Goal: Task Accomplishment & Management: Complete application form

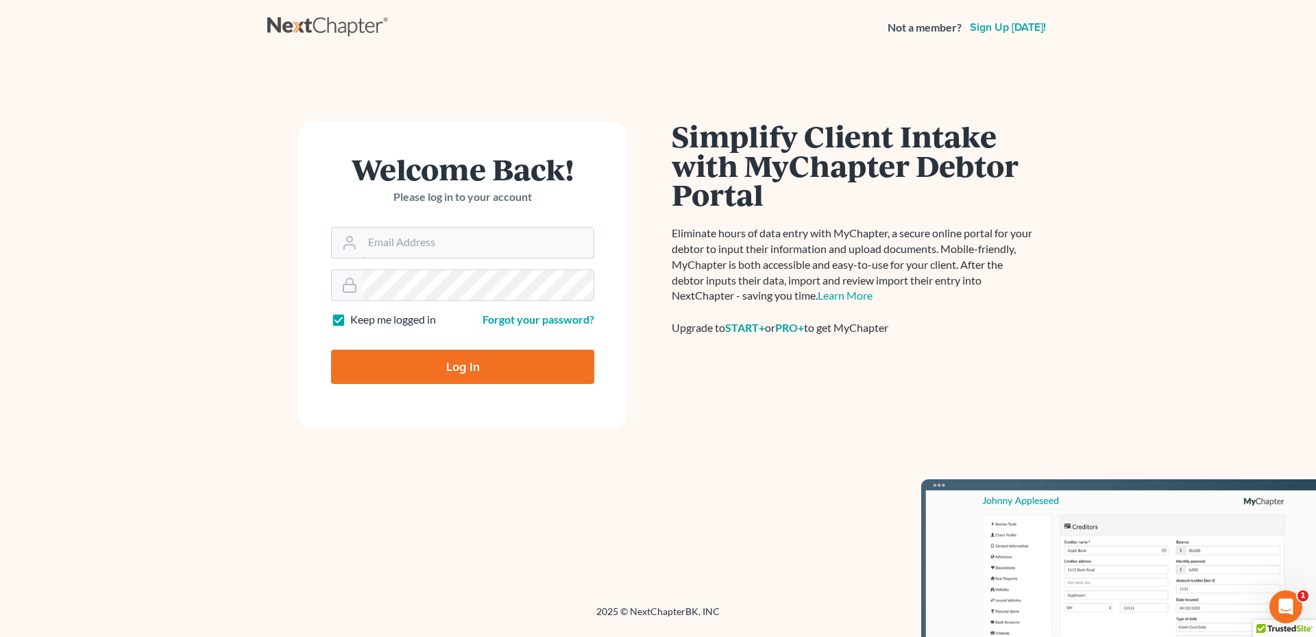
type input "[PERSON_NAME][EMAIL_ADDRESS][DOMAIN_NAME]"
click at [446, 364] on input "Log In" at bounding box center [462, 367] width 263 height 34
type input "Thinking..."
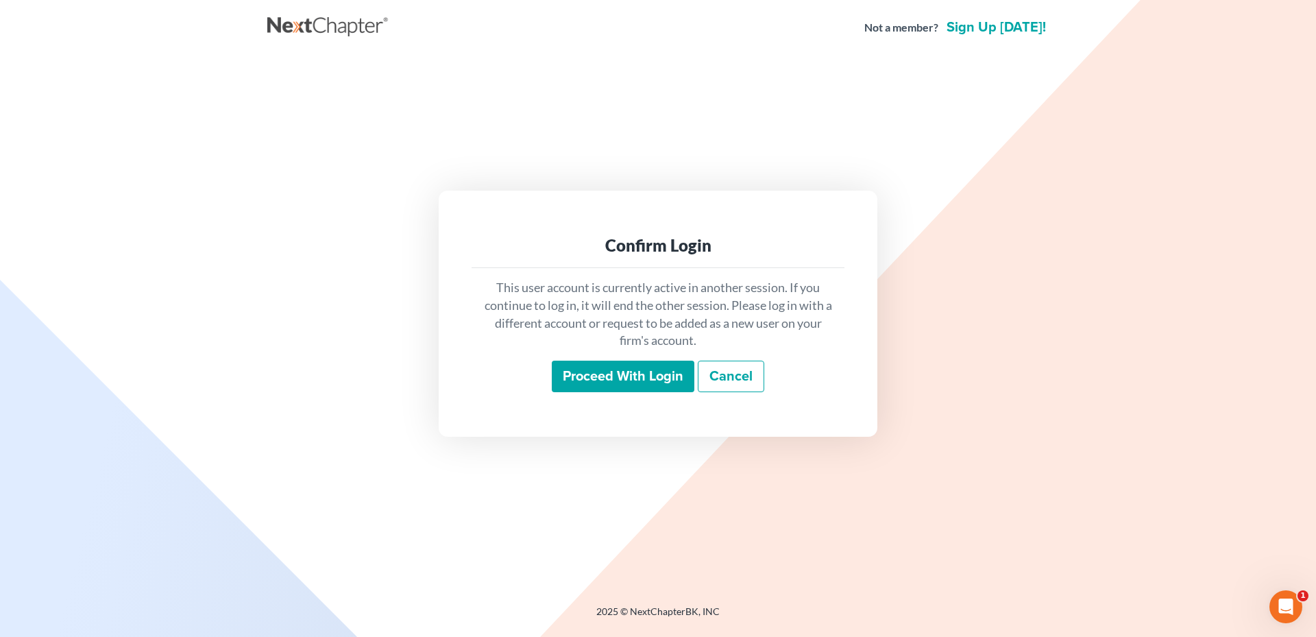
click at [617, 363] on input "Proceed with login" at bounding box center [623, 376] width 143 height 32
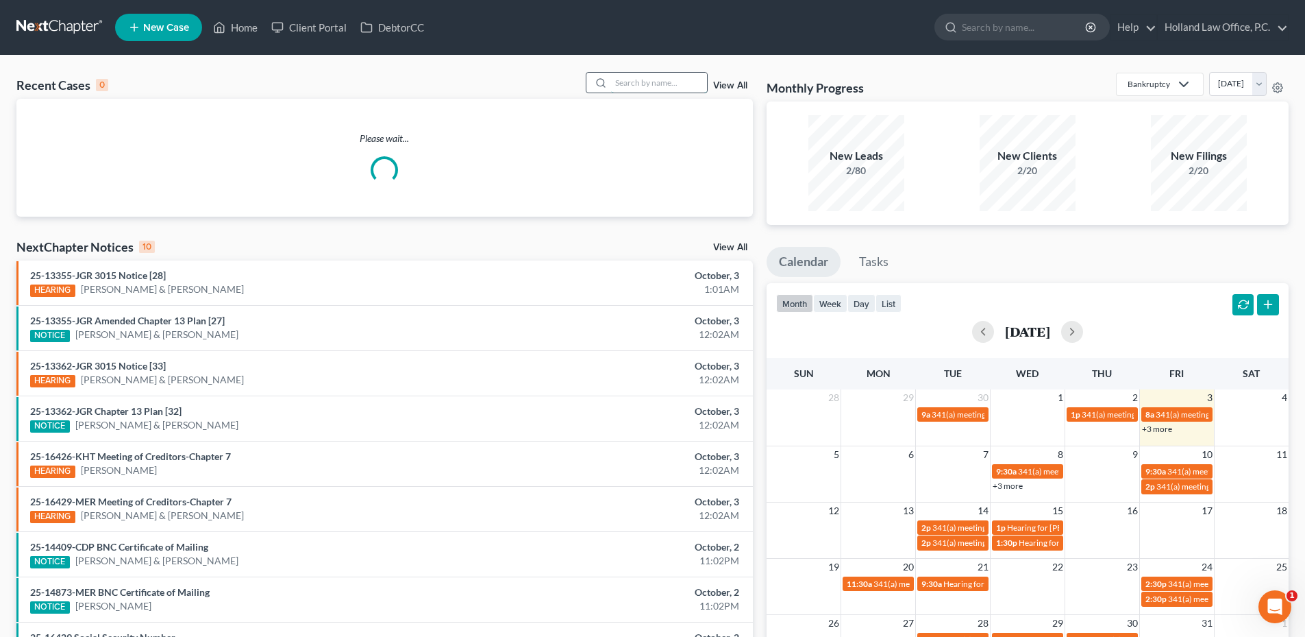
click at [657, 90] on div "Recent Cases 0 View All" at bounding box center [384, 85] width 737 height 27
click at [656, 87] on input "search" at bounding box center [659, 83] width 96 height 20
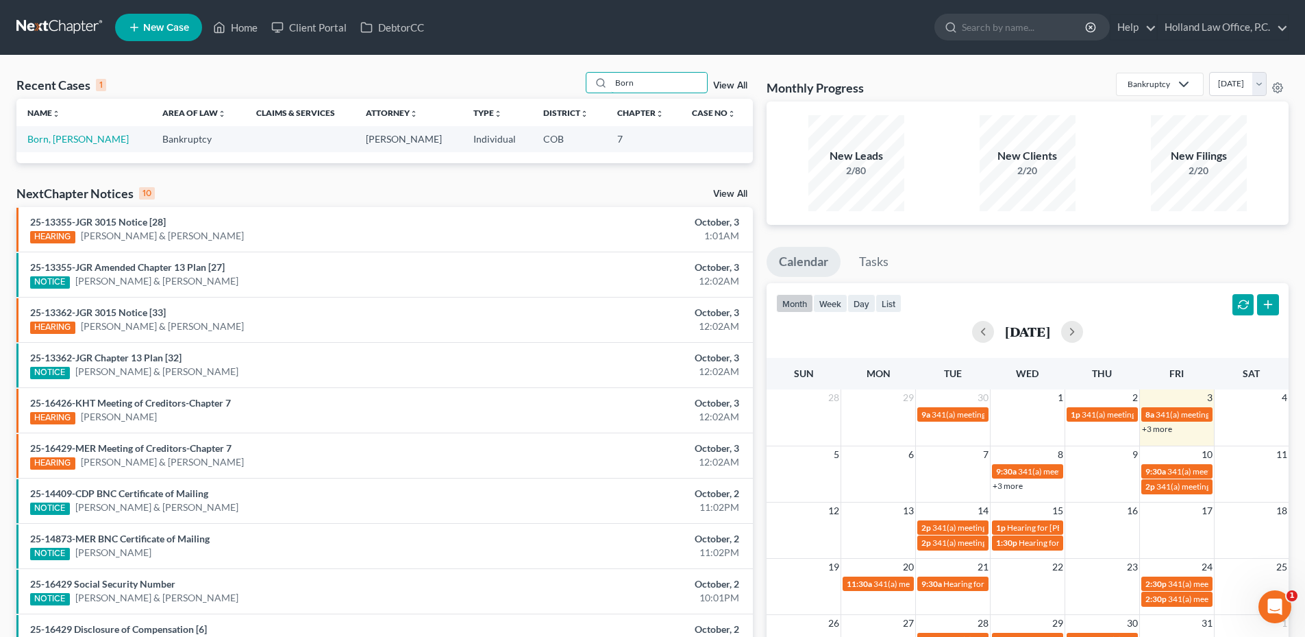
type input "Born"
click at [55, 137] on link "Born, Donna" at bounding box center [77, 139] width 101 height 12
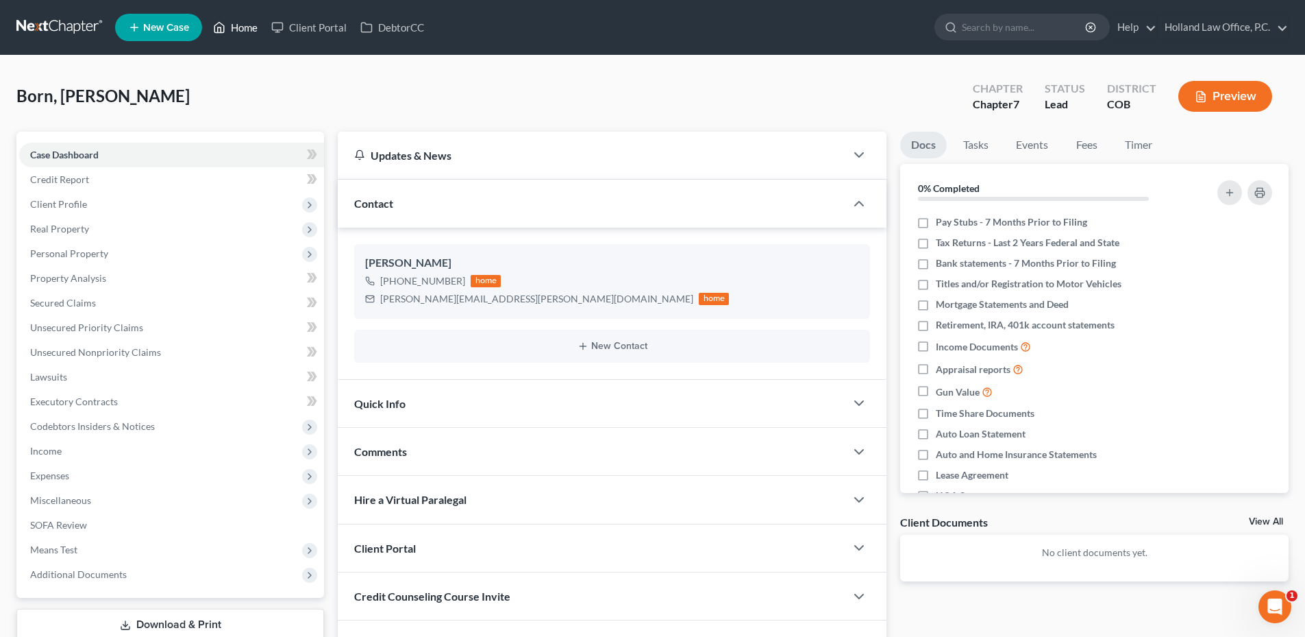
click at [248, 28] on link "Home" at bounding box center [235, 27] width 58 height 25
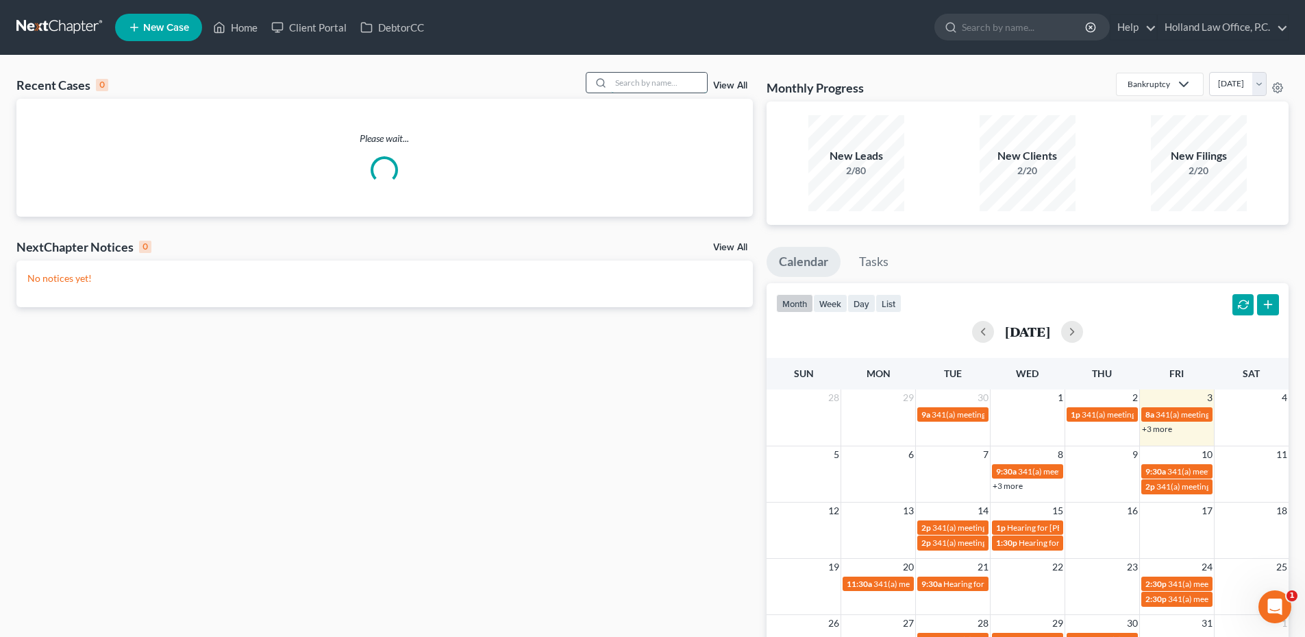
click at [675, 81] on input "search" at bounding box center [659, 83] width 96 height 20
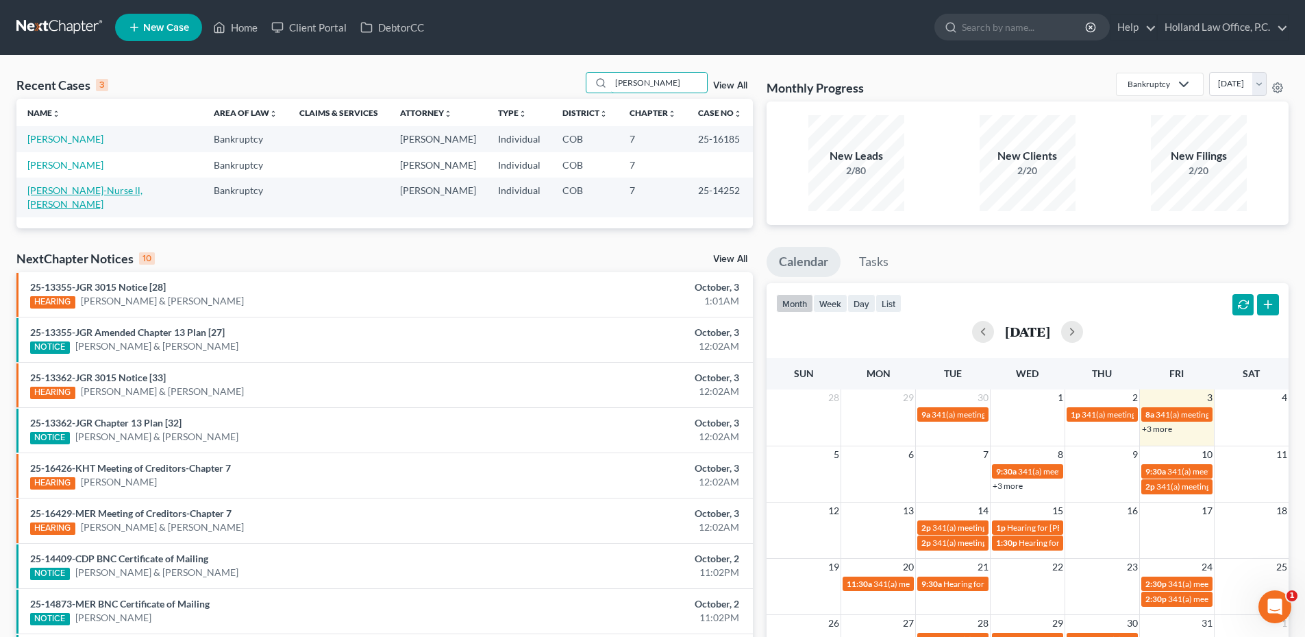
type input "Cooper"
click at [84, 191] on link "Cooper-Nurse ll, Ramsay" at bounding box center [84, 196] width 115 height 25
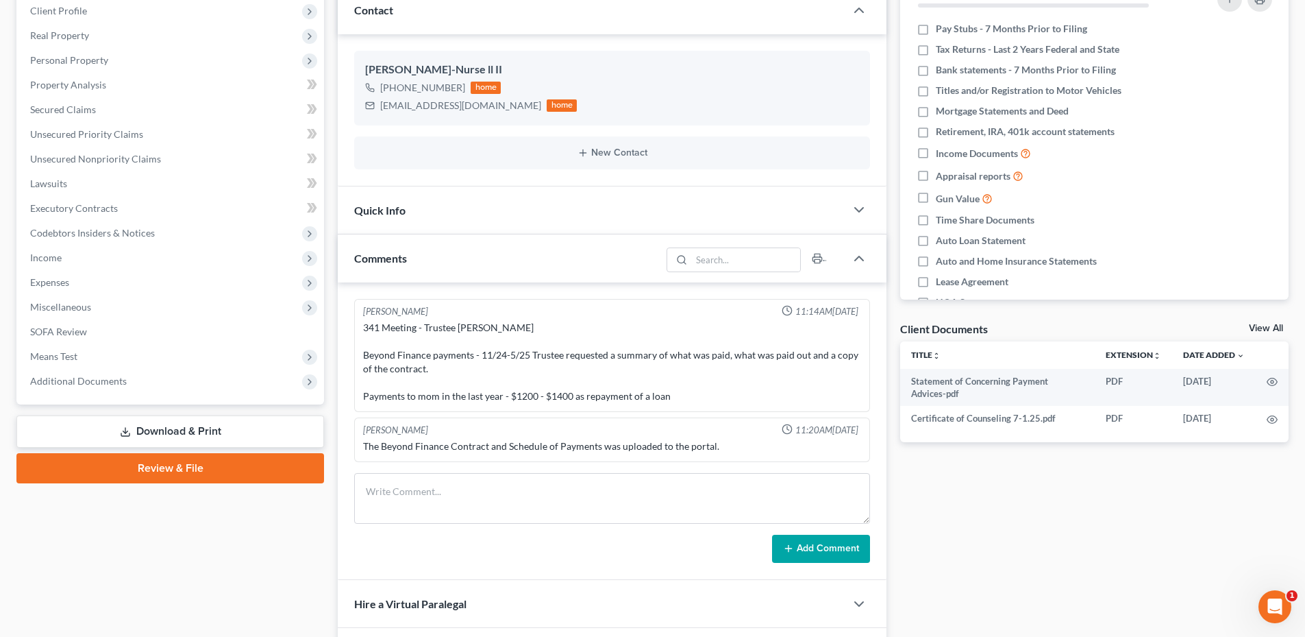
scroll to position [381, 0]
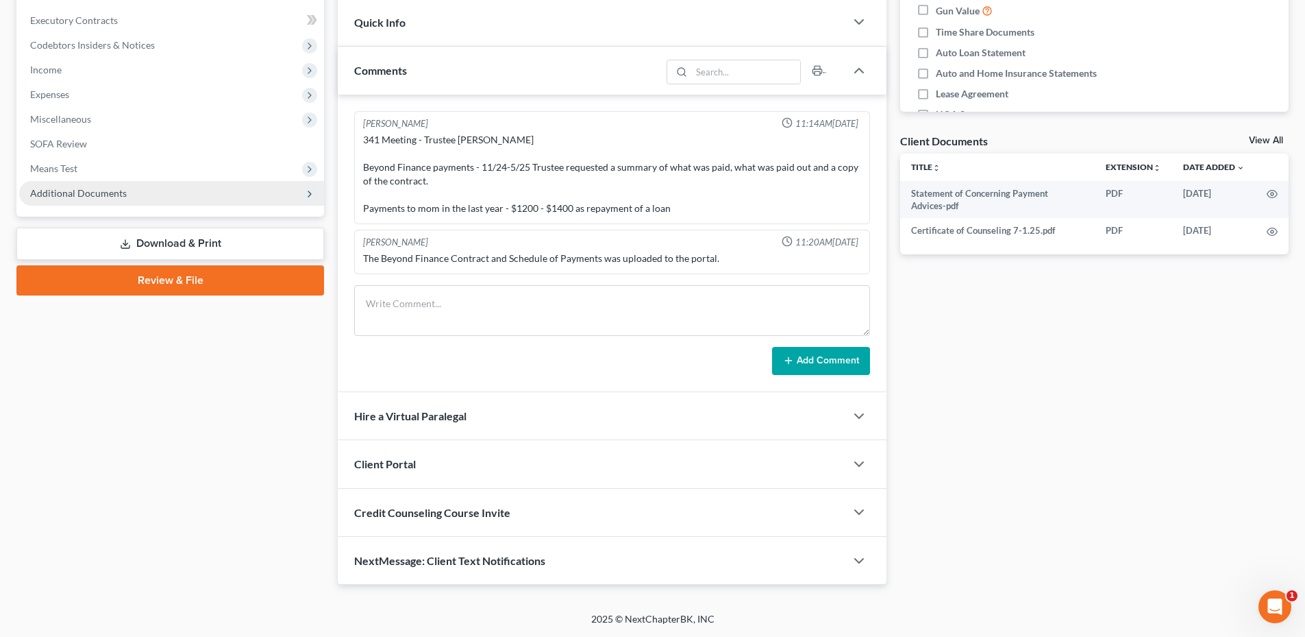
click at [112, 196] on span "Additional Documents" at bounding box center [78, 193] width 97 height 12
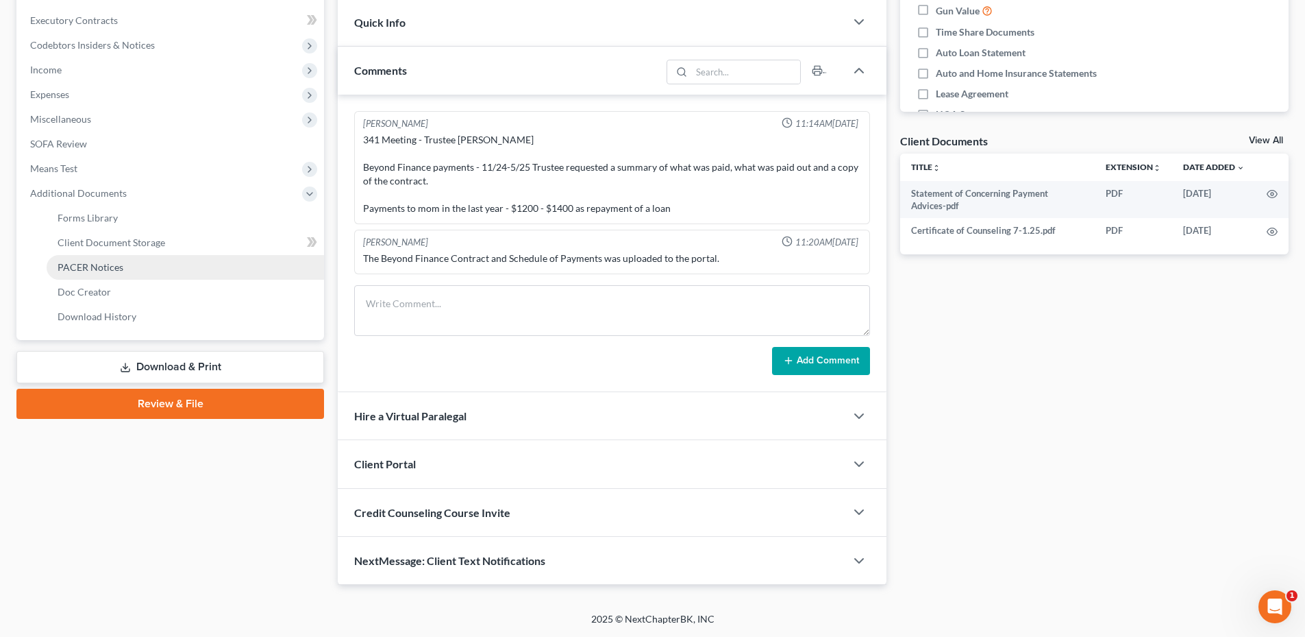
click at [110, 267] on span "PACER Notices" at bounding box center [91, 267] width 66 height 12
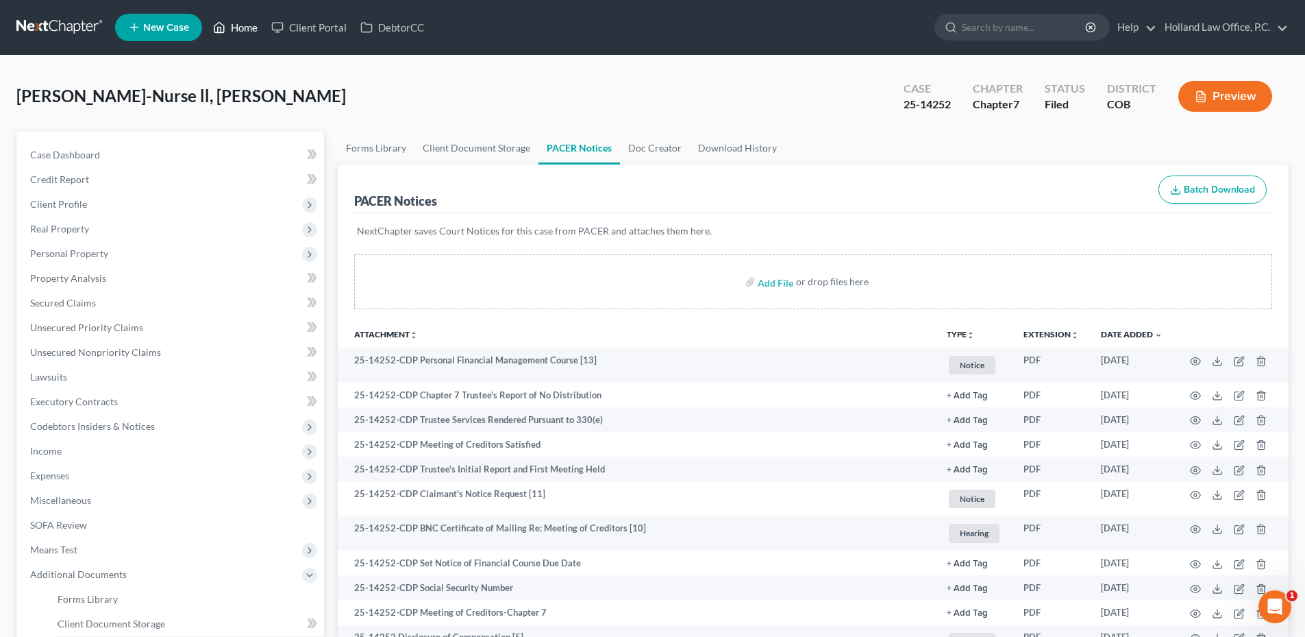
click at [257, 23] on link "Home" at bounding box center [235, 27] width 58 height 25
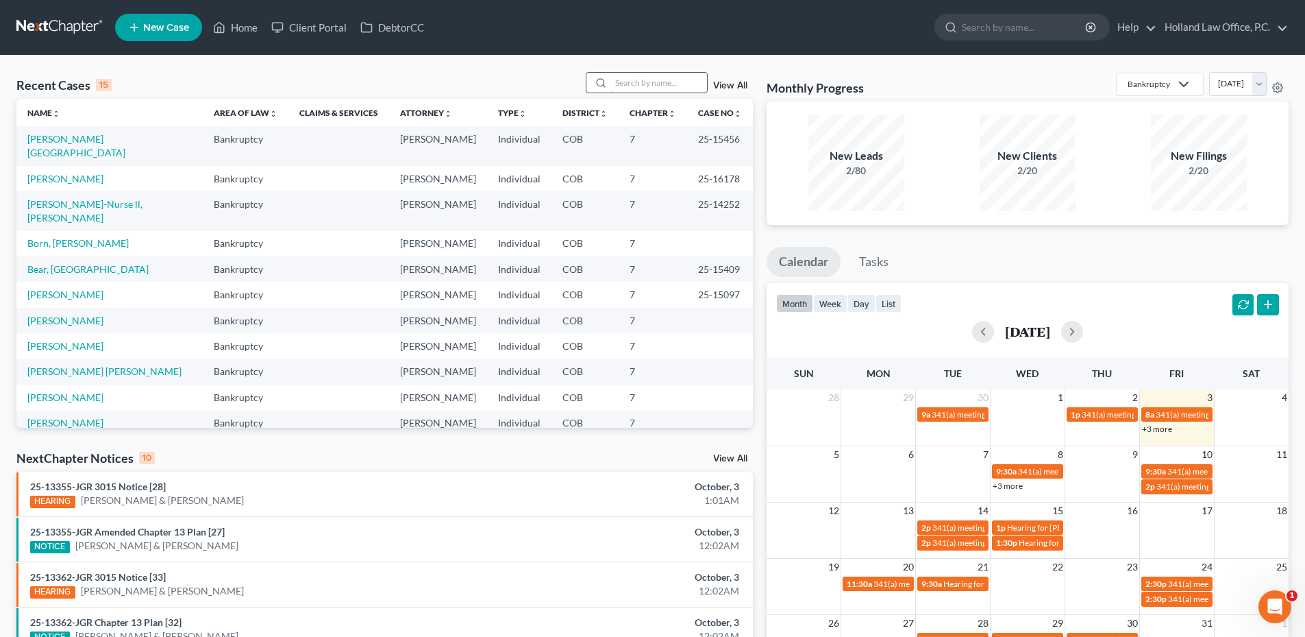
click at [652, 78] on input "search" at bounding box center [659, 83] width 96 height 20
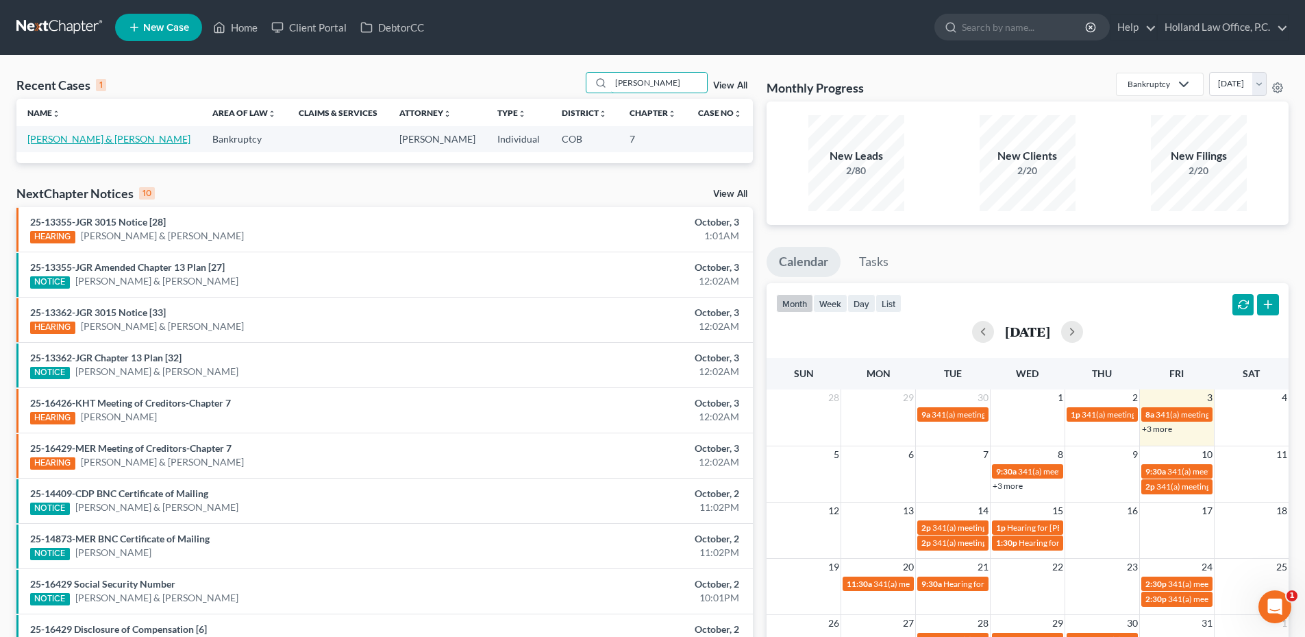
type input "Shovlin"
click at [81, 140] on link "[PERSON_NAME] & [PERSON_NAME]" at bounding box center [108, 139] width 163 height 12
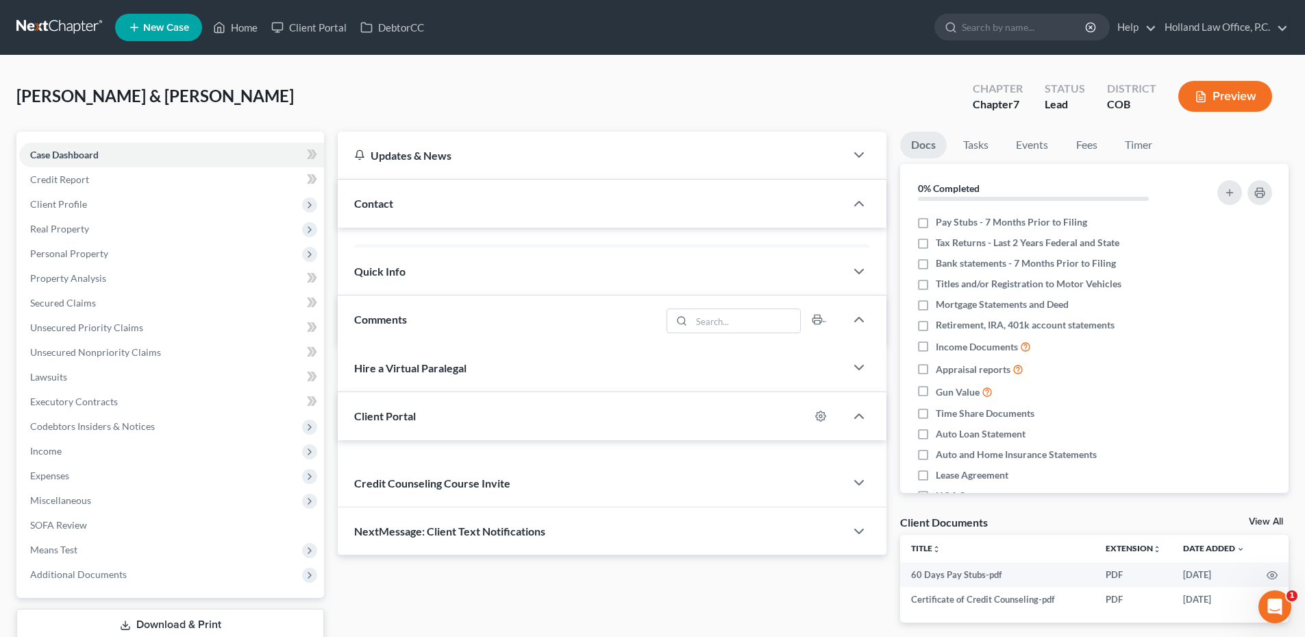
scroll to position [398, 0]
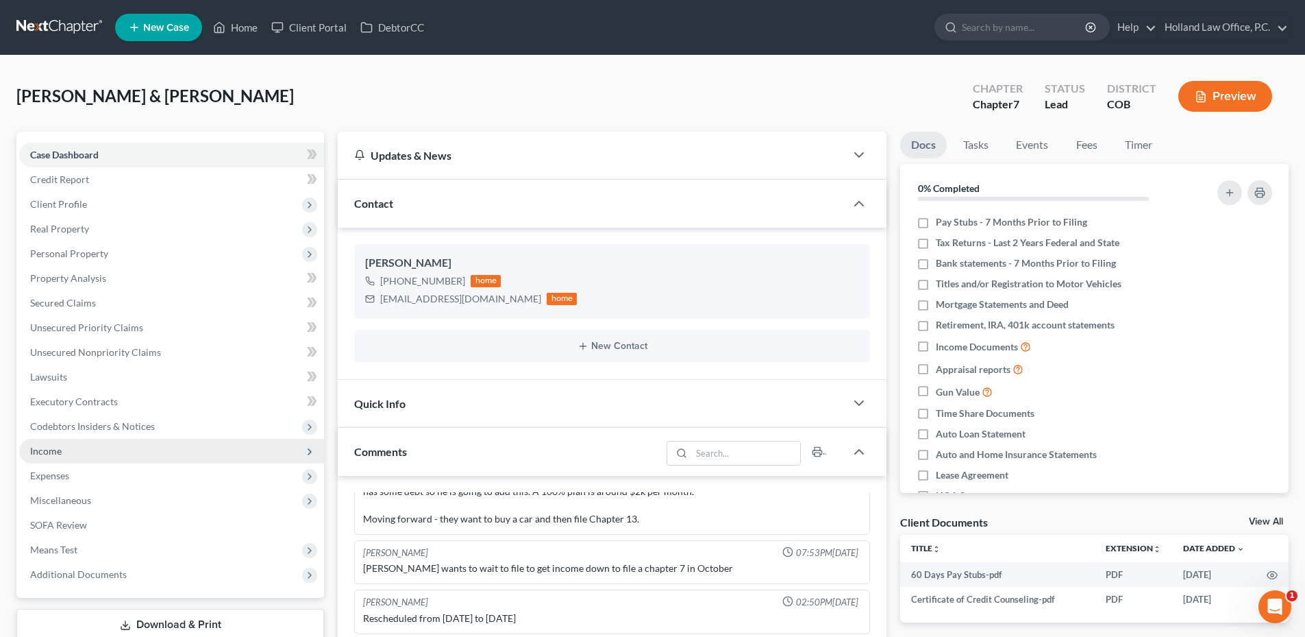
click at [54, 450] on span "Income" at bounding box center [46, 451] width 32 height 12
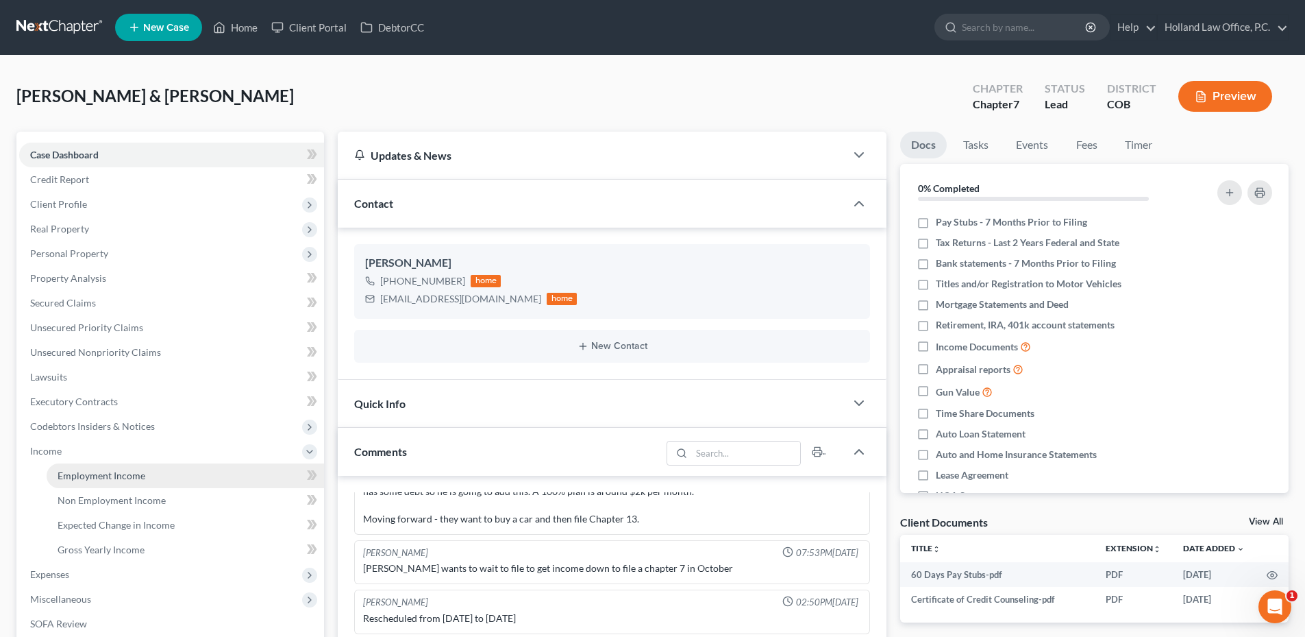
click at [116, 472] on span "Employment Income" at bounding box center [102, 475] width 88 height 12
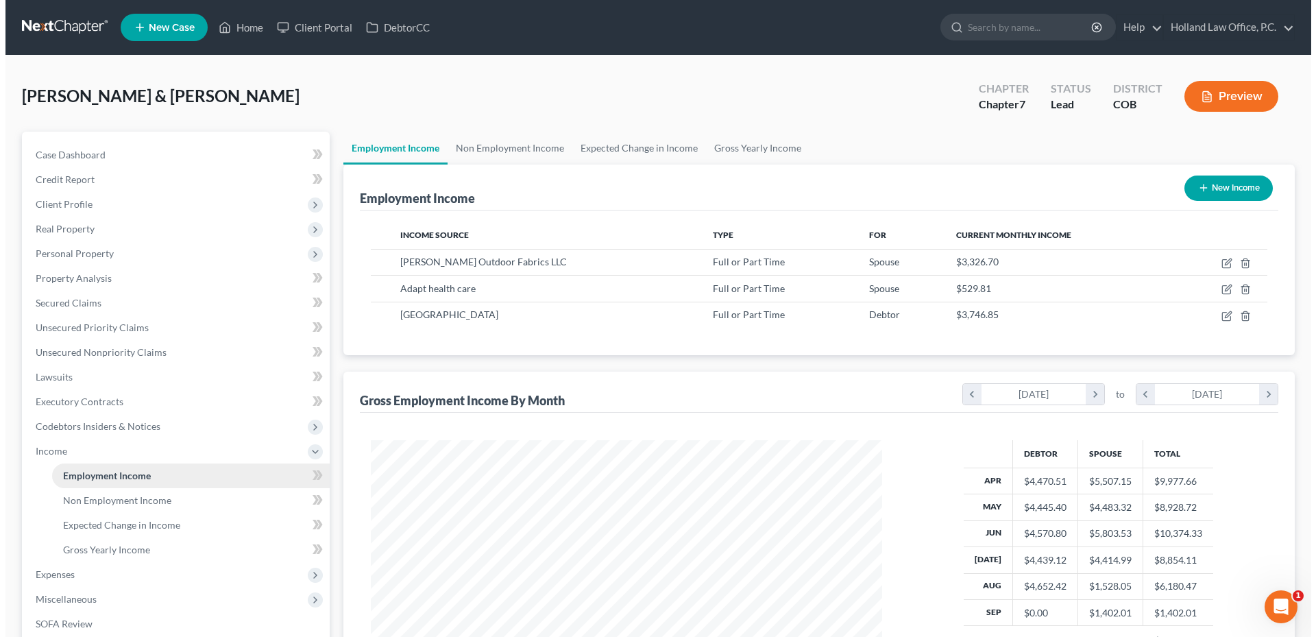
scroll to position [256, 539]
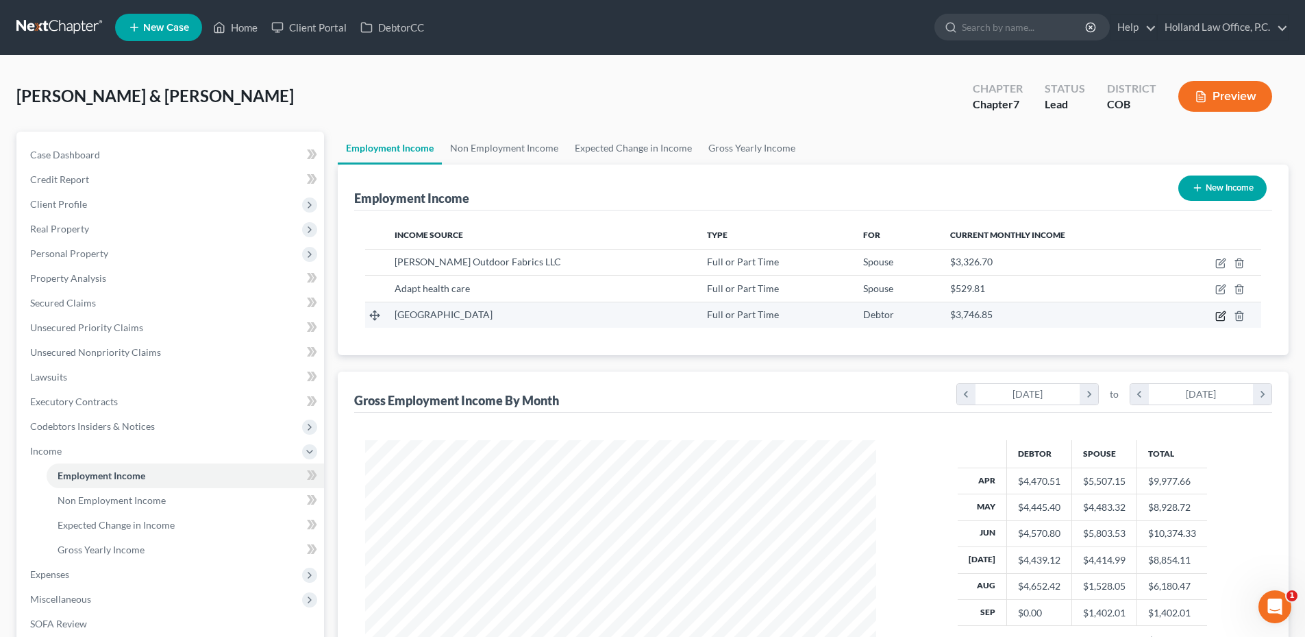
click at [1221, 317] on icon "button" at bounding box center [1222, 314] width 6 height 6
select select "0"
select select "5"
select select "0"
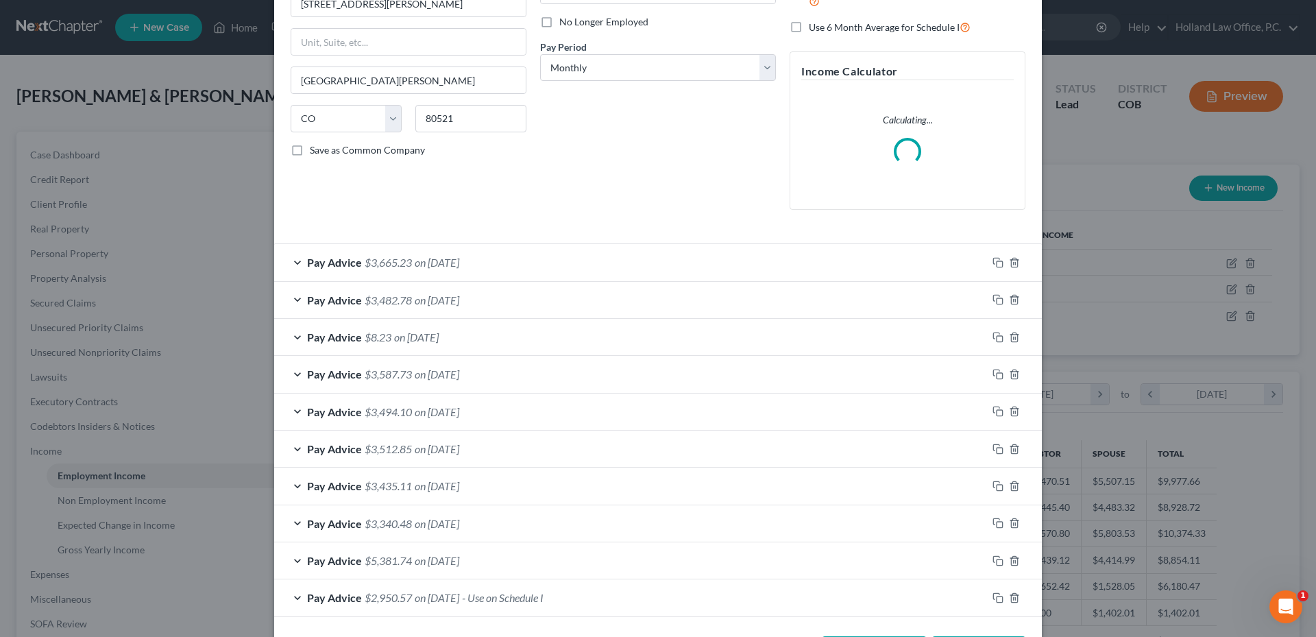
scroll to position [233, 0]
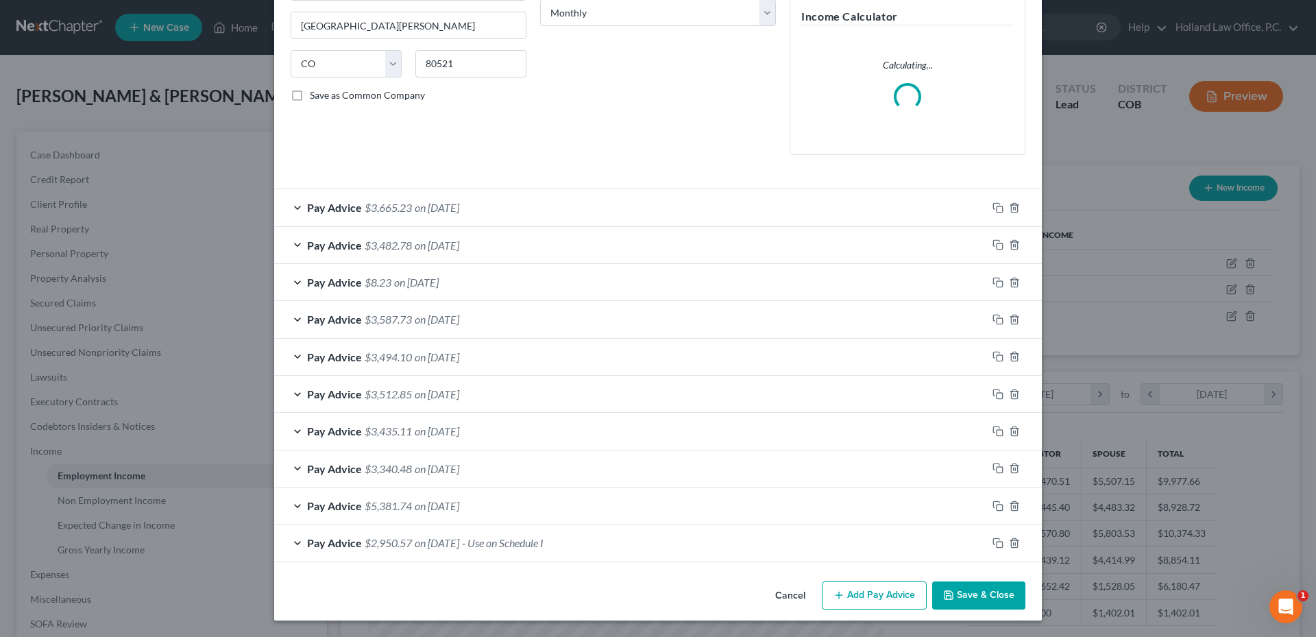
click at [621, 549] on div "Pay Advice $2,950.57 on 12/27/2002 - Use on Schedule I" at bounding box center [630, 542] width 713 height 36
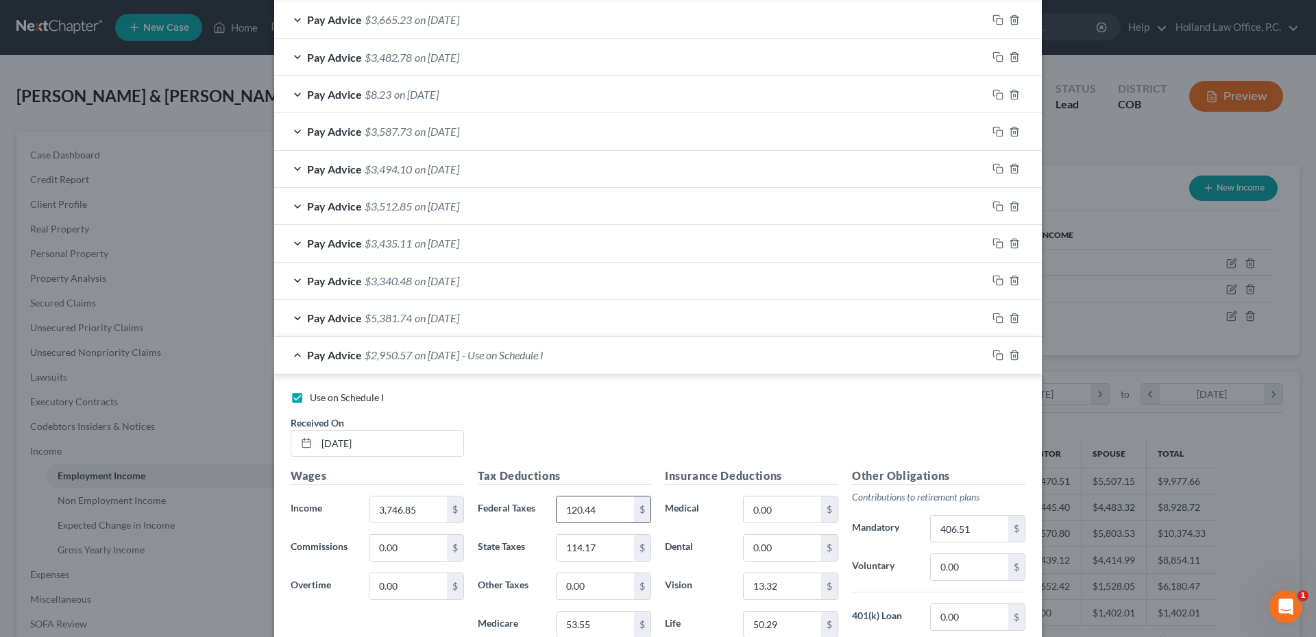
scroll to position [439, 0]
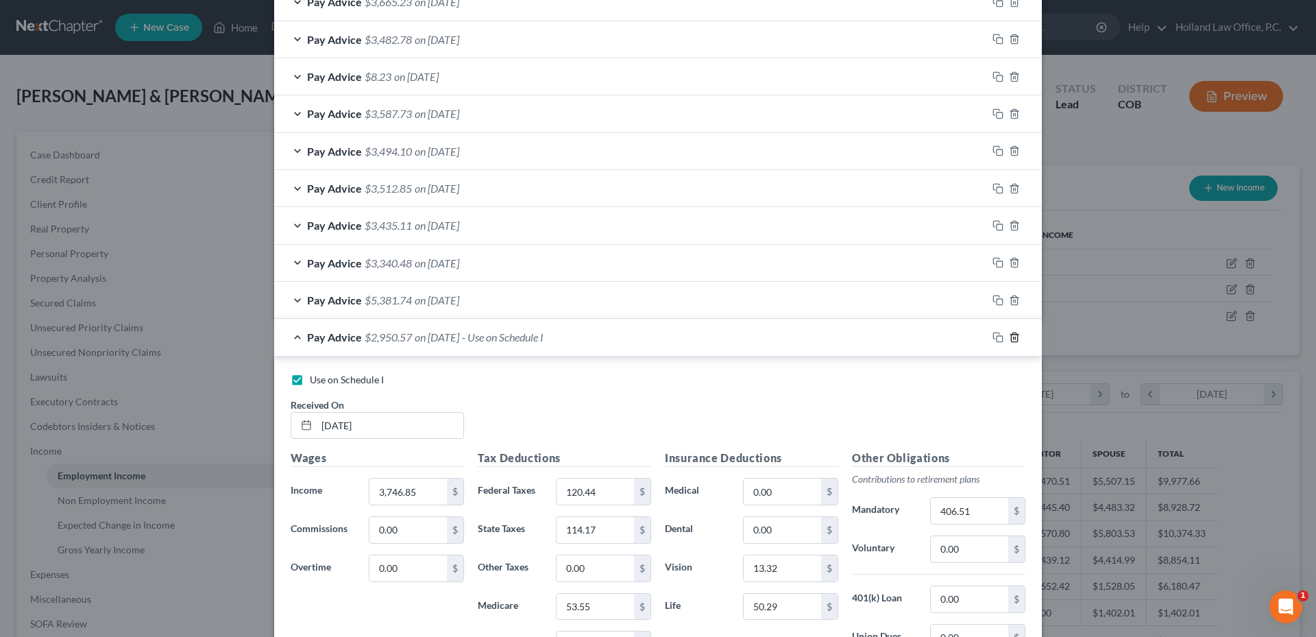
click at [1011, 339] on icon "button" at bounding box center [1014, 337] width 11 height 11
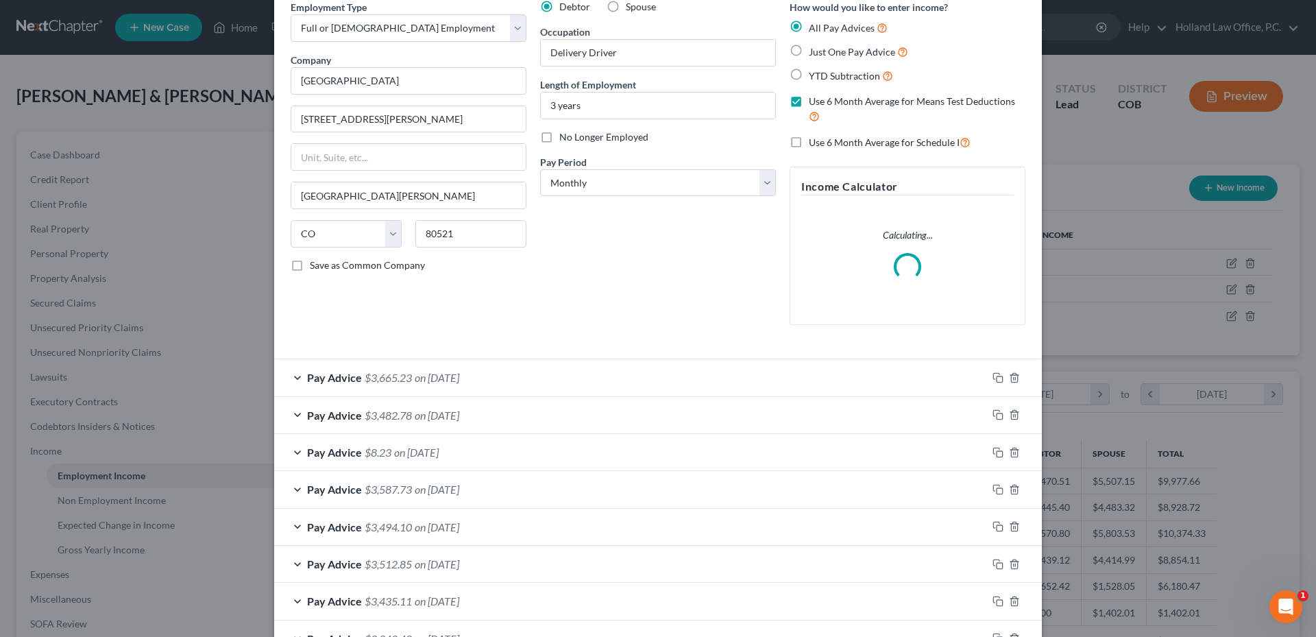
scroll to position [0, 0]
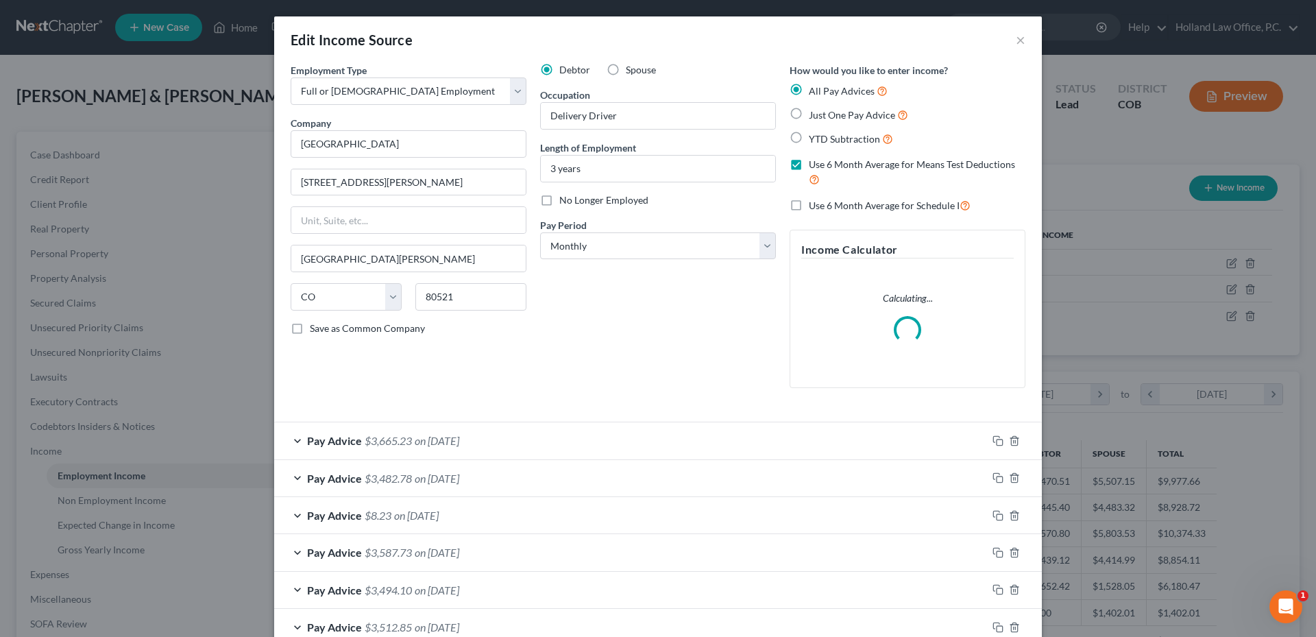
click at [809, 204] on label "Use 6 Month Average for Schedule I" at bounding box center [890, 205] width 162 height 16
click at [814, 204] on input "Use 6 Month Average for Schedule I" at bounding box center [818, 201] width 9 height 9
checkbox input "true"
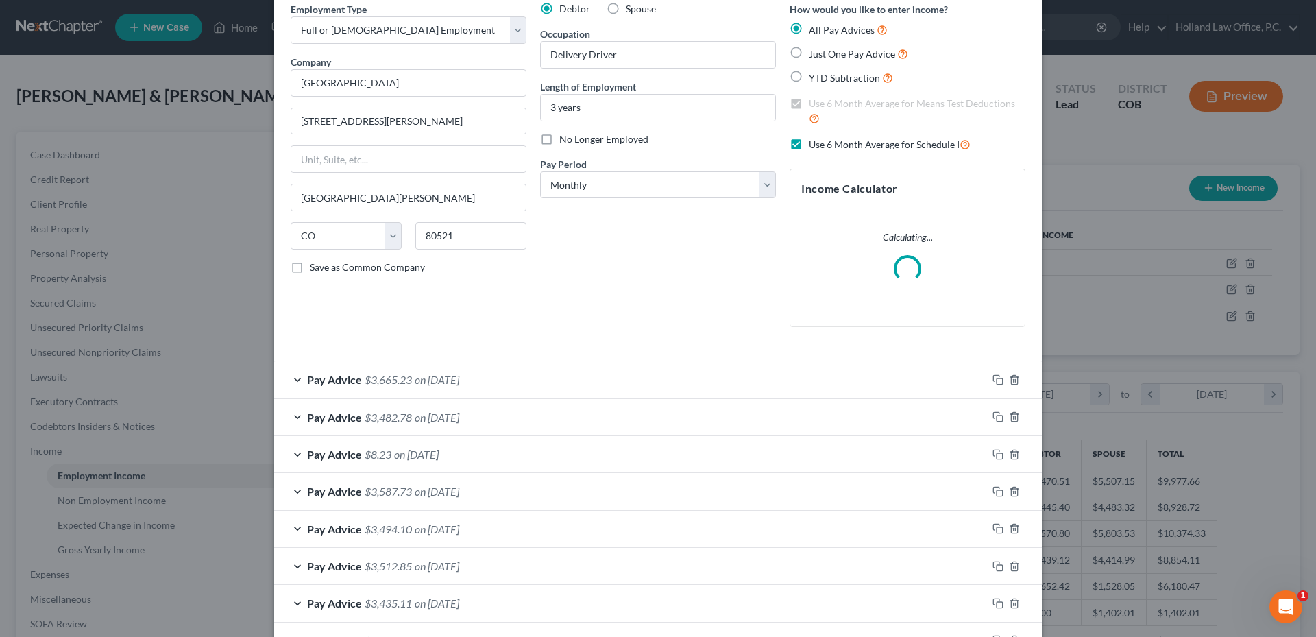
scroll to position [196, 0]
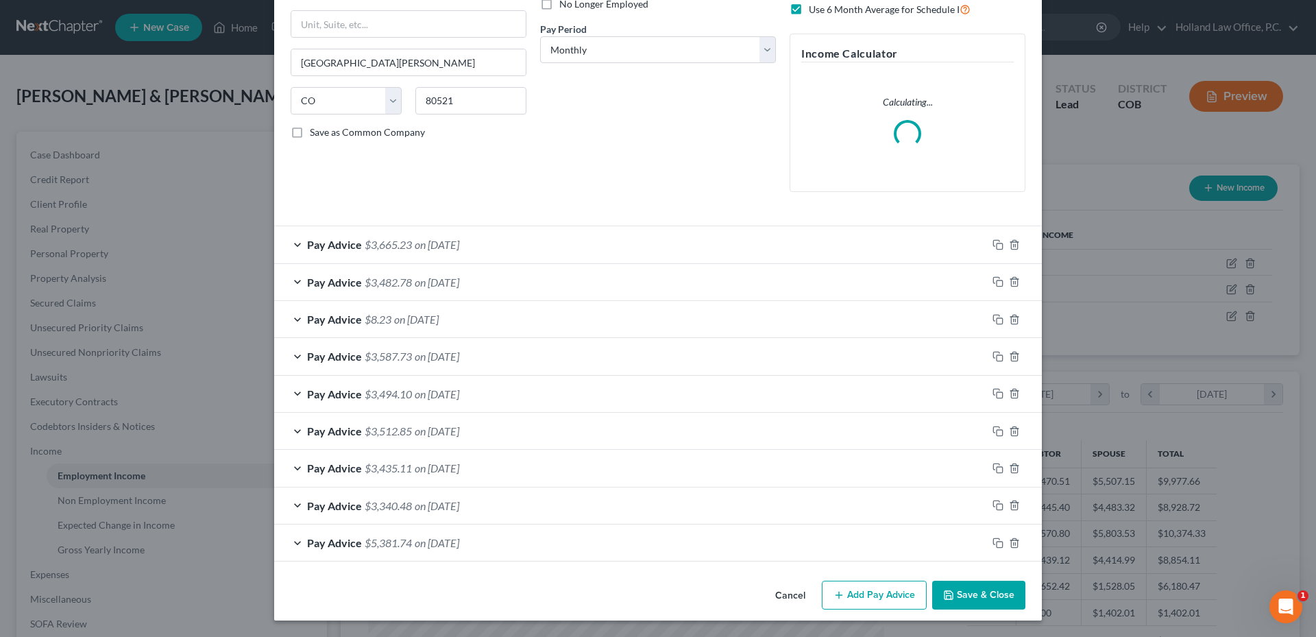
click at [879, 592] on button "Add Pay Advice" at bounding box center [874, 594] width 105 height 29
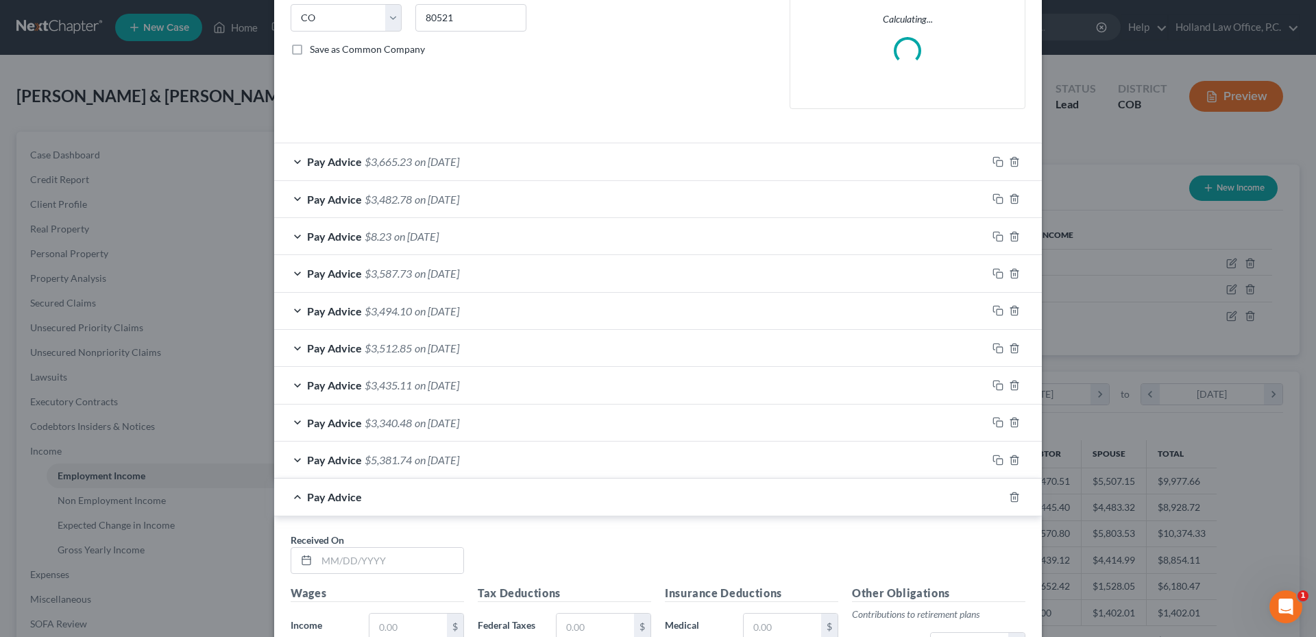
scroll to position [278, 0]
click at [330, 563] on input "text" at bounding box center [390, 561] width 147 height 26
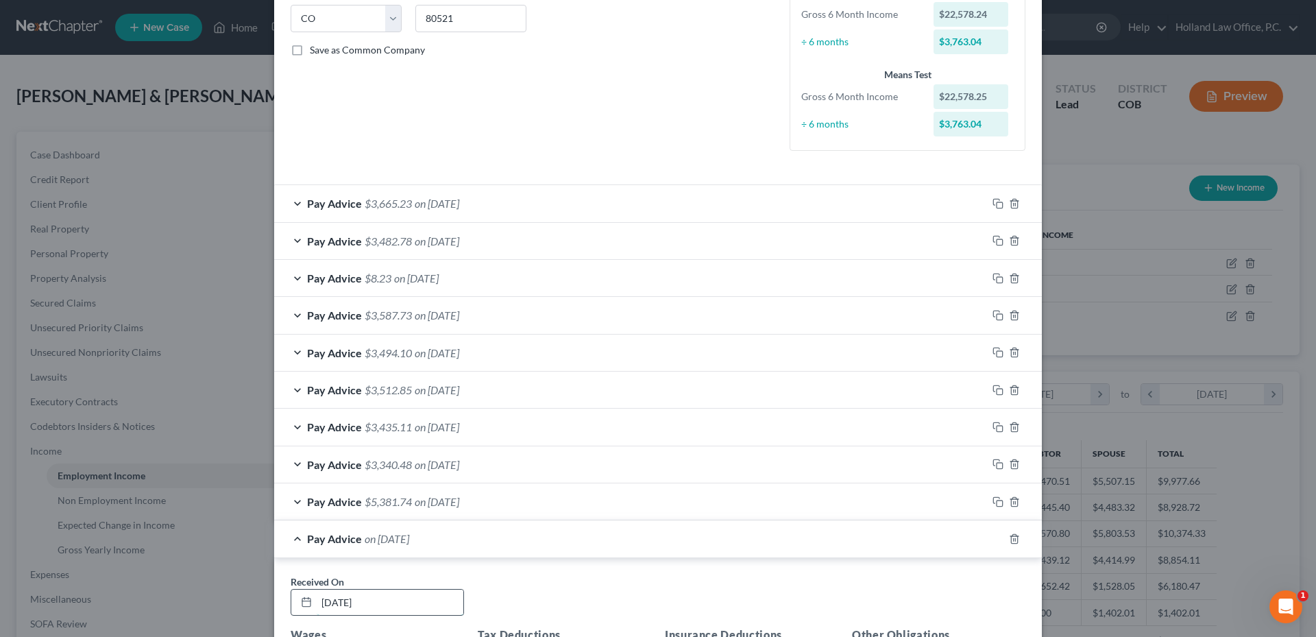
type input "9/30/2025"
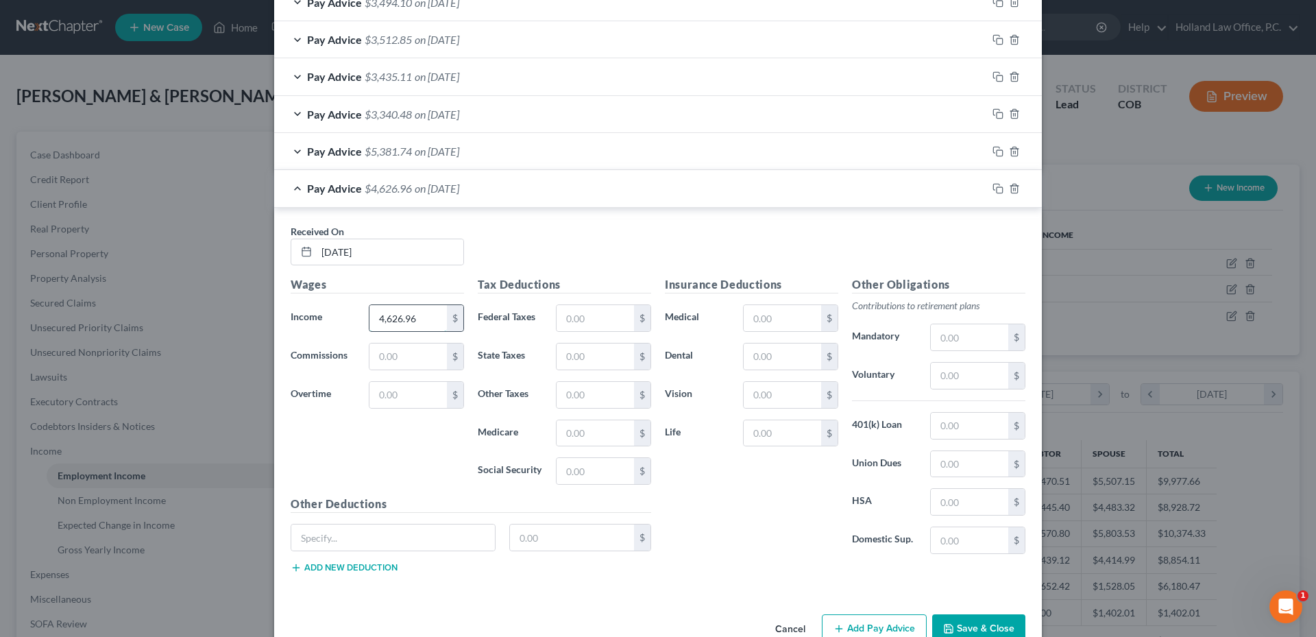
type input "4,626.96"
click at [580, 328] on input "text" at bounding box center [594, 318] width 77 height 26
type input "1"
type input "367.33"
drag, startPoint x: 736, startPoint y: 394, endPoint x: 757, endPoint y: 399, distance: 21.1
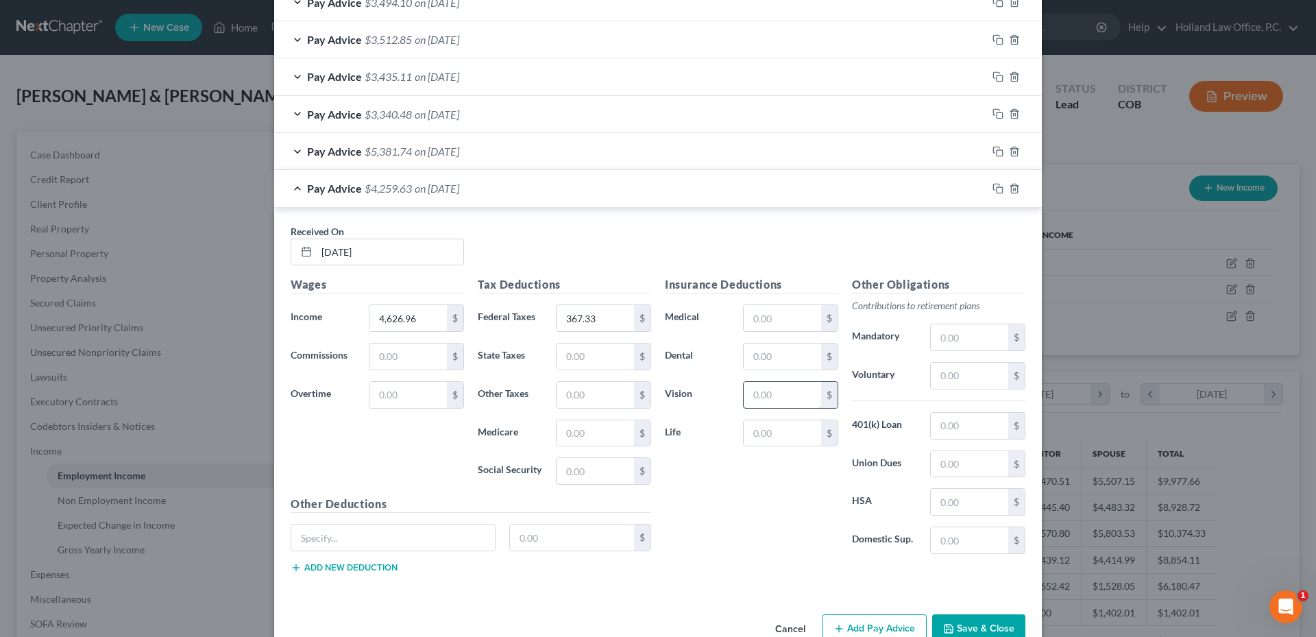
click at [737, 395] on div "$" at bounding box center [790, 394] width 109 height 27
click at [757, 399] on input "text" at bounding box center [782, 395] width 77 height 26
type input "15.99"
click at [968, 339] on input "text" at bounding box center [969, 337] width 77 height 26
type input "504.13"
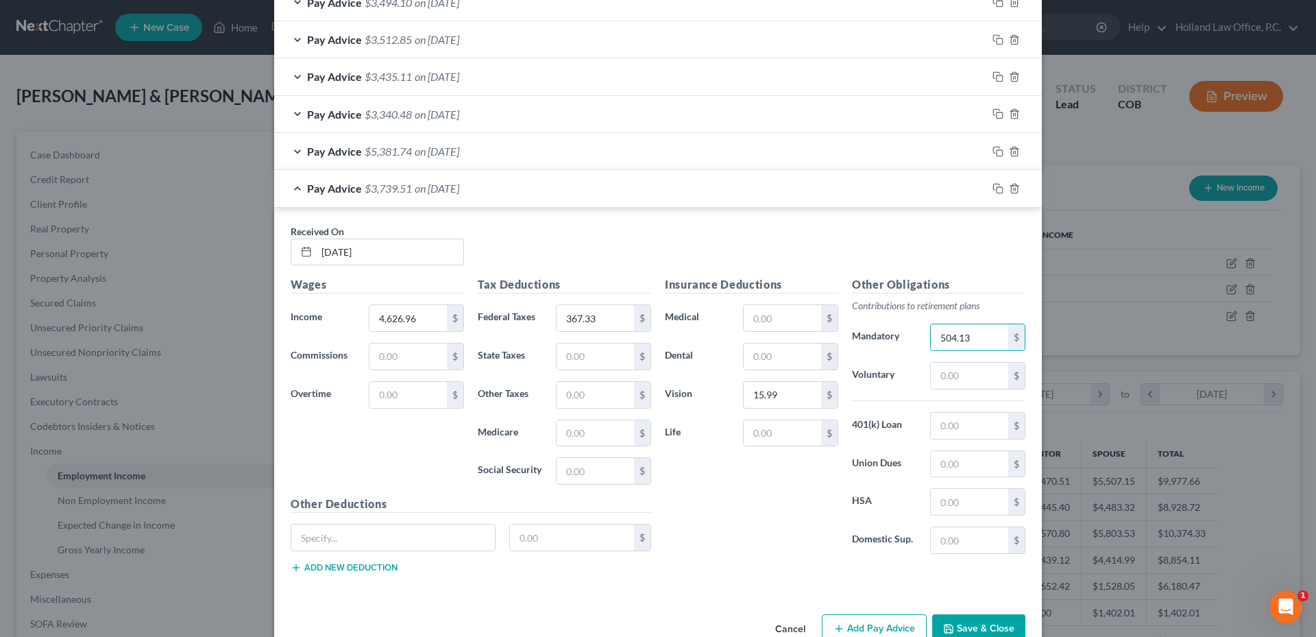
click at [432, 154] on span "on 01/31/2025" at bounding box center [437, 151] width 45 height 13
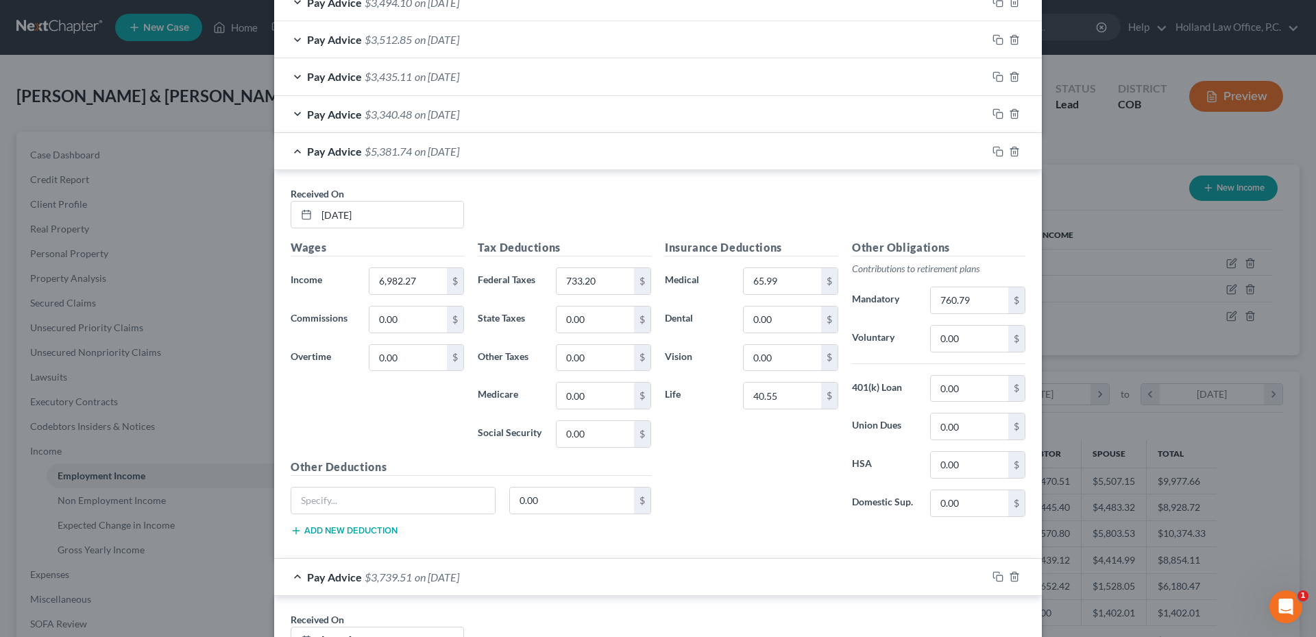
click at [436, 158] on div "Pay Advice $5,381.74 on 01/31/2025" at bounding box center [630, 151] width 713 height 36
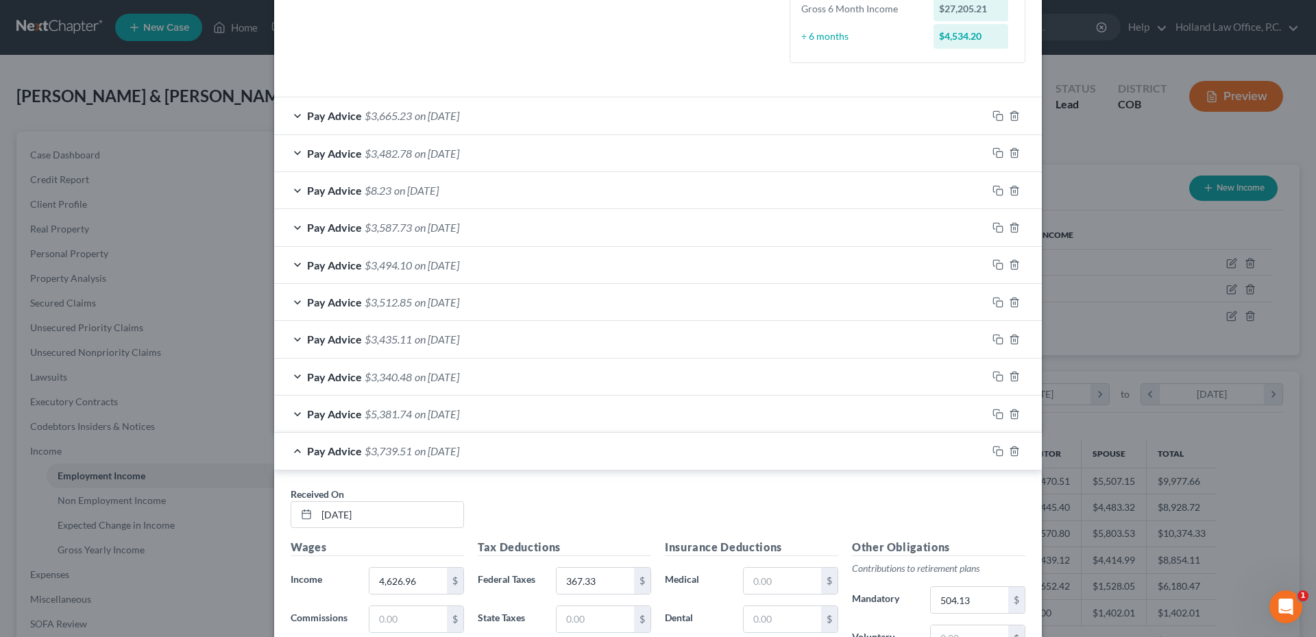
scroll to position [149, 0]
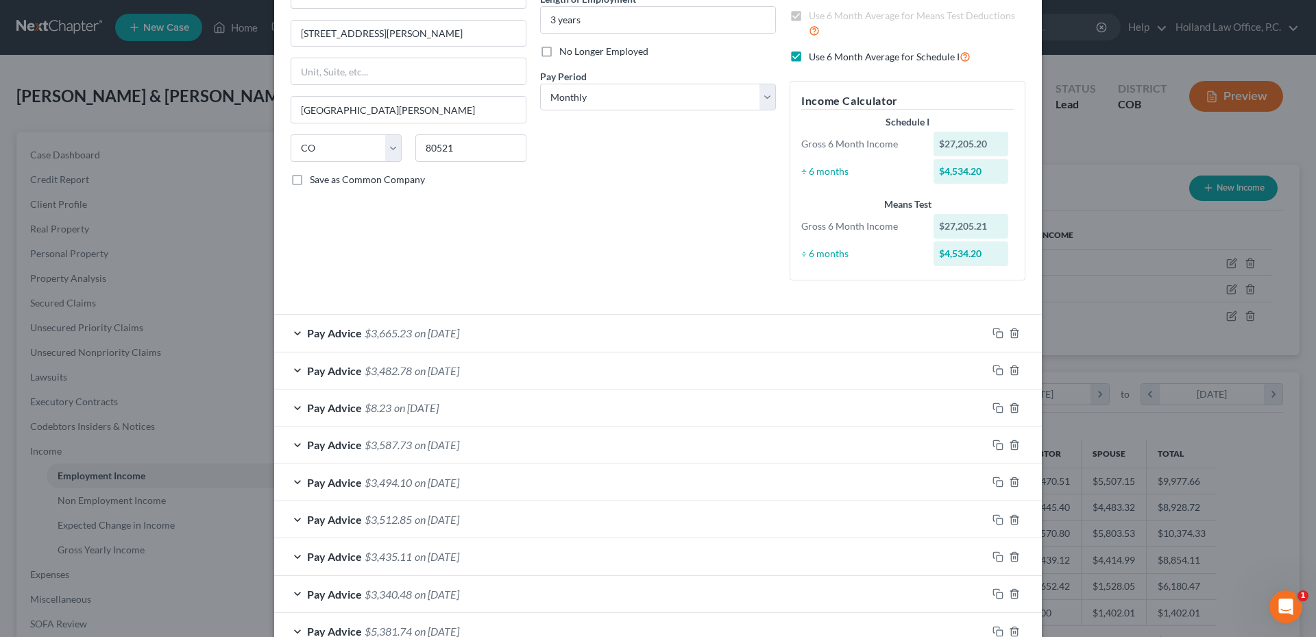
click at [404, 342] on div "Pay Advice $3,665.23 on 08/29/2025" at bounding box center [630, 333] width 713 height 36
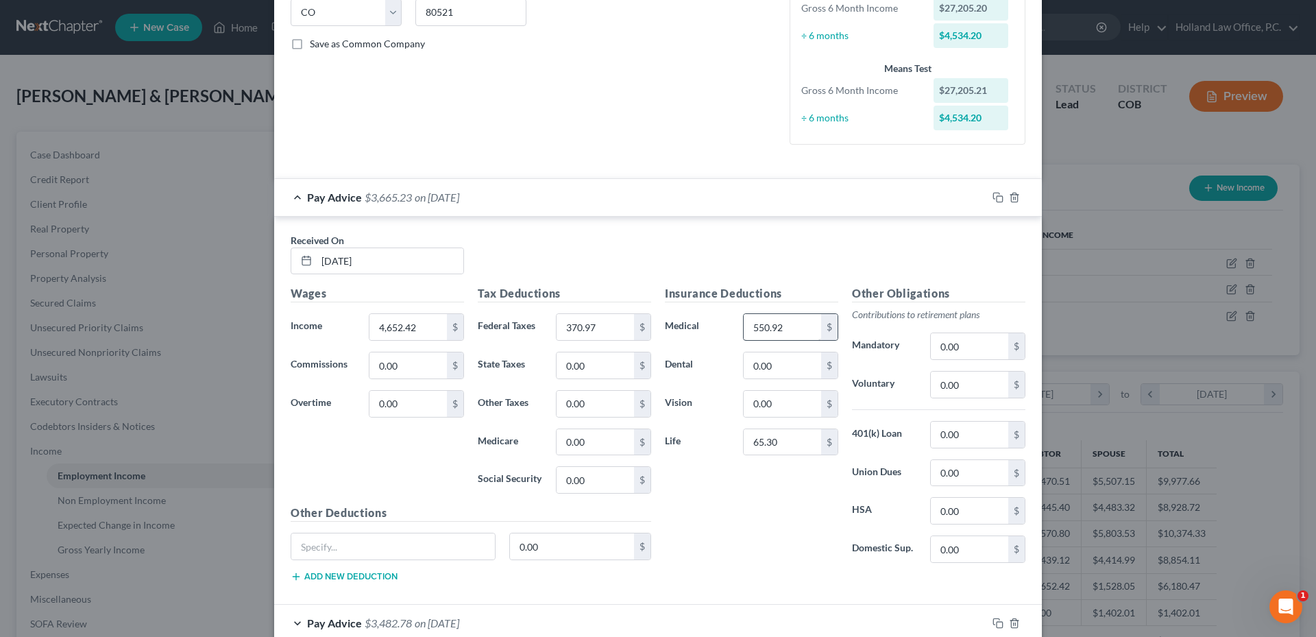
scroll to position [286, 0]
click at [554, 190] on div "Pay Advice $3,665.23 on 08/29/2025" at bounding box center [630, 195] width 713 height 36
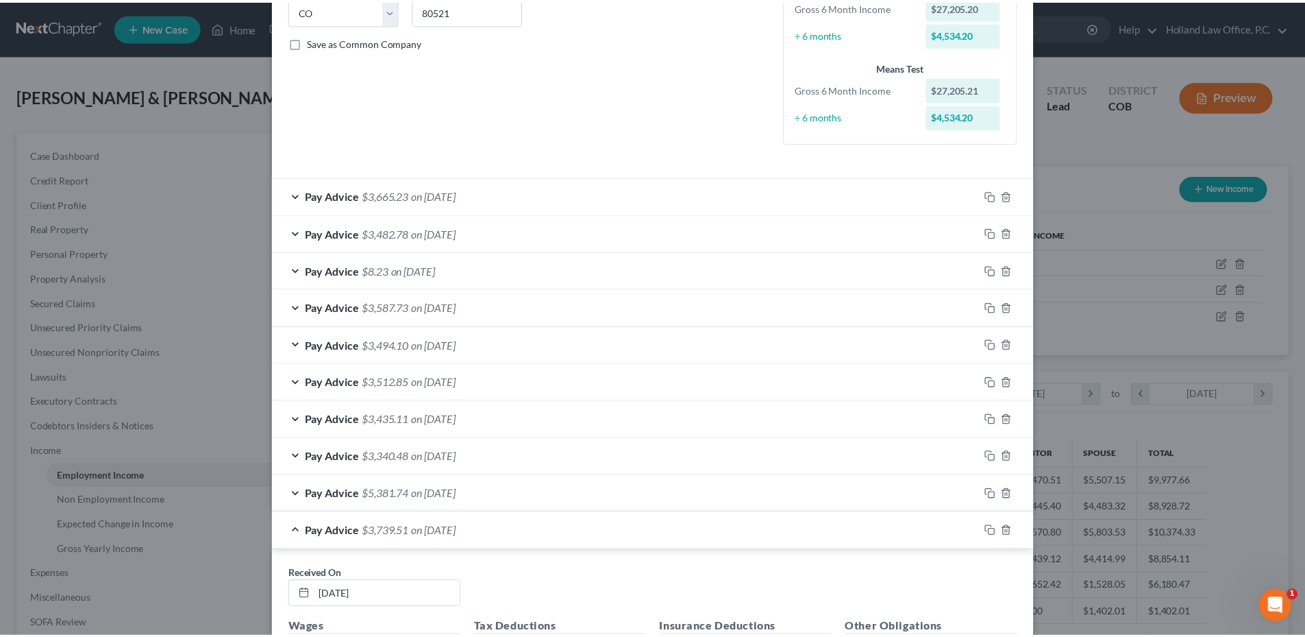
scroll to position [662, 0]
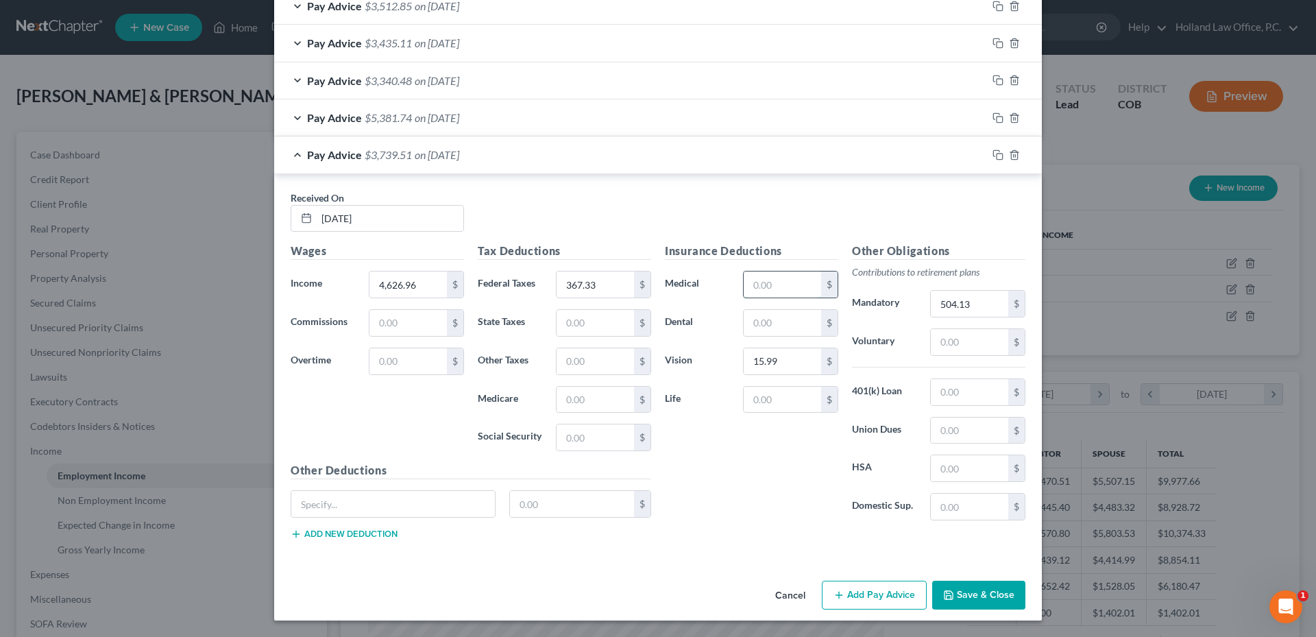
click at [772, 281] on input "text" at bounding box center [782, 284] width 77 height 26
type input "28.00"
click at [770, 395] on input "text" at bounding box center [782, 400] width 77 height 26
type input "65.30"
type input "548.12"
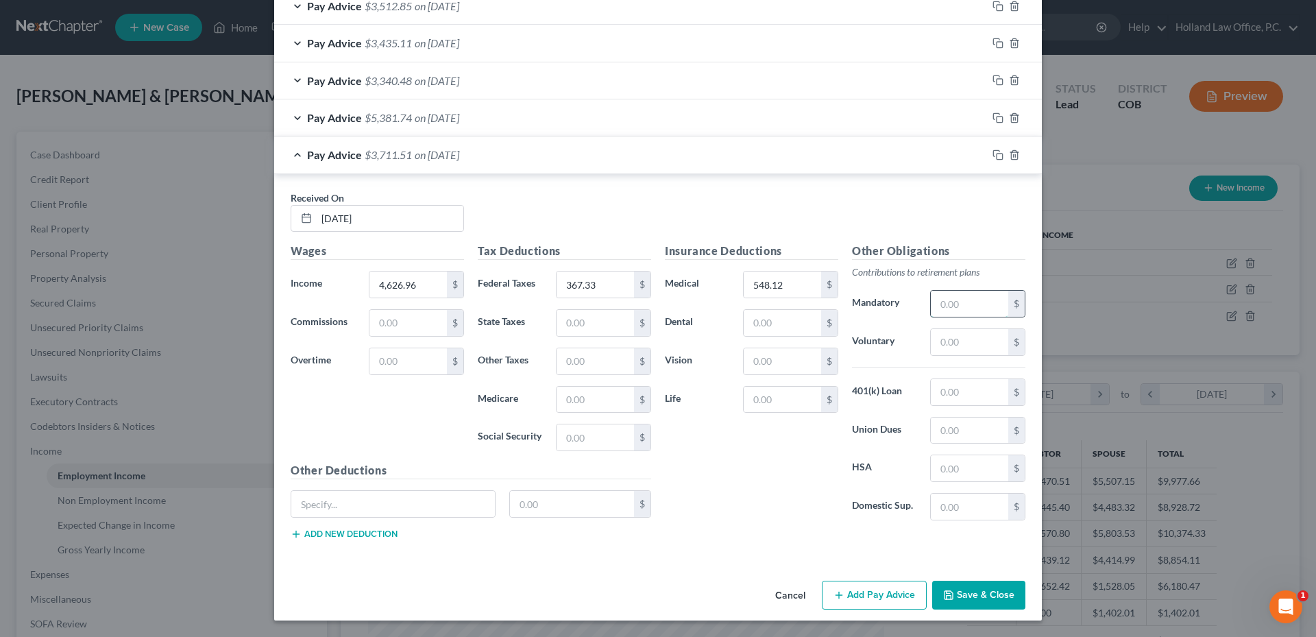
click at [957, 306] on input "text" at bounding box center [969, 304] width 77 height 26
type input "504.13"
click at [780, 393] on input "text" at bounding box center [782, 400] width 77 height 26
click at [948, 345] on input "text" at bounding box center [969, 342] width 77 height 26
type input "28.00"
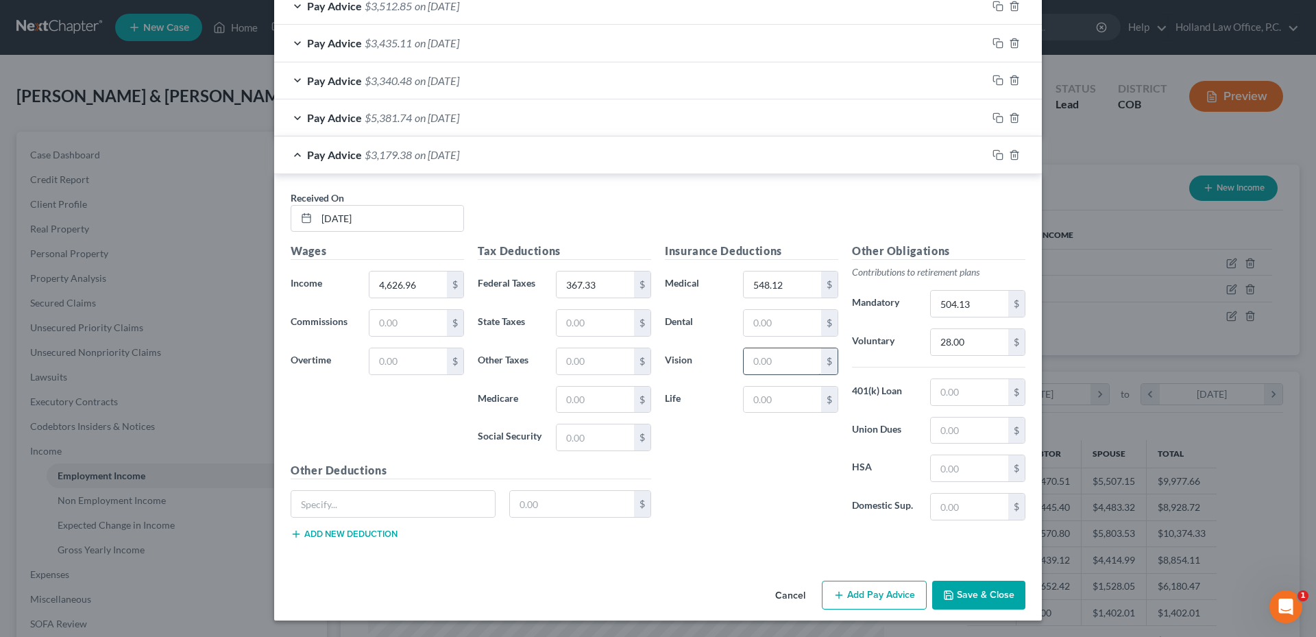
click at [763, 359] on input "text" at bounding box center [782, 361] width 77 height 26
type input "15.99"
click at [781, 404] on input "text" at bounding box center [782, 400] width 77 height 26
type input "65.30"
click at [722, 487] on div "Insurance Deductions Medical $ Dental $ Vision 15.99 $ Life 65.30 $" at bounding box center [751, 387] width 187 height 289
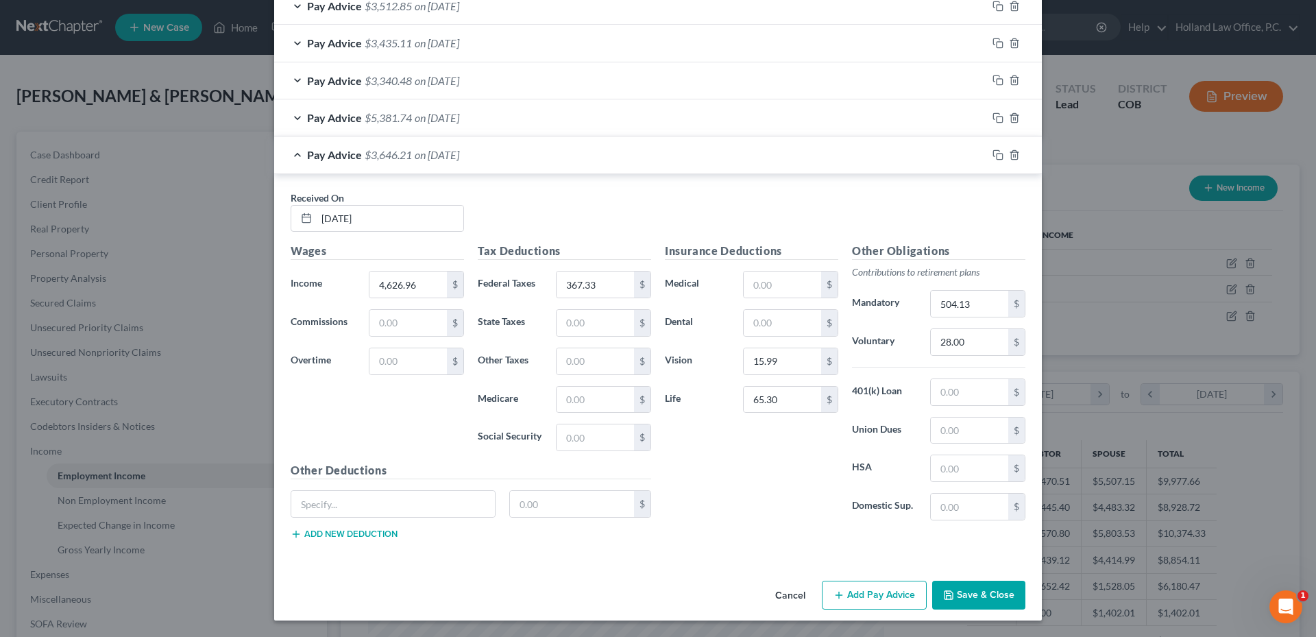
click at [983, 596] on button "Save & Close" at bounding box center [978, 594] width 93 height 29
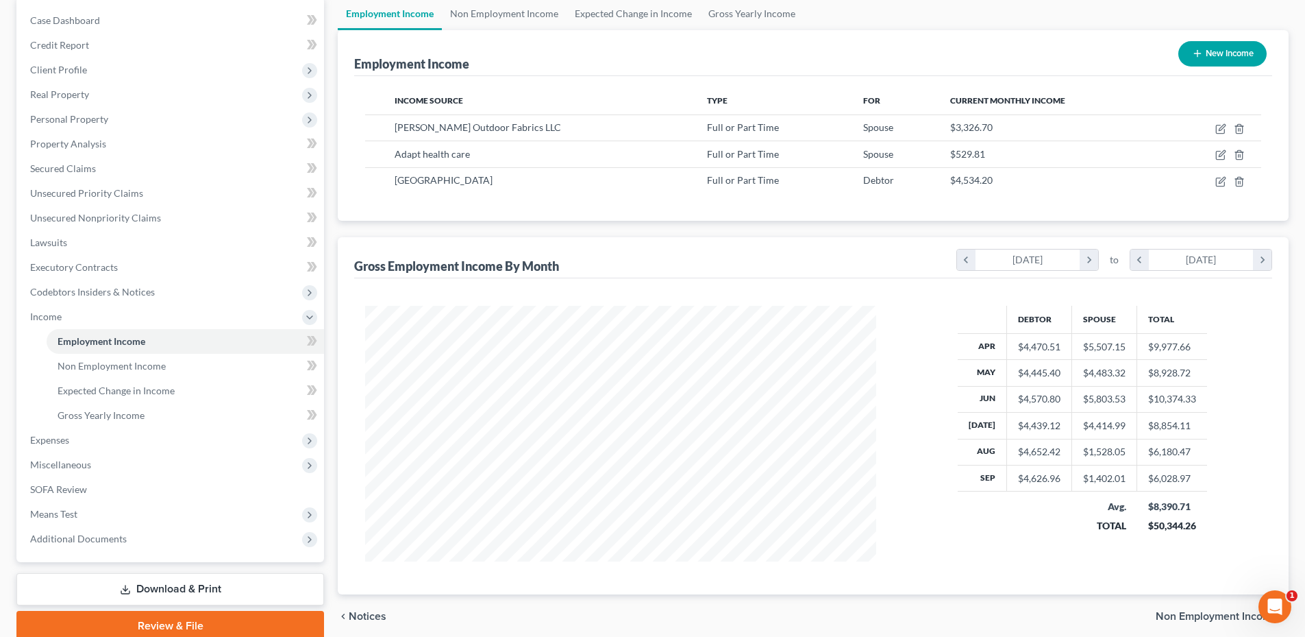
scroll to position [137, 0]
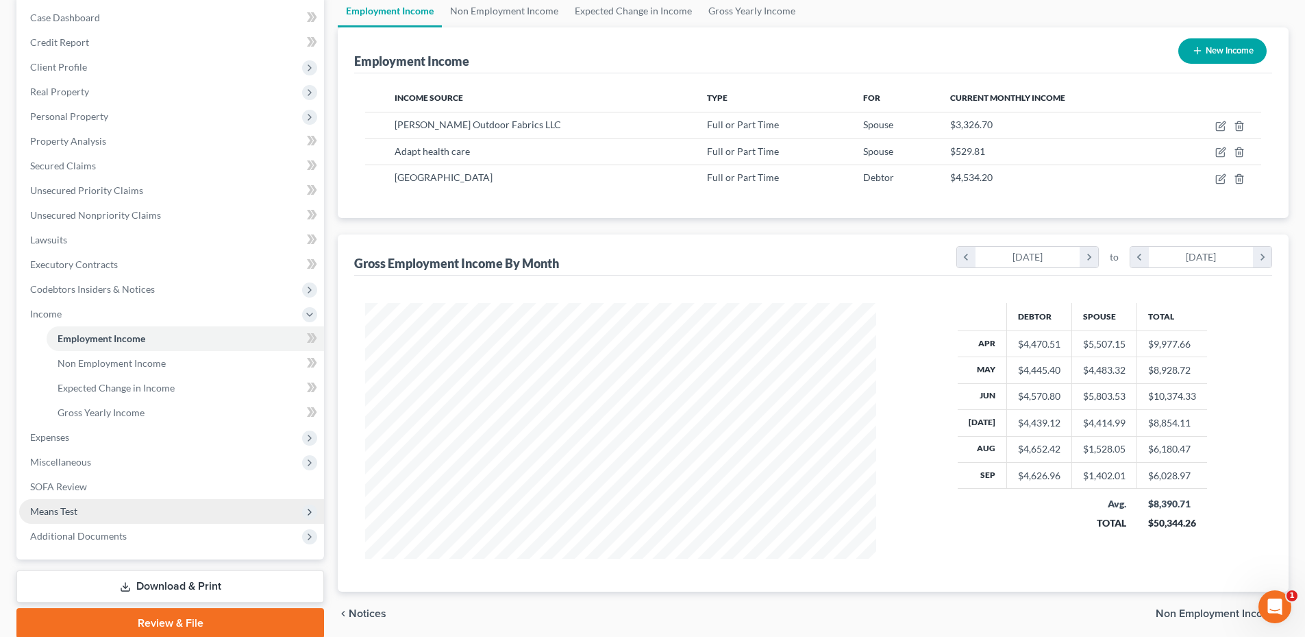
click at [72, 505] on span "Means Test" at bounding box center [53, 511] width 47 height 12
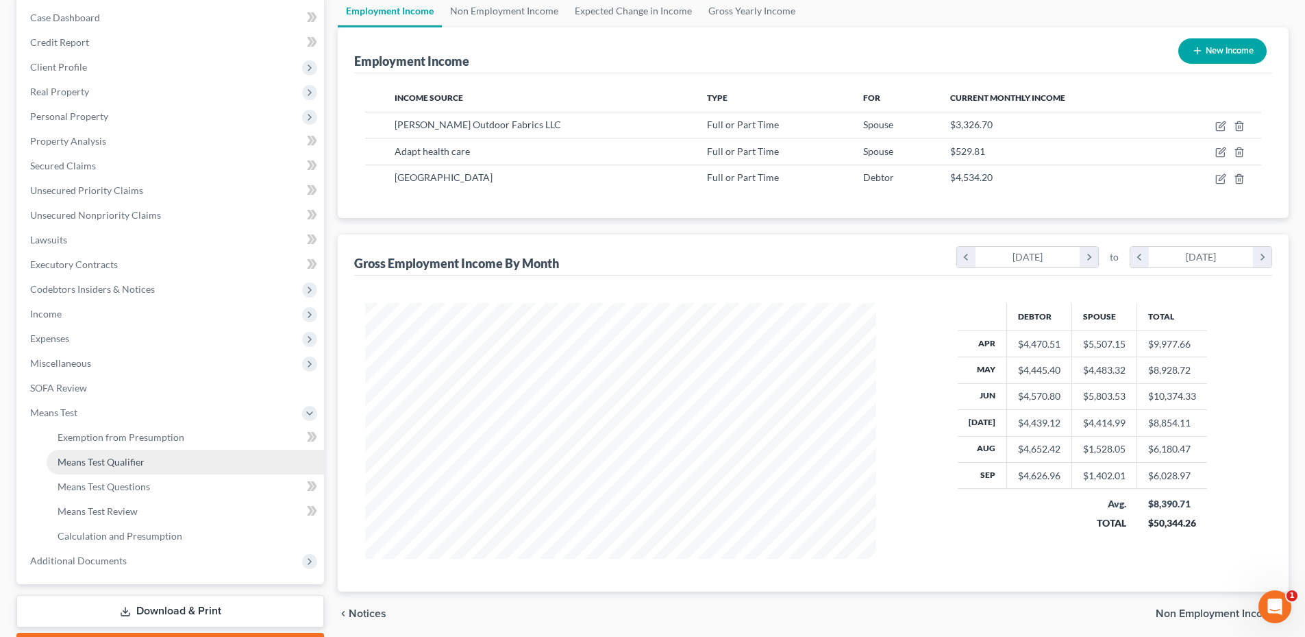
click at [129, 462] on span "Means Test Qualifier" at bounding box center [101, 462] width 87 height 12
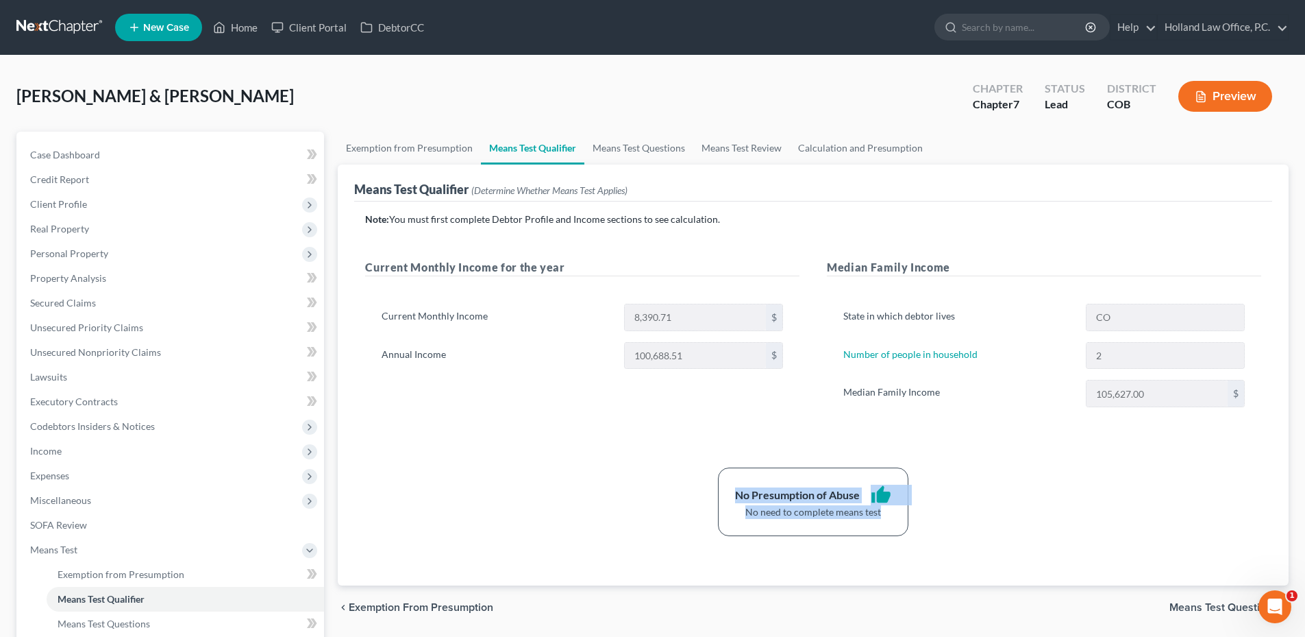
drag, startPoint x: 733, startPoint y: 495, endPoint x: 923, endPoint y: 530, distance: 192.9
click at [922, 530] on div "No Presumption of Abuse thumb_up No need to complete means test" at bounding box center [813, 501] width 910 height 69
drag, startPoint x: 923, startPoint y: 530, endPoint x: 931, endPoint y: 528, distance: 7.7
click at [931, 528] on div "No Presumption of Abuse thumb_up No need to complete means test" at bounding box center [813, 501] width 910 height 69
click at [622, 437] on div "Note: You must first complete Debtor Profile and Income sections to see calcula…" at bounding box center [813, 373] width 896 height 323
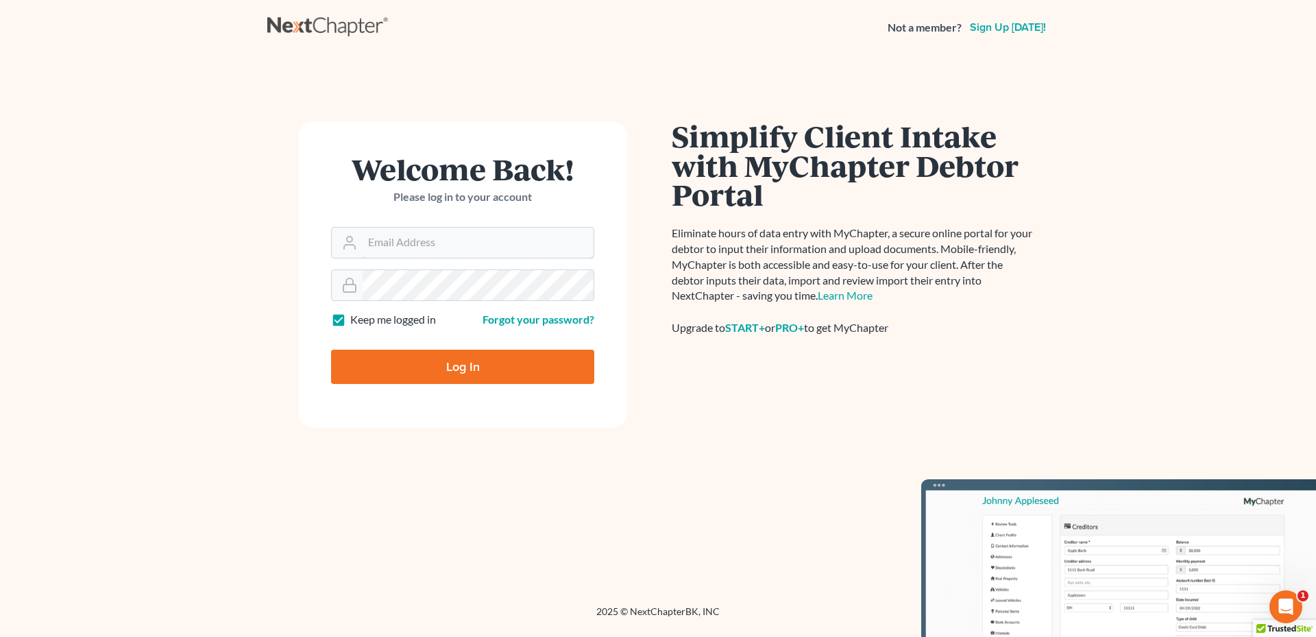
type input "[PERSON_NAME][EMAIL_ADDRESS][DOMAIN_NAME]"
click at [467, 368] on input "Log In" at bounding box center [462, 367] width 263 height 34
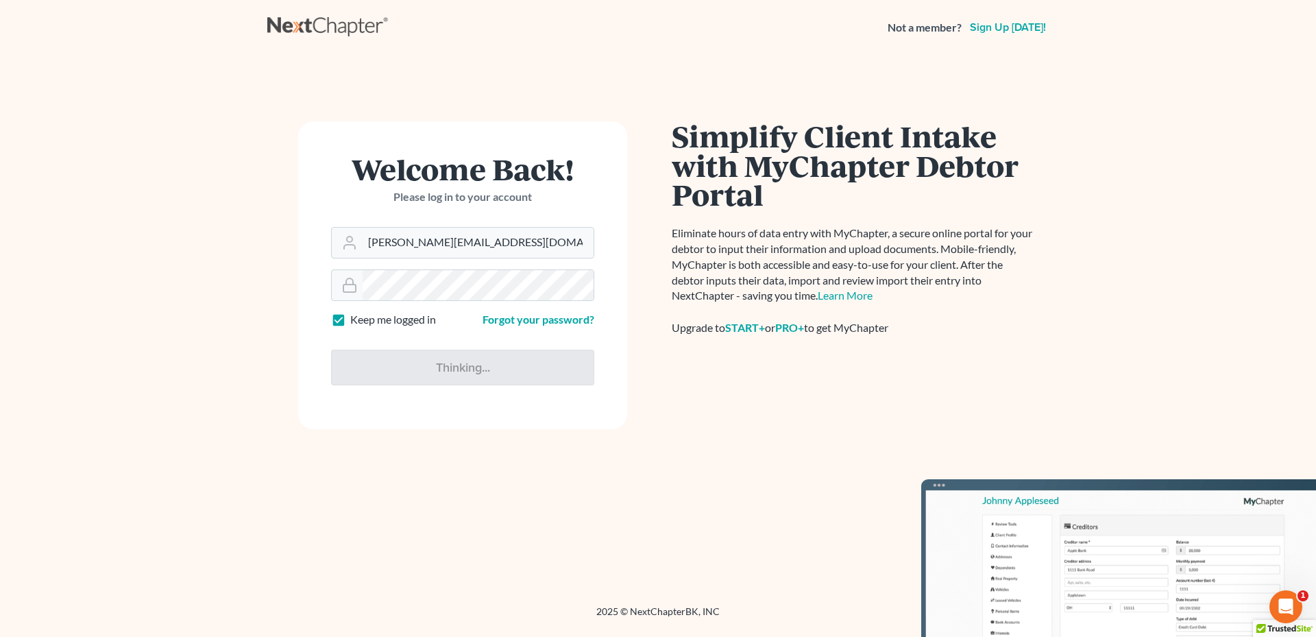
type input "Thinking..."
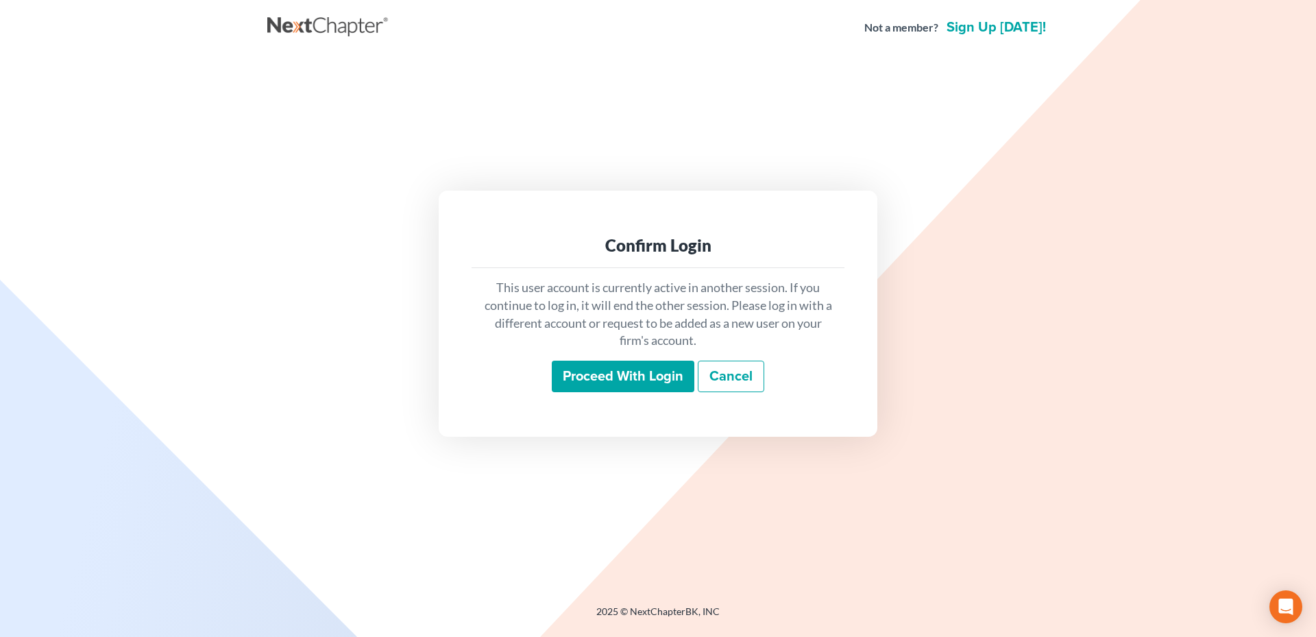
click at [622, 361] on input "Proceed with login" at bounding box center [623, 376] width 143 height 32
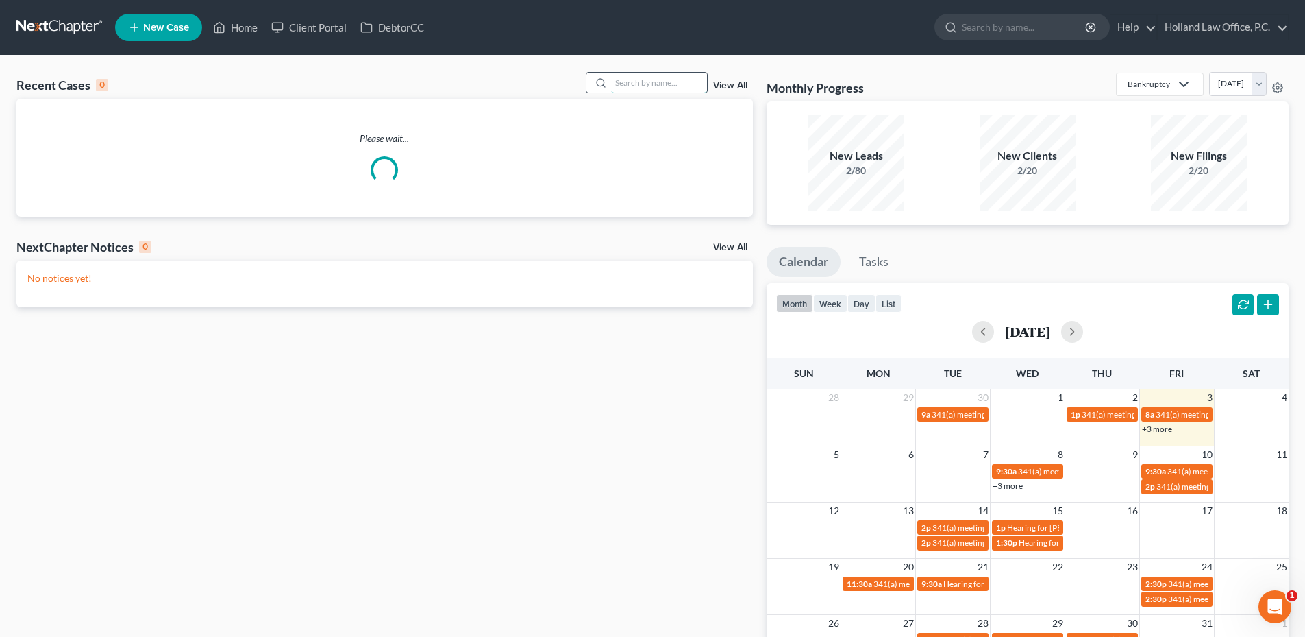
click at [639, 87] on input "search" at bounding box center [659, 83] width 96 height 20
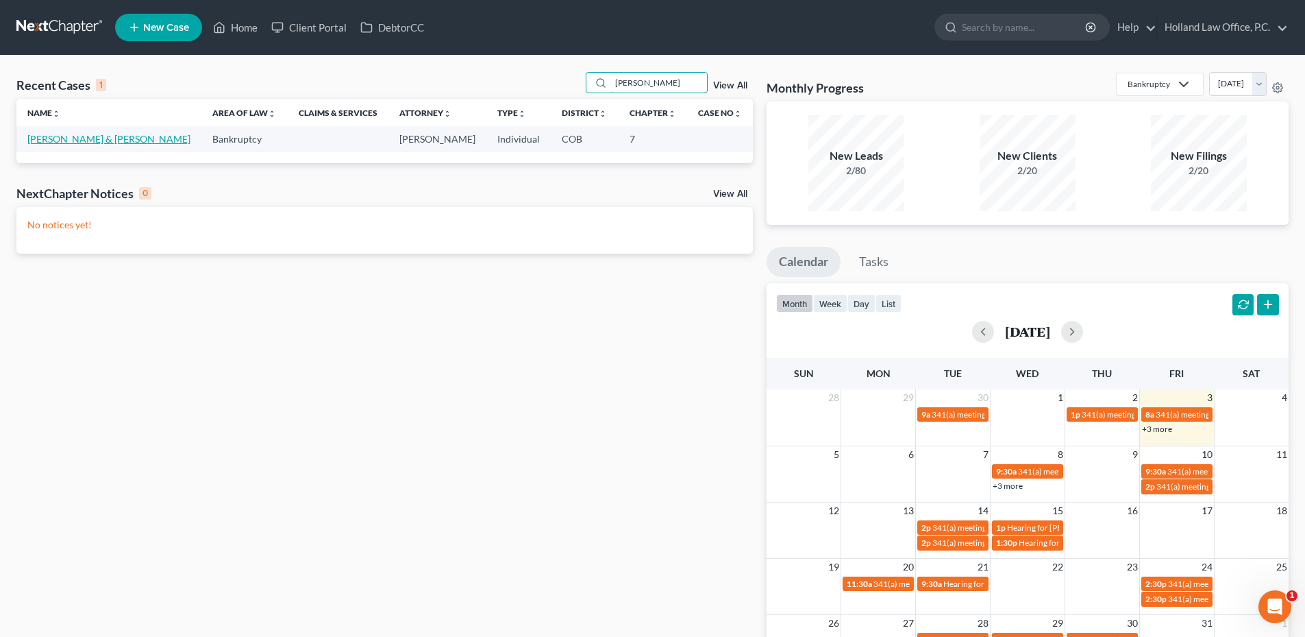
type input "Shovlin"
click at [112, 141] on link "[PERSON_NAME] & [PERSON_NAME]" at bounding box center [108, 139] width 163 height 12
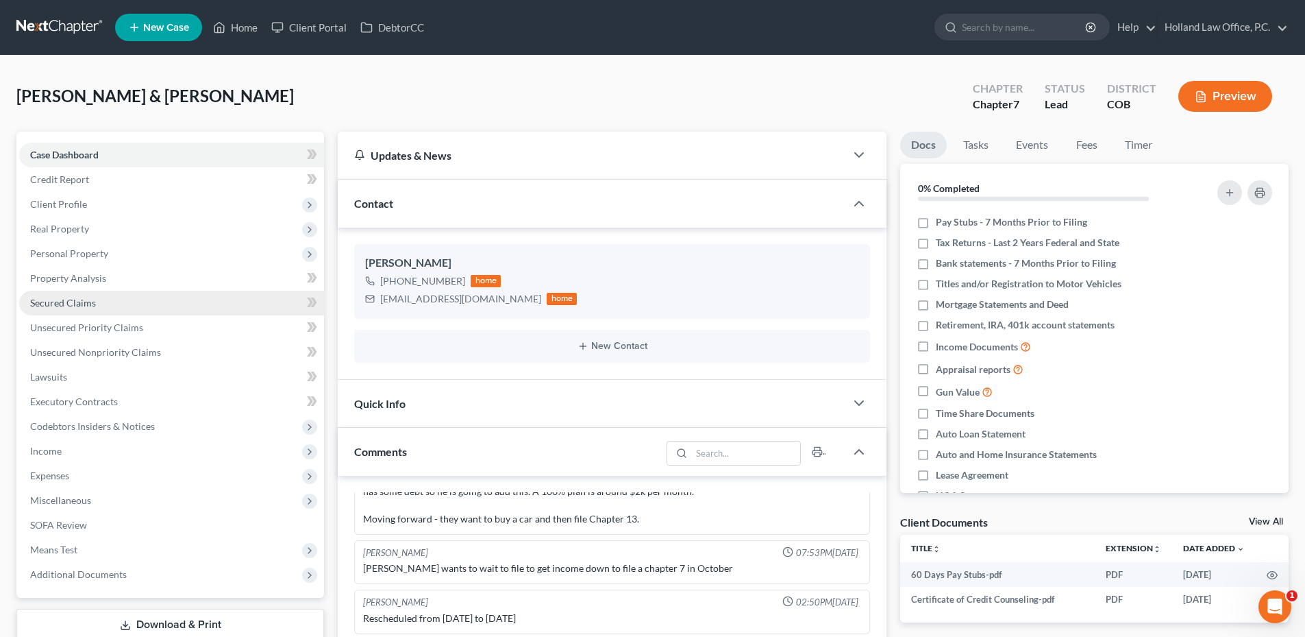
click at [99, 303] on link "Secured Claims" at bounding box center [171, 303] width 305 height 25
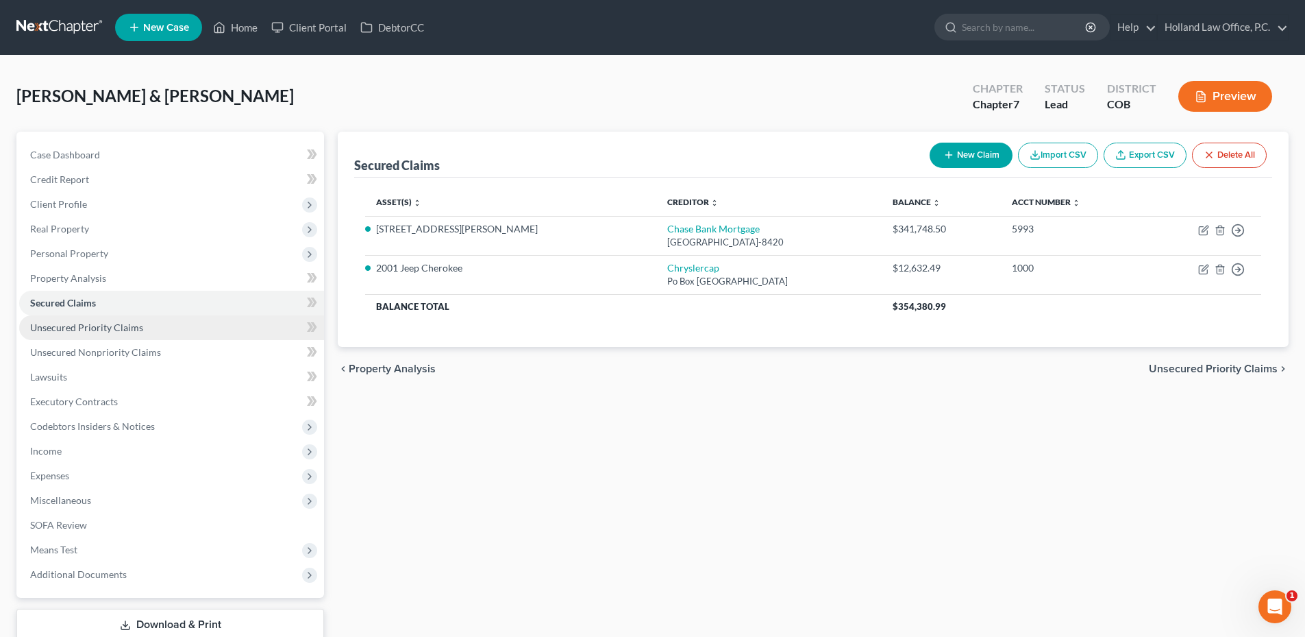
click at [154, 324] on link "Unsecured Priority Claims" at bounding box center [171, 327] width 305 height 25
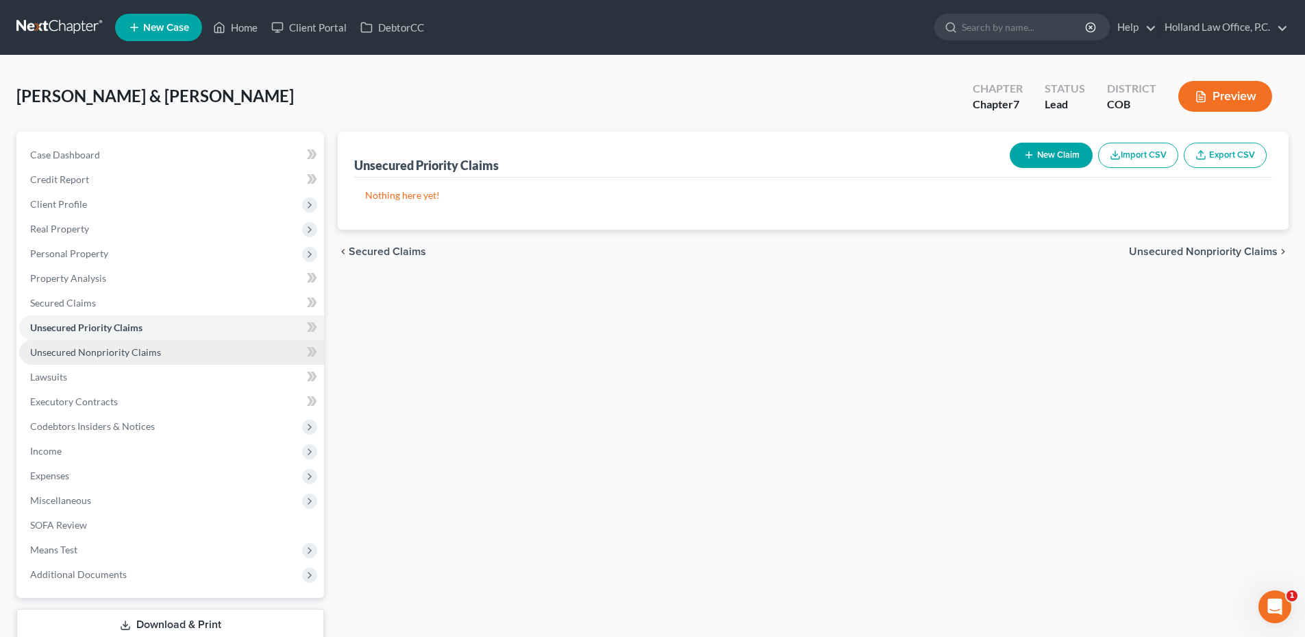
click at [147, 352] on span "Unsecured Nonpriority Claims" at bounding box center [95, 352] width 131 height 12
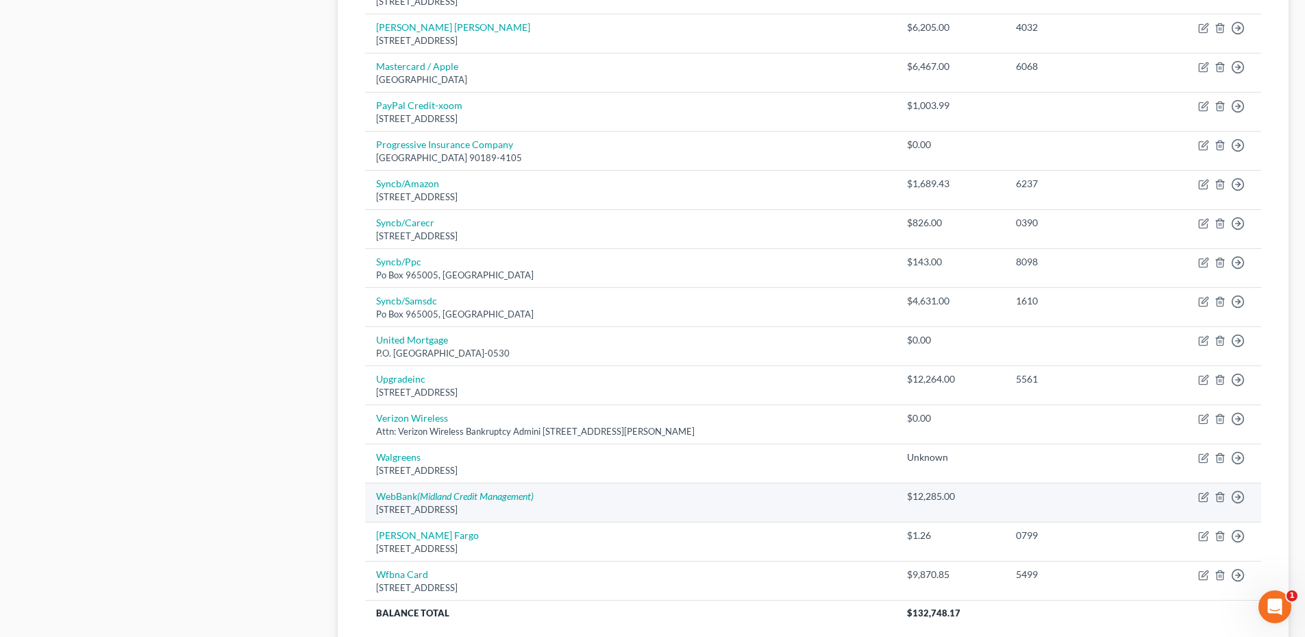
scroll to position [946, 0]
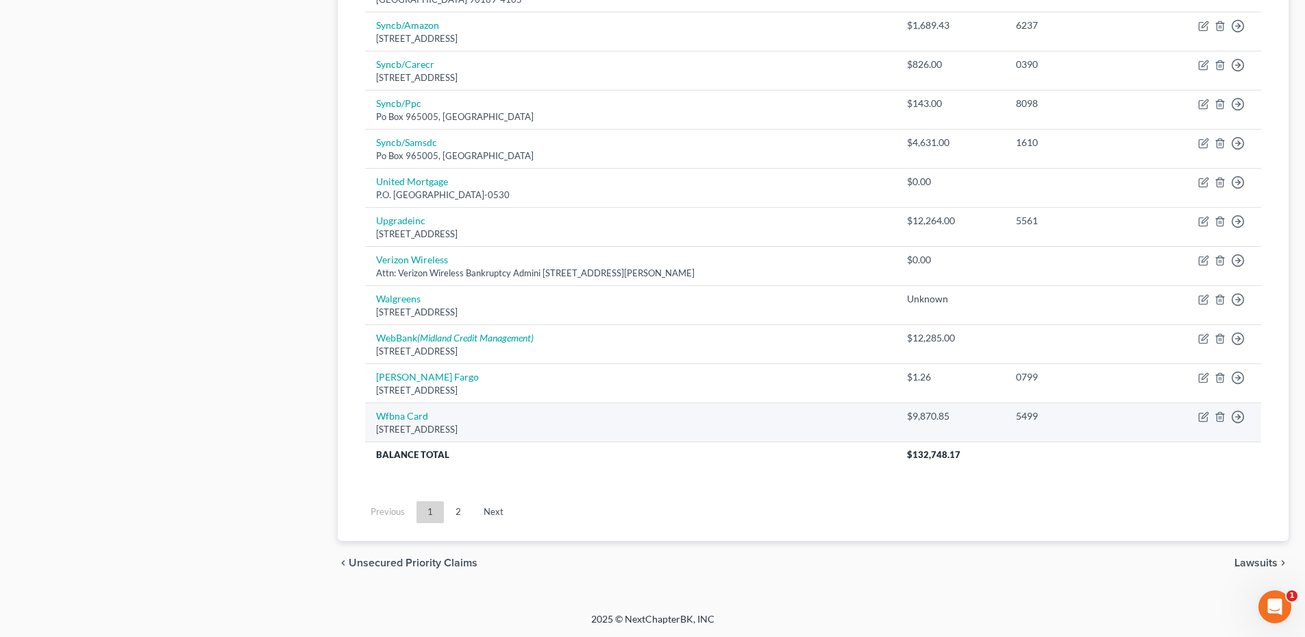
click at [373, 419] on td "Wfbna Card Po Box 3696, Portland, OR 97208" at bounding box center [630, 421] width 531 height 39
click at [395, 417] on link "Wfbna Card" at bounding box center [402, 416] width 52 height 12
select select "38"
select select "2"
select select "0"
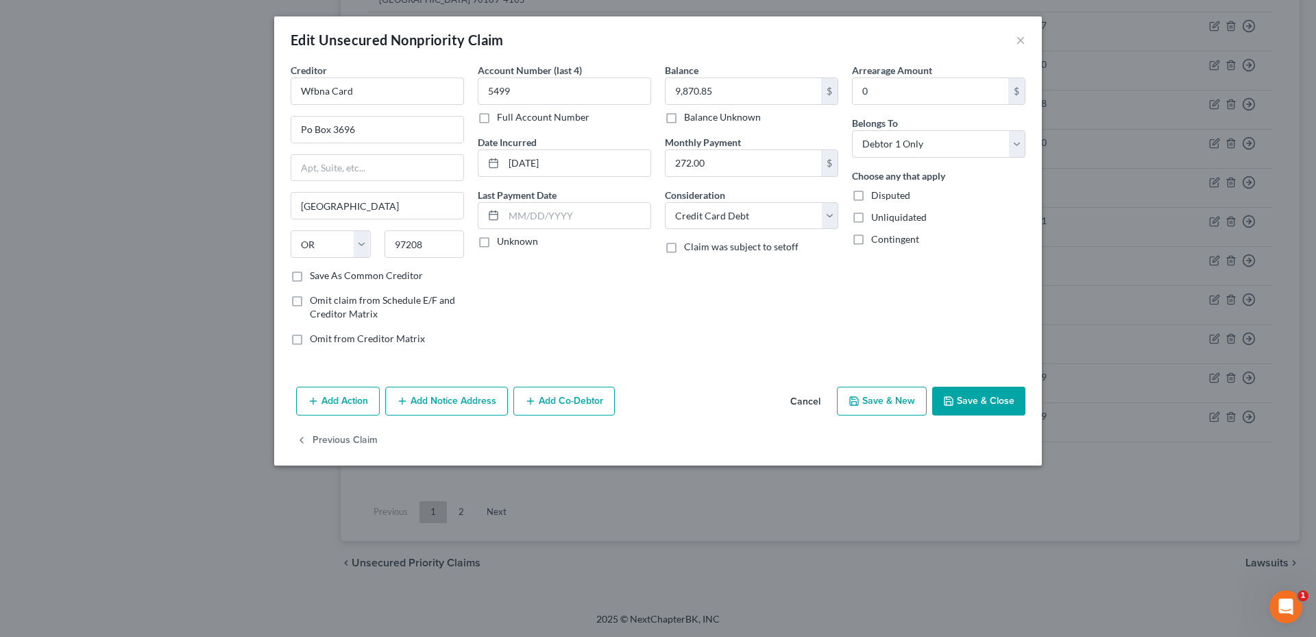
click at [988, 410] on button "Save & Close" at bounding box center [978, 401] width 93 height 29
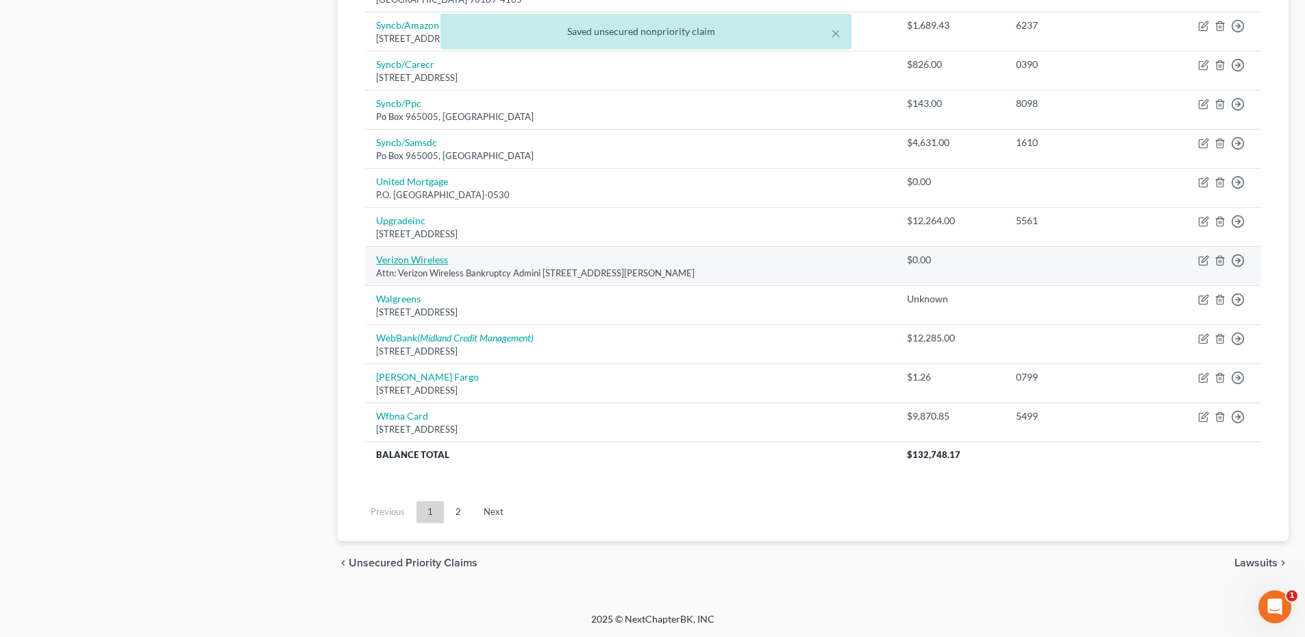
click at [413, 260] on link "Verizon Wireless" at bounding box center [412, 260] width 72 height 12
select select "26"
select select "19"
select select "0"
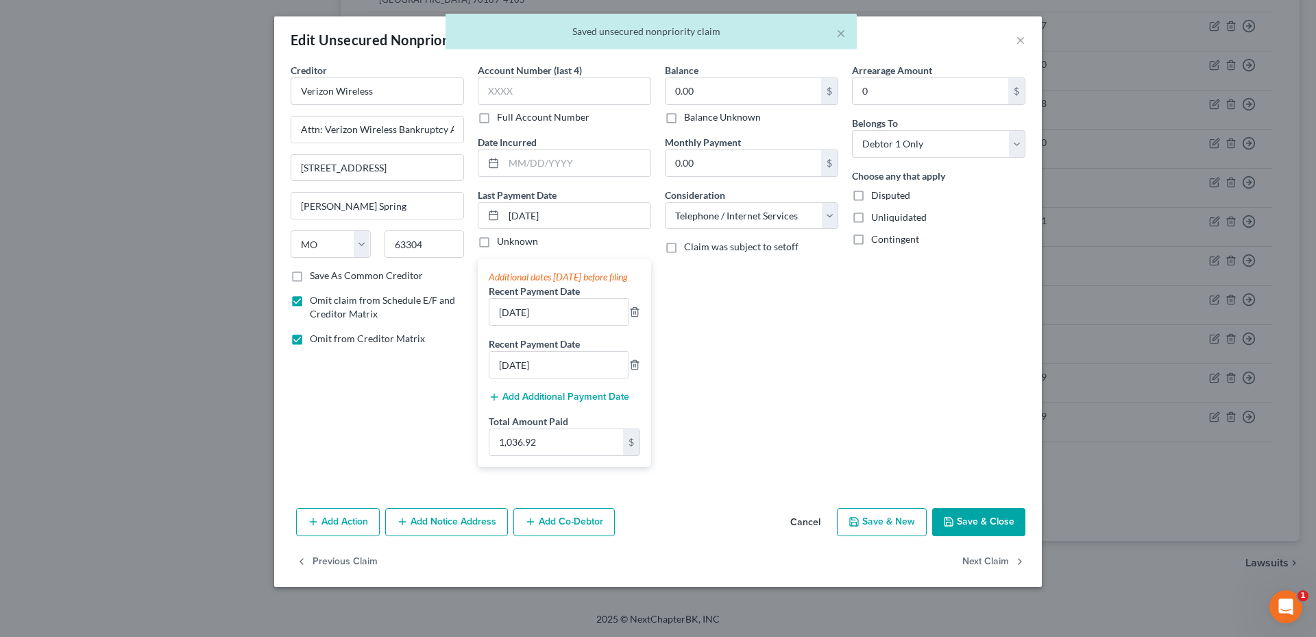
click at [1001, 533] on button "Save & Close" at bounding box center [978, 522] width 93 height 29
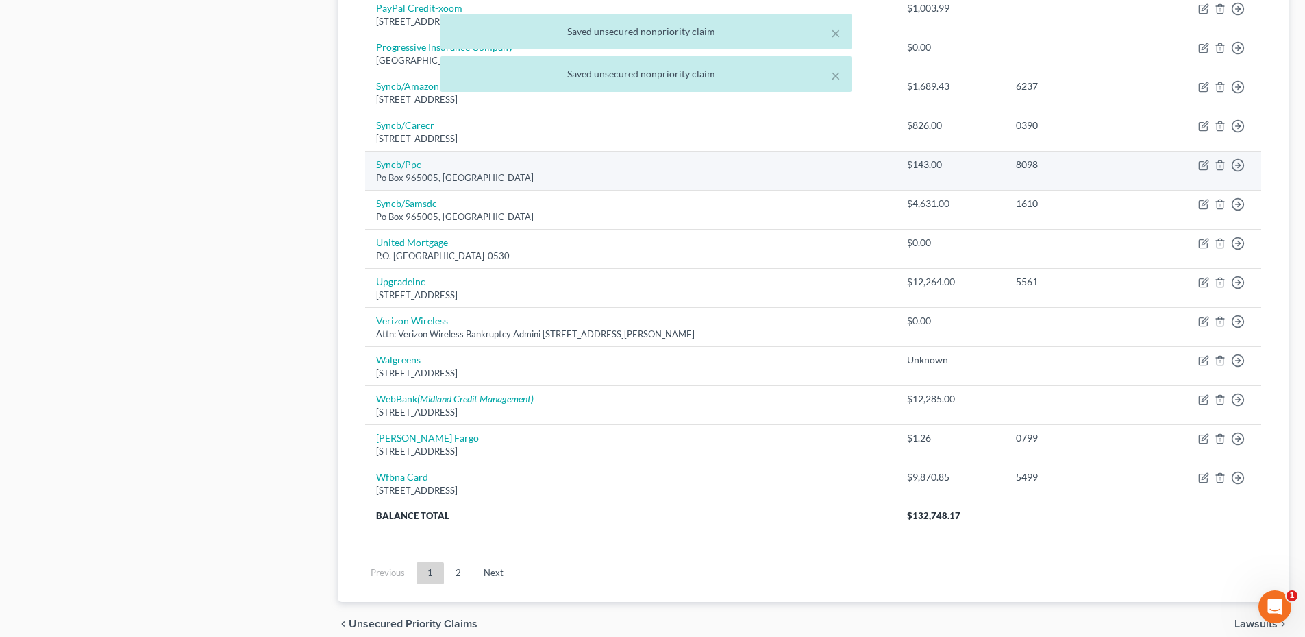
scroll to position [809, 0]
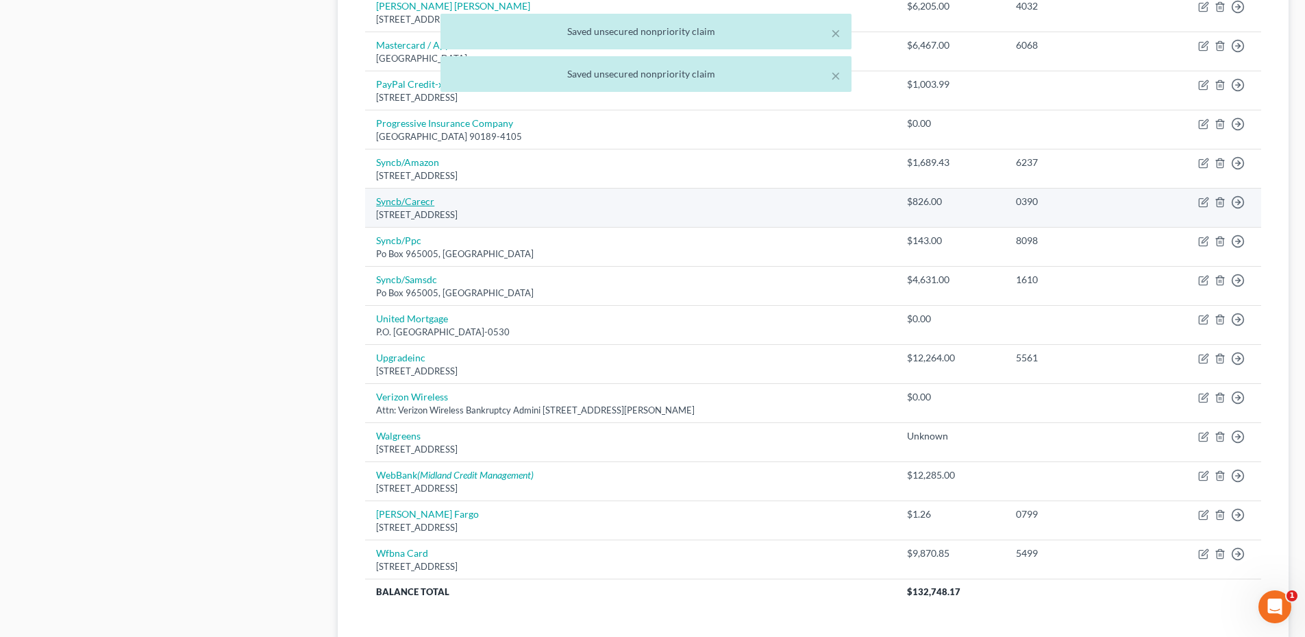
click at [414, 197] on link "Syncb/Carecr" at bounding box center [405, 201] width 58 height 12
select select "45"
select select "2"
select select "0"
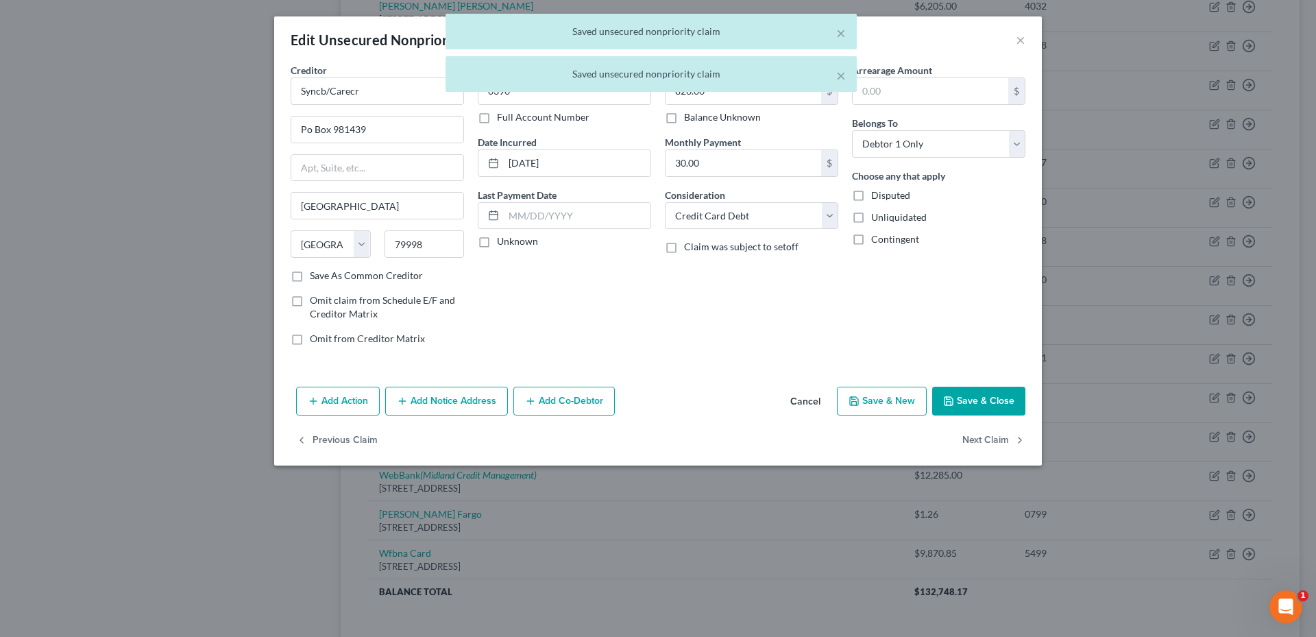
click at [990, 416] on div "Add Action Add Notice Address Add Co-Debtor Cancel Save & New Save & Close" at bounding box center [658, 403] width 768 height 45
click at [990, 405] on button "Save & Close" at bounding box center [978, 401] width 93 height 29
type input "0"
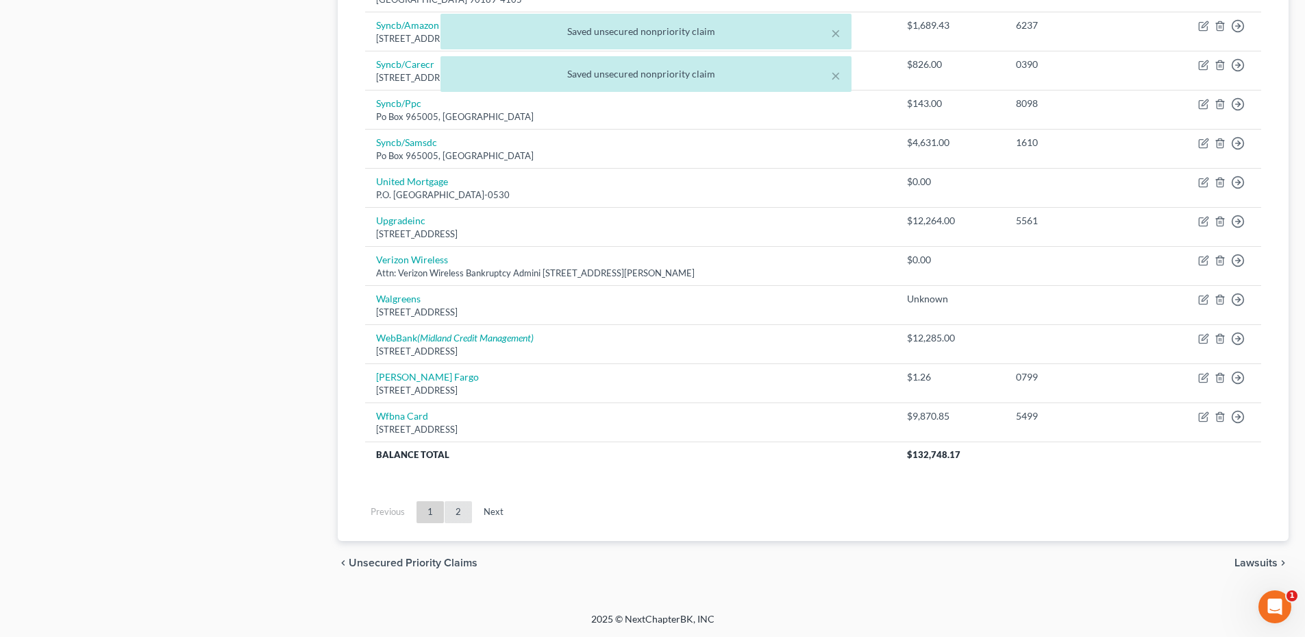
click at [457, 509] on link "2" at bounding box center [458, 512] width 27 height 22
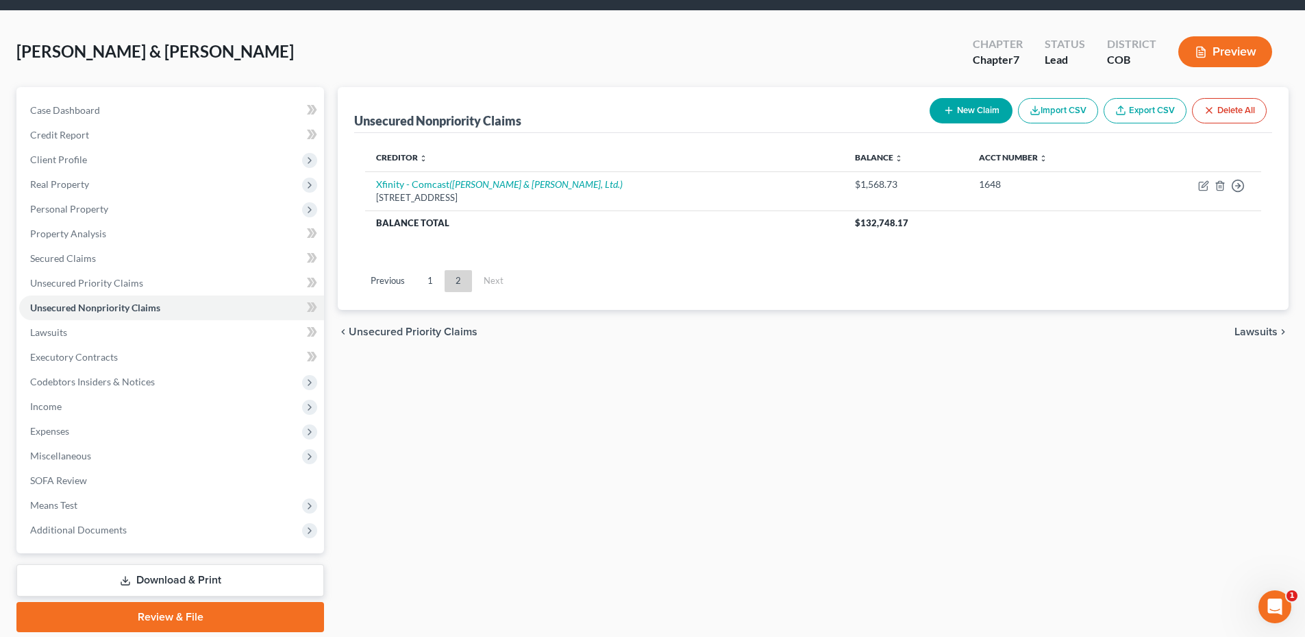
scroll to position [0, 0]
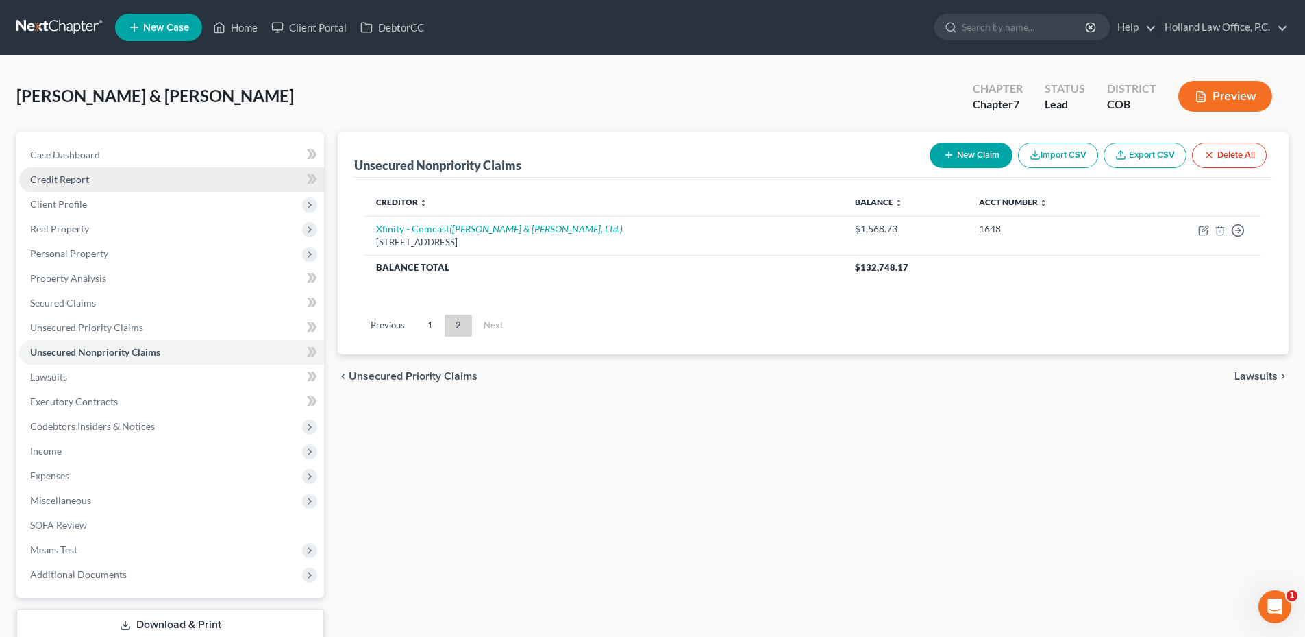
click at [69, 180] on span "Credit Report" at bounding box center [59, 179] width 59 height 12
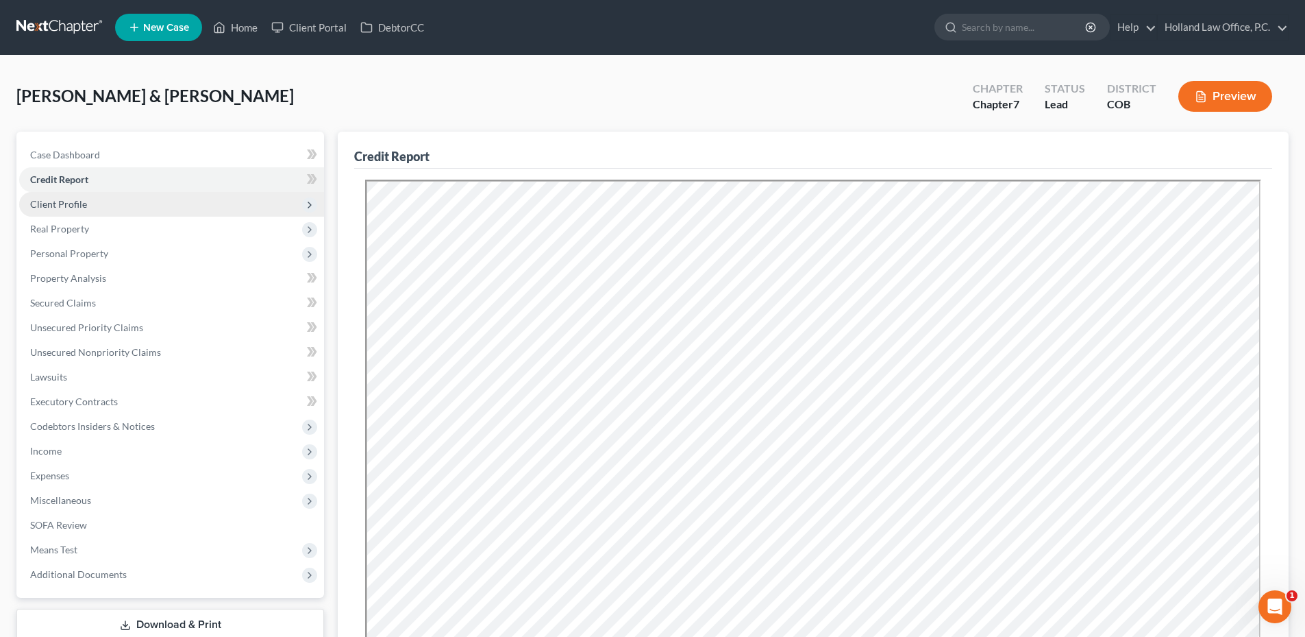
click at [82, 208] on span "Client Profile" at bounding box center [58, 204] width 57 height 12
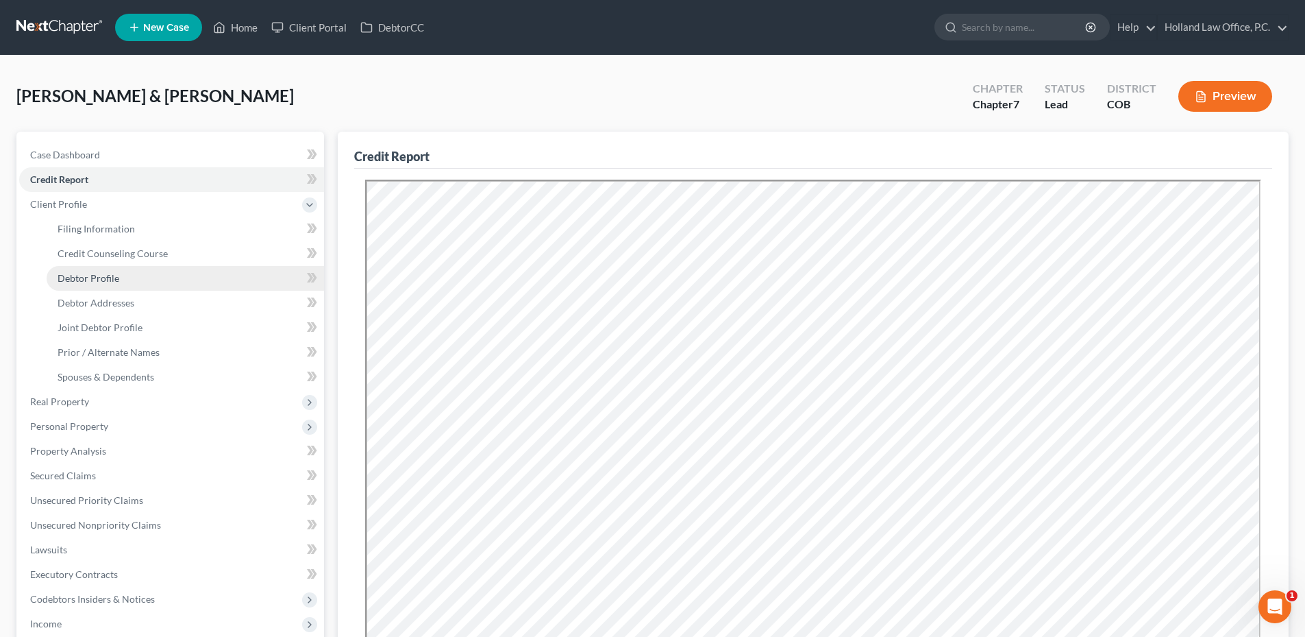
click at [109, 281] on span "Debtor Profile" at bounding box center [89, 278] width 62 height 12
select select "1"
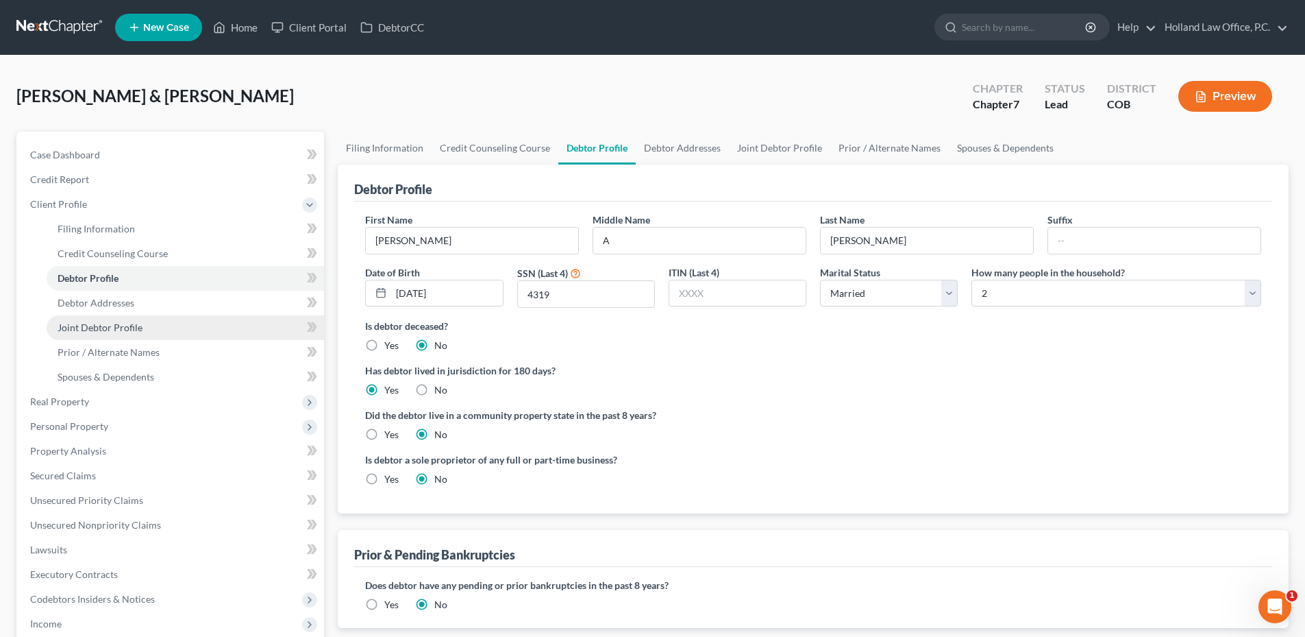
click at [120, 326] on span "Joint Debtor Profile" at bounding box center [100, 327] width 85 height 12
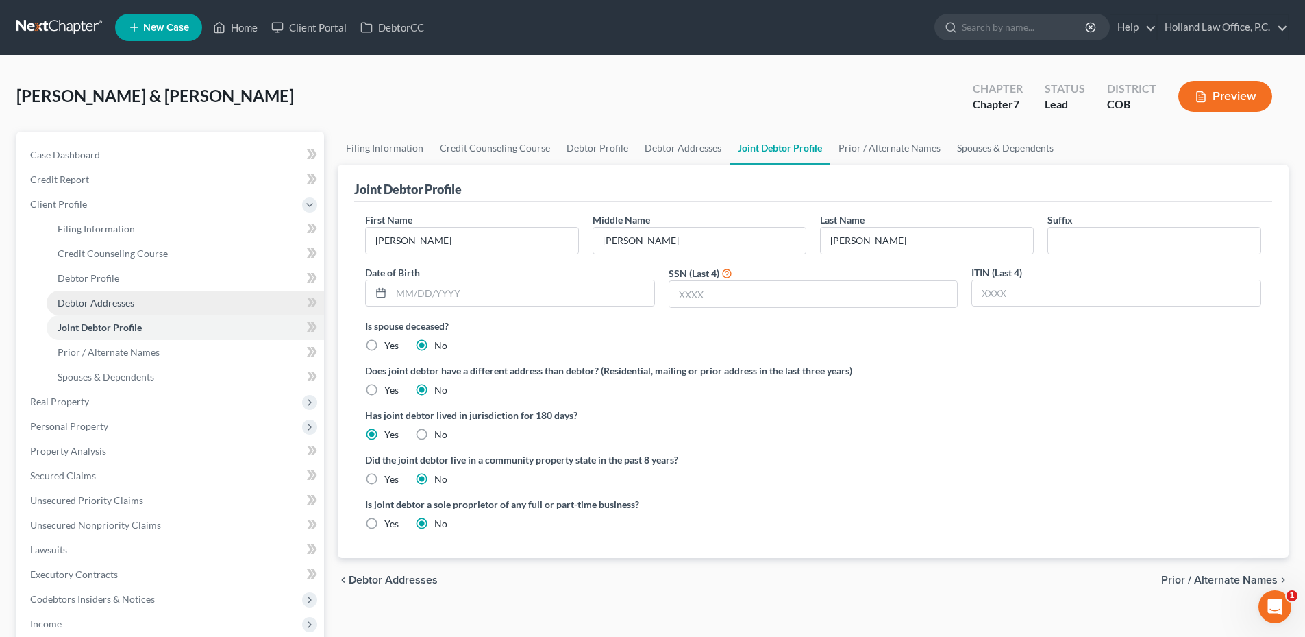
click at [118, 303] on span "Debtor Addresses" at bounding box center [96, 303] width 77 height 12
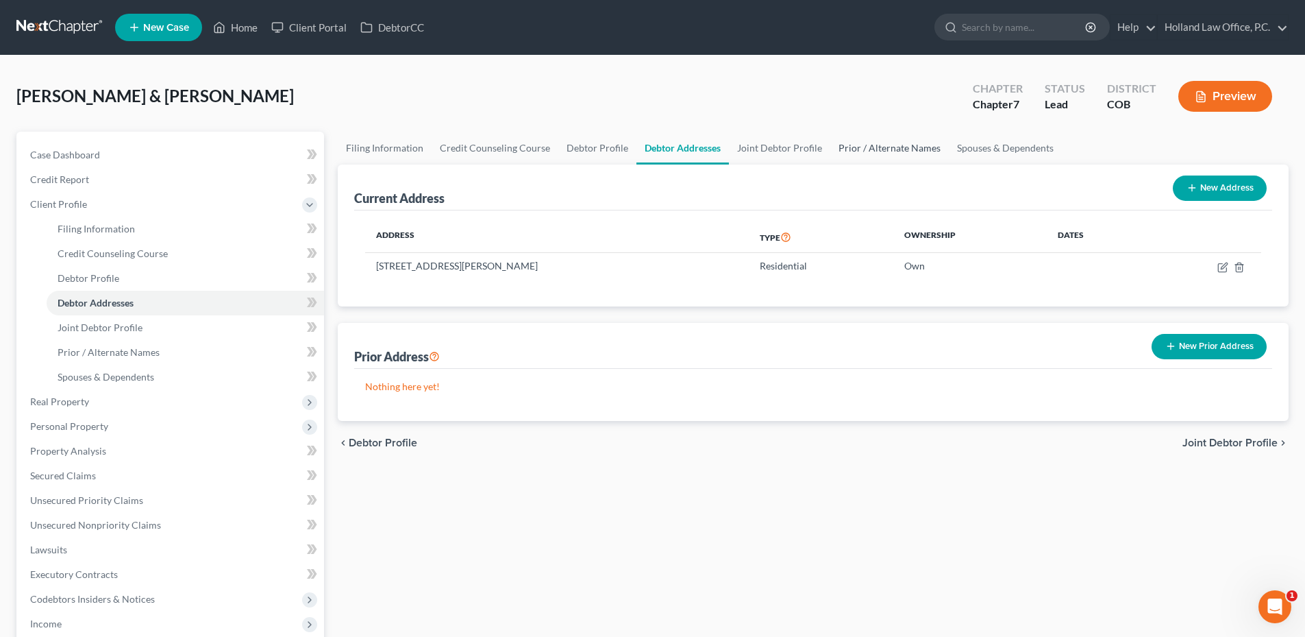
click at [891, 151] on link "Prior / Alternate Names" at bounding box center [890, 148] width 119 height 33
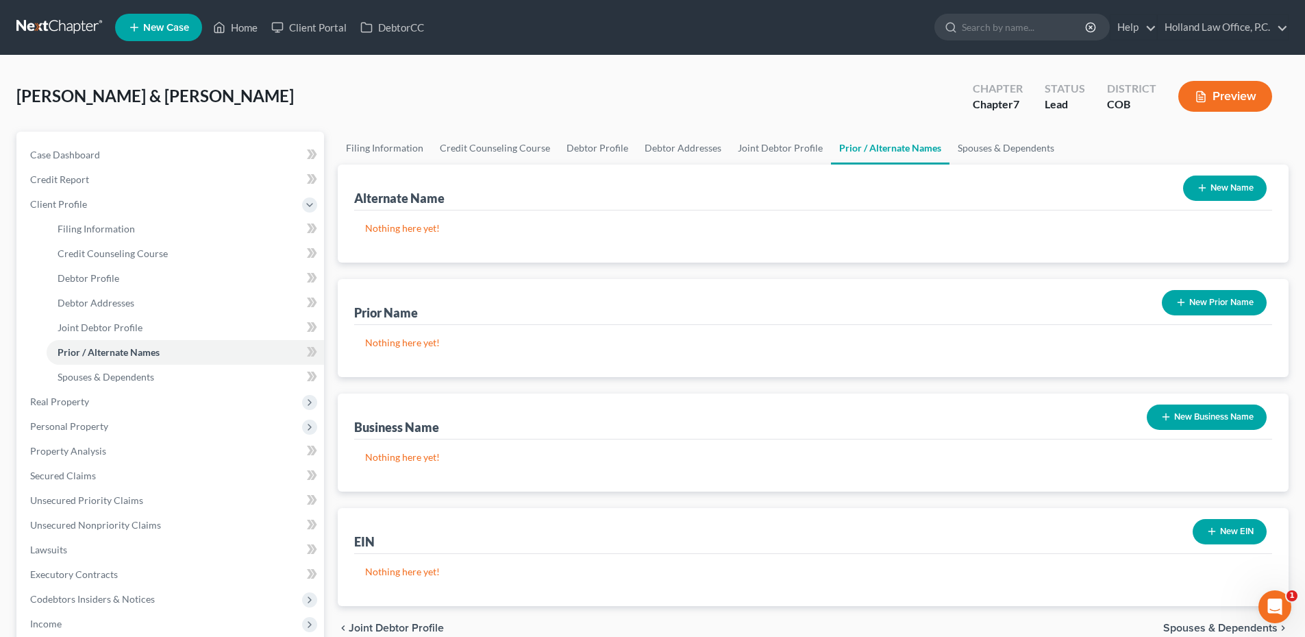
click at [1219, 176] on button "New Name" at bounding box center [1226, 187] width 84 height 25
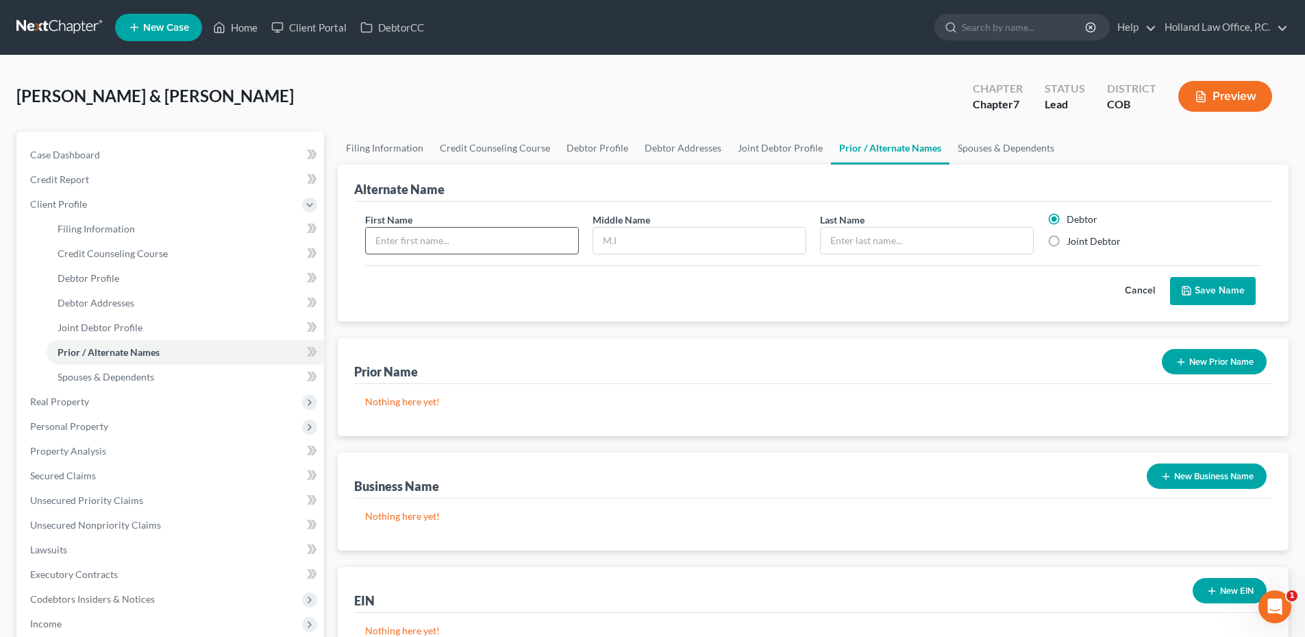
click at [460, 247] on input "text" at bounding box center [472, 241] width 212 height 26
type input "Trish"
type input "[PERSON_NAME]"
click at [1076, 244] on label "Joint Debtor" at bounding box center [1094, 241] width 54 height 14
click at [1076, 243] on input "Joint Debtor" at bounding box center [1076, 238] width 9 height 9
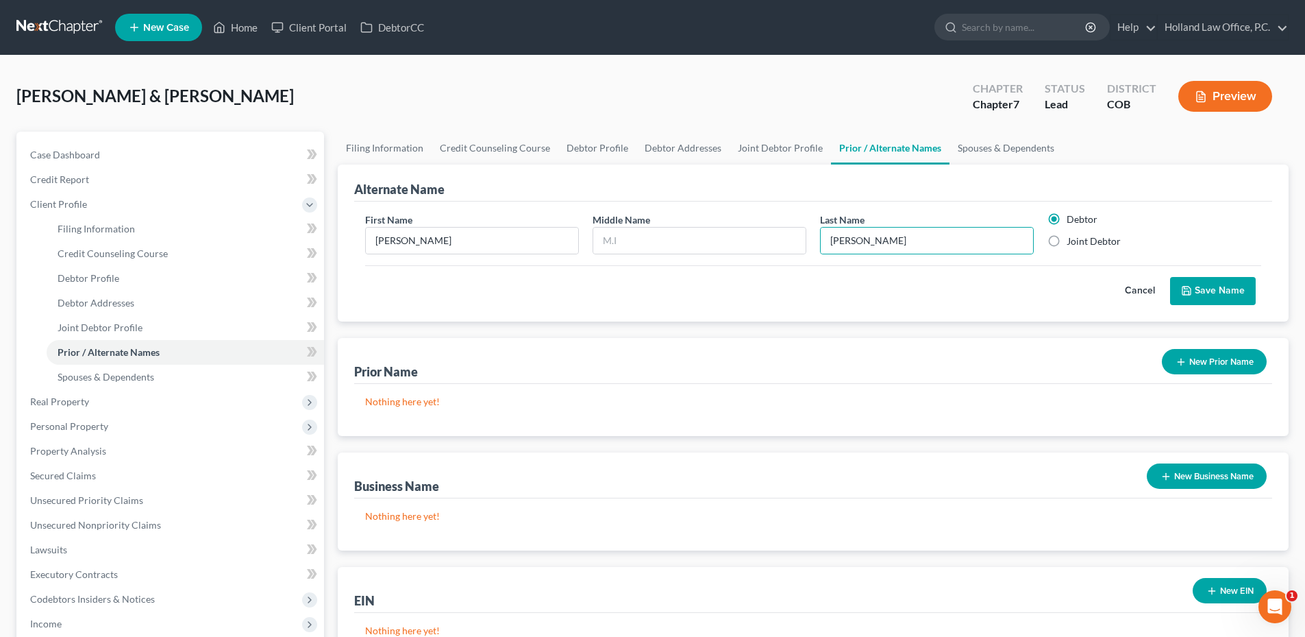
radio input "true"
radio input "false"
click at [1216, 289] on button "Save Name" at bounding box center [1213, 291] width 86 height 29
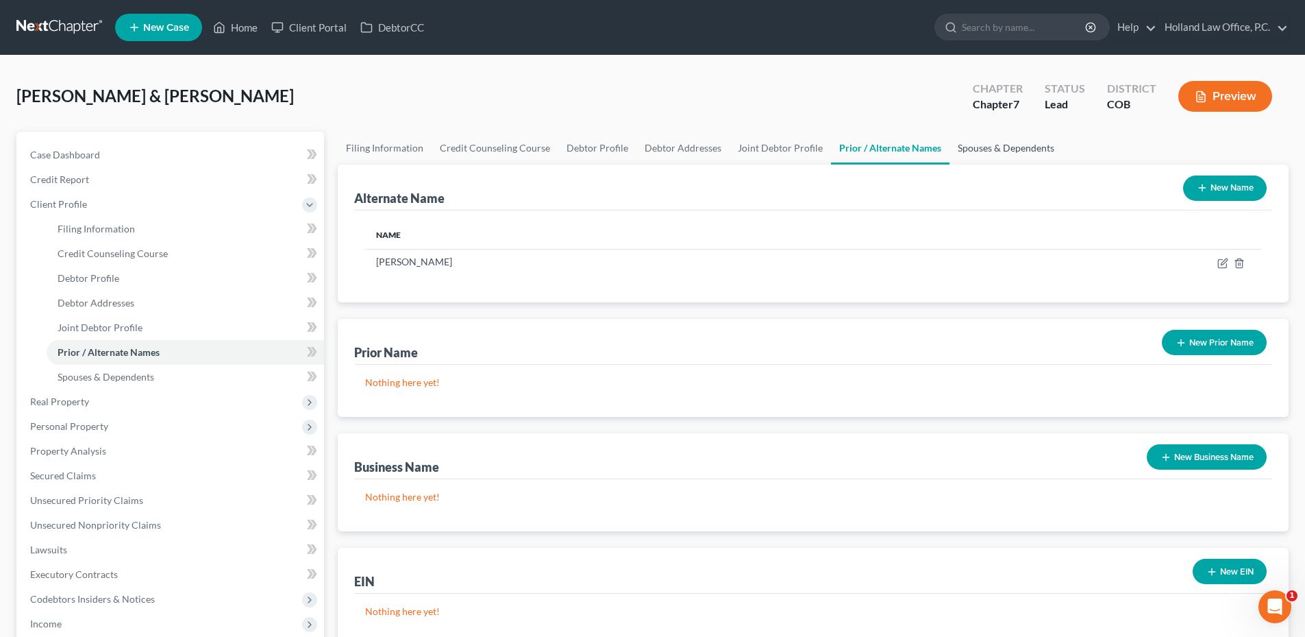
click at [1001, 132] on link "Spouses & Dependents" at bounding box center [1006, 148] width 113 height 33
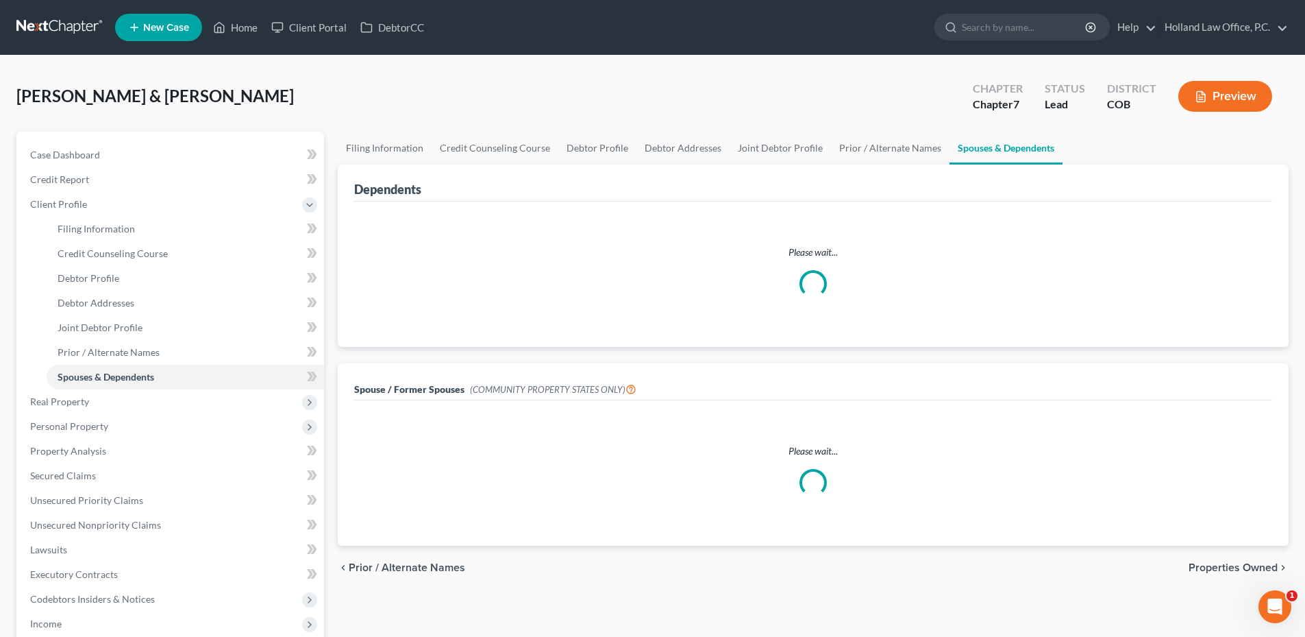
click at [998, 139] on link "Spouses & Dependents" at bounding box center [1006, 148] width 113 height 33
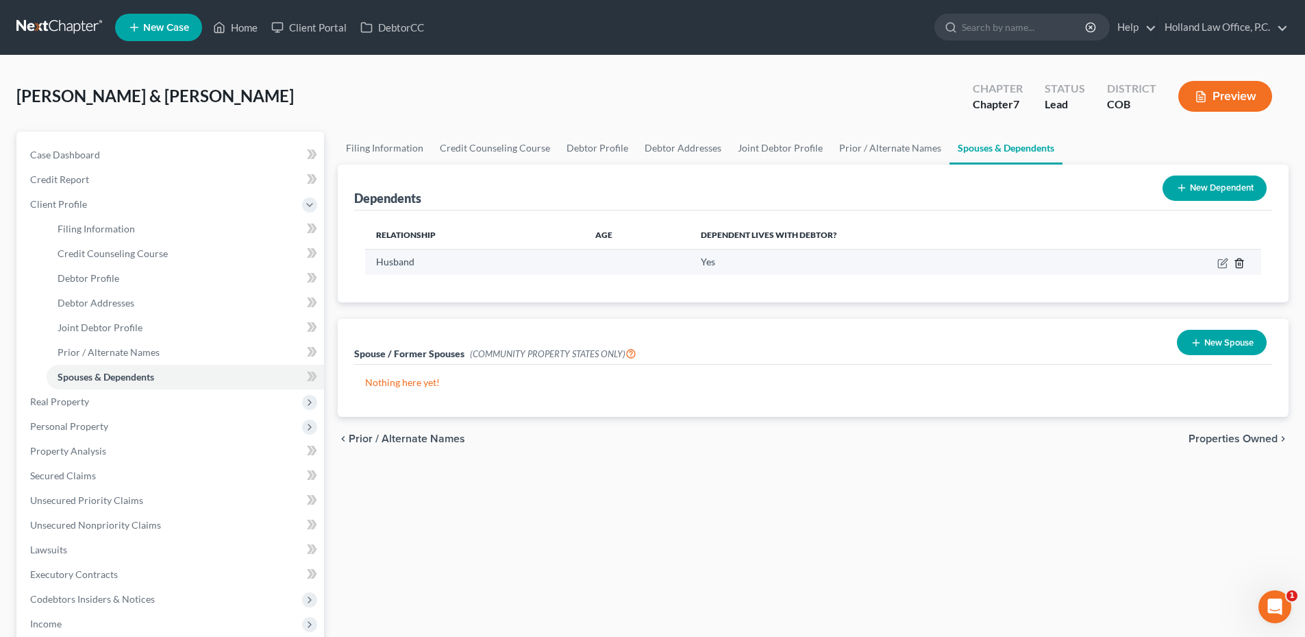
click at [1238, 262] on icon "button" at bounding box center [1239, 263] width 11 height 11
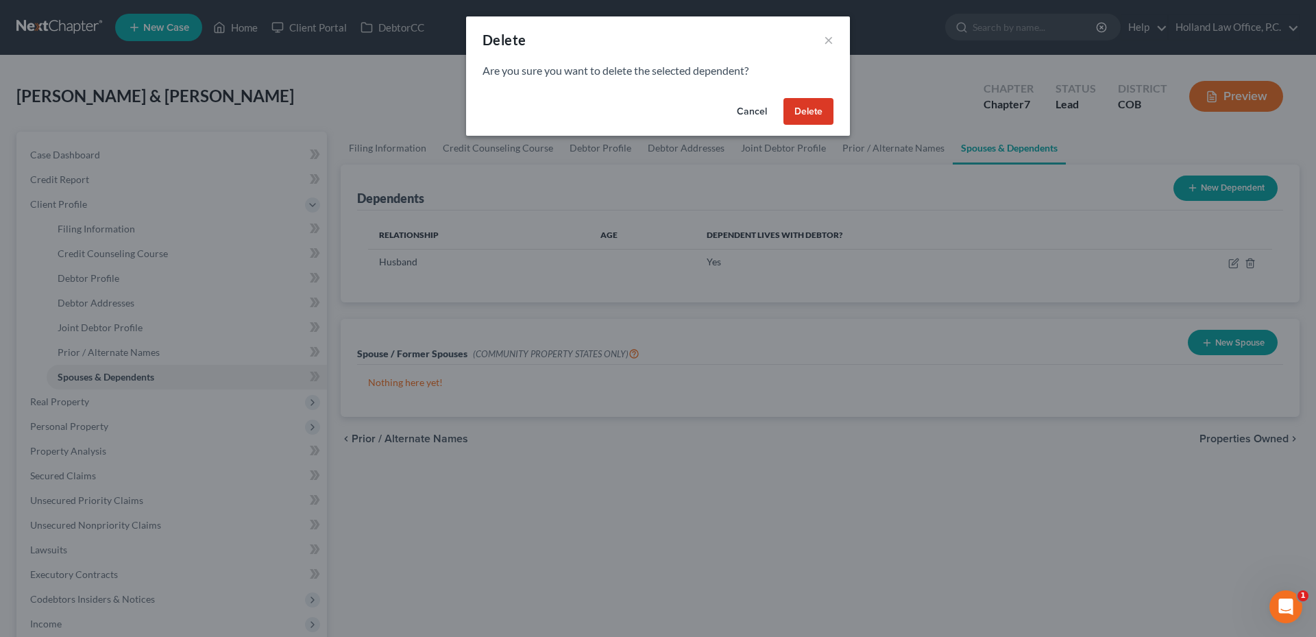
click at [805, 111] on button "Delete" at bounding box center [808, 111] width 50 height 27
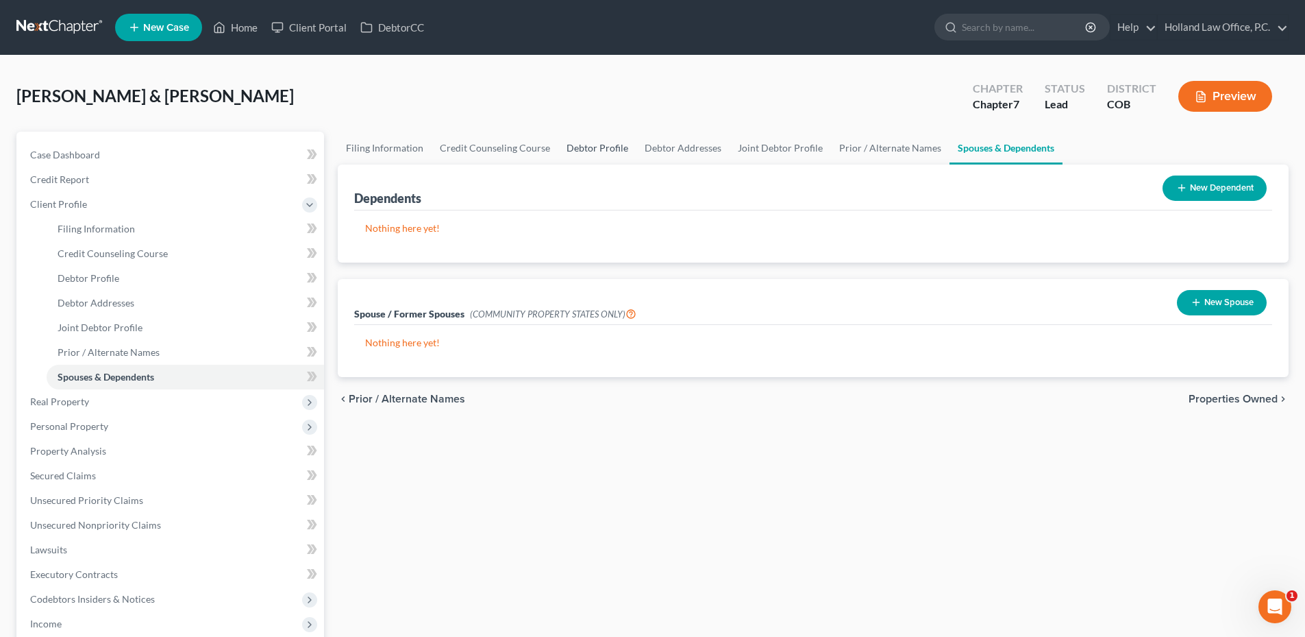
click at [598, 154] on link "Debtor Profile" at bounding box center [598, 148] width 78 height 33
select select "1"
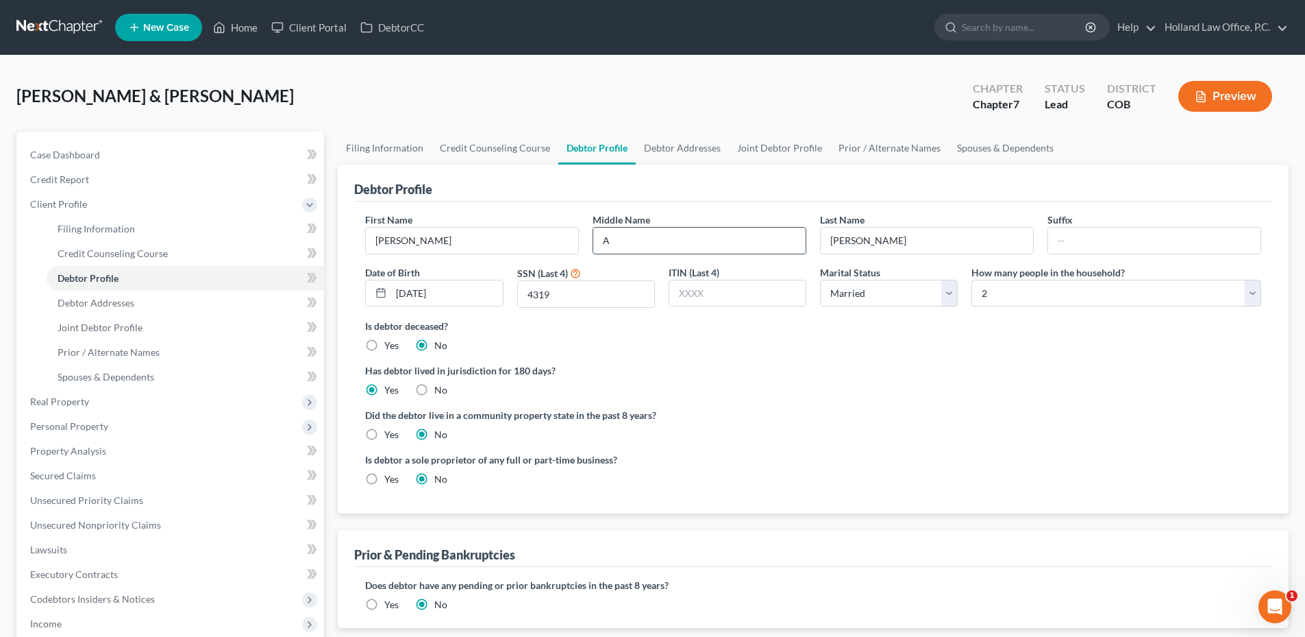
click at [640, 248] on input "A" at bounding box center [699, 241] width 212 height 26
type input "[PERSON_NAME]"
click at [1146, 243] on input "text" at bounding box center [1155, 241] width 212 height 26
type input "Jr."
click at [84, 400] on span "Real Property" at bounding box center [59, 401] width 59 height 12
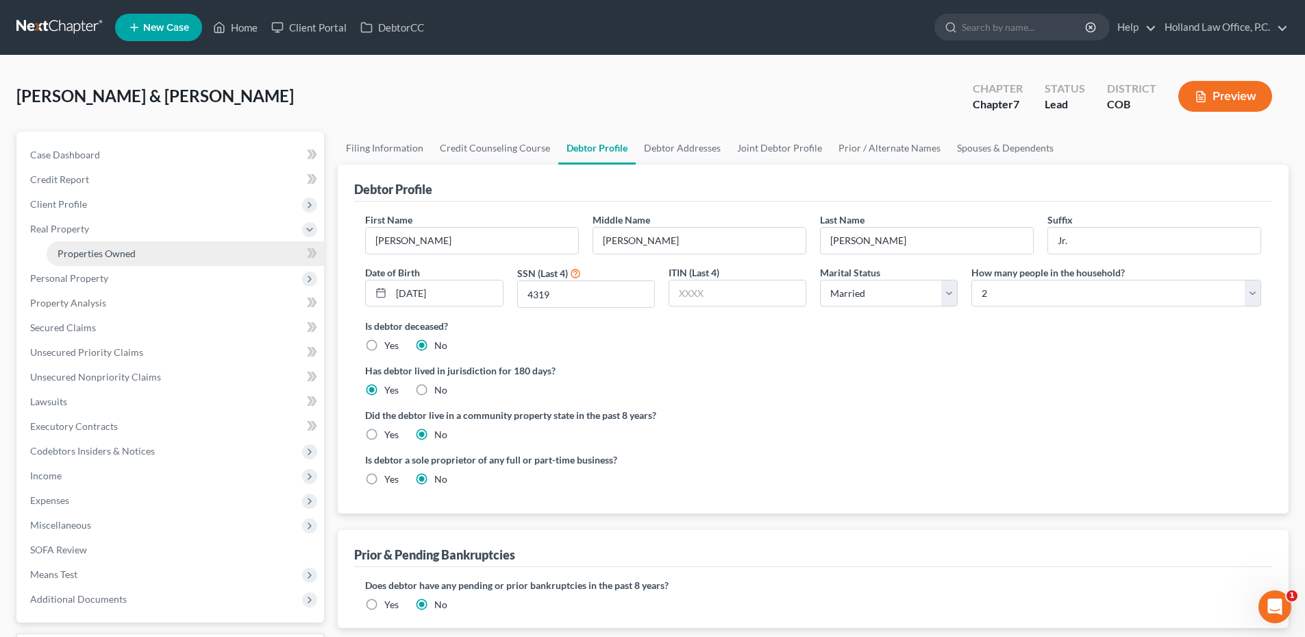
click at [132, 253] on span "Properties Owned" at bounding box center [97, 253] width 78 height 12
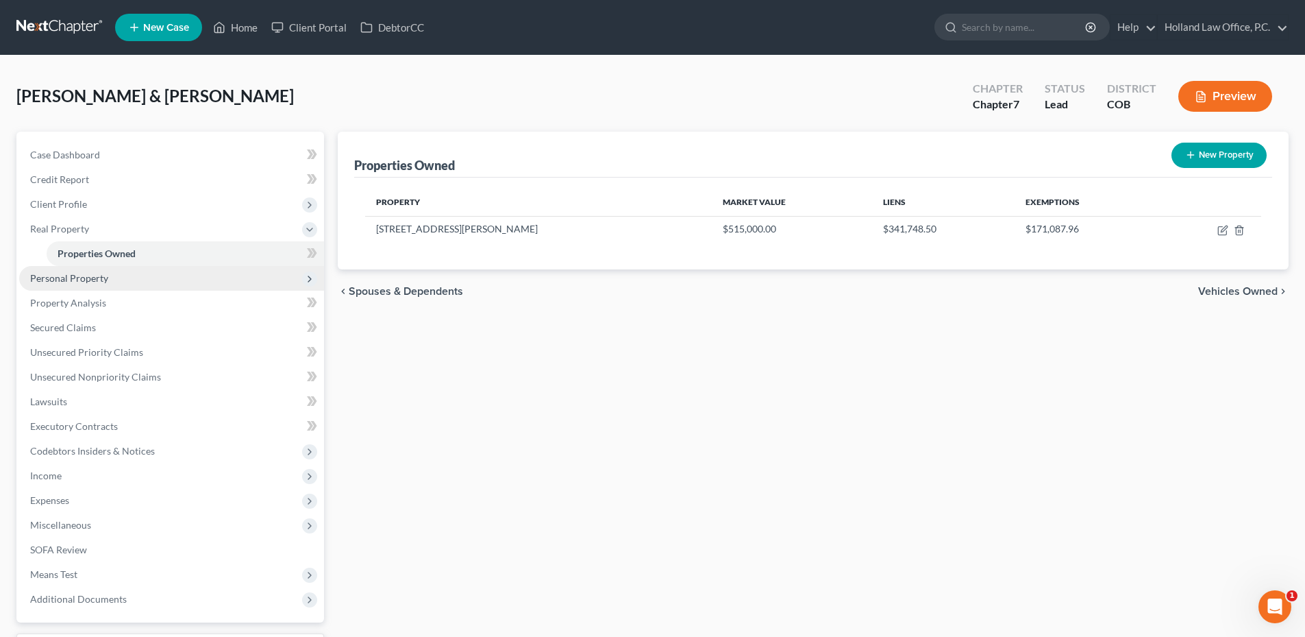
click at [95, 286] on span "Personal Property" at bounding box center [171, 278] width 305 height 25
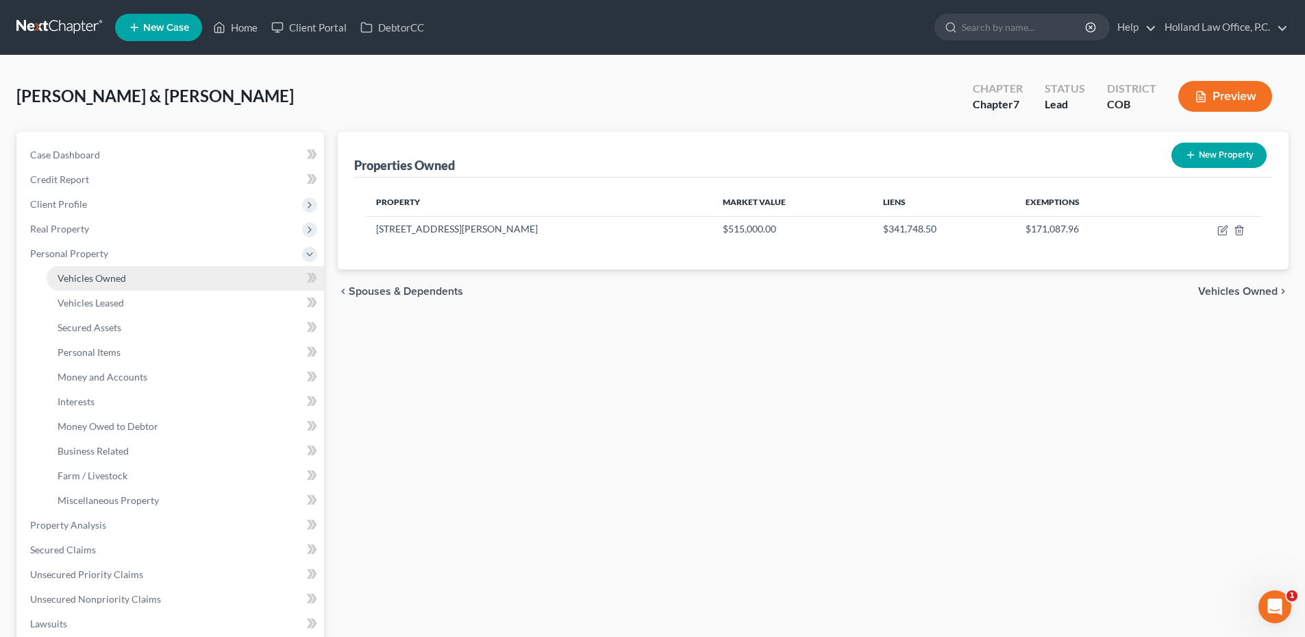
click at [128, 279] on link "Vehicles Owned" at bounding box center [186, 278] width 278 height 25
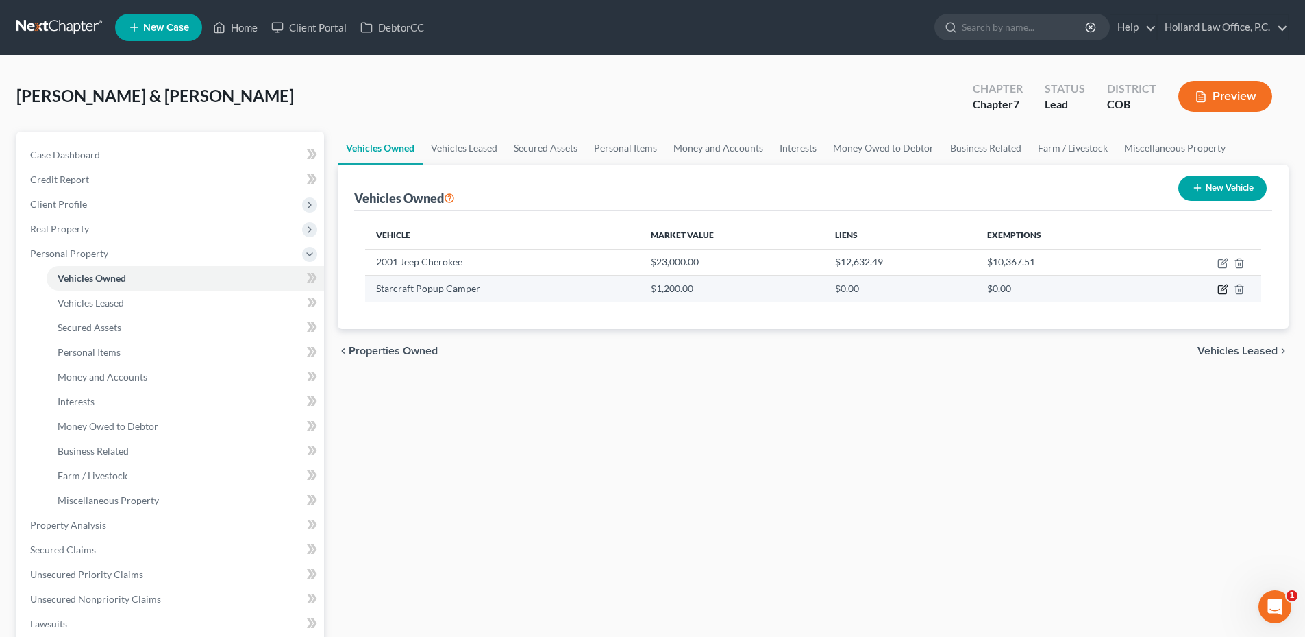
click at [1225, 287] on icon "button" at bounding box center [1223, 289] width 11 height 11
select select "7"
select select "2"
select select "0"
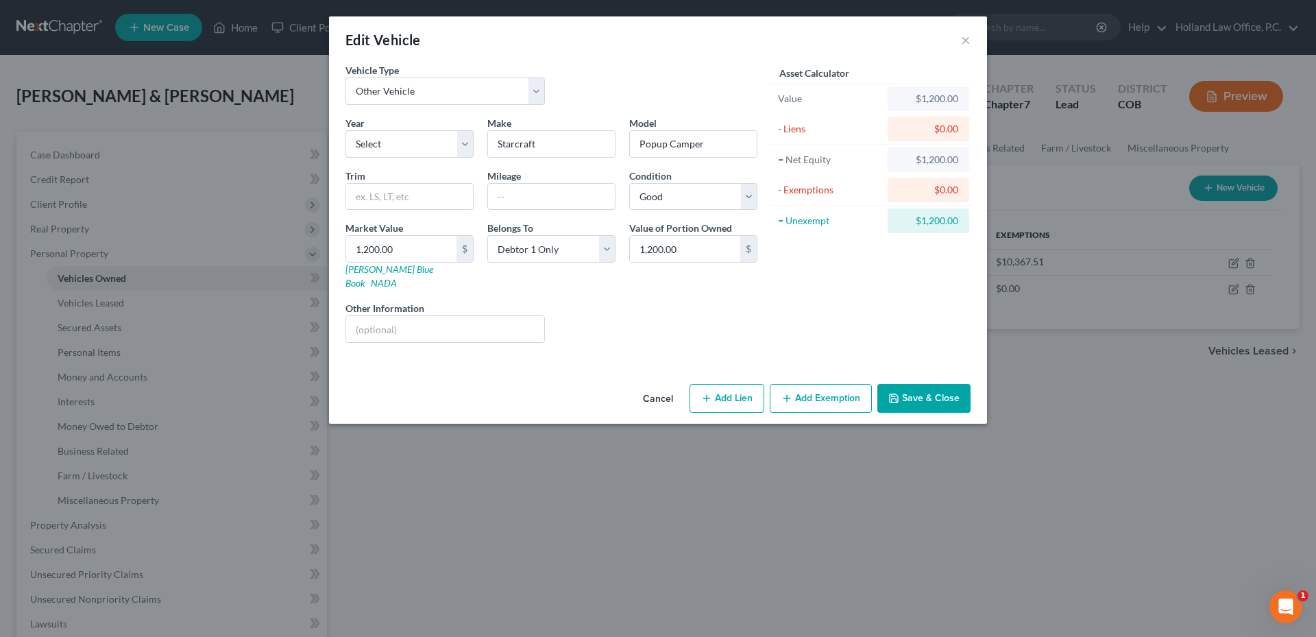
click at [930, 384] on button "Save & Close" at bounding box center [923, 398] width 93 height 29
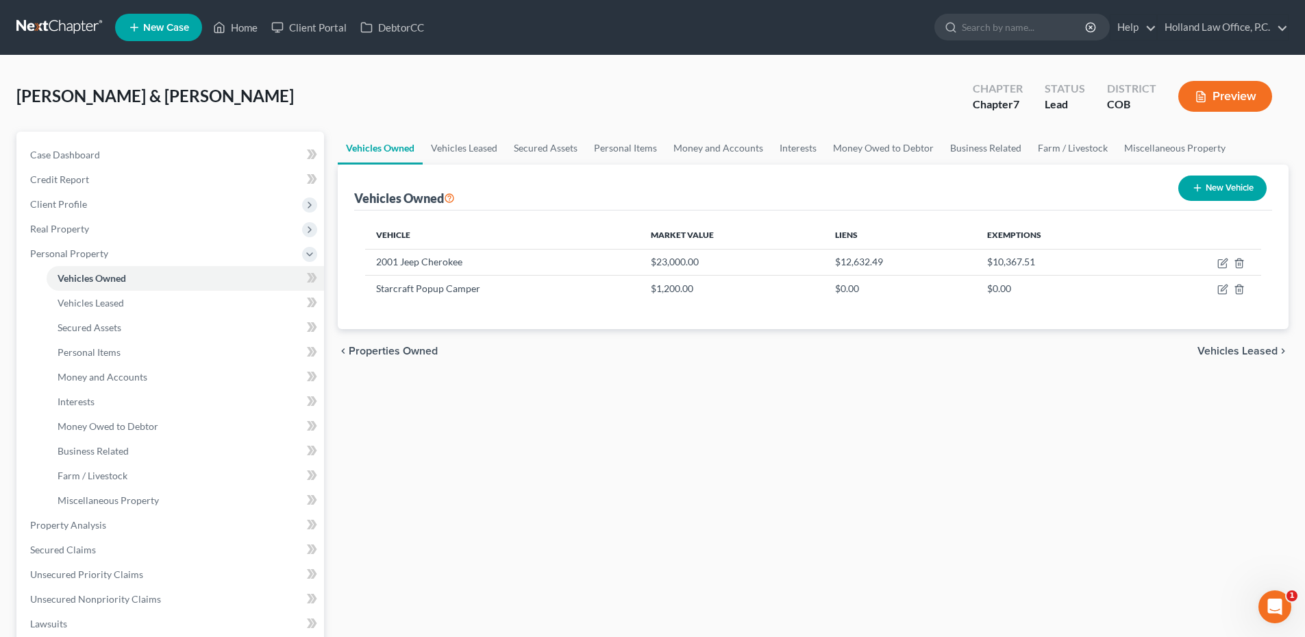
click at [1213, 189] on button "New Vehicle" at bounding box center [1223, 187] width 88 height 25
select select "0"
select select "2"
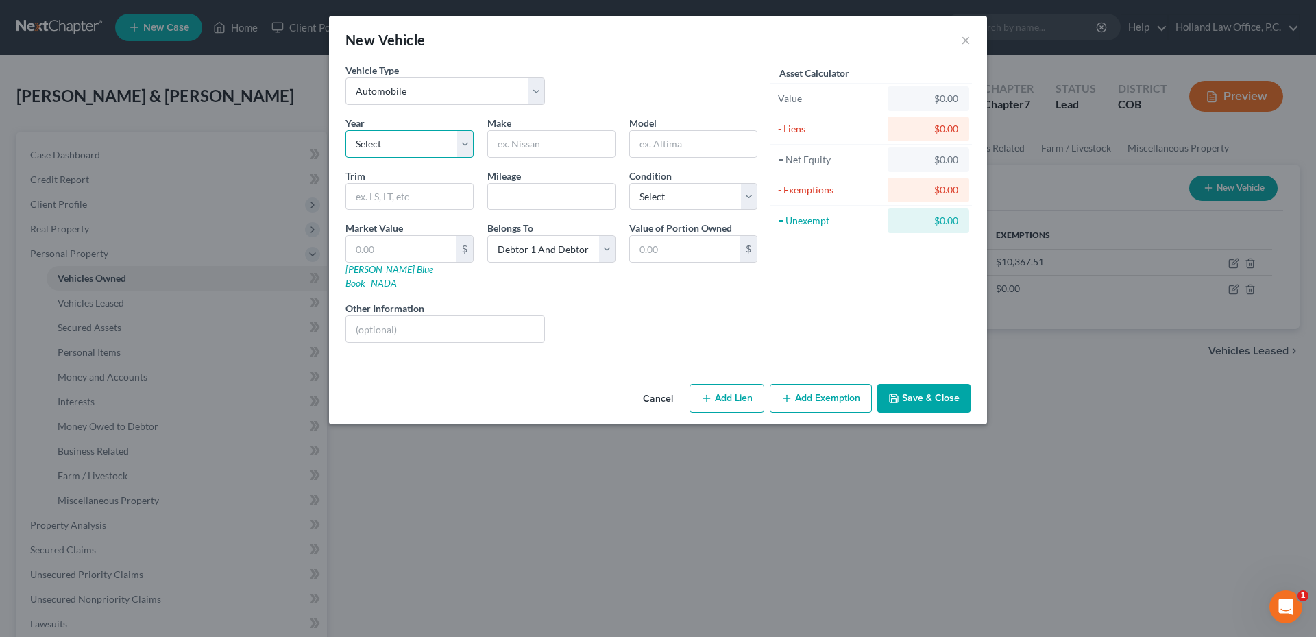
click at [406, 147] on select "Select 2026 2025 2024 2023 2022 2021 2020 2019 2018 2017 2016 2015 2014 2013 20…" at bounding box center [409, 143] width 128 height 27
select select "5"
click at [345, 130] on select "Select 2026 2025 2024 2023 2022 2021 2020 2019 2018 2017 2016 2015 2014 2013 20…" at bounding box center [409, 143] width 128 height 27
click at [540, 125] on div "Make *" at bounding box center [551, 137] width 142 height 42
click at [524, 143] on input "text" at bounding box center [551, 144] width 127 height 26
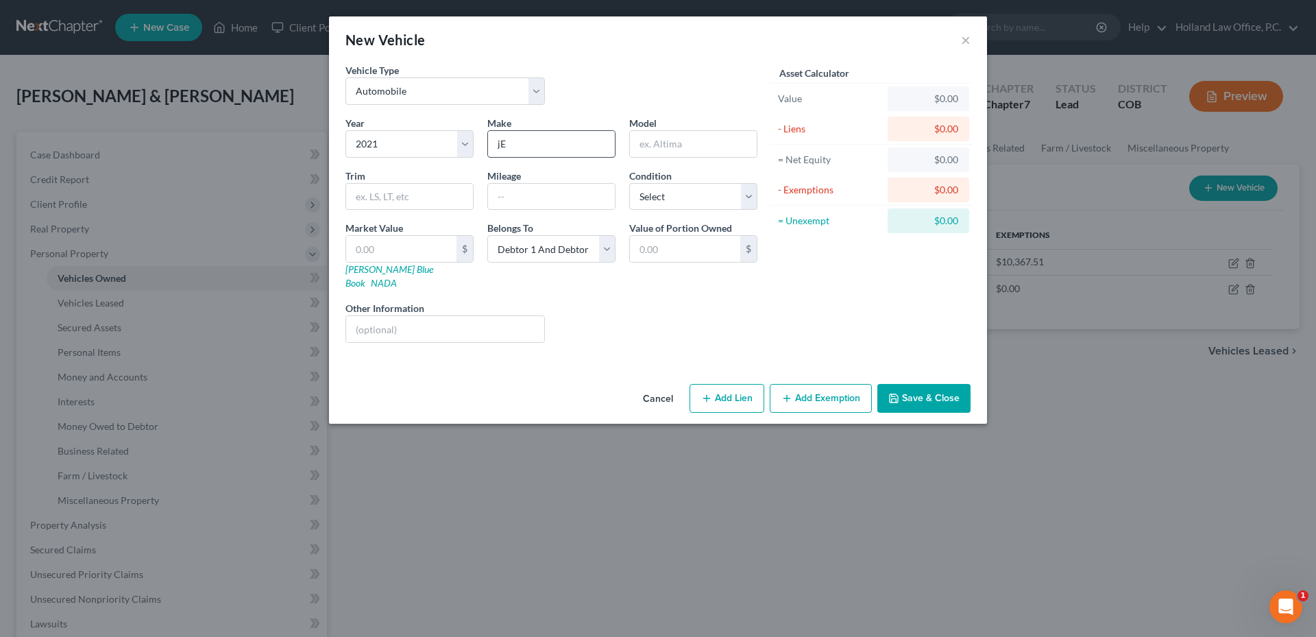
type input "j"
drag, startPoint x: 525, startPoint y: 143, endPoint x: 513, endPoint y: 145, distance: 12.0
click at [513, 145] on input "Jeeop" at bounding box center [551, 144] width 127 height 26
type input "Jeep"
type input "Cherokee"
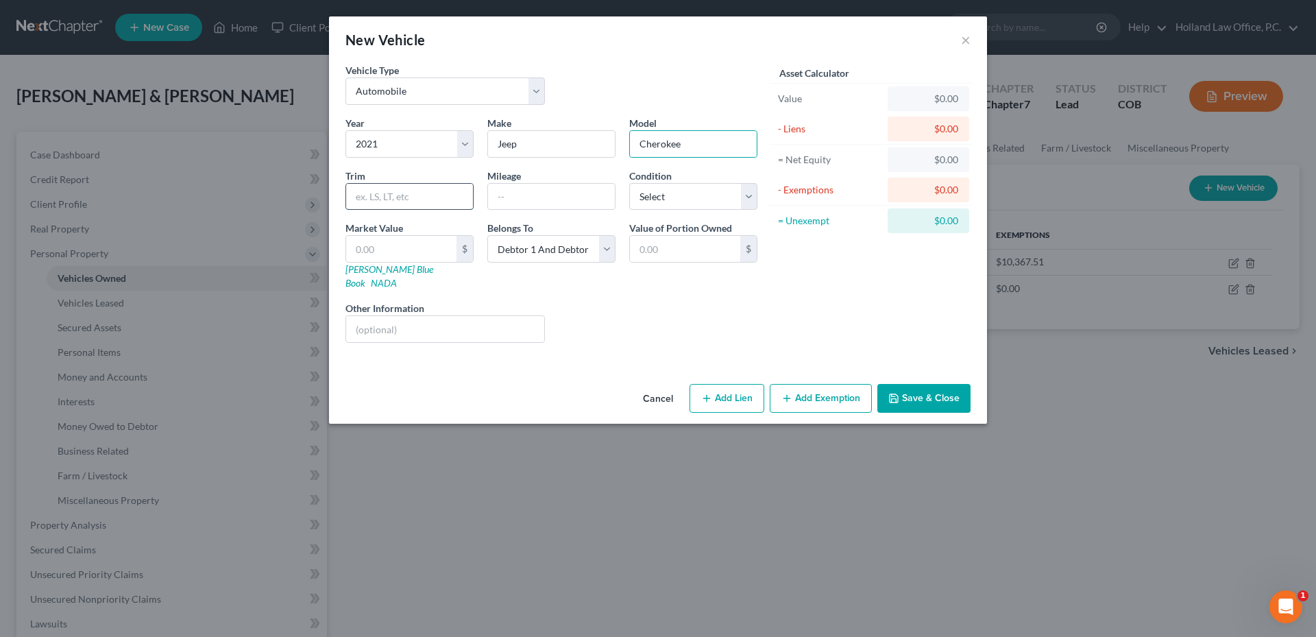
click at [424, 201] on input "text" at bounding box center [409, 197] width 127 height 26
type input "Trailhawk"
click at [659, 199] on select "Select Excellent Very Good Good Fair Poor" at bounding box center [693, 196] width 128 height 27
click at [552, 193] on input "text" at bounding box center [551, 197] width 127 height 26
type input "50000"
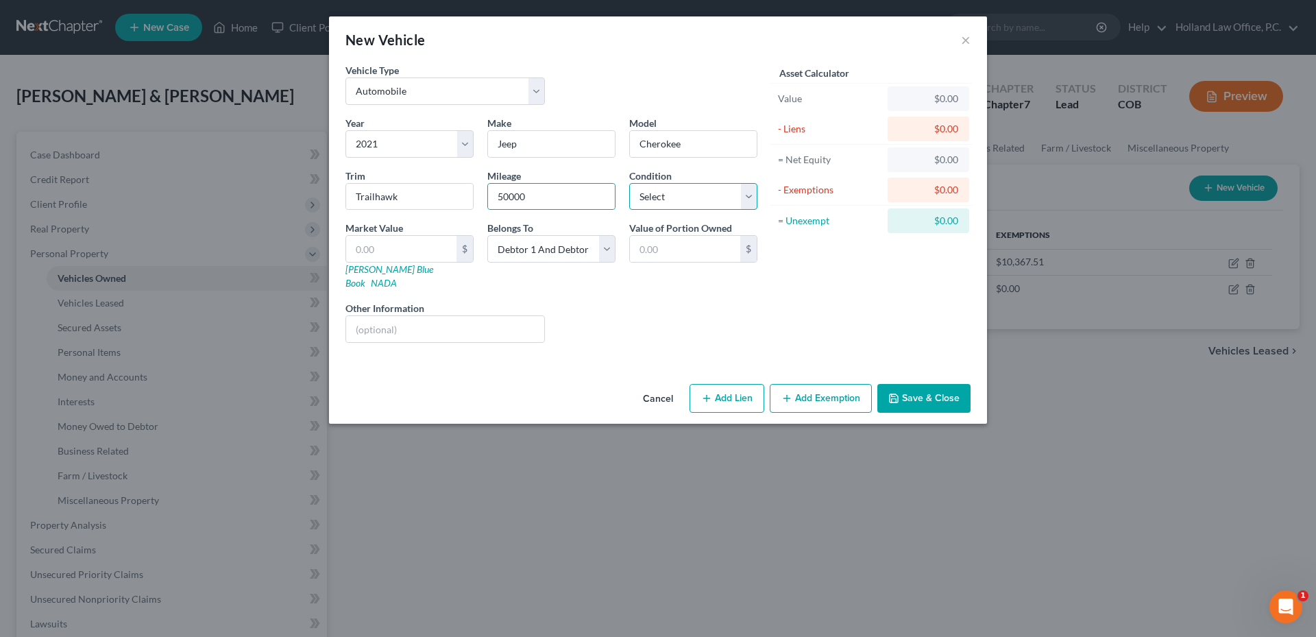
click at [715, 203] on select "Select Excellent Very Good Good Fair Poor" at bounding box center [693, 196] width 128 height 27
select select "2"
click at [629, 183] on select "Select Excellent Very Good Good Fair Poor" at bounding box center [693, 196] width 128 height 27
click at [424, 253] on input "text" at bounding box center [401, 249] width 110 height 26
type input "2"
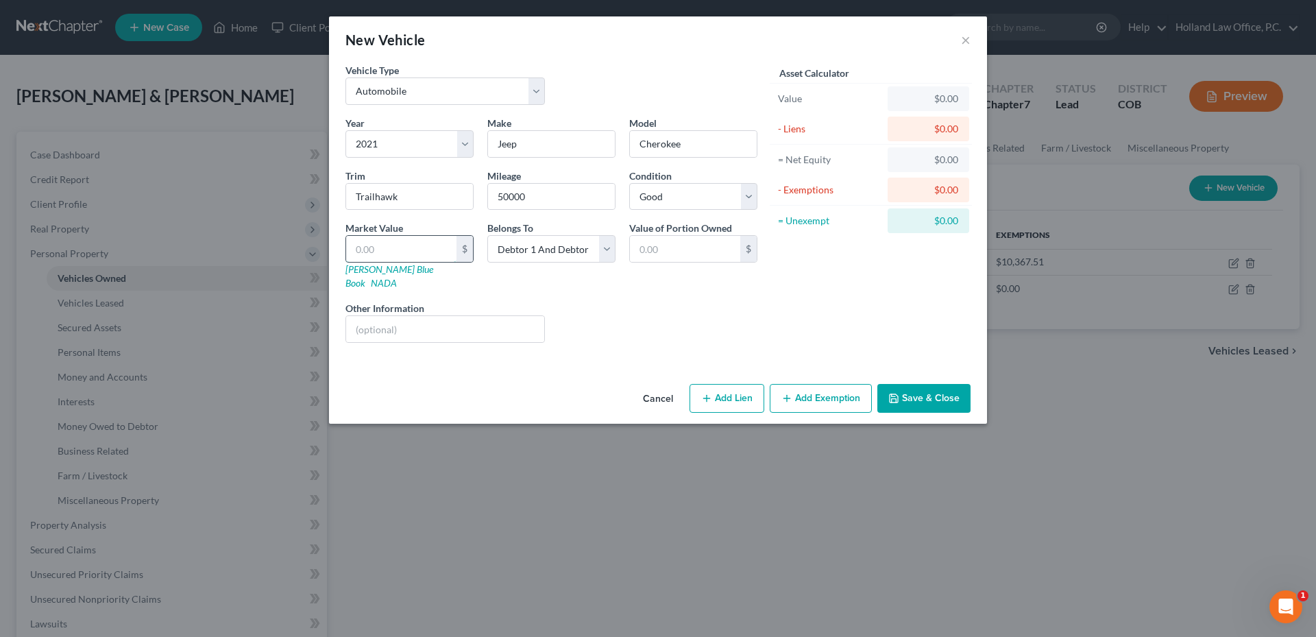
type input "2.00"
type input "20"
type input "20.00"
type input "206"
type input "206.00"
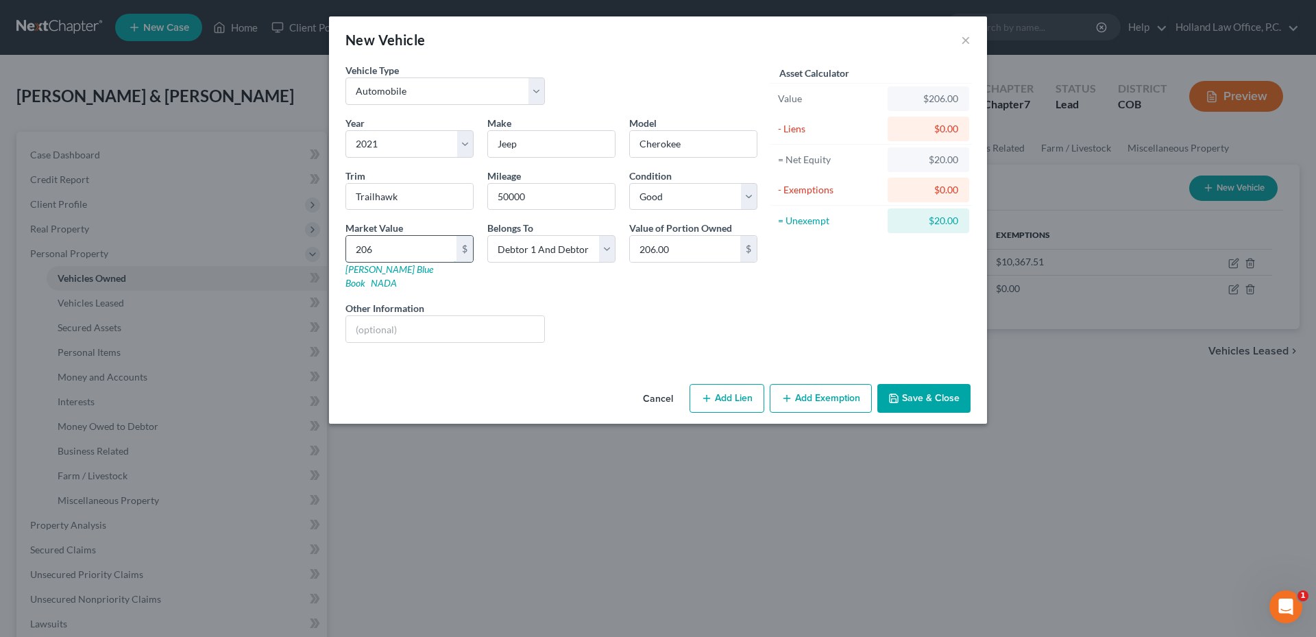
type input "2066"
type input "2,066.00"
type input "2,0665"
type input "20,665.00"
click at [413, 252] on input "20,665" at bounding box center [401, 249] width 110 height 26
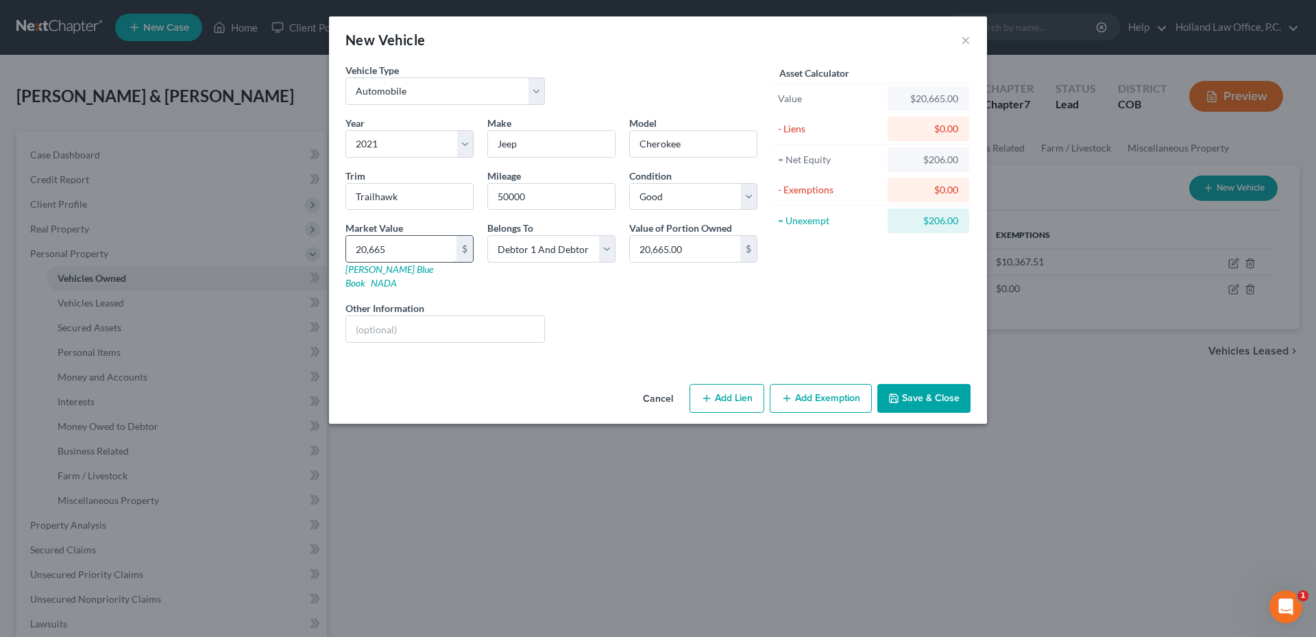
type input "20,66"
type input "2,066.00"
type input "2,06"
type input "206.00"
type input "2065"
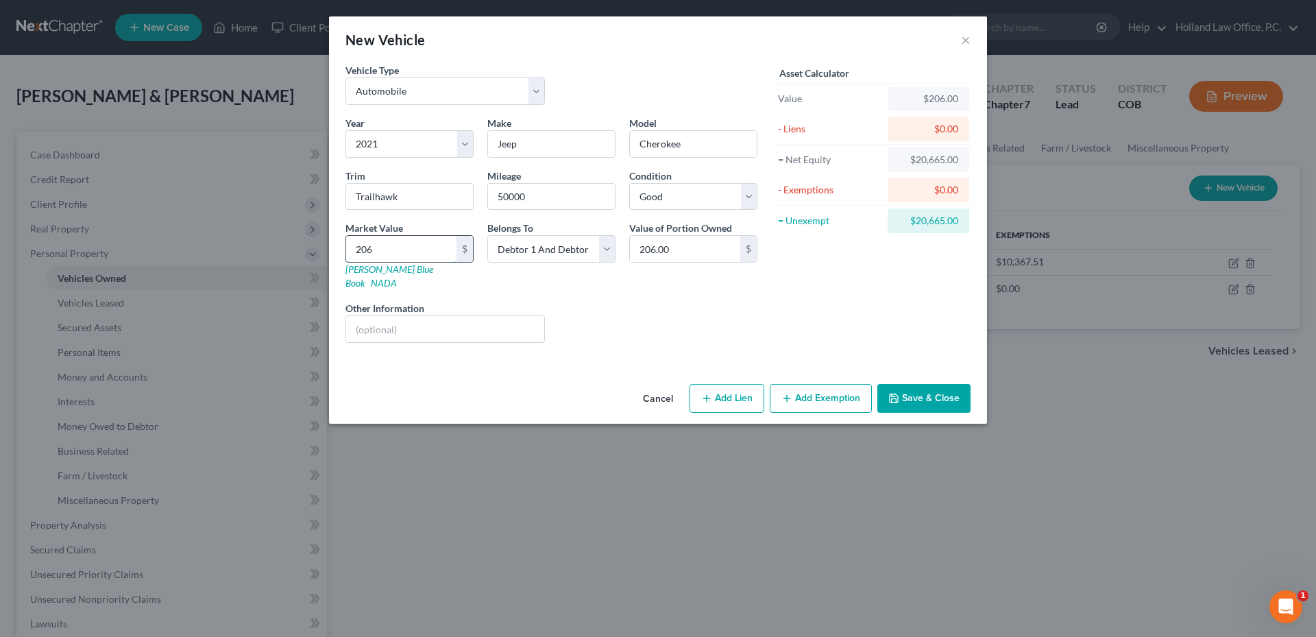
type input "2,065.00"
type input "2,0655"
type input "20,655.00"
type input "20,655"
click at [818, 398] on button "Add Exemption" at bounding box center [821, 398] width 102 height 29
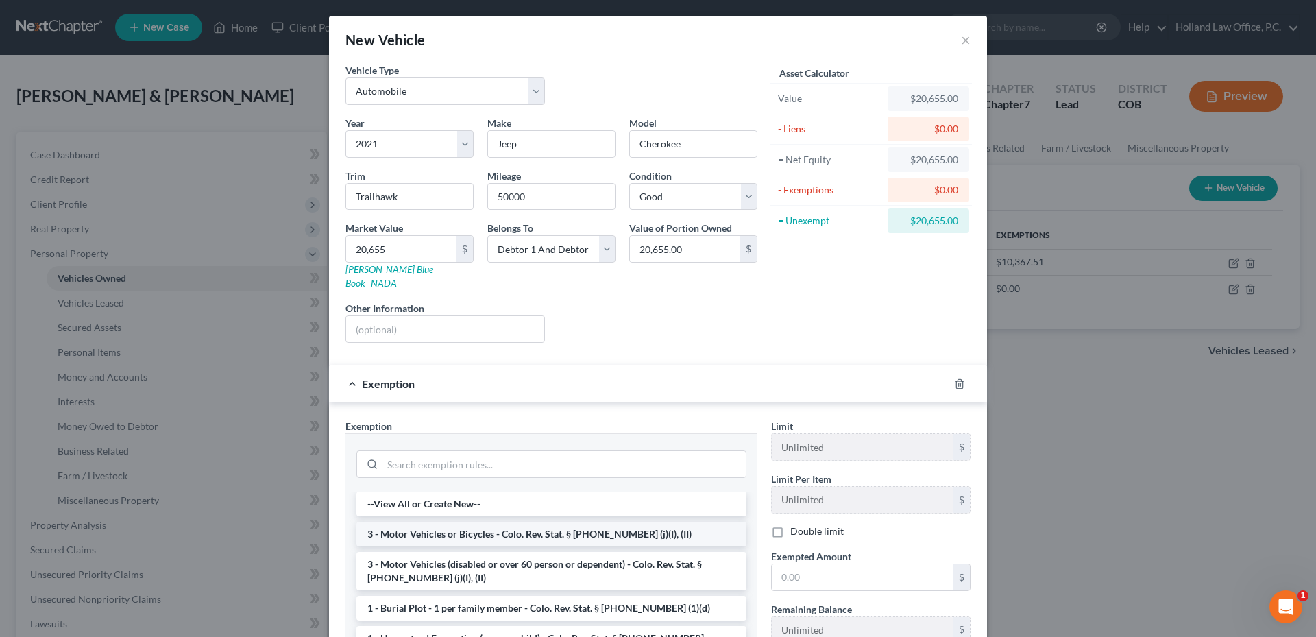
click at [442, 522] on li "3 - Motor Vehicles or Bicycles - Colo. Rev. Stat. § [PHONE_NUMBER] (j)(I), (II)" at bounding box center [551, 534] width 390 height 25
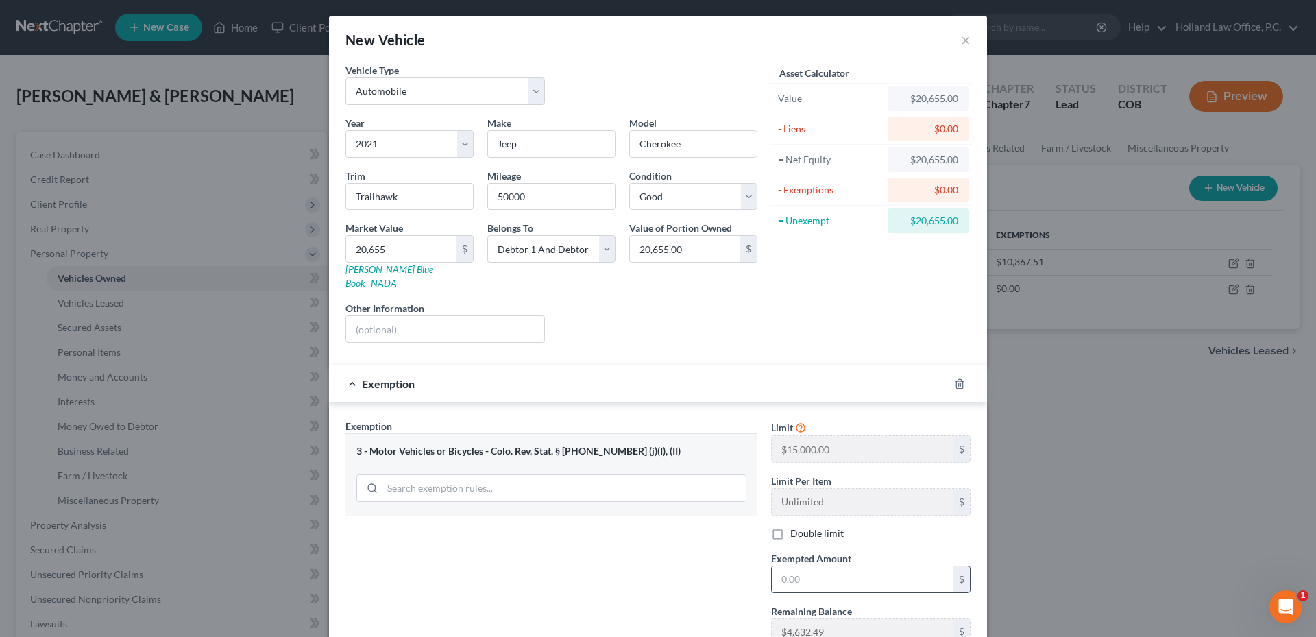
click at [829, 566] on input "text" at bounding box center [863, 579] width 182 height 26
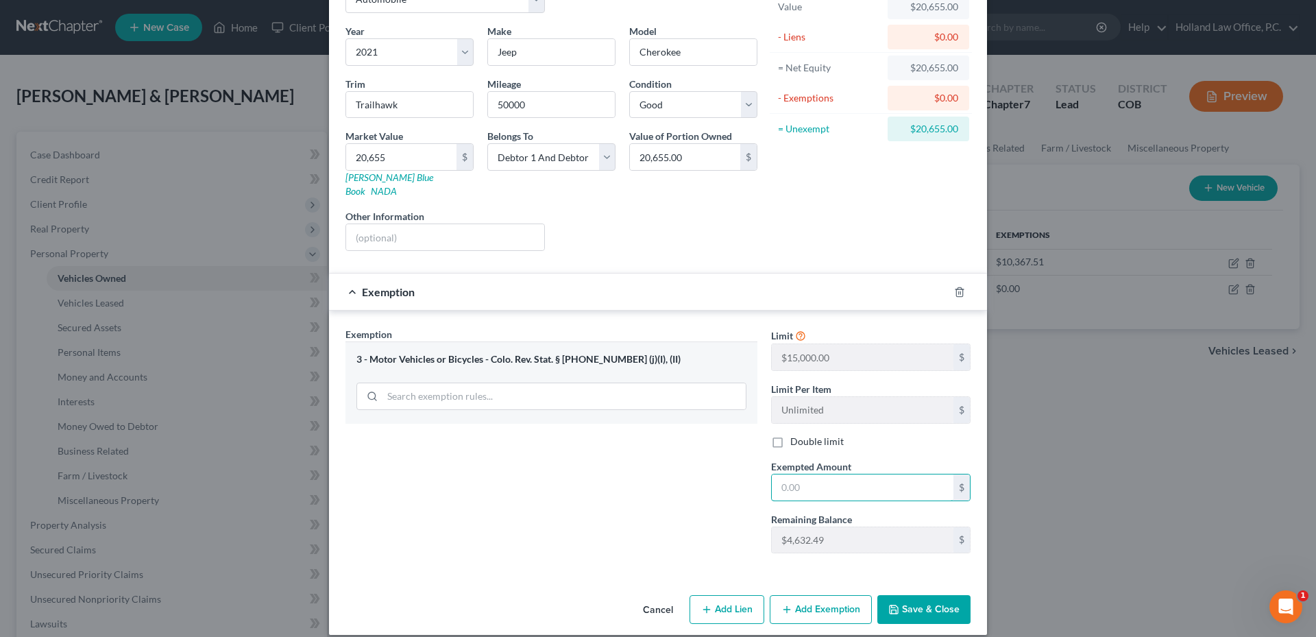
scroll to position [93, 0]
click at [954, 286] on icon "button" at bounding box center [959, 291] width 11 height 11
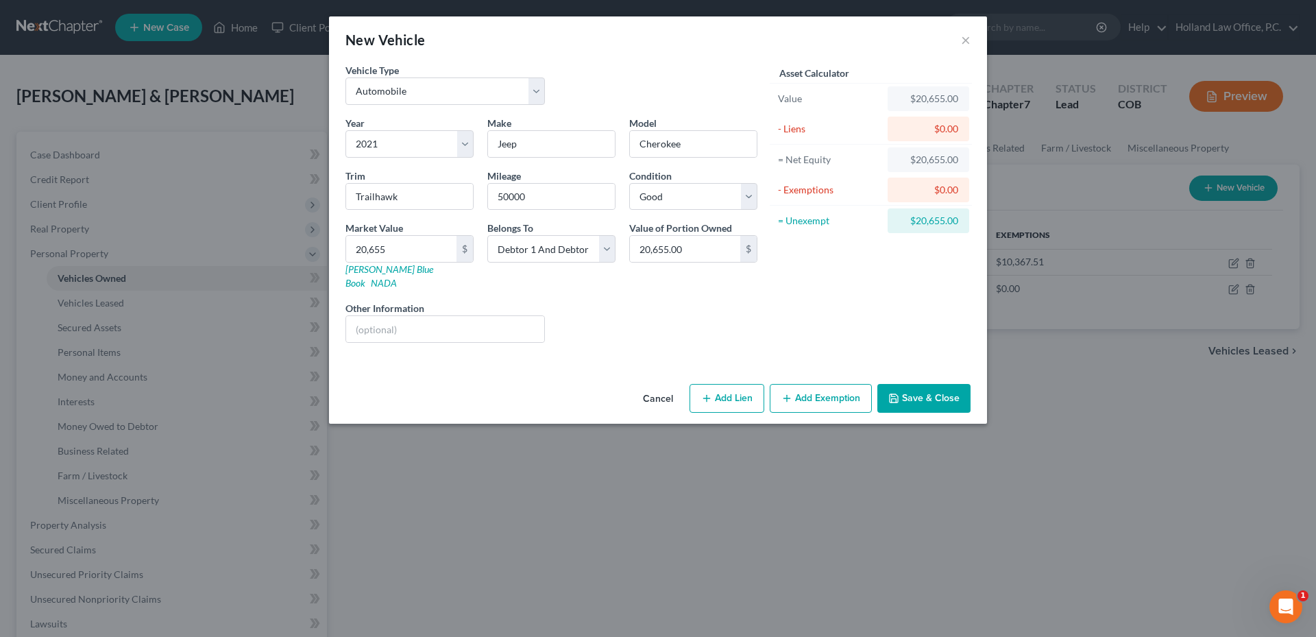
click at [729, 391] on button "Add Lien" at bounding box center [726, 398] width 75 height 29
select select "2"
select select "0"
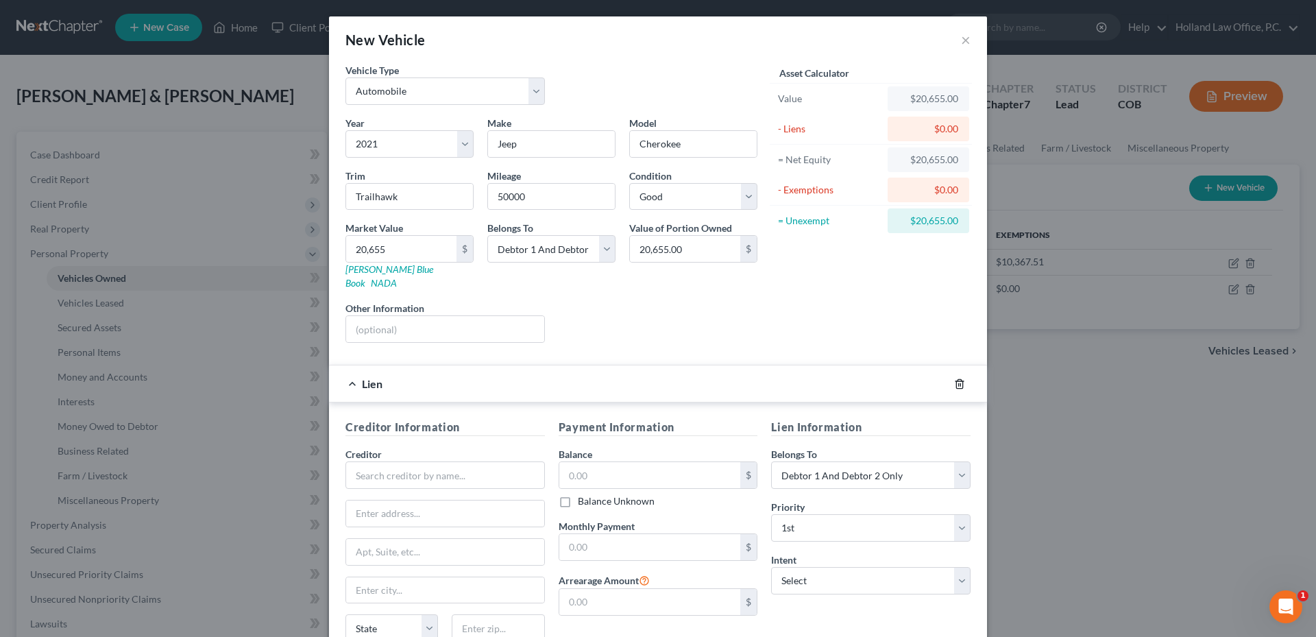
click at [956, 379] on icon "button" at bounding box center [959, 383] width 6 height 9
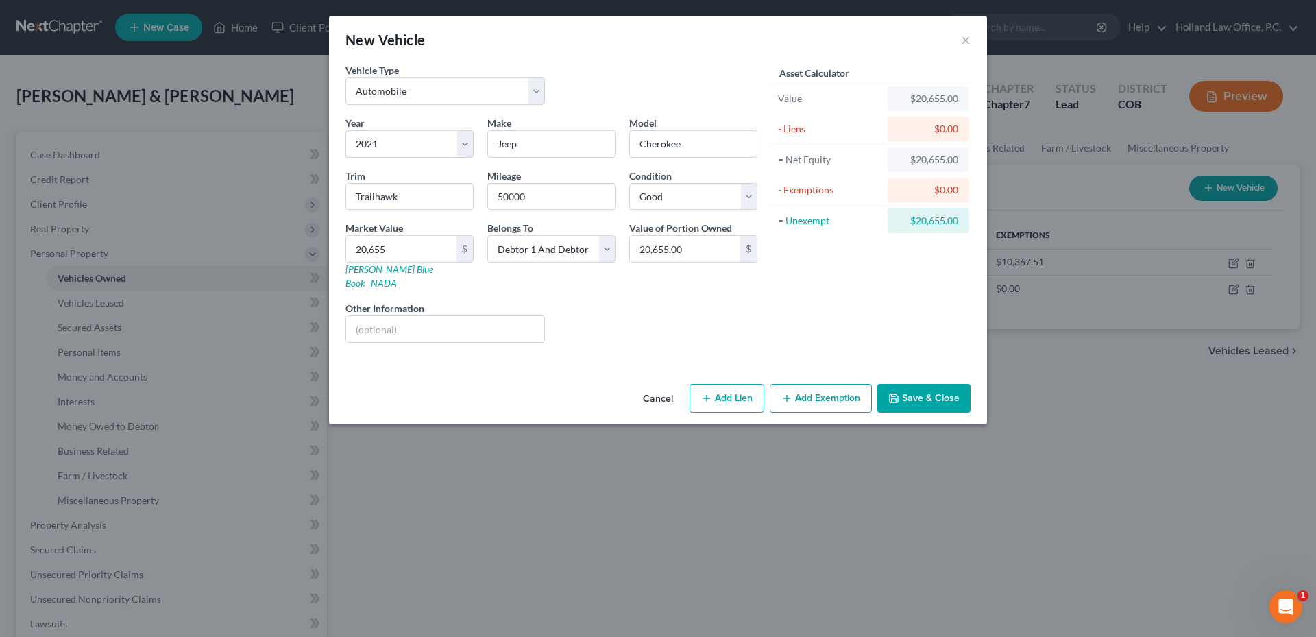
click at [925, 384] on button "Save & Close" at bounding box center [923, 398] width 93 height 29
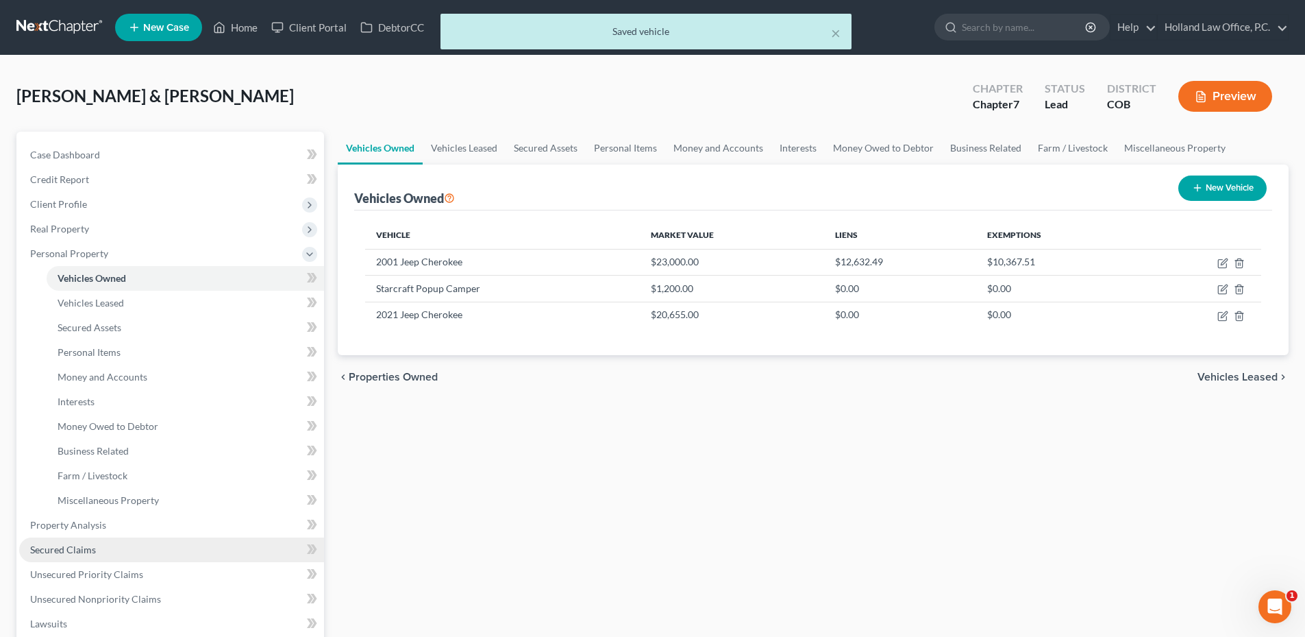
click at [79, 554] on span "Secured Claims" at bounding box center [63, 549] width 66 height 12
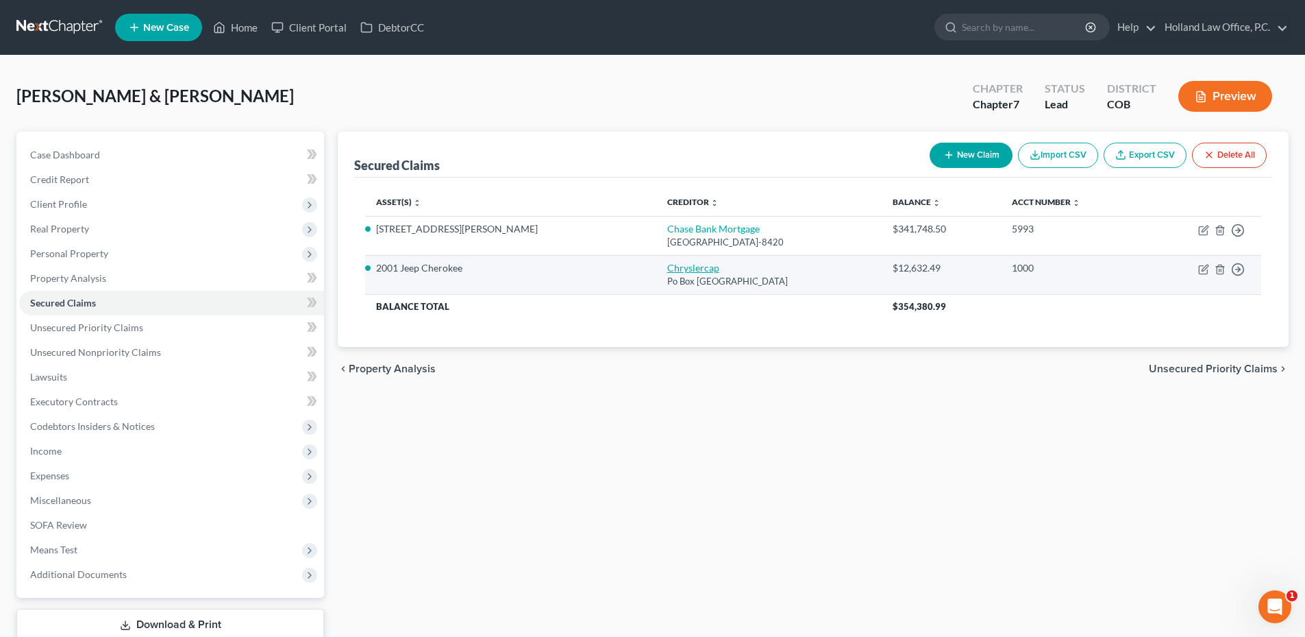
click at [667, 267] on link "Chryslercap" at bounding box center [693, 268] width 52 height 12
select select "45"
select select "0"
select select "4"
select select "3"
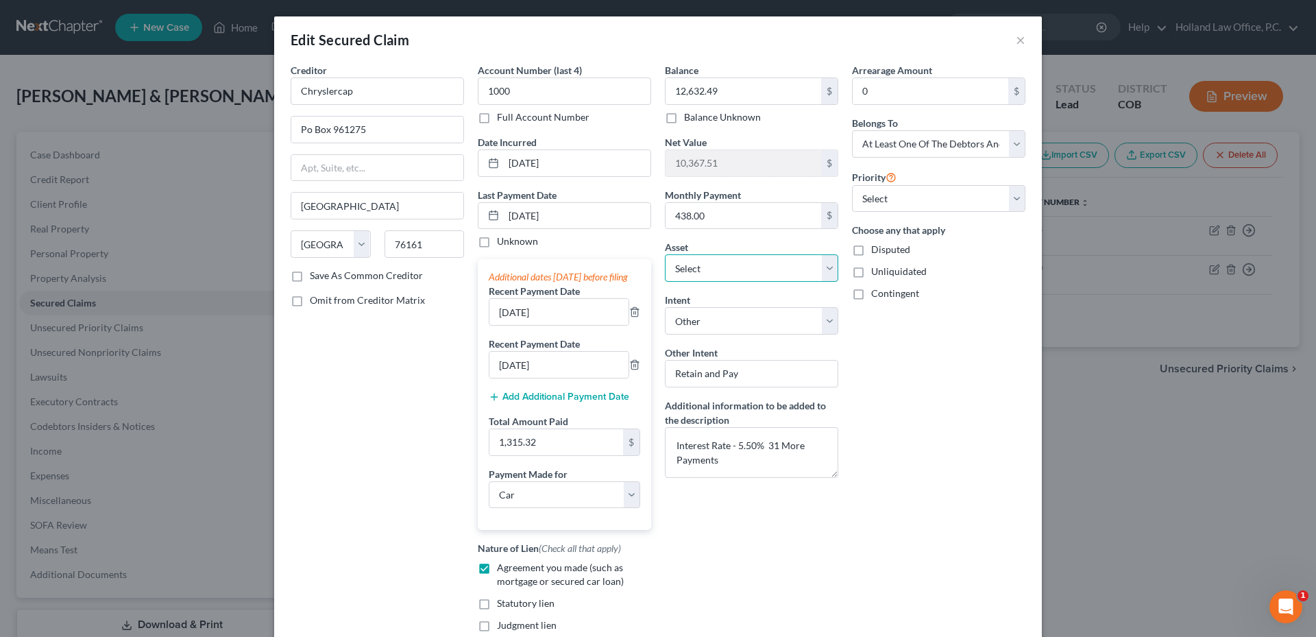
click at [744, 282] on select "Select Other Multiple Assets 1009 Engleman Place - $515000.0 Xoom (Other (Credi…" at bounding box center [751, 267] width 173 height 27
select select "37"
click at [665, 254] on select "Select Other Multiple Assets 1009 Engleman Place - $515000.0 Xoom (Other (Credi…" at bounding box center [751, 267] width 173 height 27
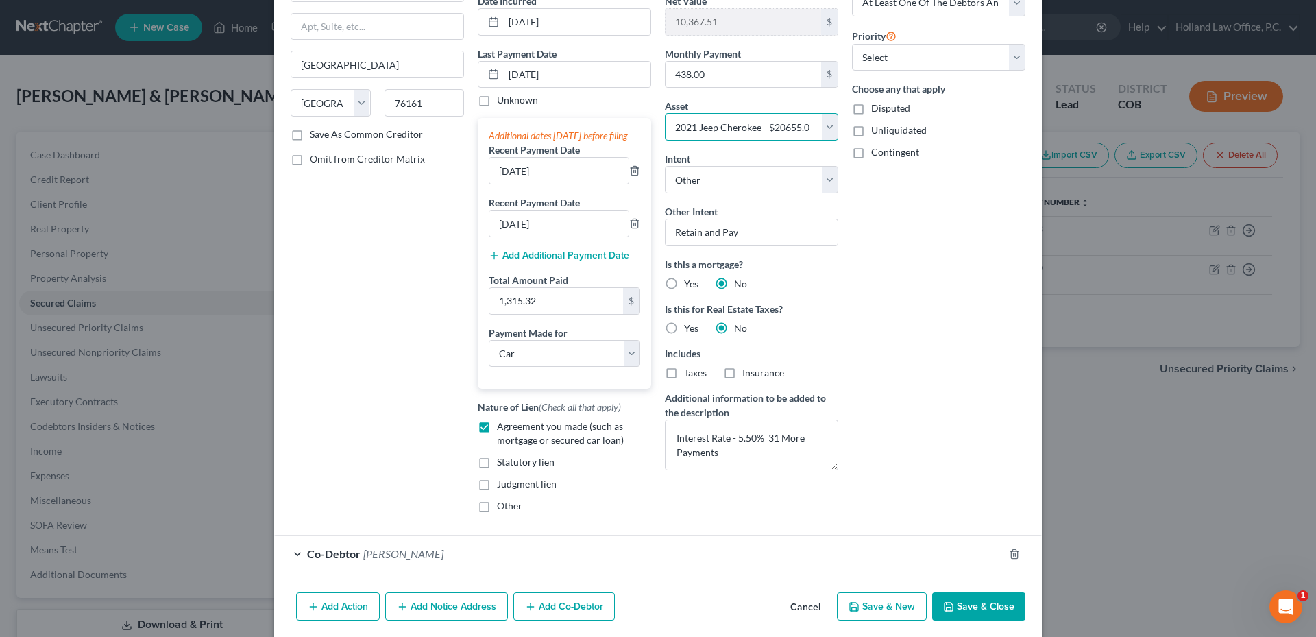
scroll to position [206, 0]
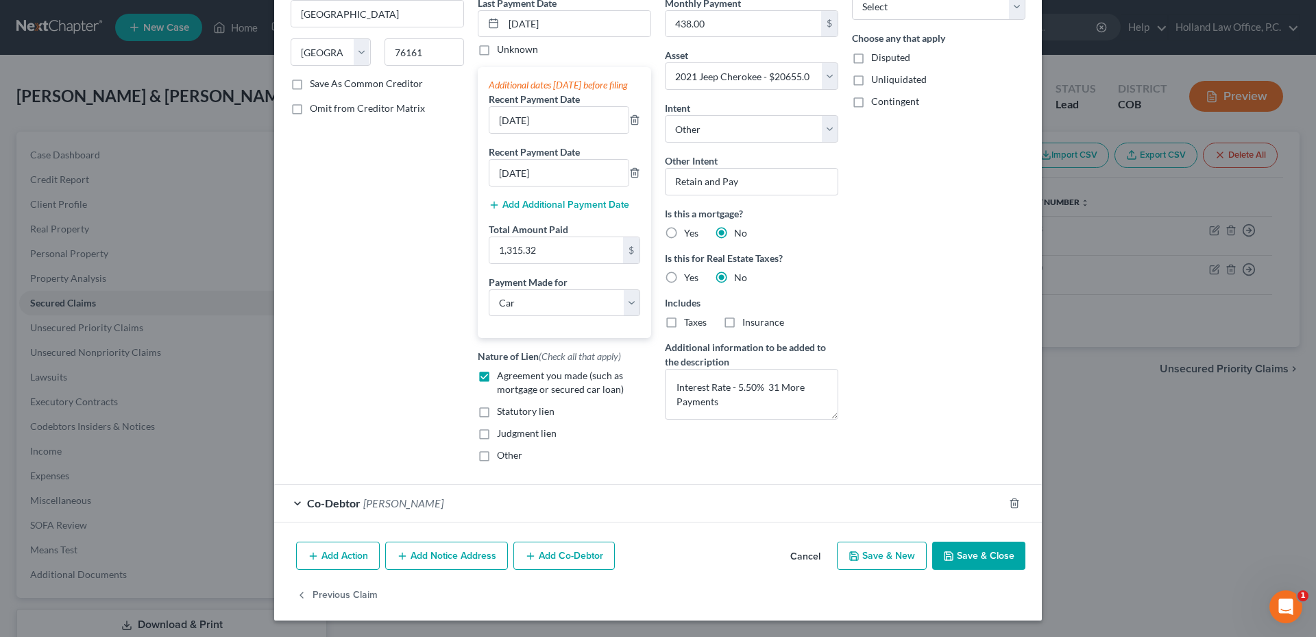
click at [732, 517] on div "Co-Debtor Michael Shovlin" at bounding box center [638, 503] width 729 height 36
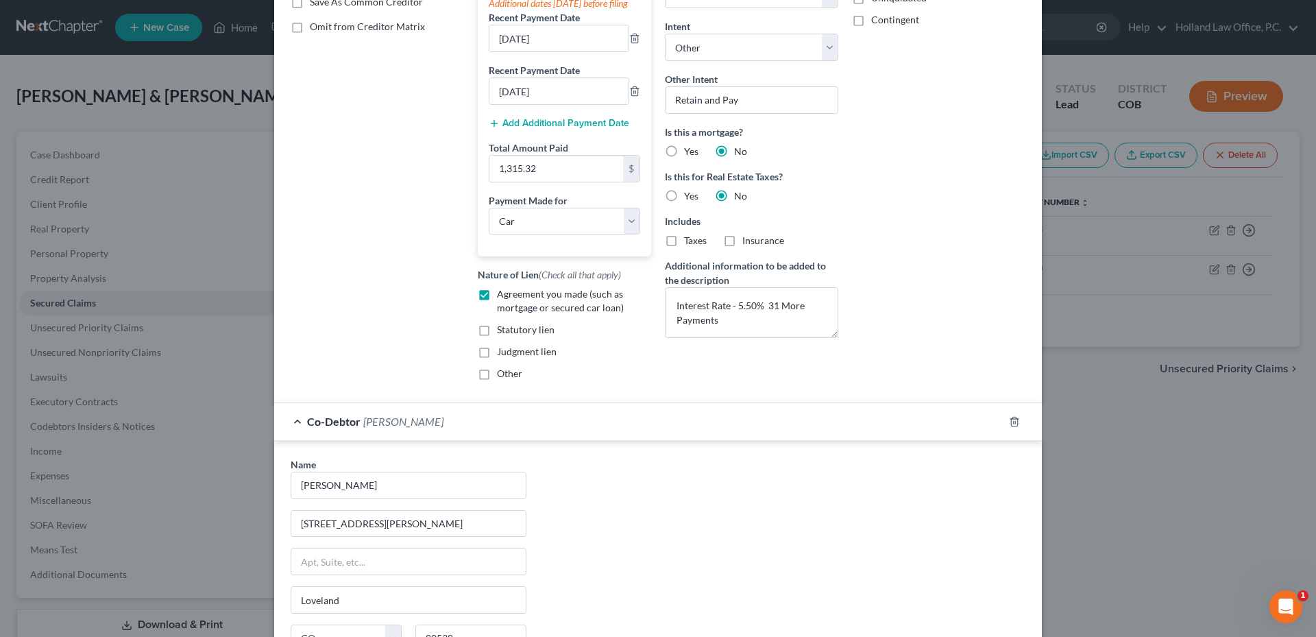
scroll to position [411, 0]
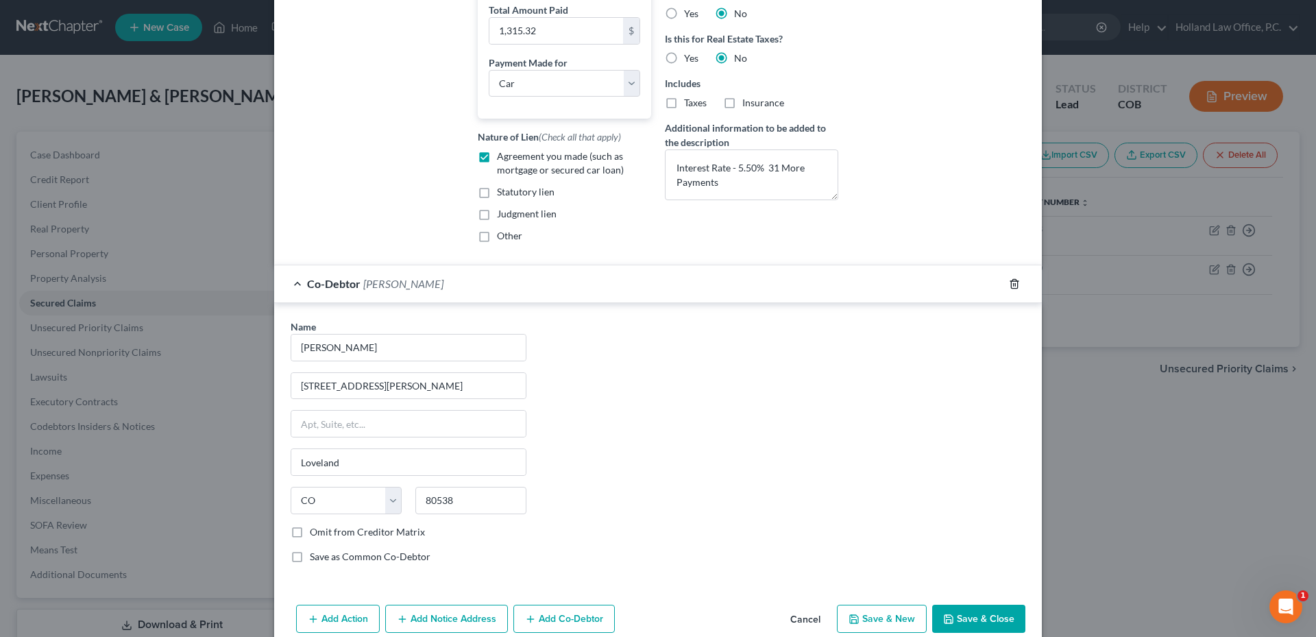
click at [1009, 289] on icon "button" at bounding box center [1014, 283] width 11 height 11
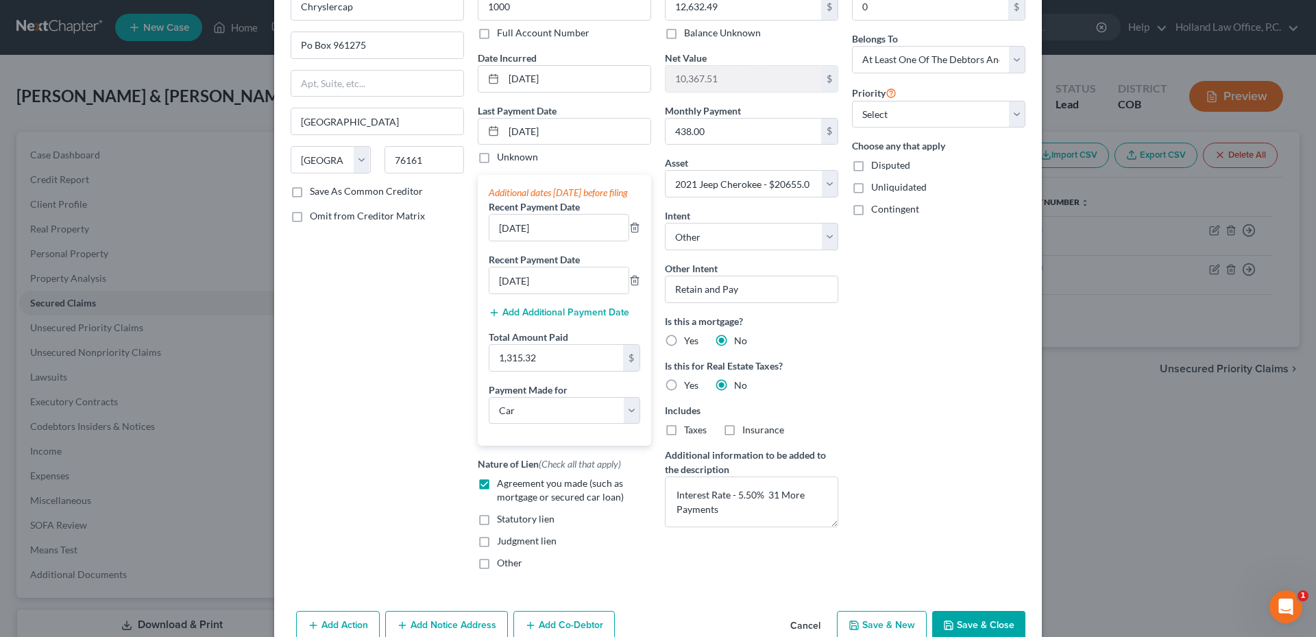
scroll to position [168, 0]
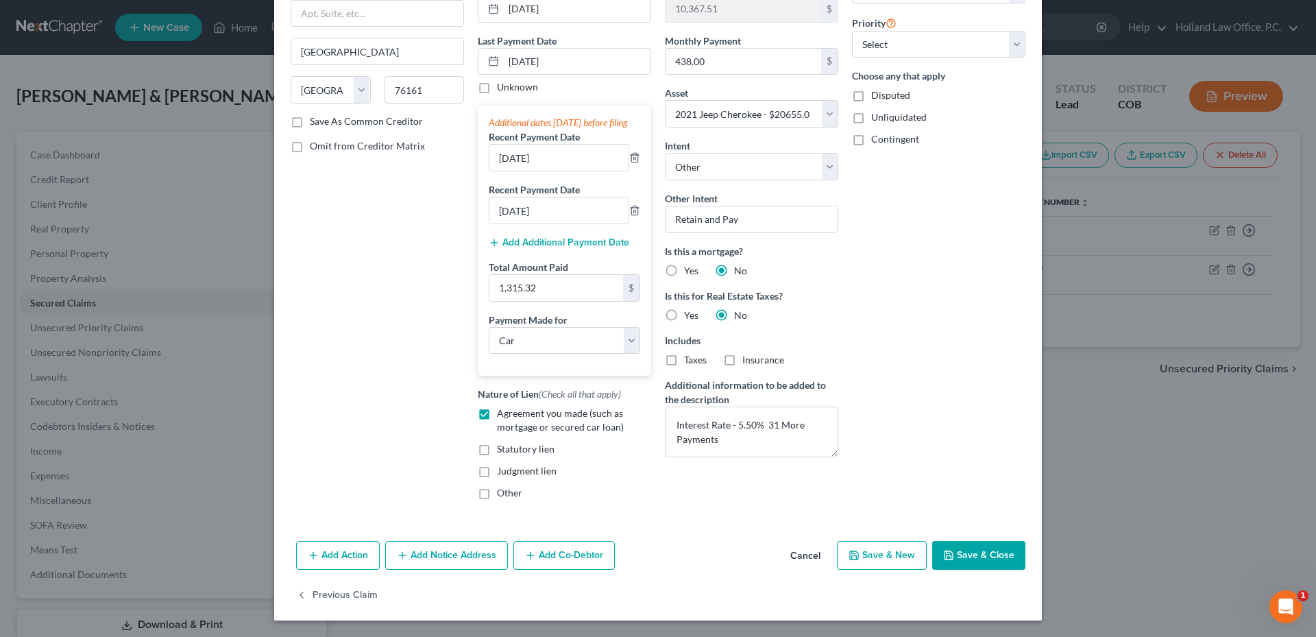
click at [997, 567] on button "Save & Close" at bounding box center [978, 555] width 93 height 29
select select
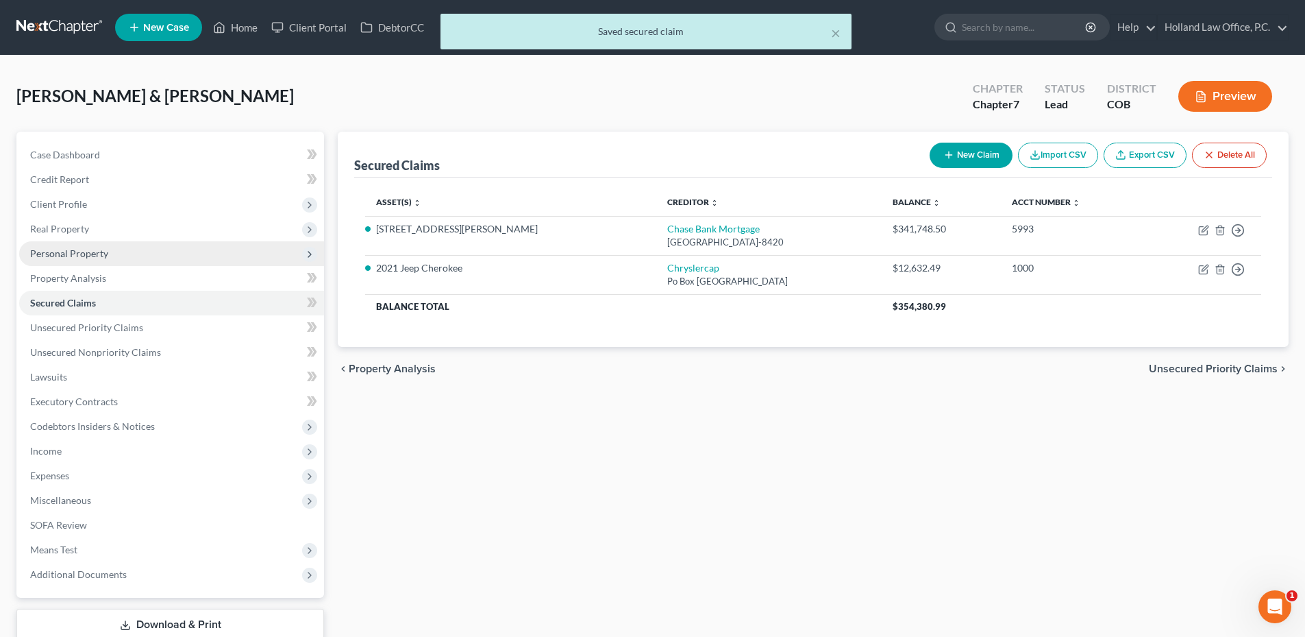
click at [84, 247] on span "Personal Property" at bounding box center [69, 253] width 78 height 12
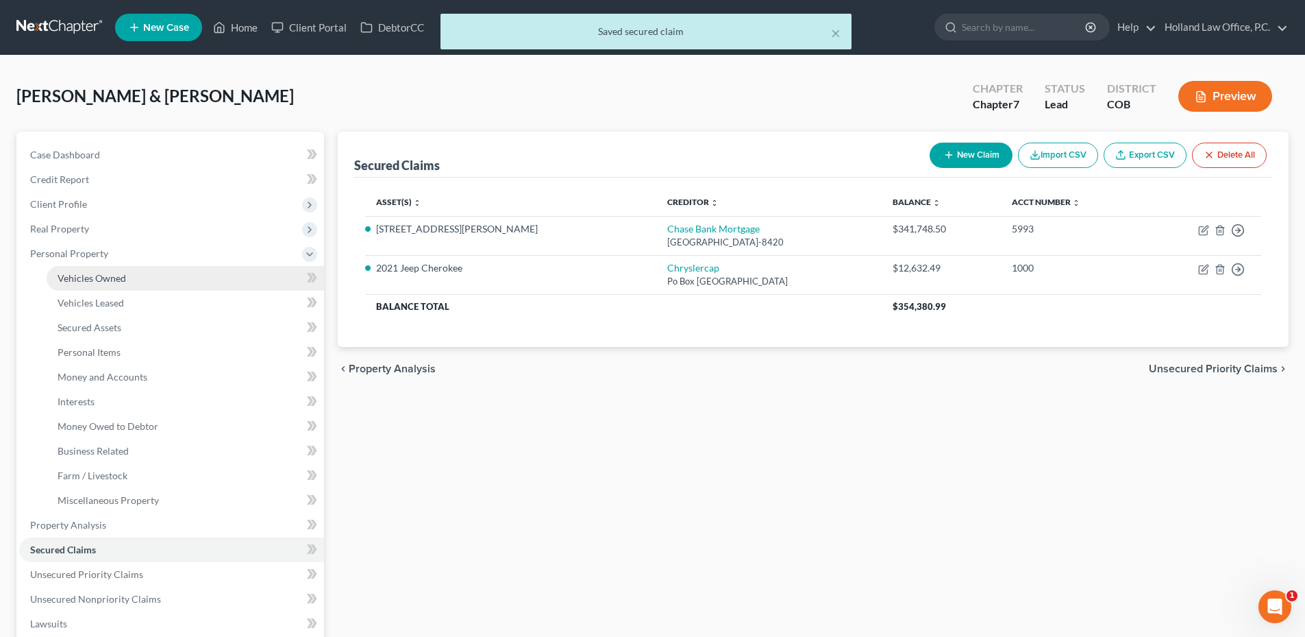
click at [84, 275] on span "Vehicles Owned" at bounding box center [92, 278] width 69 height 12
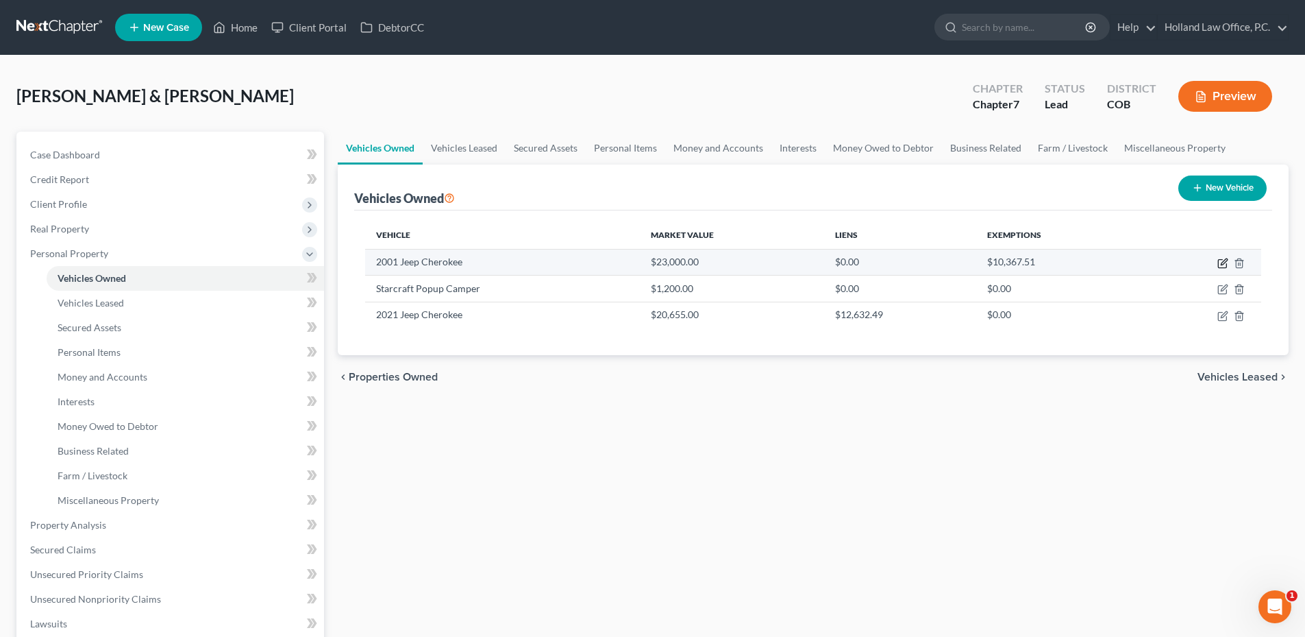
click at [1222, 267] on icon "button" at bounding box center [1223, 263] width 11 height 11
select select "0"
select select "25"
select select "2"
select select "0"
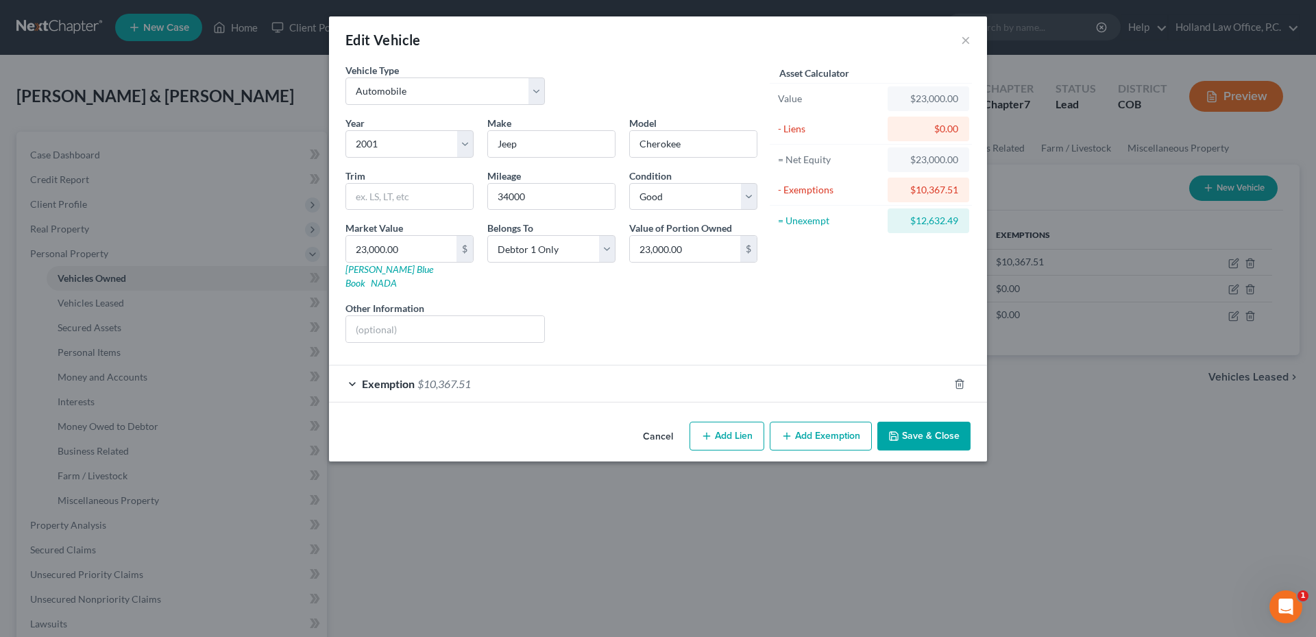
click at [916, 421] on button "Save & Close" at bounding box center [923, 435] width 93 height 29
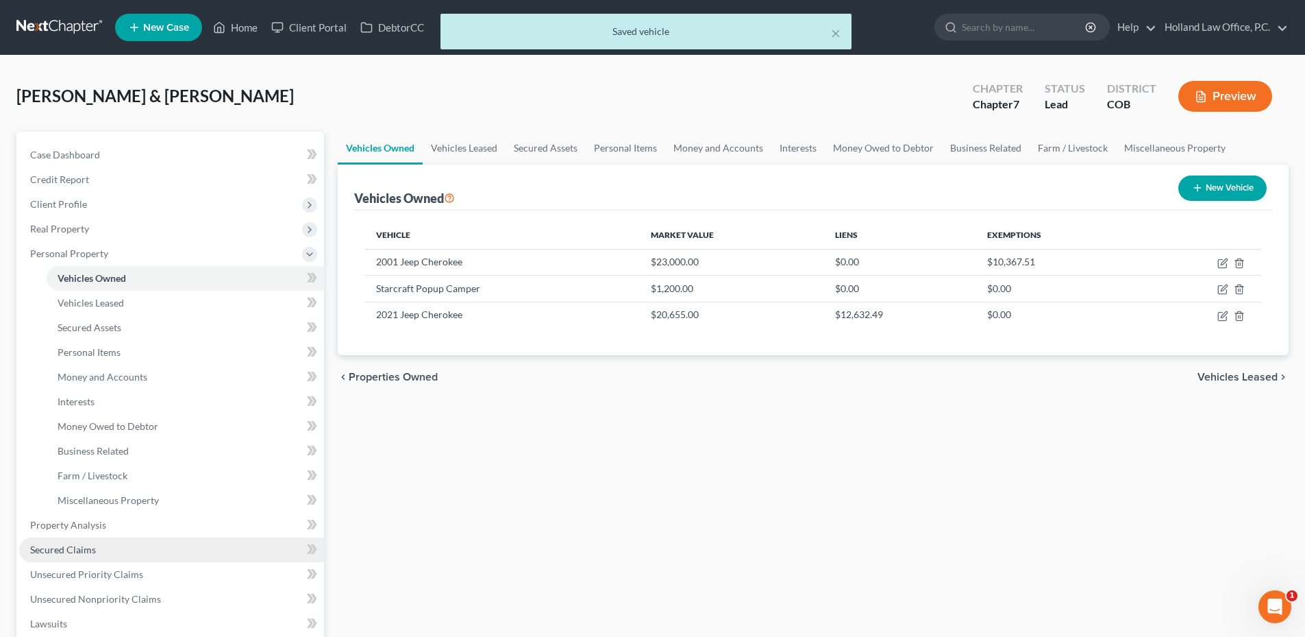
click at [93, 549] on span "Secured Claims" at bounding box center [63, 549] width 66 height 12
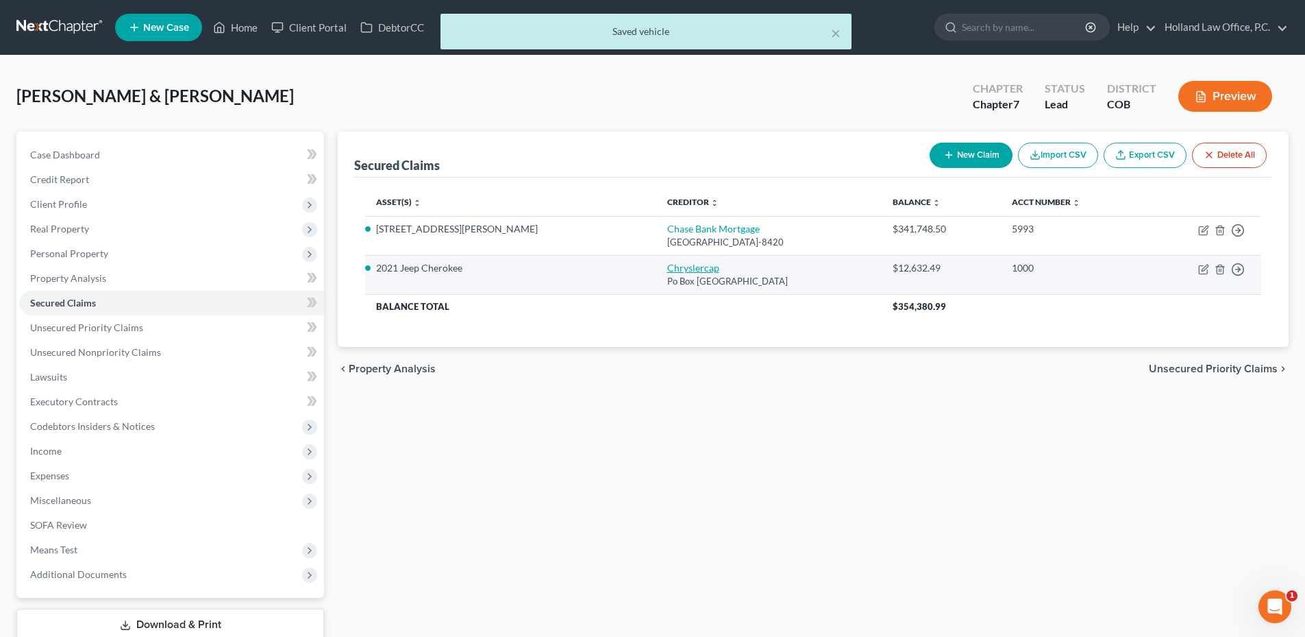
click at [667, 269] on link "Chryslercap" at bounding box center [693, 268] width 52 height 12
select select "45"
select select "0"
select select "4"
select select "3"
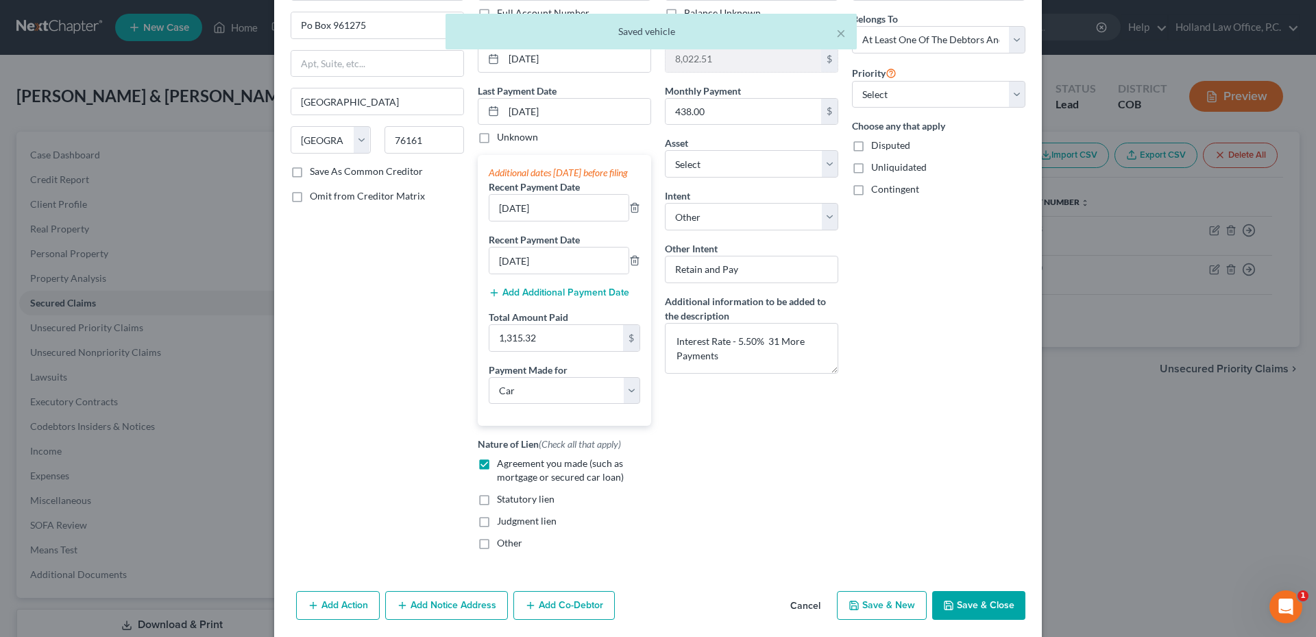
scroll to position [168, 0]
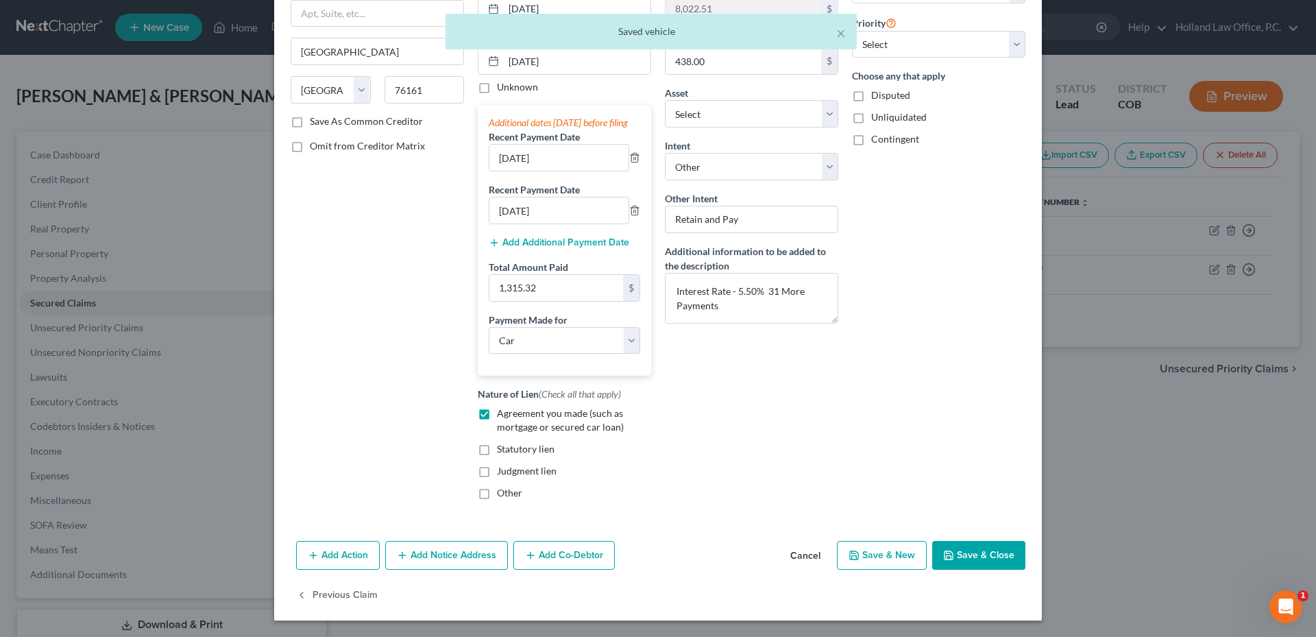
click at [548, 557] on button "Add Co-Debtor" at bounding box center [563, 555] width 101 height 29
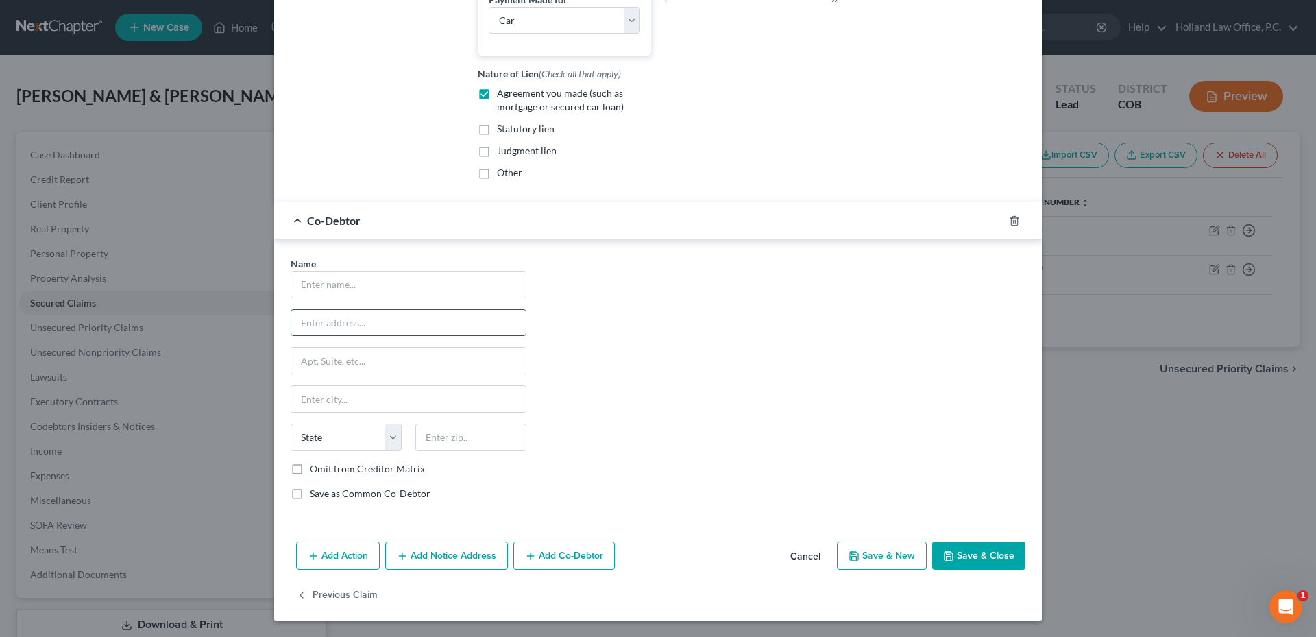
scroll to position [488, 0]
click at [334, 281] on input "text" at bounding box center [408, 284] width 234 height 26
click at [803, 559] on button "Cancel" at bounding box center [805, 556] width 52 height 27
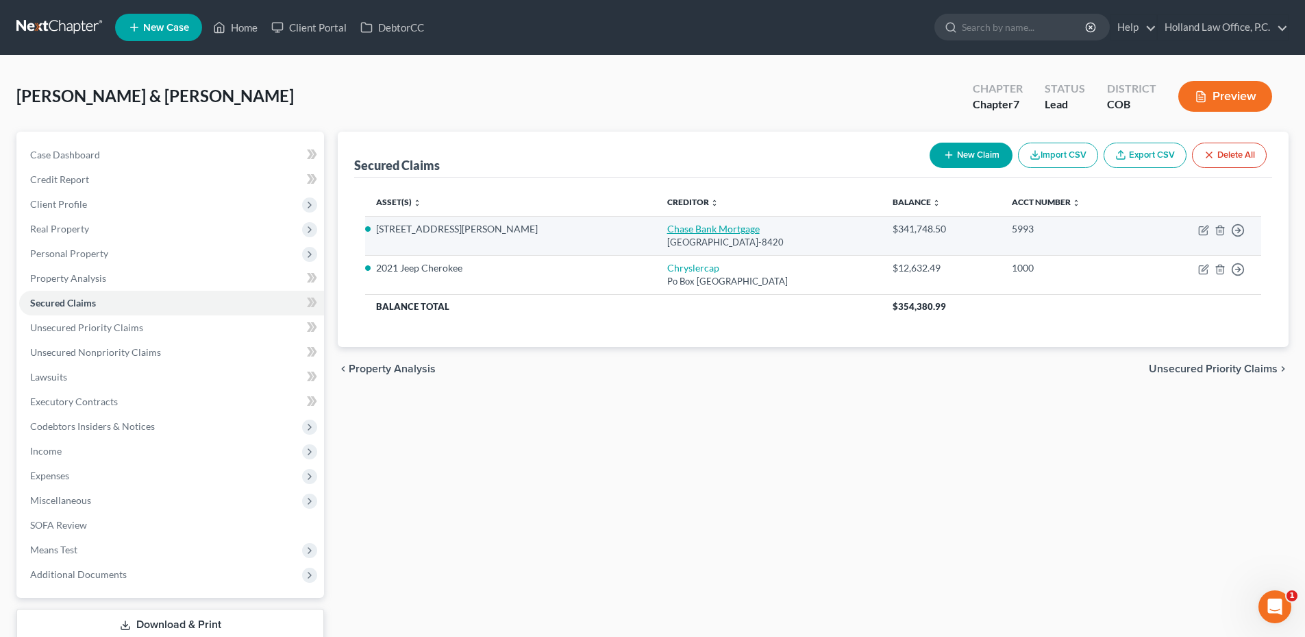
click at [667, 232] on link "Chase Bank Mortgage" at bounding box center [713, 229] width 93 height 12
select select "3"
select select "2"
select select "4"
select select "3"
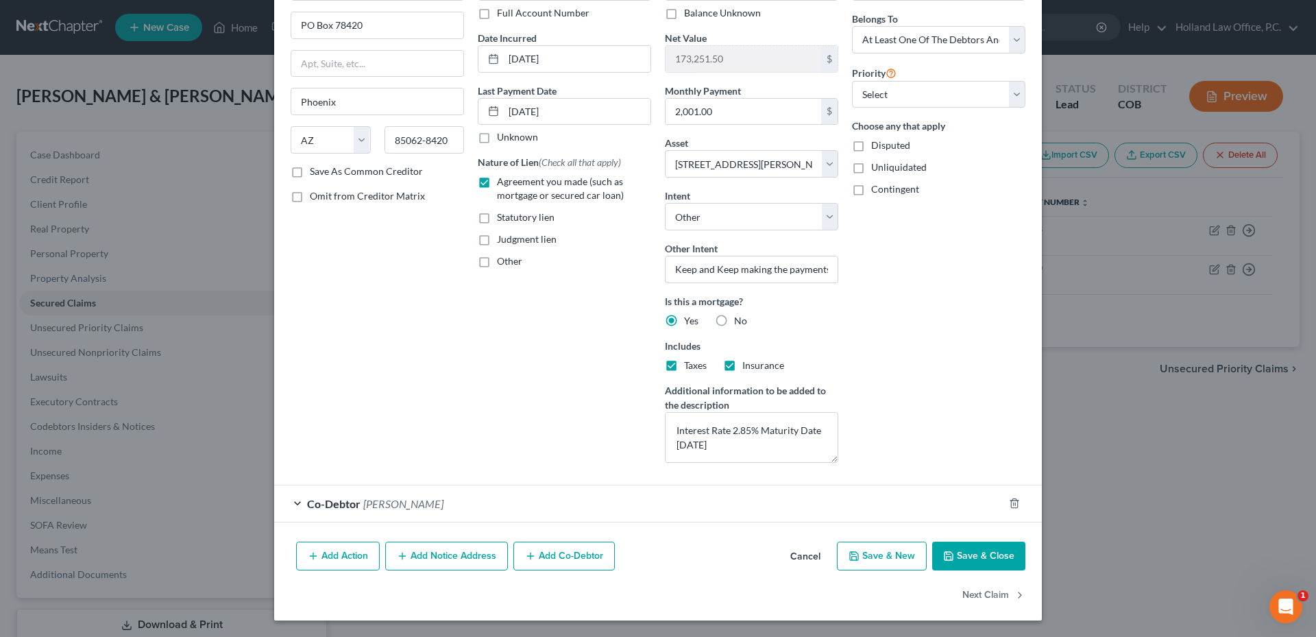
click at [417, 501] on span "[PERSON_NAME]" at bounding box center [403, 503] width 80 height 13
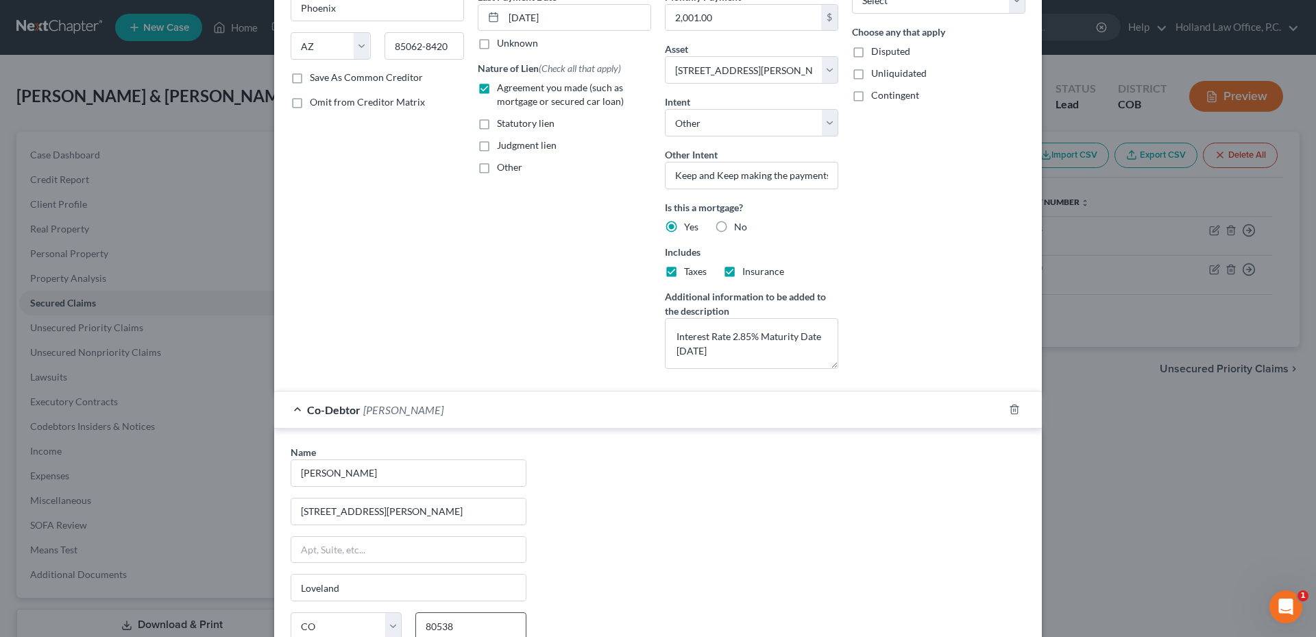
scroll to position [387, 0]
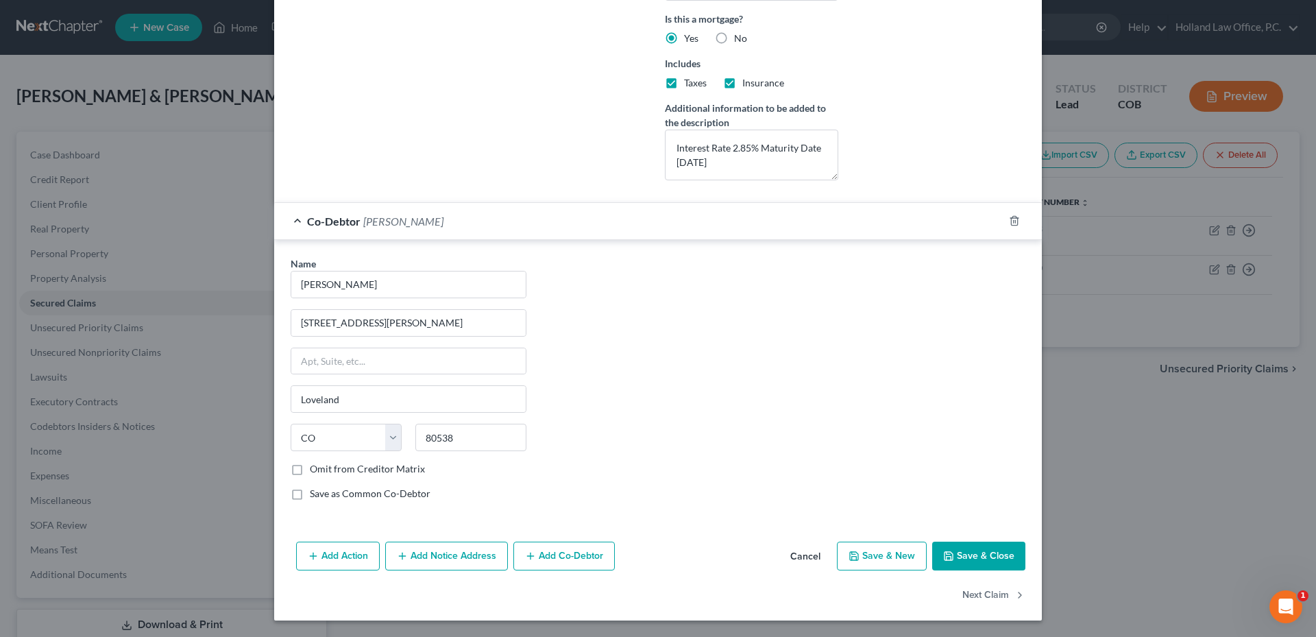
click at [310, 494] on label "Save as Common Co-Debtor" at bounding box center [370, 494] width 121 height 14
click at [315, 494] on input "Save as Common Co-Debtor" at bounding box center [319, 491] width 9 height 9
checkbox input "true"
click at [981, 559] on button "Save & Close" at bounding box center [978, 555] width 93 height 29
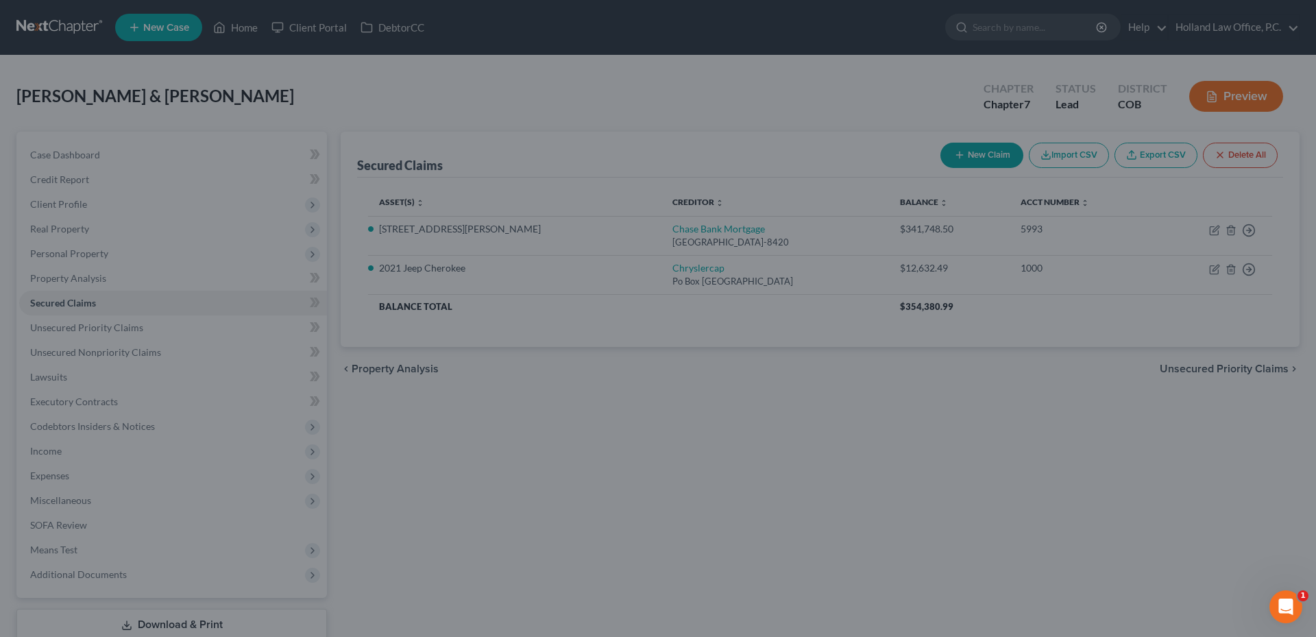
select select "2"
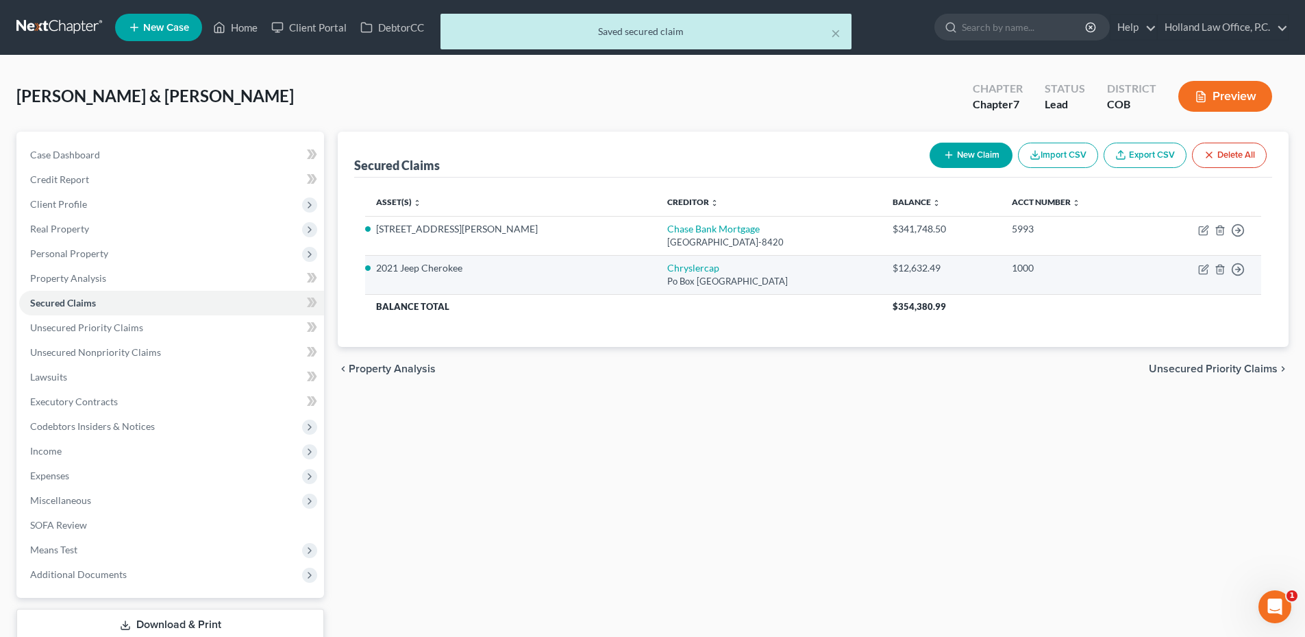
click at [657, 258] on td "Chryslercap Po Box 961275, Fort Worth, TX 76161" at bounding box center [769, 274] width 225 height 39
click at [657, 261] on td "Chryslercap Po Box 961275, Fort Worth, TX 76161" at bounding box center [769, 274] width 225 height 39
click at [667, 270] on link "Chryslercap" at bounding box center [693, 268] width 52 height 12
select select "45"
select select "0"
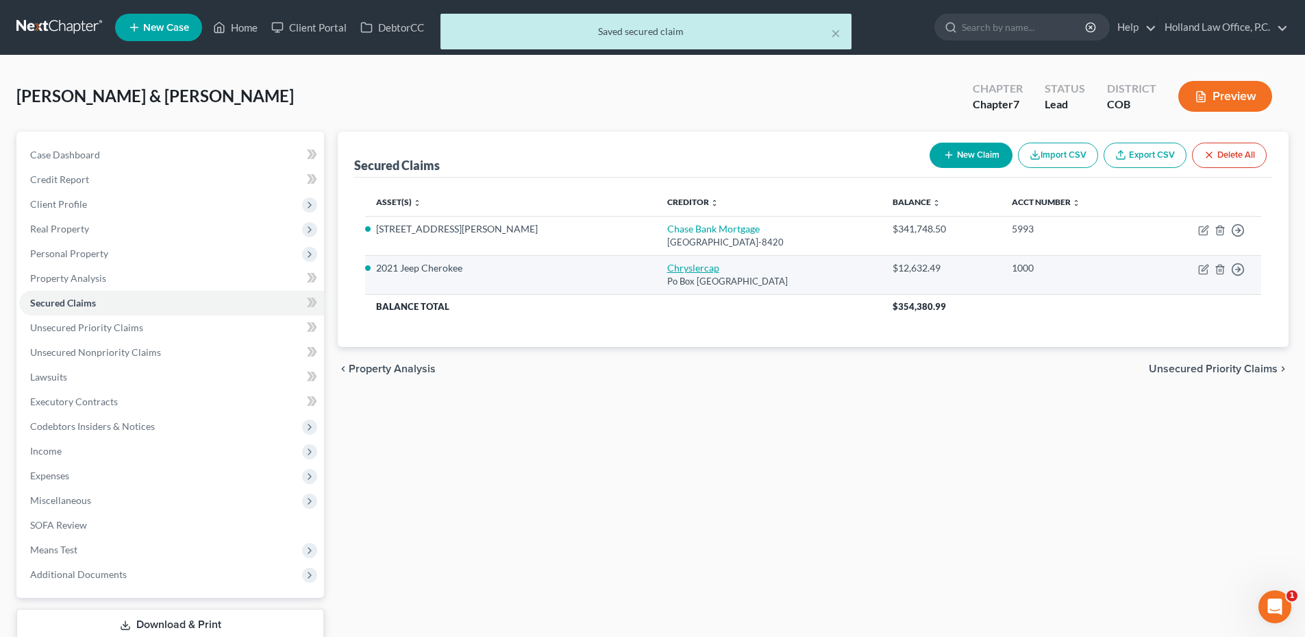
select select "4"
select select "3"
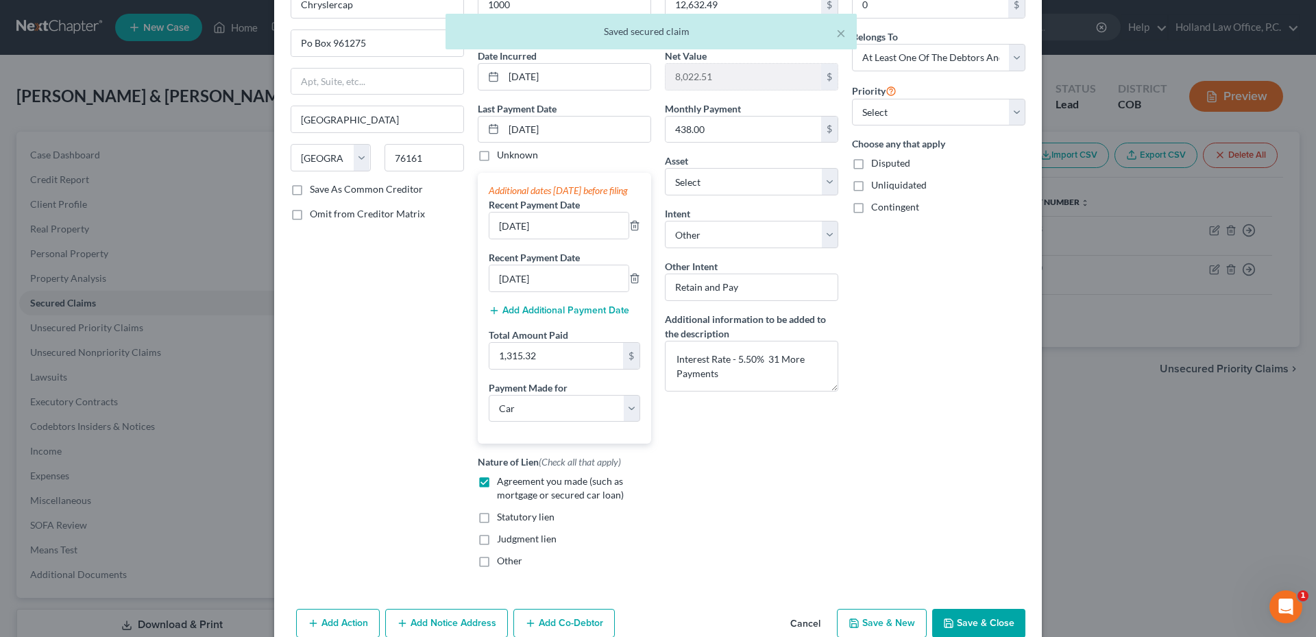
scroll to position [168, 0]
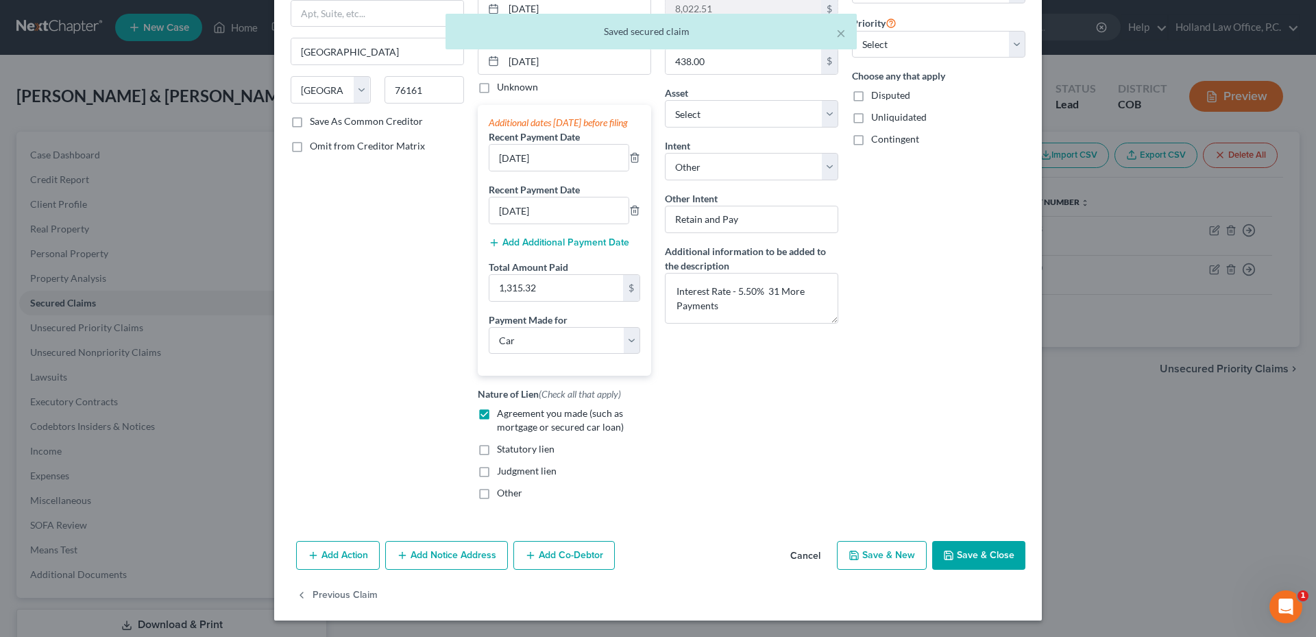
click at [560, 559] on button "Add Co-Debtor" at bounding box center [563, 555] width 101 height 29
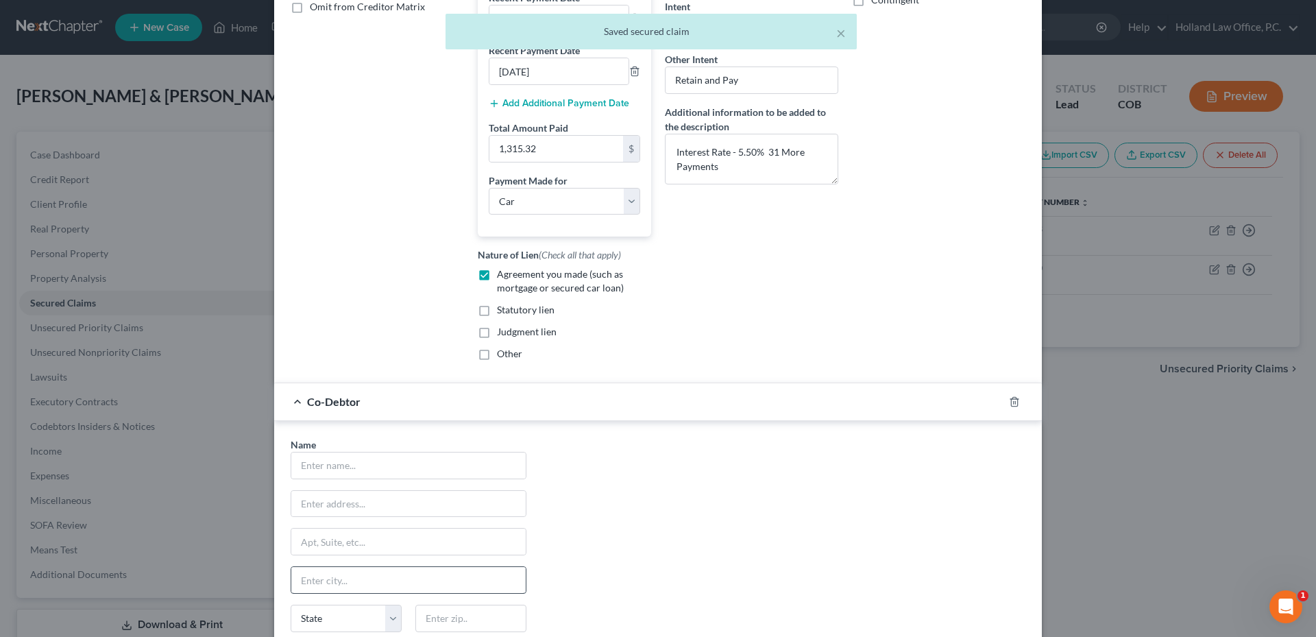
scroll to position [488, 0]
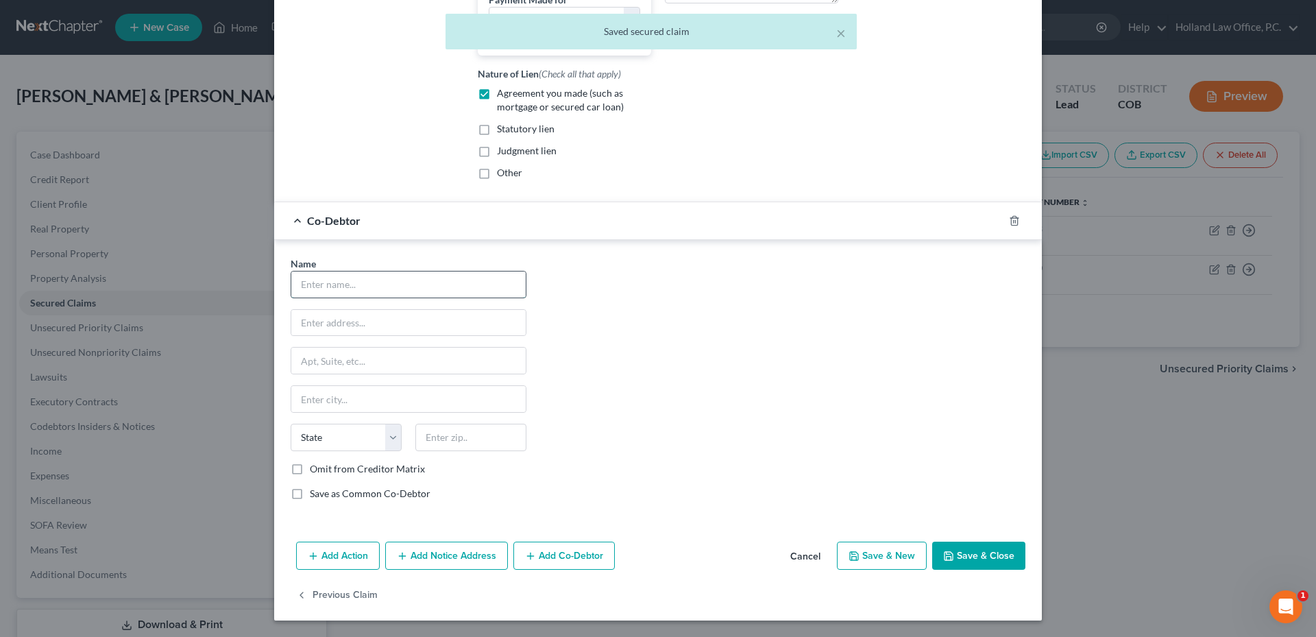
click at [343, 290] on input "text" at bounding box center [408, 284] width 234 height 26
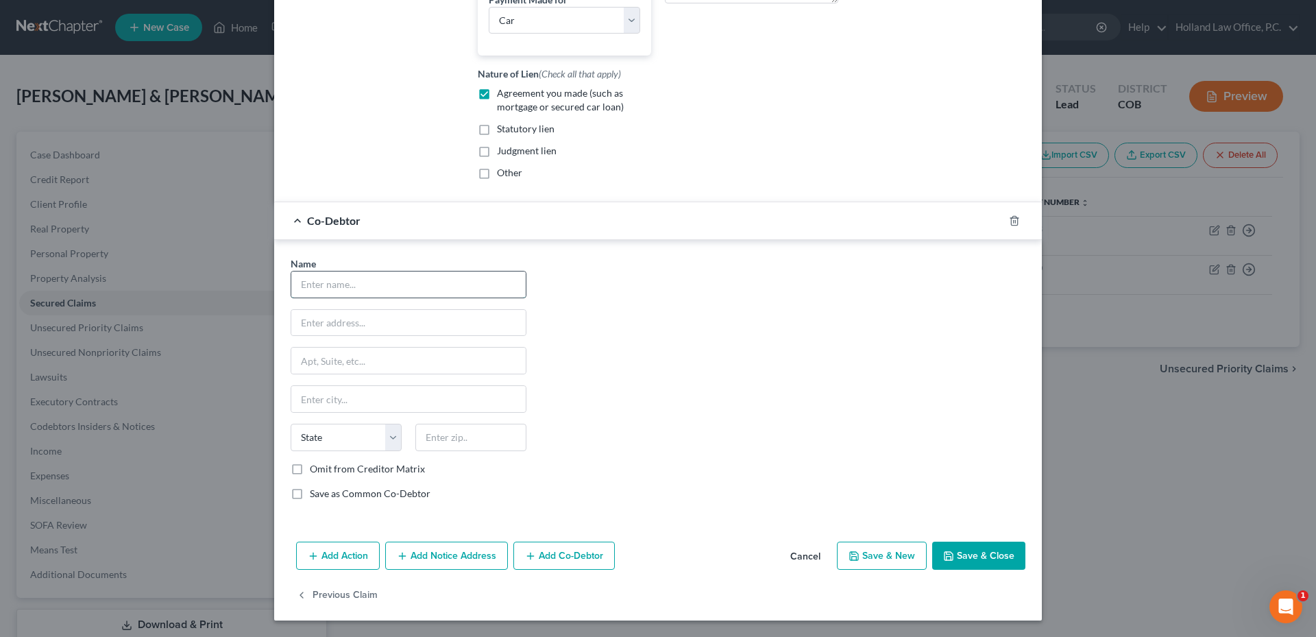
click at [360, 285] on input "text" at bounding box center [408, 284] width 234 height 26
click at [354, 287] on input "Mi" at bounding box center [408, 284] width 234 height 26
click at [638, 291] on div "Name * Mi State AL AK AR AZ CA CO CT DE DC FL GA GU HI ID IL IN IA KS KY LA ME …" at bounding box center [658, 383] width 748 height 255
click at [339, 269] on div "Name * Mi" at bounding box center [409, 277] width 236 height 42
click at [341, 278] on input "Mi" at bounding box center [408, 284] width 234 height 26
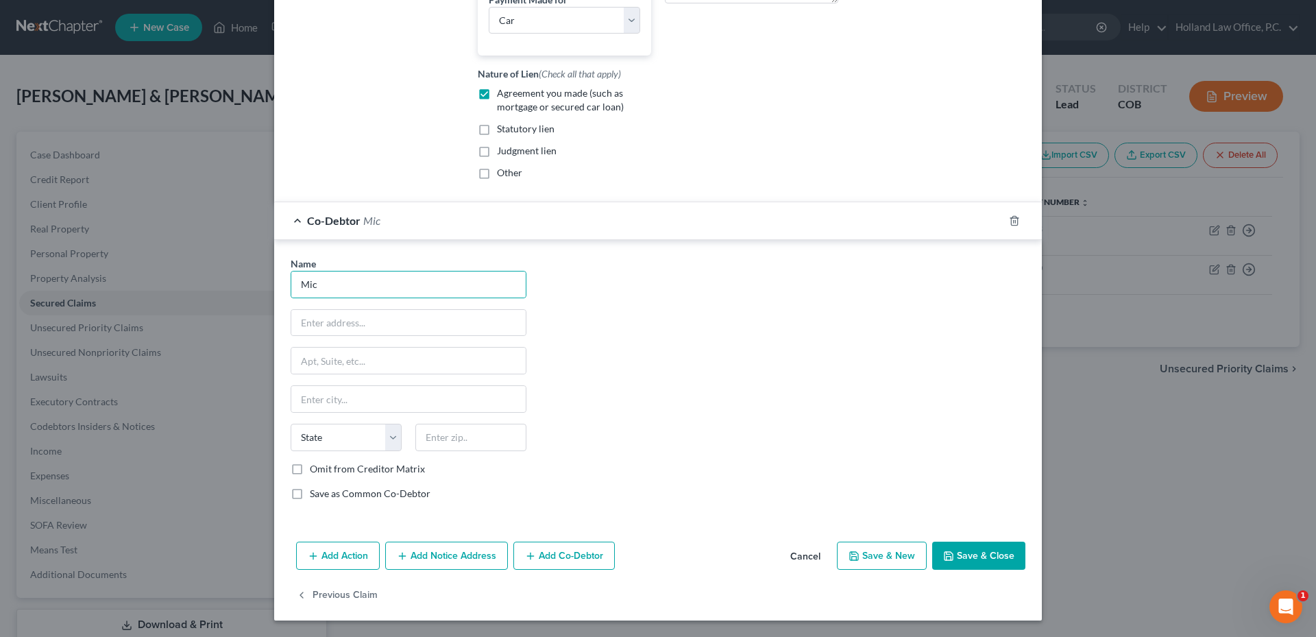
click at [636, 289] on div "Name * Mic State AL AK AR AZ CA CO CT DE DC FL GA GU HI ID IL IN IA KS KY LA ME…" at bounding box center [658, 383] width 748 height 255
click at [374, 280] on input "Mic" at bounding box center [408, 284] width 234 height 26
type input "[PERSON_NAME]"
click at [395, 291] on input "[PERSON_NAME]" at bounding box center [408, 284] width 234 height 26
drag, startPoint x: 350, startPoint y: 290, endPoint x: 210, endPoint y: 286, distance: 139.2
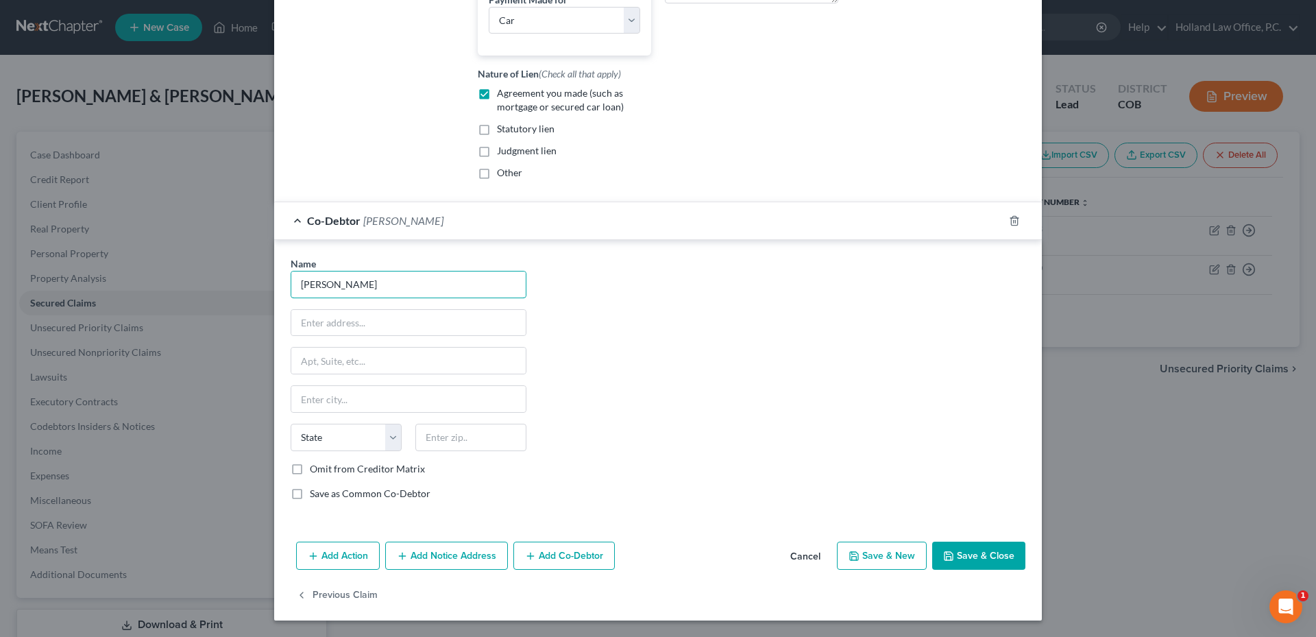
click at [210, 286] on div "Edit Secured Claim × Creditor * Chryslercap Po Box 961275 Fort Worth State AL A…" at bounding box center [658, 318] width 1316 height 637
click at [799, 558] on button "Cancel" at bounding box center [805, 556] width 52 height 27
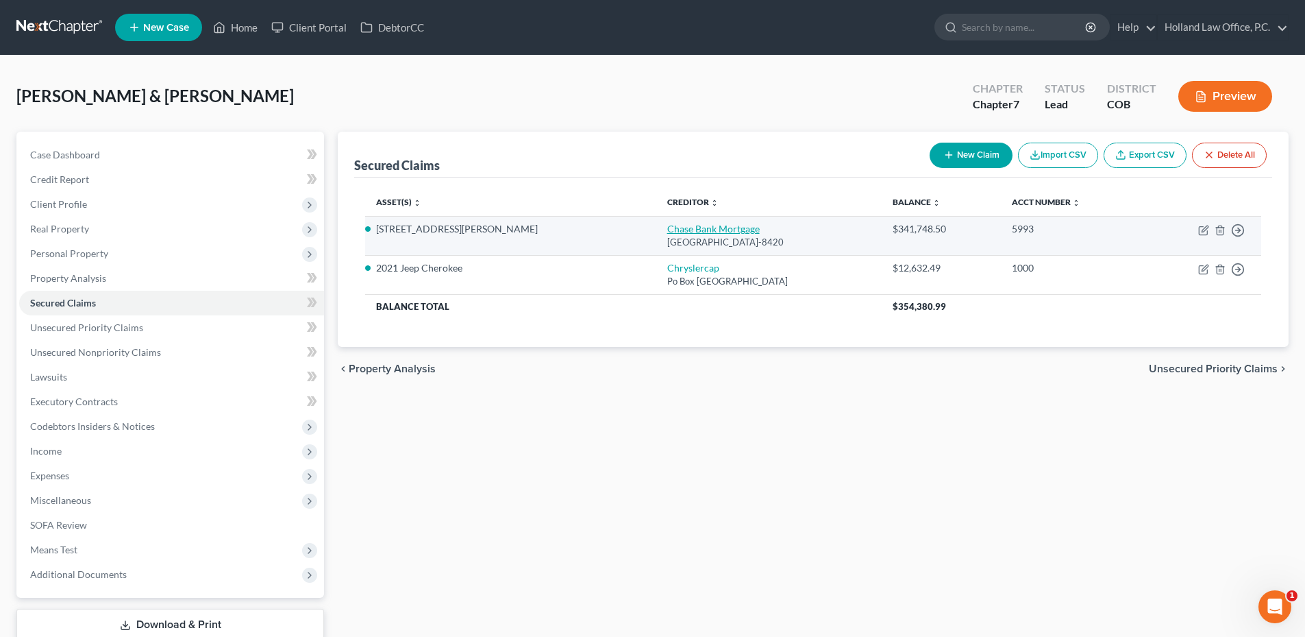
click at [667, 226] on link "Chase Bank Mortgage" at bounding box center [713, 229] width 93 height 12
select select "3"
select select "2"
select select "4"
select select "3"
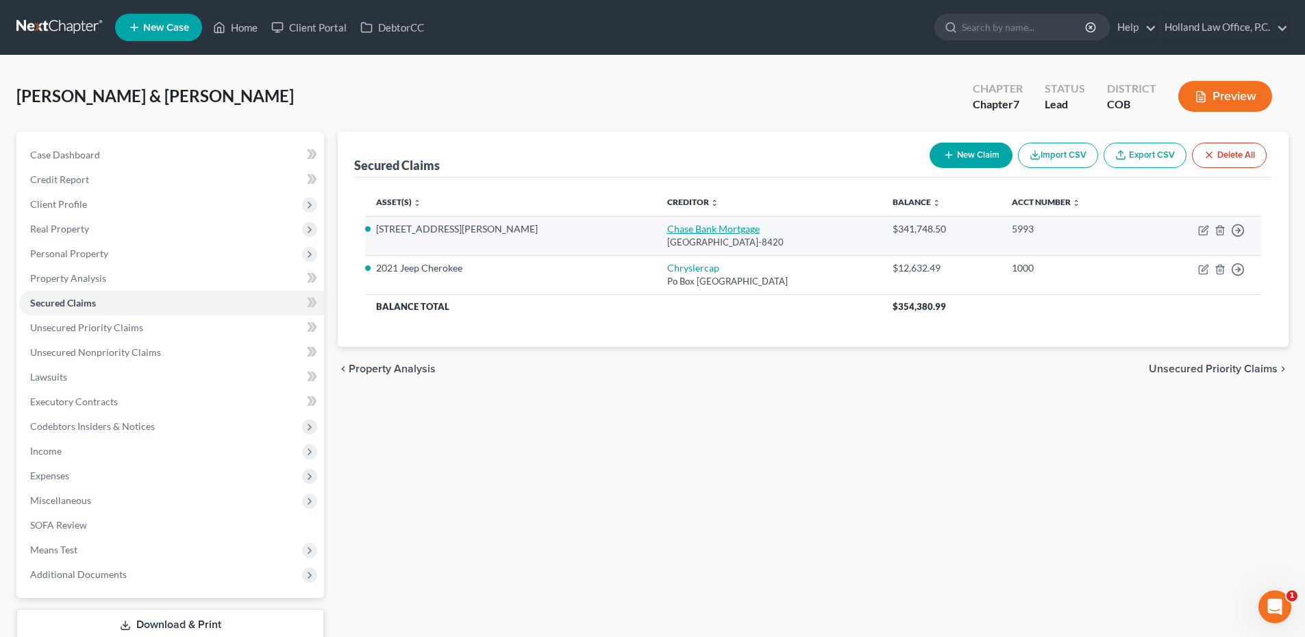
select select "5"
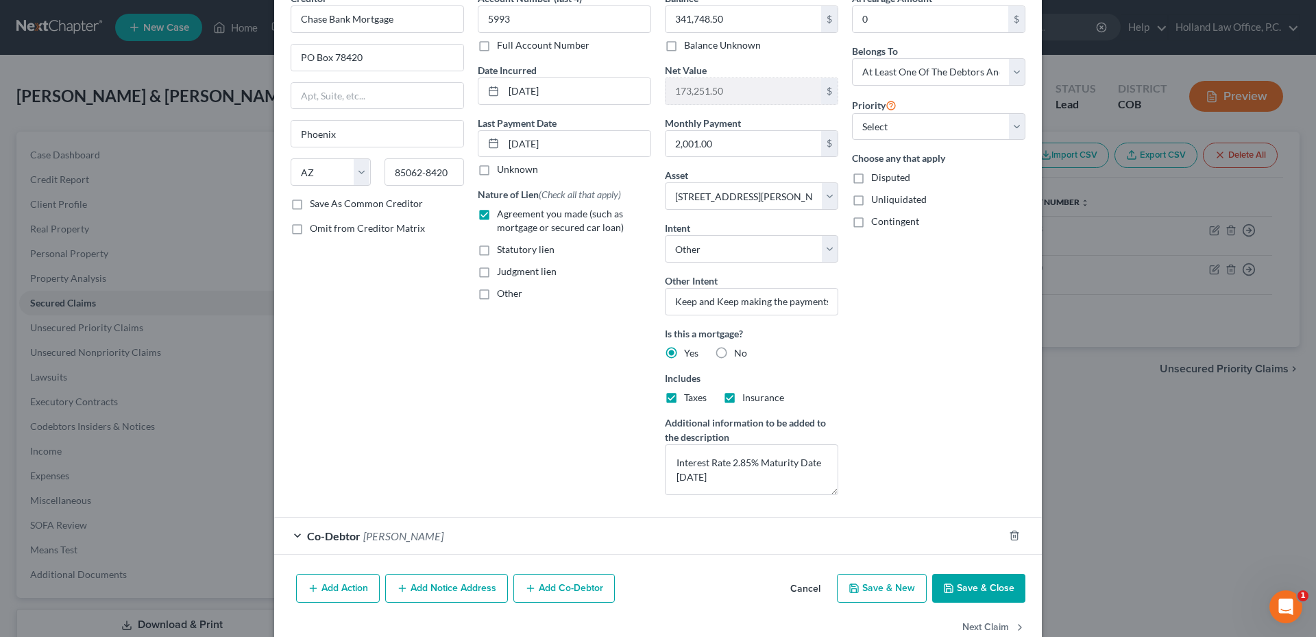
scroll to position [104, 0]
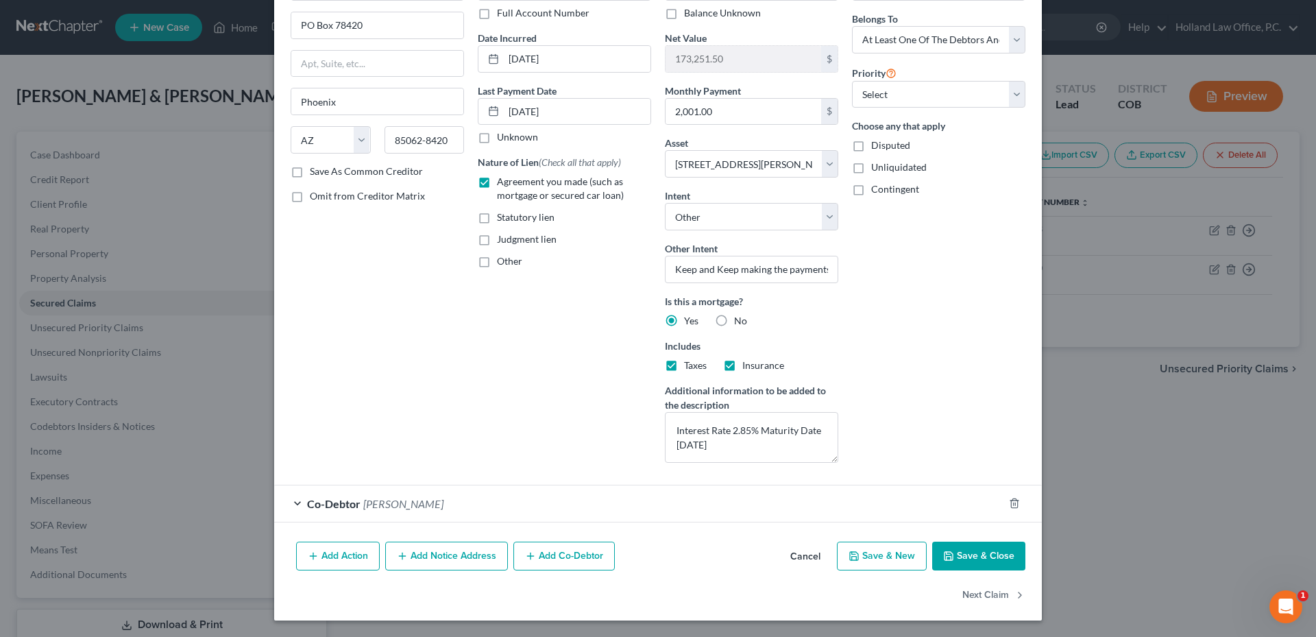
click at [402, 524] on div "Creditor * Chase Bank Mortgage PO Box 78420 Phoenix State AL AK AR AZ CA CO CT …" at bounding box center [658, 247] width 768 height 577
click at [414, 504] on span "[PERSON_NAME]" at bounding box center [403, 503] width 80 height 13
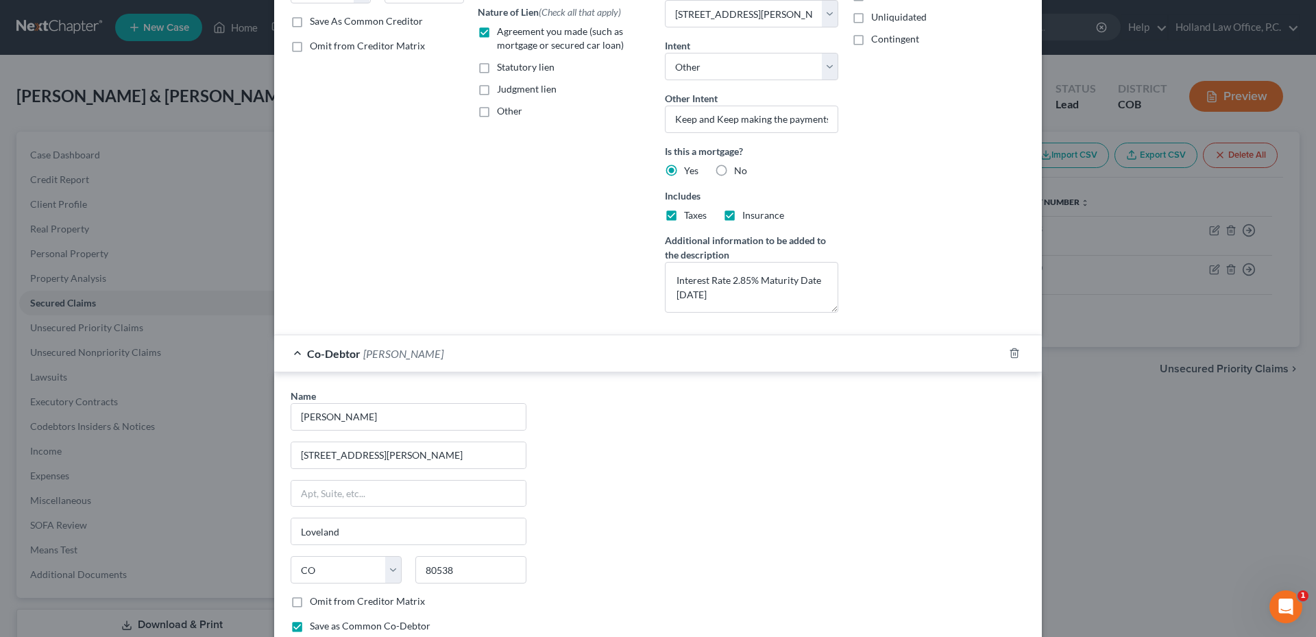
scroll to position [387, 0]
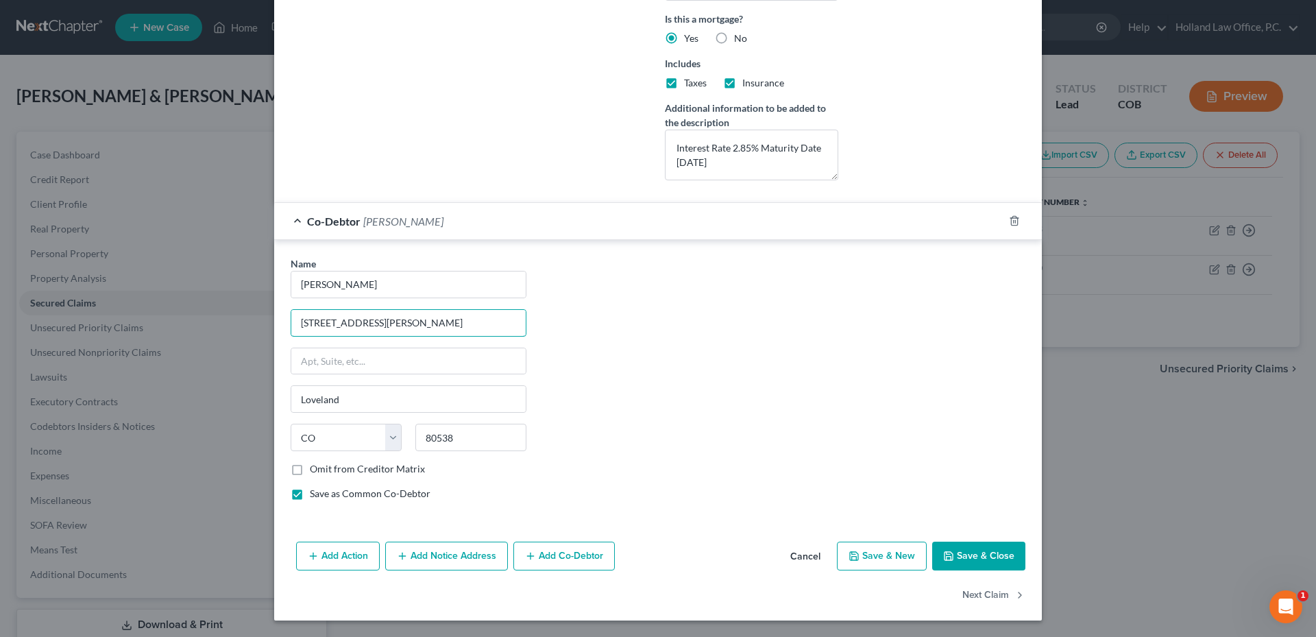
drag, startPoint x: 384, startPoint y: 317, endPoint x: 271, endPoint y: 317, distance: 112.4
click at [274, 317] on div "Name * Michael Shovlin 1009 Engleman Place Loveland State AL AK AR AZ CA CO CT …" at bounding box center [658, 381] width 768 height 282
click at [959, 539] on div "Add Action Add Notice Address Add Co-Debtor Cancel Save & New Save & Close" at bounding box center [658, 558] width 768 height 45
click at [961, 548] on button "Save & Close" at bounding box center [978, 555] width 93 height 29
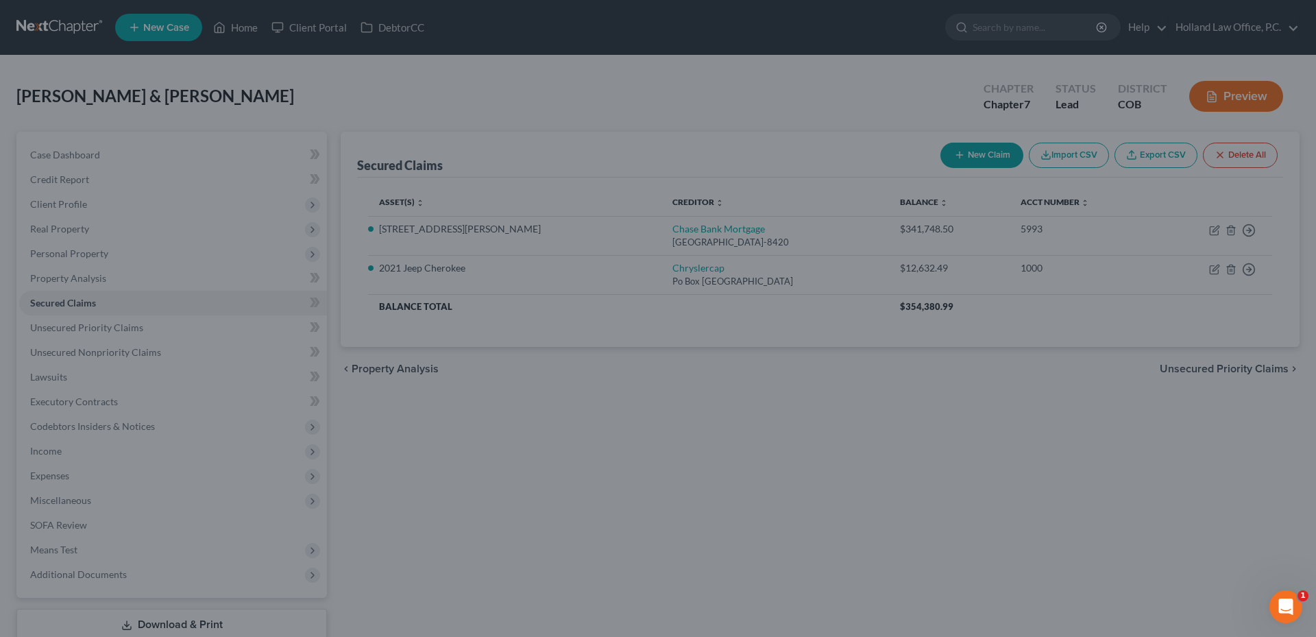
select select "2"
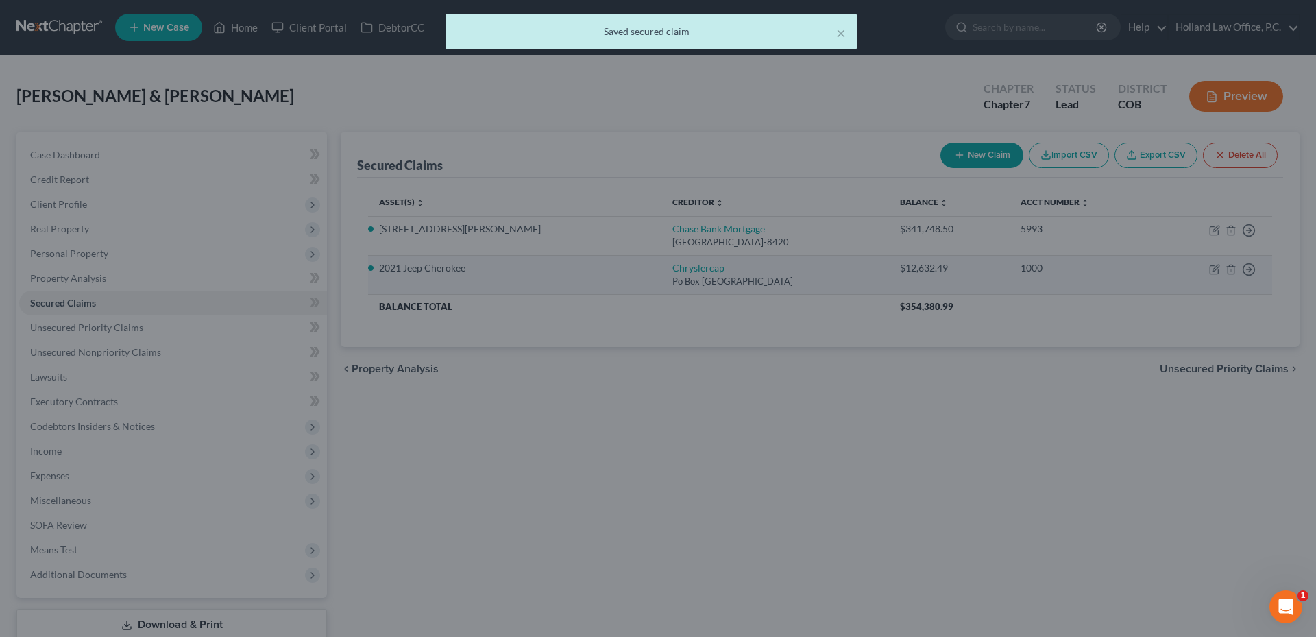
scroll to position [0, 0]
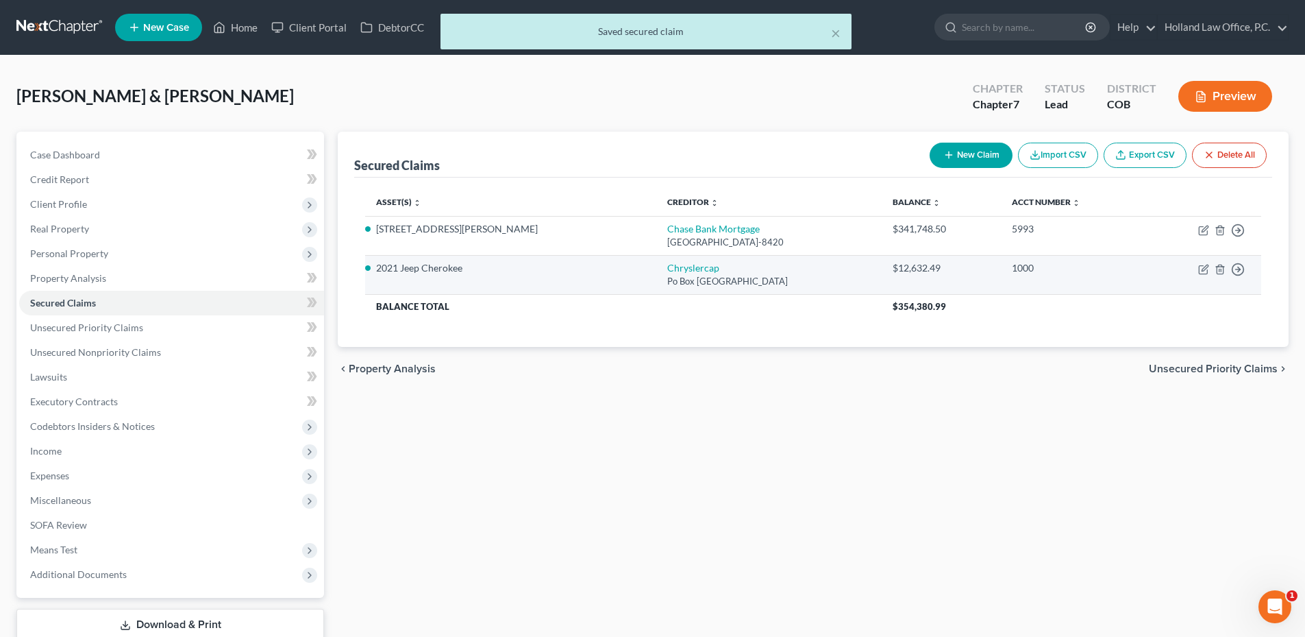
click at [657, 263] on td "Chryslercap Po Box 961275, Fort Worth, TX 76161" at bounding box center [769, 274] width 225 height 39
click at [657, 274] on td "Chryslercap Po Box 961275, Fort Worth, TX 76161" at bounding box center [769, 274] width 225 height 39
click at [667, 271] on link "Chryslercap" at bounding box center [693, 268] width 52 height 12
select select "45"
select select "0"
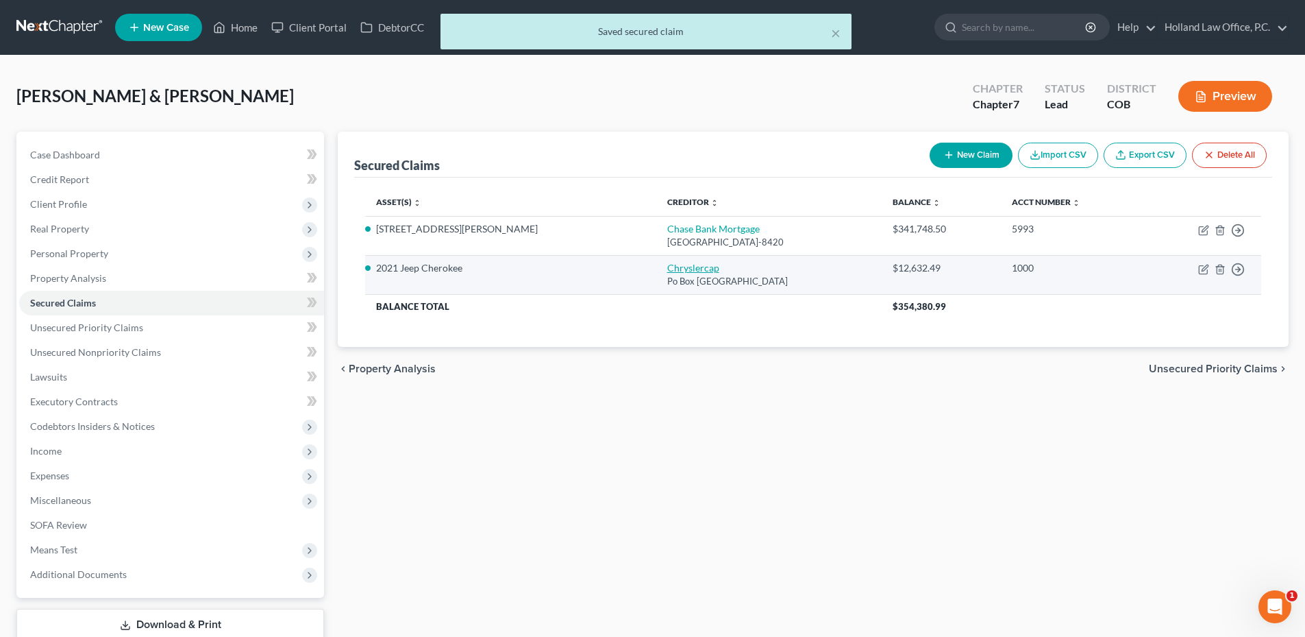
select select "4"
select select "3"
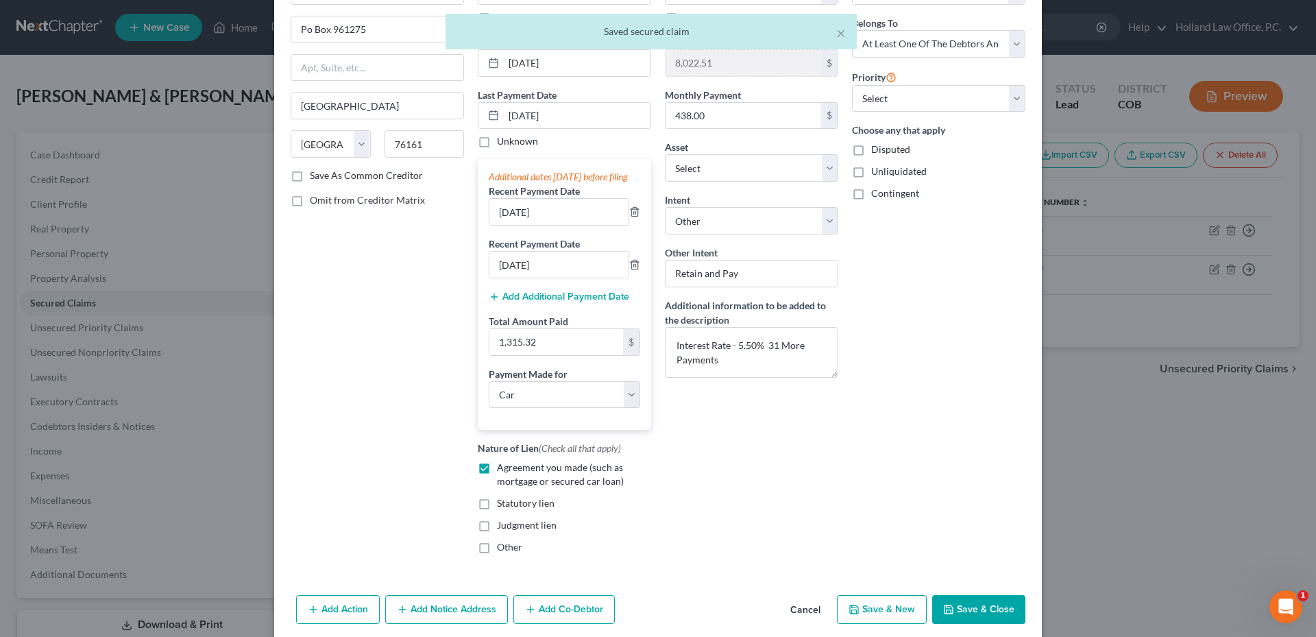
scroll to position [168, 0]
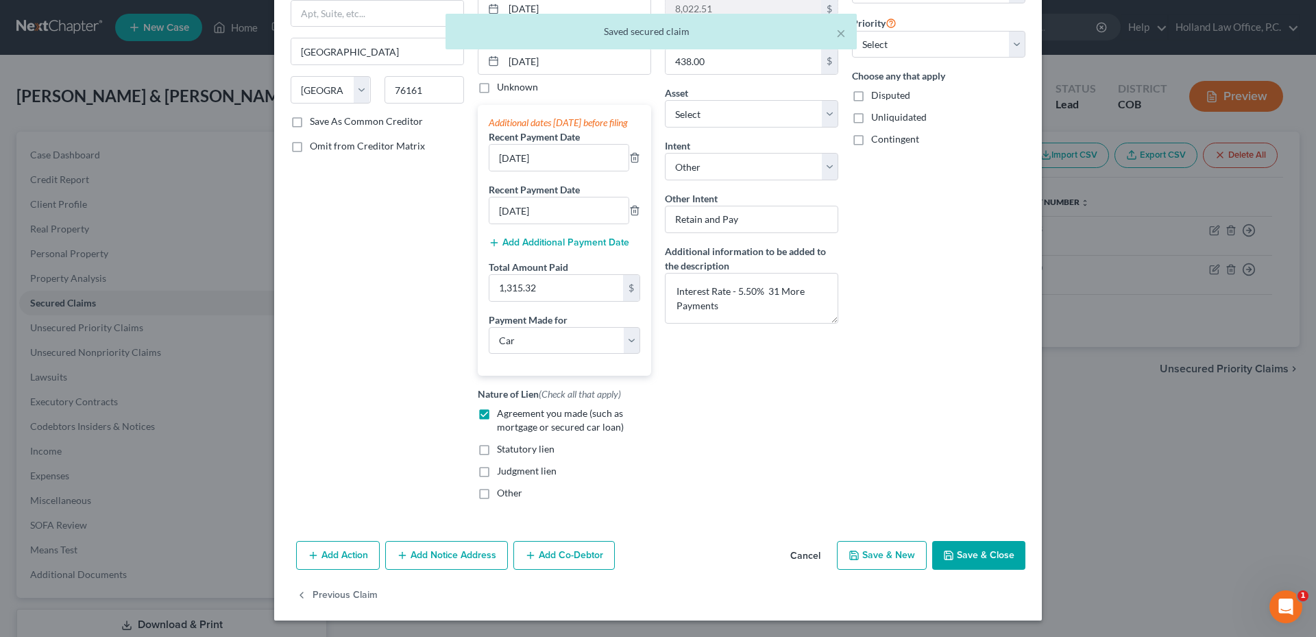
click at [572, 566] on button "Add Co-Debtor" at bounding box center [563, 555] width 101 height 29
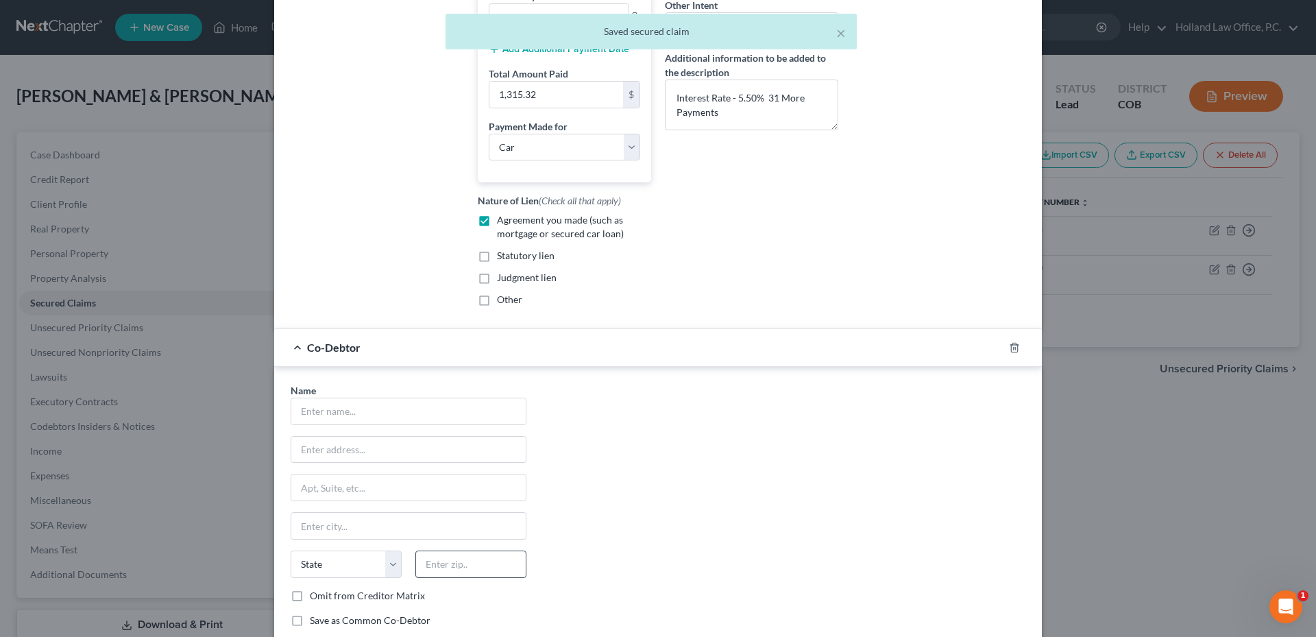
scroll to position [488, 0]
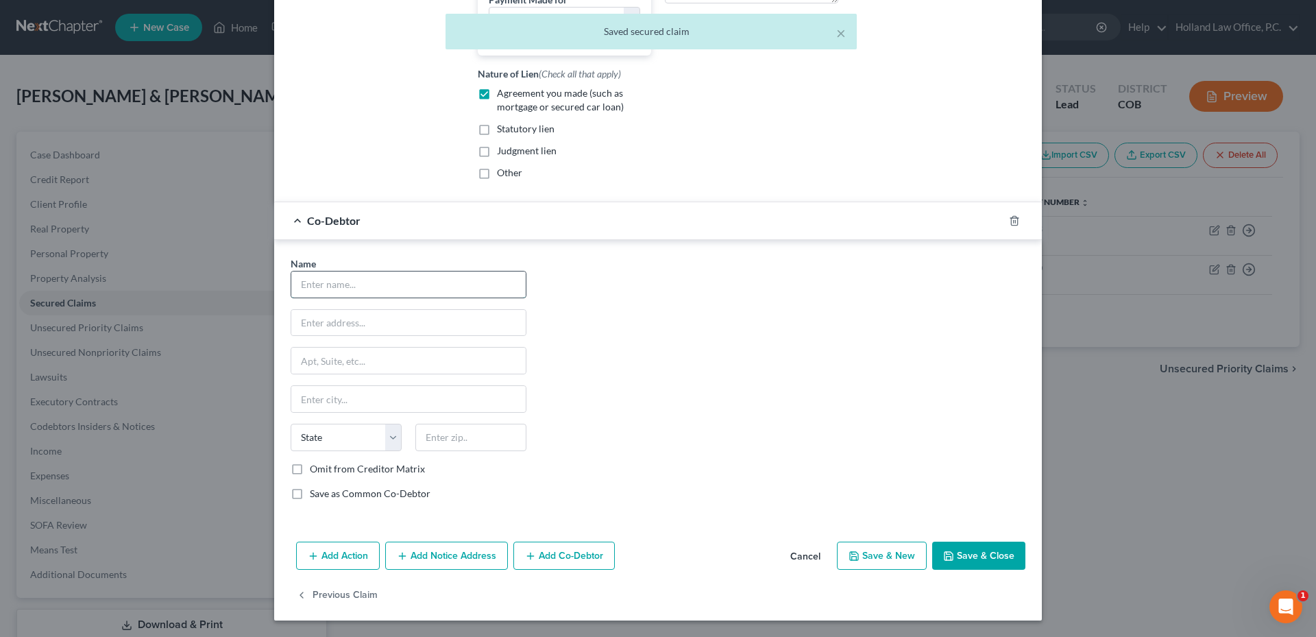
click at [346, 281] on input "text" at bounding box center [408, 284] width 234 height 26
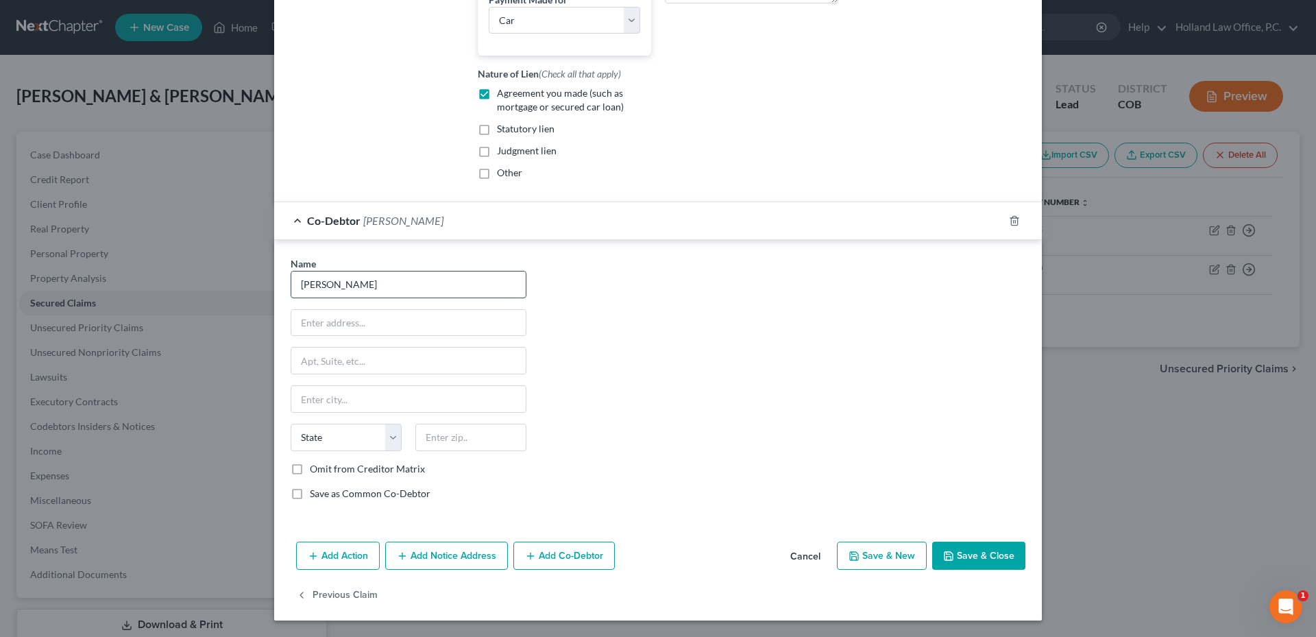
type input "[PERSON_NAME]"
paste input "[STREET_ADDRESS][PERSON_NAME]"
type input "[STREET_ADDRESS][PERSON_NAME]"
drag, startPoint x: 473, startPoint y: 458, endPoint x: 459, endPoint y: 443, distance: 20.9
click at [471, 455] on div "State [US_STATE] AK AR AZ CA CO CT DE DC [GEOGRAPHIC_DATA] [GEOGRAPHIC_DATA] GU…" at bounding box center [408, 443] width 249 height 38
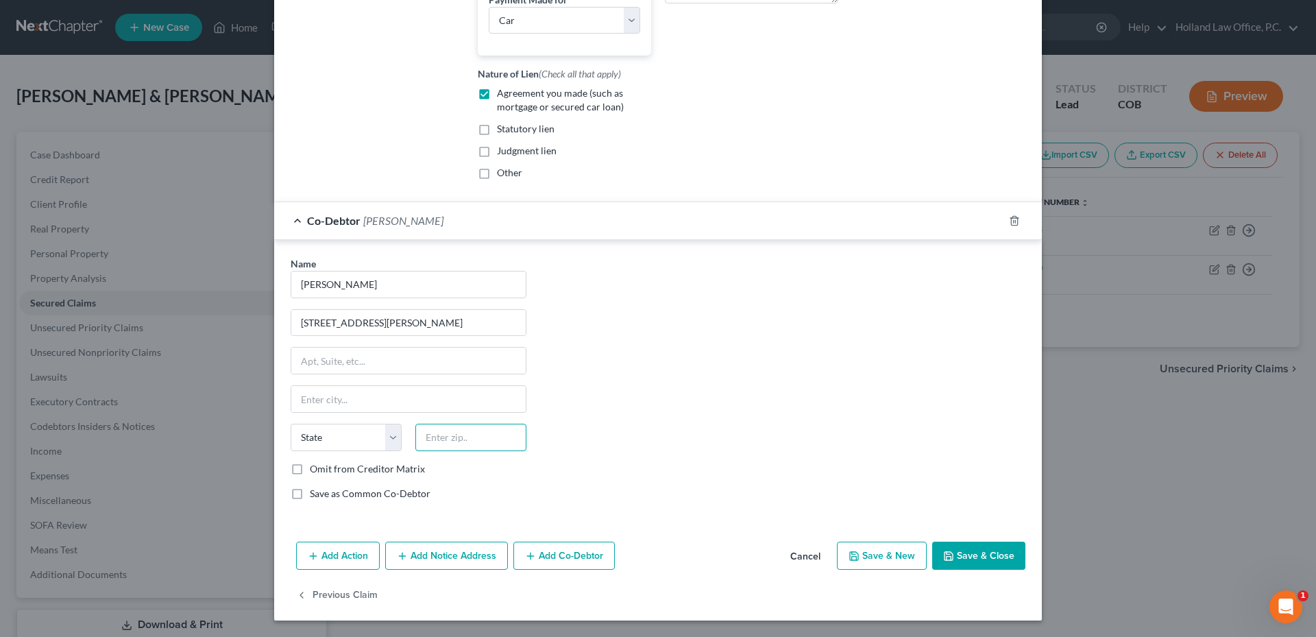
click at [459, 443] on input "text" at bounding box center [470, 437] width 111 height 27
type input "80538"
type input "Loveland"
select select "5"
click at [708, 423] on div "Name * Michael Shovlin 1009 Engleman Place Loveland State AL AK AR AZ CA CO CT …" at bounding box center [658, 383] width 748 height 255
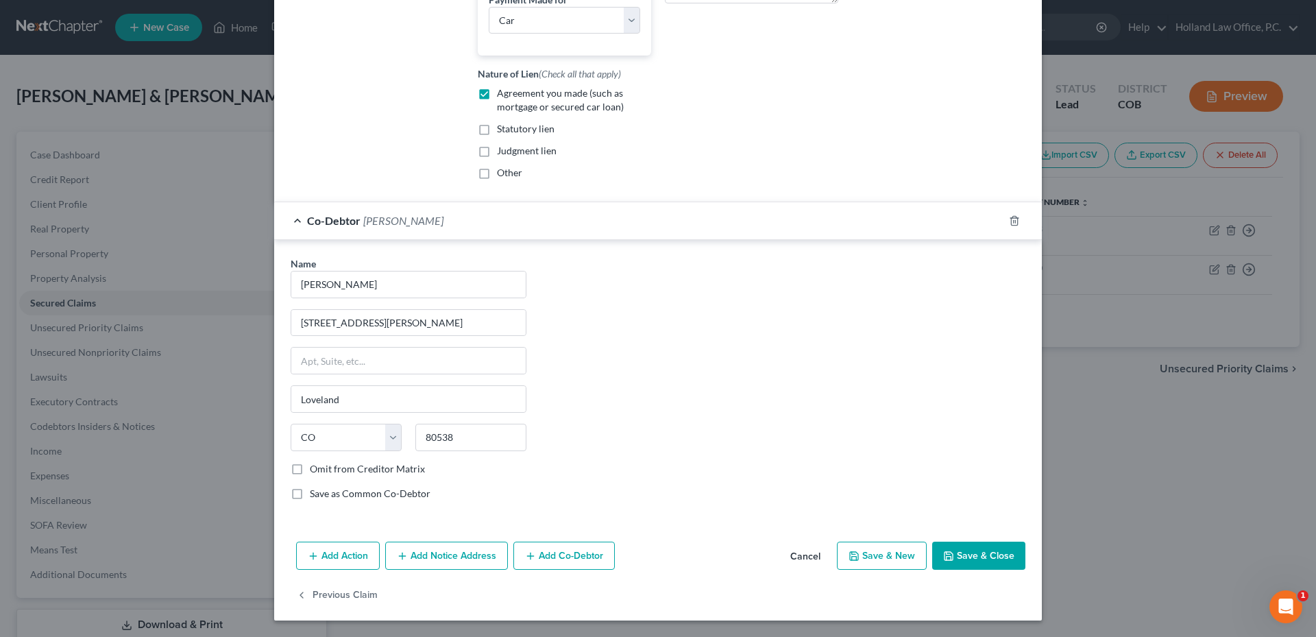
click at [347, 497] on label "Save as Common Co-Debtor" at bounding box center [370, 494] width 121 height 14
click at [324, 495] on input "Save as Common Co-Debtor" at bounding box center [319, 491] width 9 height 9
checkbox input "true"
click at [979, 556] on button "Save & Close" at bounding box center [978, 555] width 93 height 29
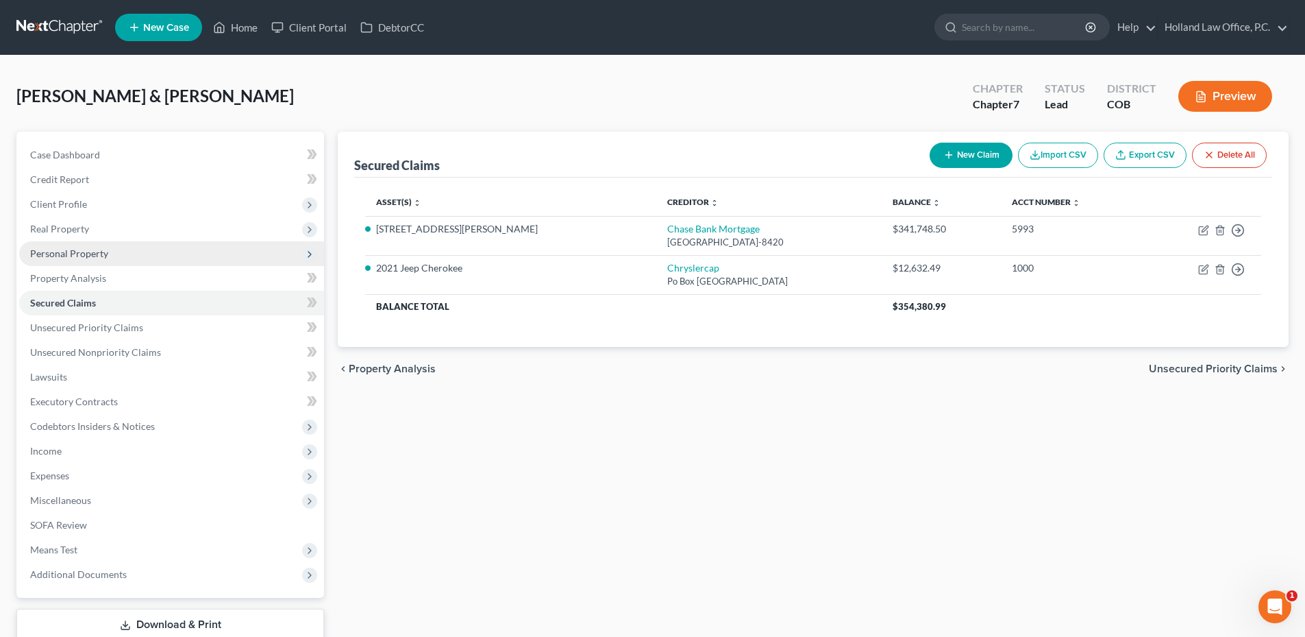
click at [119, 250] on span "Personal Property" at bounding box center [171, 253] width 305 height 25
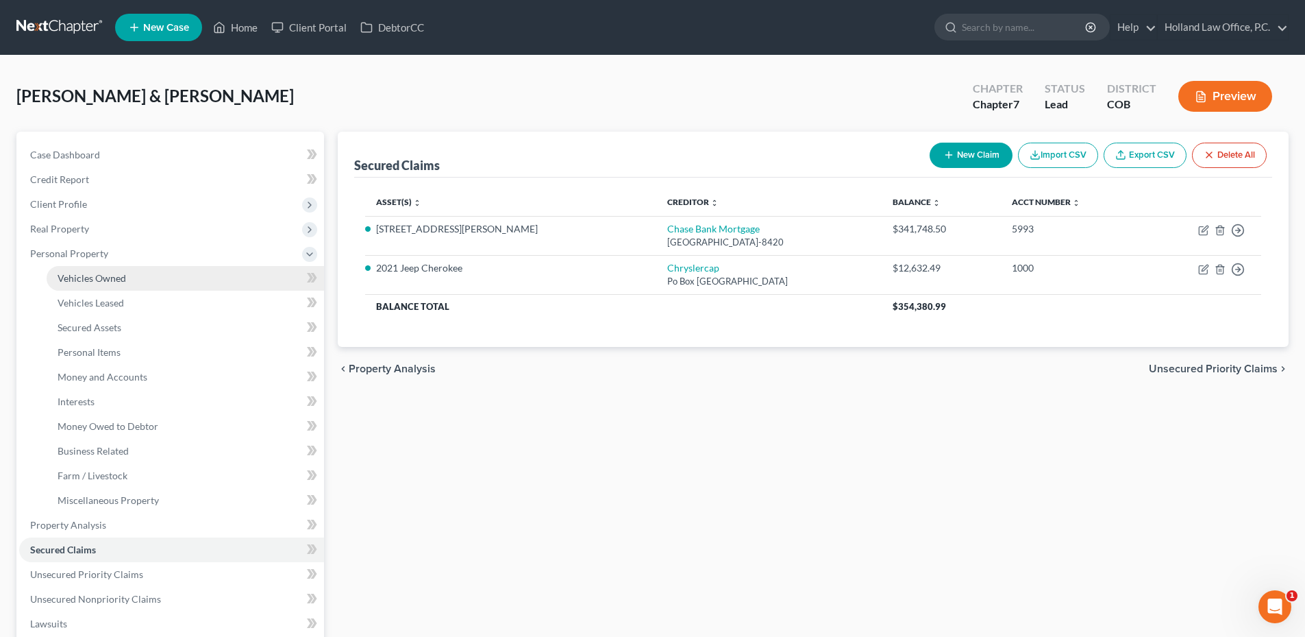
click at [113, 286] on link "Vehicles Owned" at bounding box center [186, 278] width 278 height 25
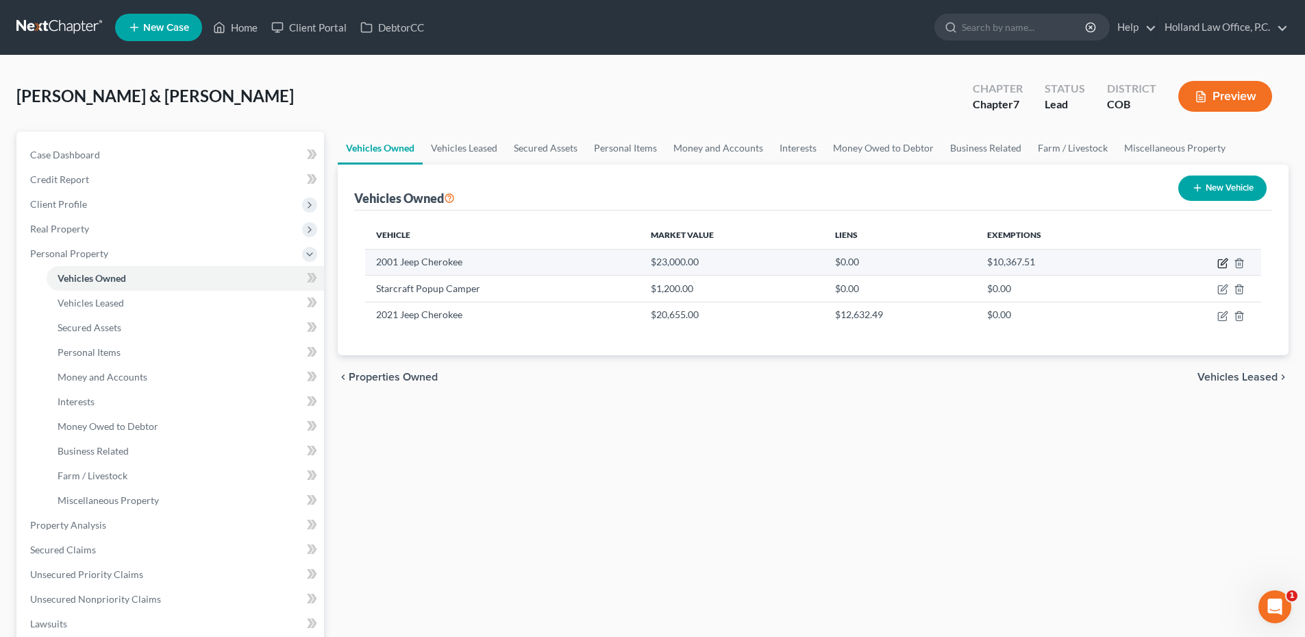
click at [1223, 265] on icon "button" at bounding box center [1223, 263] width 11 height 11
select select "0"
select select "25"
select select "2"
select select "0"
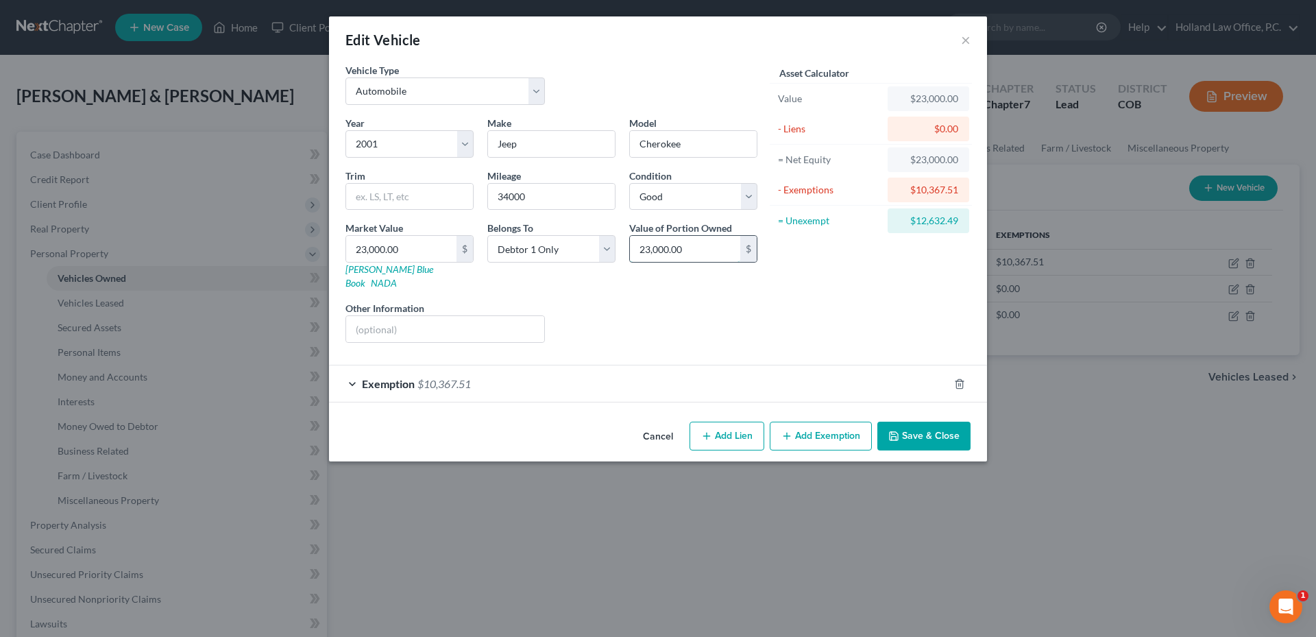
click at [691, 258] on input "23,000.00" at bounding box center [685, 249] width 110 height 26
click at [469, 254] on div "$" at bounding box center [464, 249] width 16 height 26
click at [435, 253] on input "23,000.00" at bounding box center [401, 249] width 110 height 26
type input "5"
type input "5.00"
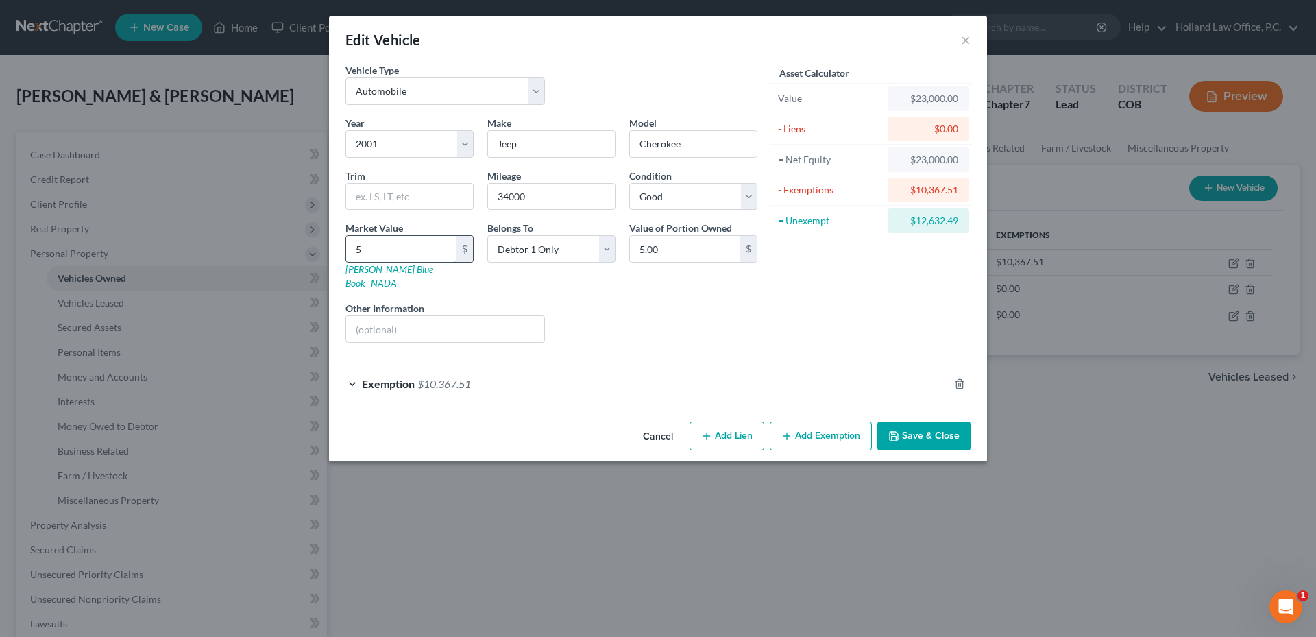
type input "50"
type input "50.00"
type input "500"
type input "500.00"
type input "5000"
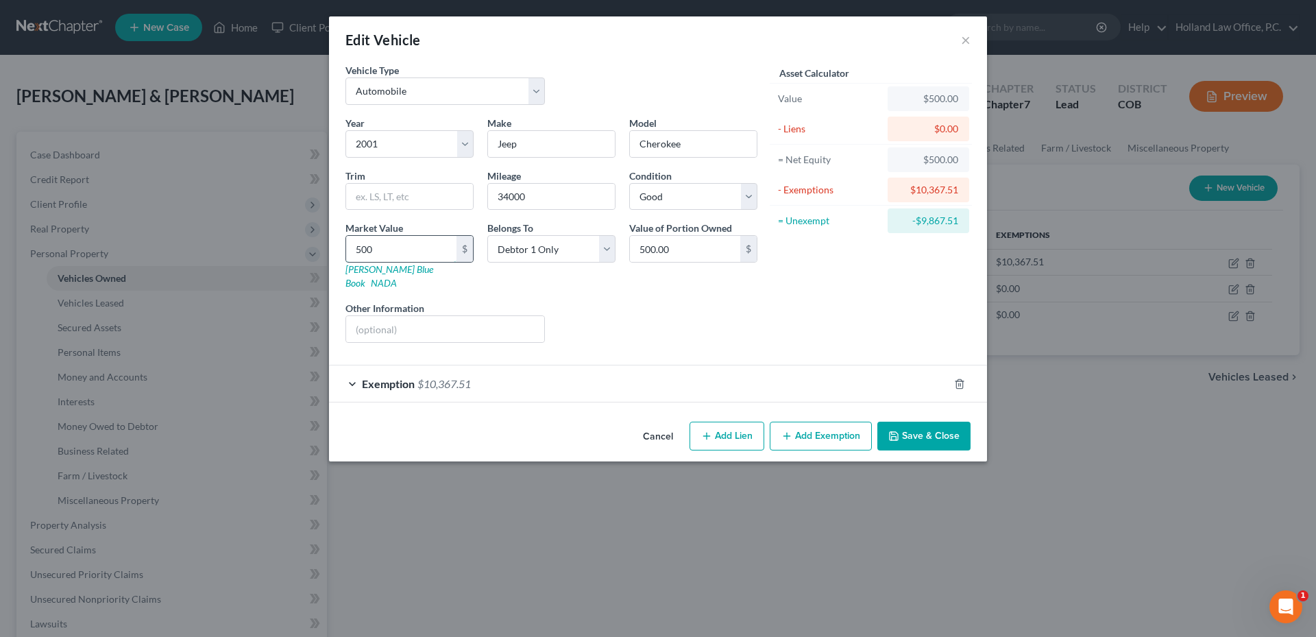
type input "5,000.00"
click at [613, 373] on div "Exemption $10,367.51" at bounding box center [639, 383] width 620 height 36
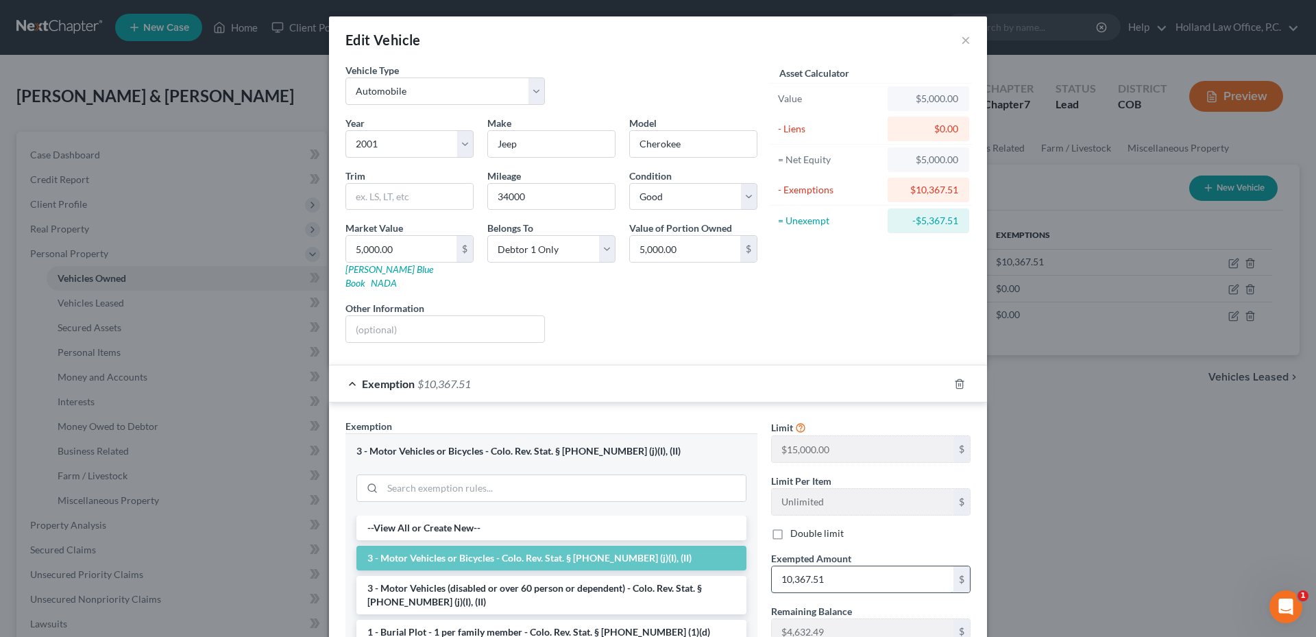
click at [839, 567] on input "10,367.51" at bounding box center [863, 579] width 182 height 26
type input "0"
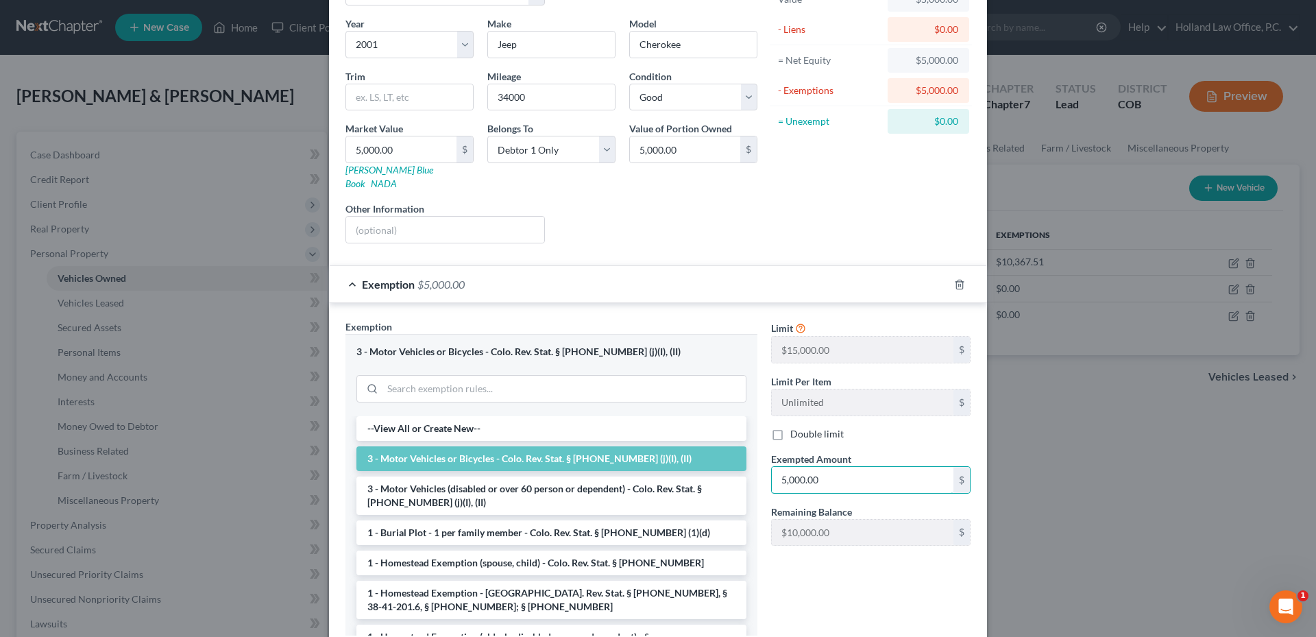
scroll to position [182, 0]
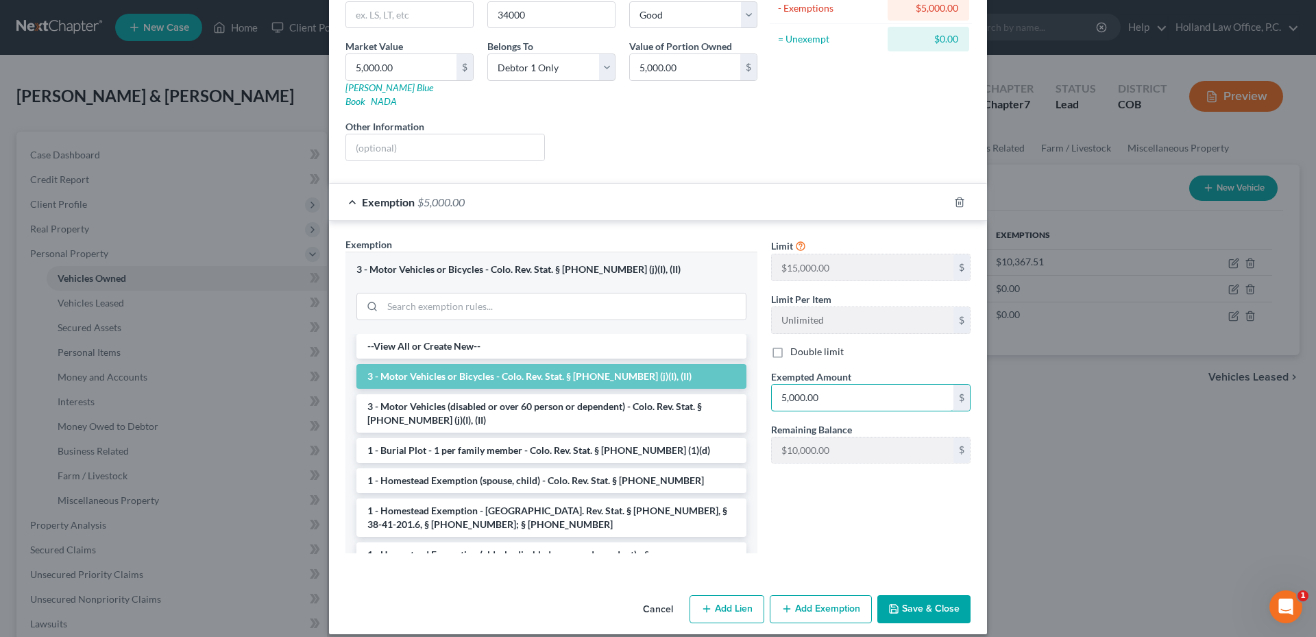
type input "5,000.00"
click at [910, 595] on button "Save & Close" at bounding box center [923, 609] width 93 height 29
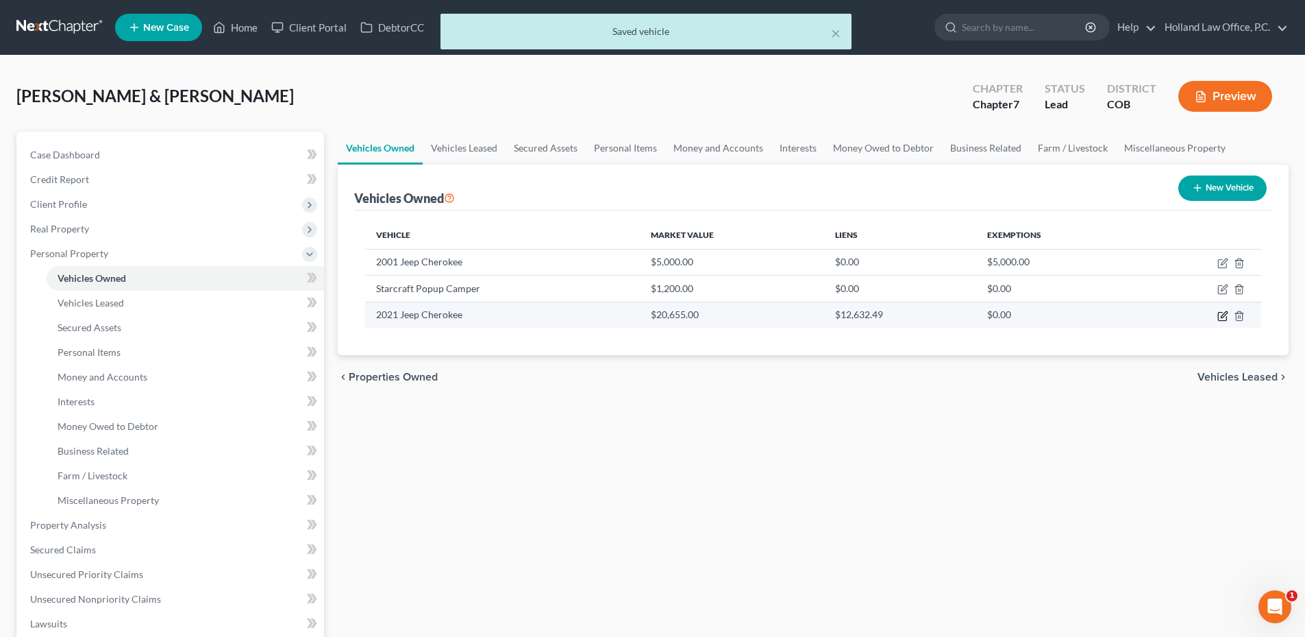
click at [1223, 313] on icon "button" at bounding box center [1223, 315] width 11 height 11
select select "0"
select select "5"
select select "2"
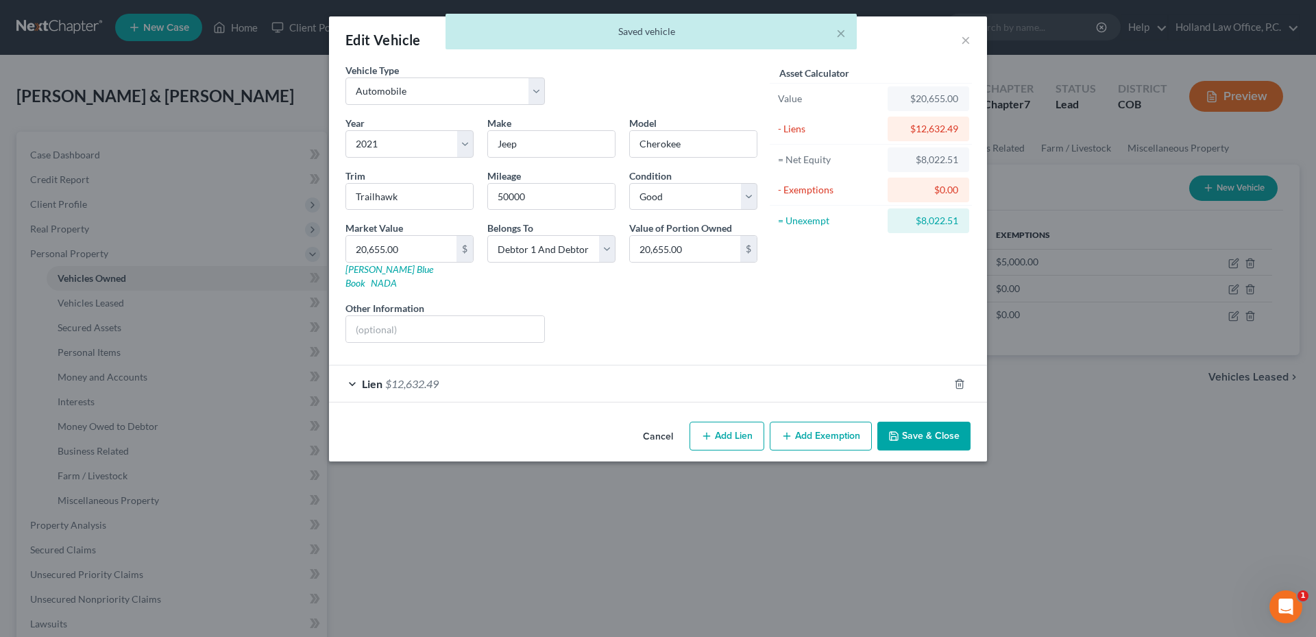
click at [833, 428] on button "Add Exemption" at bounding box center [821, 435] width 102 height 29
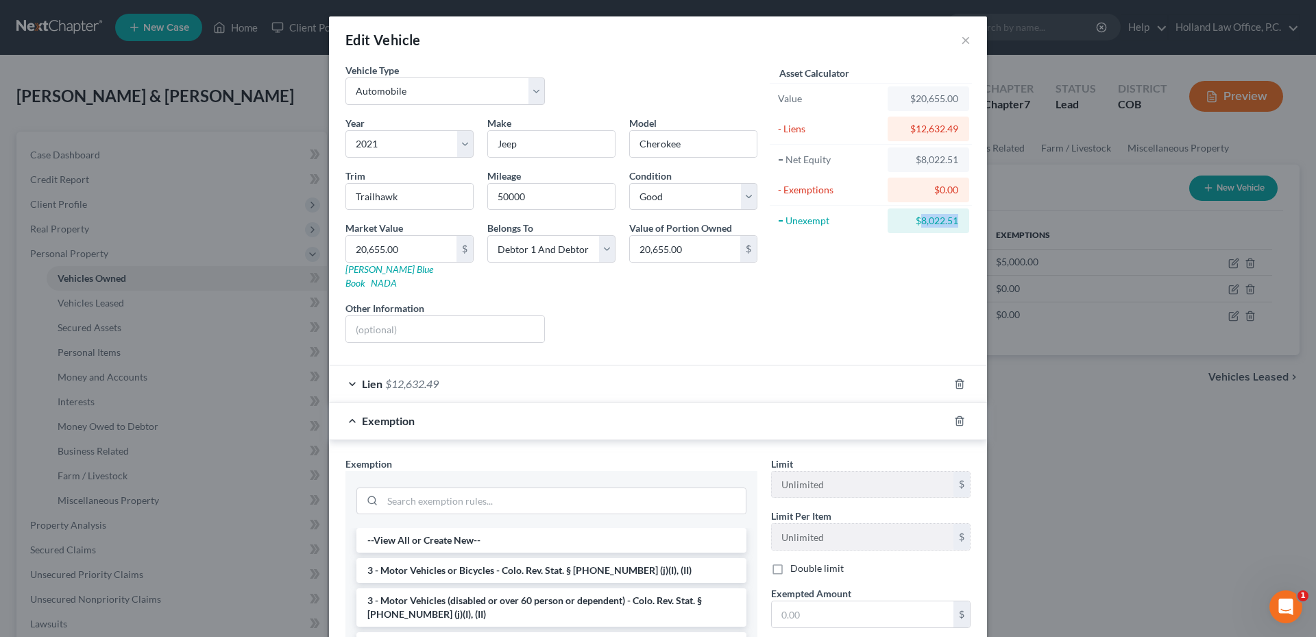
click at [992, 217] on div "Edit Vehicle × Vehicle Type Select Automobile Truck Trailer Watercraft Aircraft…" at bounding box center [658, 318] width 1316 height 637
type input "8,022.51"
click at [905, 290] on div "Asset Calculator Value $20,655.00 - Liens $12,632.49 = Net Equity $8,022.51 - E…" at bounding box center [870, 208] width 213 height 291
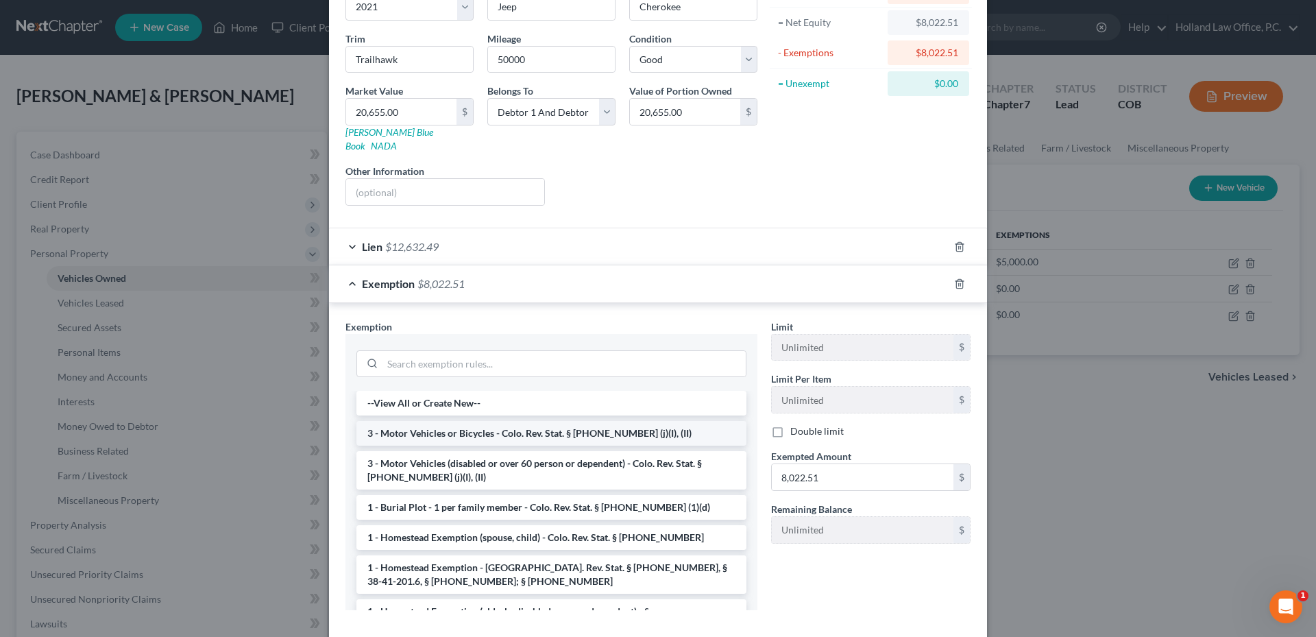
click at [478, 421] on li "3 - Motor Vehicles or Bicycles - Colo. Rev. Stat. § [PHONE_NUMBER] (j)(I), (II)" at bounding box center [551, 433] width 390 height 25
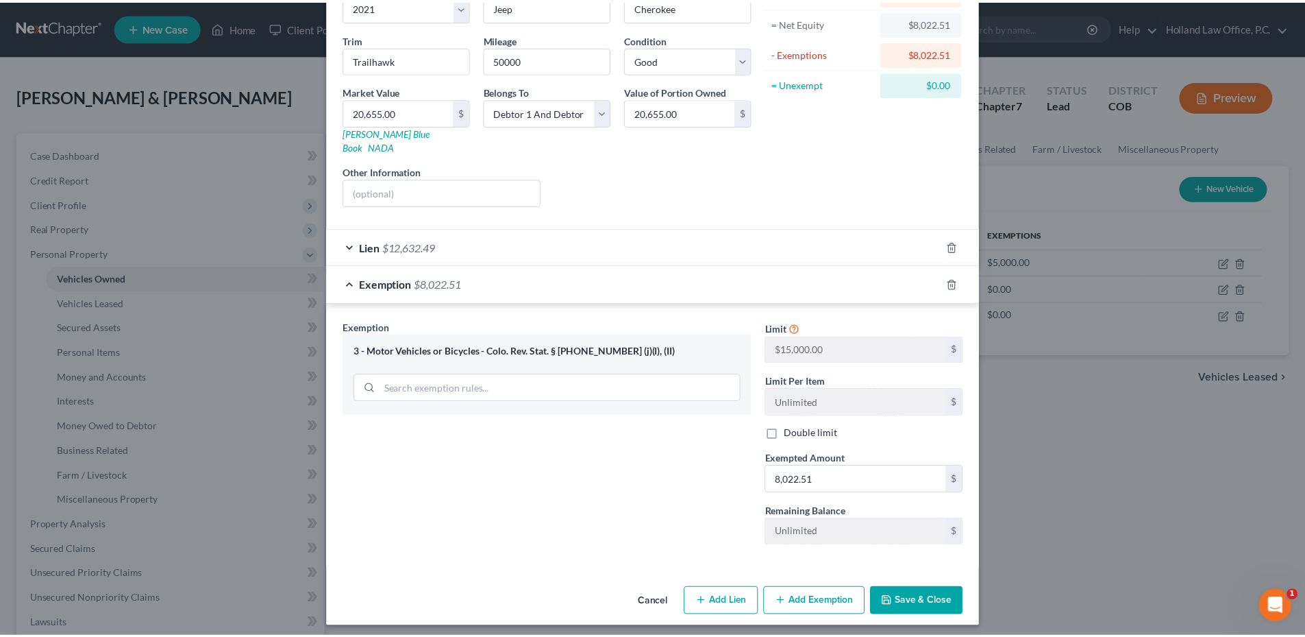
scroll to position [130, 0]
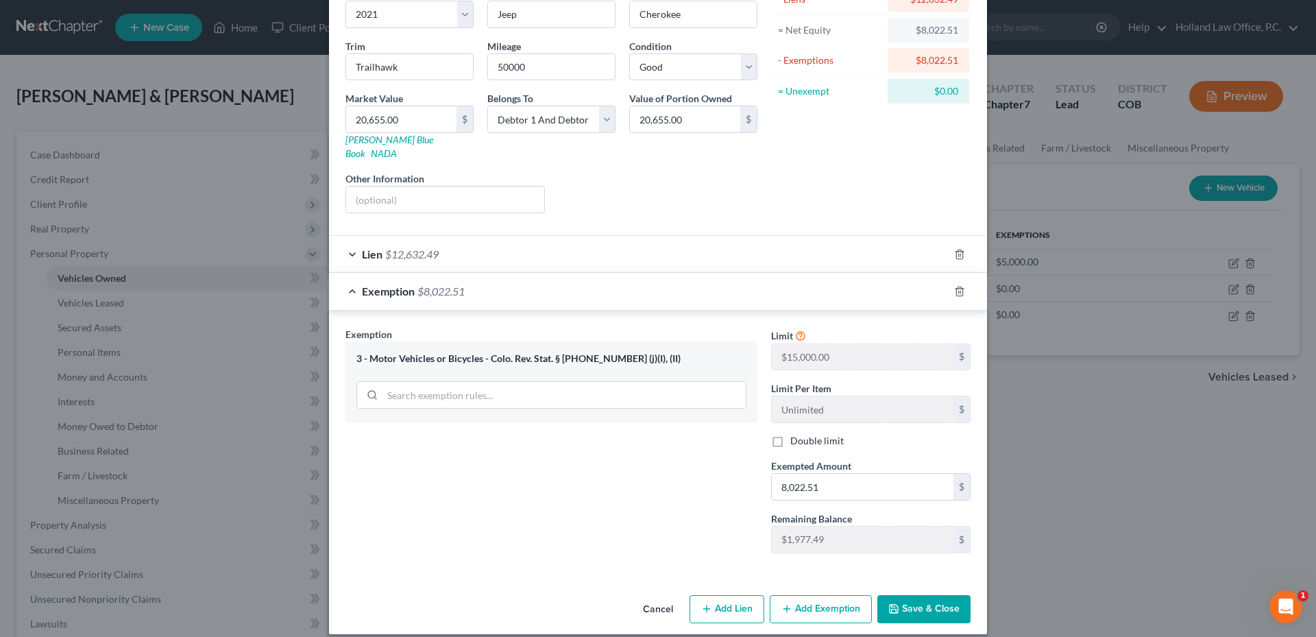
click at [933, 600] on button "Save & Close" at bounding box center [923, 609] width 93 height 29
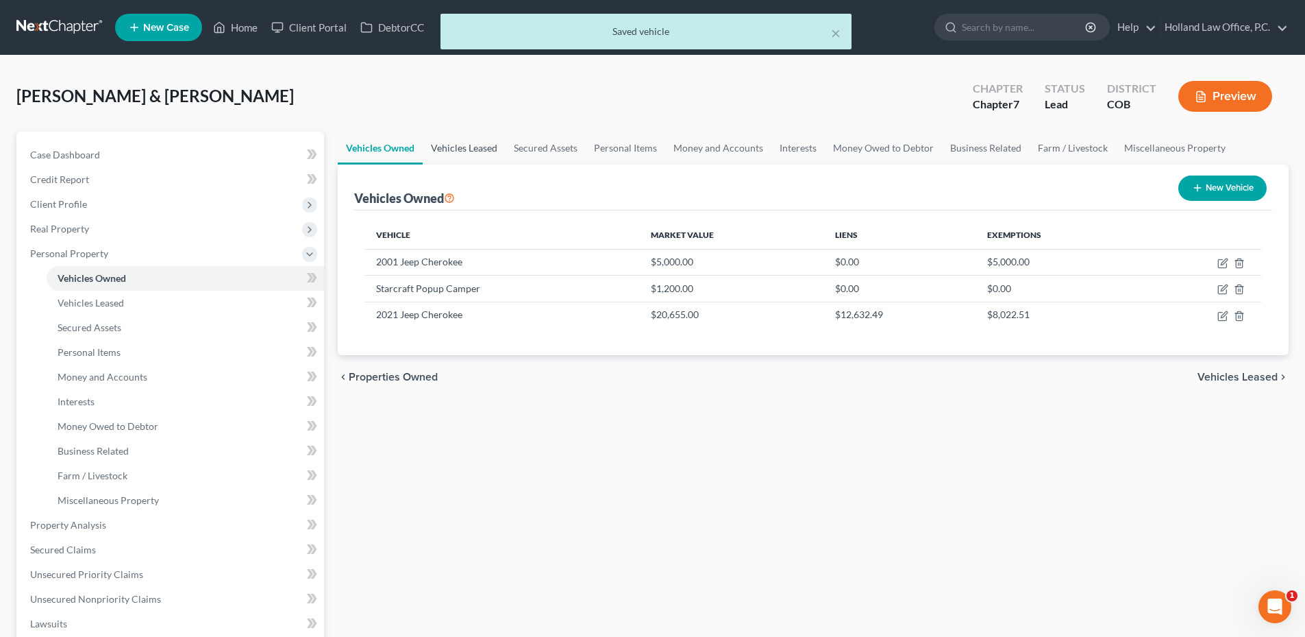
click at [475, 151] on link "Vehicles Leased" at bounding box center [464, 148] width 83 height 33
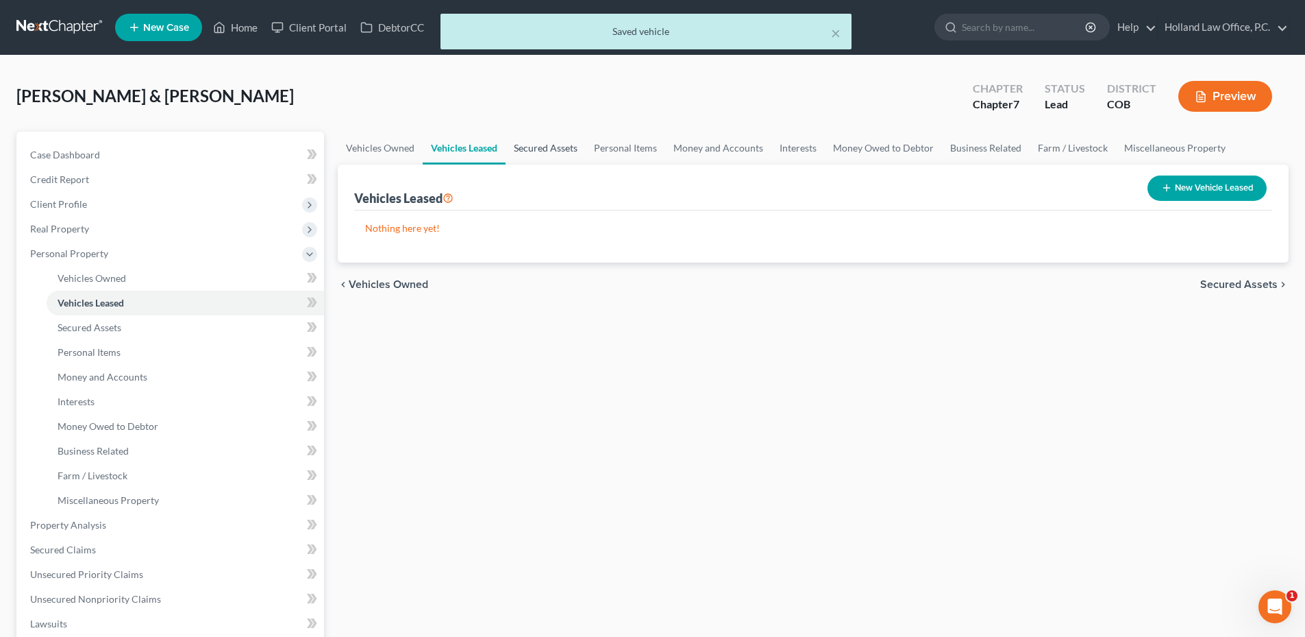
click at [552, 158] on link "Secured Assets" at bounding box center [546, 148] width 80 height 33
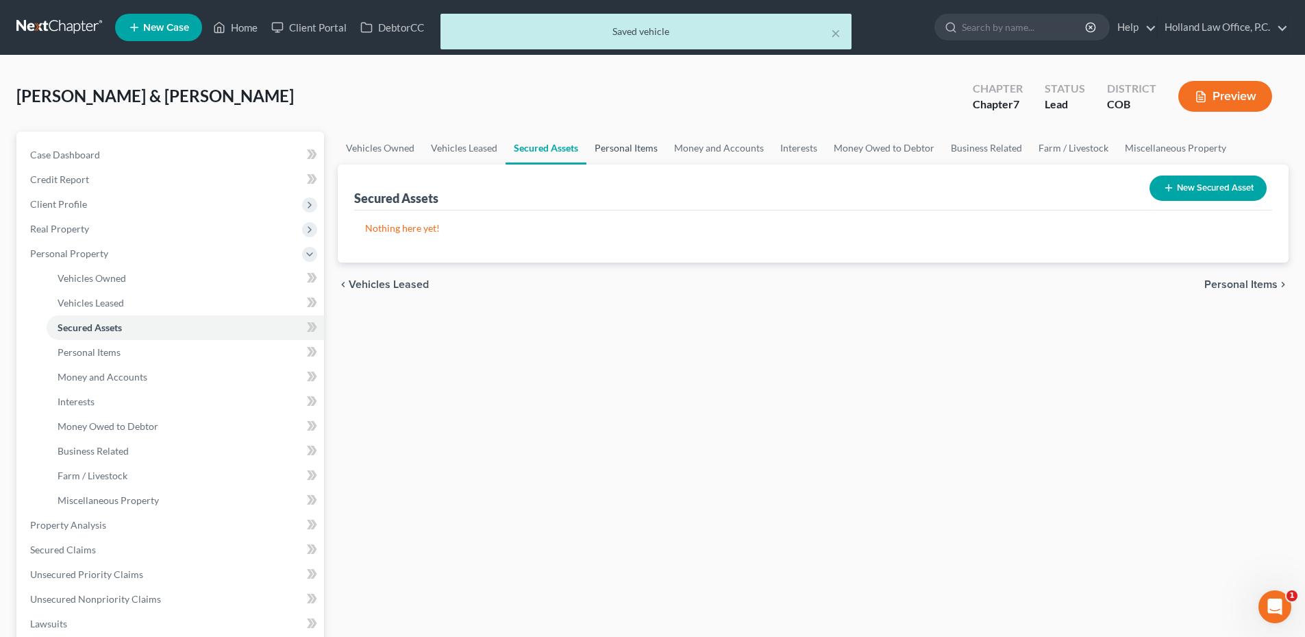
click at [620, 145] on link "Personal Items" at bounding box center [626, 148] width 79 height 33
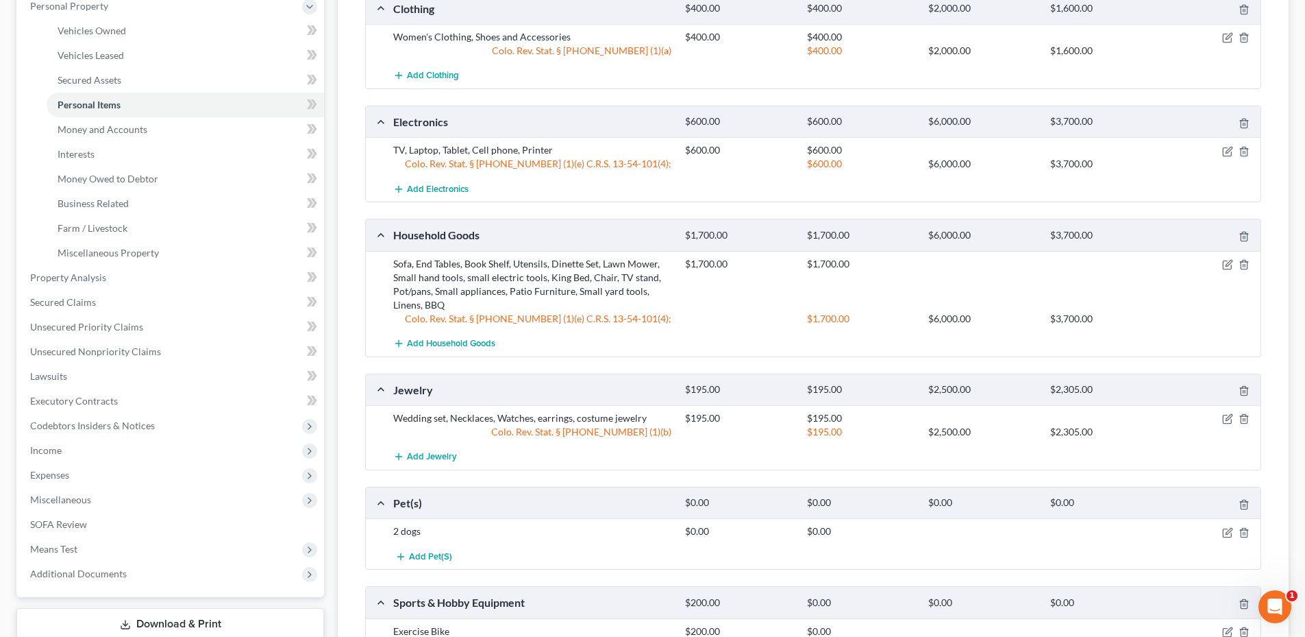
scroll to position [411, 0]
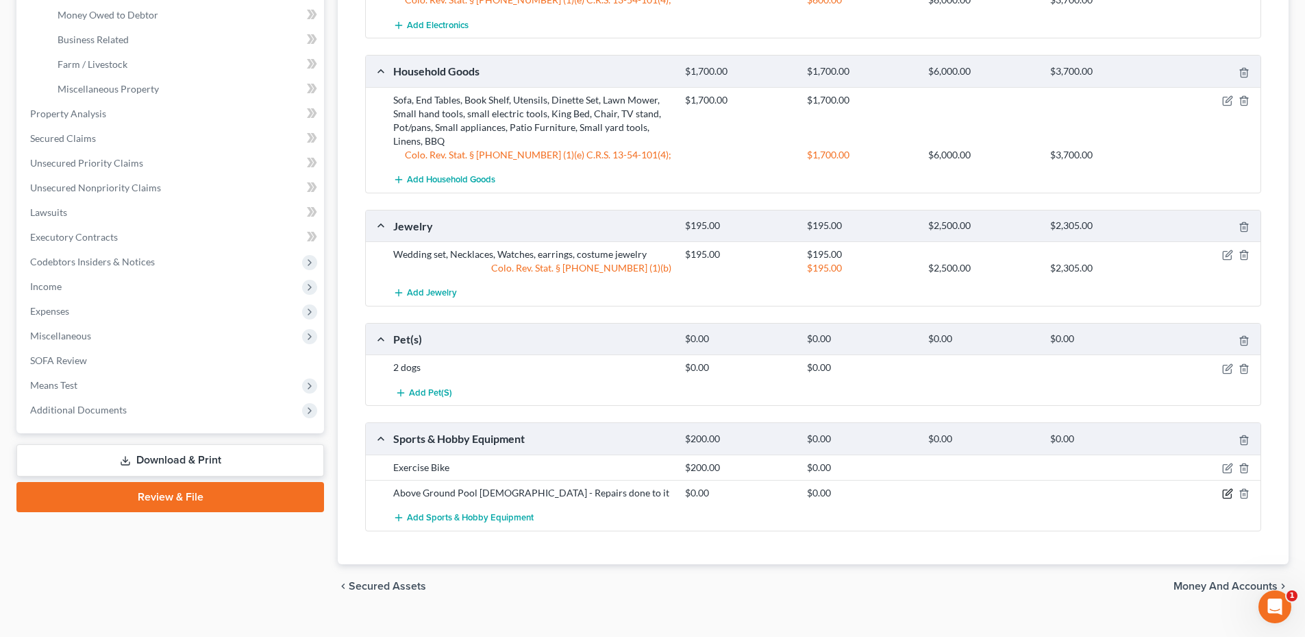
click at [1233, 491] on icon "button" at bounding box center [1228, 493] width 11 height 11
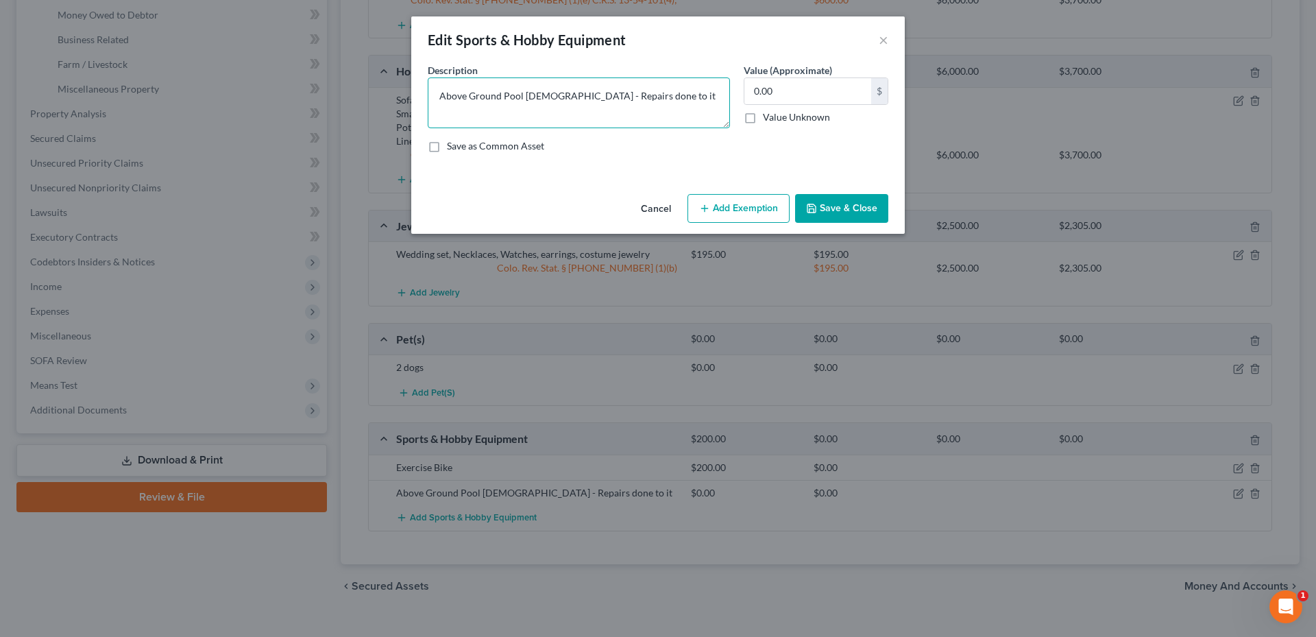
drag, startPoint x: 578, startPoint y: 95, endPoint x: 708, endPoint y: 100, distance: 129.6
click at [708, 100] on textarea "Above Ground Pool 3 Years Old - Repairs done to it" at bounding box center [579, 102] width 302 height 51
type textarea "Above Ground Pool [DEMOGRAPHIC_DATA] - In rough shape"
click at [869, 197] on button "Save & Close" at bounding box center [841, 208] width 93 height 29
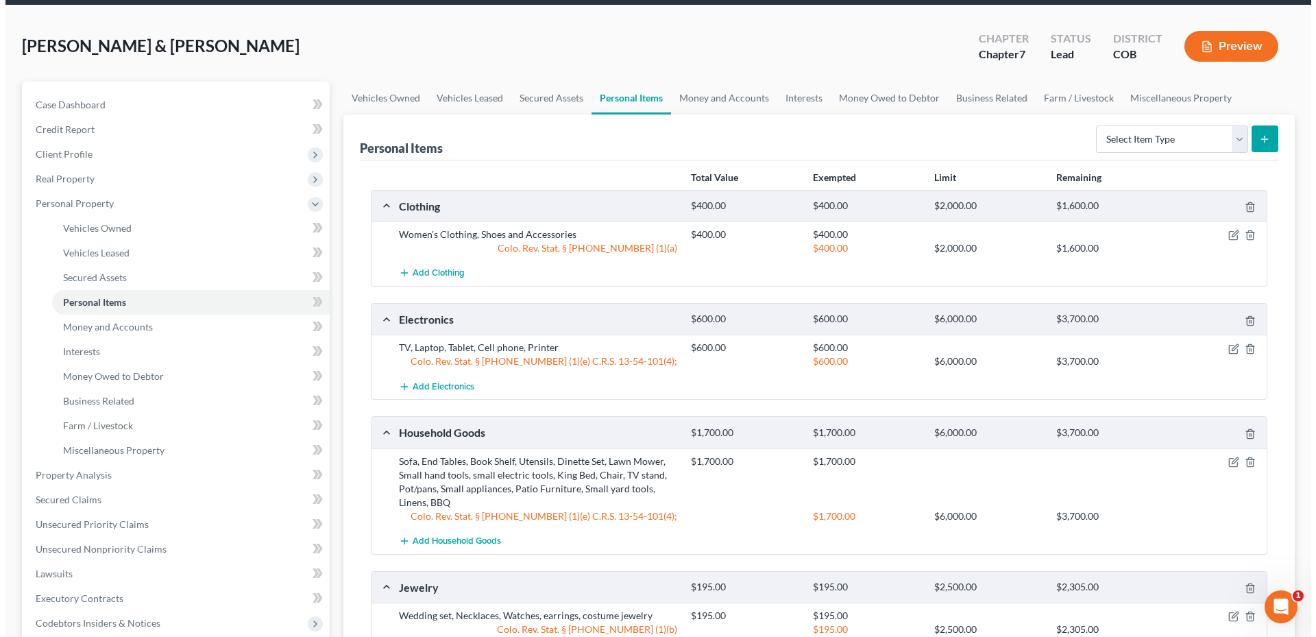
scroll to position [0, 0]
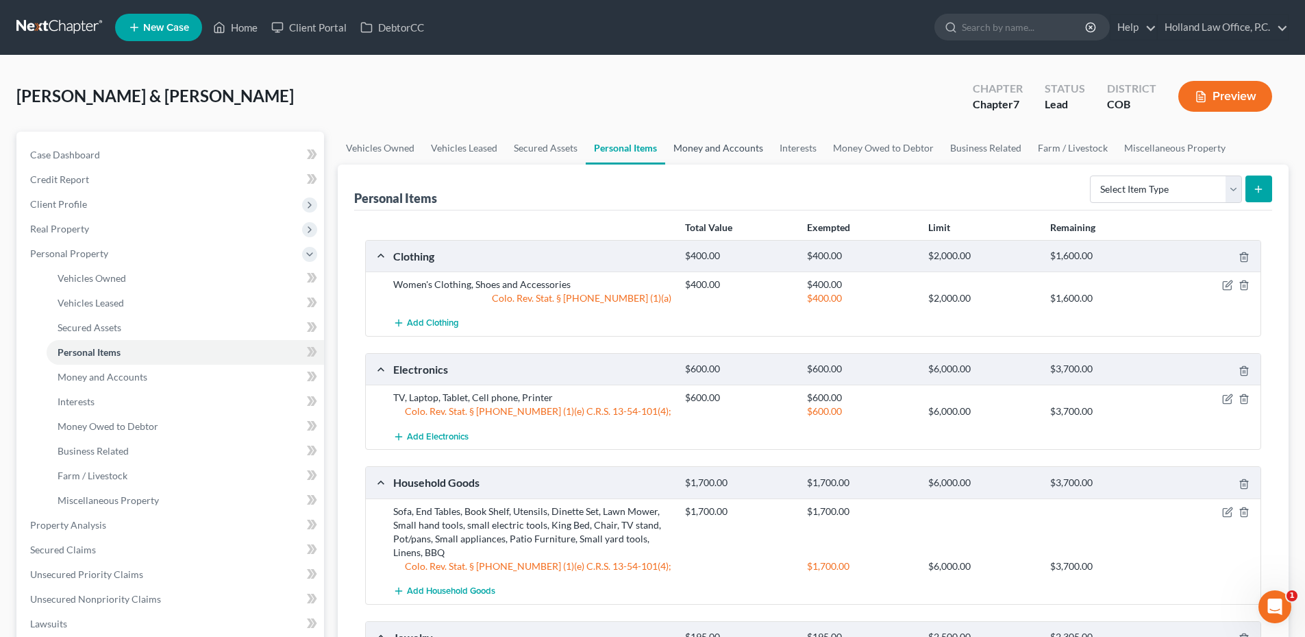
click at [728, 150] on link "Money and Accounts" at bounding box center [718, 148] width 106 height 33
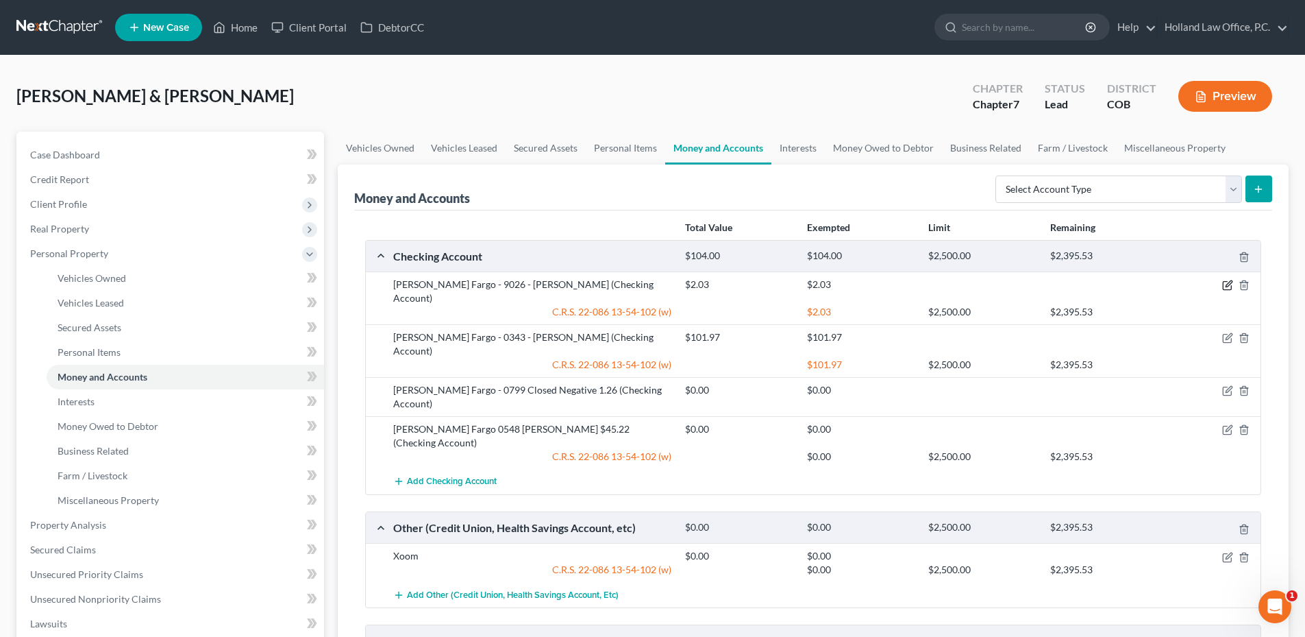
click at [1225, 284] on icon "button" at bounding box center [1228, 285] width 11 height 11
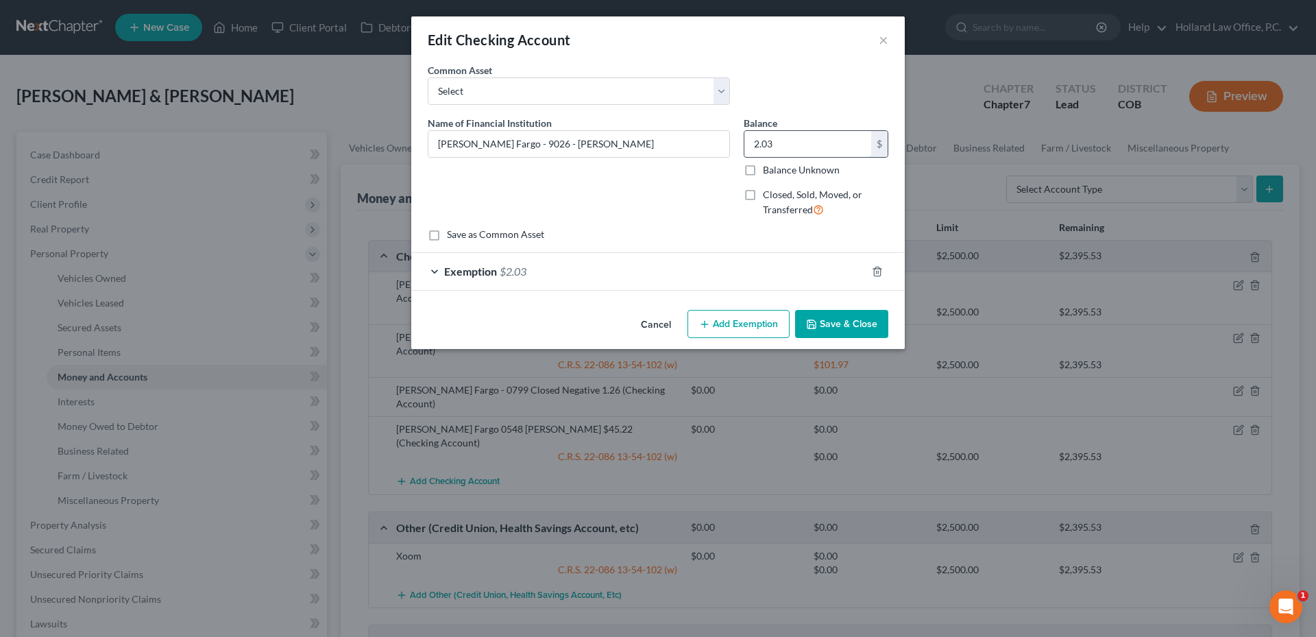
click at [777, 141] on input "2.03" at bounding box center [807, 144] width 127 height 26
type input "16.61"
click at [694, 257] on div "Exemption $2.03" at bounding box center [638, 271] width 455 height 36
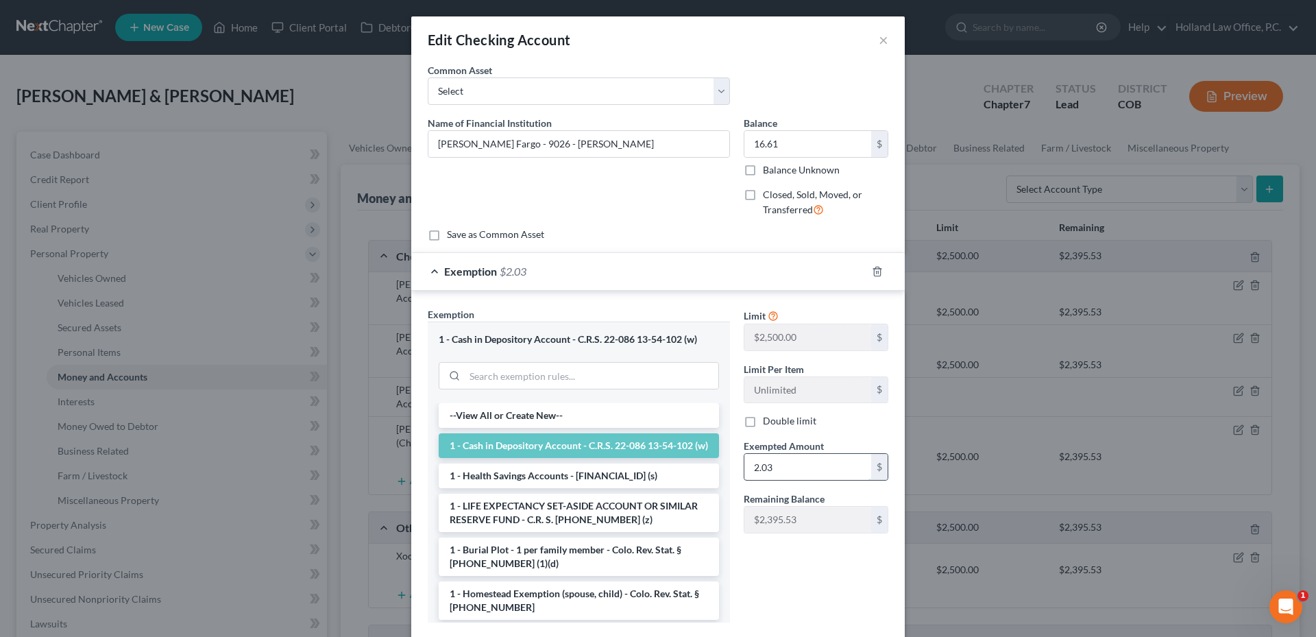
click at [785, 474] on input "2.03" at bounding box center [807, 467] width 127 height 26
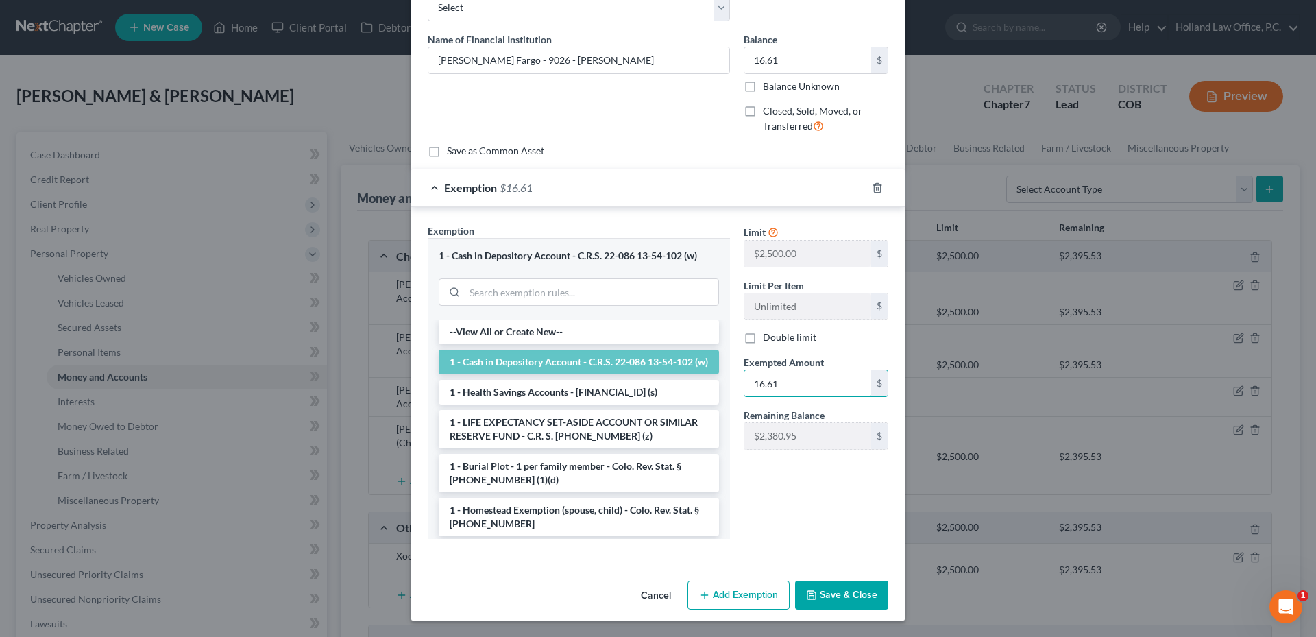
type input "16.61"
click at [845, 589] on button "Save & Close" at bounding box center [841, 594] width 93 height 29
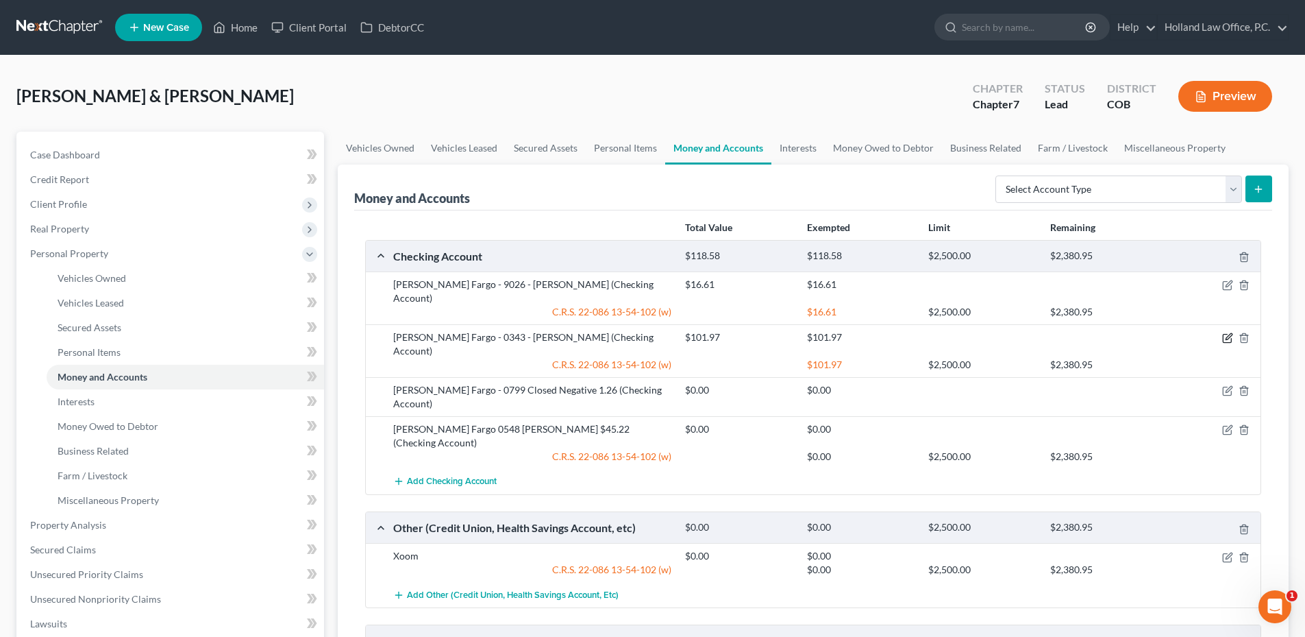
click at [1229, 334] on icon "button" at bounding box center [1229, 337] width 6 height 6
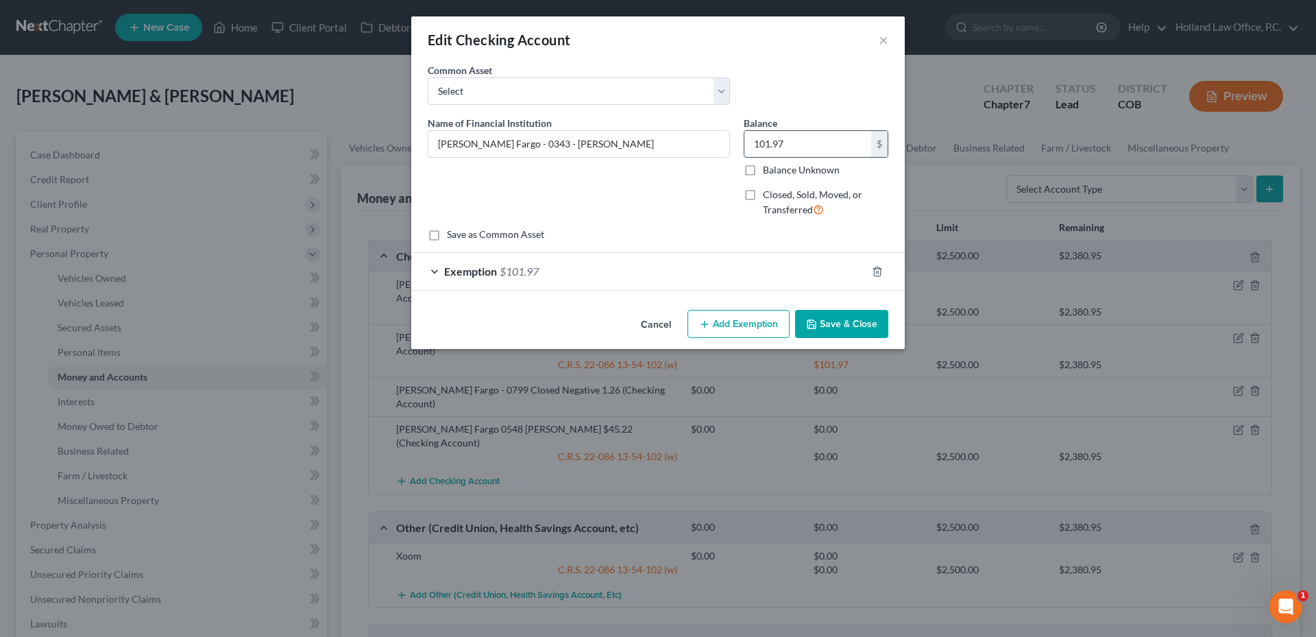
click at [802, 145] on input "101.97" at bounding box center [807, 144] width 127 height 26
type input "0.00"
click at [657, 260] on div "Exemption $101.97" at bounding box center [638, 271] width 455 height 36
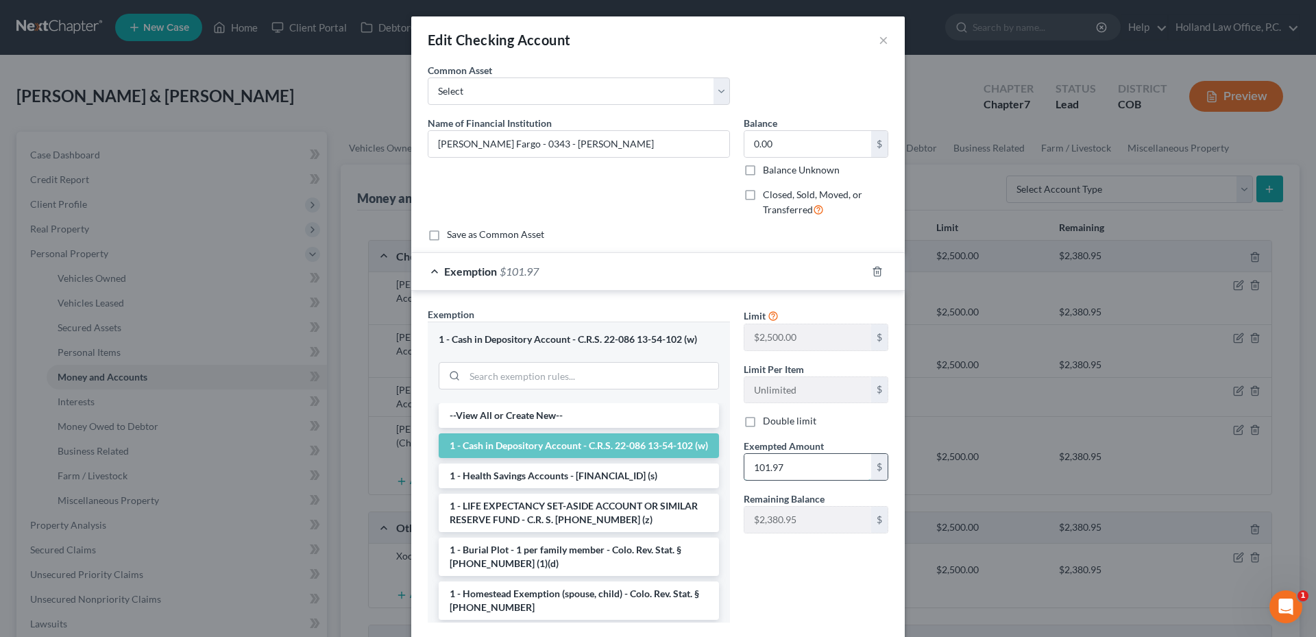
click at [787, 468] on input "101.97" at bounding box center [807, 467] width 127 height 26
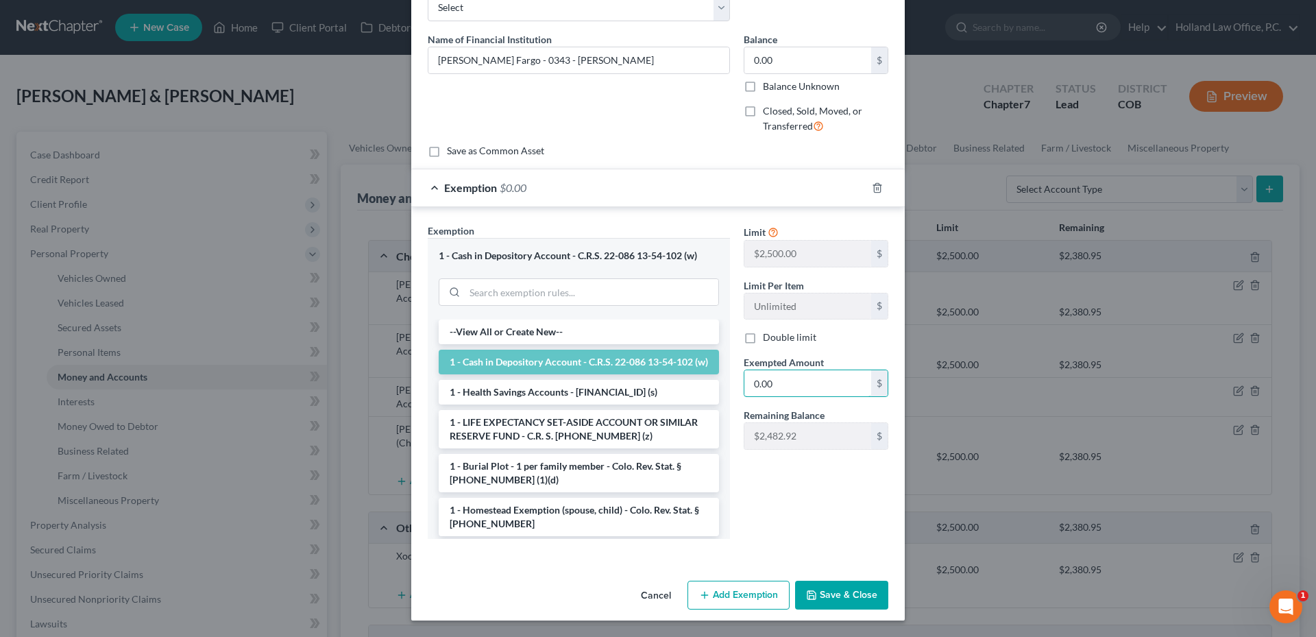
type input "0.00"
click at [848, 599] on button "Save & Close" at bounding box center [841, 594] width 93 height 29
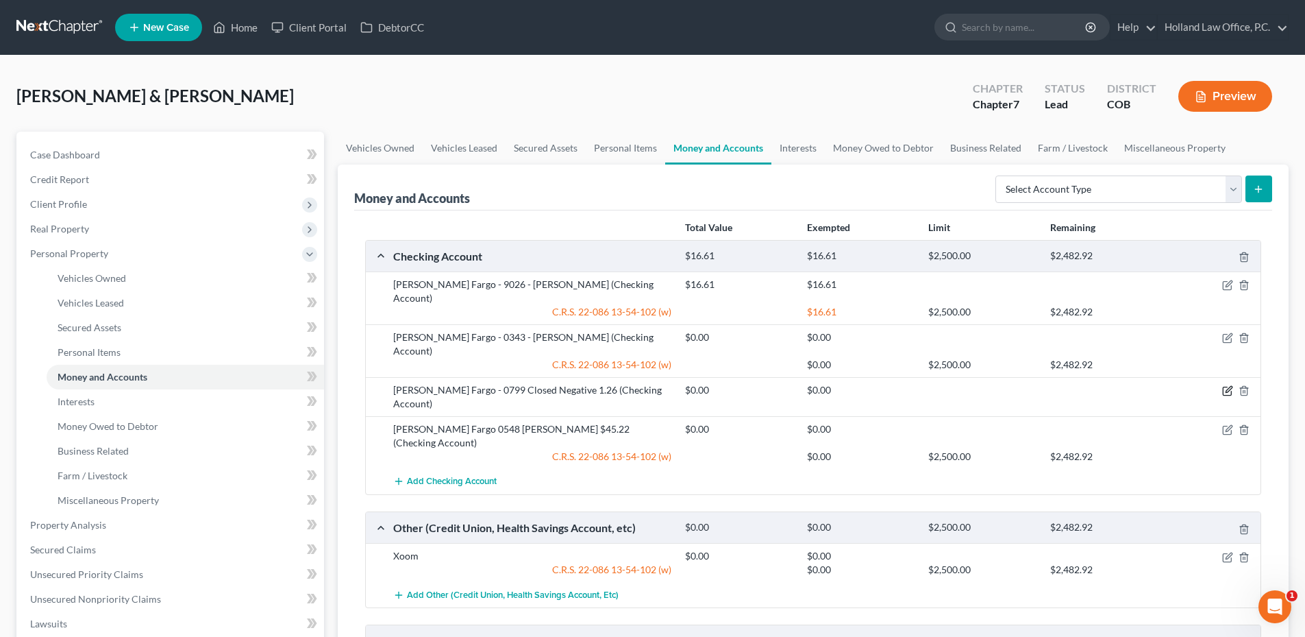
click at [1229, 387] on icon "button" at bounding box center [1229, 390] width 6 height 6
select select "38"
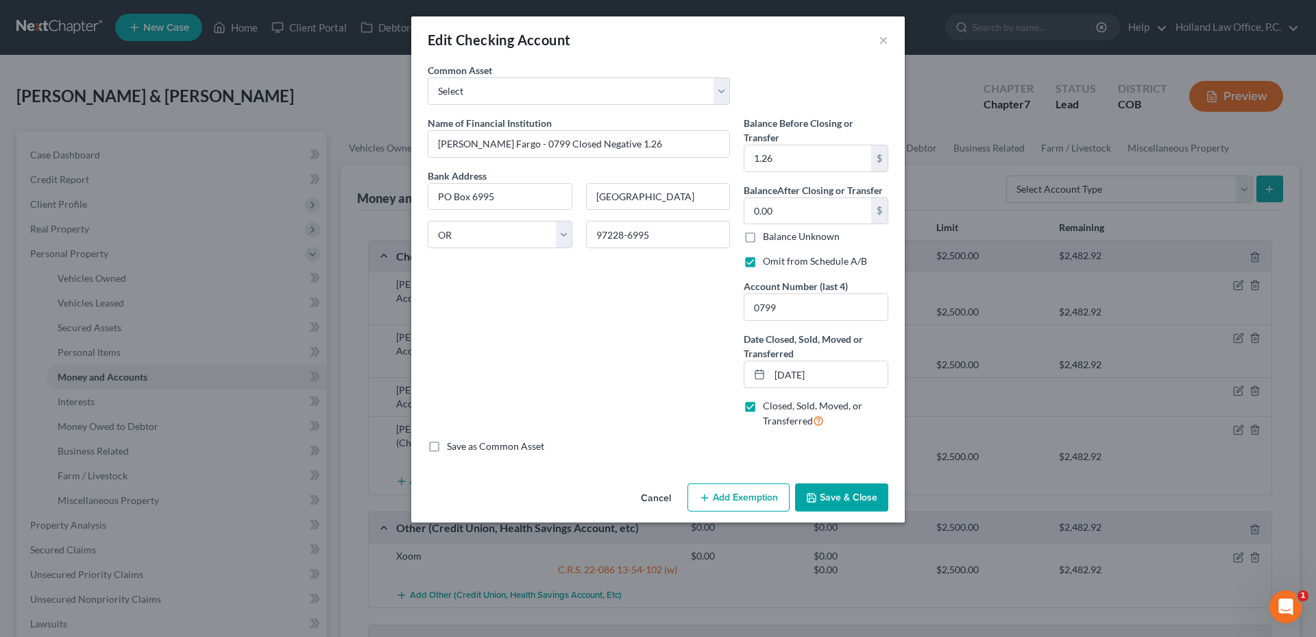
click at [653, 498] on button "Cancel" at bounding box center [656, 498] width 52 height 27
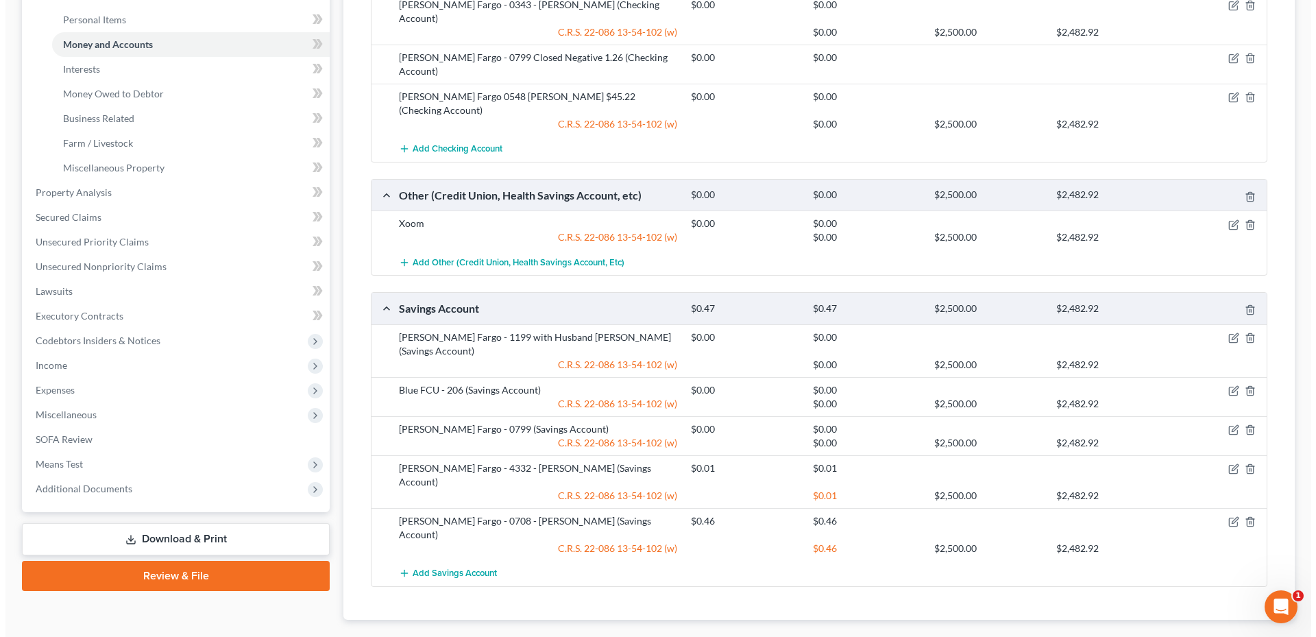
scroll to position [339, 0]
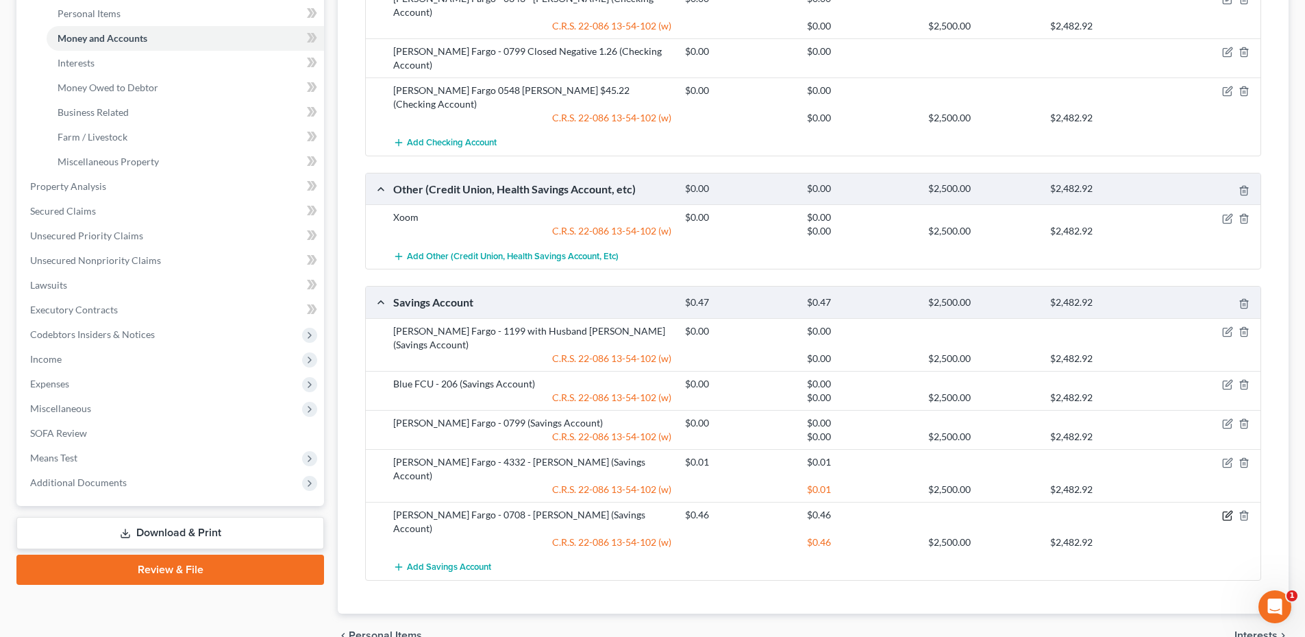
click at [1231, 510] on icon "button" at bounding box center [1228, 515] width 11 height 11
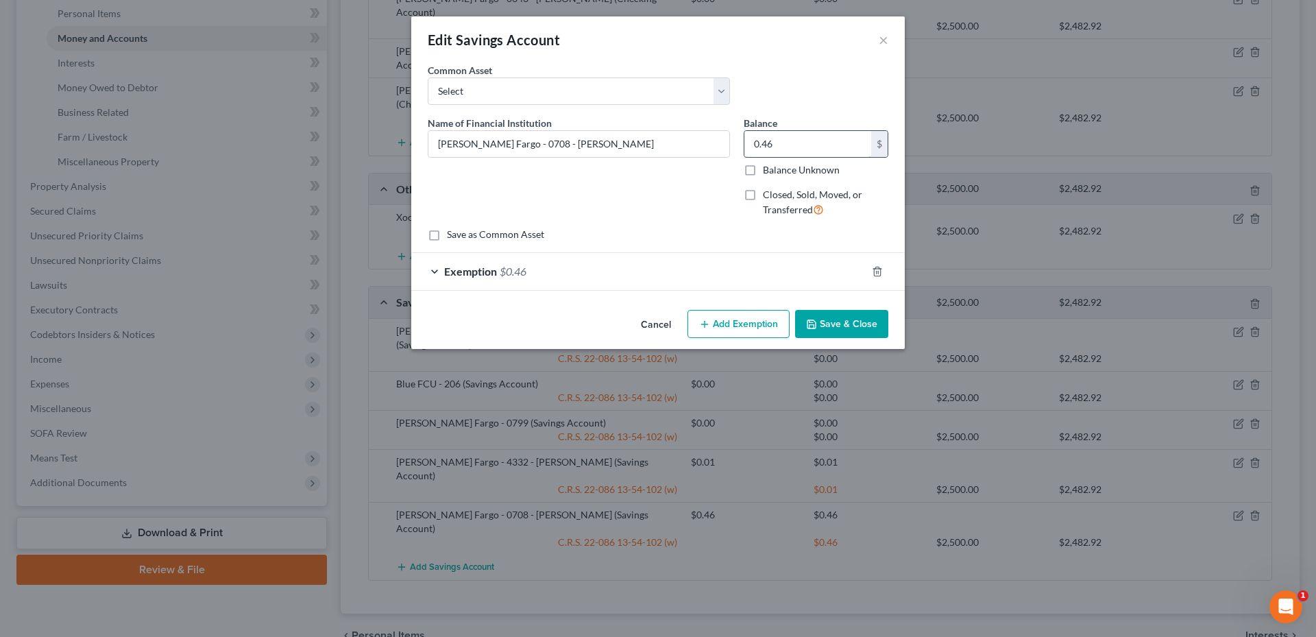
click at [776, 149] on input "0.46" at bounding box center [807, 144] width 127 height 26
click at [837, 323] on button "Save & Close" at bounding box center [841, 324] width 93 height 29
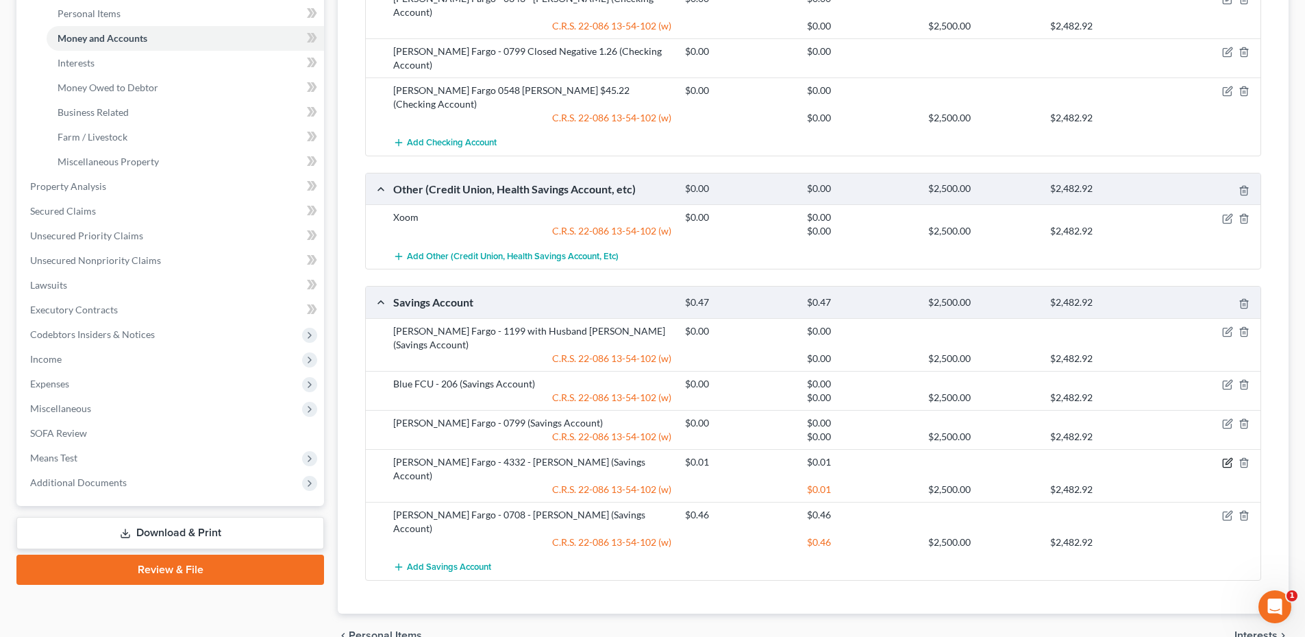
click at [1229, 457] on icon "button" at bounding box center [1228, 462] width 11 height 11
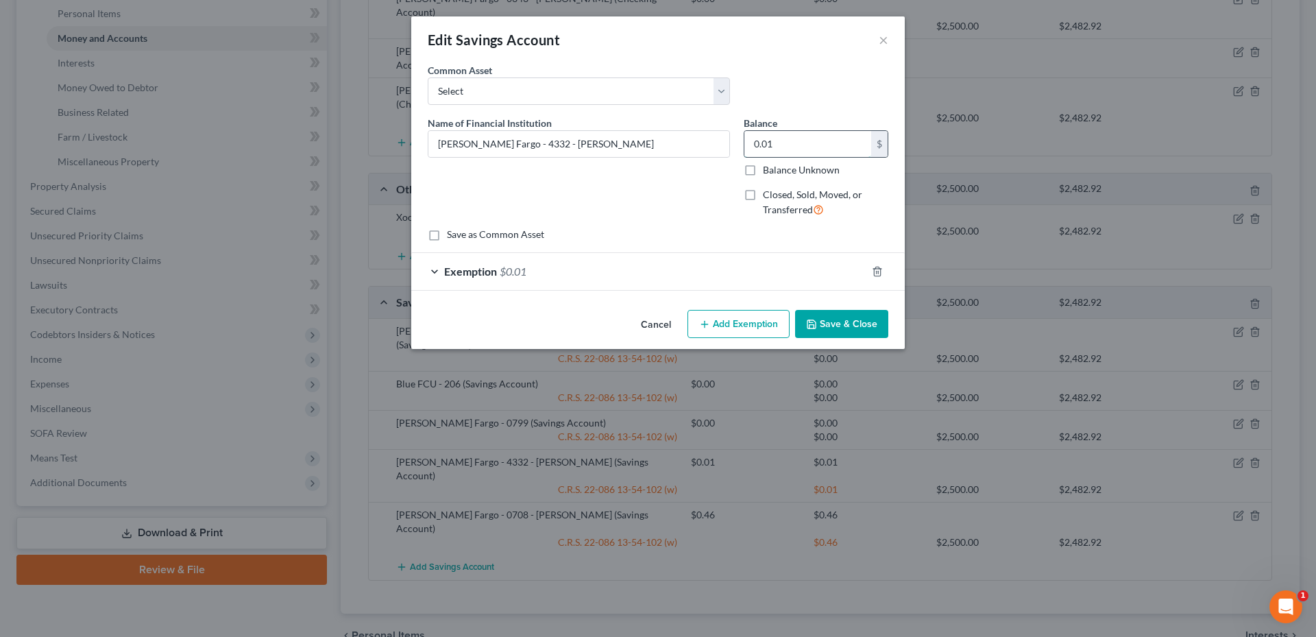
click at [787, 140] on input "0.01" at bounding box center [807, 144] width 127 height 26
type input "0.00"
click at [737, 262] on div "Exemption $0.01" at bounding box center [638, 271] width 455 height 36
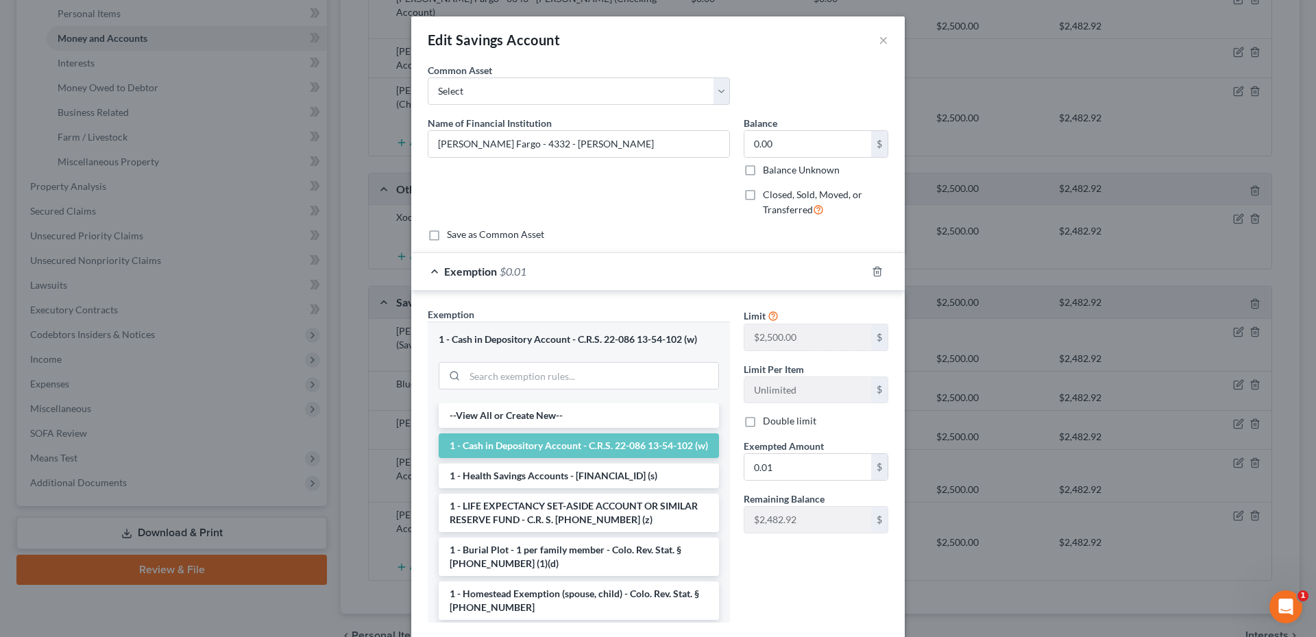
click at [733, 269] on div "Exemption $0.01" at bounding box center [638, 271] width 455 height 36
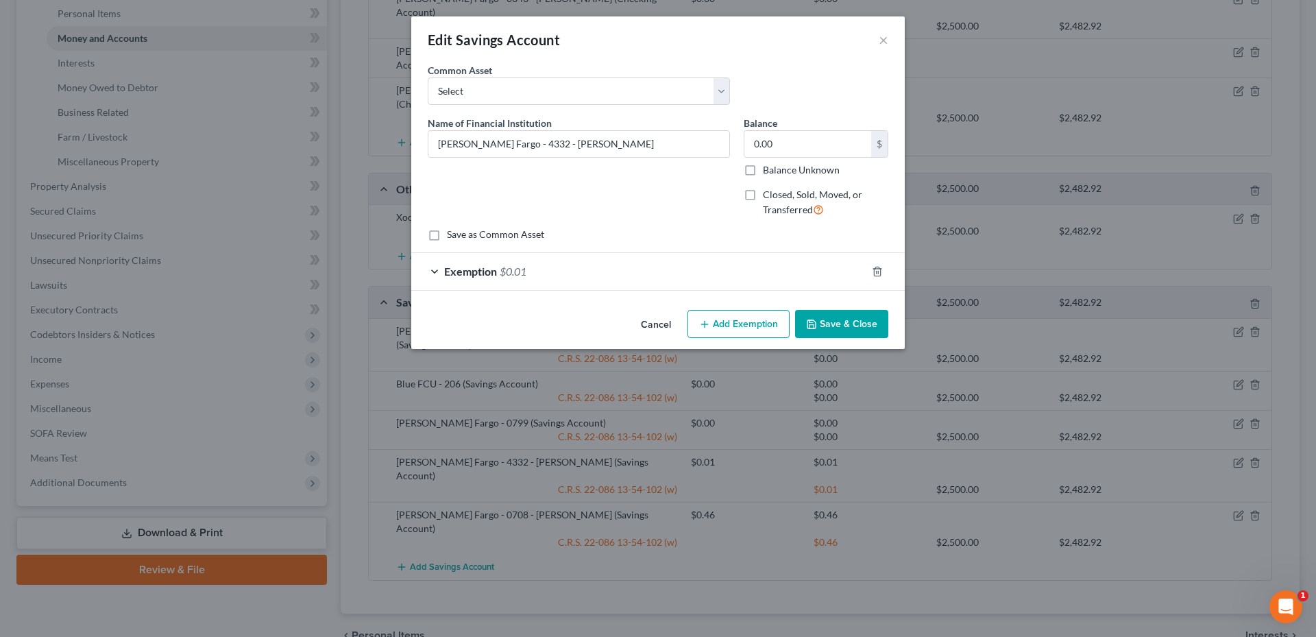
click at [664, 273] on div "Exemption $0.01" at bounding box center [638, 271] width 455 height 36
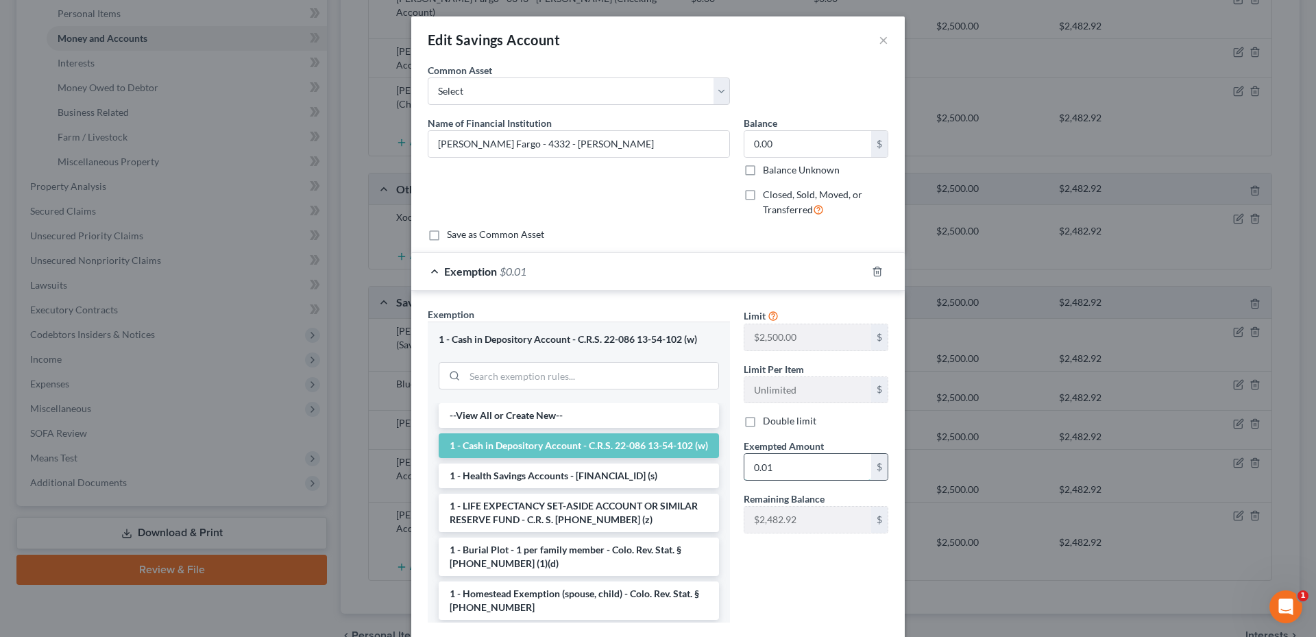
click at [775, 473] on input "0.01" at bounding box center [807, 467] width 127 height 26
type input "0.00"
click at [741, 575] on div "Limit $2,500.00 $ Limit Per Item Unlimited $ Double limit Exempted Amount * 0.0…" at bounding box center [816, 470] width 158 height 326
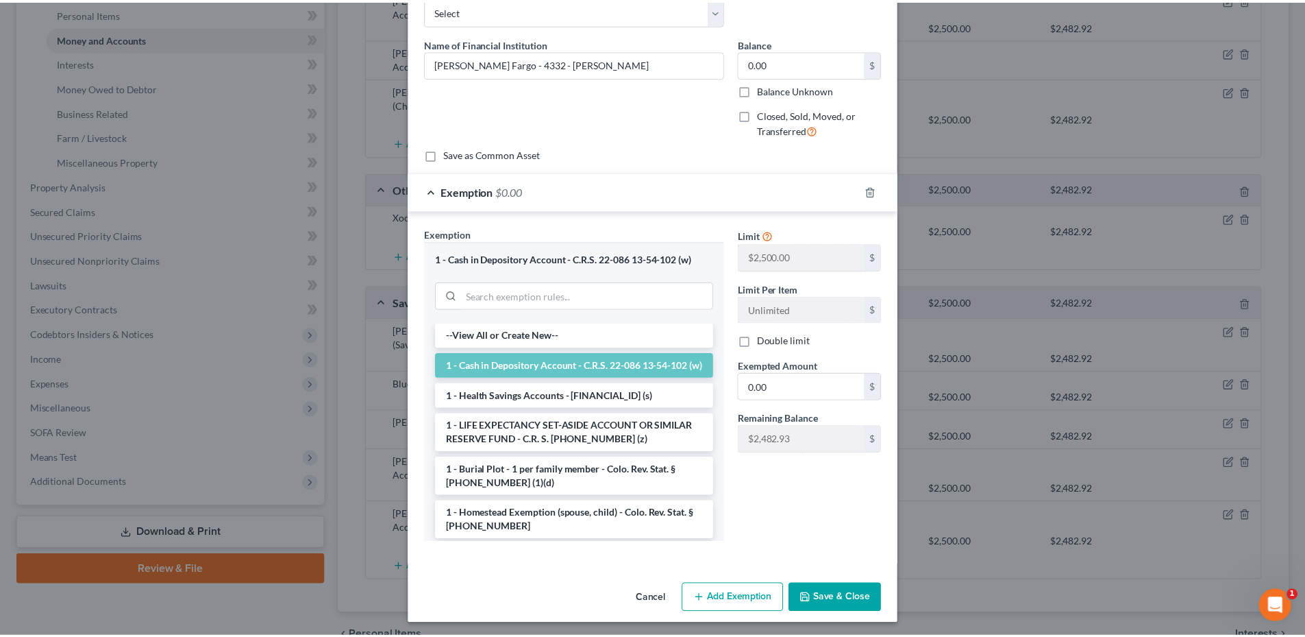
scroll to position [84, 0]
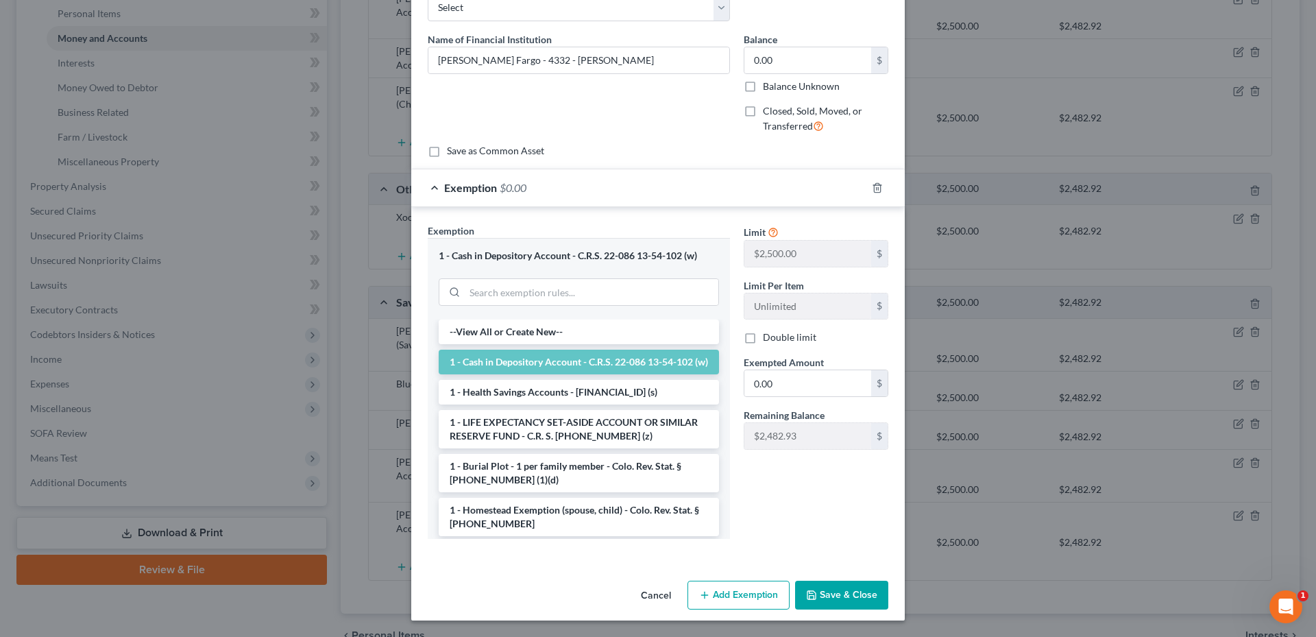
click at [842, 587] on button "Save & Close" at bounding box center [841, 594] width 93 height 29
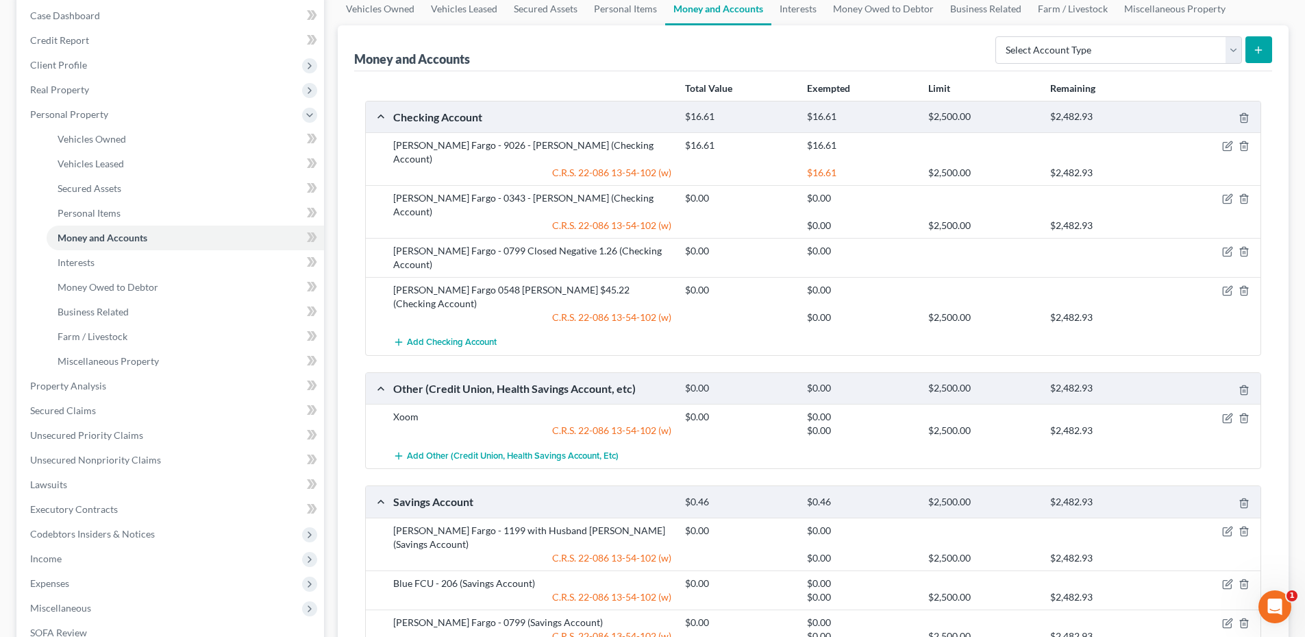
scroll to position [133, 0]
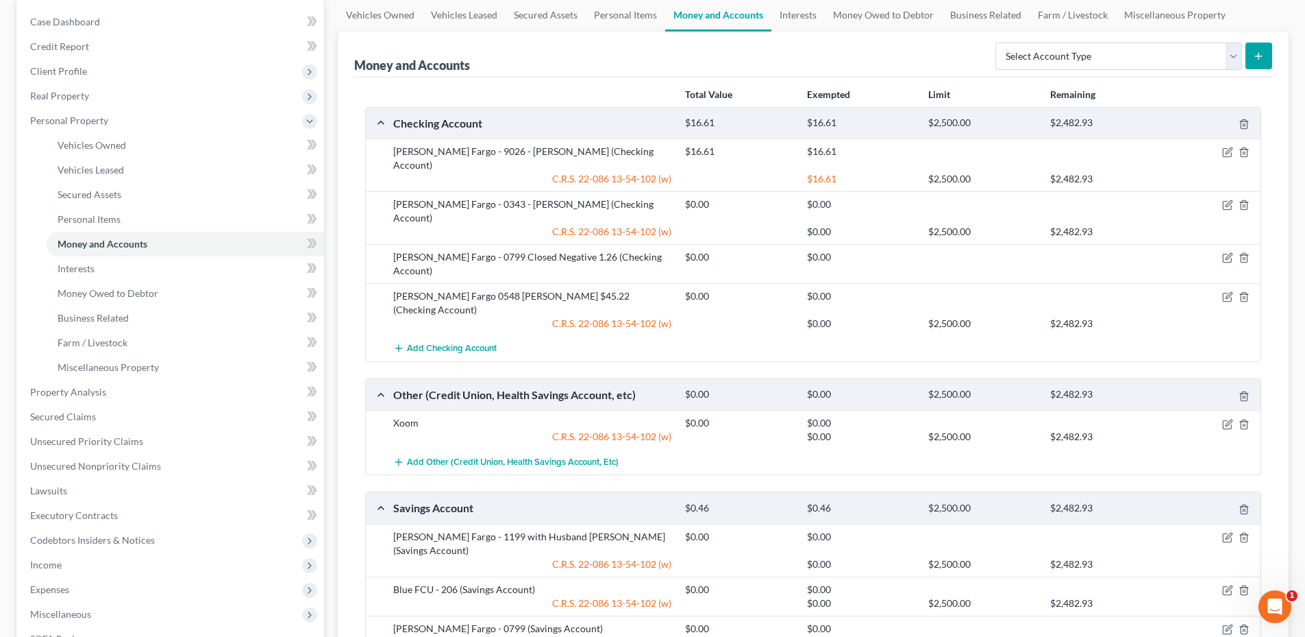
click at [1234, 416] on div at bounding box center [1213, 423] width 97 height 14
click at [1233, 419] on icon "button" at bounding box center [1228, 424] width 11 height 11
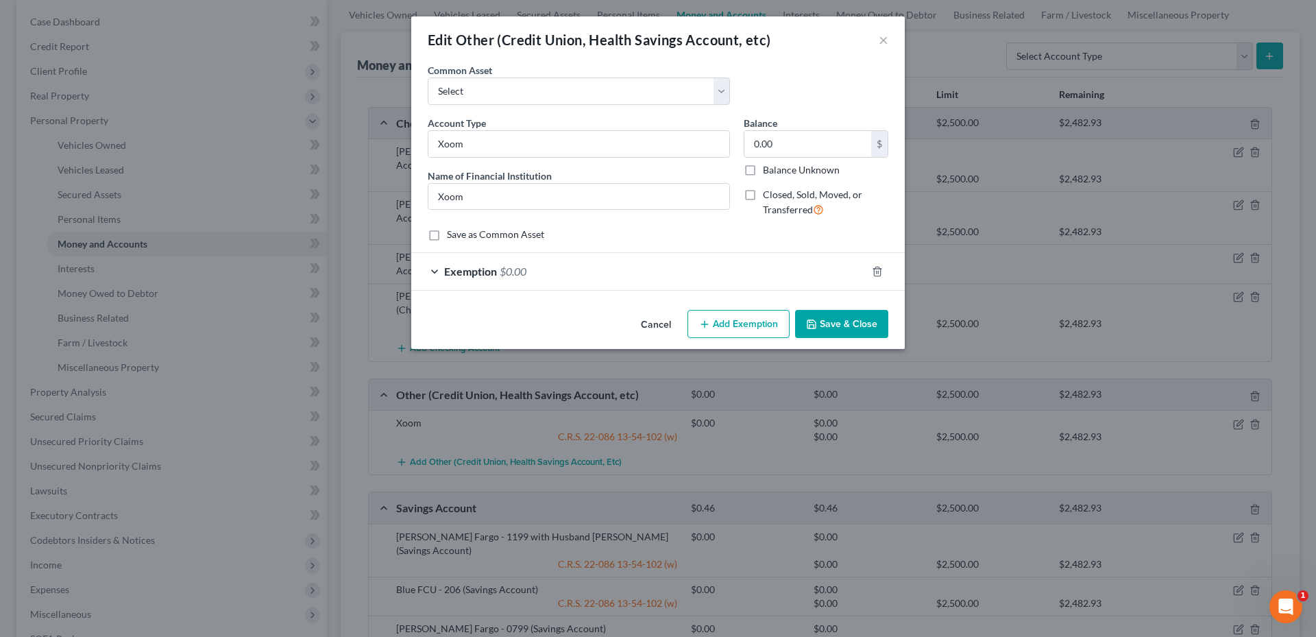
click at [641, 327] on button "Cancel" at bounding box center [656, 324] width 52 height 27
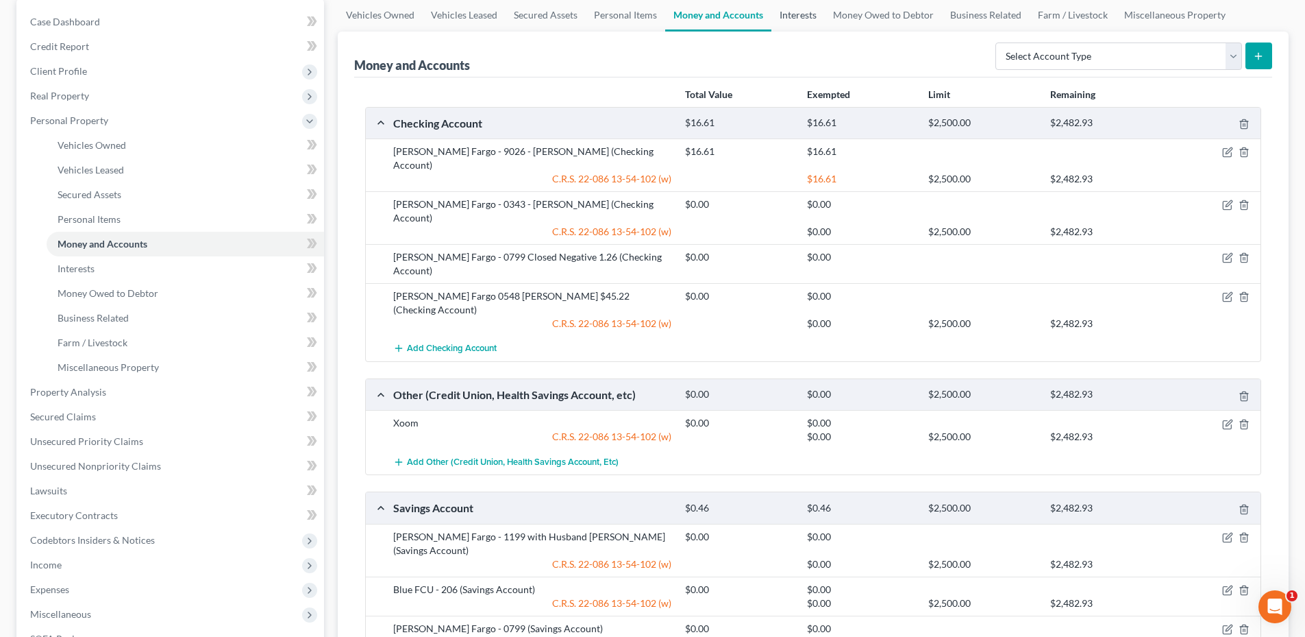
click at [811, 14] on link "Interests" at bounding box center [798, 15] width 53 height 33
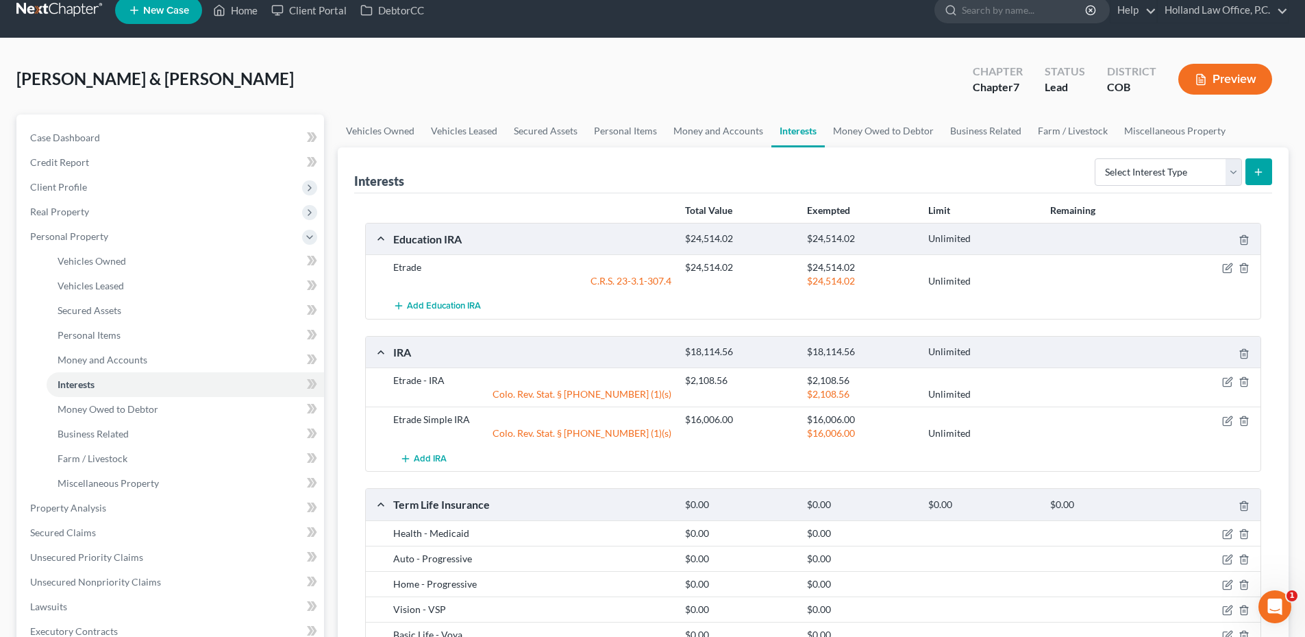
scroll to position [69, 0]
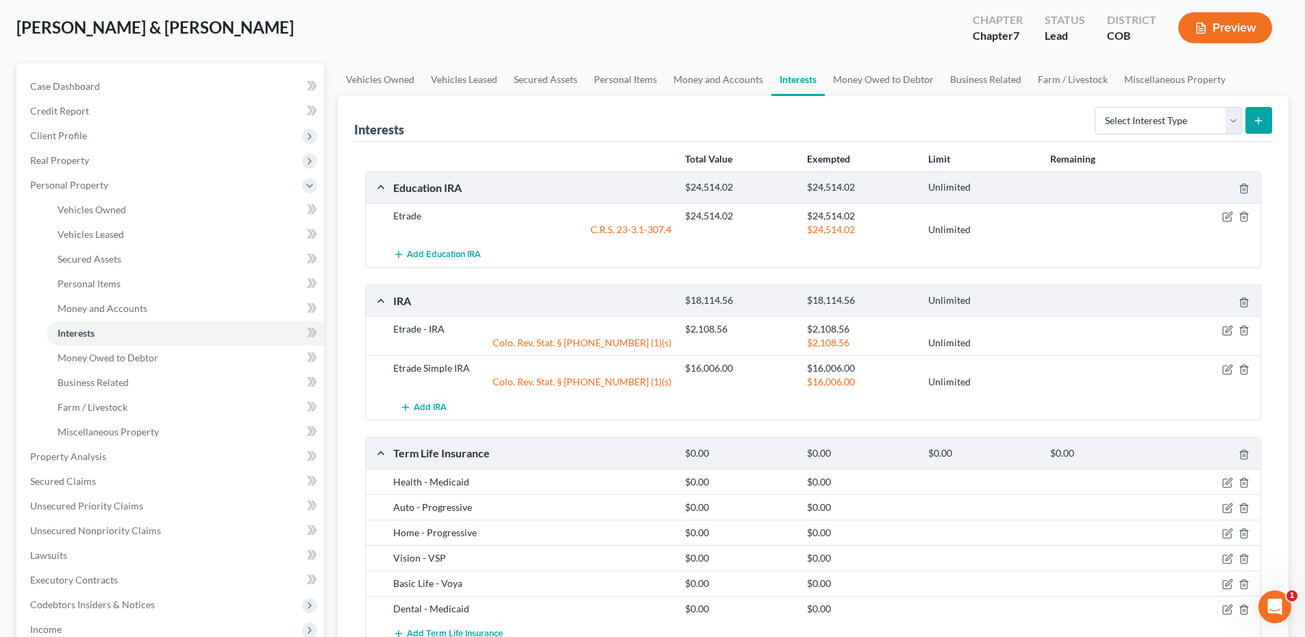
click at [1235, 329] on div at bounding box center [1213, 329] width 97 height 14
click at [1225, 328] on icon "button" at bounding box center [1228, 330] width 11 height 11
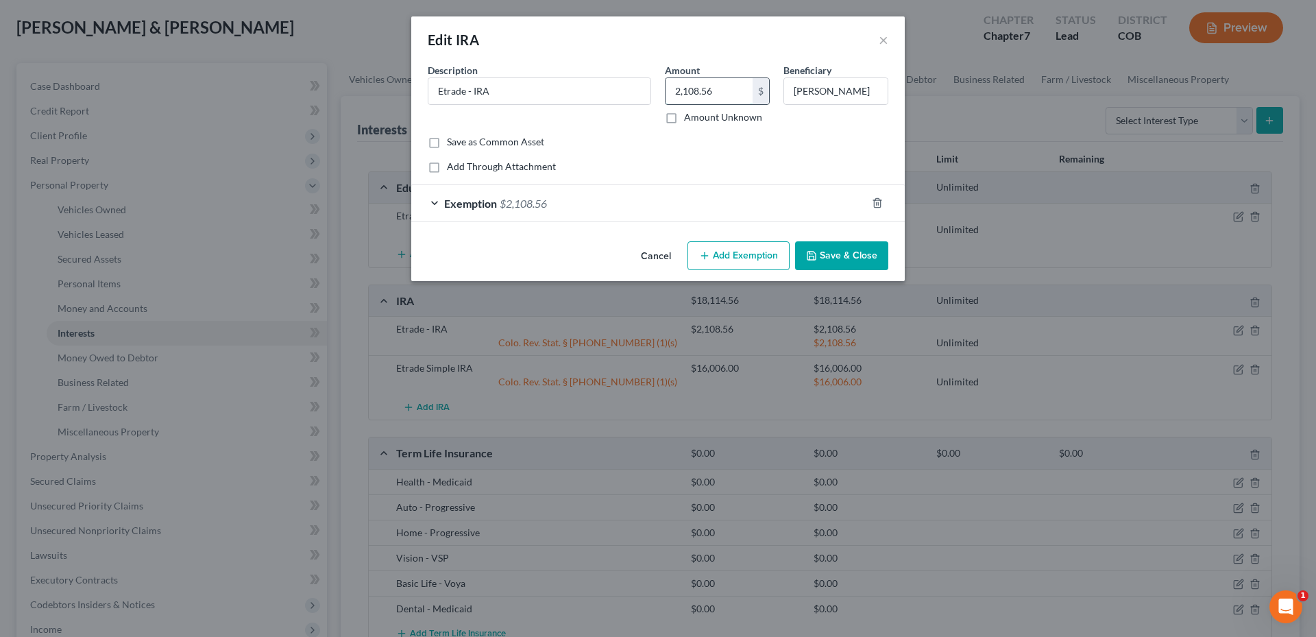
click at [718, 97] on input "2,108.56" at bounding box center [708, 91] width 87 height 26
type input "1,858.64"
click at [616, 210] on div "Exemption $2,108.56" at bounding box center [638, 203] width 455 height 36
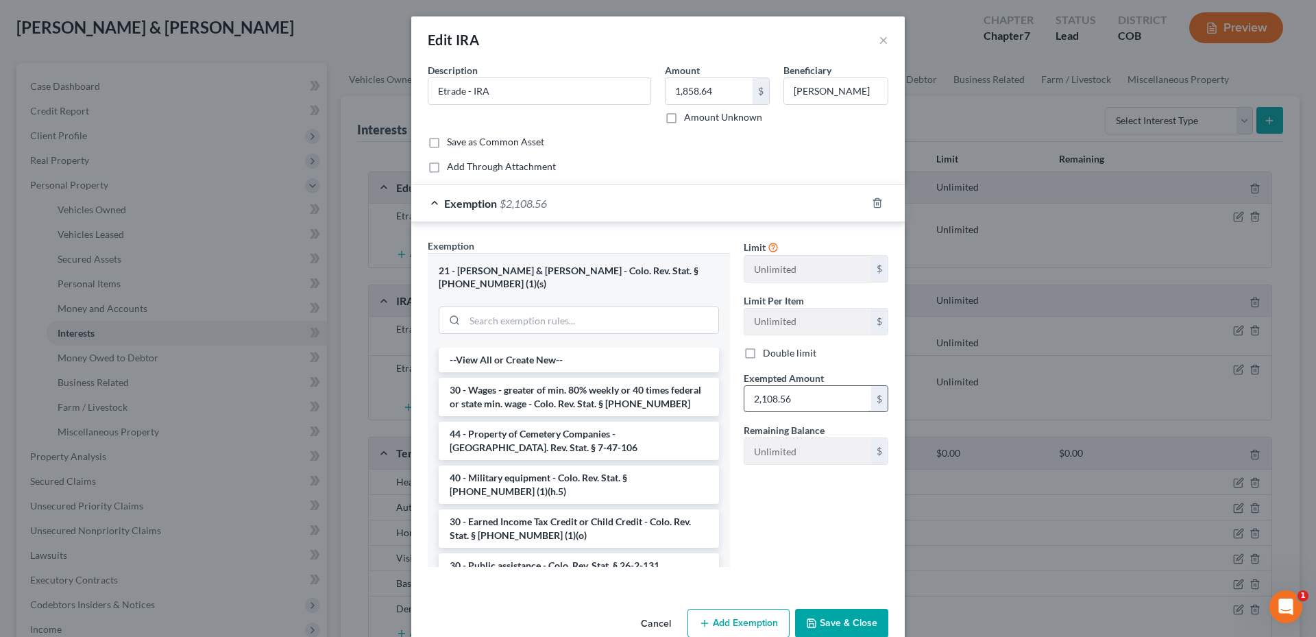
click at [811, 391] on input "2,108.56" at bounding box center [807, 399] width 127 height 26
type input "1,858.64"
click at [848, 609] on button "Save & Close" at bounding box center [841, 623] width 93 height 29
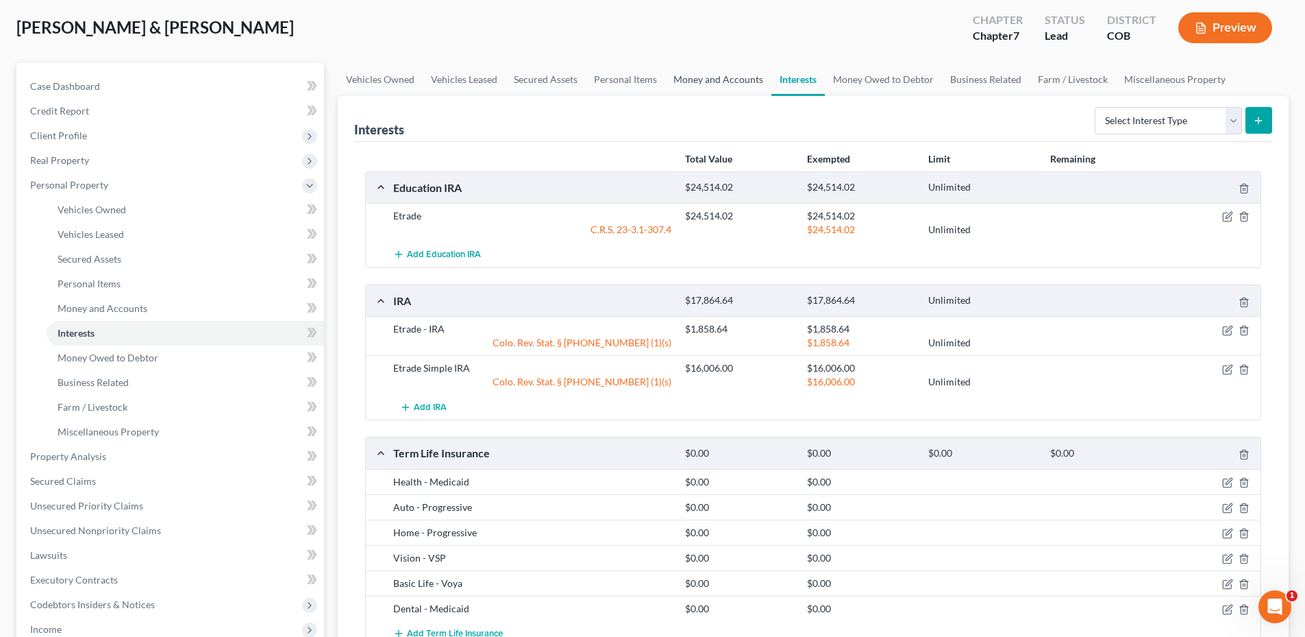
click at [704, 91] on link "Money and Accounts" at bounding box center [718, 79] width 106 height 33
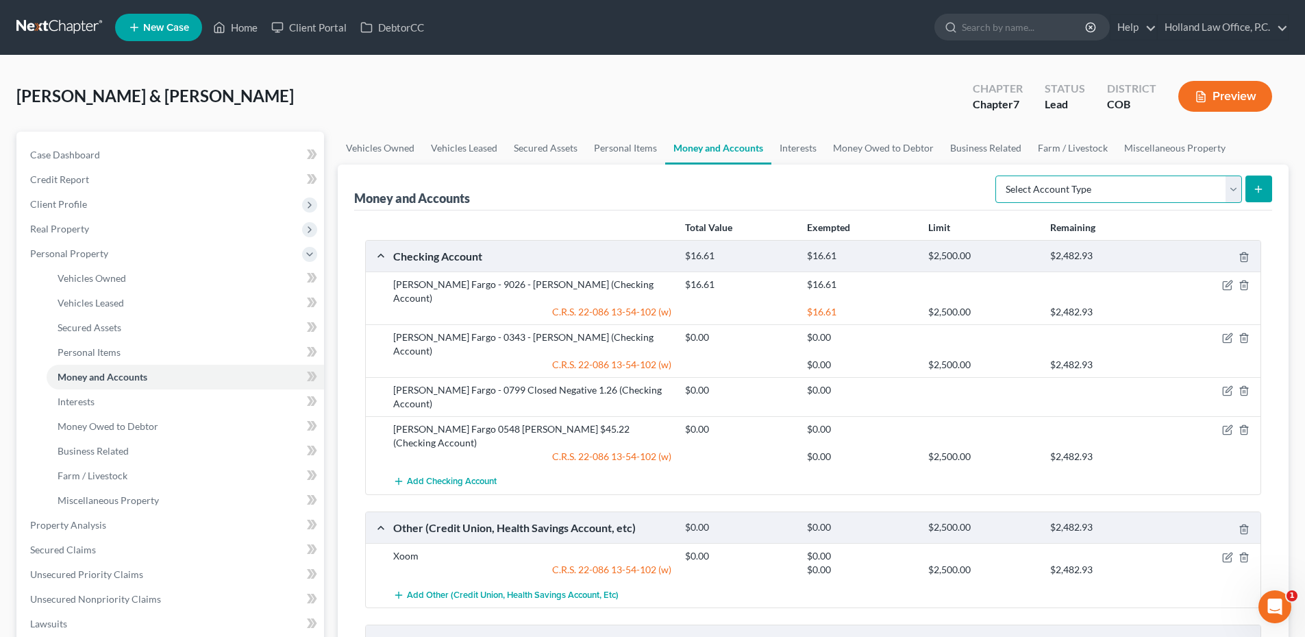
click at [1123, 188] on select "Select Account Type Brokerage Cash on Hand Certificates of Deposit Checking Acc…" at bounding box center [1119, 188] width 247 height 27
select select "cash_on_hand"
click at [998, 175] on select "Select Account Type Brokerage Cash on Hand Certificates of Deposit Checking Acc…" at bounding box center [1119, 188] width 247 height 27
click at [1264, 193] on icon "submit" at bounding box center [1258, 189] width 11 height 11
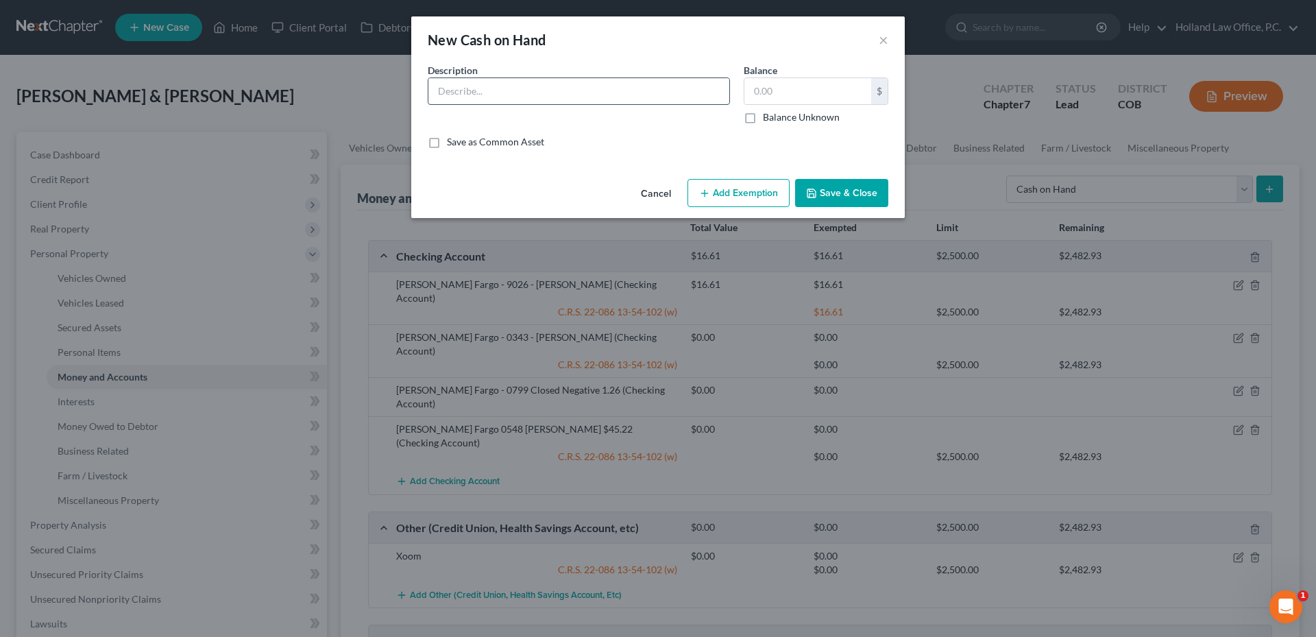
click at [531, 86] on input "text" at bounding box center [578, 91] width 301 height 26
type input "Cash"
click at [861, 199] on button "Save & Close" at bounding box center [841, 193] width 93 height 29
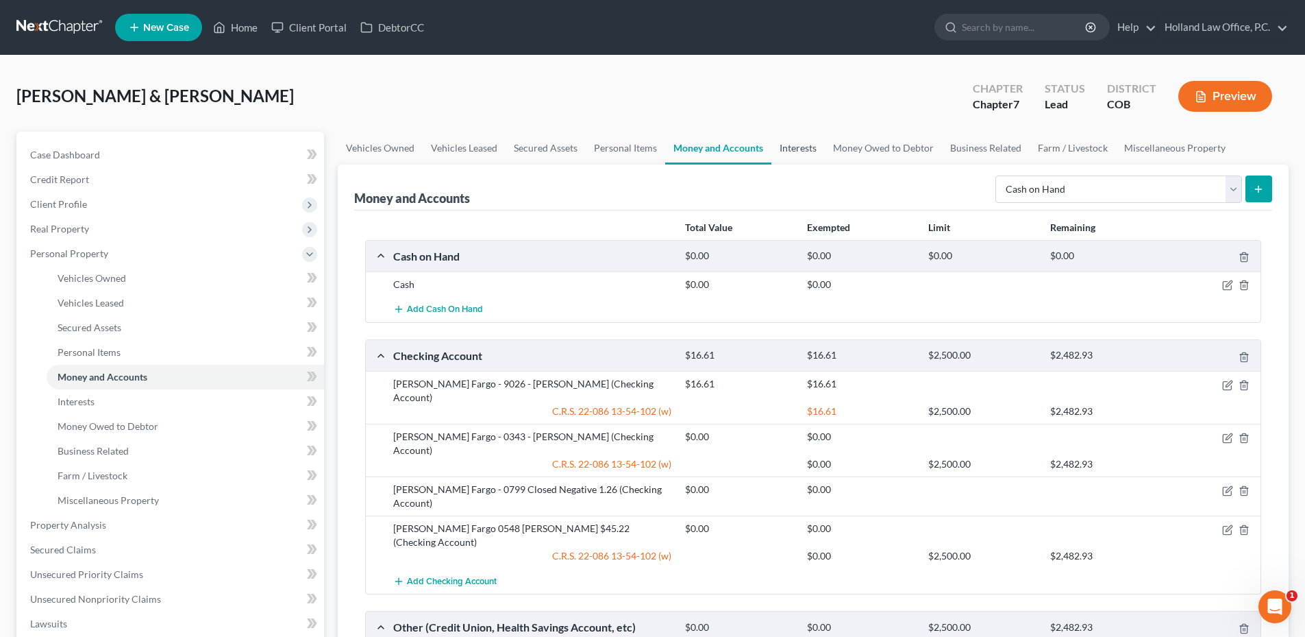
click at [817, 151] on link "Interests" at bounding box center [798, 148] width 53 height 33
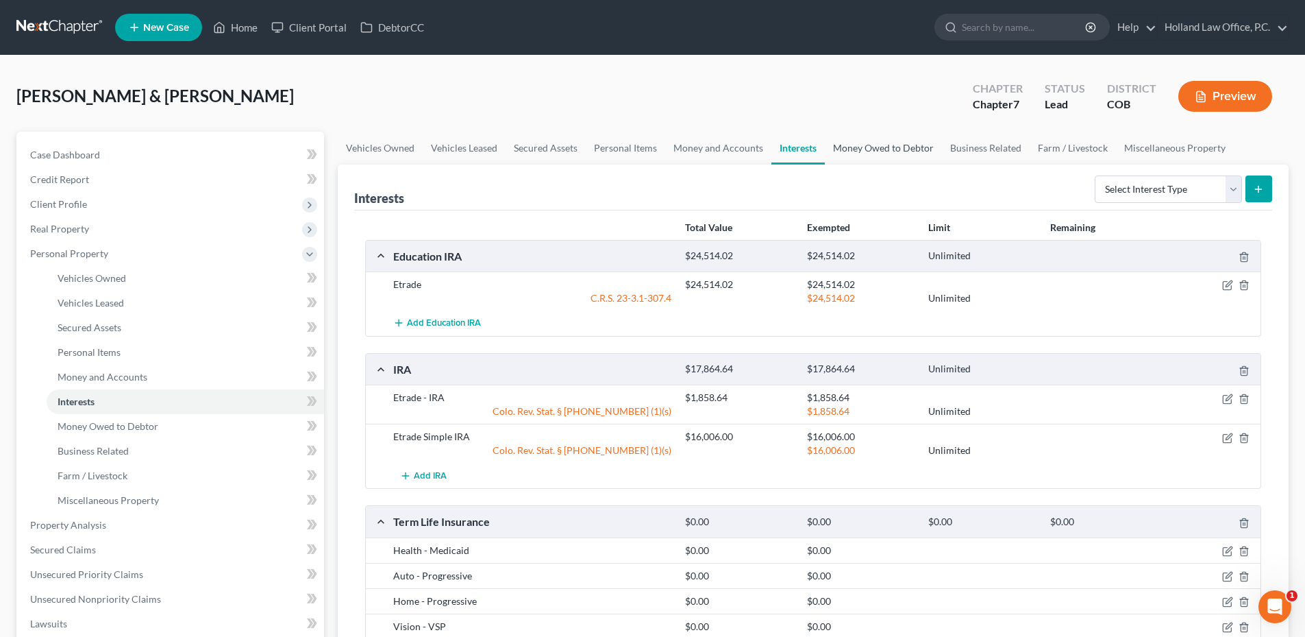
click at [865, 159] on link "Money Owed to Debtor" at bounding box center [883, 148] width 117 height 33
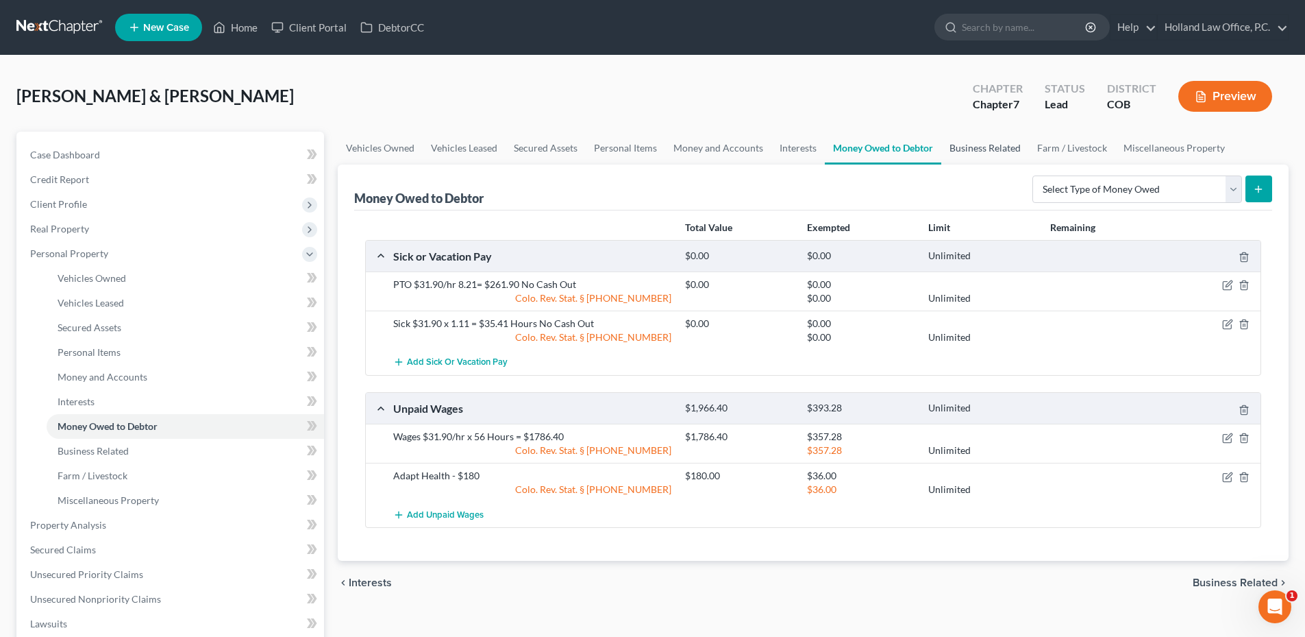
click at [987, 156] on link "Business Related" at bounding box center [986, 148] width 88 height 33
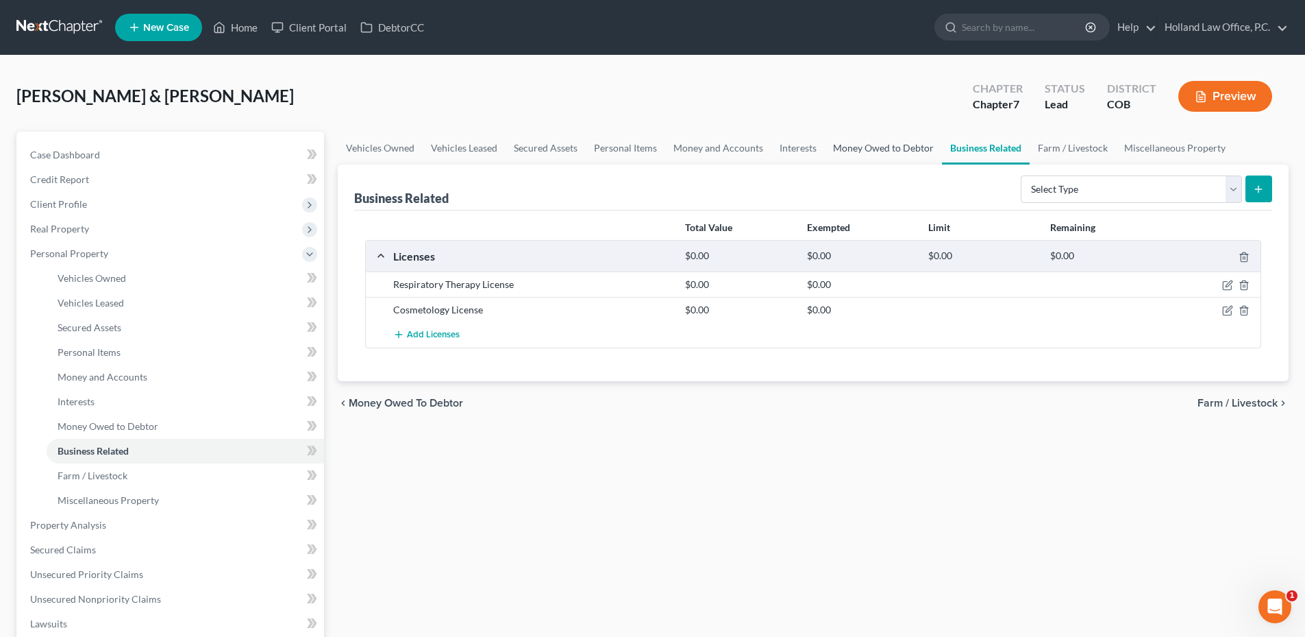
click at [881, 155] on link "Money Owed to Debtor" at bounding box center [883, 148] width 117 height 33
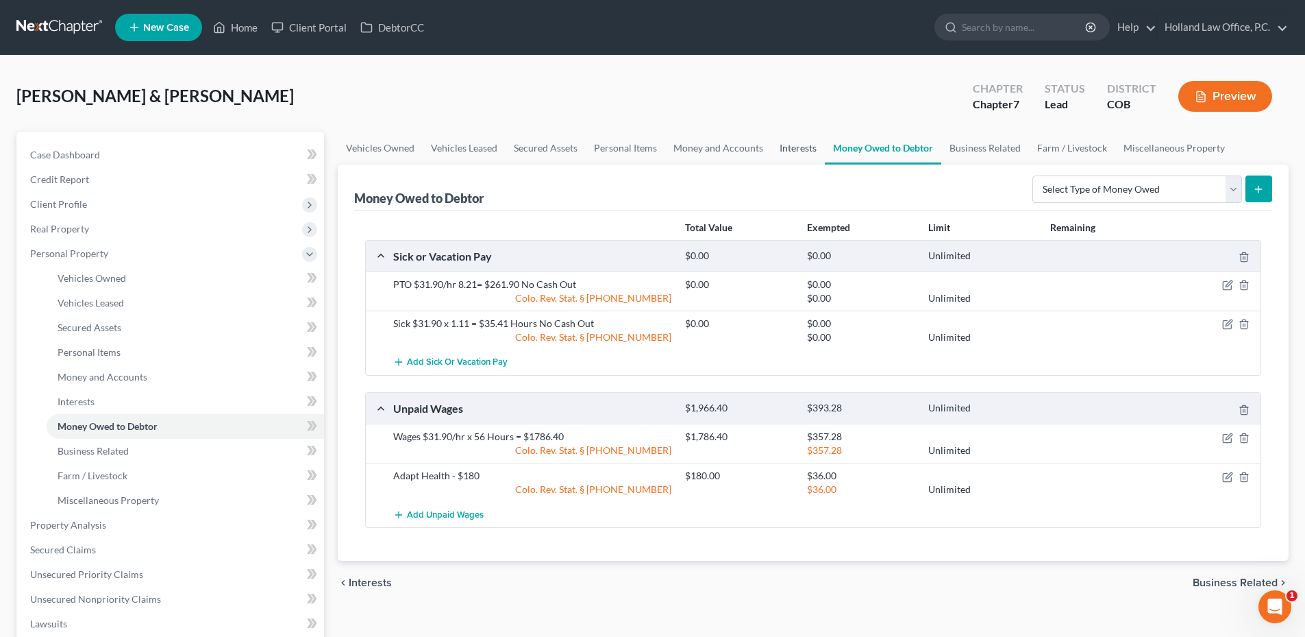
click at [802, 148] on link "Interests" at bounding box center [798, 148] width 53 height 33
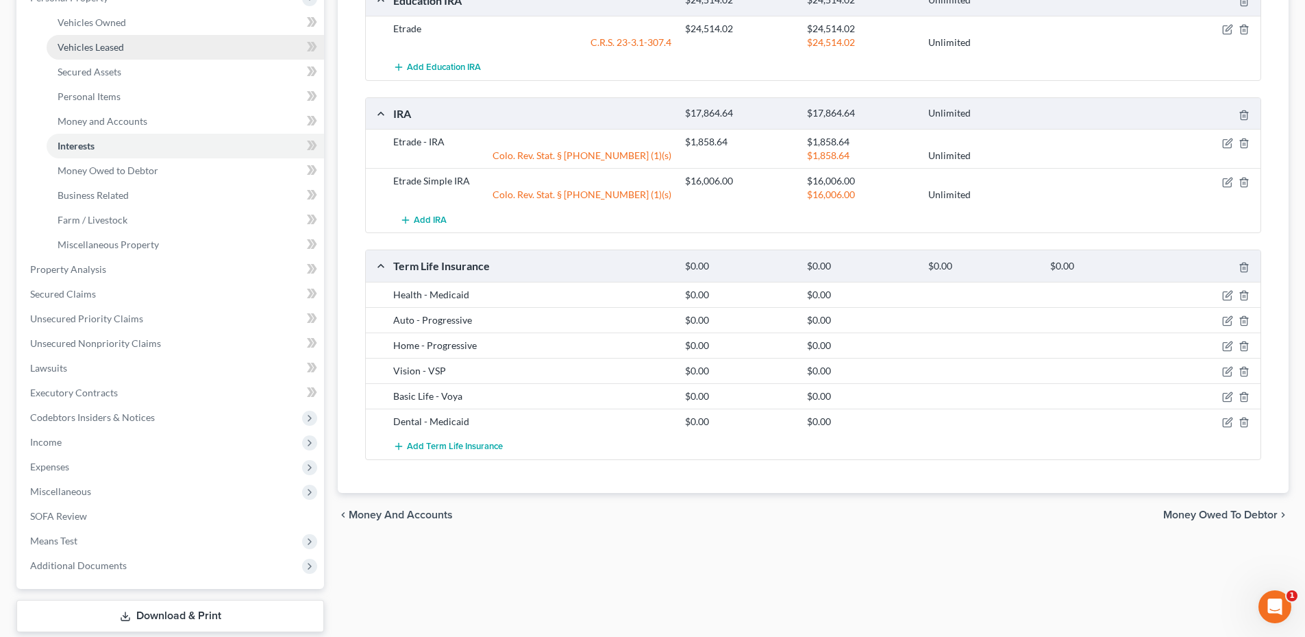
scroll to position [133, 0]
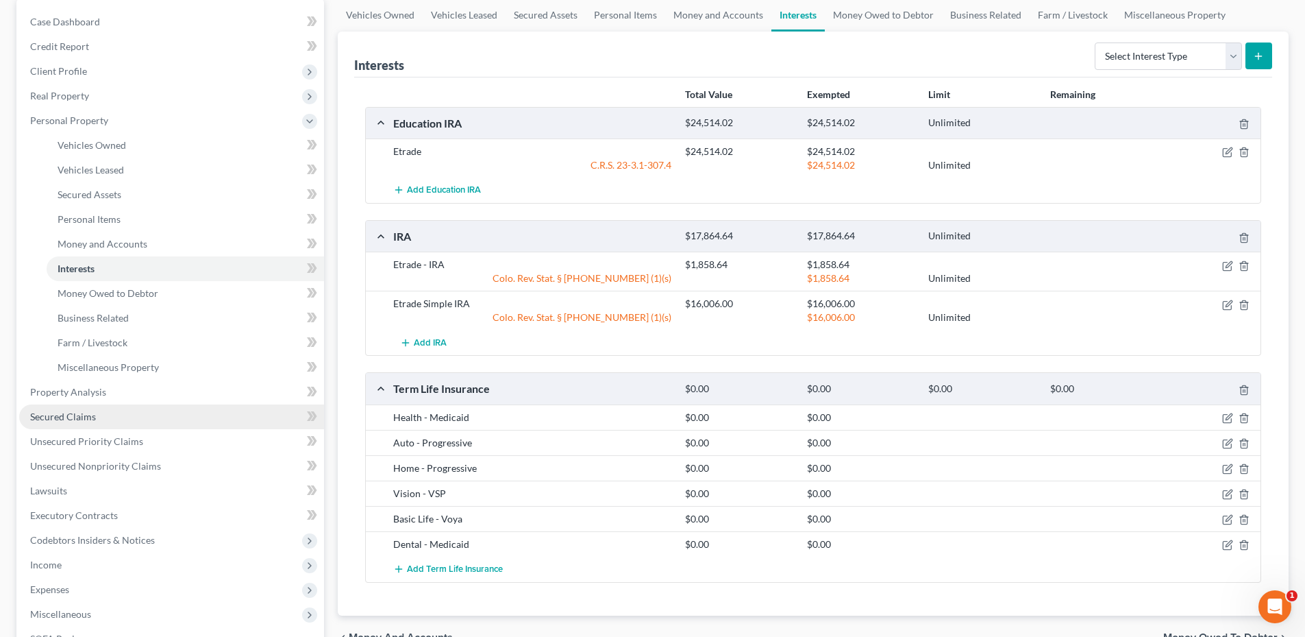
click at [73, 410] on span "Secured Claims" at bounding box center [63, 416] width 66 height 12
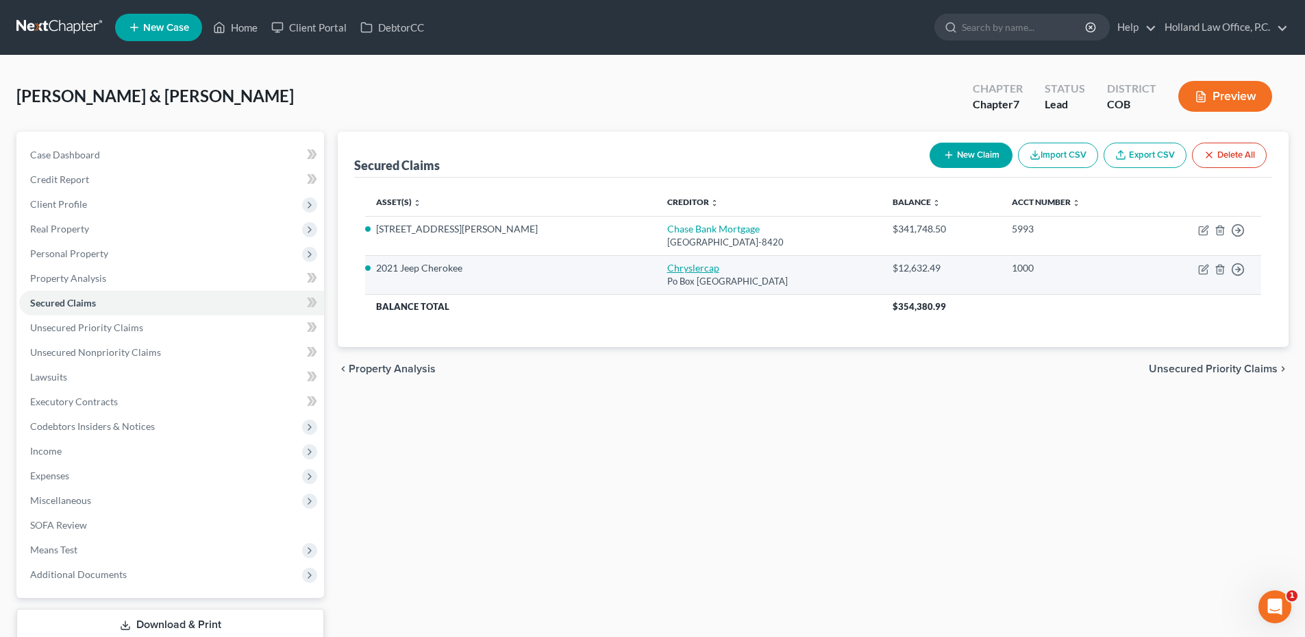
click at [667, 269] on link "Chryslercap" at bounding box center [693, 268] width 52 height 12
select select "45"
select select "0"
select select "4"
select select "3"
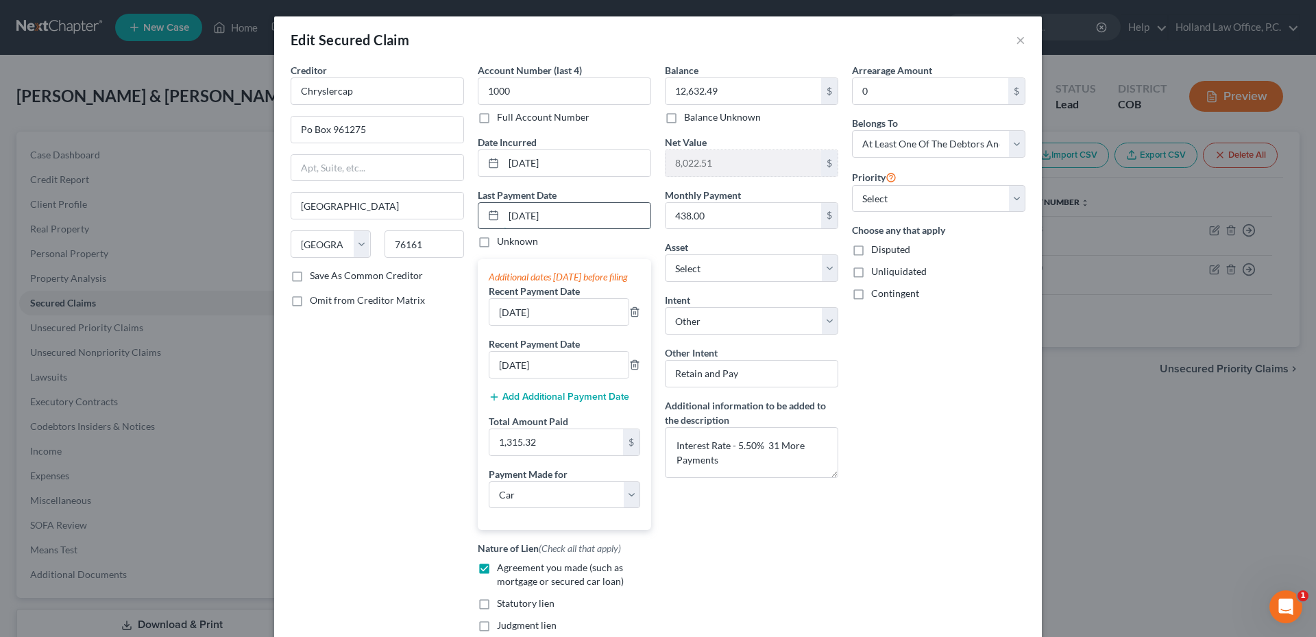
drag, startPoint x: 503, startPoint y: 213, endPoint x: 591, endPoint y: 212, distance: 88.4
click at [588, 212] on input "07/09/2025" at bounding box center [577, 216] width 147 height 26
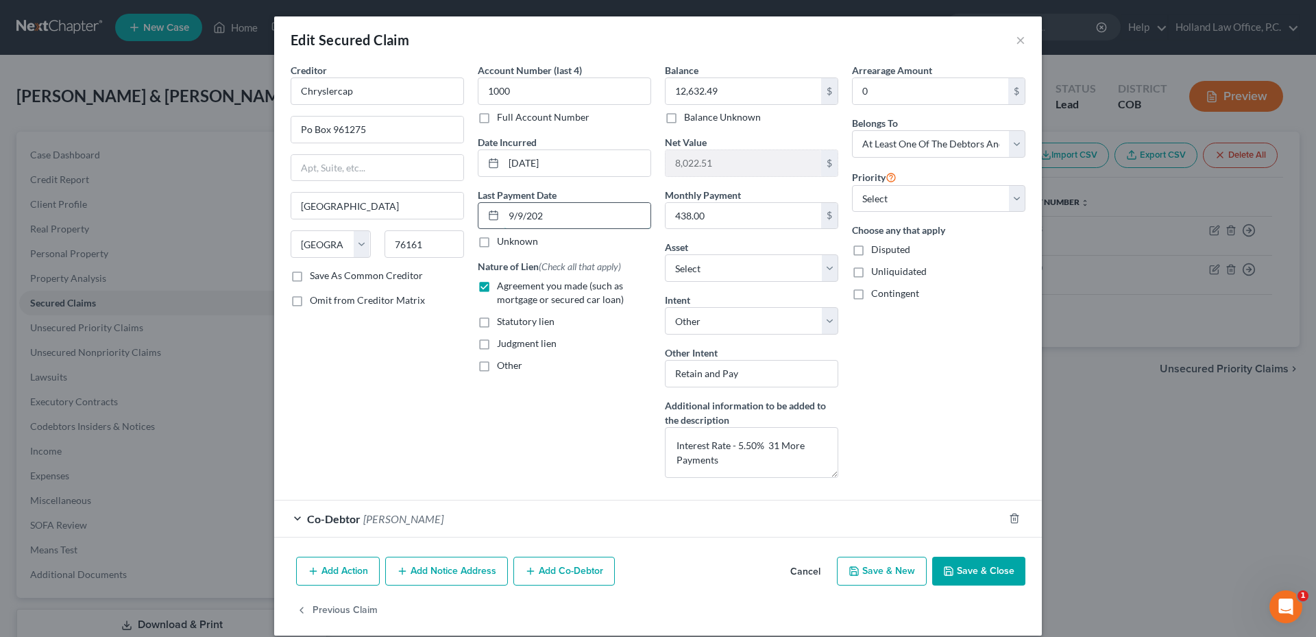
type input "9/9/2025"
select select "0"
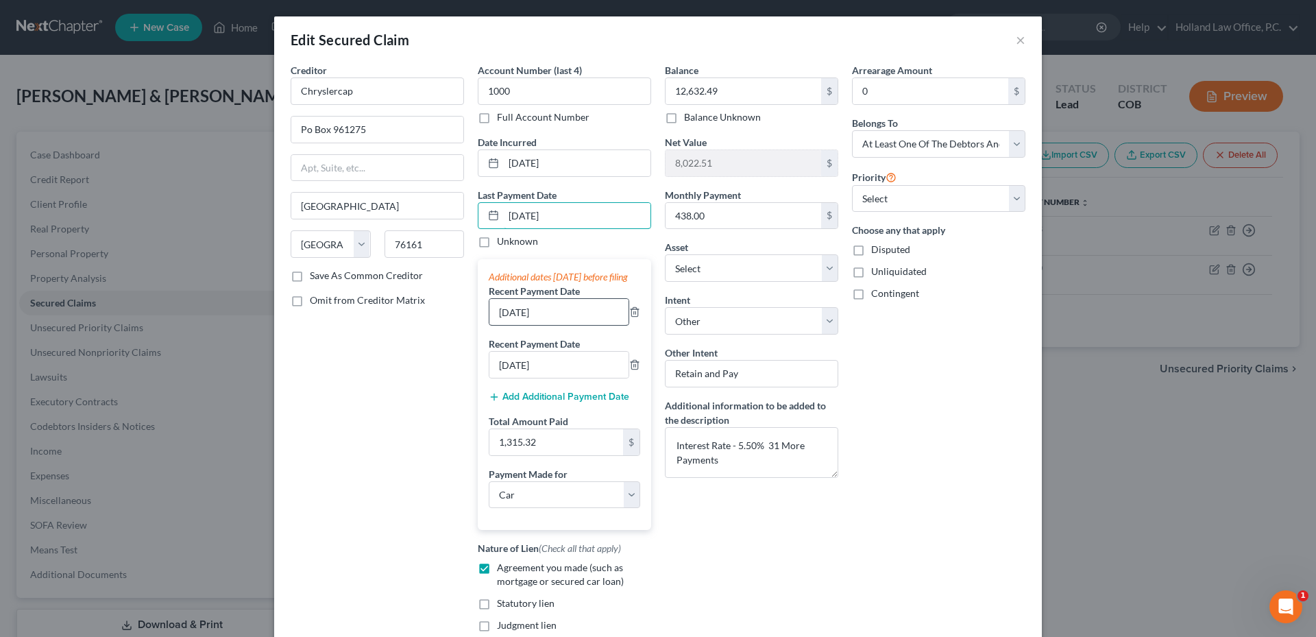
type input "9/9/2025"
drag, startPoint x: 572, startPoint y: 328, endPoint x: 407, endPoint y: 334, distance: 165.3
click at [407, 334] on div "Creditor * Chryslercap Po Box 961275 Fort Worth State AL AK AR AZ CA CO CT DE D…" at bounding box center [658, 364] width 748 height 602
type input "8/9/2025"
drag, startPoint x: 570, startPoint y: 376, endPoint x: 426, endPoint y: 376, distance: 144.6
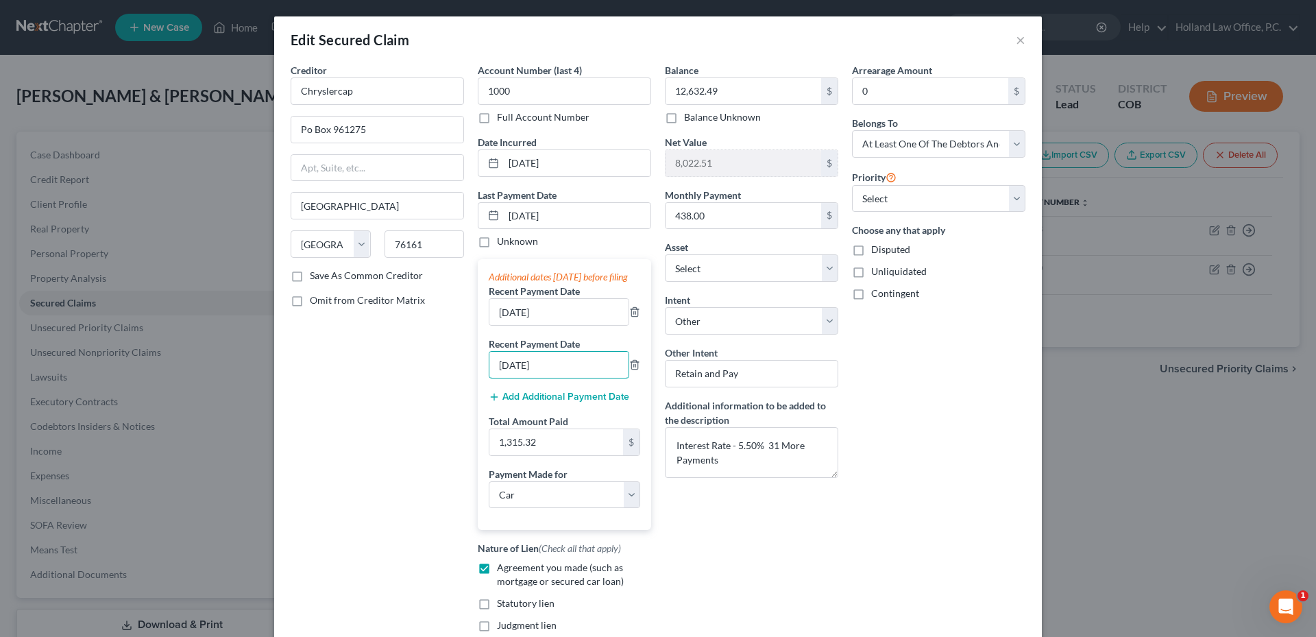
click at [426, 378] on div "Creditor * Chryslercap Po Box 961275 Fort Worth State AL AK AR AZ CA CO CT DE D…" at bounding box center [658, 364] width 748 height 602
type input "7/9/2025"
type input "1,314.00"
click at [885, 410] on div "Arrearage Amount 0 $ Belongs To * Select Debtor 1 Only Debtor 2 Only Debtor 1 A…" at bounding box center [938, 364] width 187 height 602
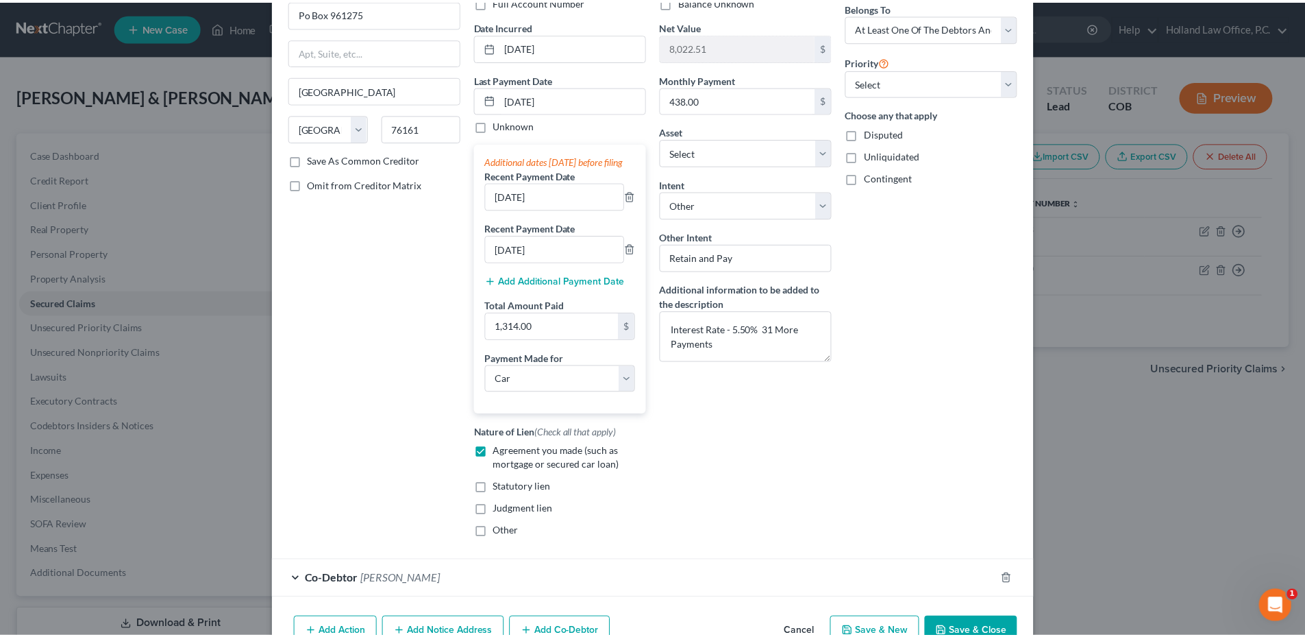
scroll to position [206, 0]
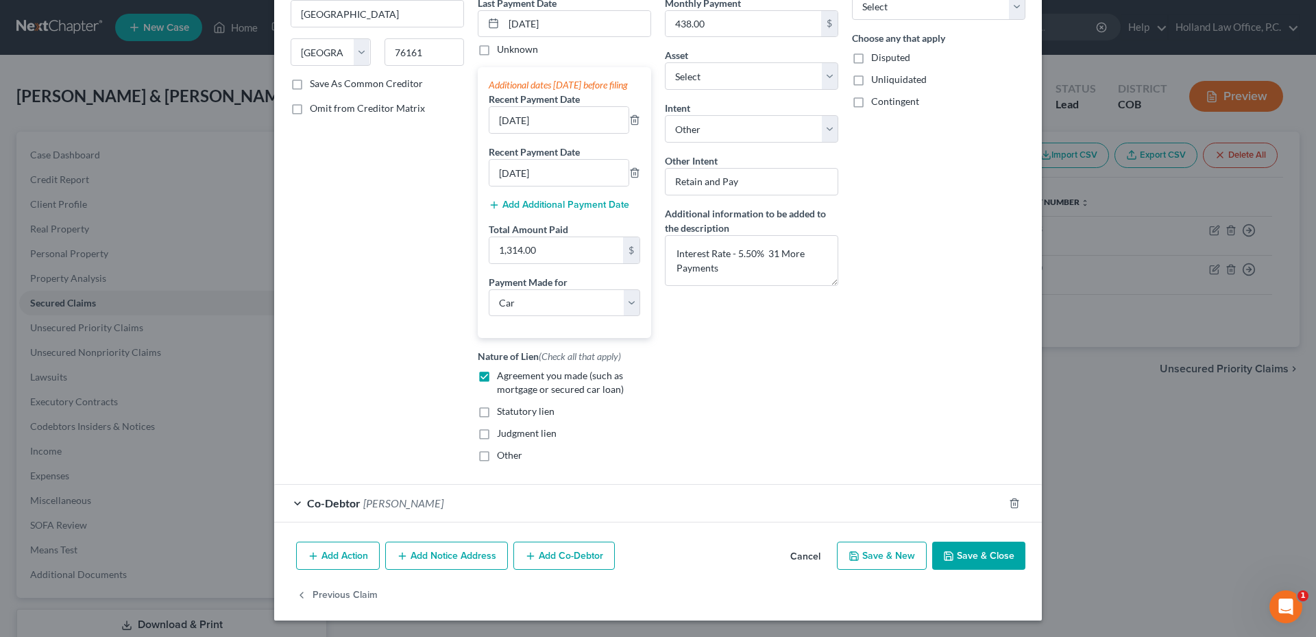
click at [961, 551] on button "Save & Close" at bounding box center [978, 555] width 93 height 29
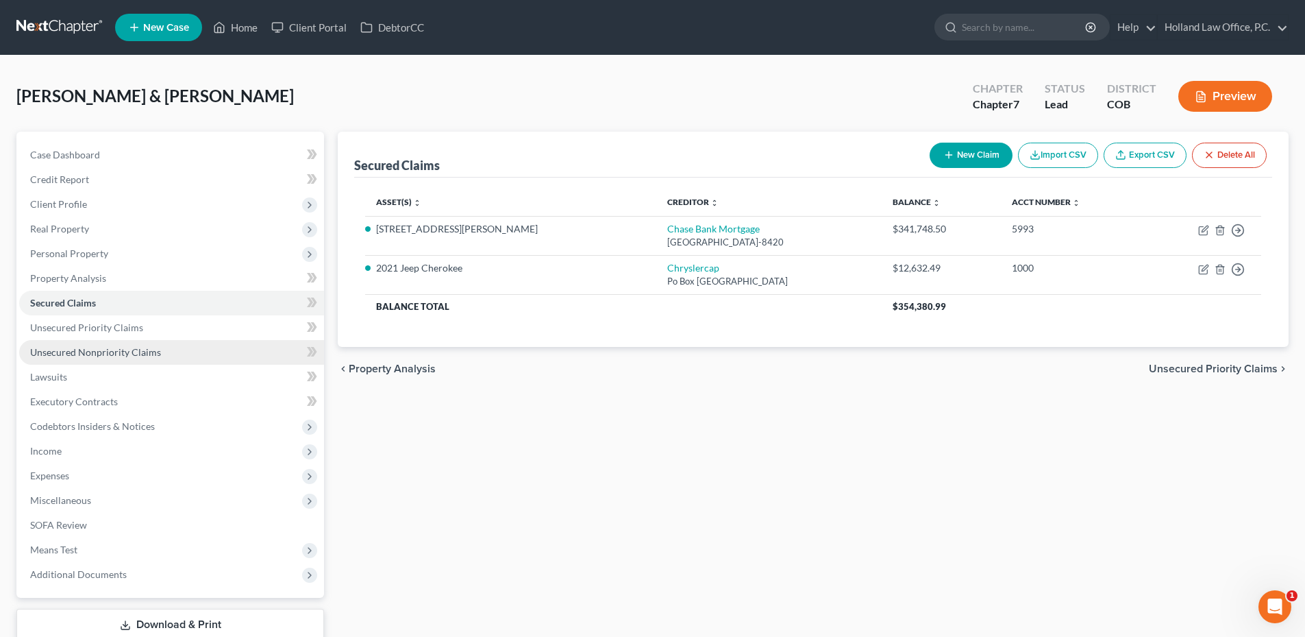
click at [102, 350] on span "Unsecured Nonpriority Claims" at bounding box center [95, 352] width 131 height 12
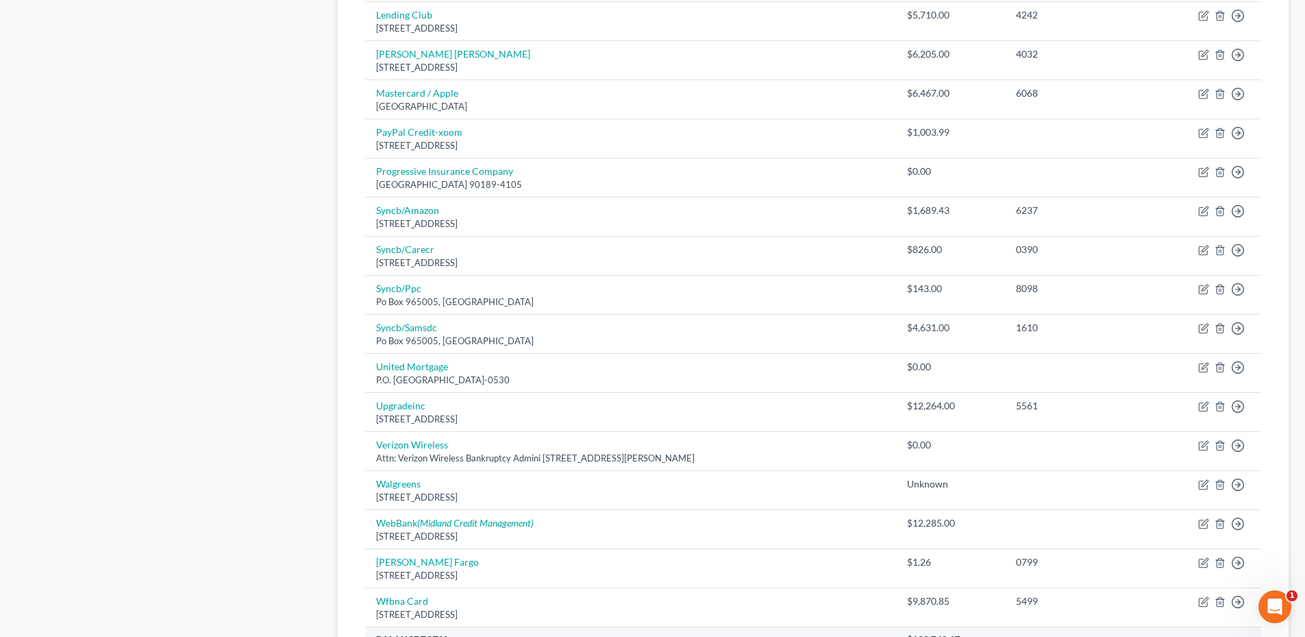
scroll to position [946, 0]
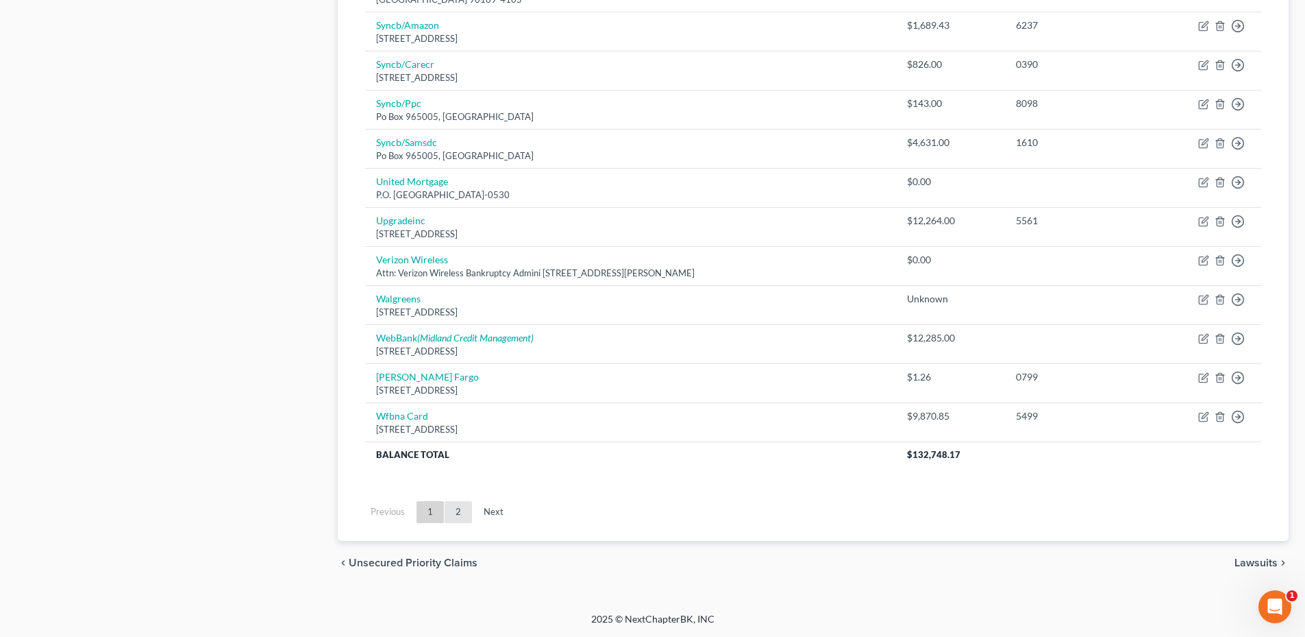
click at [465, 519] on link "2" at bounding box center [458, 512] width 27 height 22
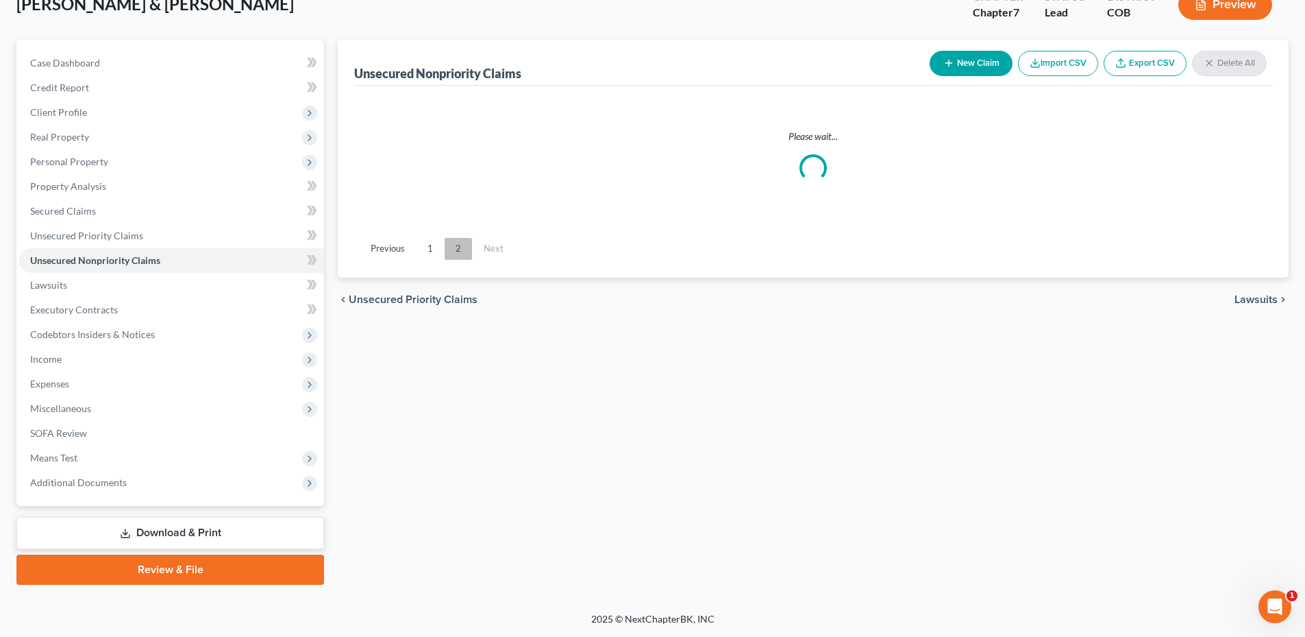
scroll to position [92, 0]
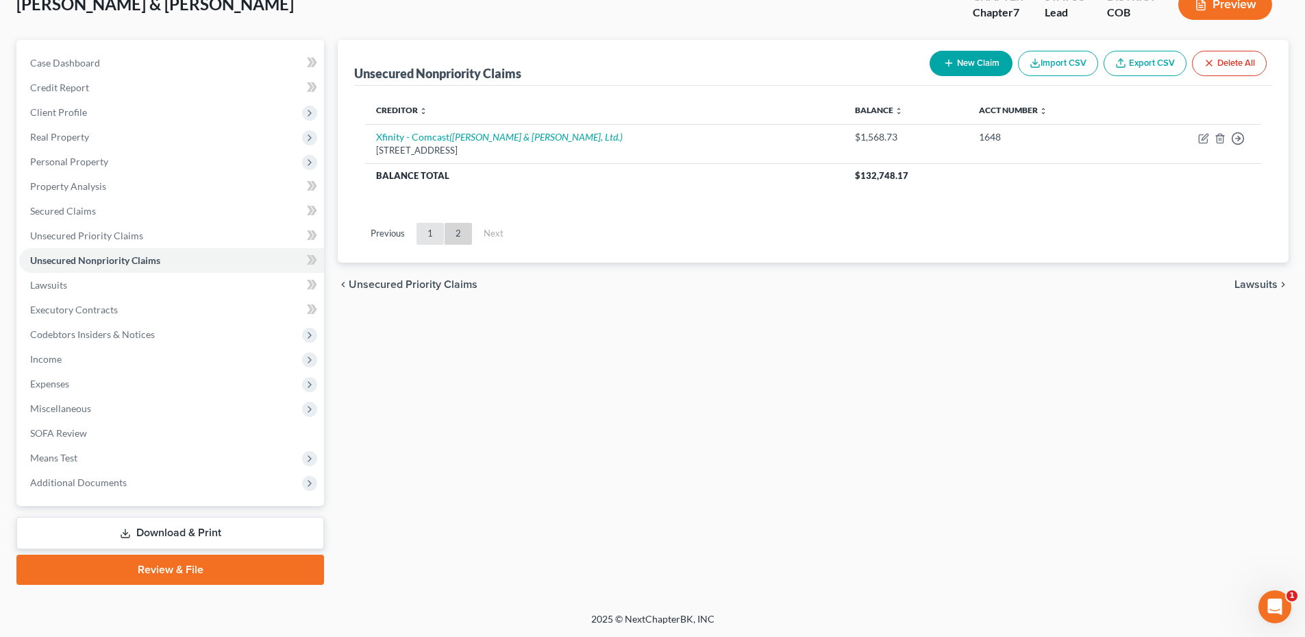
click at [441, 228] on link "1" at bounding box center [430, 234] width 27 height 22
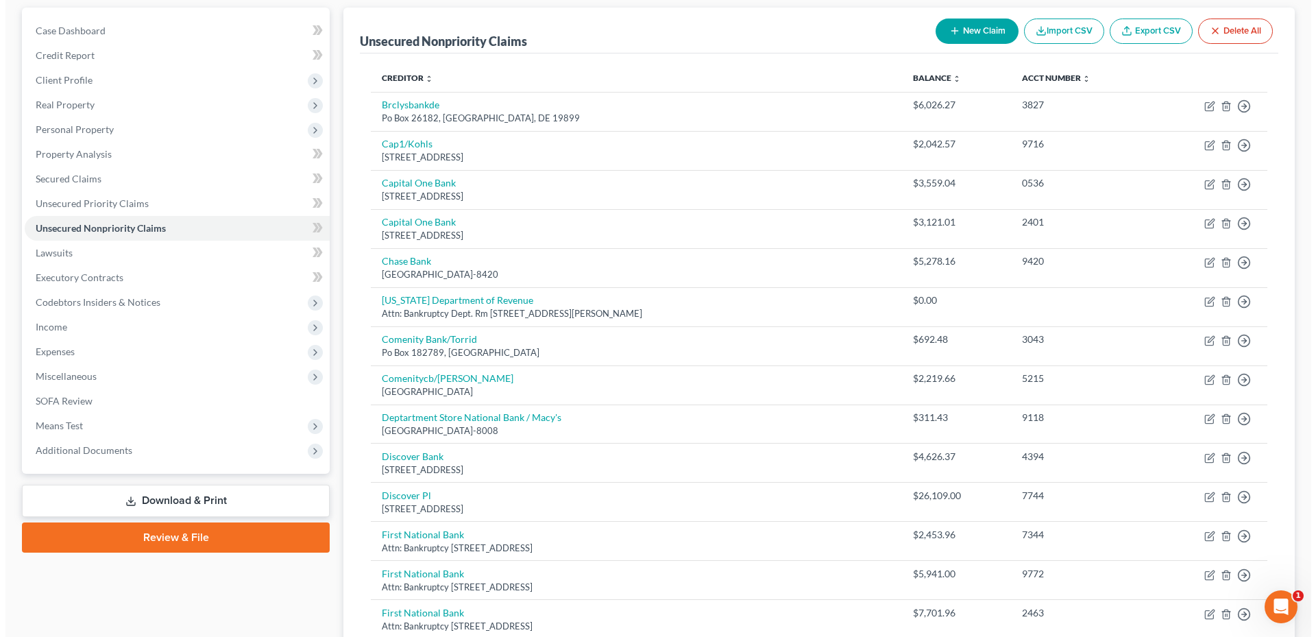
scroll to position [0, 0]
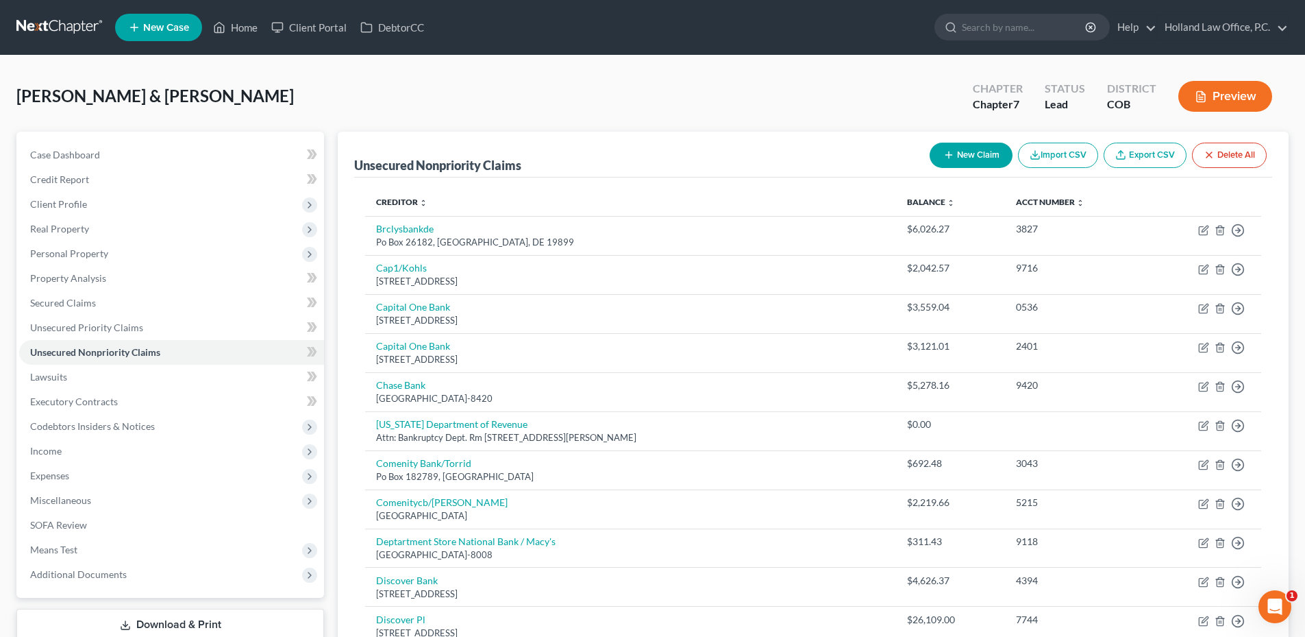
click at [974, 157] on button "New Claim" at bounding box center [971, 155] width 83 height 25
select select "2"
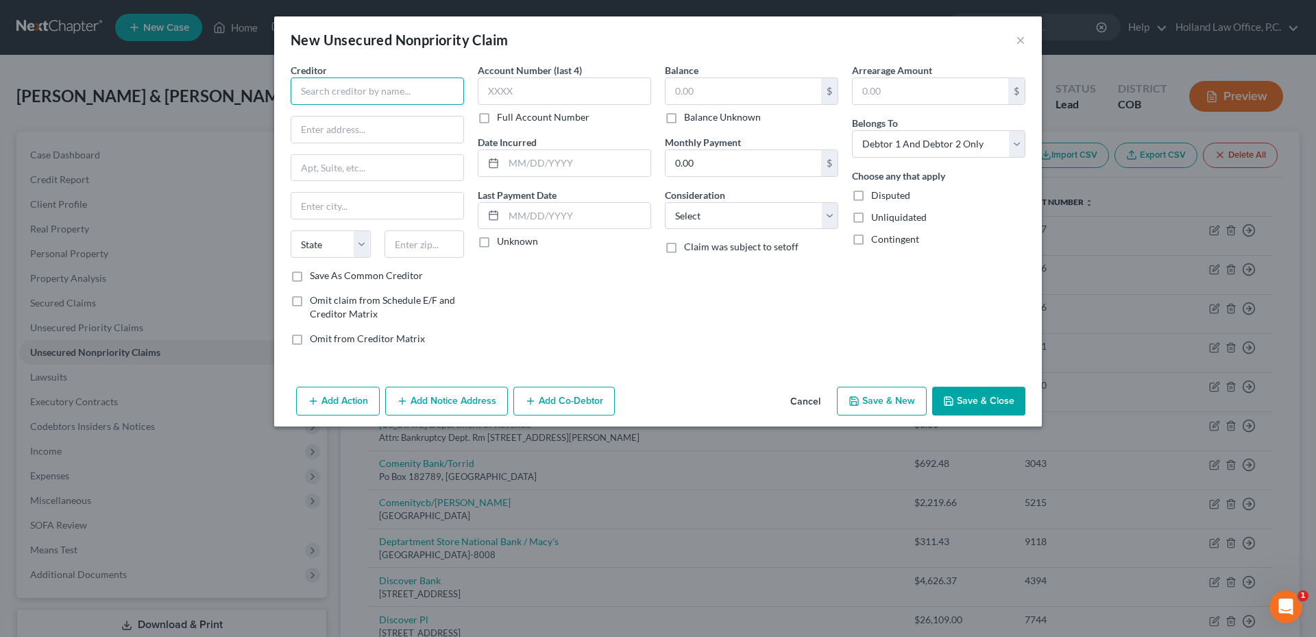
click at [337, 94] on input "text" at bounding box center [377, 90] width 173 height 27
type input "S"
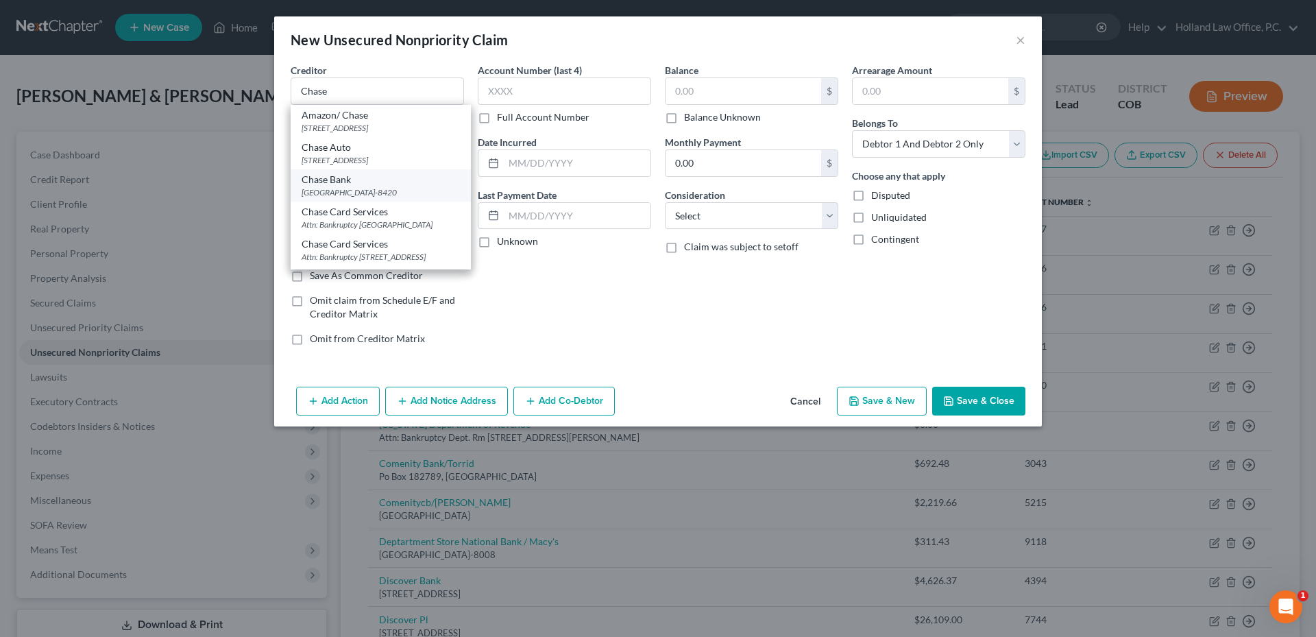
click at [367, 189] on div "[GEOGRAPHIC_DATA]-8420" at bounding box center [381, 192] width 158 height 12
type input "Chase Bank"
type input "PO Box 78420"
type input "Phoenix"
select select "3"
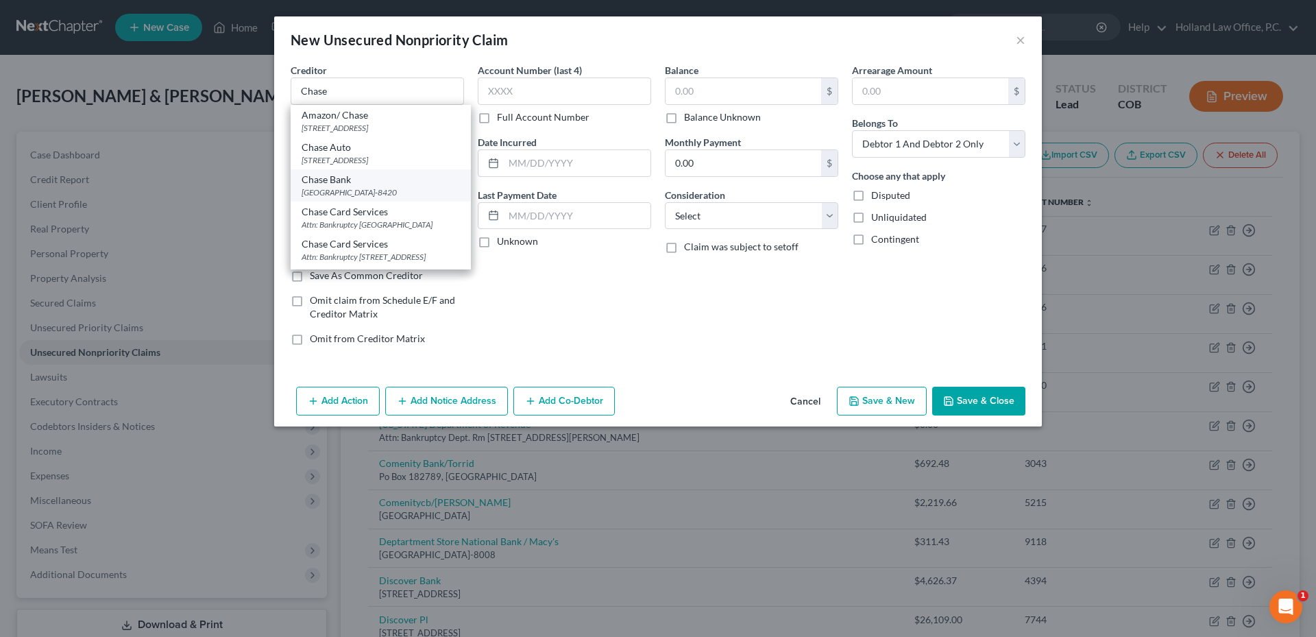
type input "85062-8420"
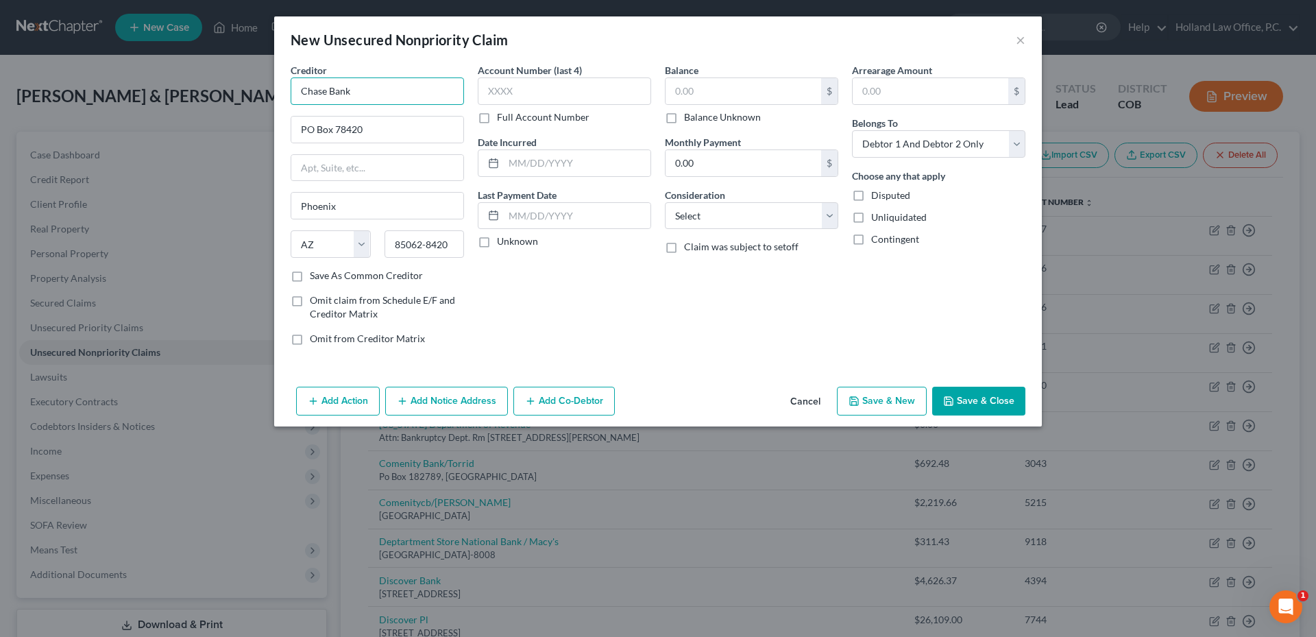
drag, startPoint x: 297, startPoint y: 86, endPoint x: 380, endPoint y: 89, distance: 82.3
click at [376, 89] on input "Chase Bank" at bounding box center [377, 90] width 173 height 27
type input "Southwest/Chase"
click at [734, 99] on input "text" at bounding box center [743, 91] width 156 height 26
type input "5,278.16"
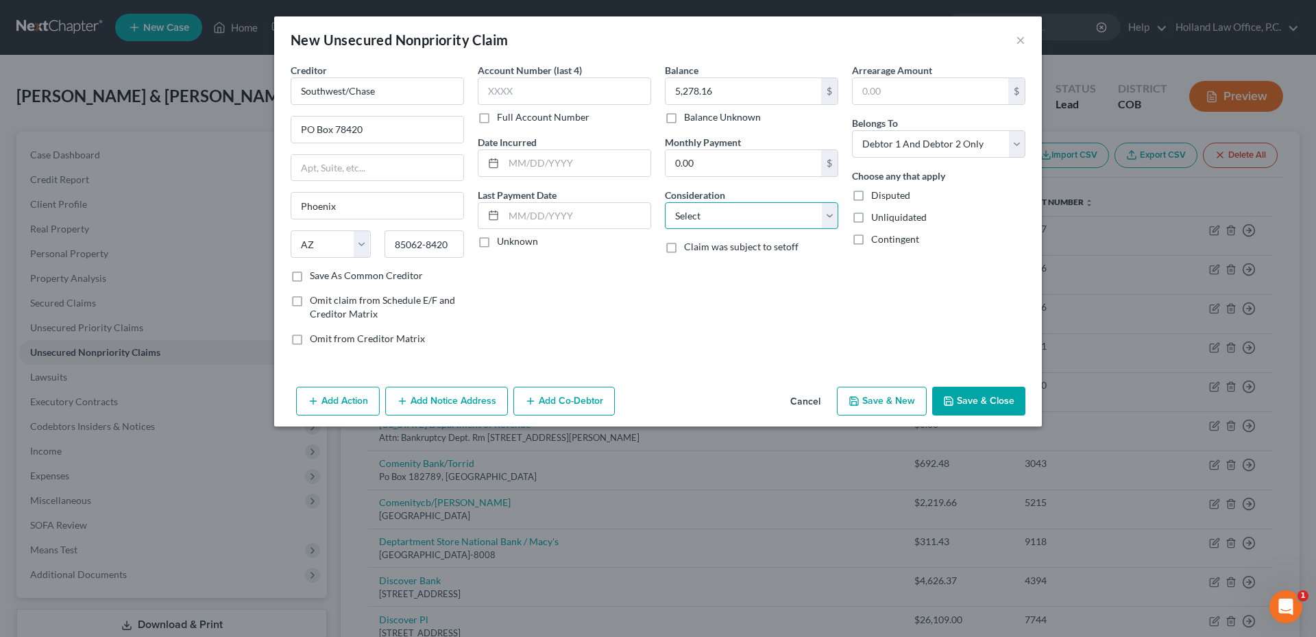
click at [725, 221] on select "Select Cable / Satellite Services Collection Agency Credit Card Debt Debt Couns…" at bounding box center [751, 215] width 173 height 27
select select "2"
click at [665, 202] on select "Select Cable / Satellite Services Collection Agency Credit Card Debt Debt Couns…" at bounding box center [751, 215] width 173 height 27
click at [979, 400] on button "Save & Close" at bounding box center [978, 401] width 93 height 29
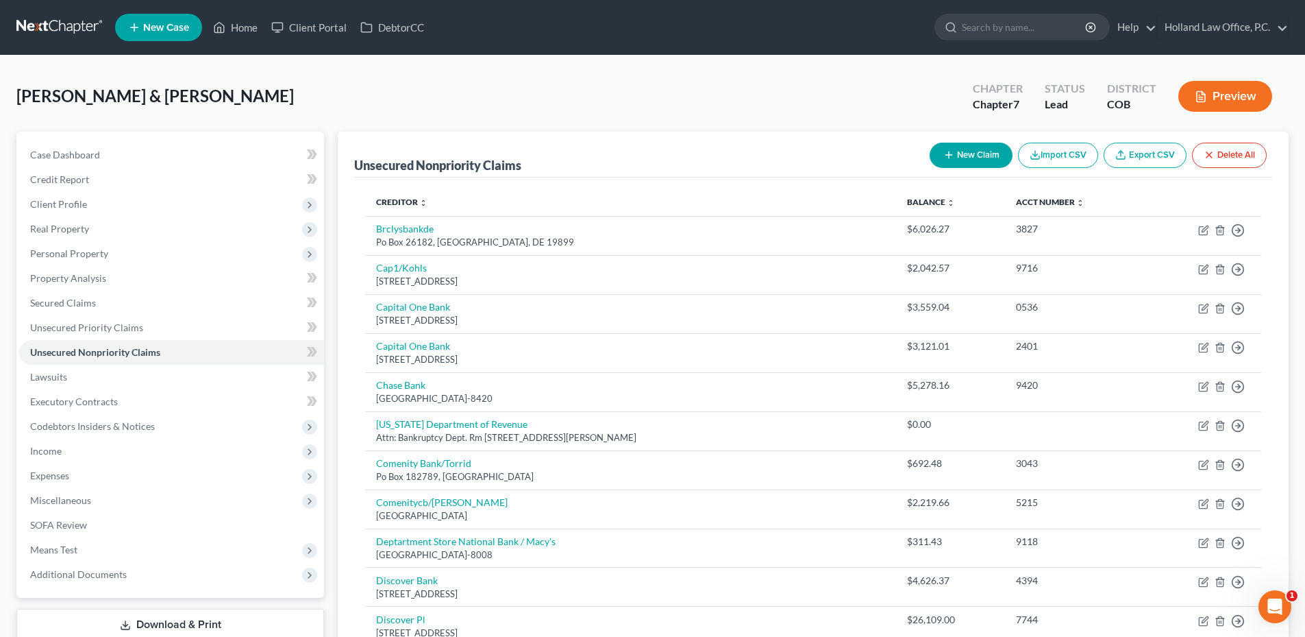
click at [863, 102] on div "Shovlin, Michael & Patricia Upgraded Chapter Chapter 7 Status Lead District COB…" at bounding box center [652, 102] width 1273 height 60
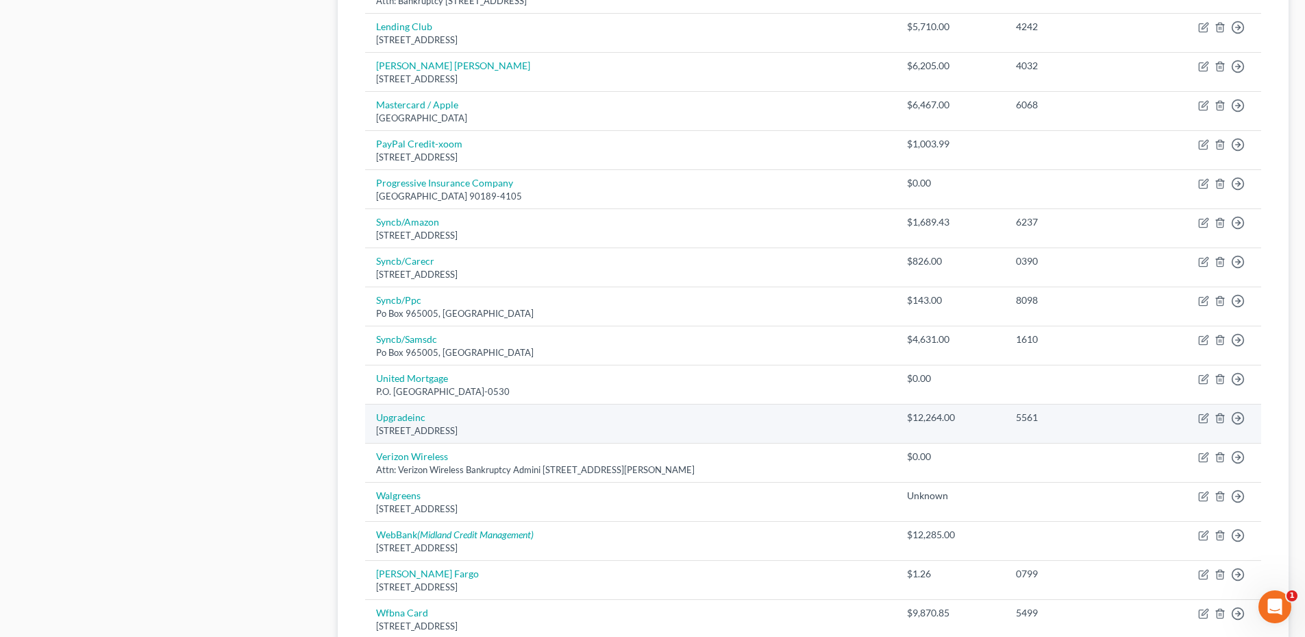
scroll to position [985, 0]
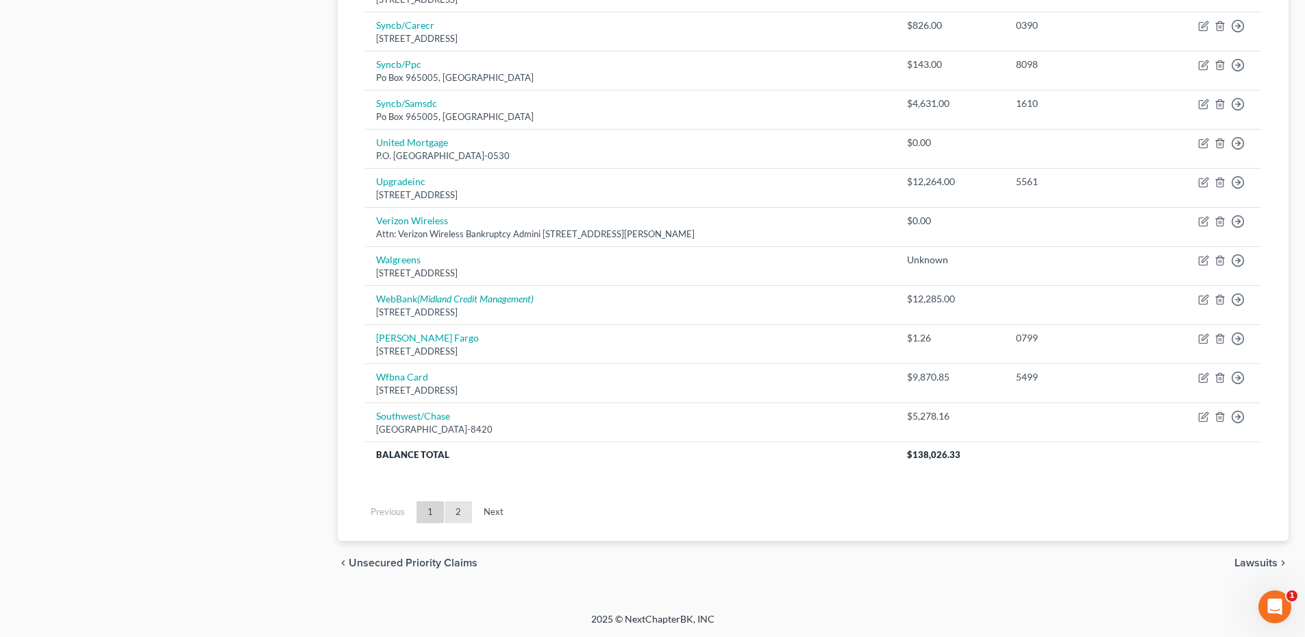
click at [464, 507] on link "2" at bounding box center [458, 512] width 27 height 22
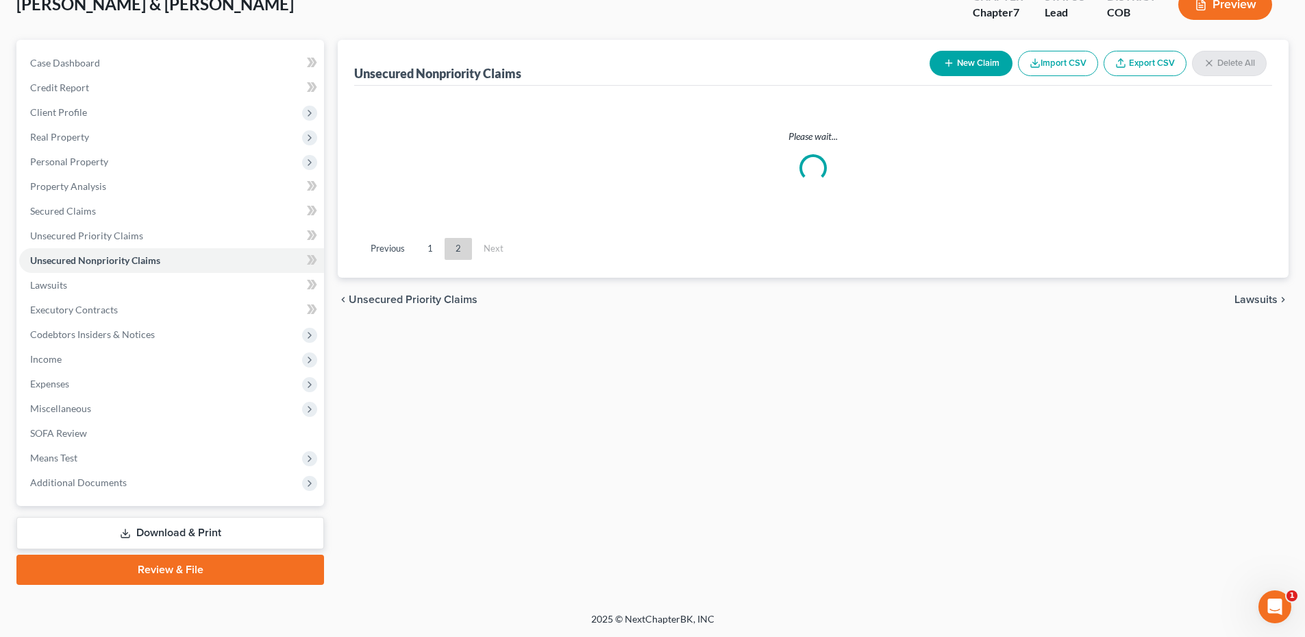
scroll to position [92, 0]
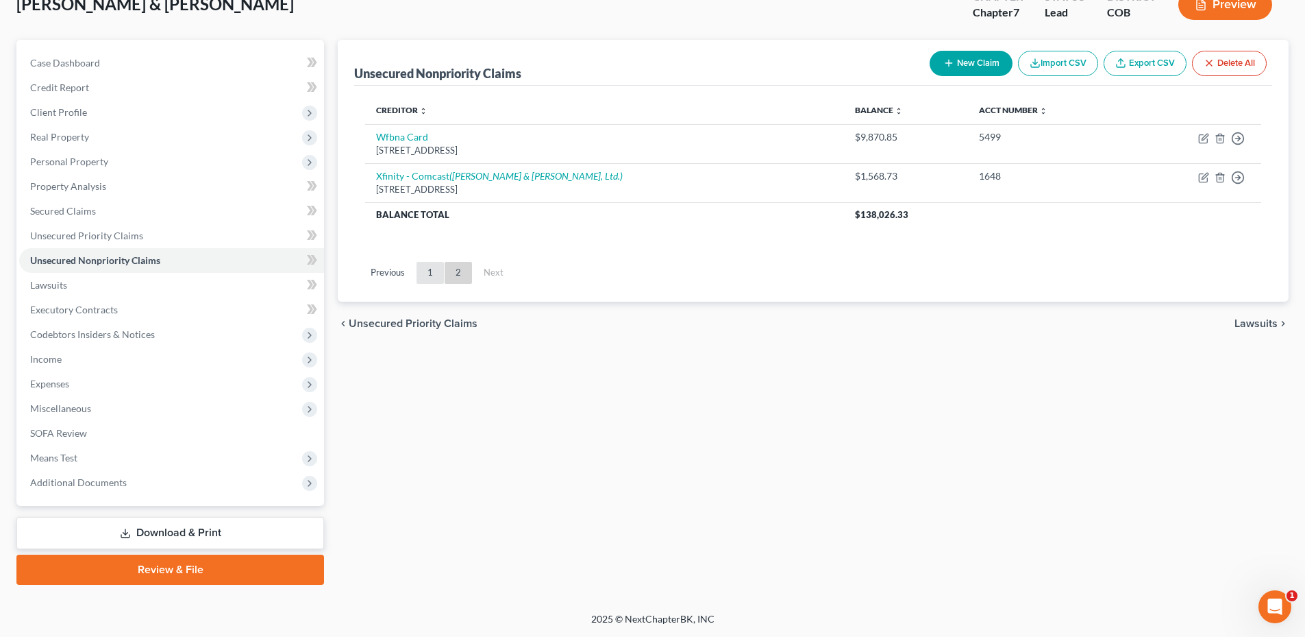
click at [426, 275] on link "1" at bounding box center [430, 273] width 27 height 22
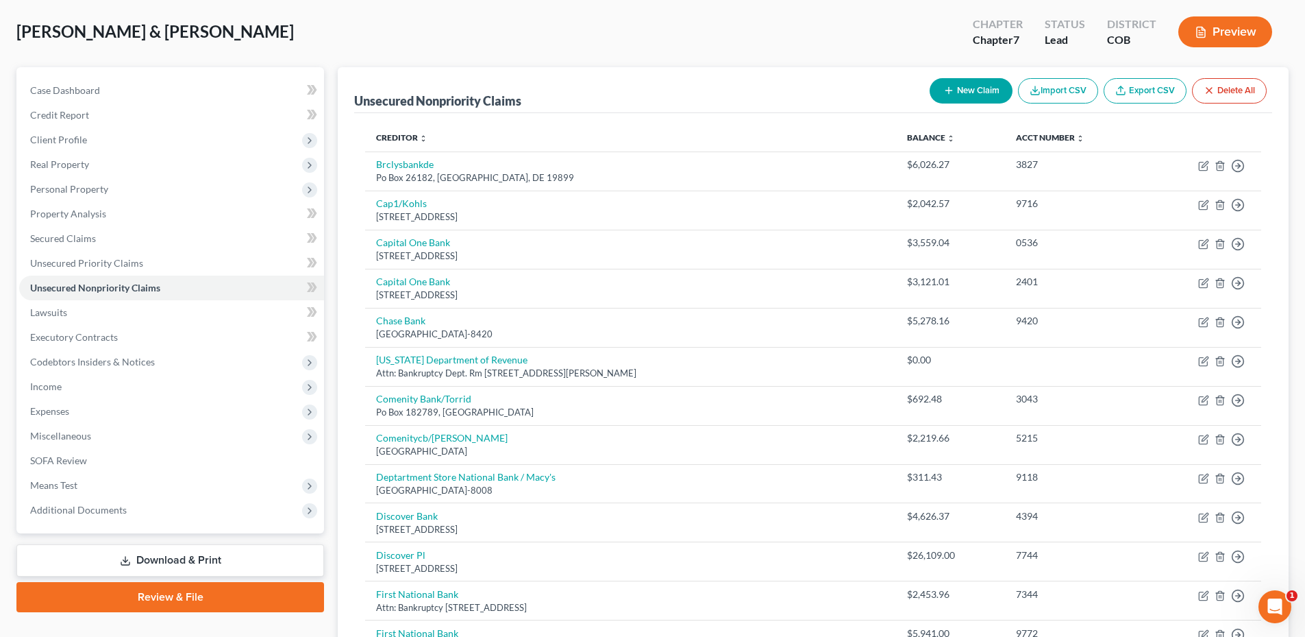
scroll to position [0, 0]
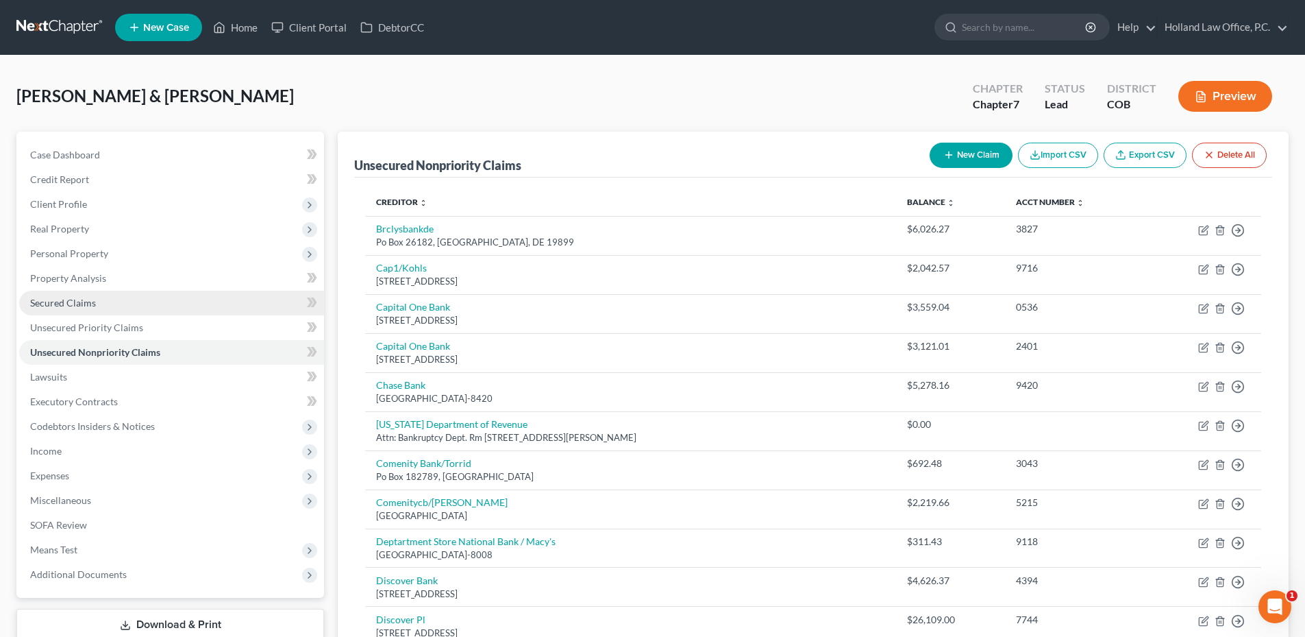
click at [126, 307] on link "Secured Claims" at bounding box center [171, 303] width 305 height 25
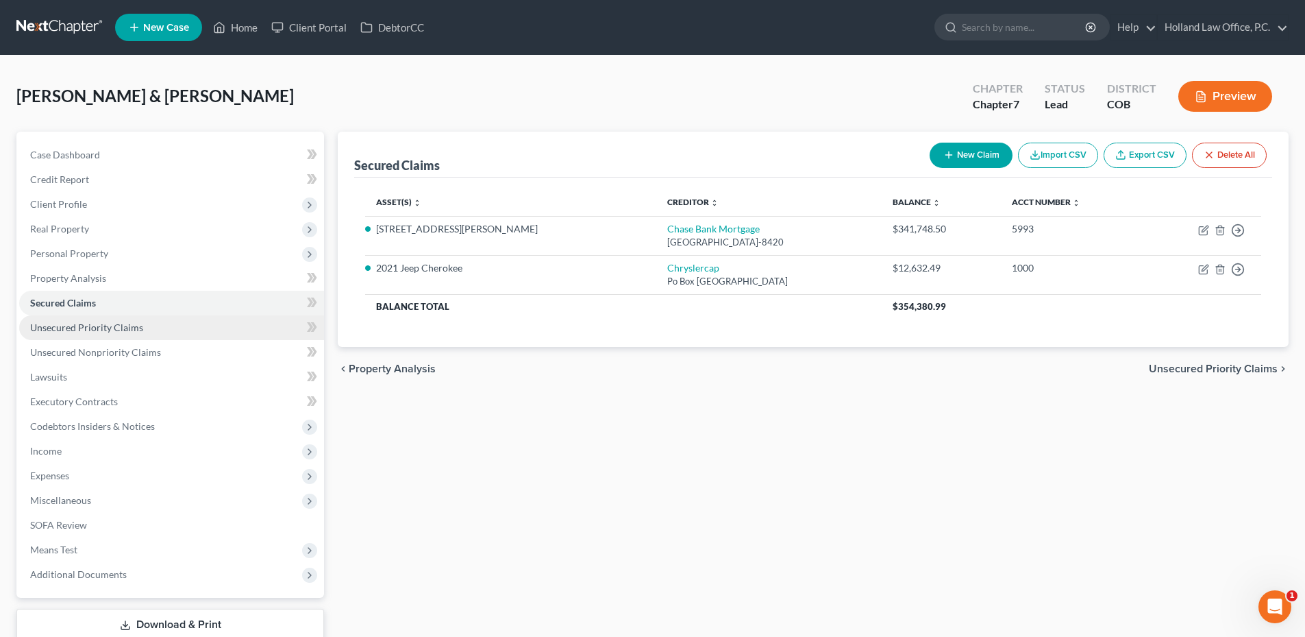
click at [101, 327] on span "Unsecured Priority Claims" at bounding box center [86, 327] width 113 height 12
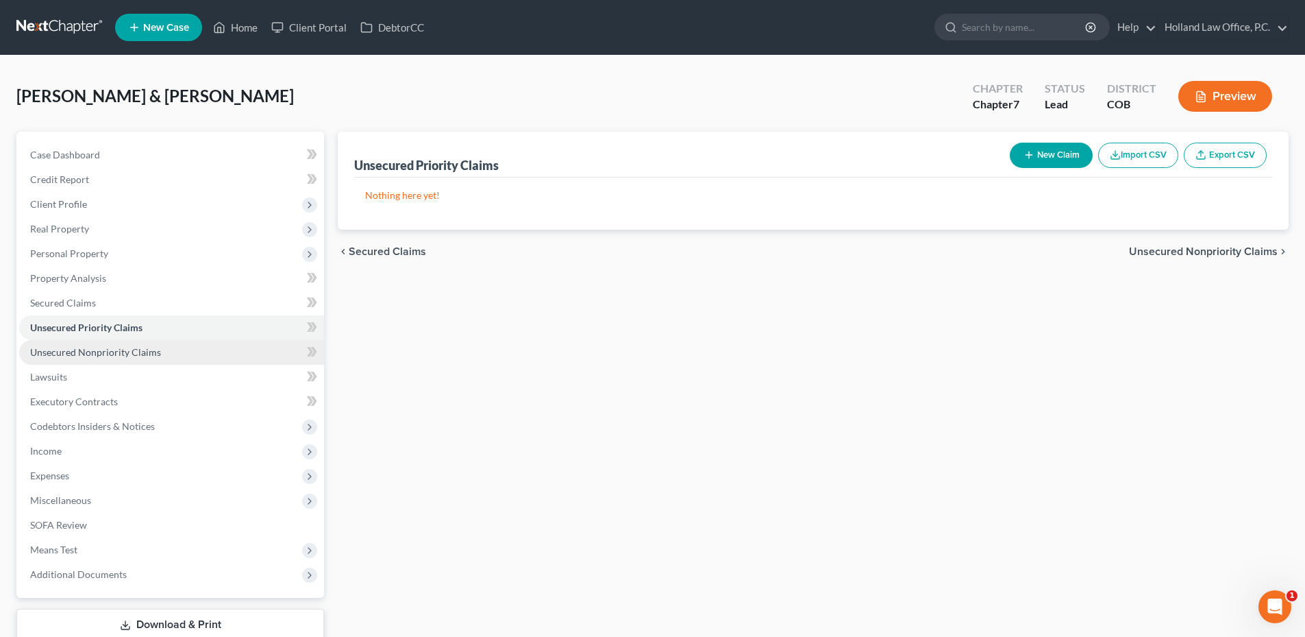
click at [100, 350] on span "Unsecured Nonpriority Claims" at bounding box center [95, 352] width 131 height 12
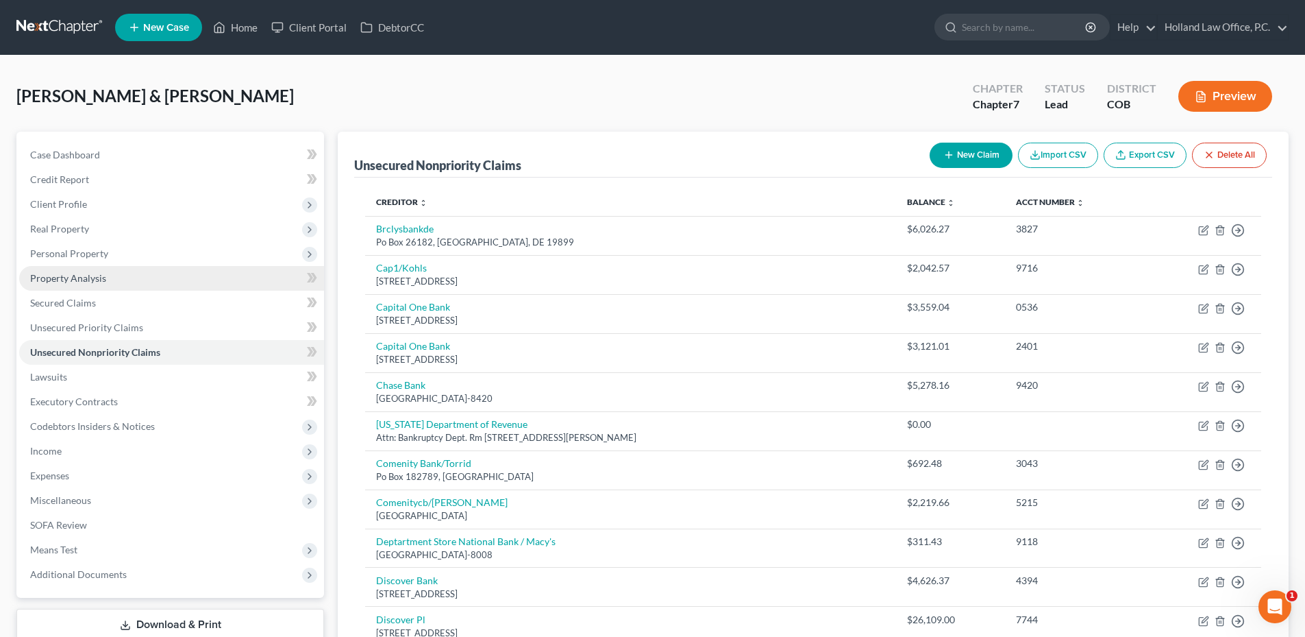
click at [101, 278] on span "Property Analysis" at bounding box center [68, 278] width 76 height 12
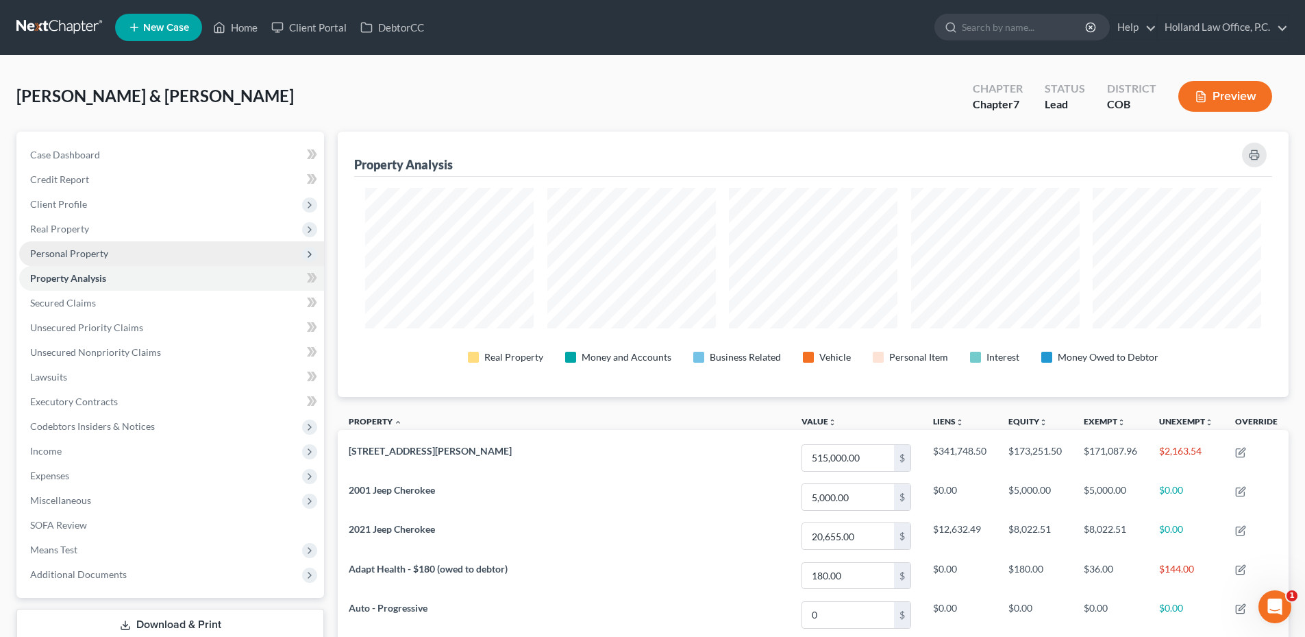
scroll to position [265, 951]
click at [103, 258] on span "Personal Property" at bounding box center [69, 253] width 78 height 12
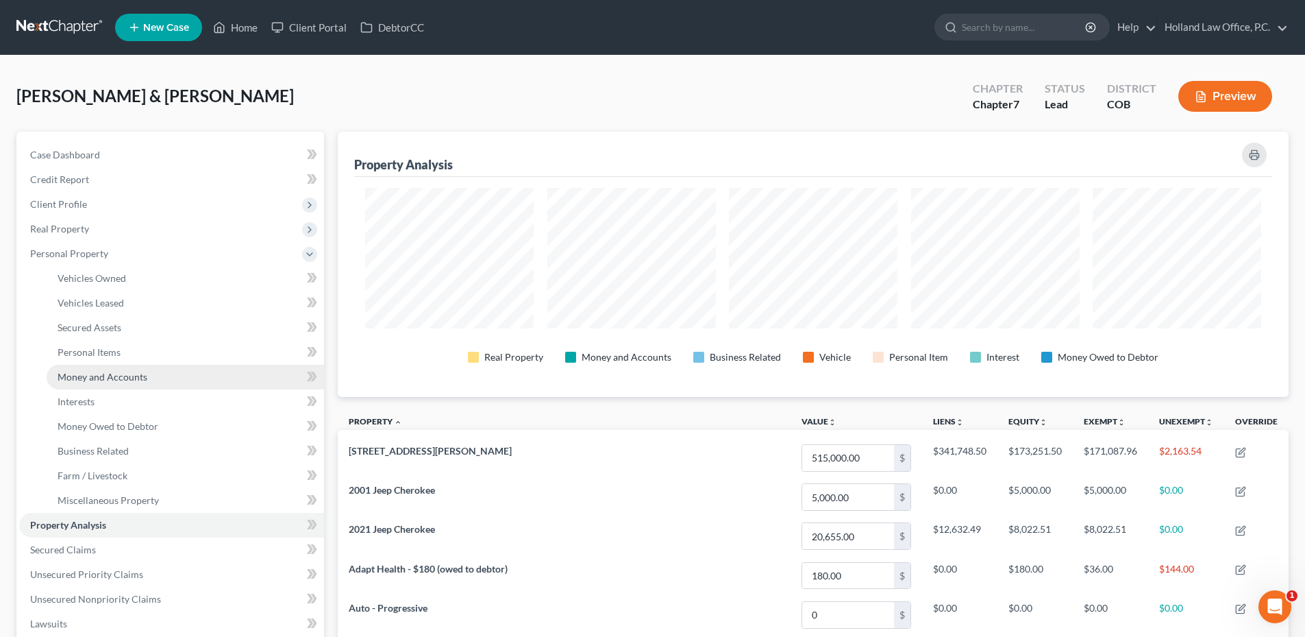
click at [122, 382] on span "Money and Accounts" at bounding box center [103, 377] width 90 height 12
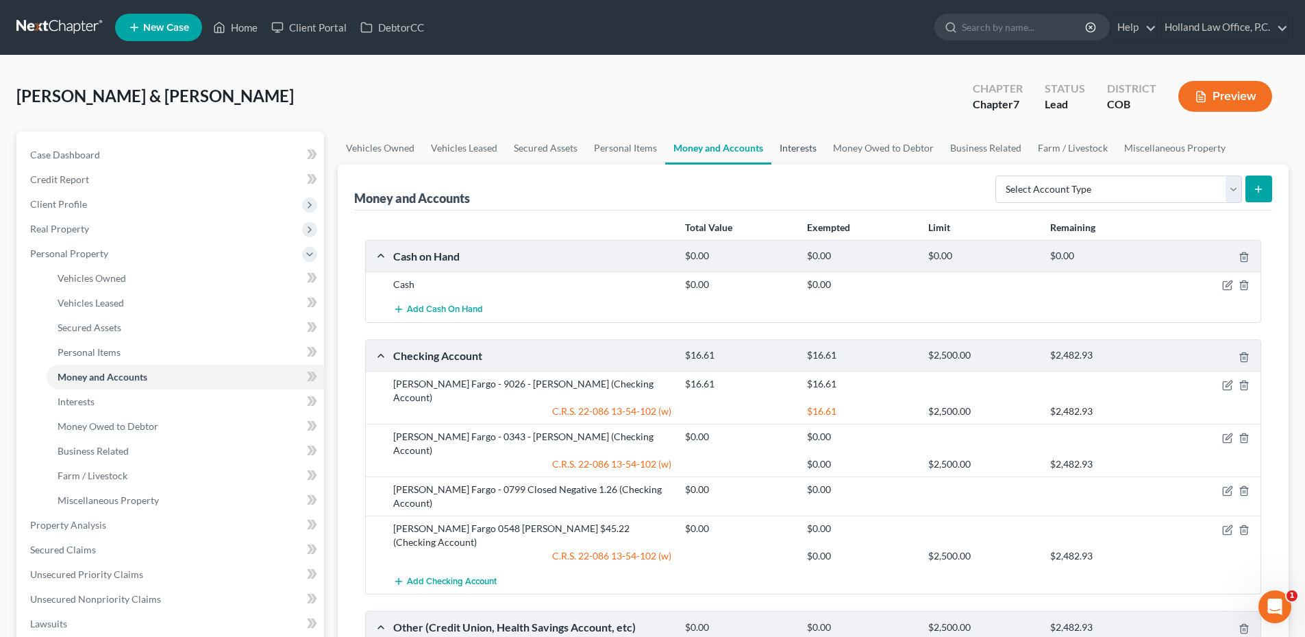
click at [789, 153] on link "Interests" at bounding box center [798, 148] width 53 height 33
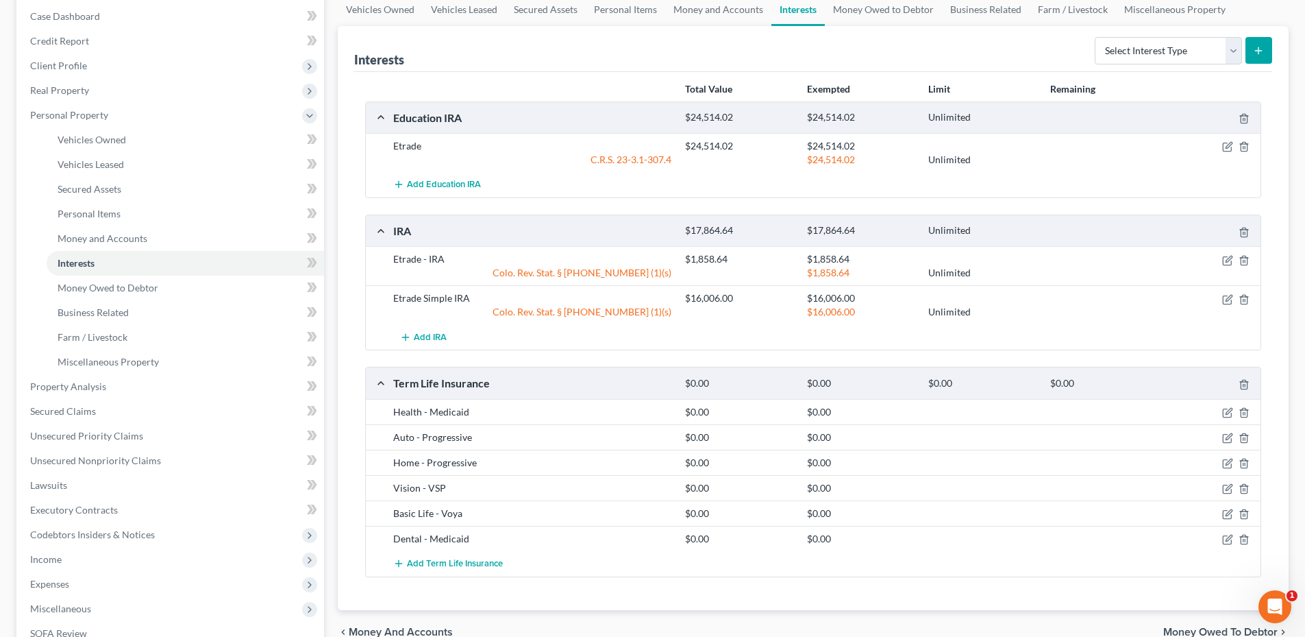
scroll to position [137, 0]
click at [848, 20] on link "Money Owed to Debtor" at bounding box center [883, 11] width 117 height 33
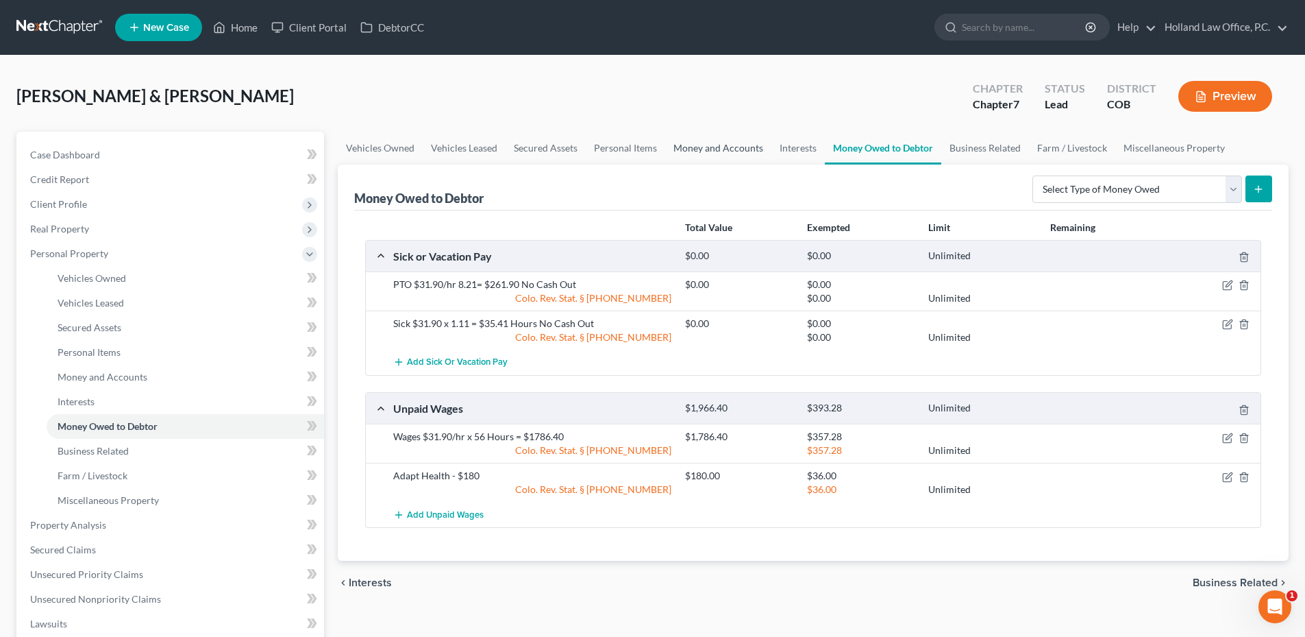
click at [720, 151] on link "Money and Accounts" at bounding box center [718, 148] width 106 height 33
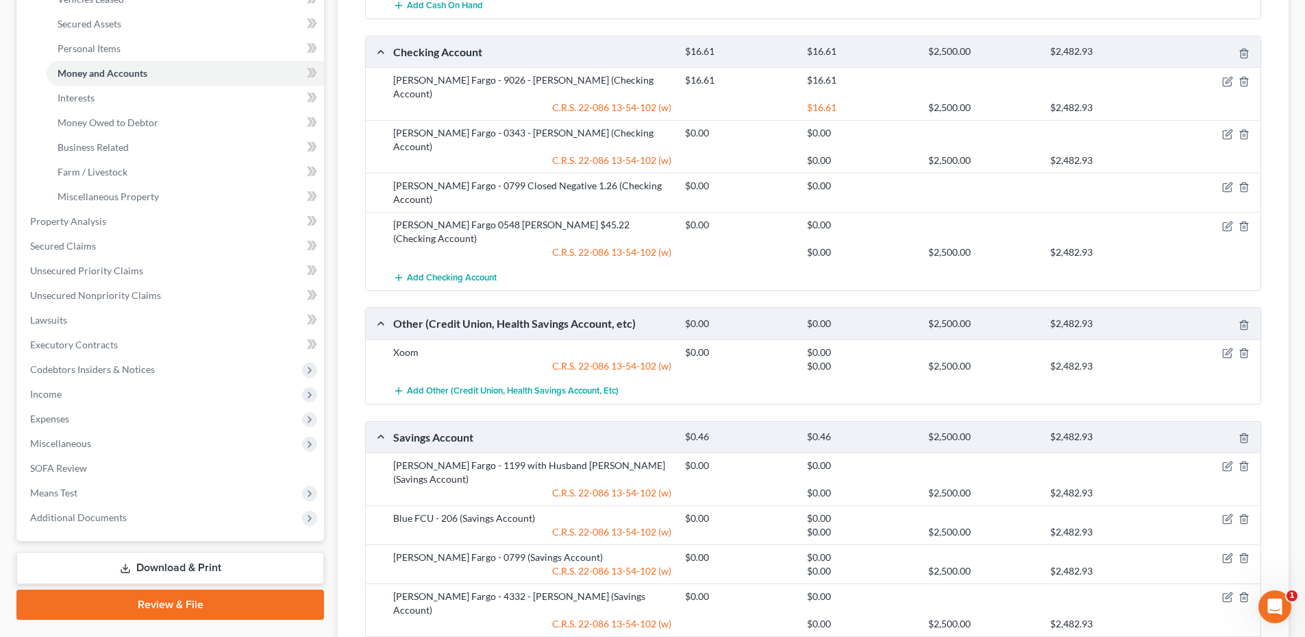
scroll to position [343, 0]
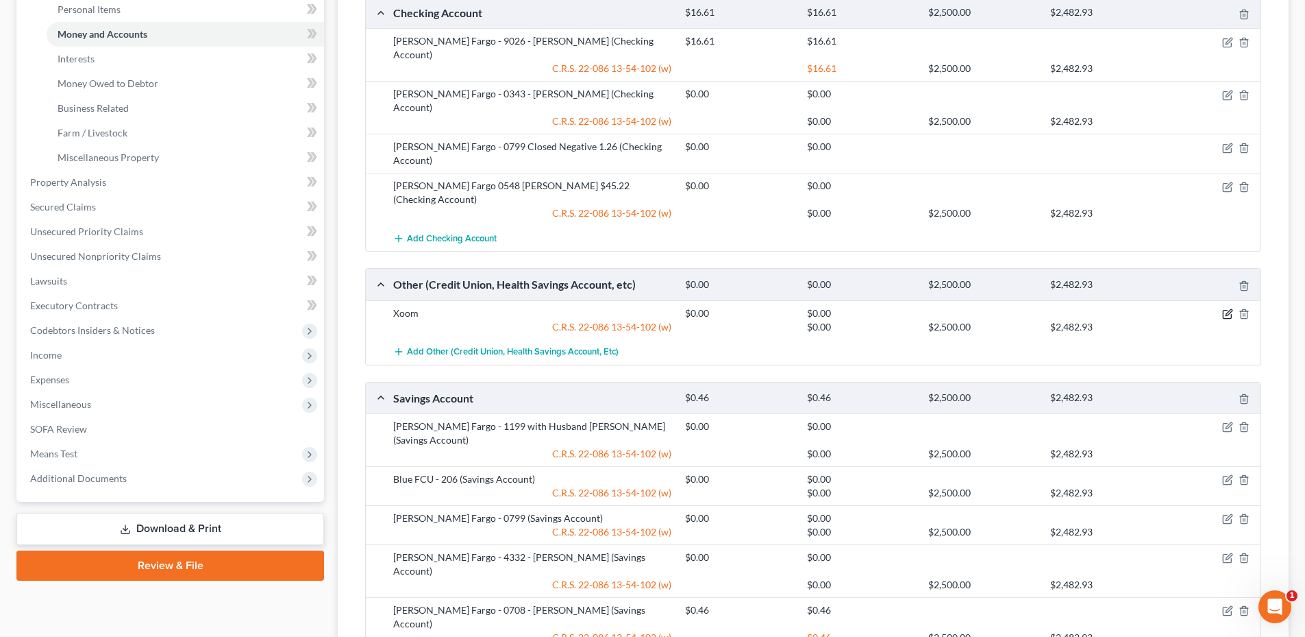
click at [1225, 308] on icon "button" at bounding box center [1228, 313] width 11 height 11
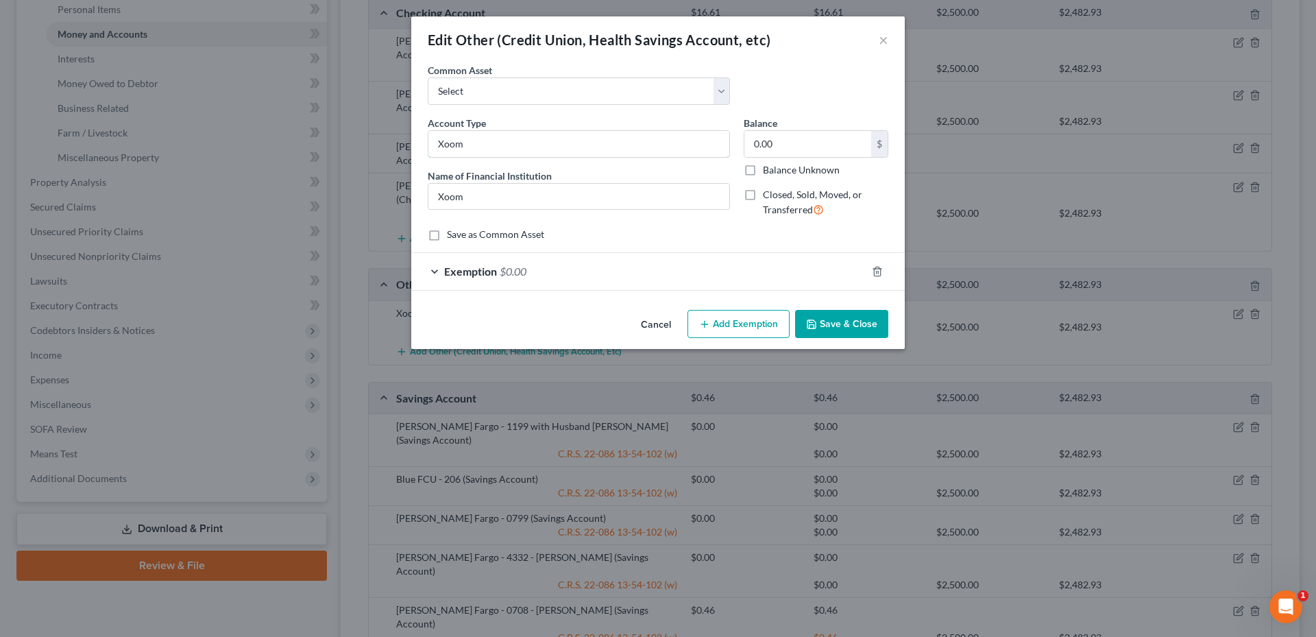
drag, startPoint x: 476, startPoint y: 143, endPoint x: 380, endPoint y: 156, distance: 96.1
click at [380, 156] on div "Edit Other (Credit Union, Health Savings Account, etc) × An exemption set must …" at bounding box center [658, 318] width 1316 height 637
type input "Paypal"
type input "P"
type input "Paypal"
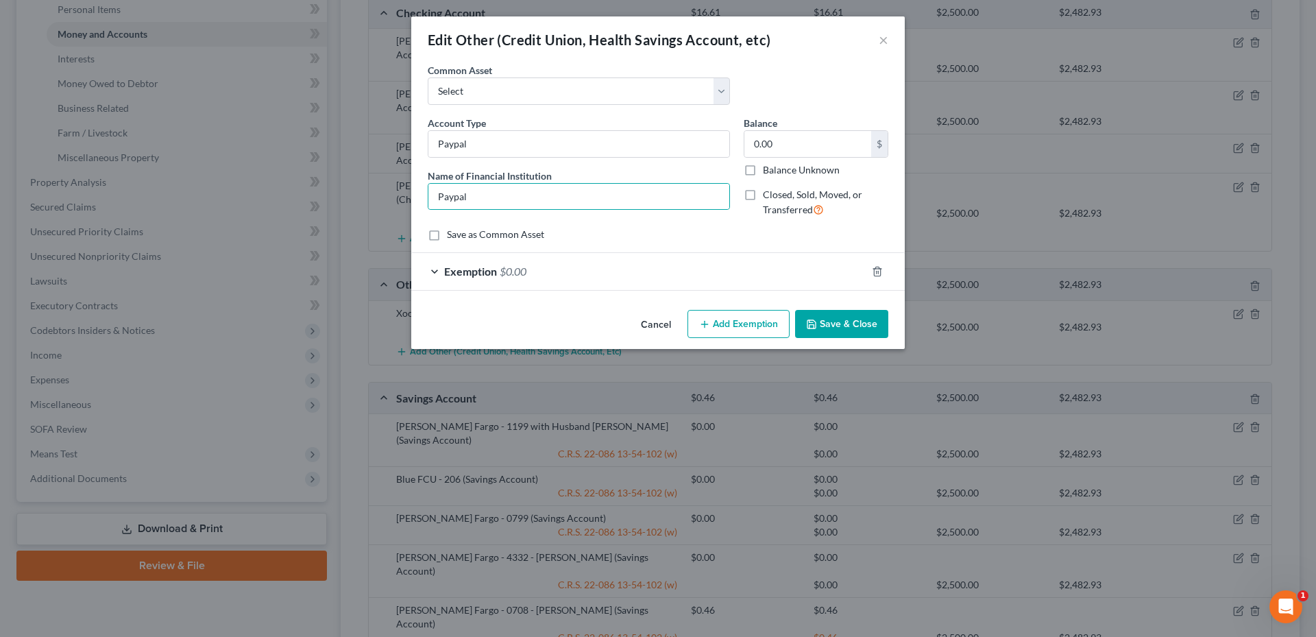
click at [850, 310] on button "Save & Close" at bounding box center [841, 324] width 93 height 29
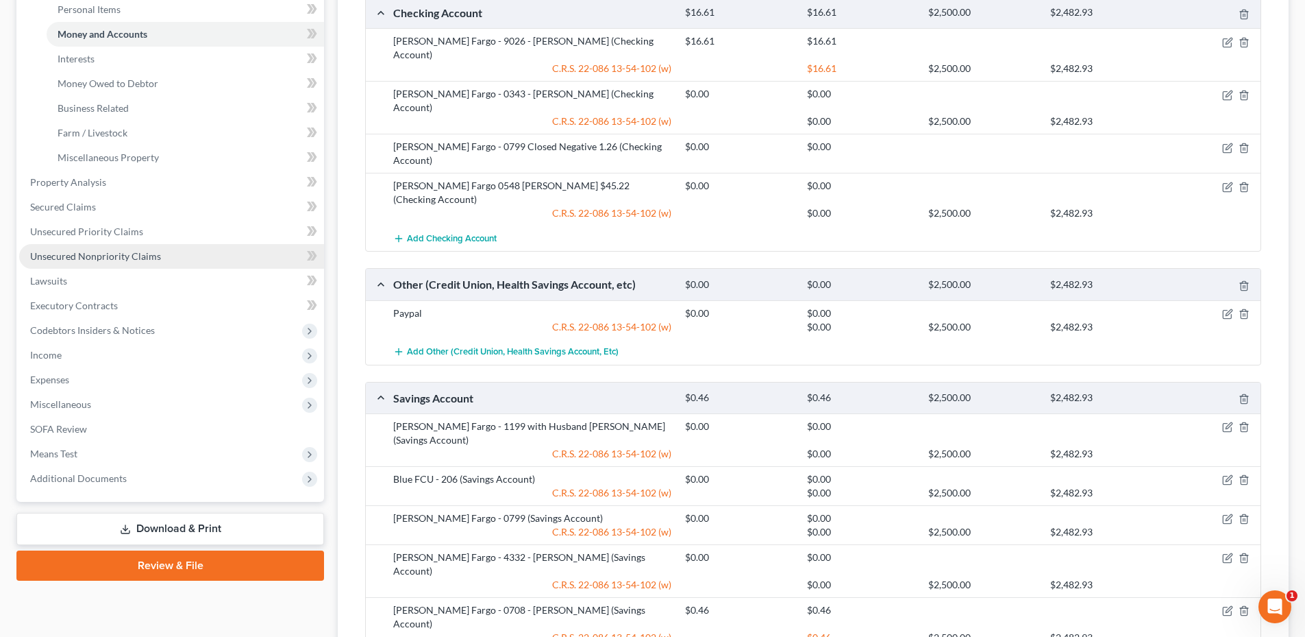
click at [97, 253] on span "Unsecured Nonpriority Claims" at bounding box center [95, 256] width 131 height 12
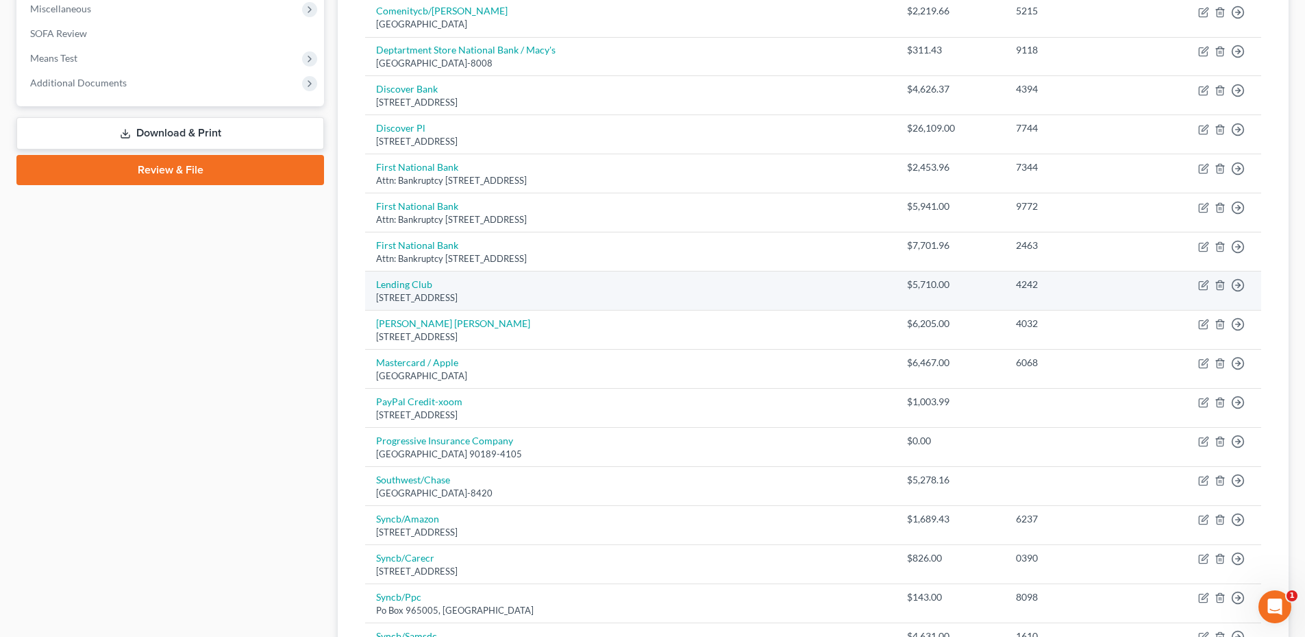
scroll to position [466, 0]
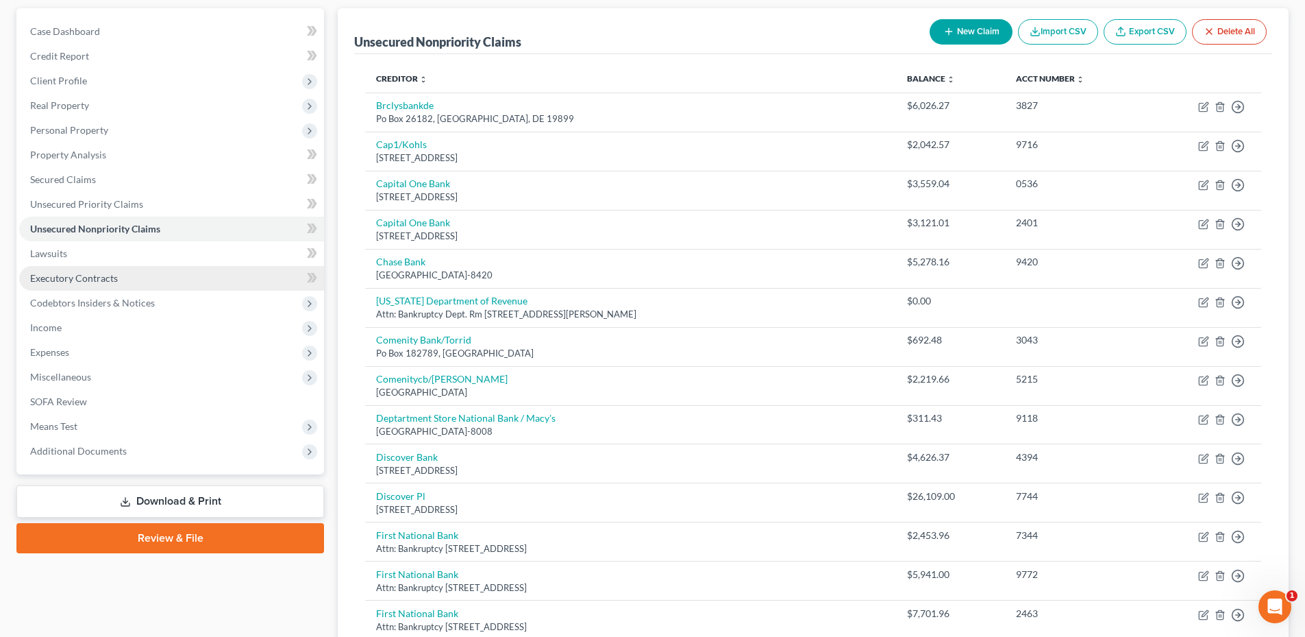
click at [114, 266] on link "Executory Contracts" at bounding box center [171, 278] width 305 height 25
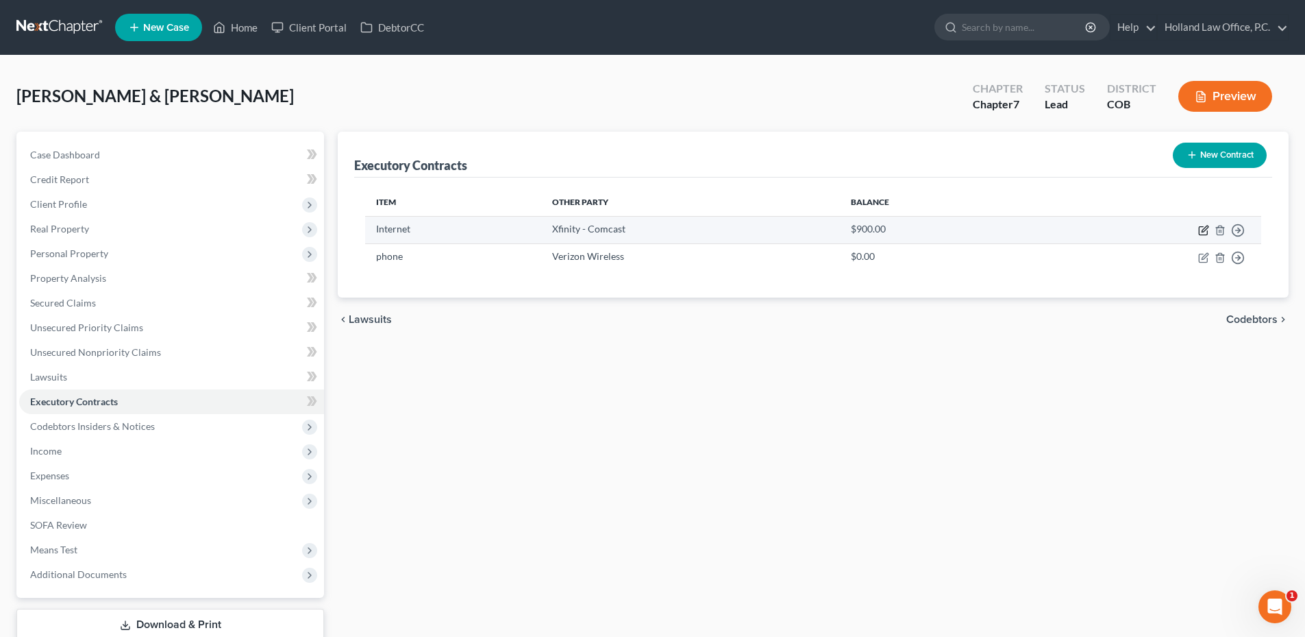
click at [1201, 233] on icon "button" at bounding box center [1204, 230] width 11 height 11
select select "4"
select select "0"
select select "2"
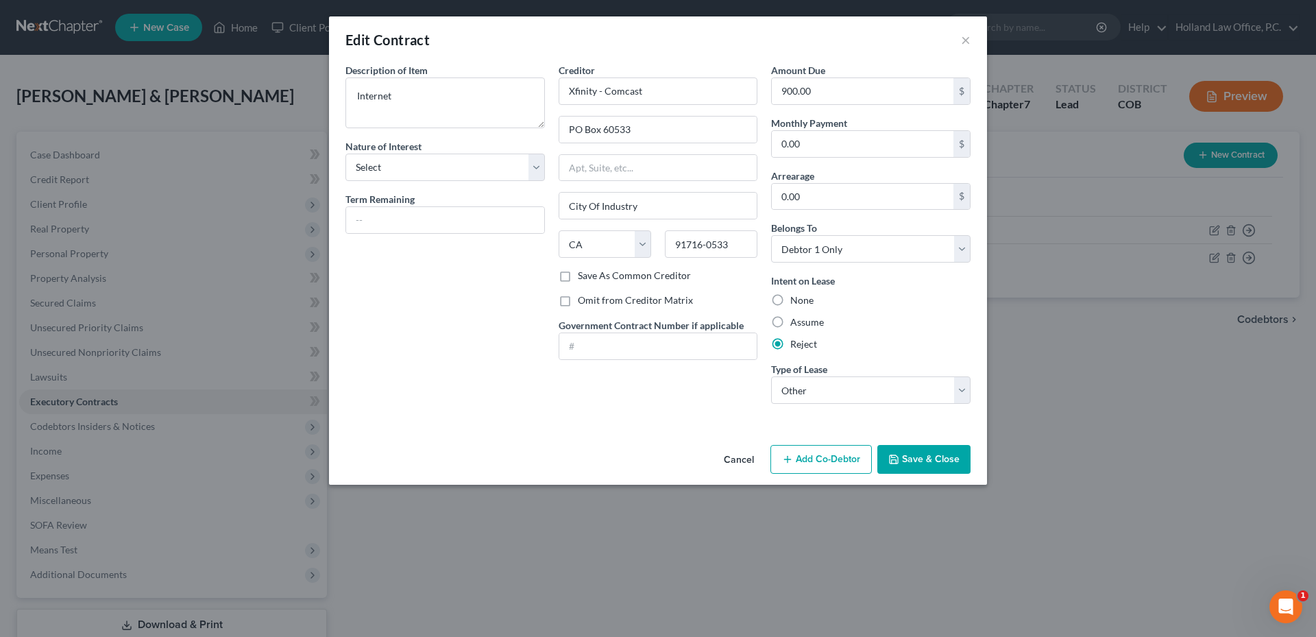
click at [970, 464] on div "Cancel Add Co-Debtor Save & Close" at bounding box center [658, 461] width 658 height 45
click at [945, 463] on button "Save & Close" at bounding box center [923, 459] width 93 height 29
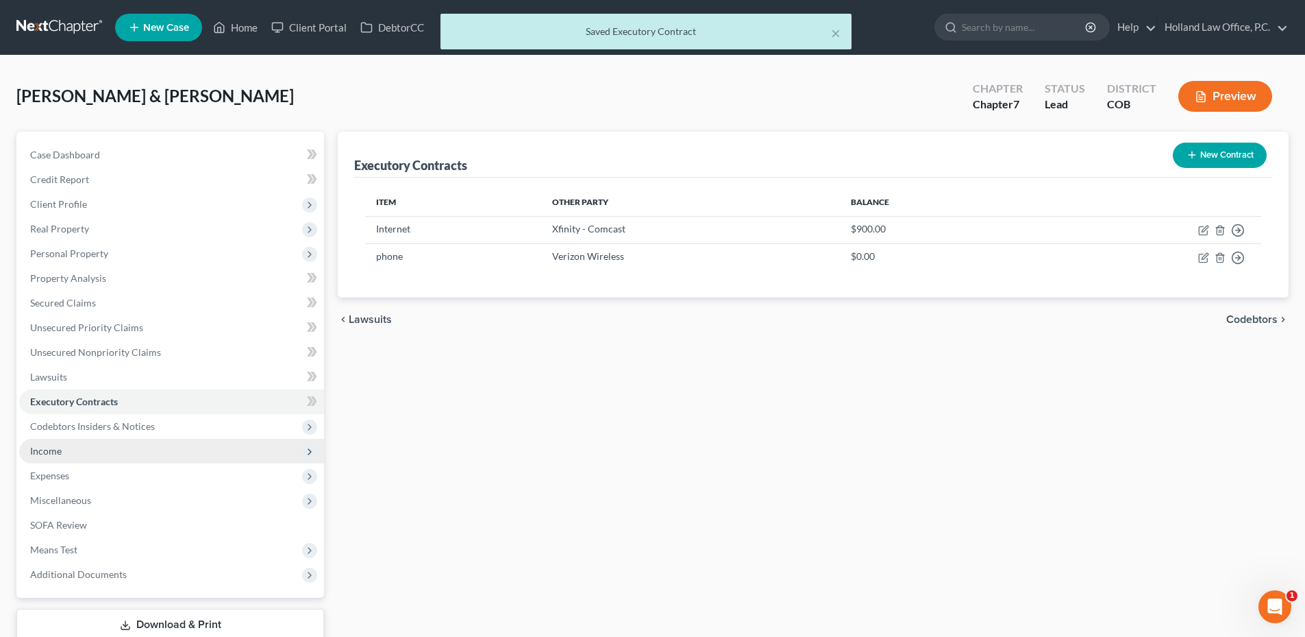
click at [64, 441] on span "Income" at bounding box center [171, 451] width 305 height 25
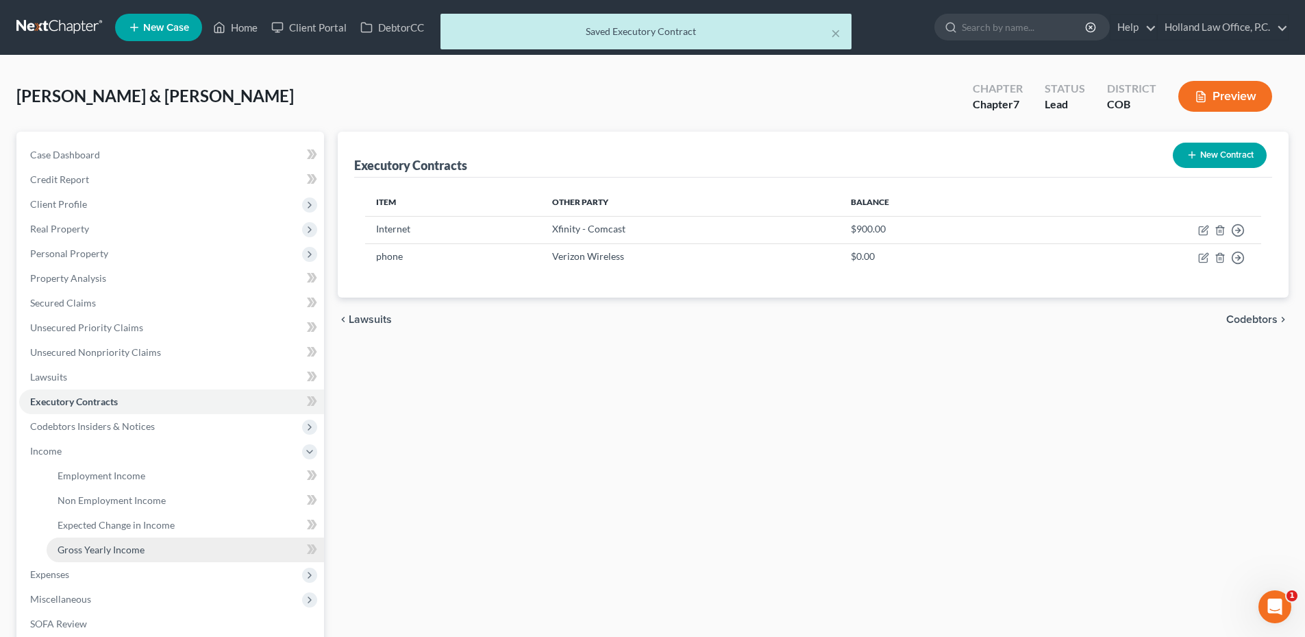
click at [116, 550] on span "Gross Yearly Income" at bounding box center [101, 549] width 87 height 12
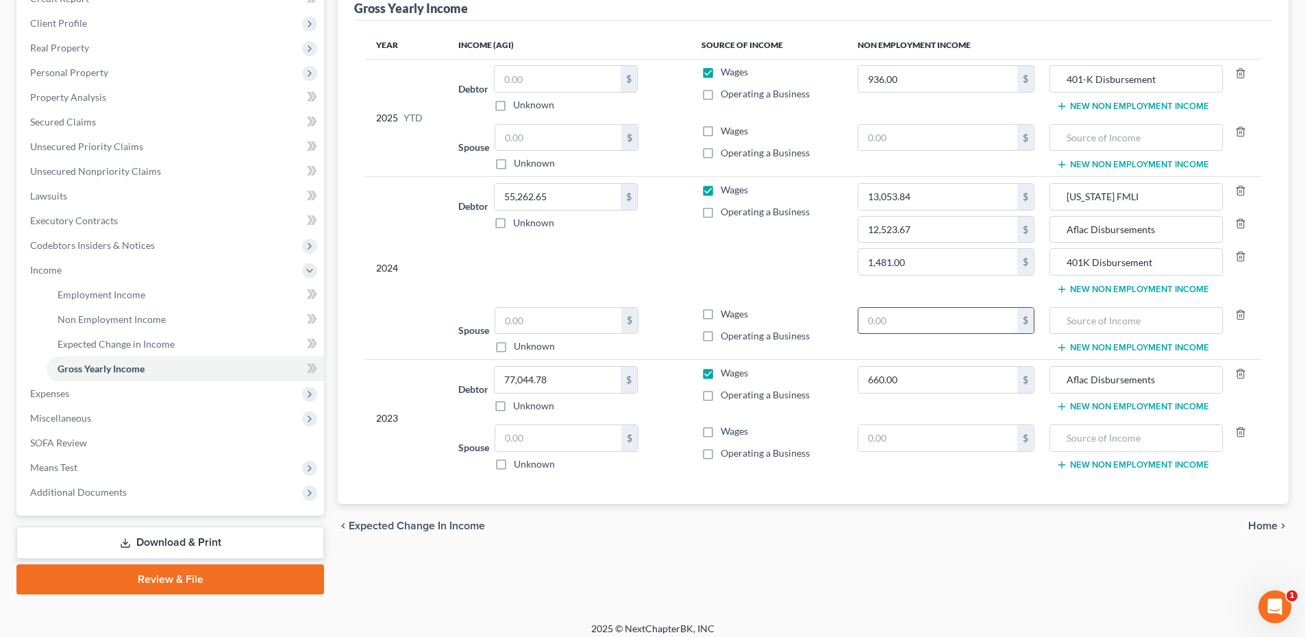
scroll to position [191, 0]
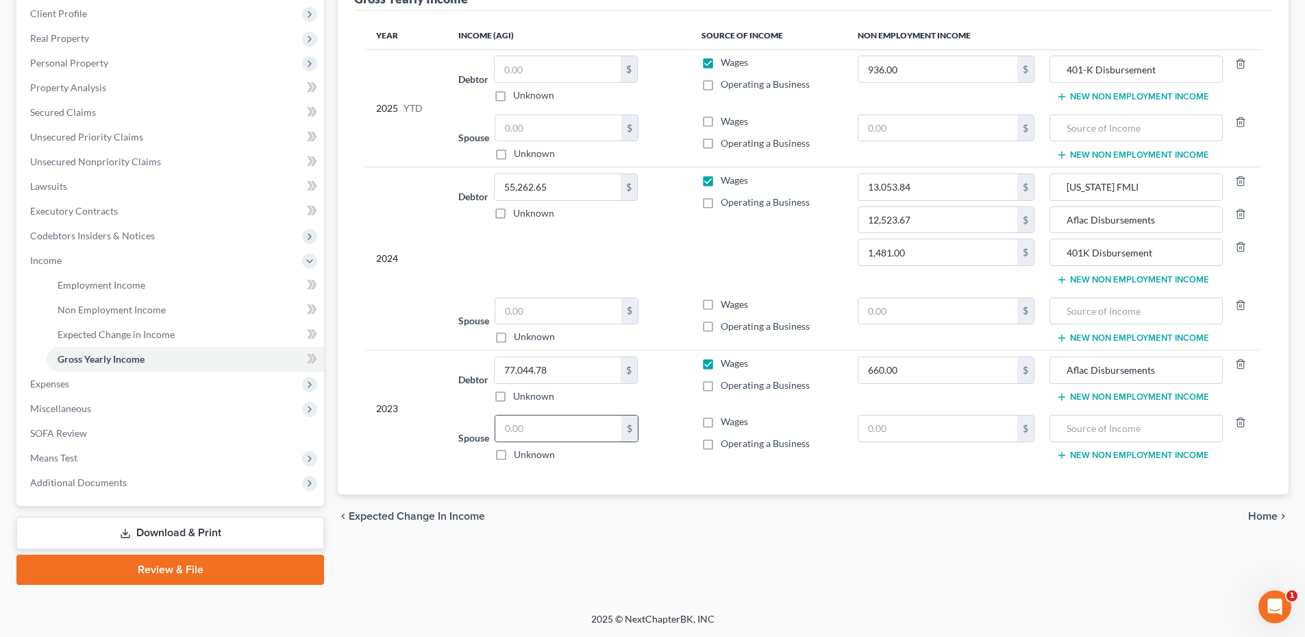
click at [551, 432] on input "text" at bounding box center [558, 428] width 126 height 26
type input "42,261.99"
click at [533, 313] on input "text" at bounding box center [558, 311] width 126 height 26
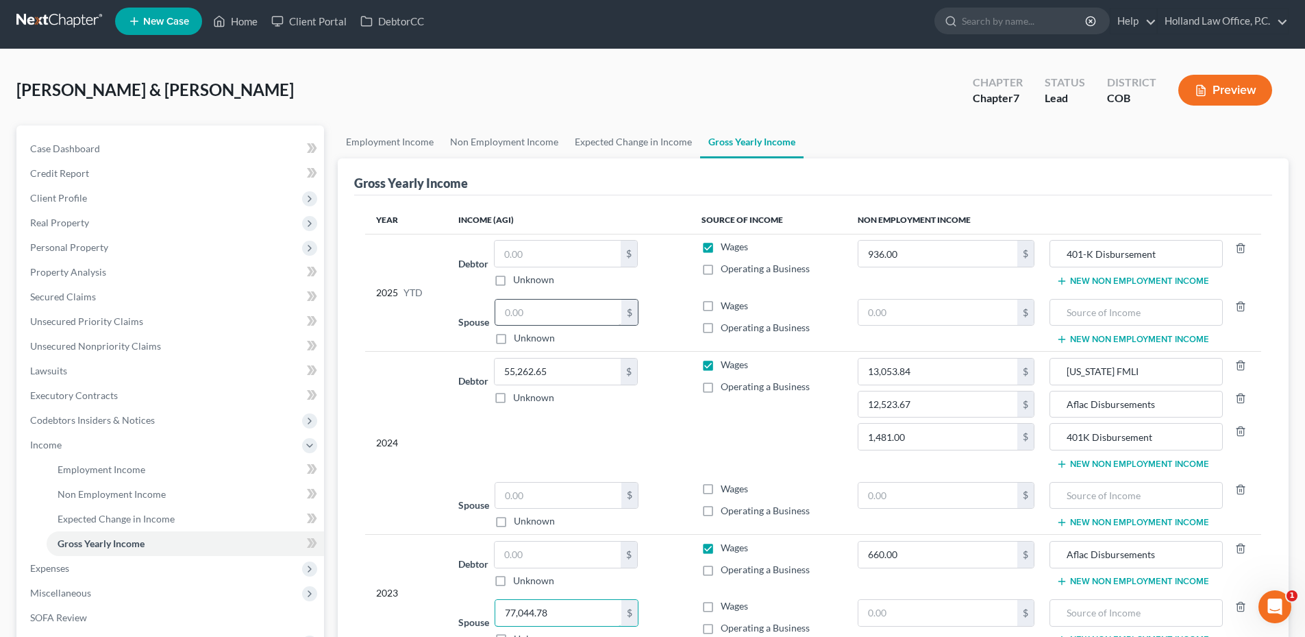
scroll to position [0, 0]
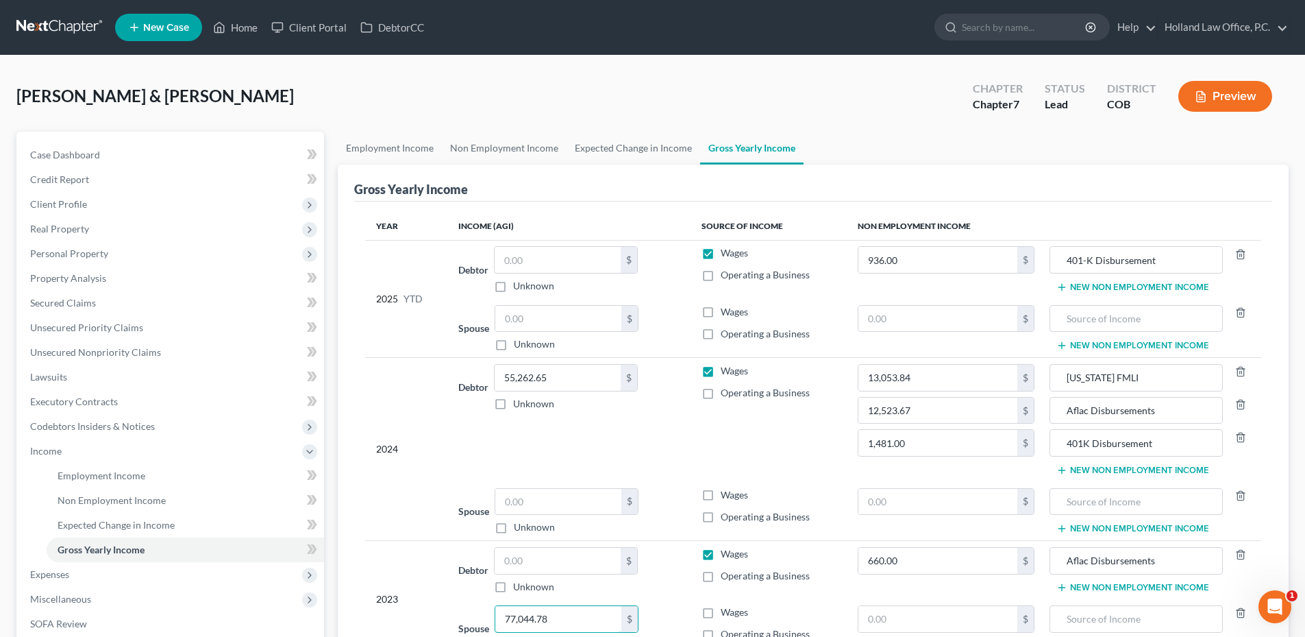
type input "77,044.78"
type input "55,262.65"
click at [935, 478] on td "13,053.84 $ 12,523.67 $ 1,481.00 $" at bounding box center [946, 420] width 199 height 124
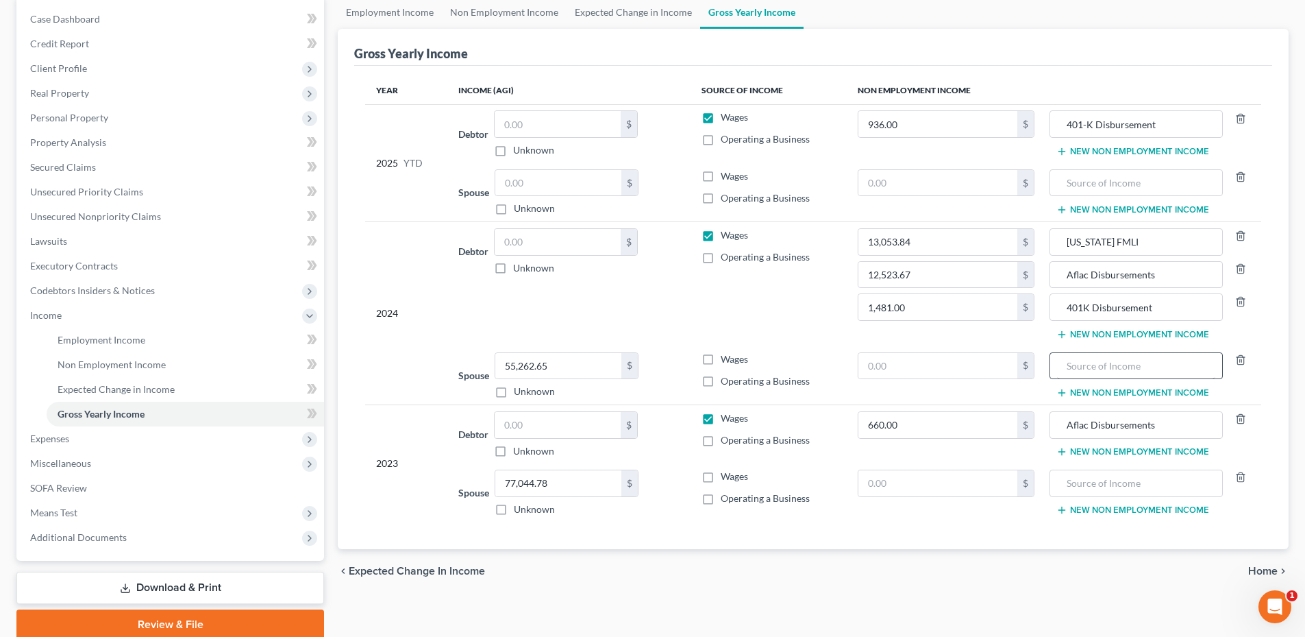
scroll to position [137, 0]
click at [1094, 346] on td "New Non Employment Income" at bounding box center [1154, 374] width 216 height 59
click at [1088, 357] on input "text" at bounding box center [1136, 365] width 158 height 26
type input "Colorado FMLI"
click at [1127, 397] on td "Colorado FMLI New Non Employment Income" at bounding box center [1154, 374] width 216 height 59
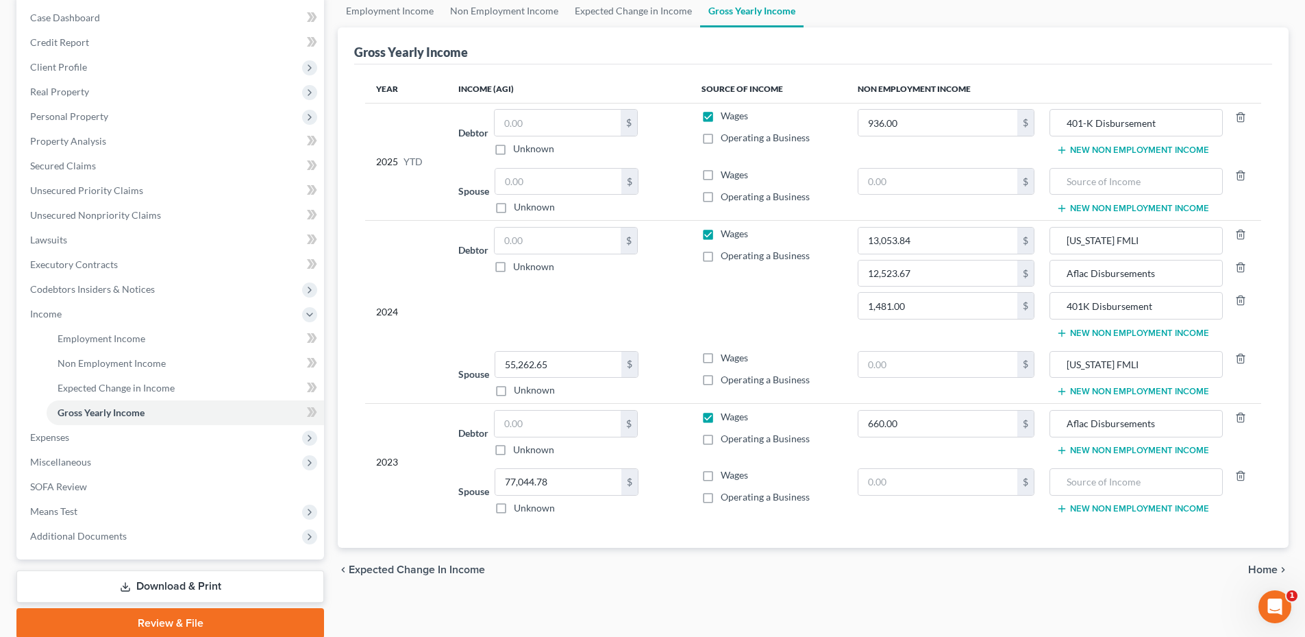
click at [1118, 389] on button "New Non Employment Income" at bounding box center [1133, 391] width 153 height 11
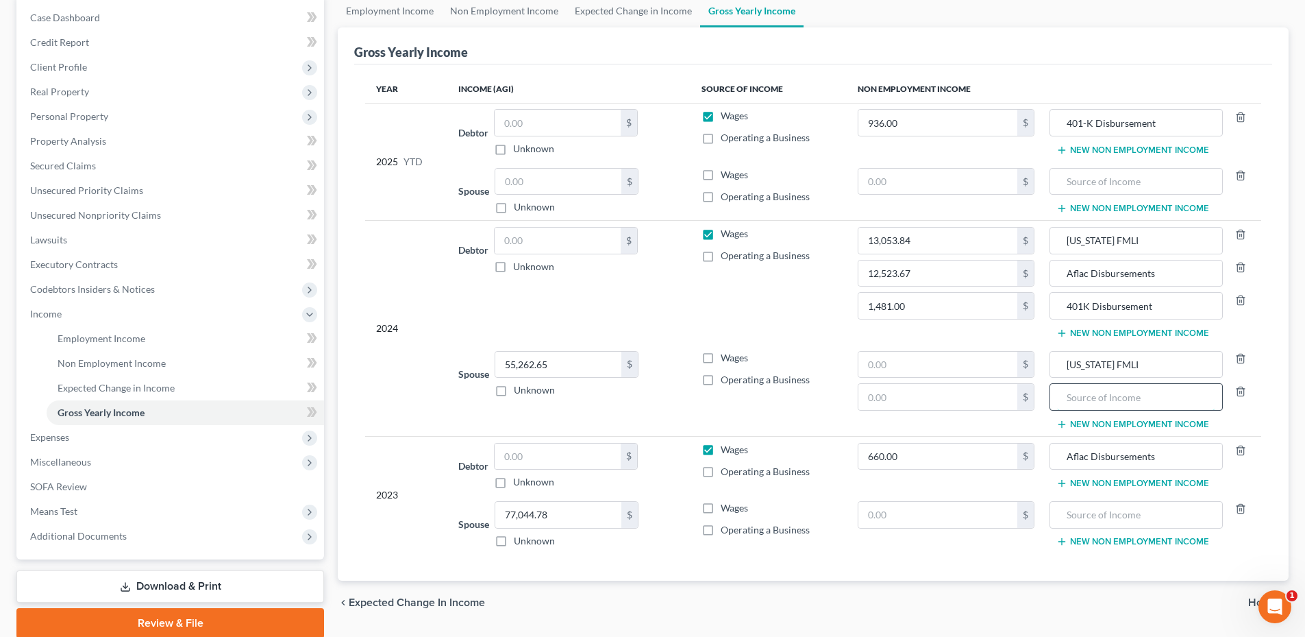
click at [1096, 407] on input "text" at bounding box center [1136, 397] width 158 height 26
type input "Aflac Disbursements"
click at [1116, 419] on button "New Non Employment Income" at bounding box center [1133, 424] width 153 height 11
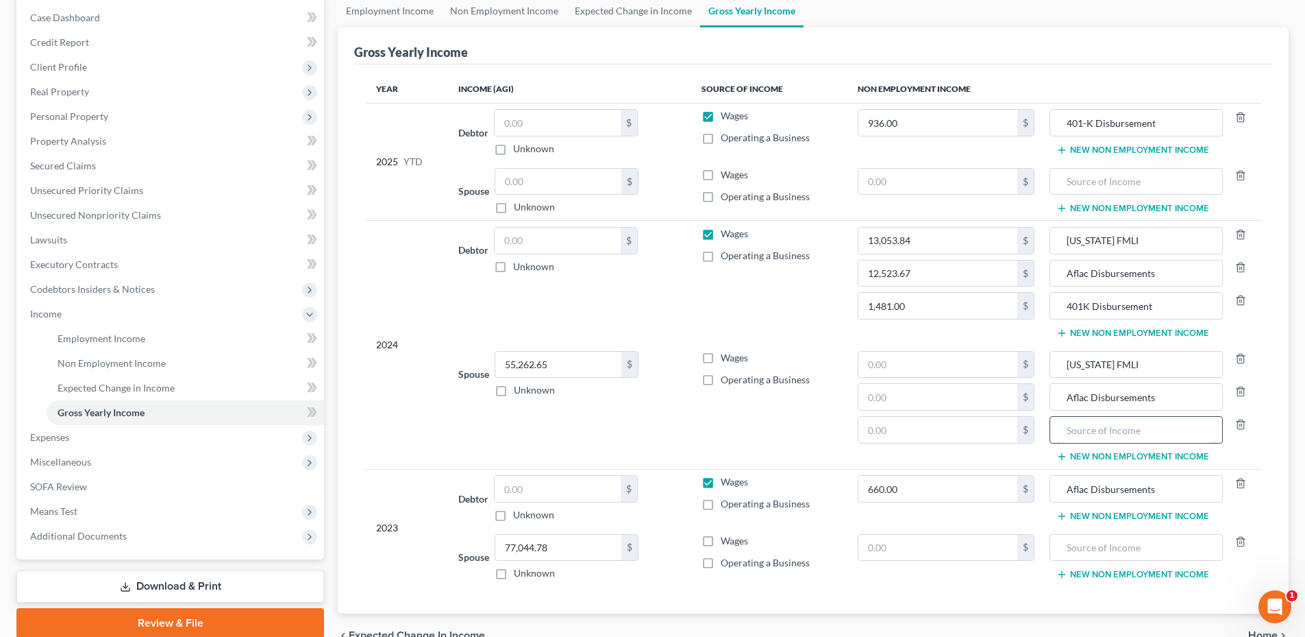
click at [1099, 428] on input "text" at bounding box center [1136, 430] width 158 height 26
type input "401k Disbursement"
type input "0"
type input "1,481.00"
type input "0"
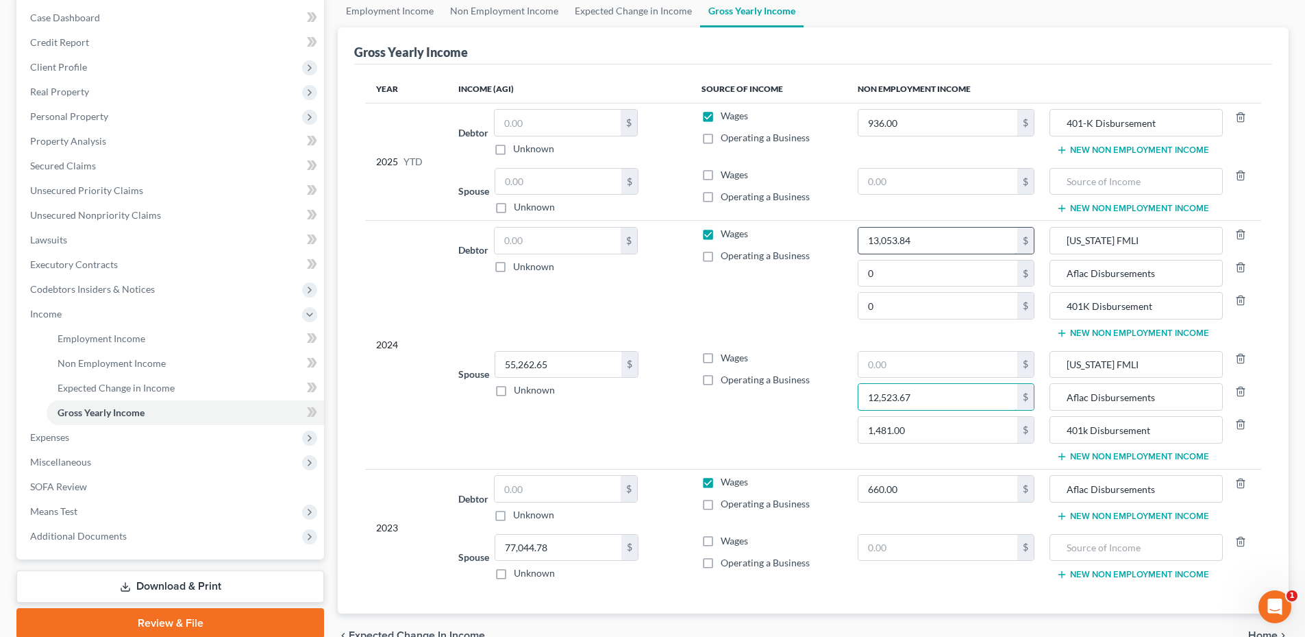
type input "12,523.67"
type input "0"
type input "13,053.84"
click at [1241, 232] on icon "button" at bounding box center [1241, 234] width 11 height 11
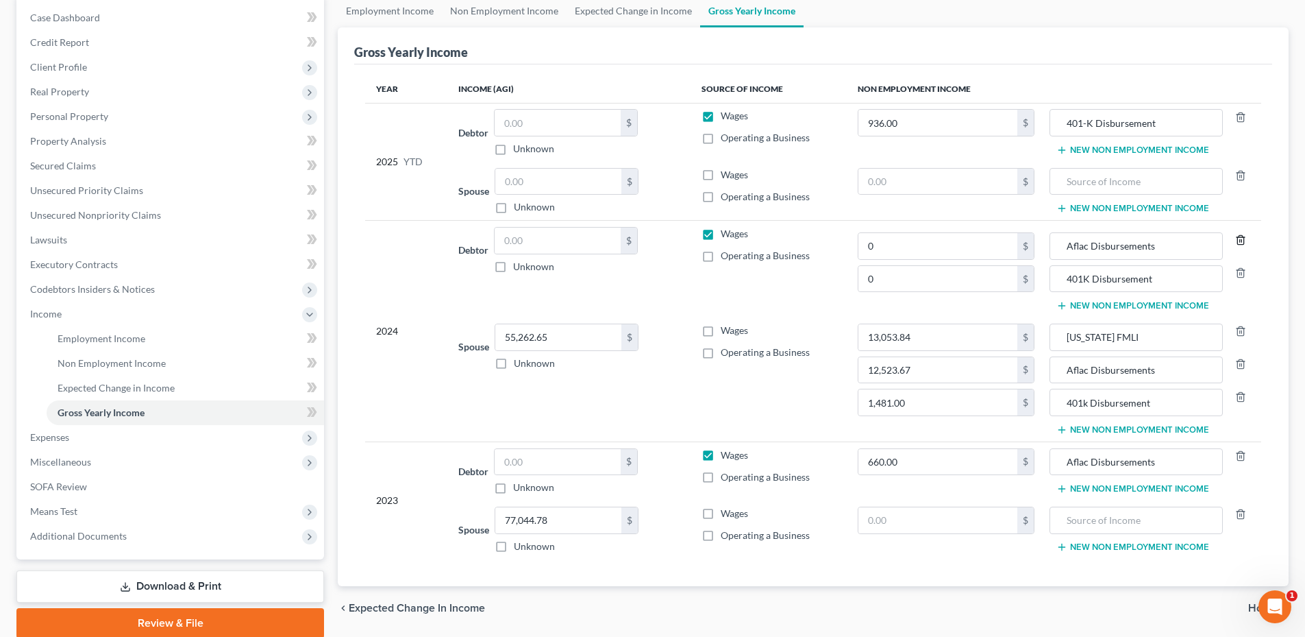
click at [1242, 245] on icon "button" at bounding box center [1241, 240] width 6 height 9
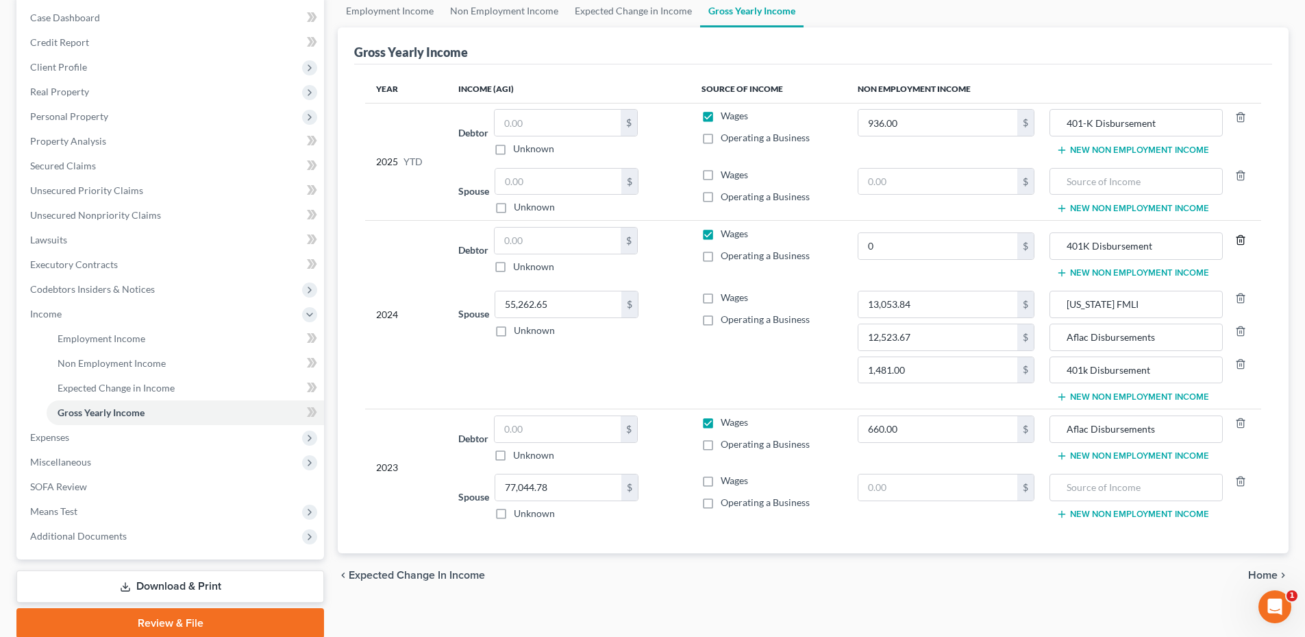
click at [1242, 245] on icon "button" at bounding box center [1241, 240] width 6 height 9
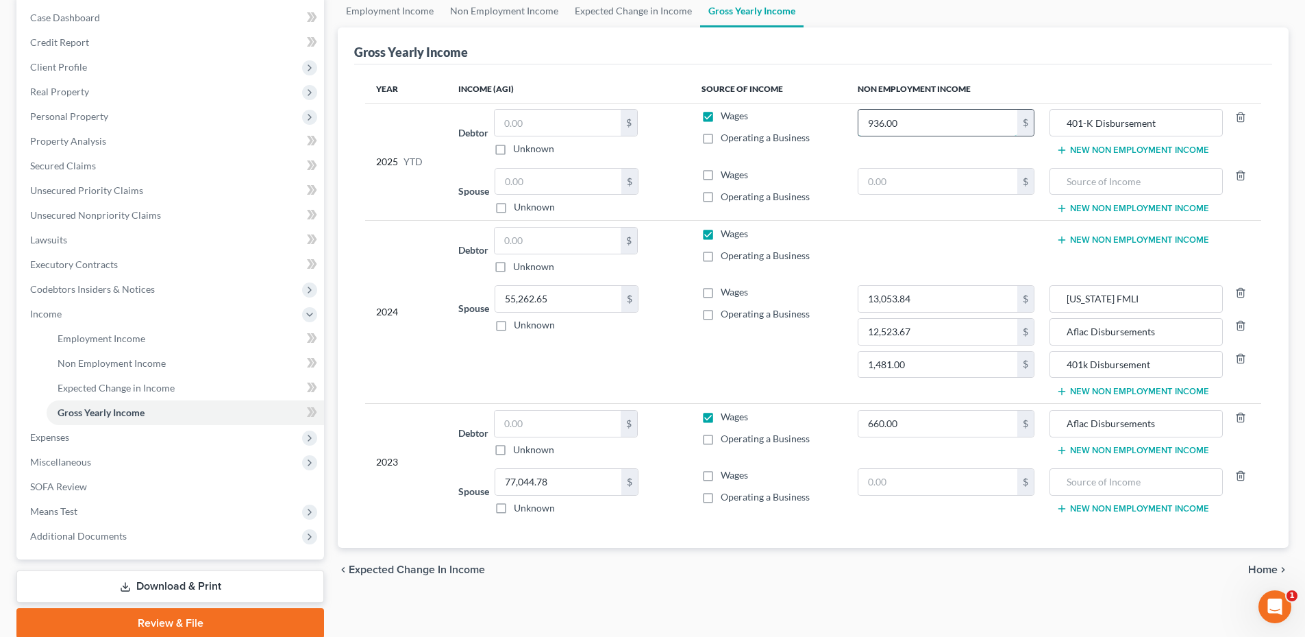
type input "0"
type input "936.00"
drag, startPoint x: 1147, startPoint y: 130, endPoint x: 1062, endPoint y: 129, distance: 85.0
click at [1065, 130] on input "401-K Disbursement" at bounding box center [1136, 123] width 158 height 26
type input "401-K Disbursement"
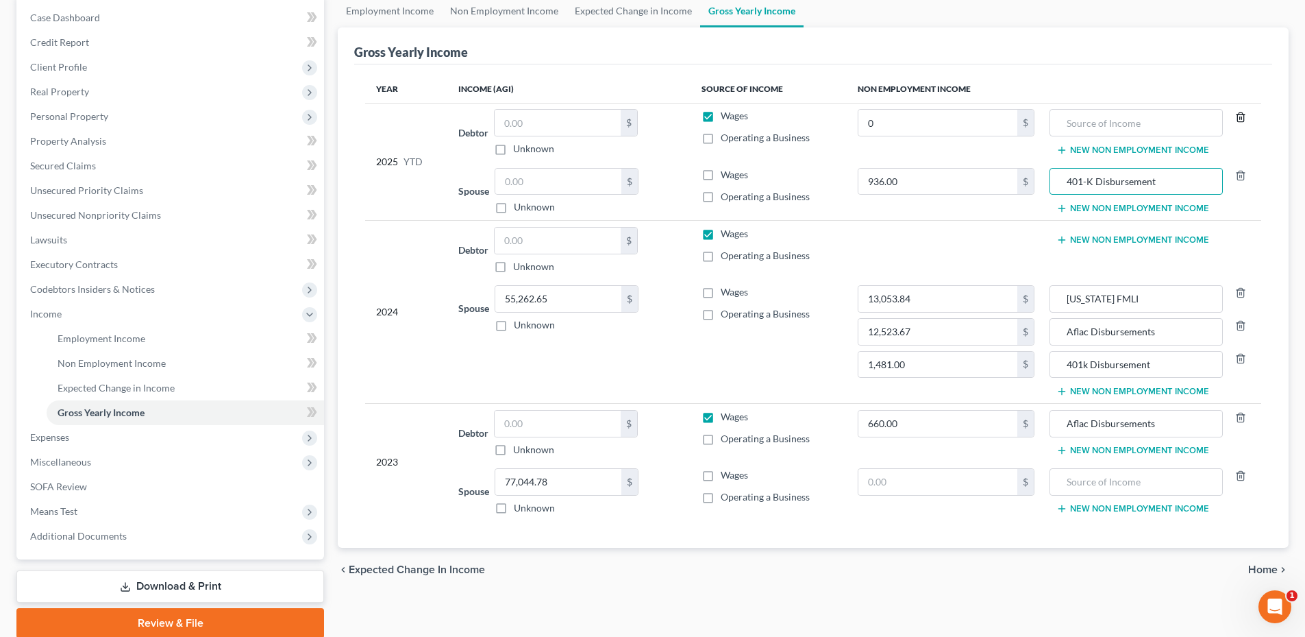
click at [1244, 115] on icon "button" at bounding box center [1241, 116] width 6 height 9
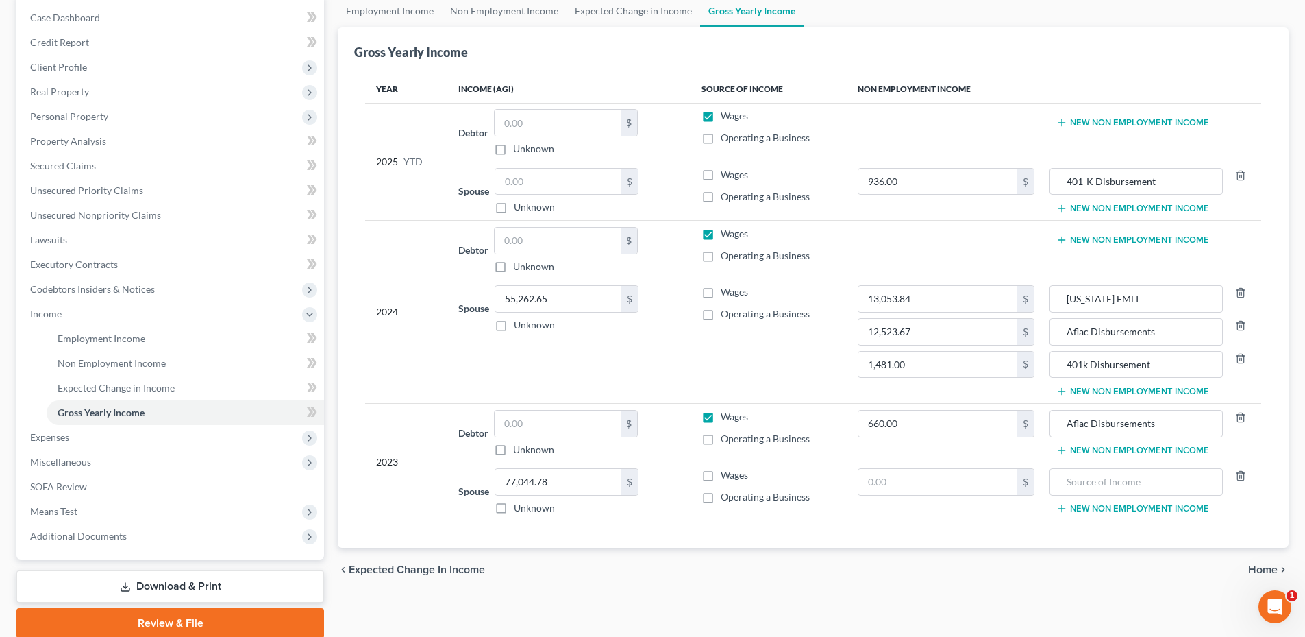
click at [1170, 120] on button "New Non Employment Income" at bounding box center [1133, 122] width 153 height 11
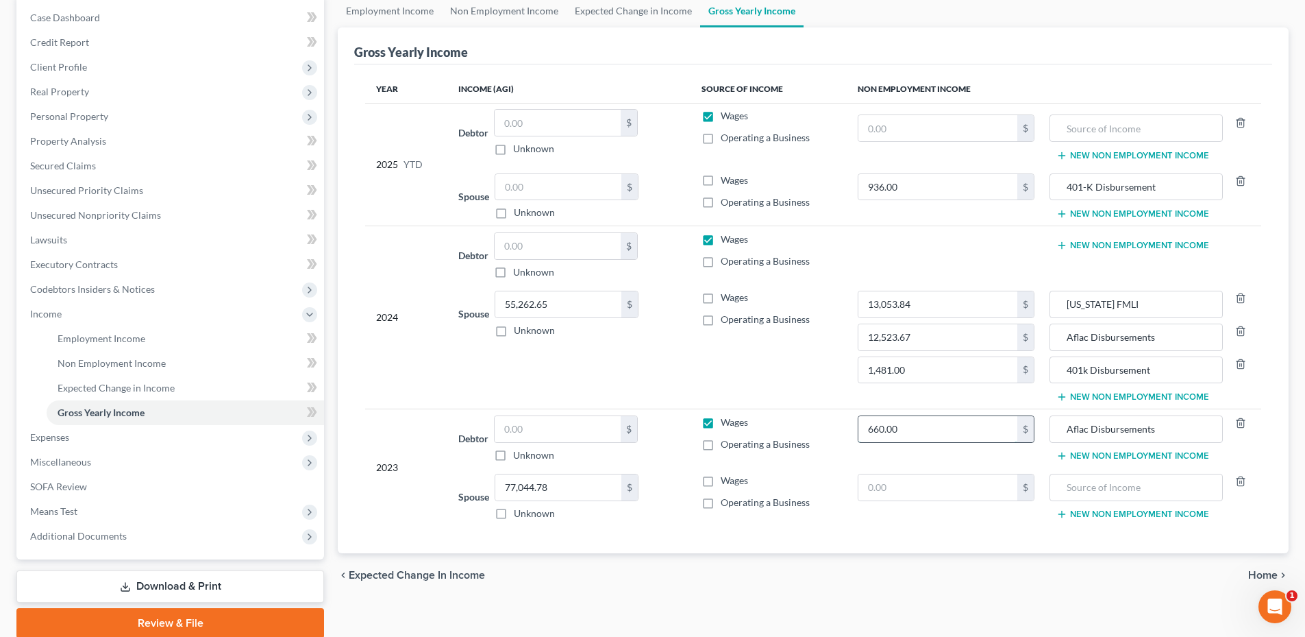
type input "0"
type input "660.00"
click at [1044, 434] on tr "2023 Debtor $ Unknown Balance Undetermined $ Unknown Wages Operating a Business…" at bounding box center [813, 438] width 896 height 59
type input "Aflac Disbursements"
click at [721, 482] on label "Wages" at bounding box center [734, 481] width 27 height 14
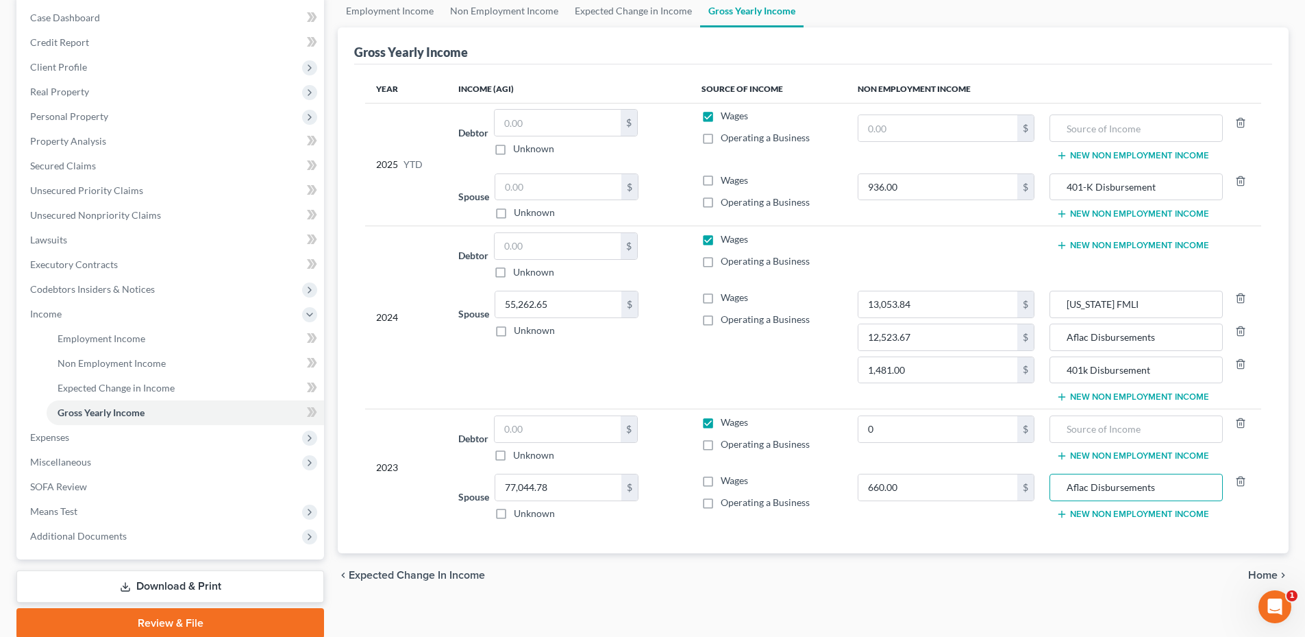
click at [726, 482] on input "Wages" at bounding box center [730, 478] width 9 height 9
checkbox input "true"
click at [721, 299] on label "Wages" at bounding box center [734, 298] width 27 height 14
click at [726, 299] on input "Wages" at bounding box center [730, 295] width 9 height 9
checkbox input "true"
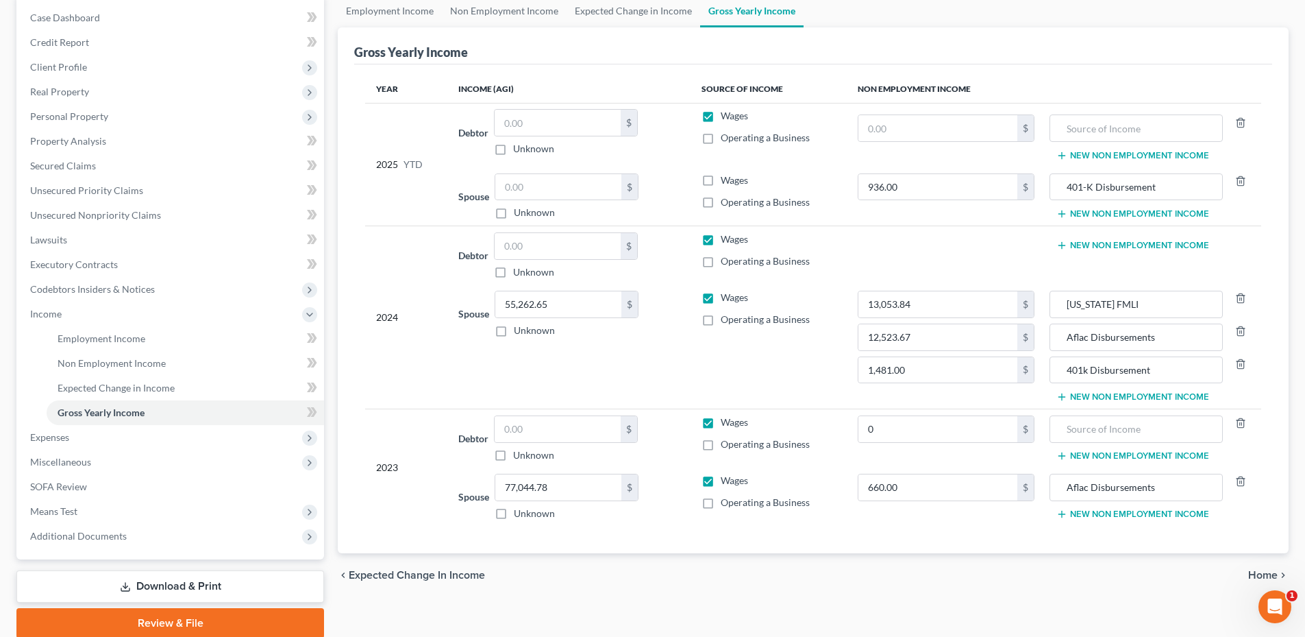
click at [721, 180] on label "Wages" at bounding box center [734, 180] width 27 height 14
click at [726, 180] on input "Wages" at bounding box center [730, 177] width 9 height 9
checkbox input "true"
click at [524, 419] on input "text" at bounding box center [558, 429] width 126 height 26
type input "42,261.99"
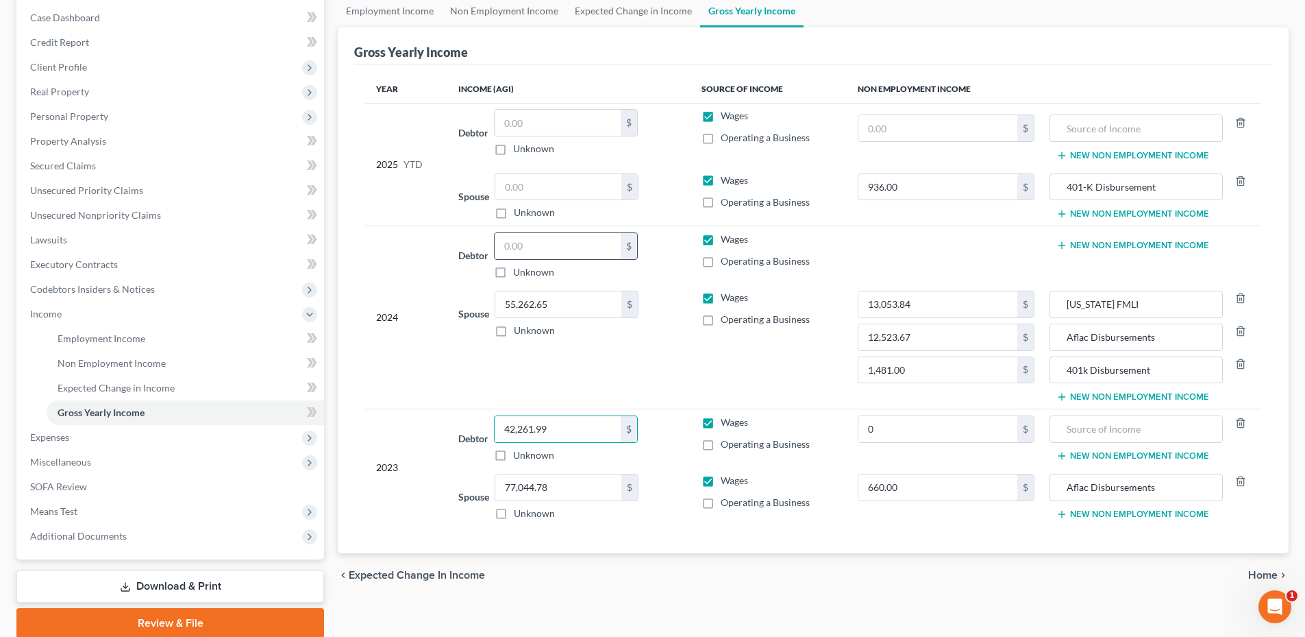
click at [562, 250] on input "text" at bounding box center [558, 246] width 126 height 26
type input "44,652.59"
click at [545, 197] on input "text" at bounding box center [558, 187] width 126 height 26
type input "43,330.46"
click at [542, 117] on input "text" at bounding box center [558, 123] width 126 height 26
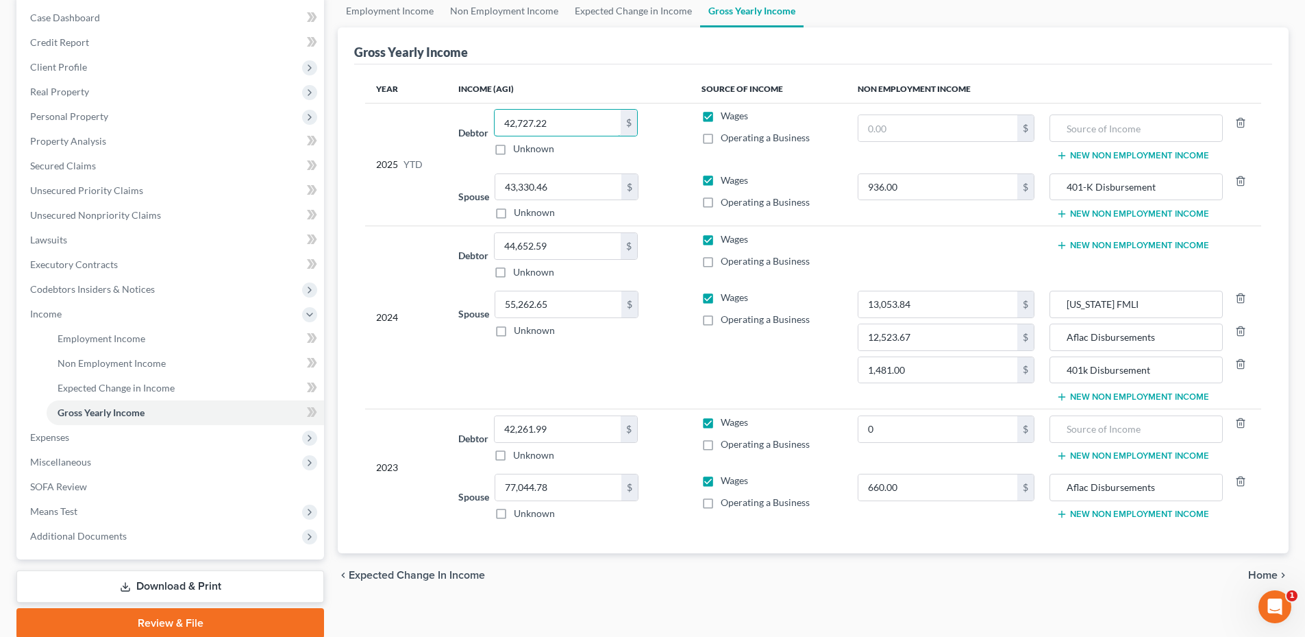
type input "42,727.22"
click at [676, 160] on td "Debtor 42,727.22 $ Unknown Balance Undetermined 42,727.22 $ Unknown" at bounding box center [569, 135] width 243 height 64
click at [1081, 208] on button "New Non Employment Income" at bounding box center [1133, 213] width 153 height 11
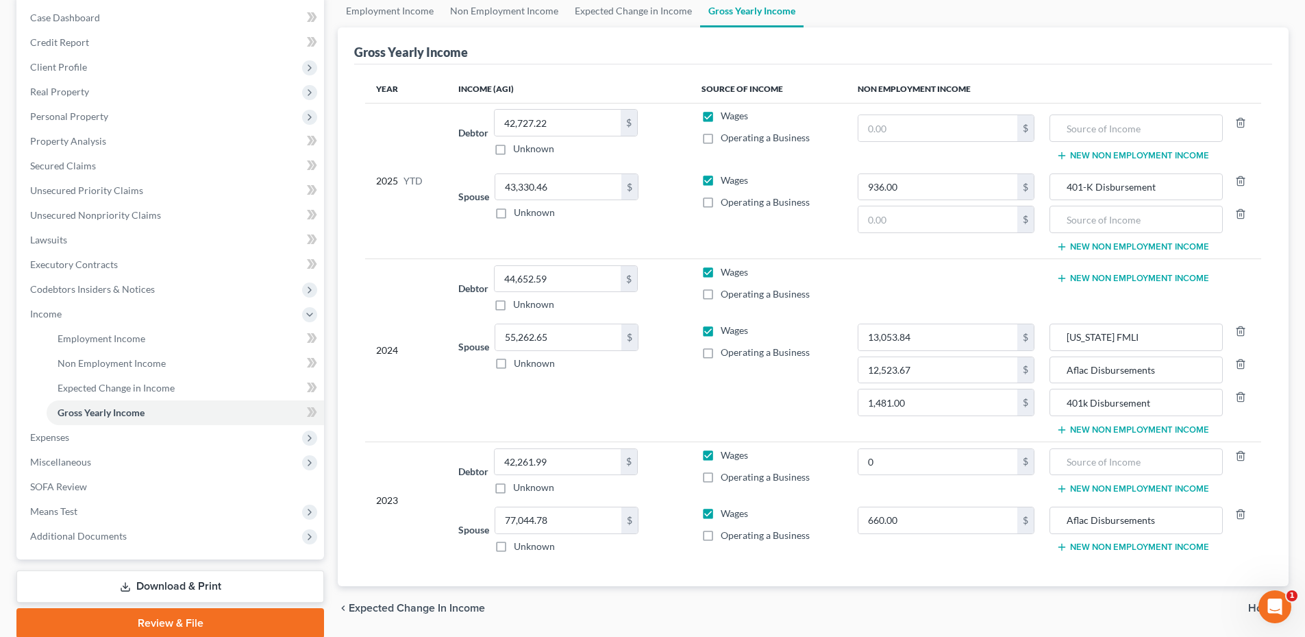
click at [1077, 237] on td "401-K Disbursement New Non Employment Income" at bounding box center [1154, 212] width 216 height 91
click at [1083, 224] on input "text" at bounding box center [1136, 219] width 158 height 26
type input "Colorado TABOR"
click at [927, 228] on input "text" at bounding box center [939, 219] width 160 height 26
click at [928, 234] on td "936.00 $ $" at bounding box center [946, 212] width 199 height 91
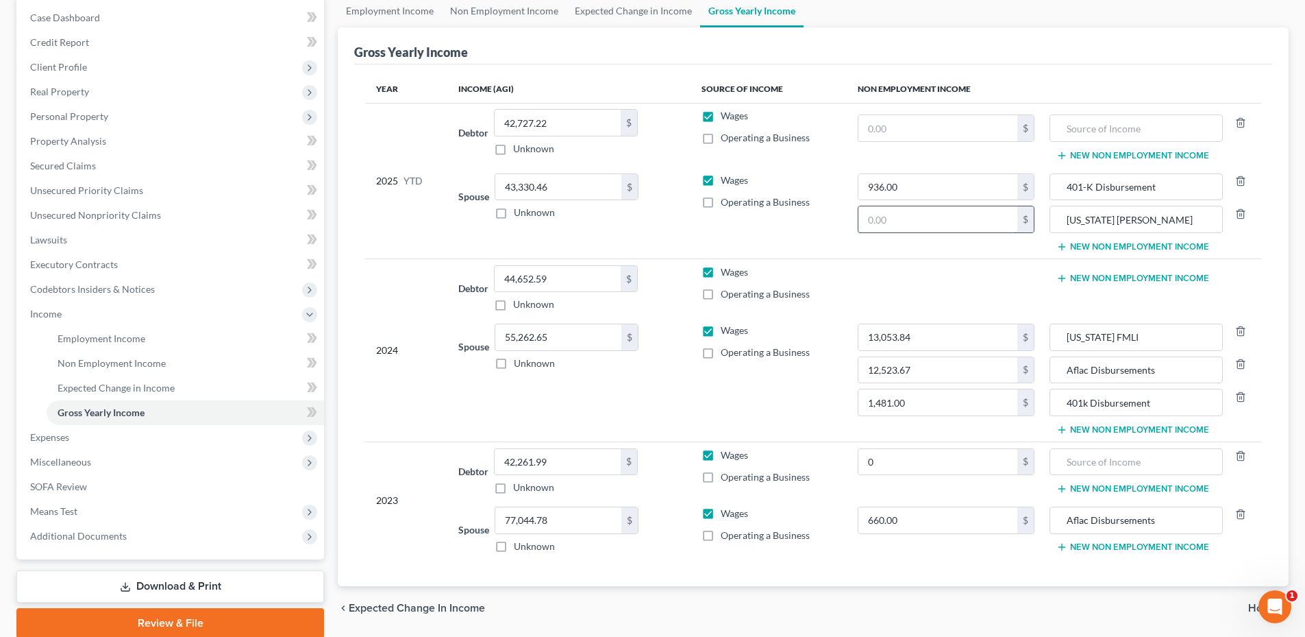
click at [922, 219] on input "text" at bounding box center [939, 219] width 160 height 26
type input "277"
click at [935, 132] on input "text" at bounding box center [939, 128] width 160 height 26
type input "277"
type input "Colorado TABOR"
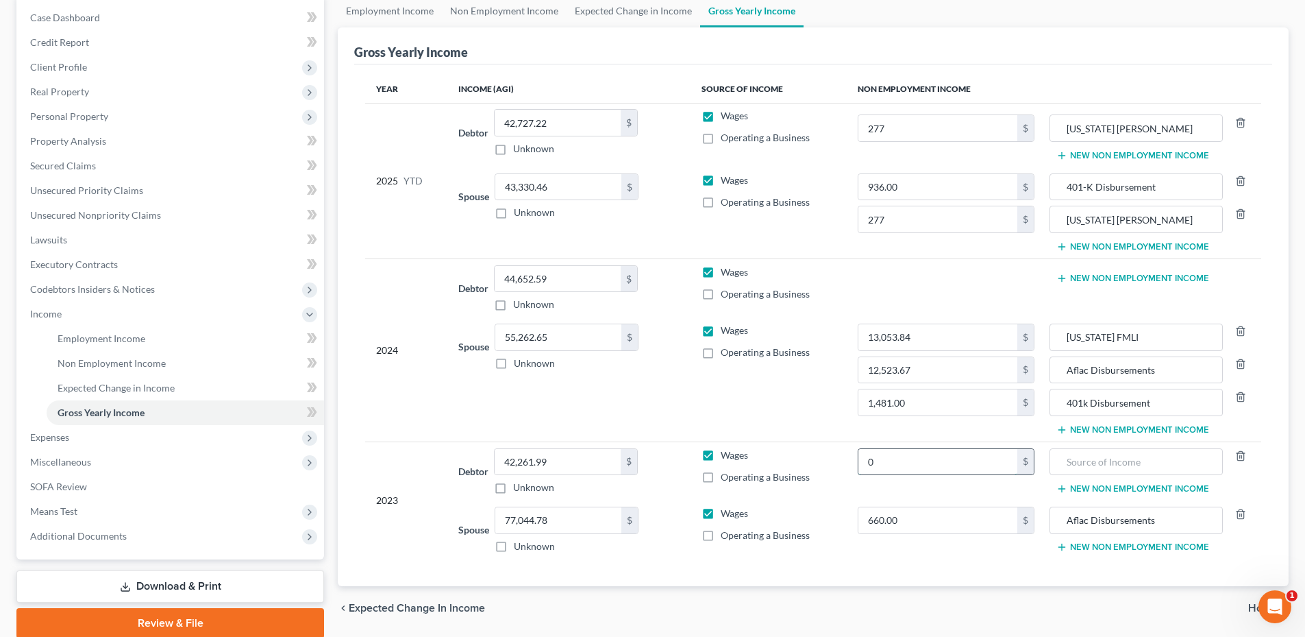
click at [970, 453] on input "0" at bounding box center [939, 462] width 160 height 26
click at [969, 454] on input "0" at bounding box center [939, 462] width 160 height 26
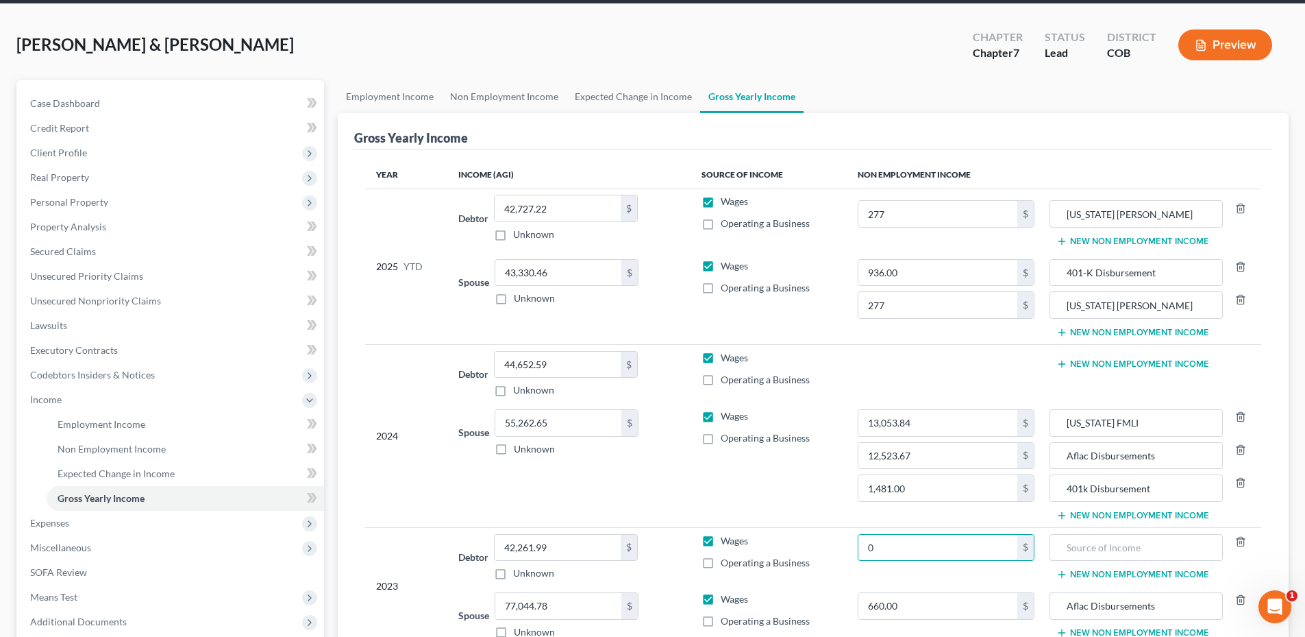
scroll to position [191, 0]
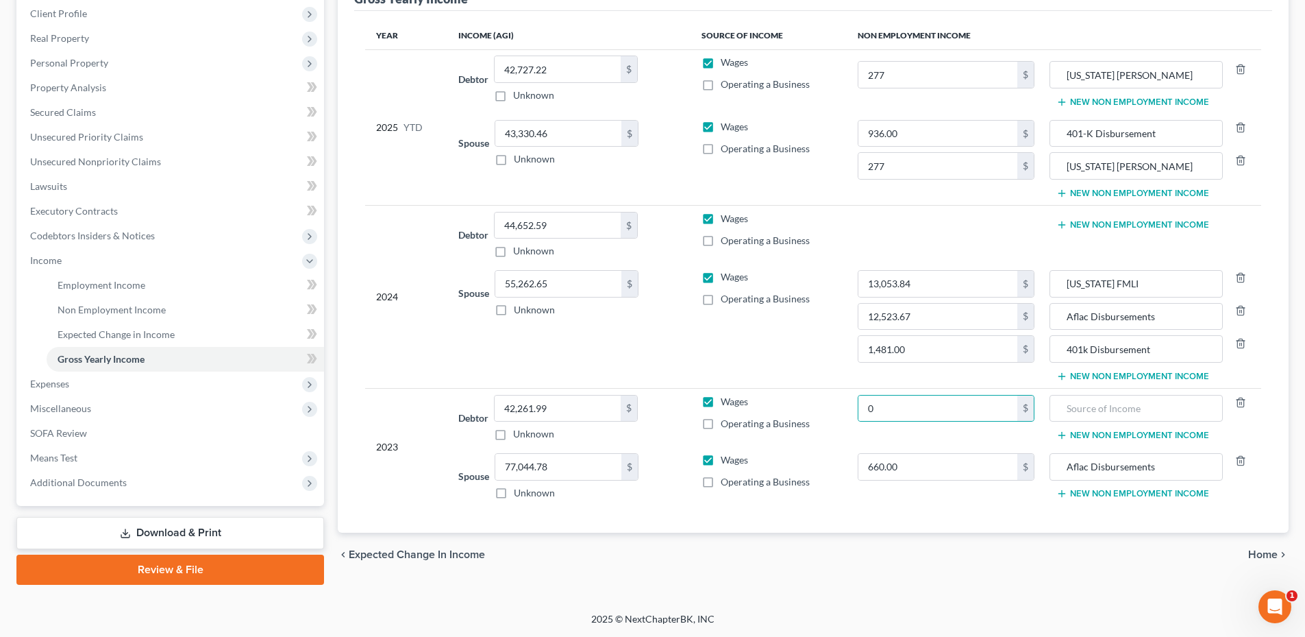
click at [830, 433] on td "Wages Operating a Business" at bounding box center [769, 417] width 156 height 59
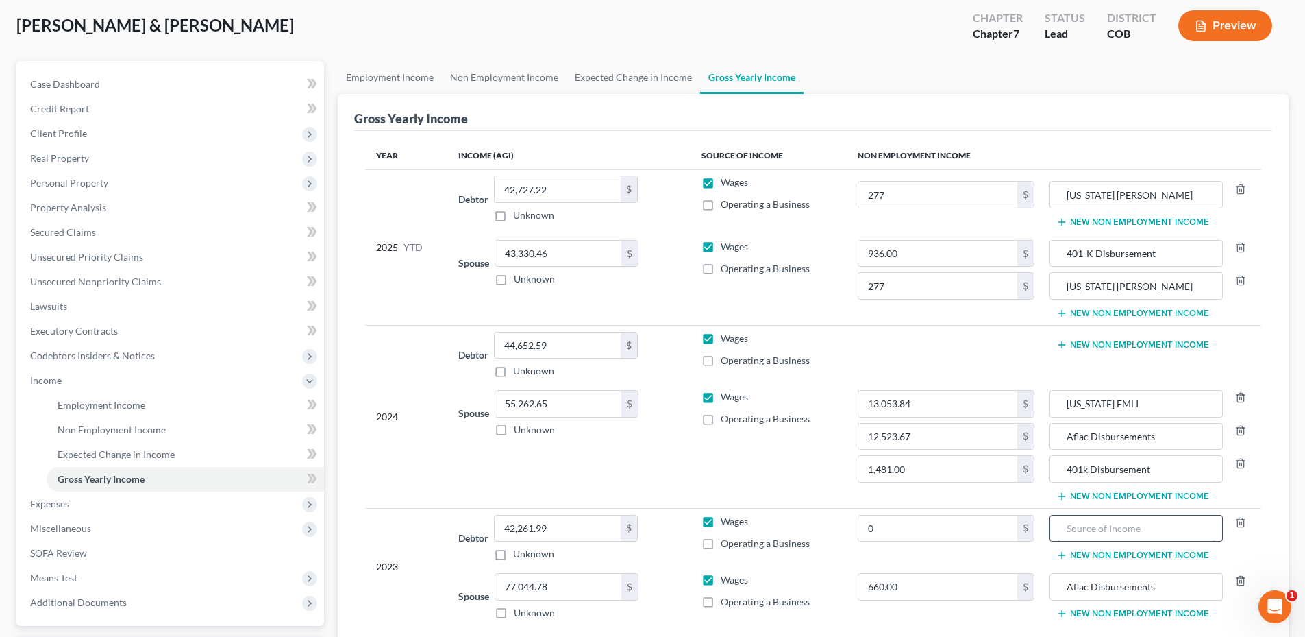
scroll to position [137, 0]
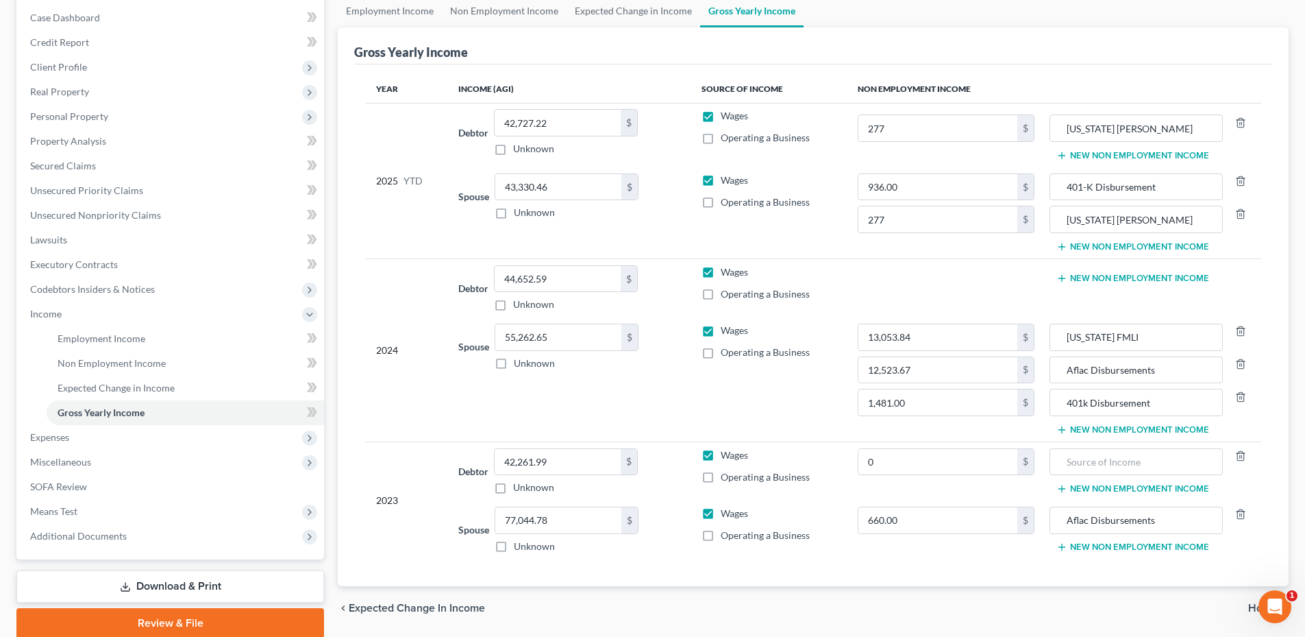
click at [1107, 424] on button "New Non Employment Income" at bounding box center [1133, 429] width 153 height 11
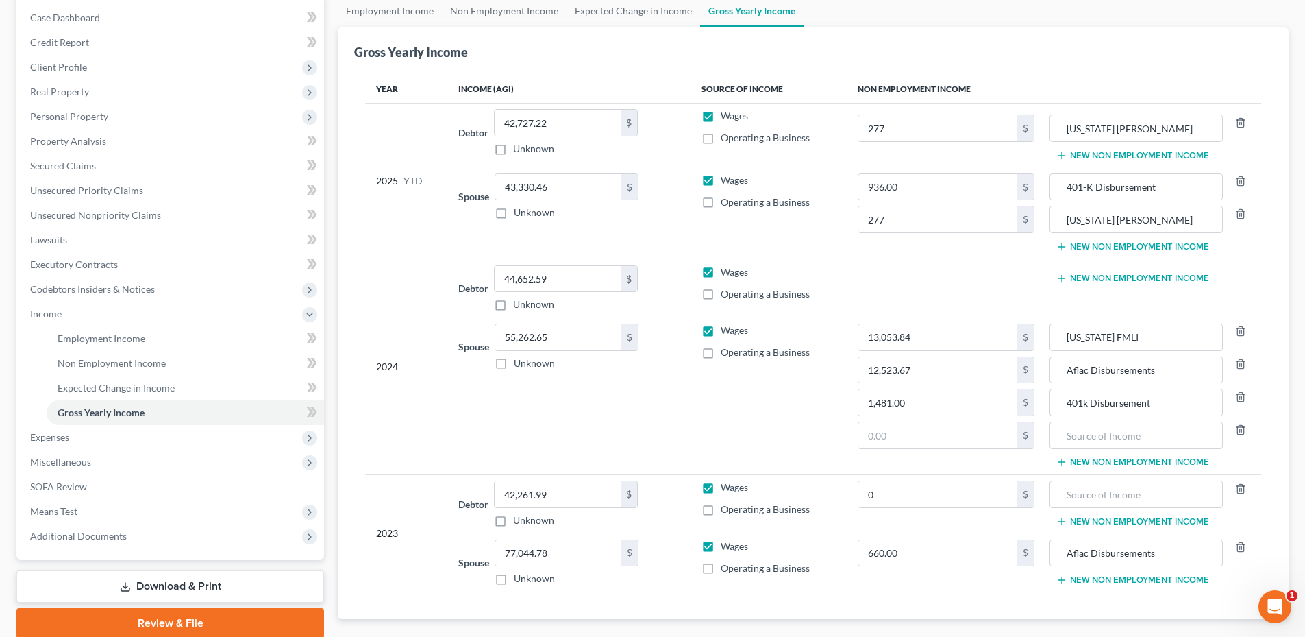
click at [1104, 281] on button "New Non Employment Income" at bounding box center [1133, 278] width 153 height 11
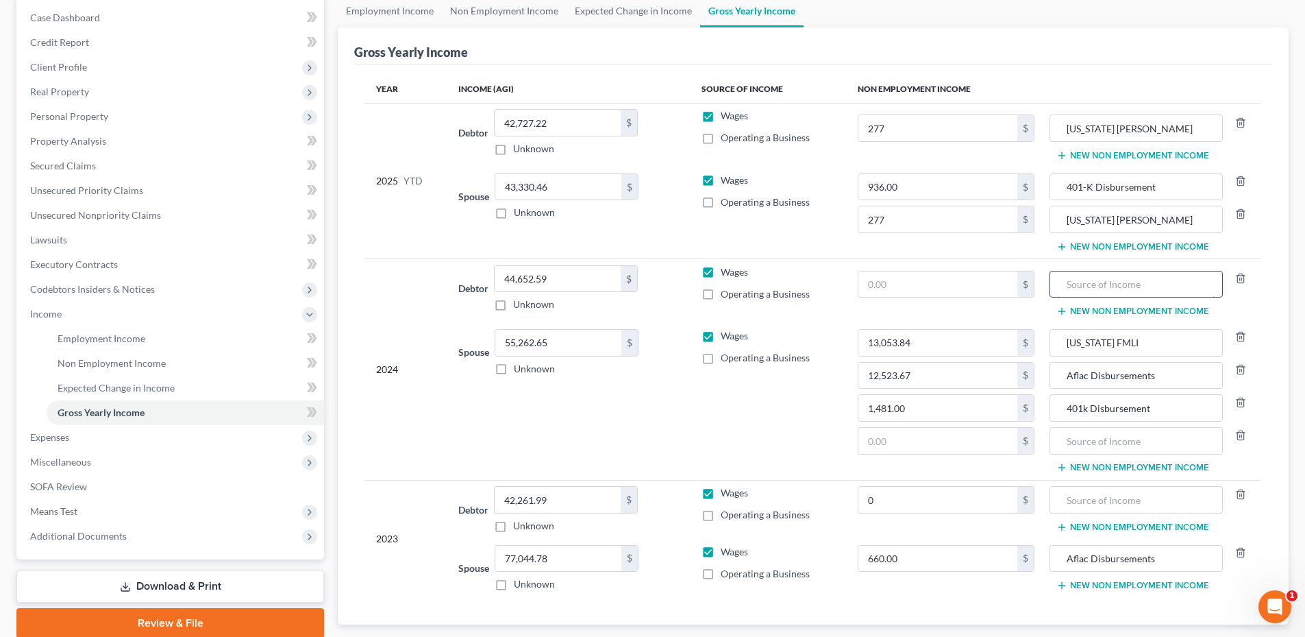
click at [1083, 289] on input "text" at bounding box center [1136, 284] width 158 height 26
type input "Coloroado TABOR"
click at [946, 290] on input "text" at bounding box center [939, 284] width 160 height 26
type input "800"
click at [1090, 286] on input "Coloroado TABOR" at bounding box center [1136, 284] width 158 height 26
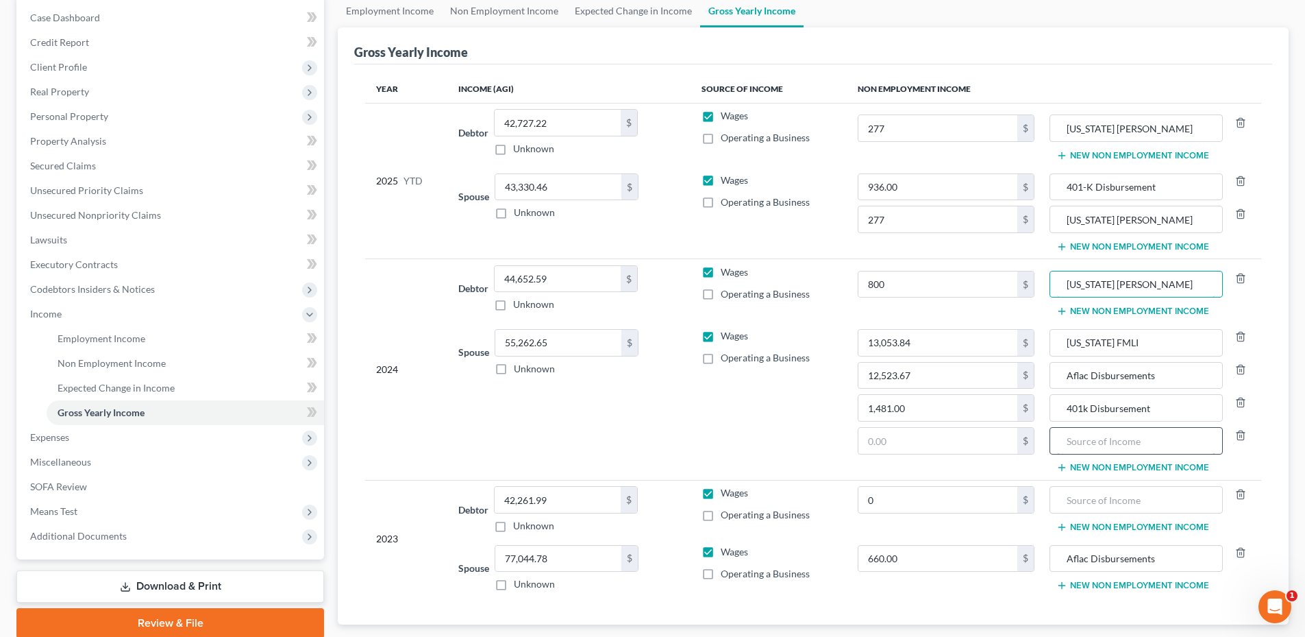
type input "Colorado TABOR"
click at [1117, 450] on input "text" at bounding box center [1136, 441] width 158 height 26
type input "Colorado TABOR"
click at [931, 430] on input "text" at bounding box center [939, 441] width 160 height 26
type input "800"
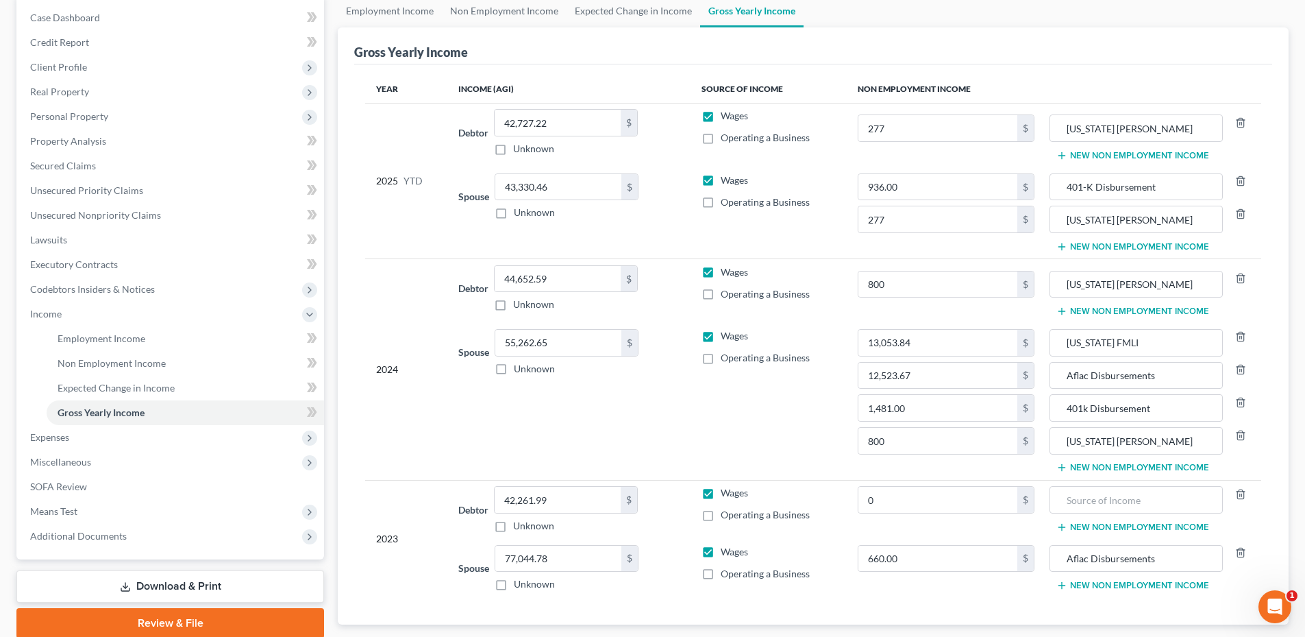
click at [740, 434] on td "Wages Operating a Business" at bounding box center [769, 401] width 156 height 157
click at [1244, 493] on icon "button" at bounding box center [1241, 493] width 6 height 9
click at [1155, 499] on button "New Non Employment Income" at bounding box center [1133, 499] width 153 height 11
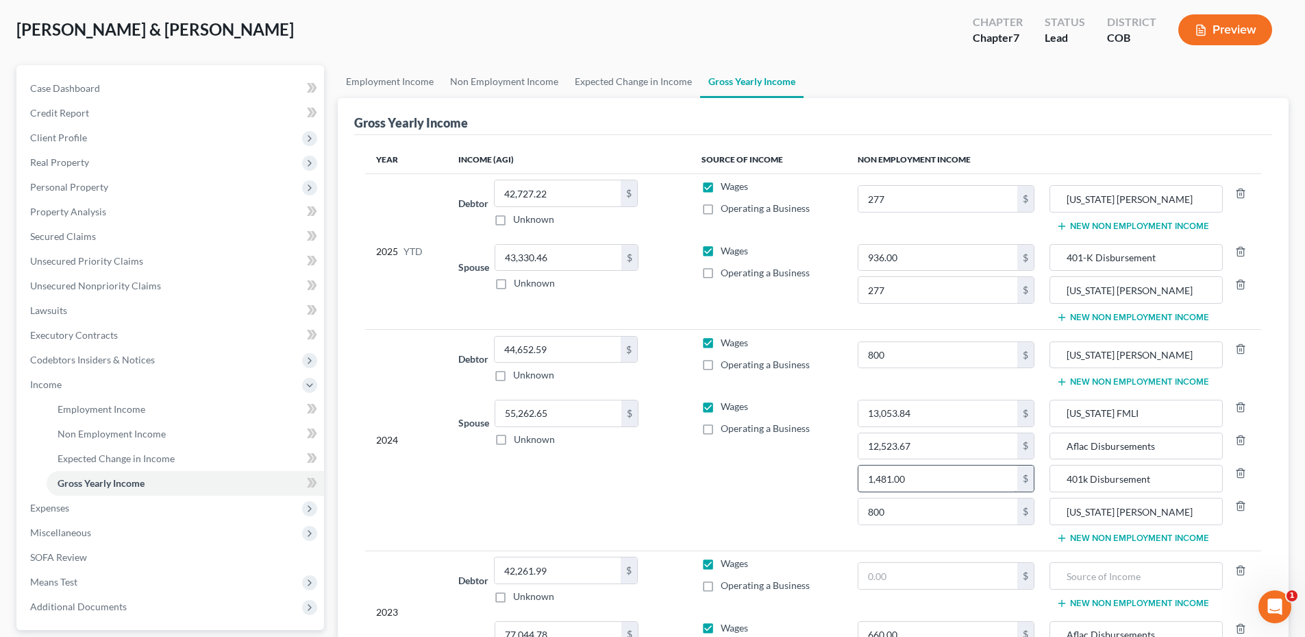
scroll to position [0, 0]
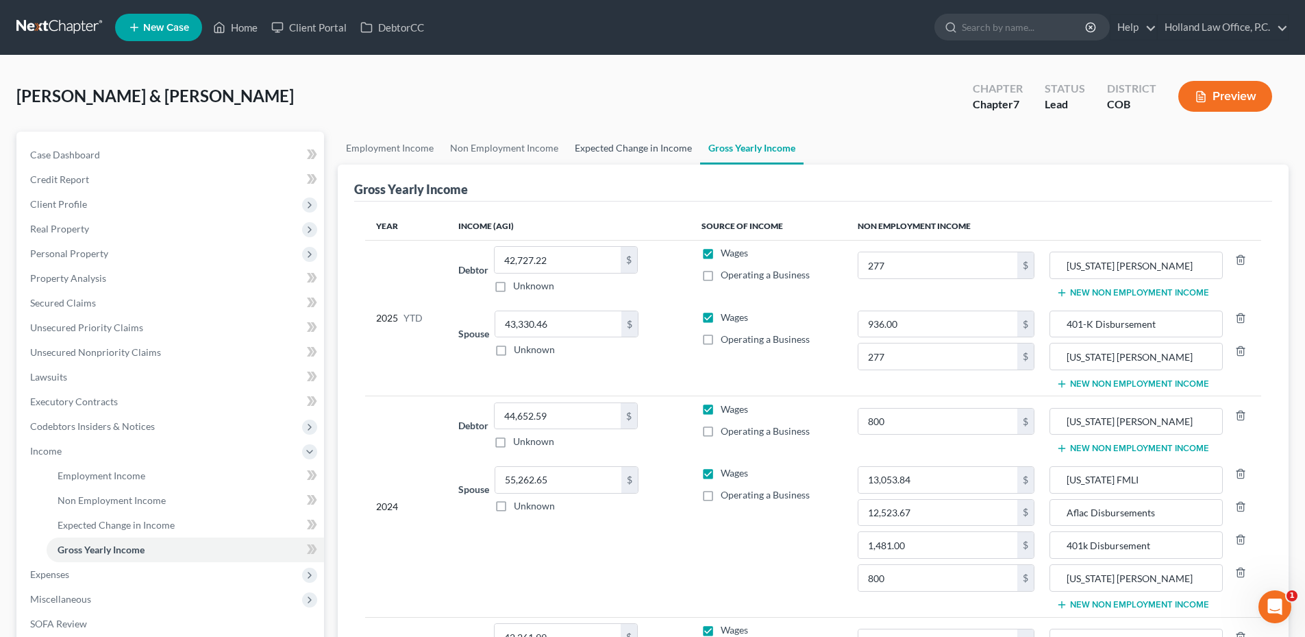
click at [599, 136] on link "Expected Change in Income" at bounding box center [634, 148] width 134 height 33
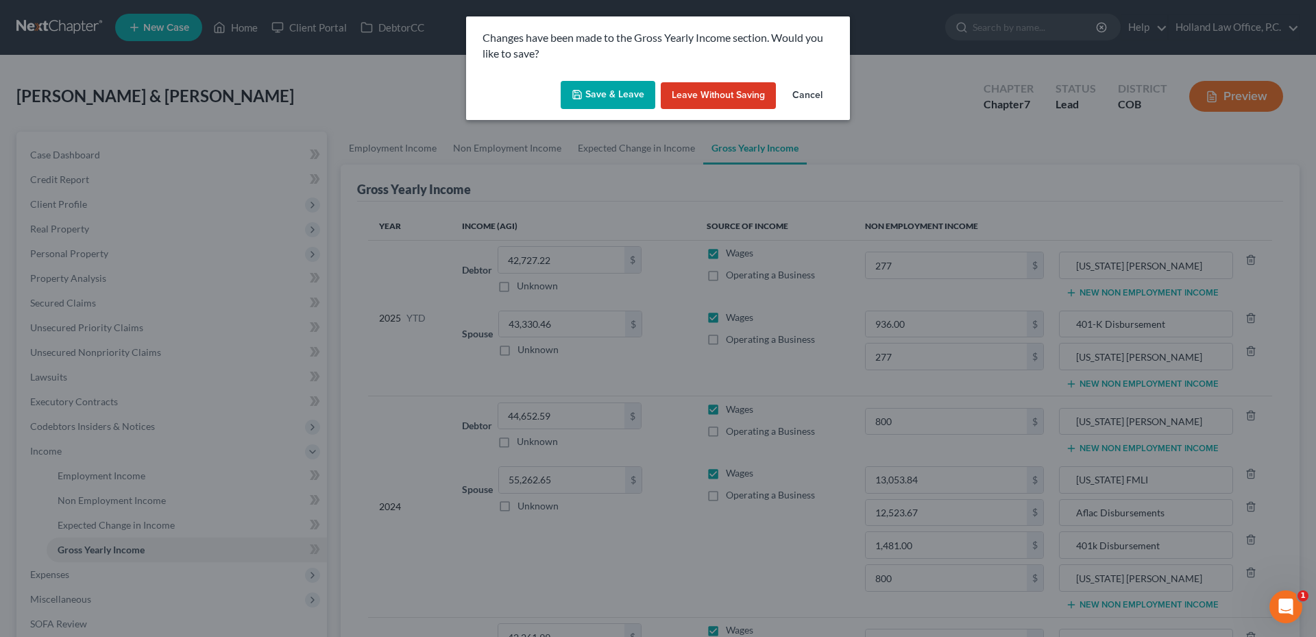
click at [589, 88] on button "Save & Leave" at bounding box center [608, 95] width 95 height 29
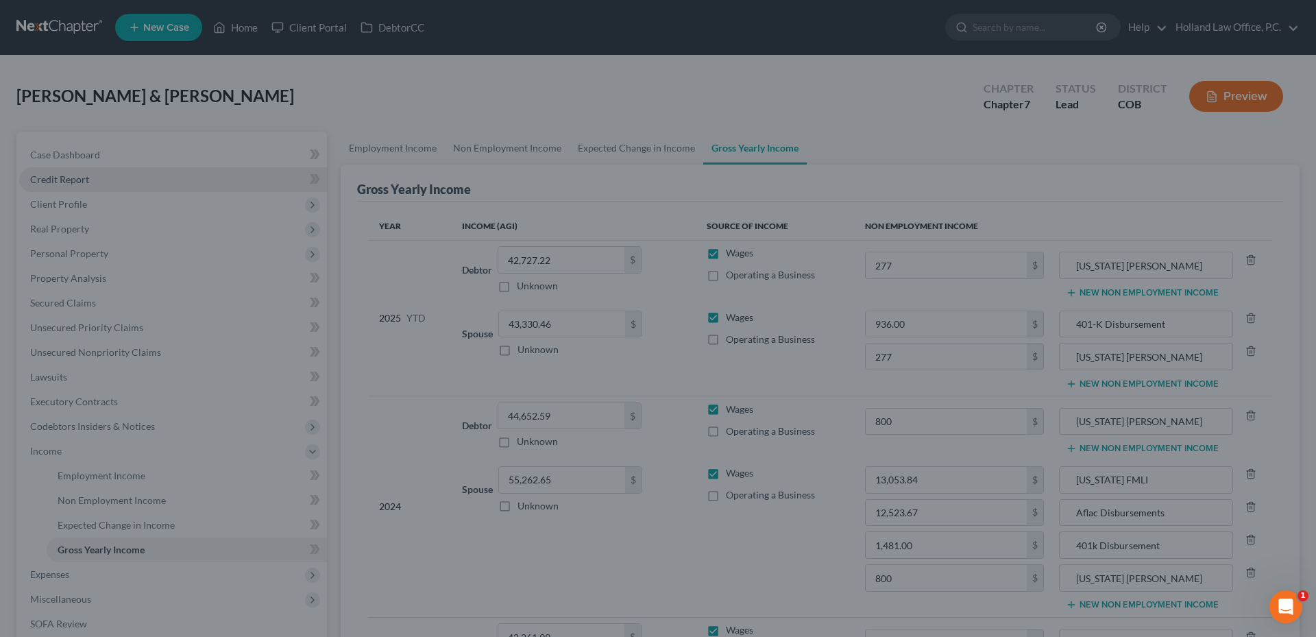
type input "800.00"
type input "Colorado TABOR"
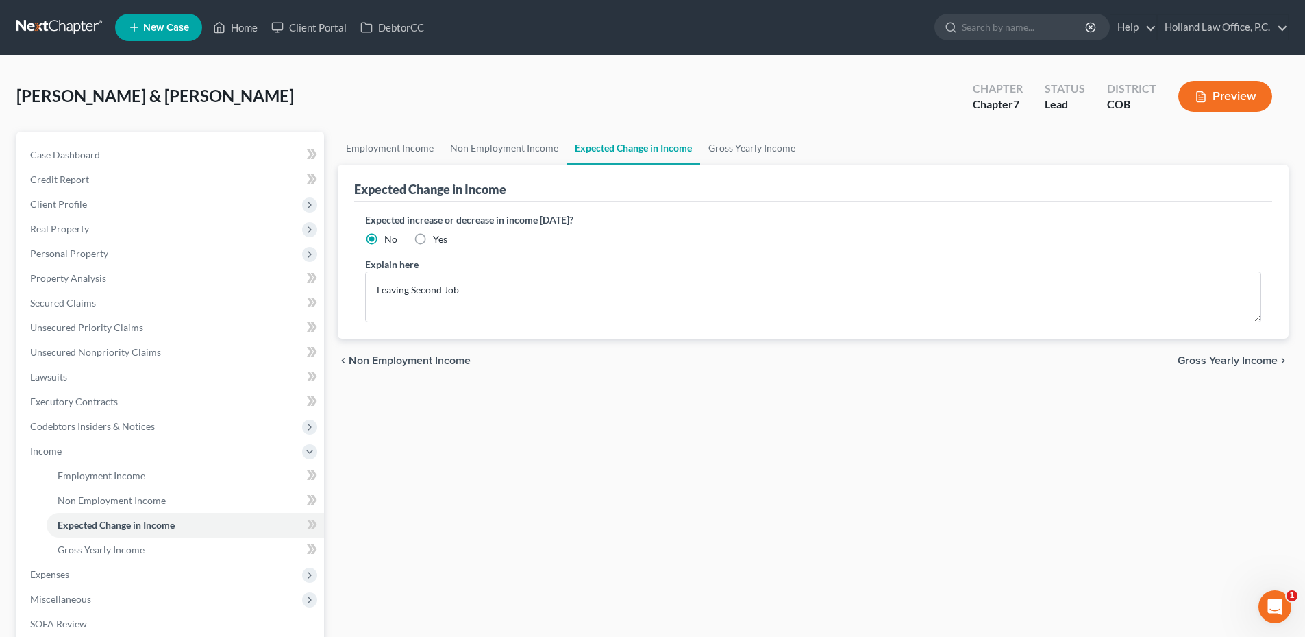
click at [433, 236] on label "Yes" at bounding box center [440, 239] width 14 height 14
click at [439, 236] on input "Yes" at bounding box center [443, 236] width 9 height 9
radio input "true"
click at [480, 288] on textarea "Leaving Second Job" at bounding box center [813, 296] width 896 height 51
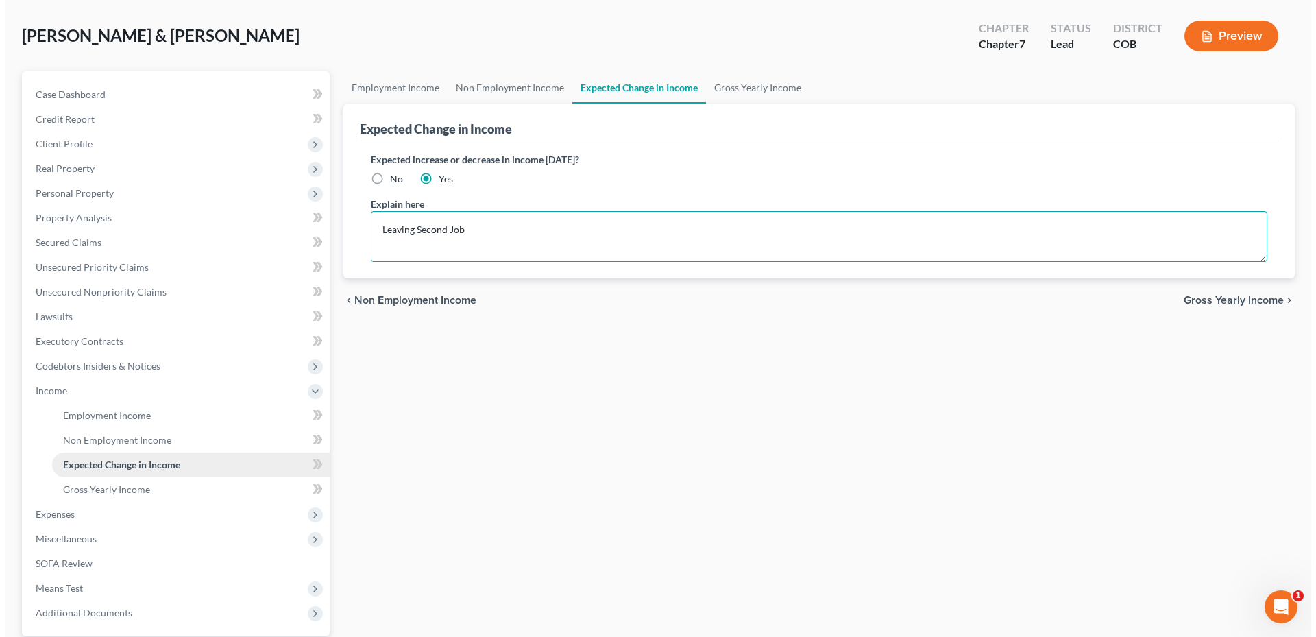
scroll to position [137, 0]
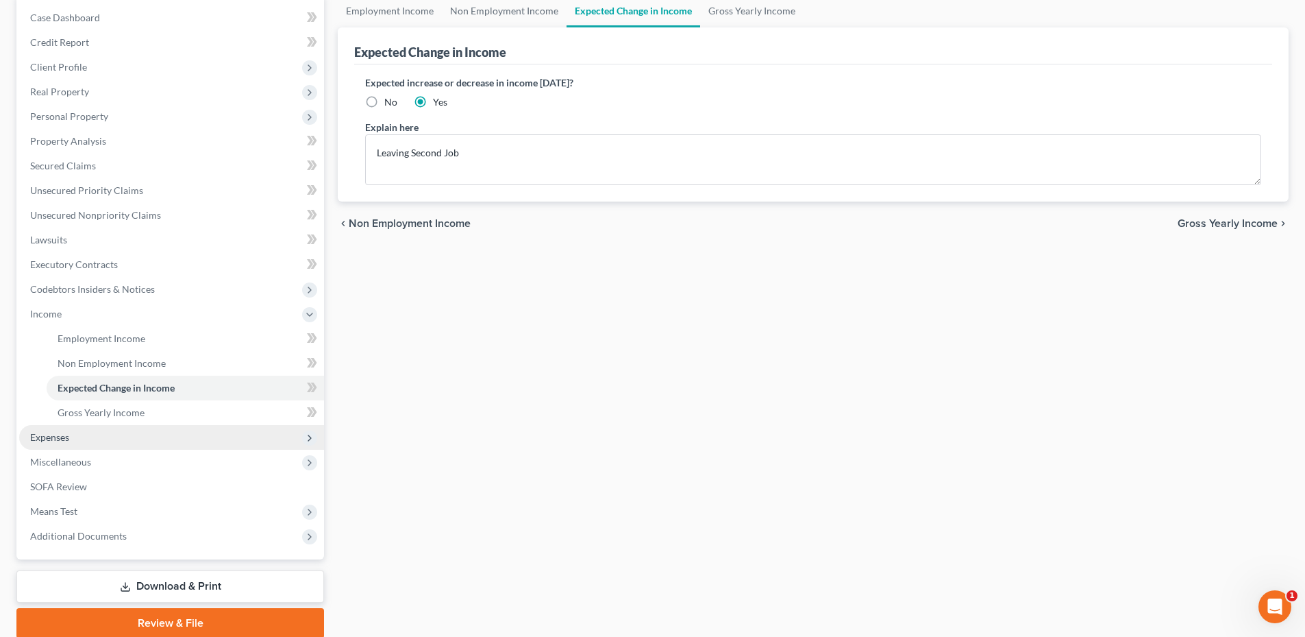
click at [56, 439] on span "Expenses" at bounding box center [49, 437] width 39 height 12
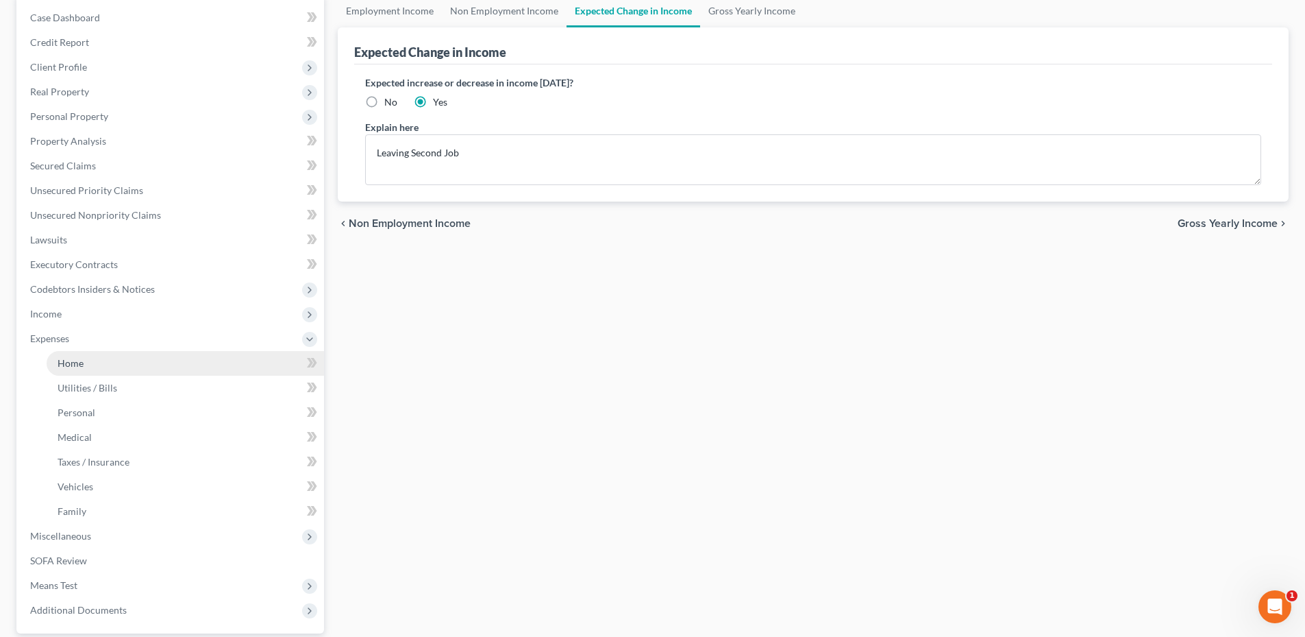
click at [102, 365] on link "Home" at bounding box center [186, 363] width 278 height 25
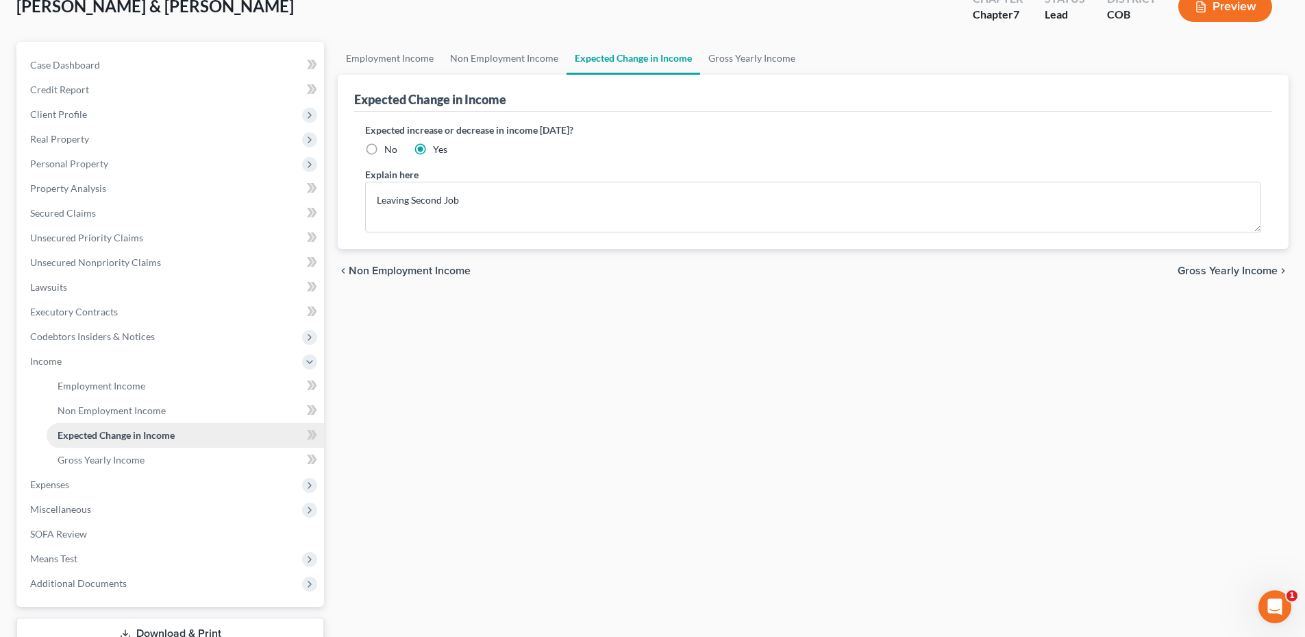
scroll to position [191, 0]
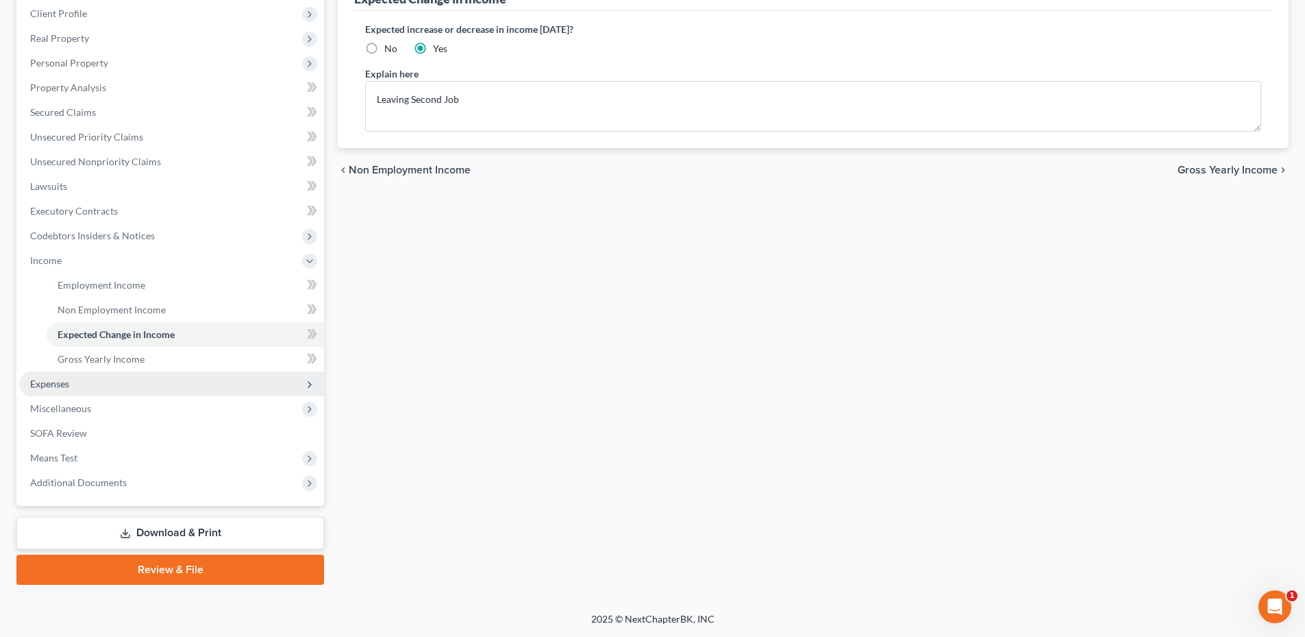
click at [101, 389] on span "Expenses" at bounding box center [171, 383] width 305 height 25
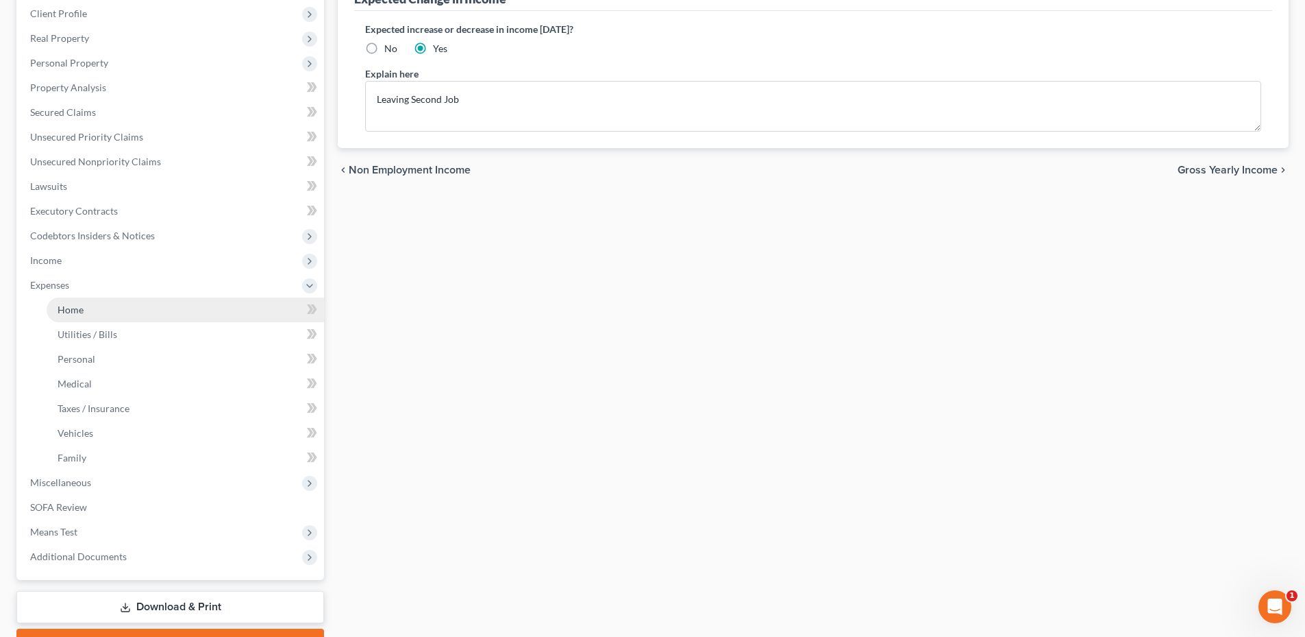
click at [86, 310] on link "Home" at bounding box center [186, 309] width 278 height 25
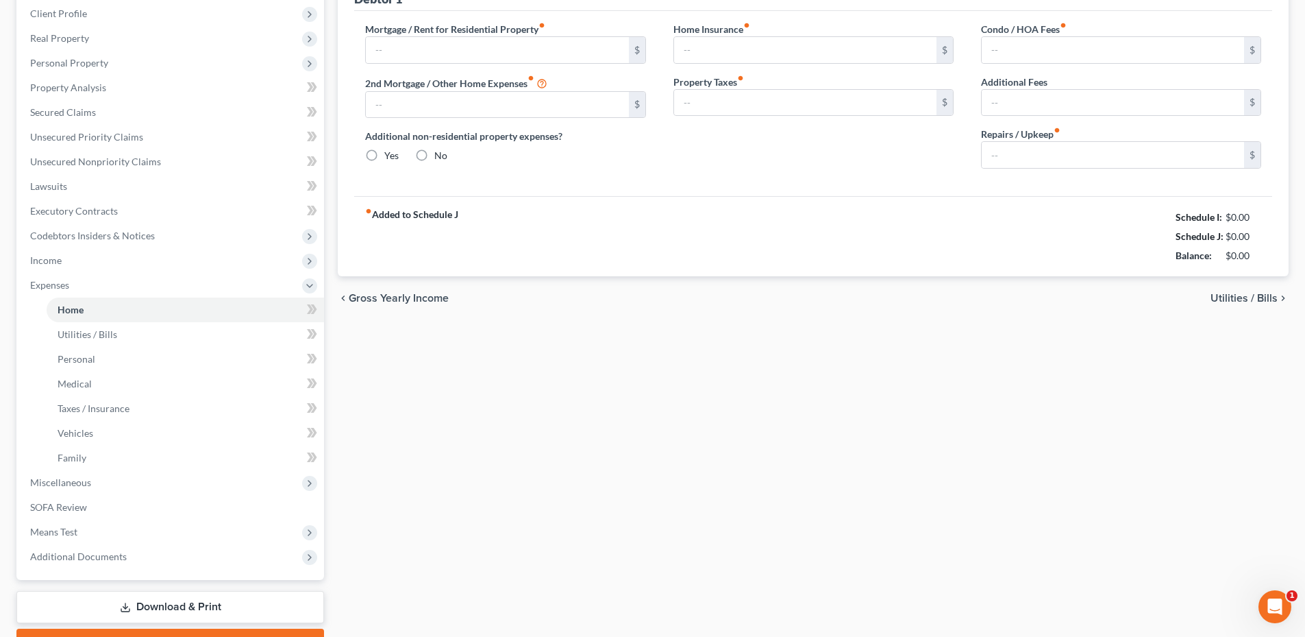
scroll to position [10, 0]
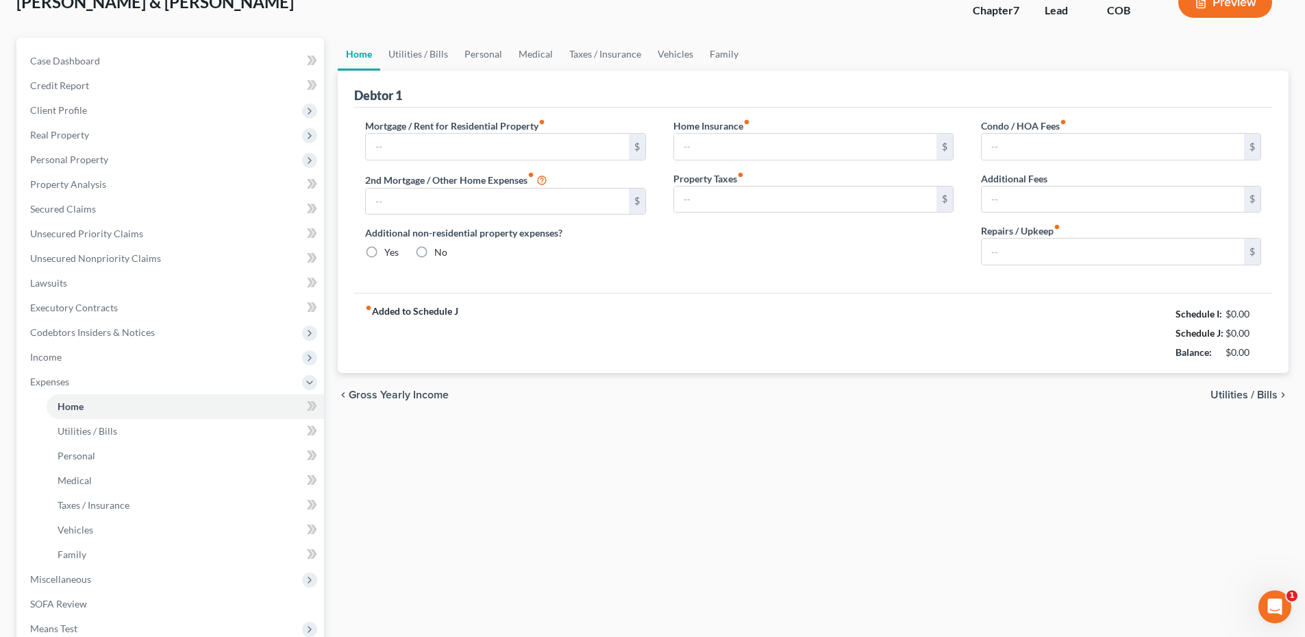
type input "2,095.16"
type input "0.00"
radio input "true"
type input "0.00"
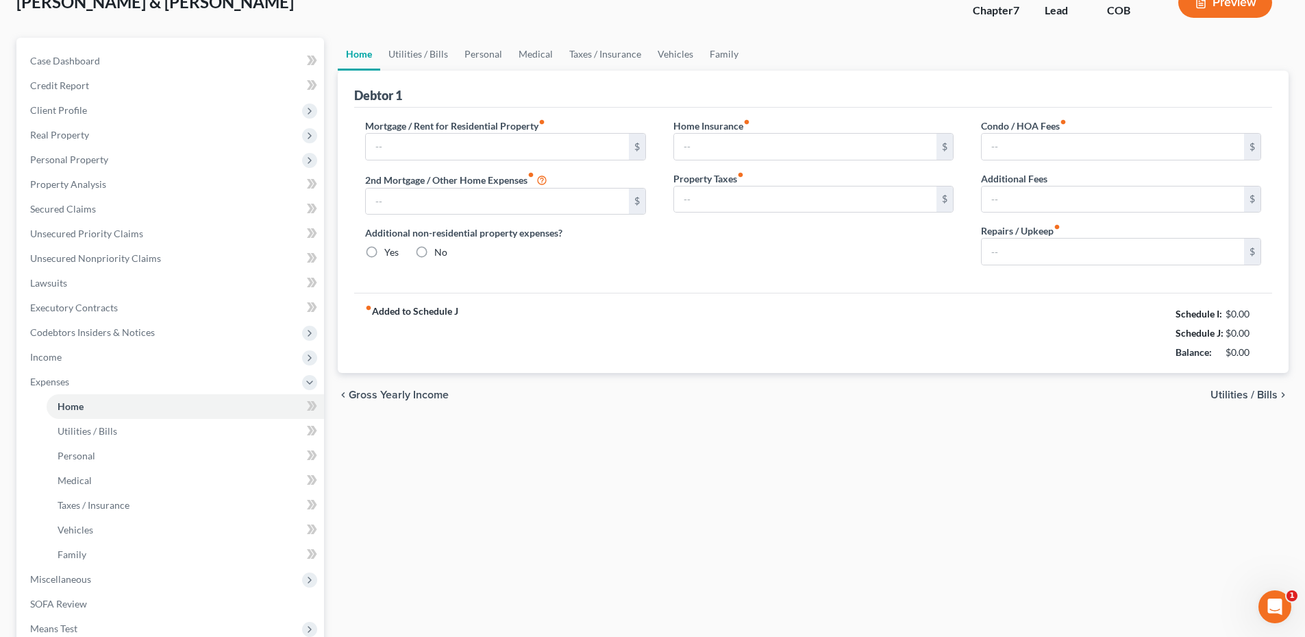
type input "0.00"
type input "200.00"
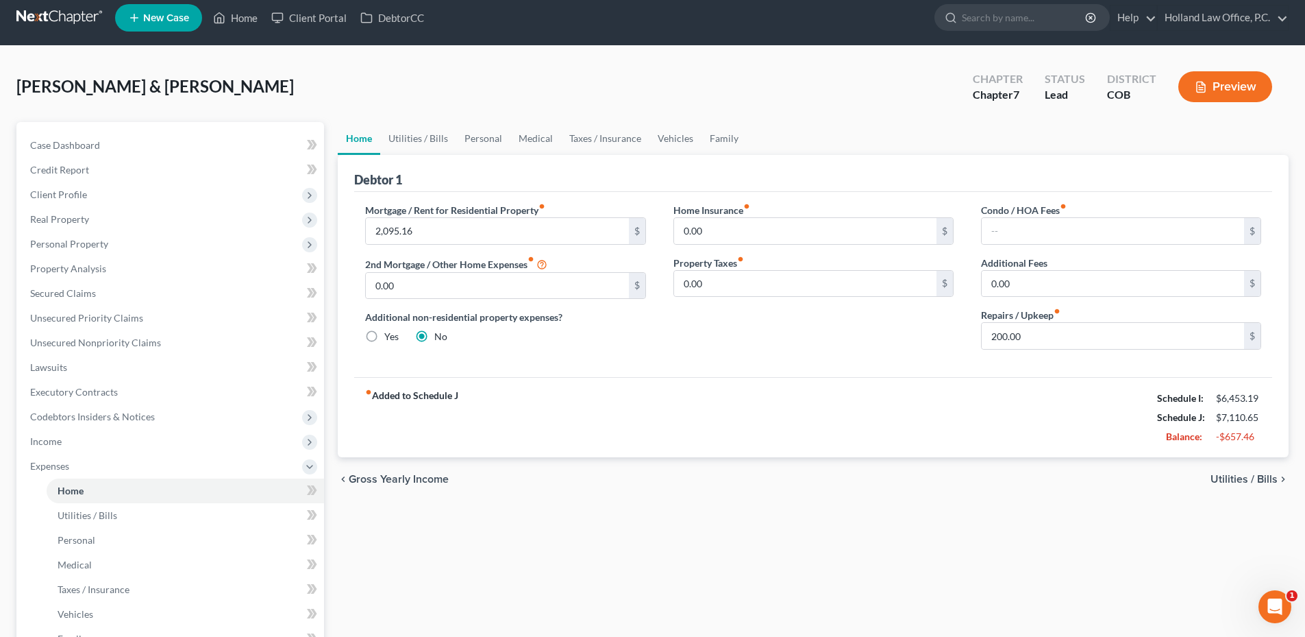
scroll to position [0, 0]
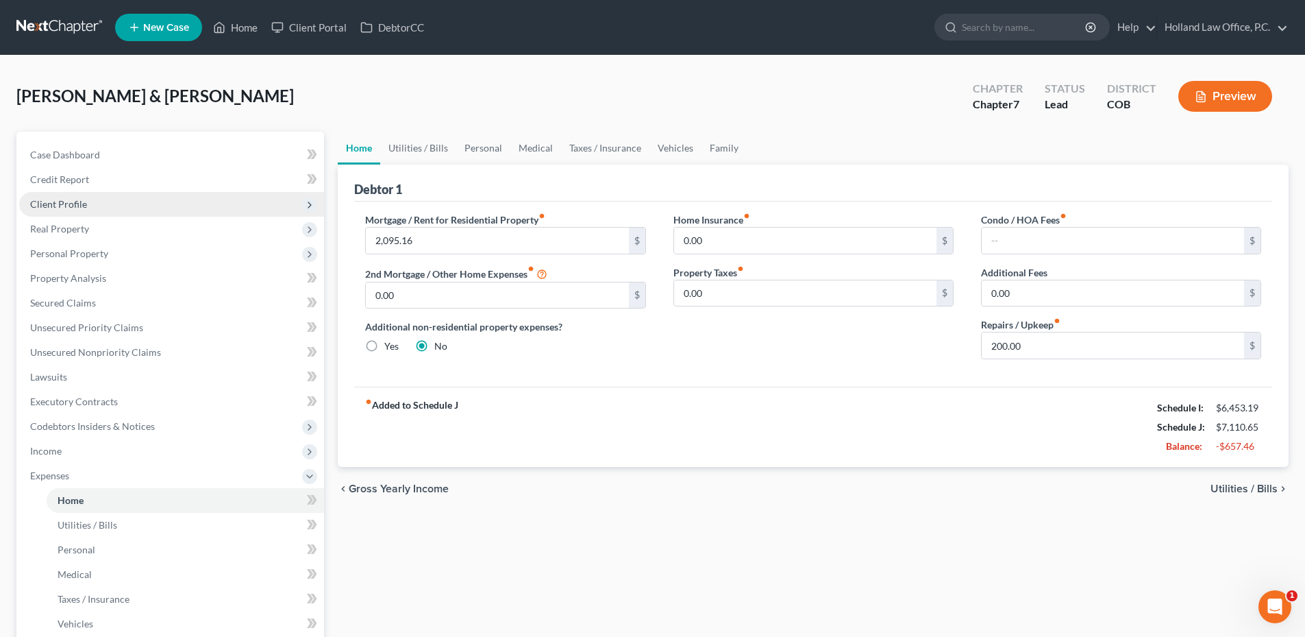
click at [75, 198] on span "Client Profile" at bounding box center [58, 204] width 57 height 12
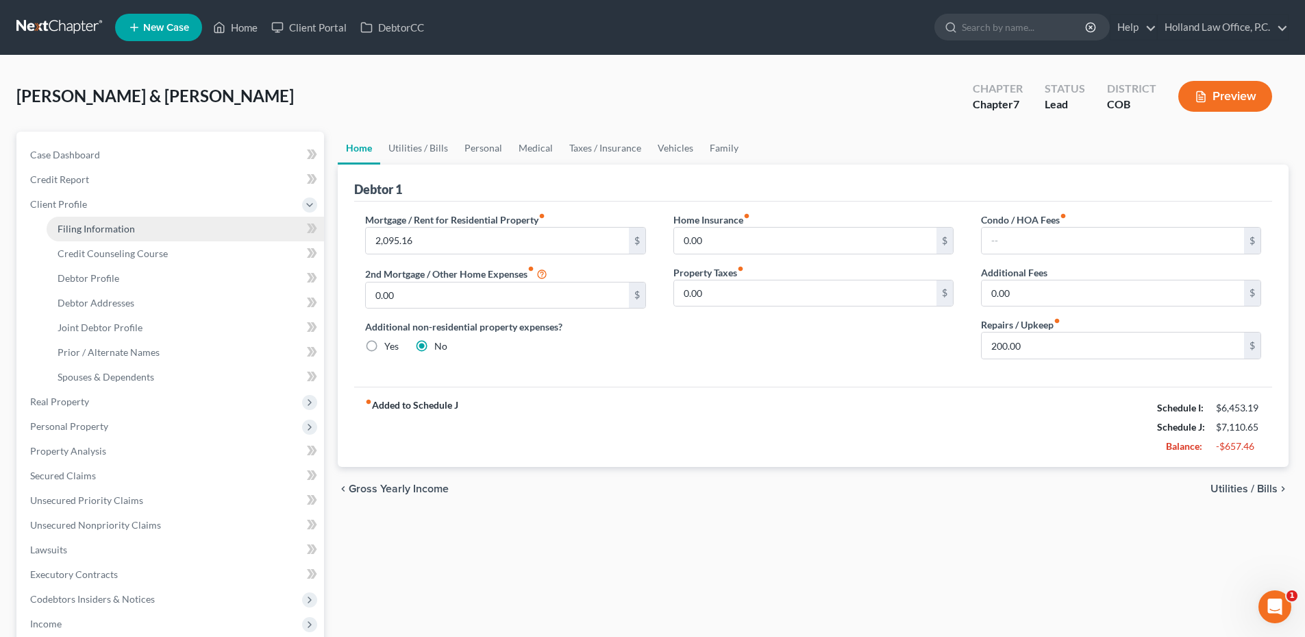
click at [152, 225] on link "Filing Information" at bounding box center [186, 229] width 278 height 25
select select "1"
select select "0"
select select "5"
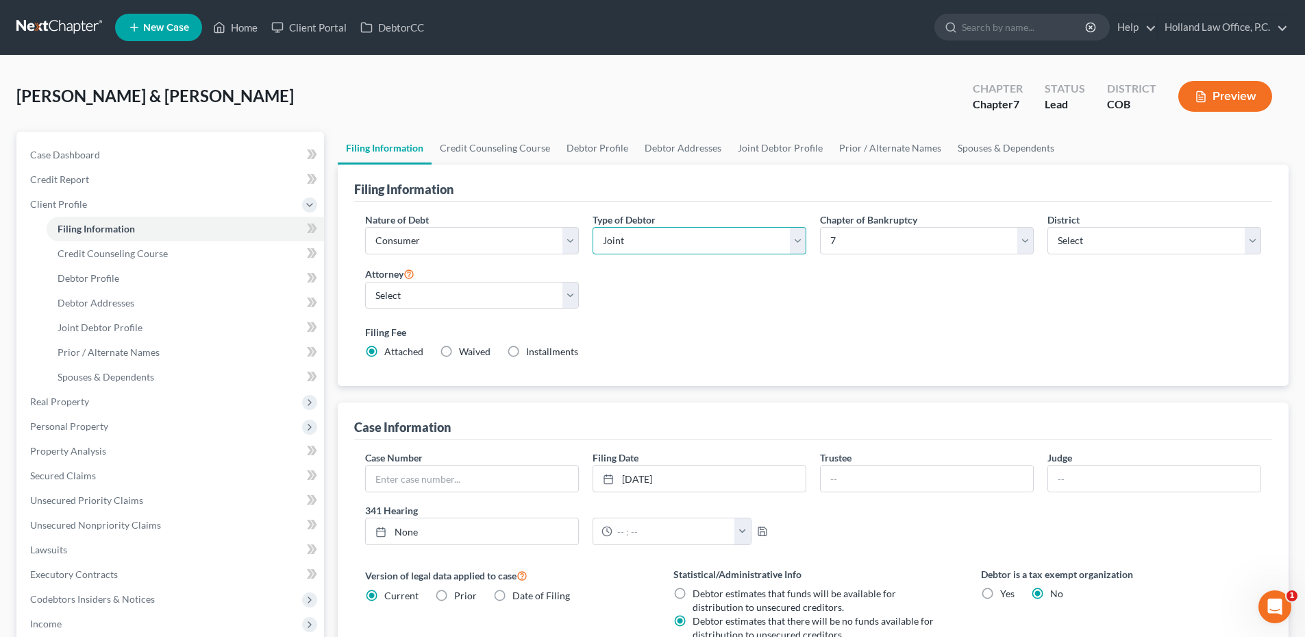
click at [655, 254] on select "Select Individual Joint" at bounding box center [700, 240] width 214 height 27
click at [689, 347] on div "Filing Fee Attached Waived Waived Installments Installments" at bounding box center [813, 342] width 896 height 34
click at [93, 430] on span "Personal Property" at bounding box center [69, 426] width 78 height 12
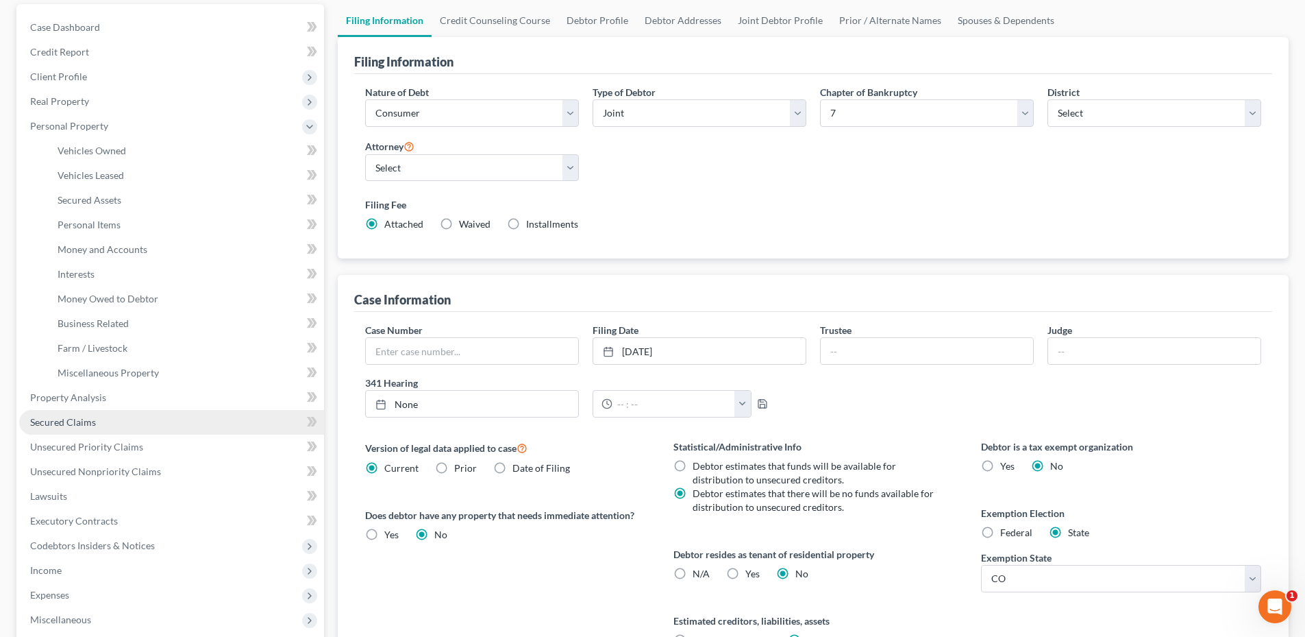
scroll to position [274, 0]
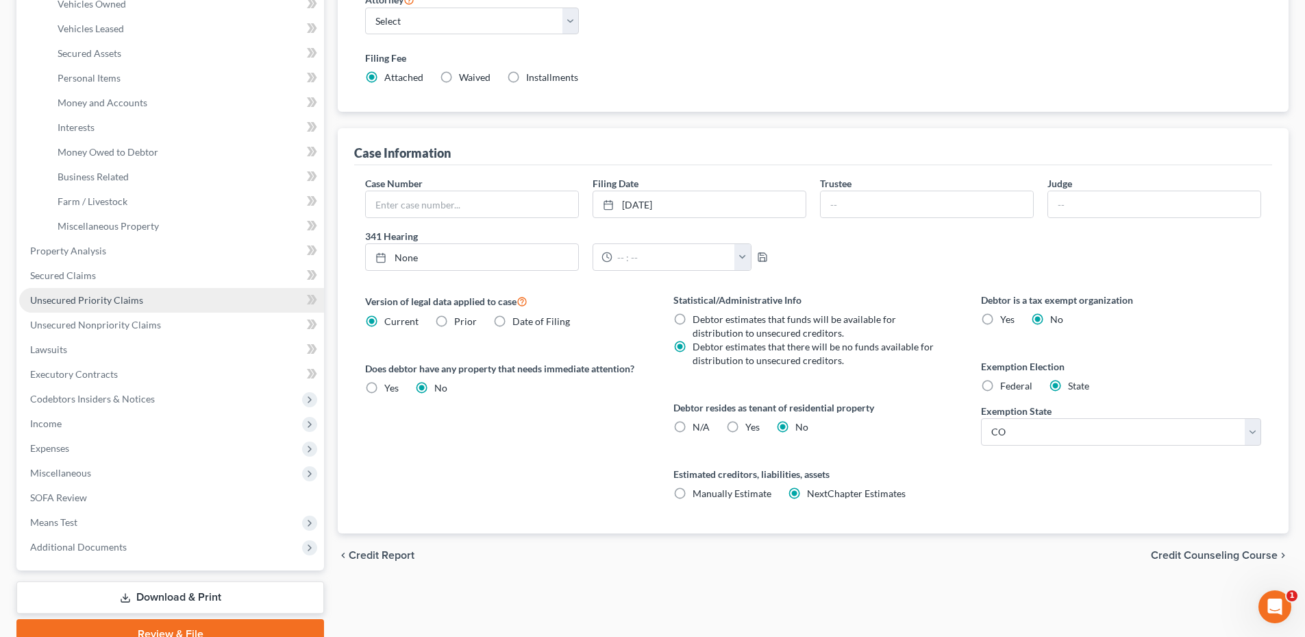
click at [101, 303] on span "Unsecured Priority Claims" at bounding box center [86, 300] width 113 height 12
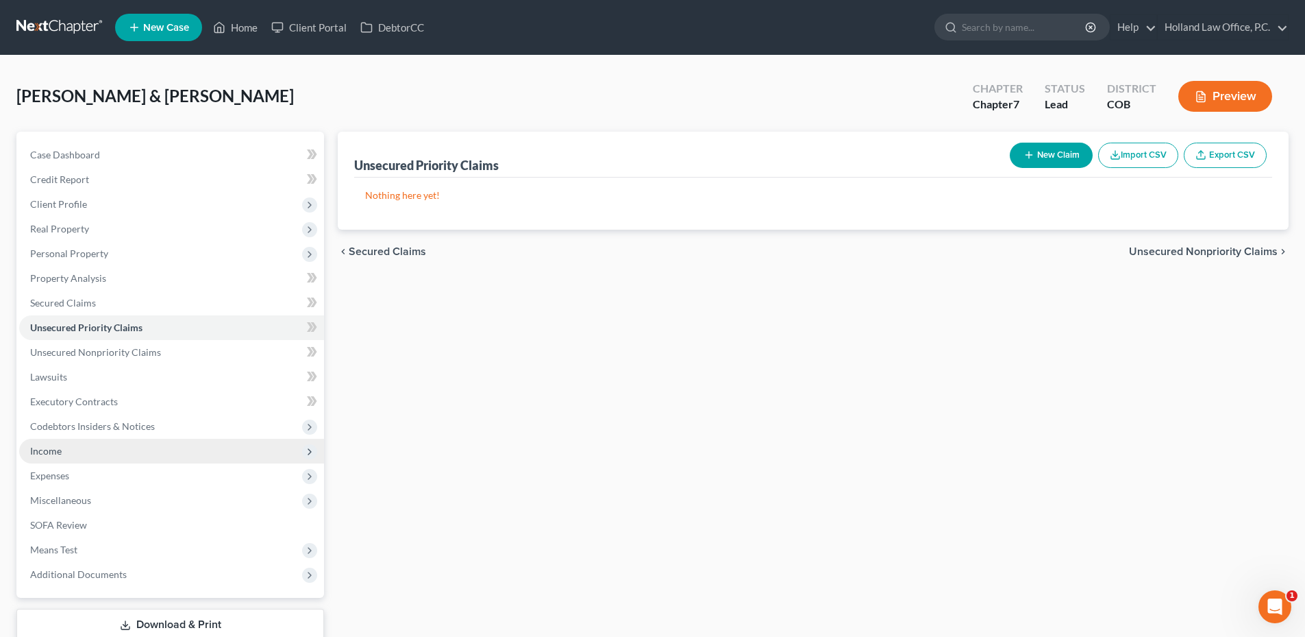
click at [62, 452] on span "Income" at bounding box center [171, 451] width 305 height 25
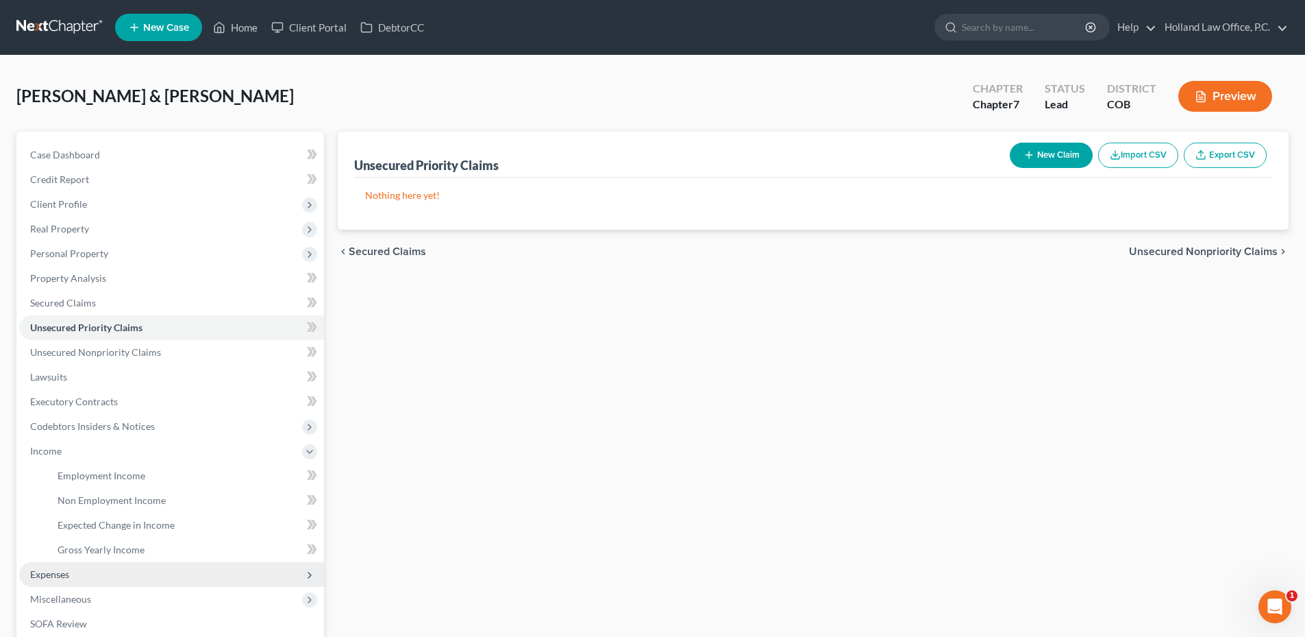
click at [127, 565] on span "Expenses" at bounding box center [171, 574] width 305 height 25
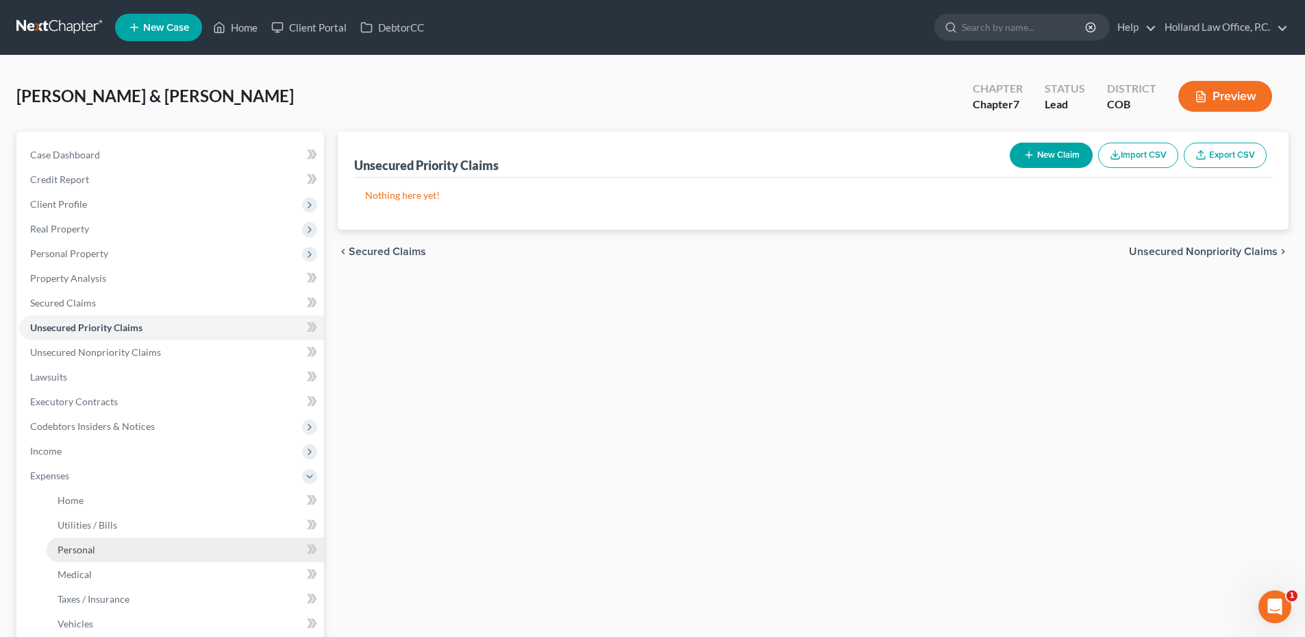
click at [130, 556] on link "Personal" at bounding box center [186, 549] width 278 height 25
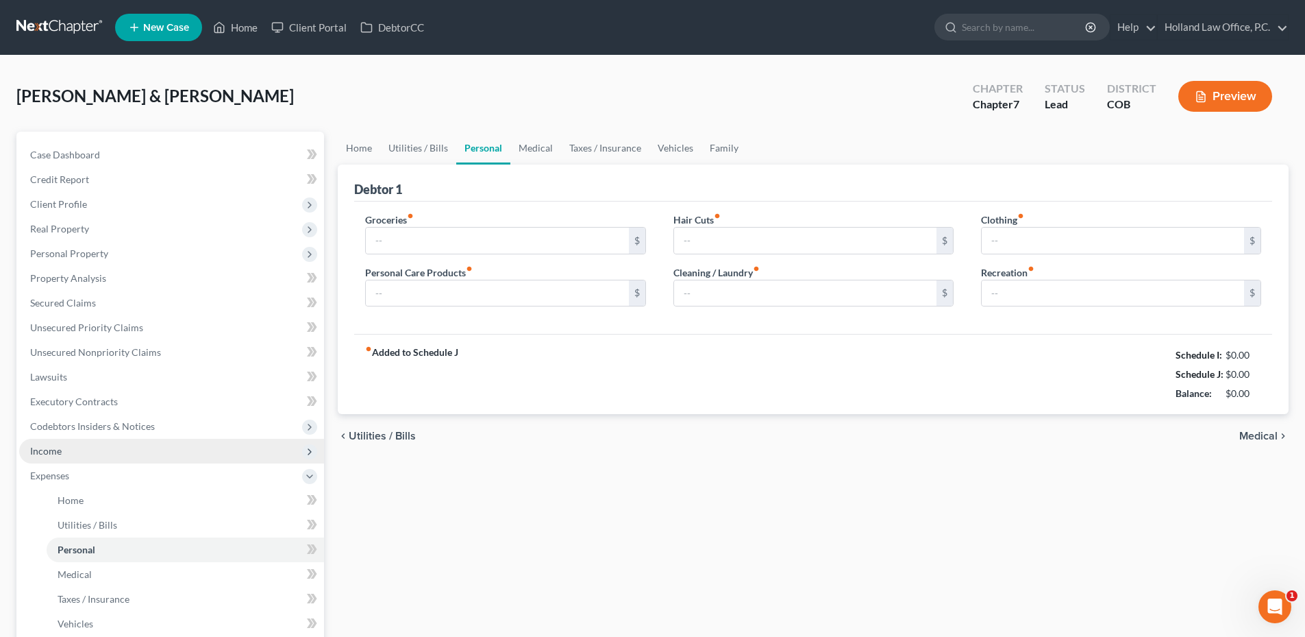
type input "1,200.00"
type input "125.00"
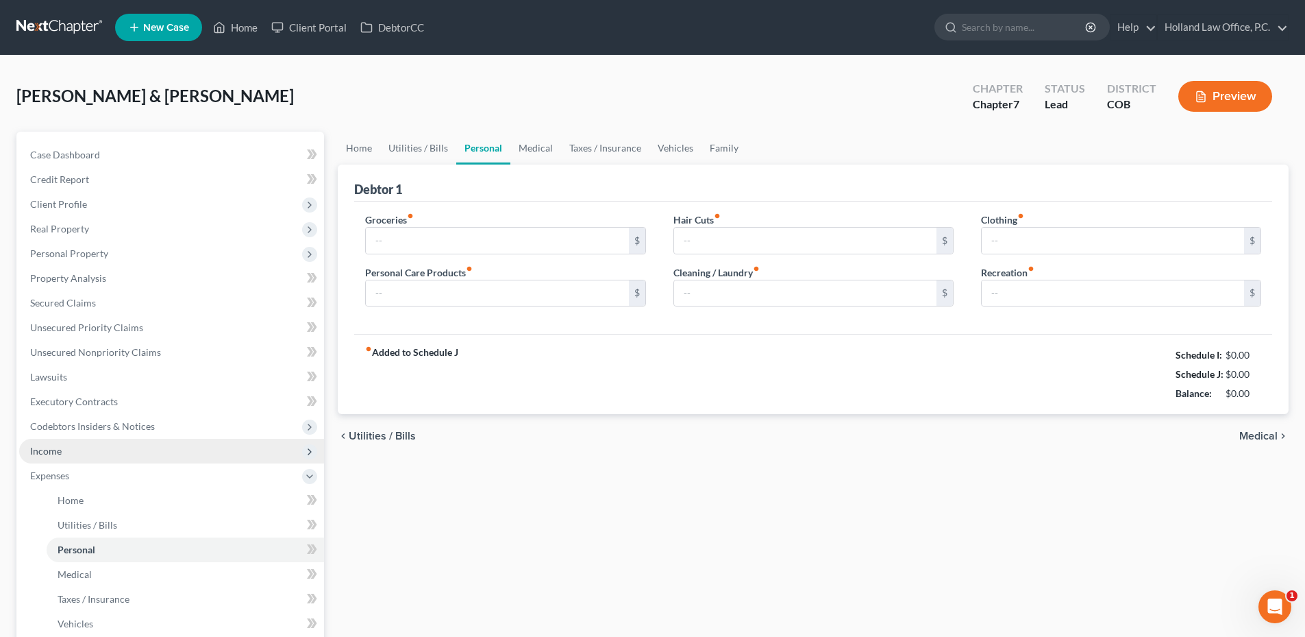
type input "150.00"
click at [56, 449] on span "Income" at bounding box center [46, 451] width 32 height 12
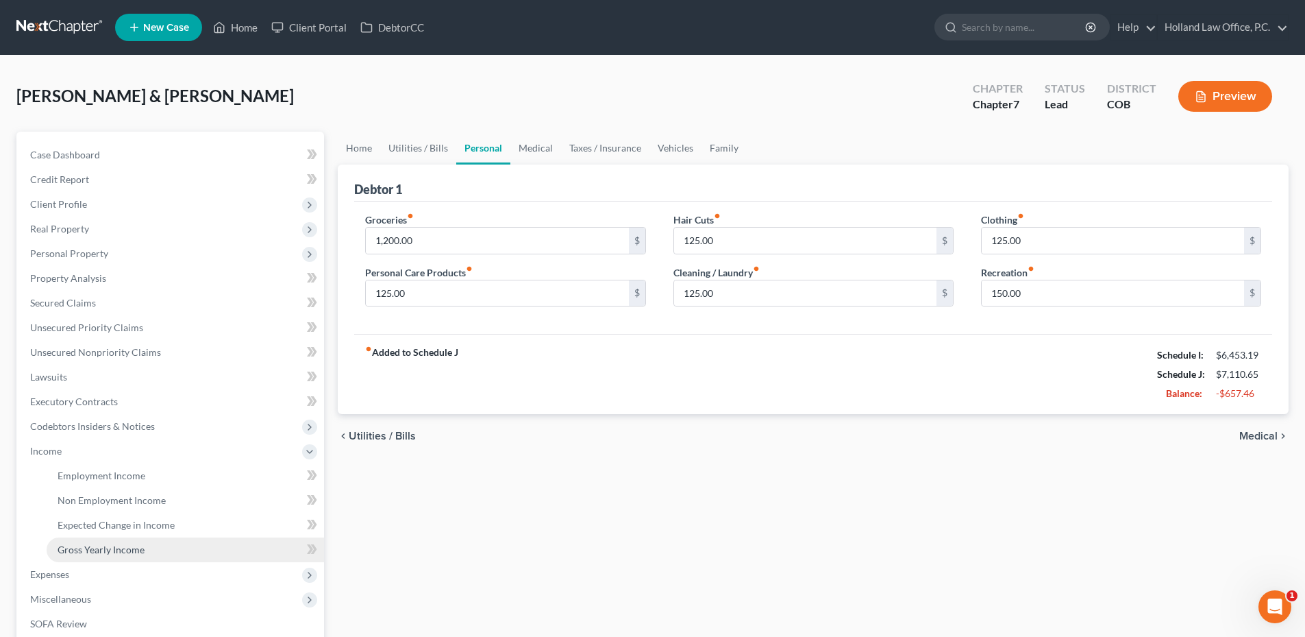
click at [113, 554] on span "Gross Yearly Income" at bounding box center [101, 549] width 87 height 12
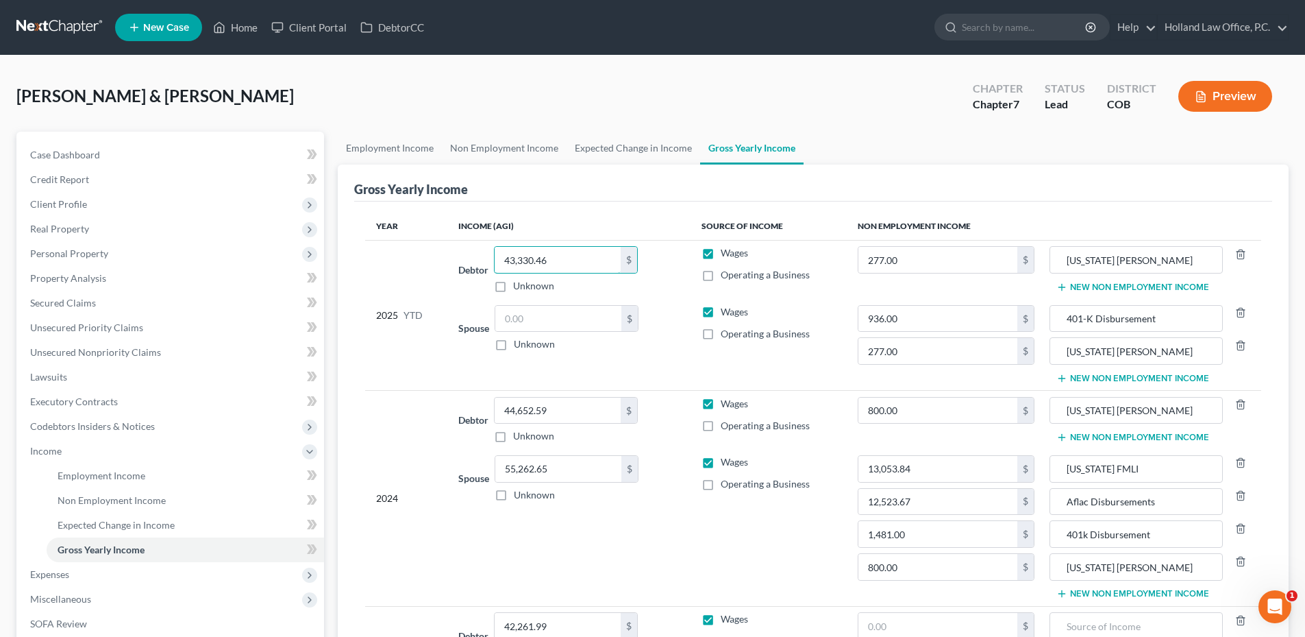
type input "43,330.46"
click at [1107, 284] on button "New Non Employment Income" at bounding box center [1133, 287] width 153 height 11
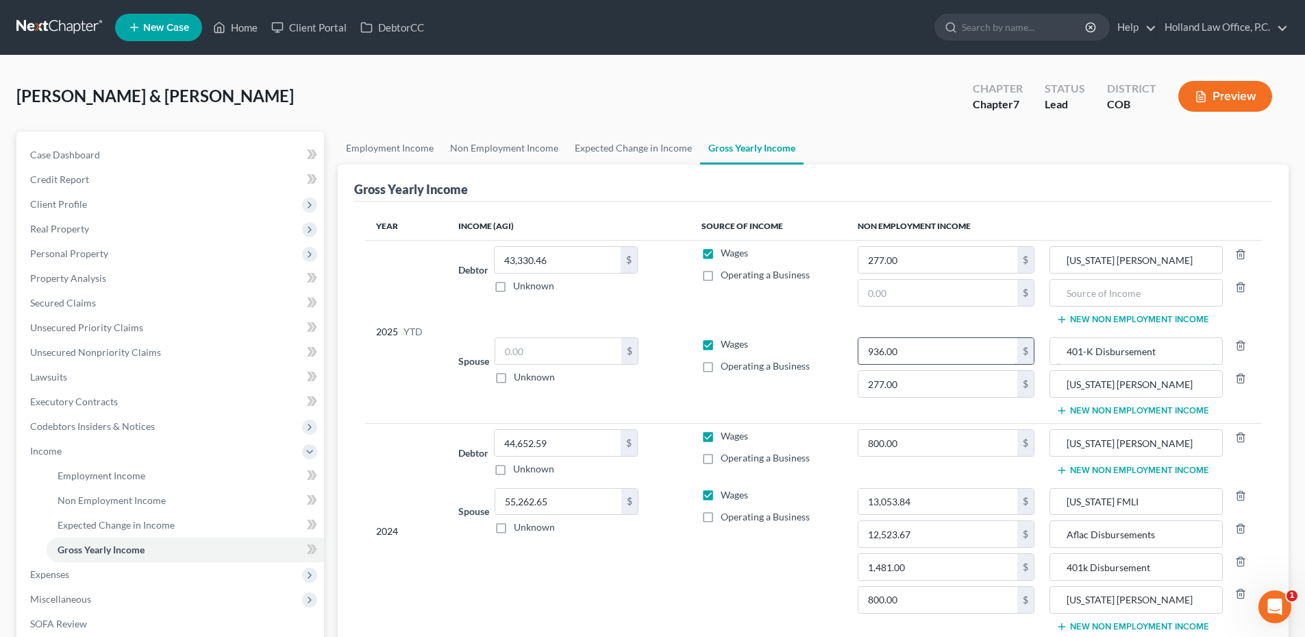
drag, startPoint x: 1168, startPoint y: 353, endPoint x: 1018, endPoint y: 345, distance: 151.0
click at [1018, 345] on tr "Spouse $ Unknown Balance Undetermined $ Unknown Wages Operating a Business 936.…" at bounding box center [813, 377] width 896 height 91
type input "401-K Disbursement"
type input "0"
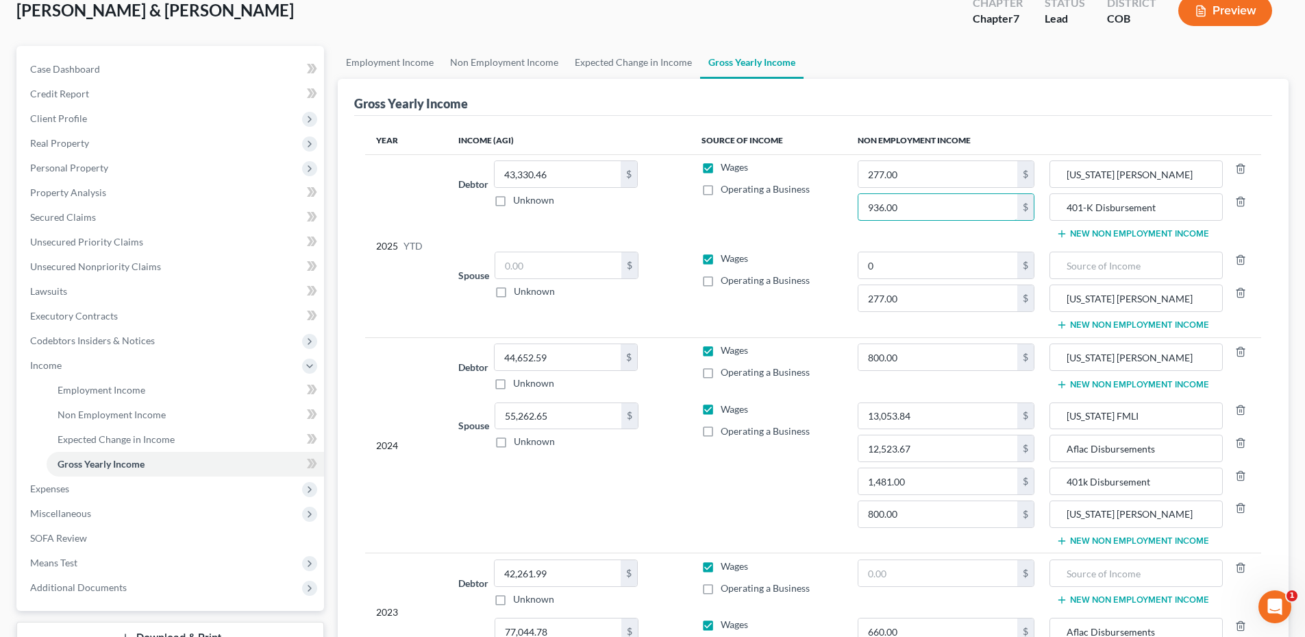
scroll to position [206, 0]
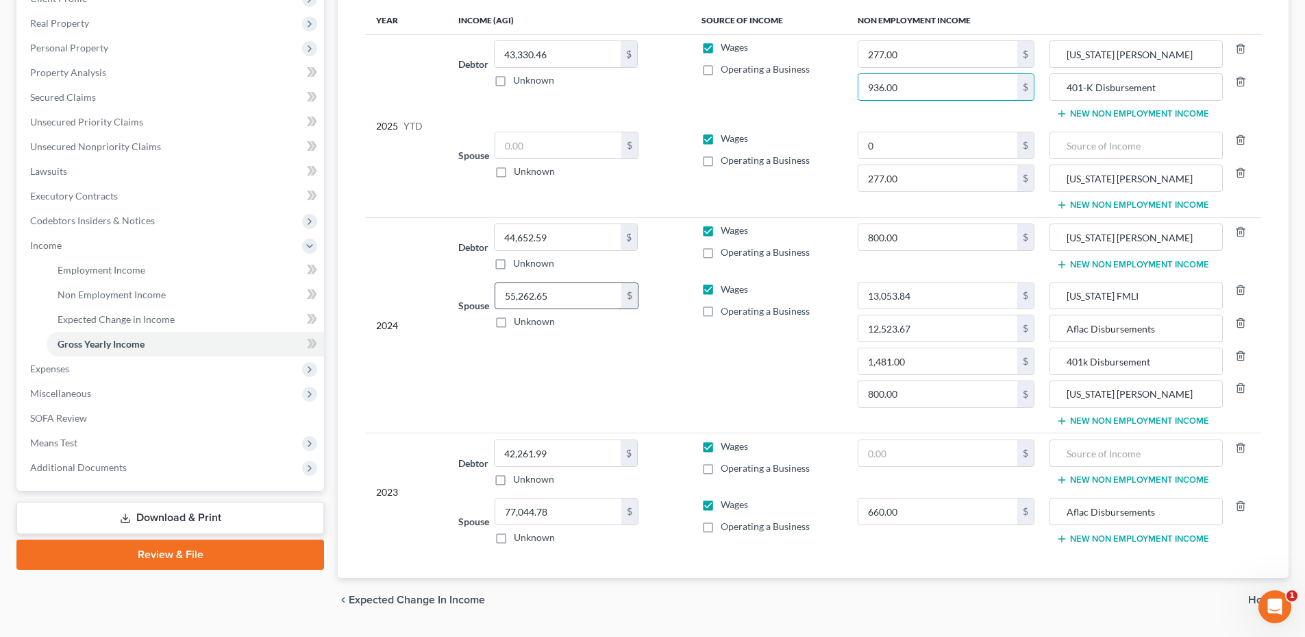
type input "936.00"
type input "55,262.65"
type input "77,044.78"
click at [543, 403] on td "Spouse $ Unknown Balance Undetermined $ Unknown" at bounding box center [569, 354] width 243 height 157
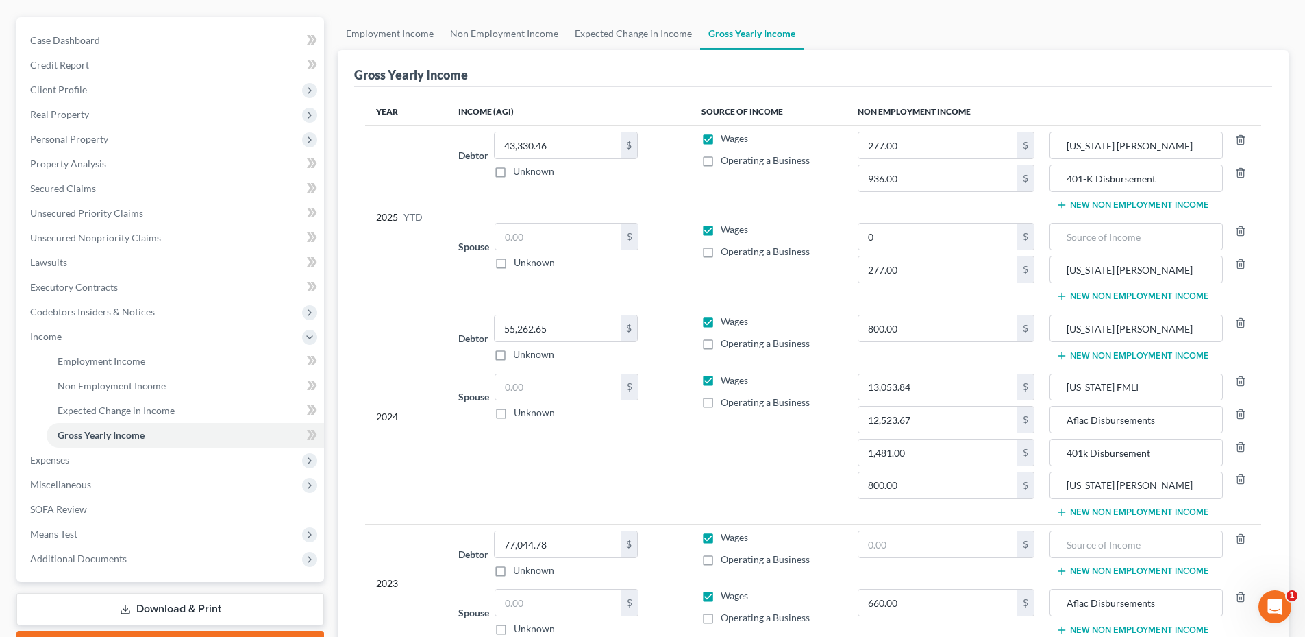
scroll to position [243, 0]
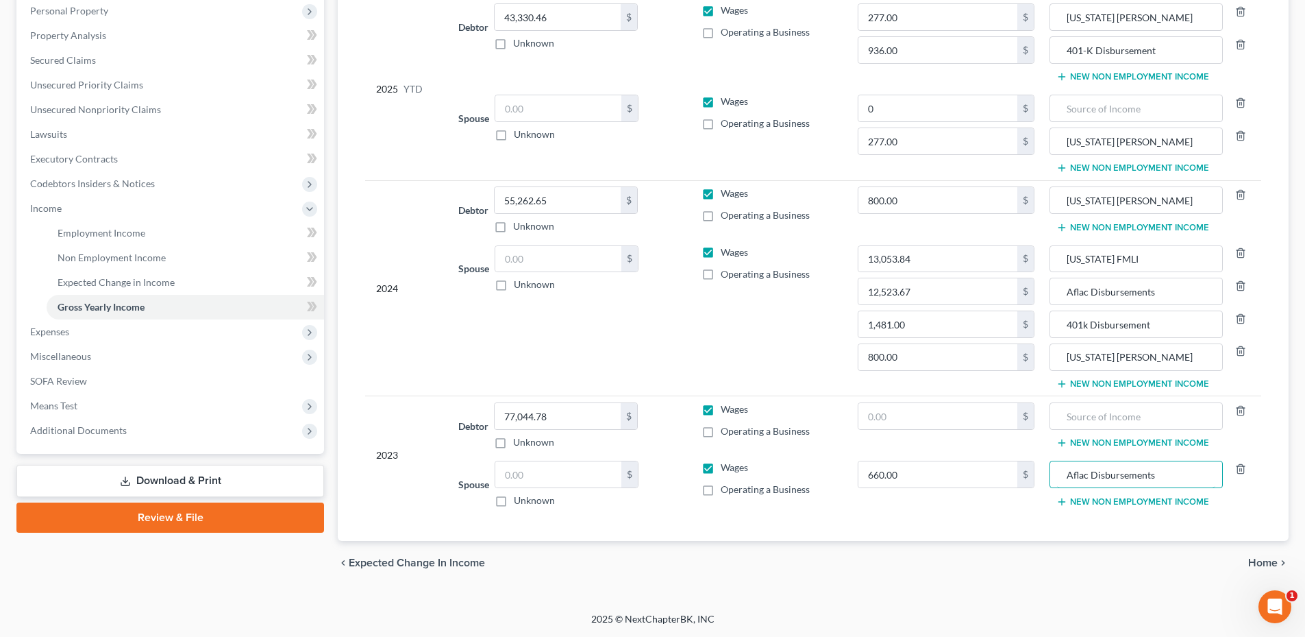
drag, startPoint x: 1181, startPoint y: 477, endPoint x: 1044, endPoint y: 474, distance: 137.1
click at [1046, 474] on td "Aflac Disbursements New Non Employment Income" at bounding box center [1154, 484] width 216 height 58
type input "Aflac Disbursements"
type input "0"
type input "660.00"
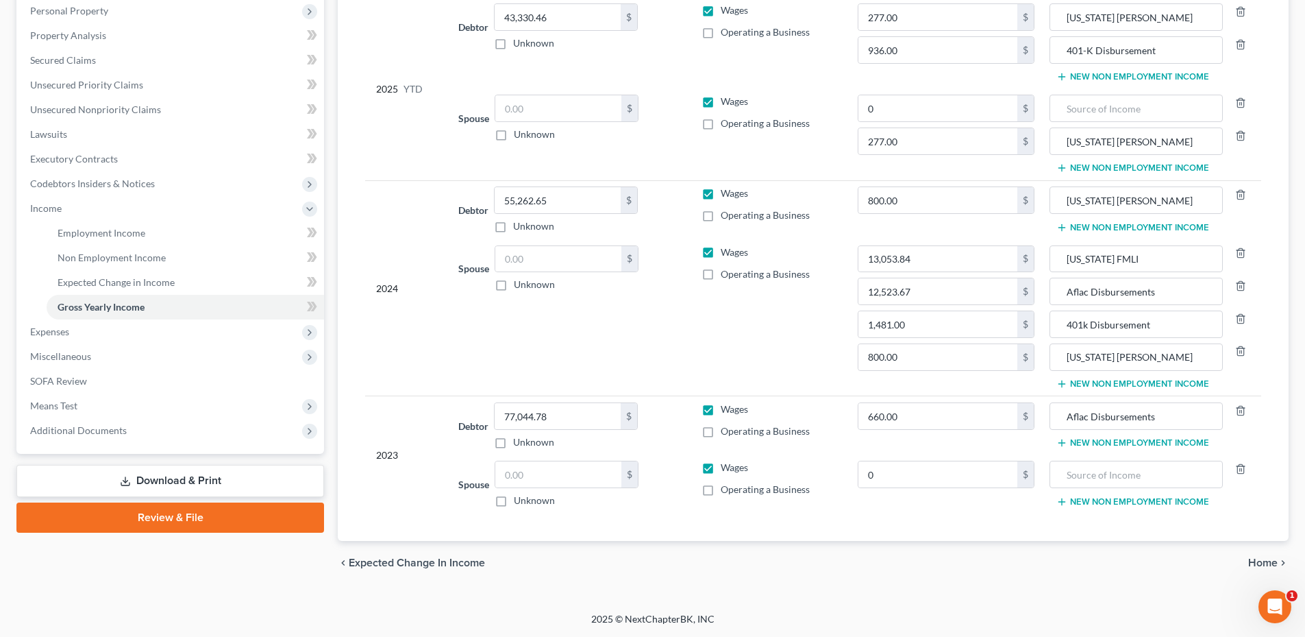
click at [927, 443] on td "660.00 $" at bounding box center [946, 425] width 199 height 59
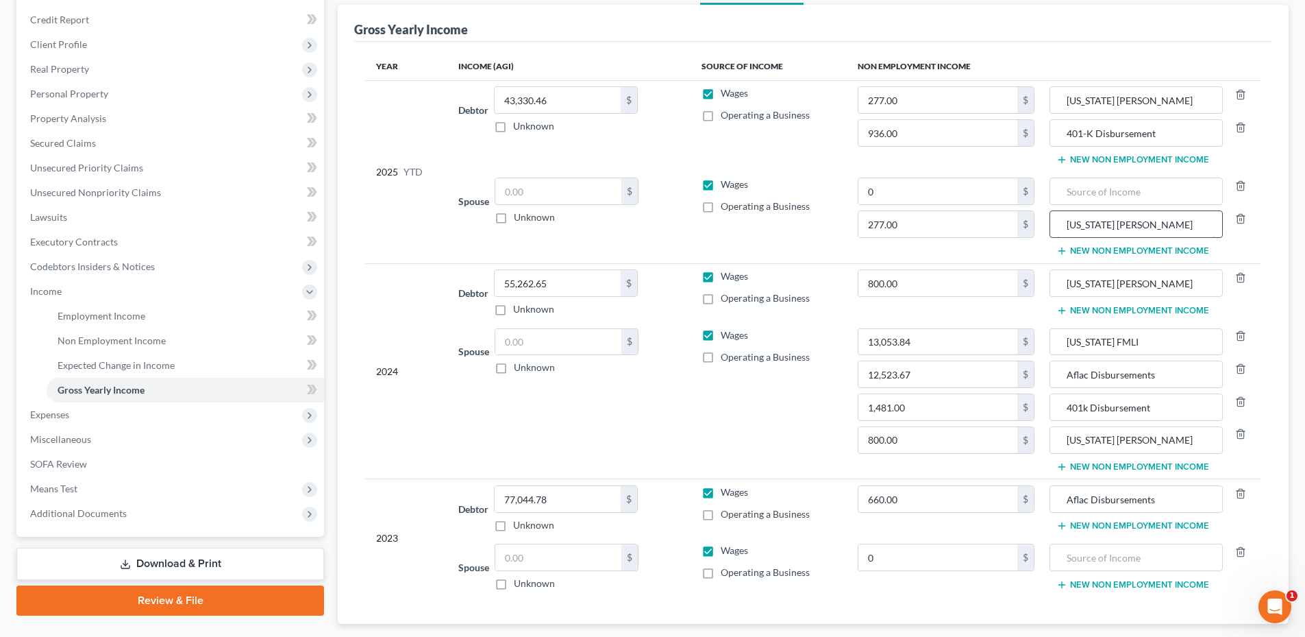
scroll to position [0, 0]
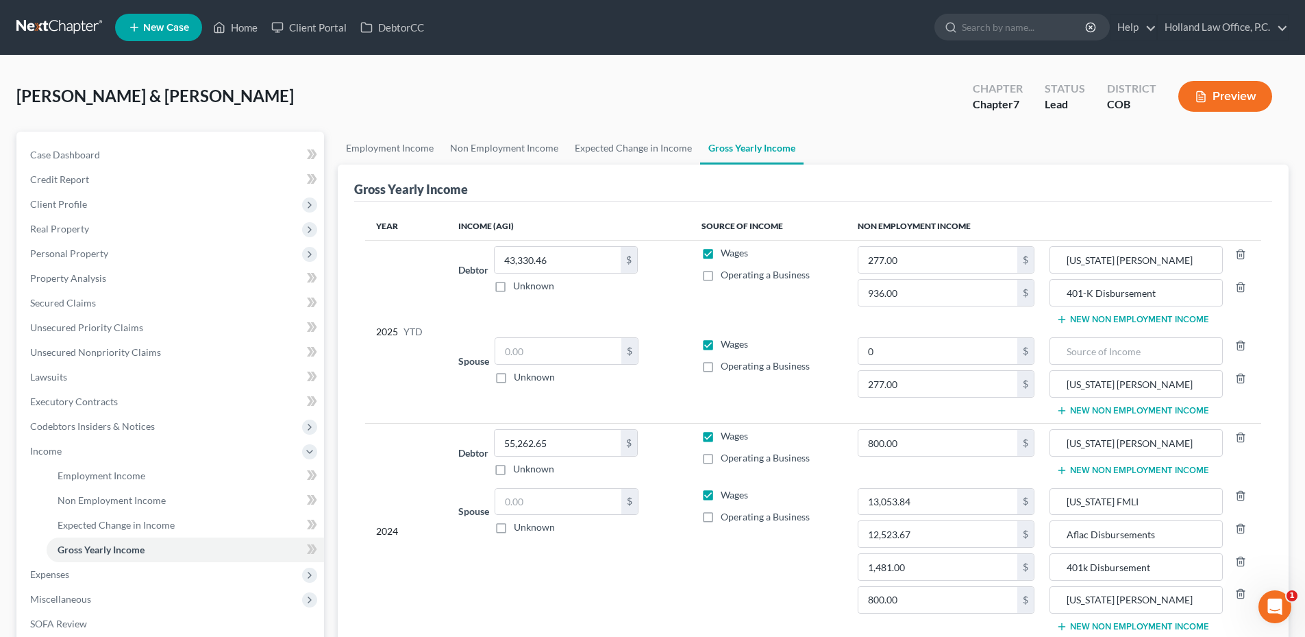
click at [1107, 465] on button "New Non Employment Income" at bounding box center [1133, 470] width 153 height 11
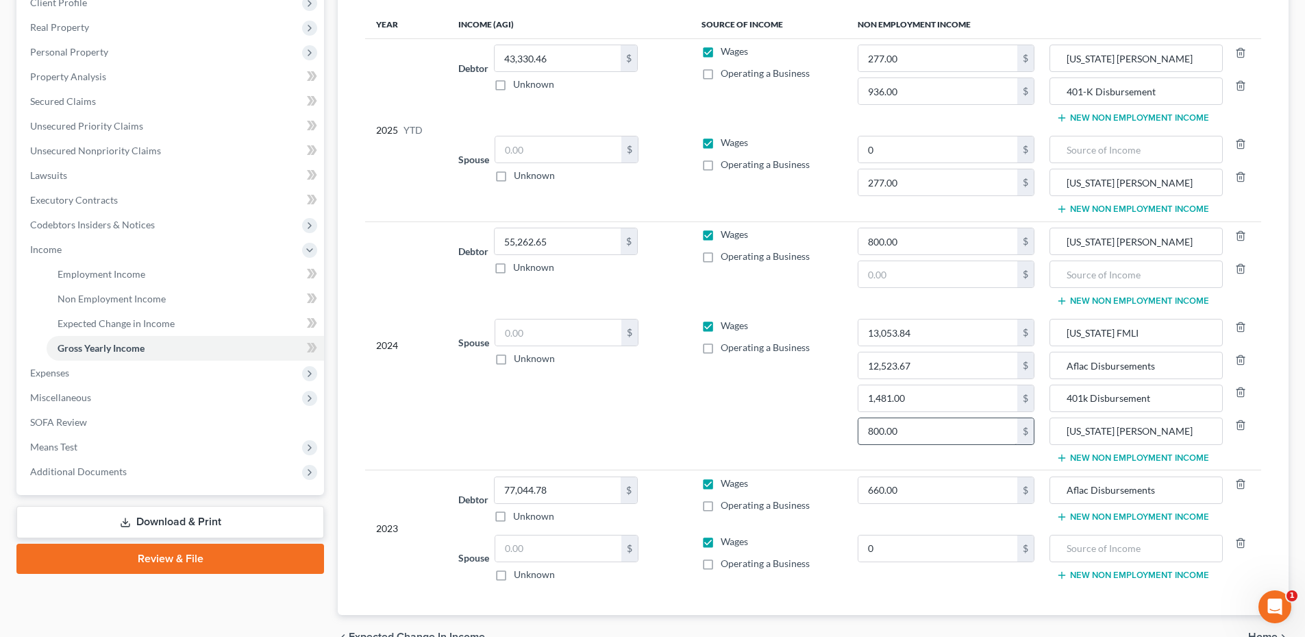
scroll to position [206, 0]
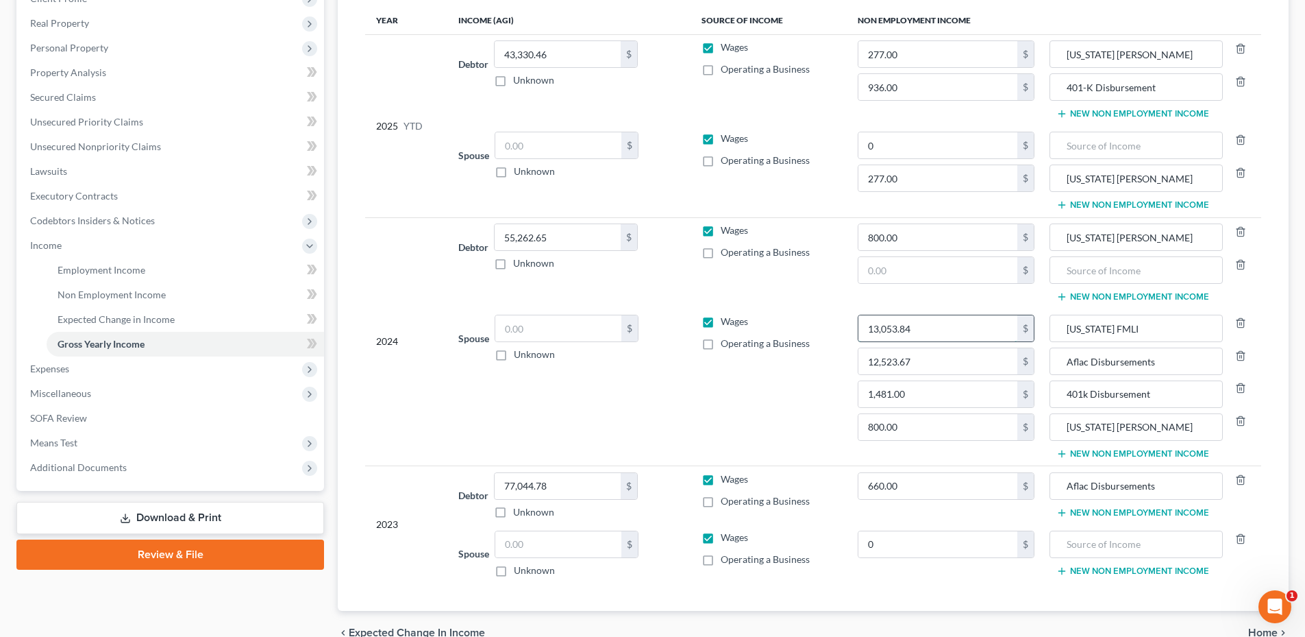
type input "0"
type input "13,053.84"
drag, startPoint x: 1138, startPoint y: 332, endPoint x: 1053, endPoint y: 332, distance: 85.0
click at [1053, 332] on div "Colorado FMLI" at bounding box center [1136, 328] width 173 height 27
type input "Colorado FMLI"
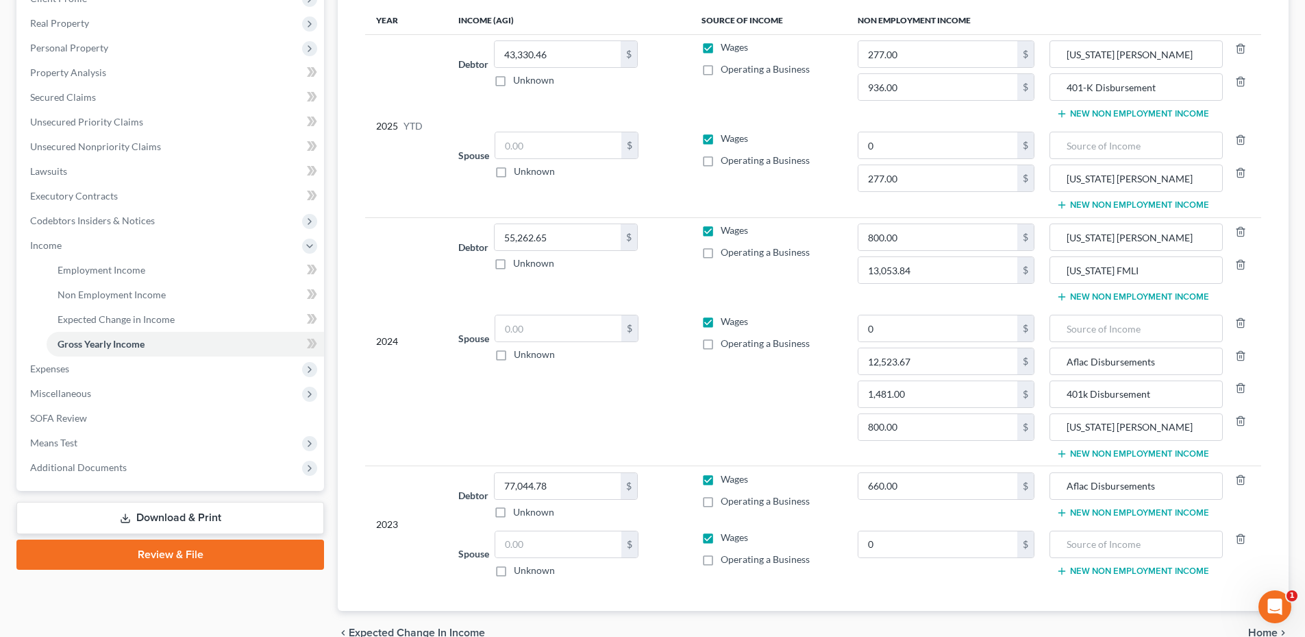
click at [1089, 295] on button "New Non Employment Income" at bounding box center [1133, 296] width 153 height 11
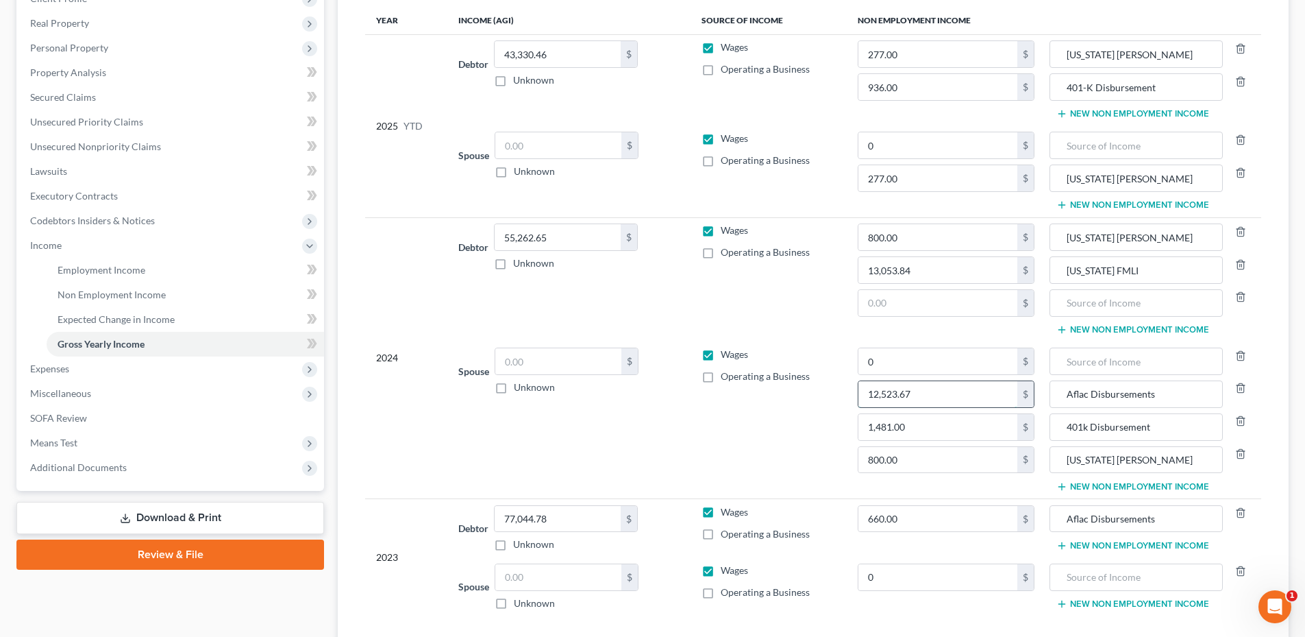
type input "0"
type input "12,523.67"
drag, startPoint x: 1151, startPoint y: 393, endPoint x: 1078, endPoint y: 395, distance: 73.4
click at [1069, 395] on input "Aflac Disbursements" at bounding box center [1136, 394] width 158 height 26
click at [1205, 404] on input "Aflac Disbursements" at bounding box center [1136, 394] width 158 height 26
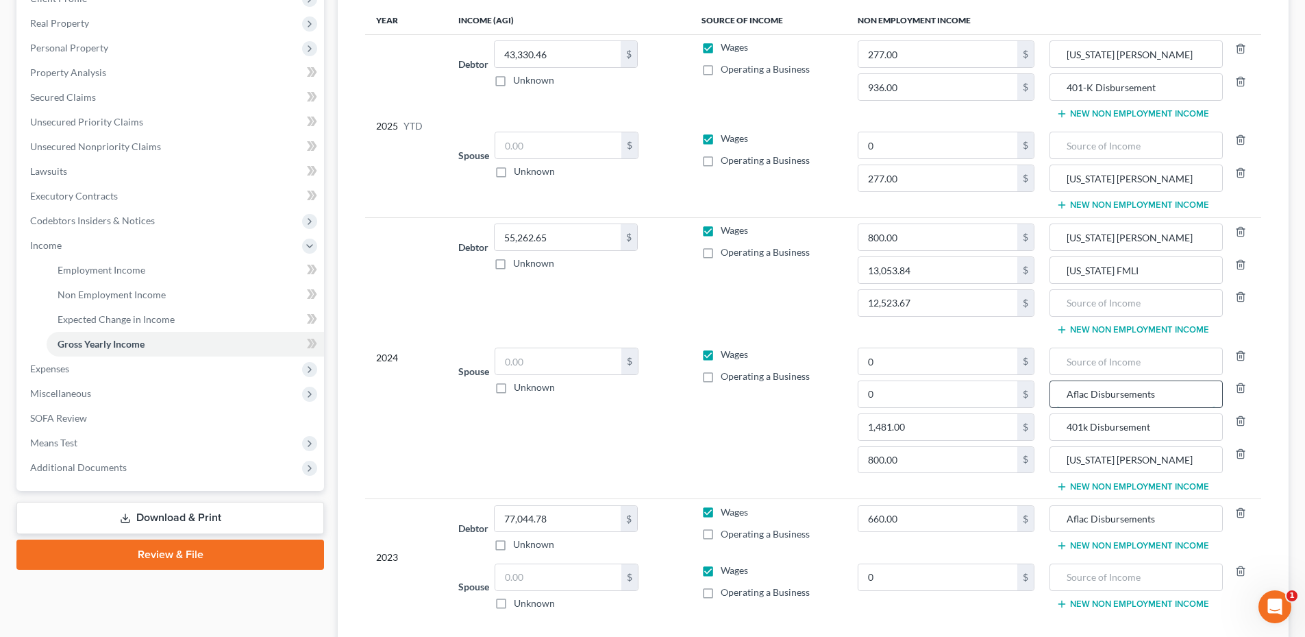
drag, startPoint x: 1175, startPoint y: 400, endPoint x: 1075, endPoint y: 397, distance: 100.1
click at [1020, 404] on tr "Spouse $ Unknown Balance Undetermined $ Unknown Wages Operating a Business 0 $ …" at bounding box center [813, 419] width 896 height 157
type input "Aflac Disbursements"
click at [1099, 328] on button "New Non Employment Income" at bounding box center [1133, 329] width 153 height 11
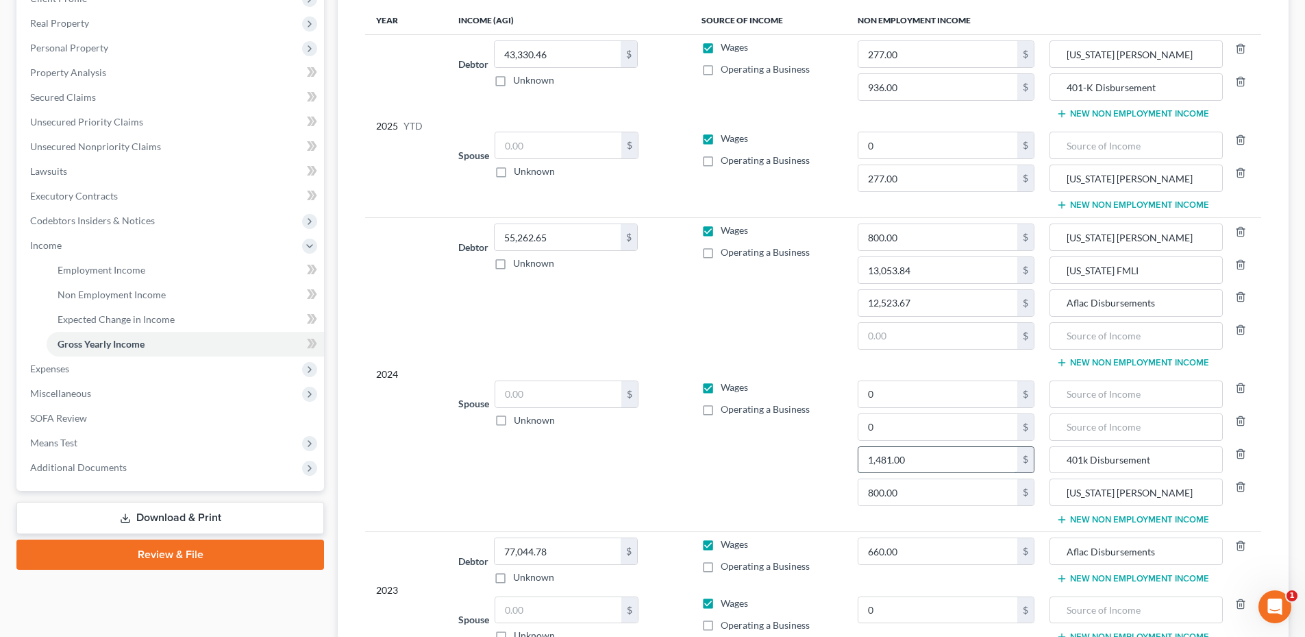
type input "0"
type input "1,481.00"
drag, startPoint x: 1165, startPoint y: 462, endPoint x: 1027, endPoint y: 462, distance: 138.4
click at [1027, 462] on tr "Spouse $ Unknown Balance Undetermined $ Unknown Wages Operating a Business 0 $ …" at bounding box center [813, 452] width 896 height 157
type input "401k Disbursement"
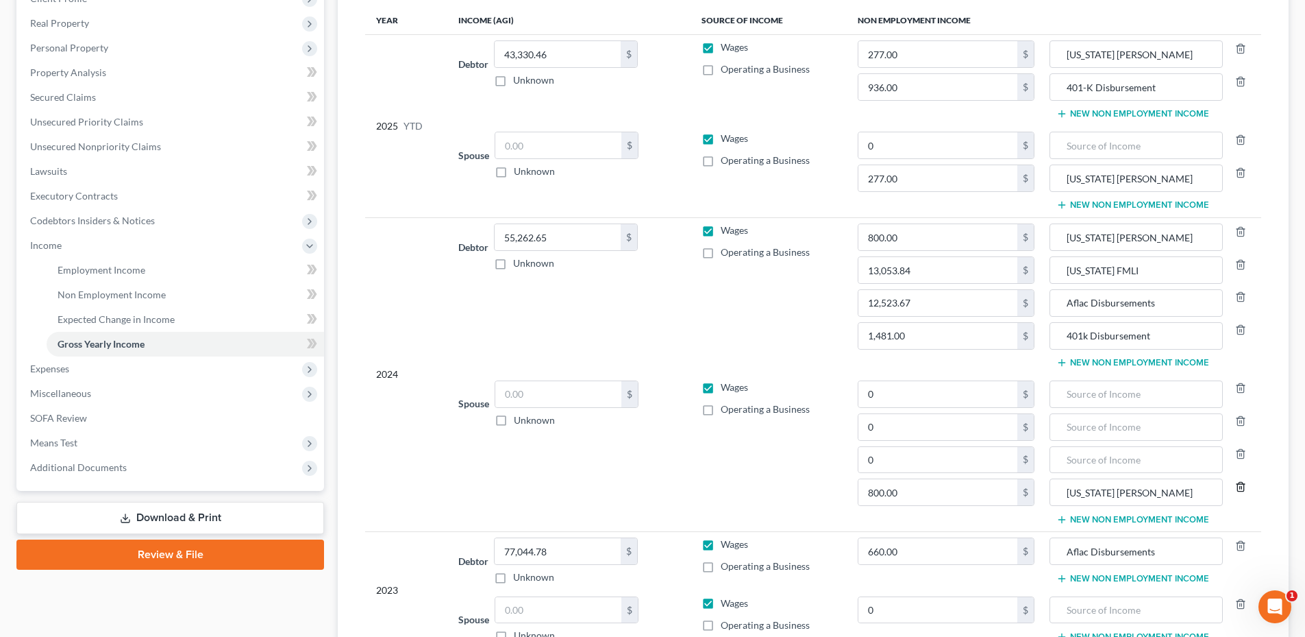
click at [1237, 486] on icon "button" at bounding box center [1241, 486] width 11 height 11
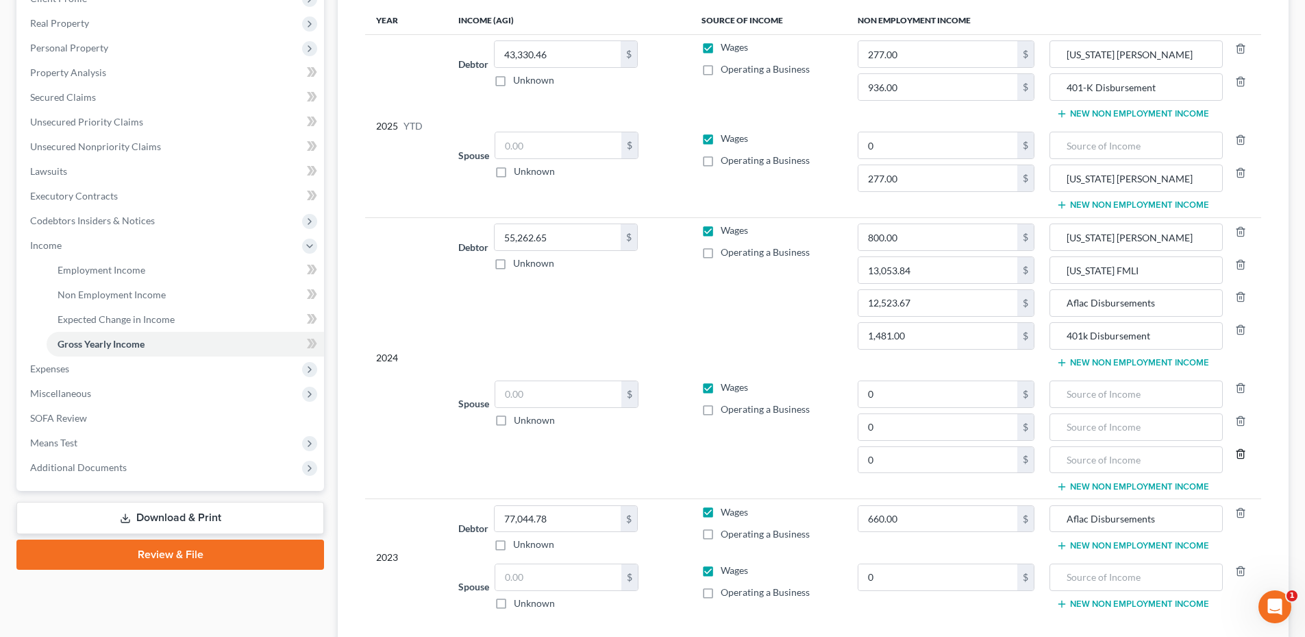
drag, startPoint x: 1242, startPoint y: 458, endPoint x: 1242, endPoint y: 441, distance: 16.4
click at [1242, 457] on icon "button" at bounding box center [1241, 453] width 11 height 11
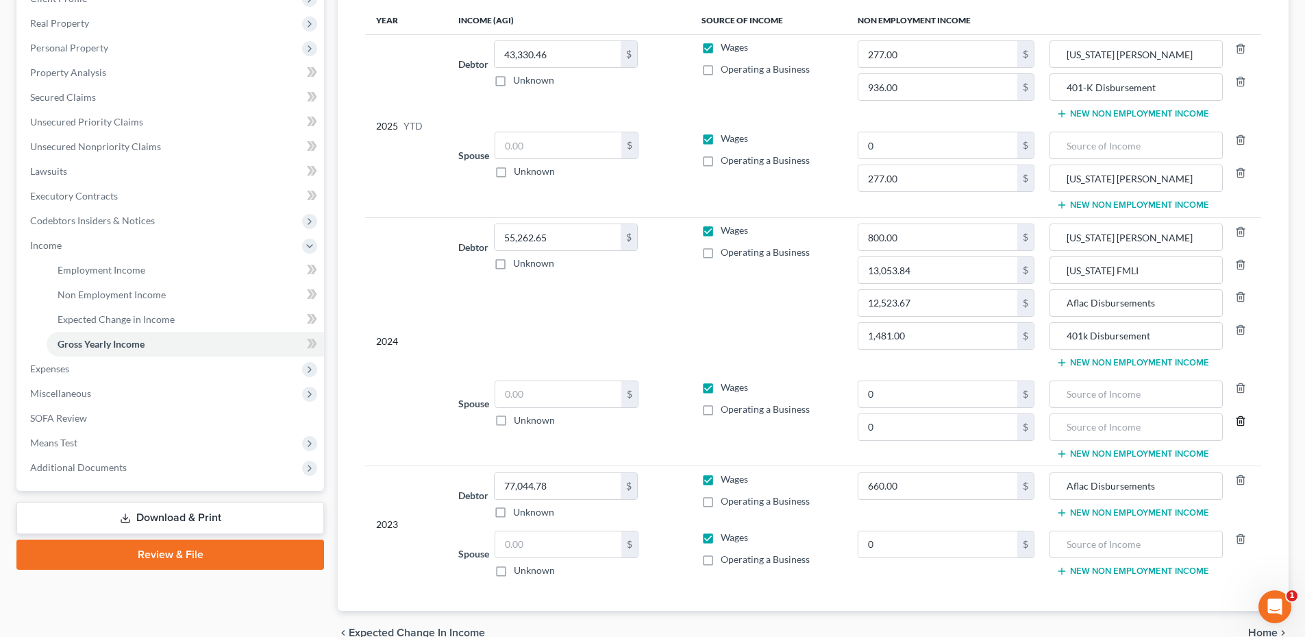
click at [1242, 425] on icon "button" at bounding box center [1241, 420] width 11 height 11
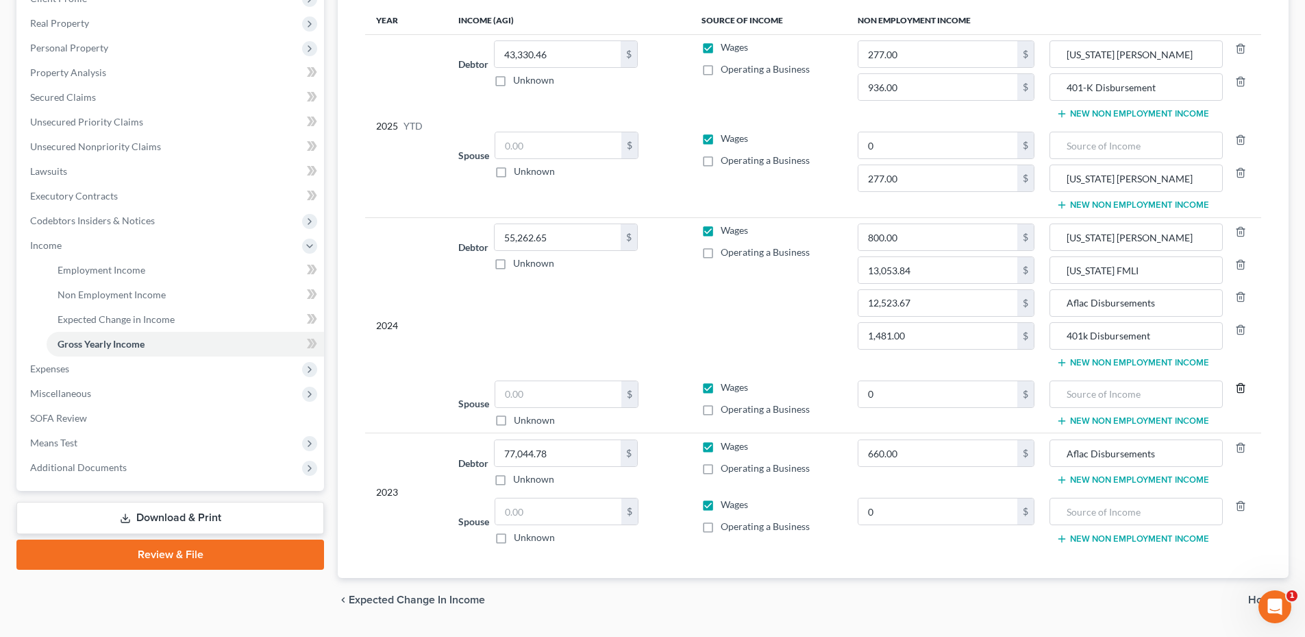
click at [1238, 389] on icon "button" at bounding box center [1241, 387] width 11 height 11
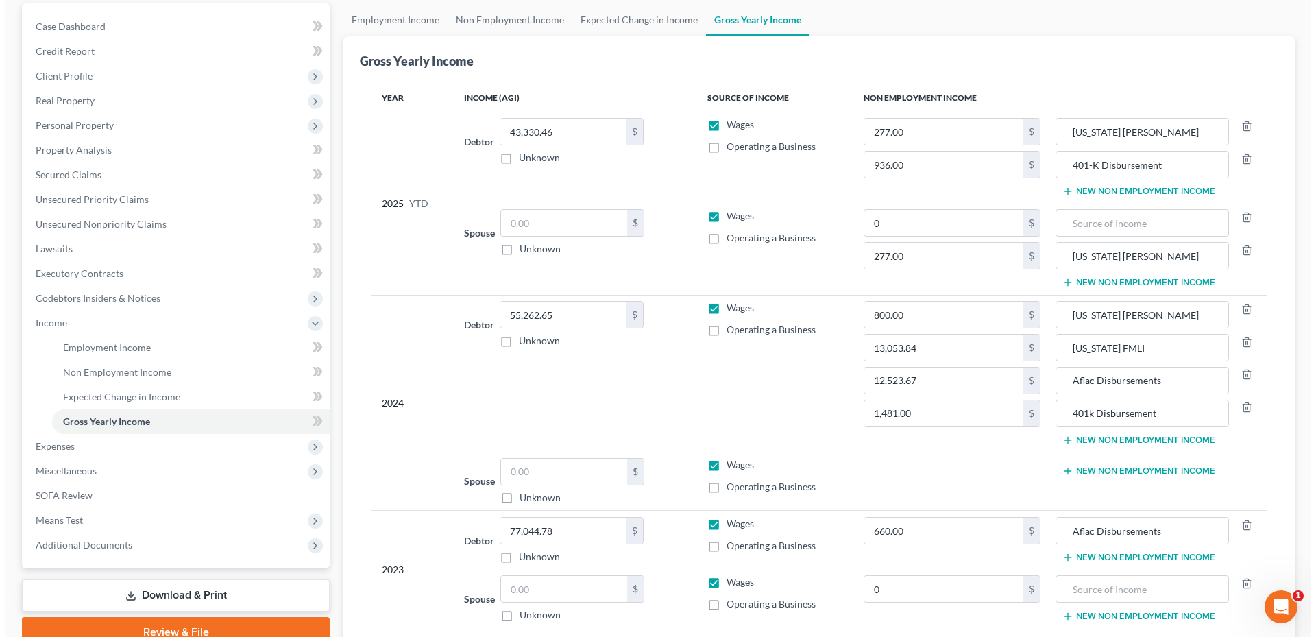
scroll to position [0, 0]
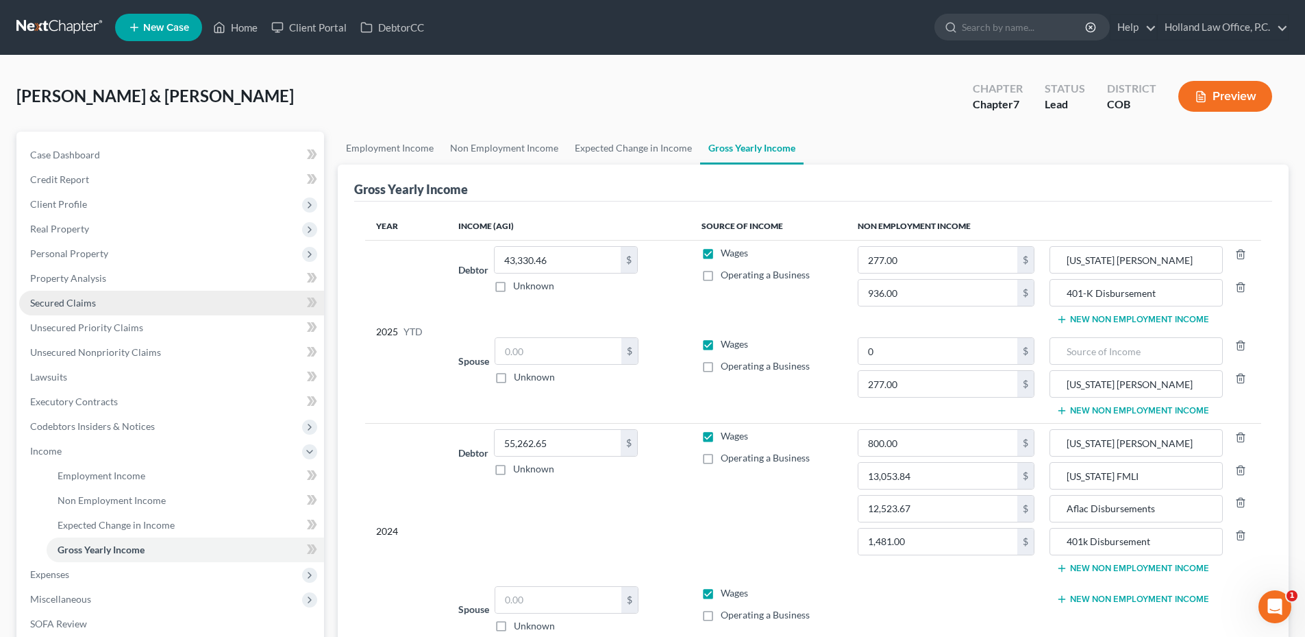
click at [114, 304] on link "Secured Claims" at bounding box center [171, 303] width 305 height 25
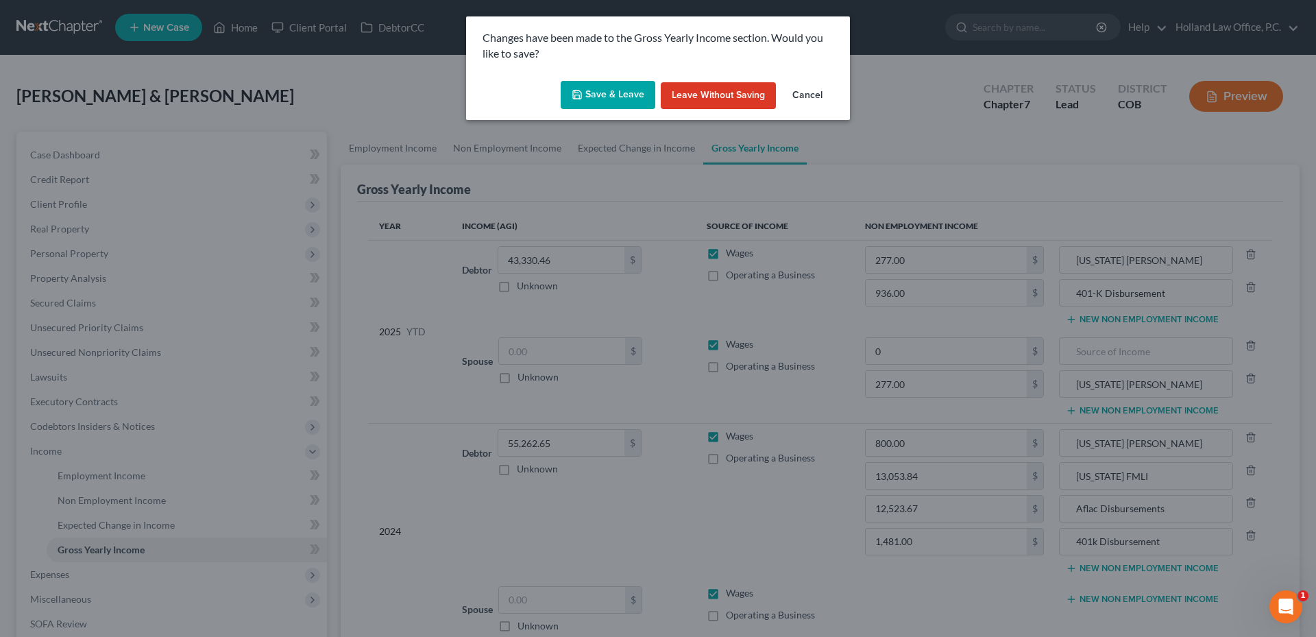
click at [617, 95] on button "Save & Leave" at bounding box center [608, 95] width 95 height 29
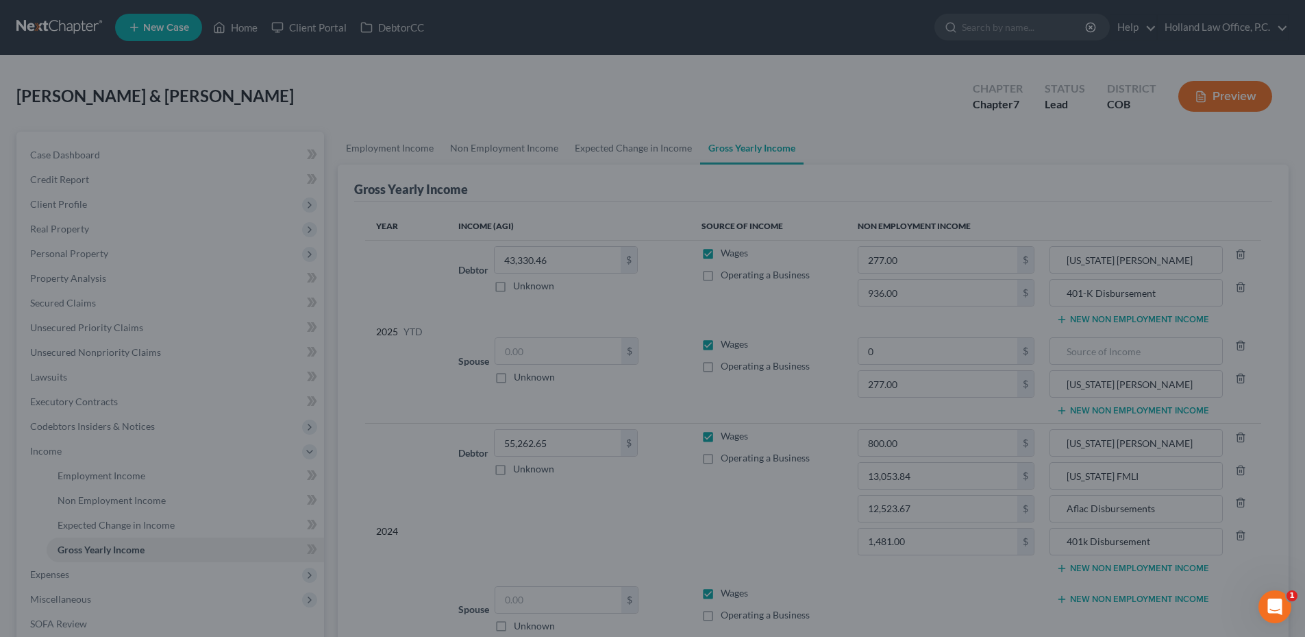
type input "0.00"
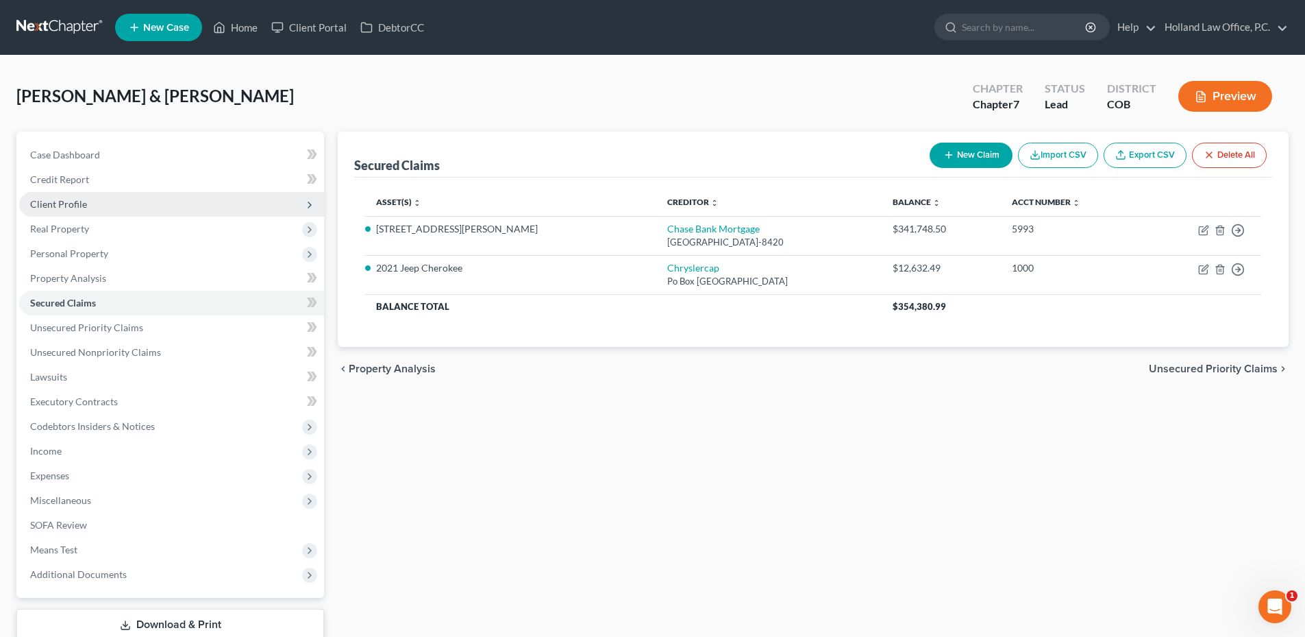
click at [79, 201] on span "Client Profile" at bounding box center [58, 204] width 57 height 12
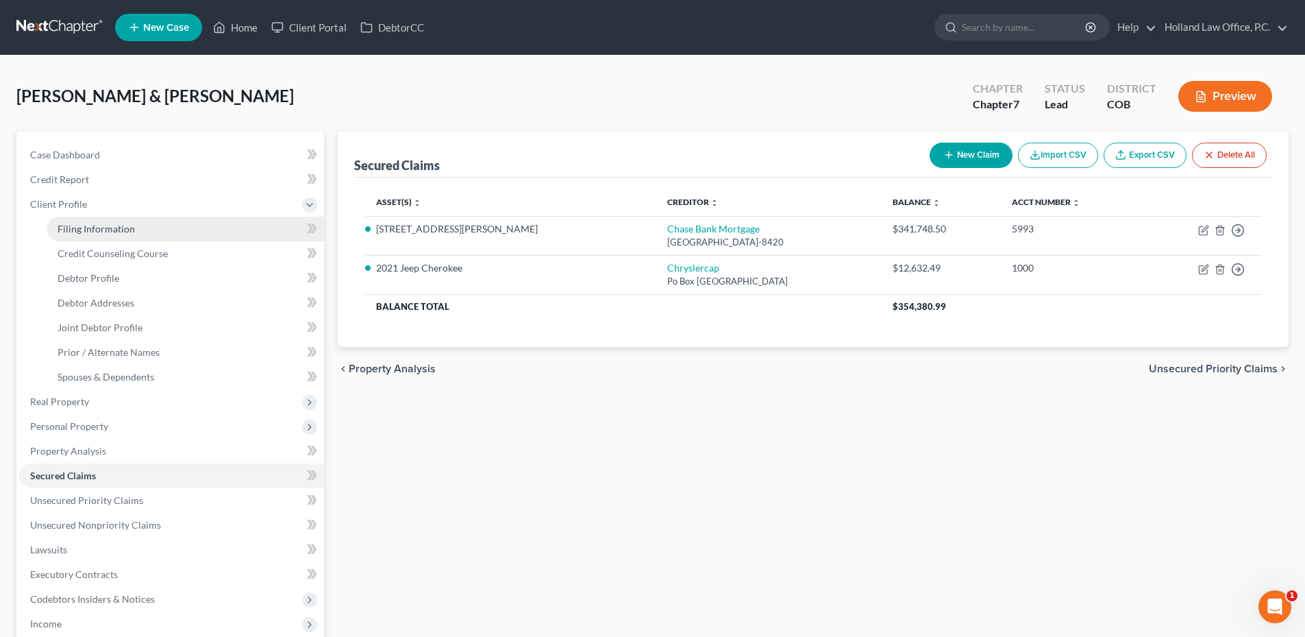
click at [132, 232] on span "Filing Information" at bounding box center [96, 229] width 77 height 12
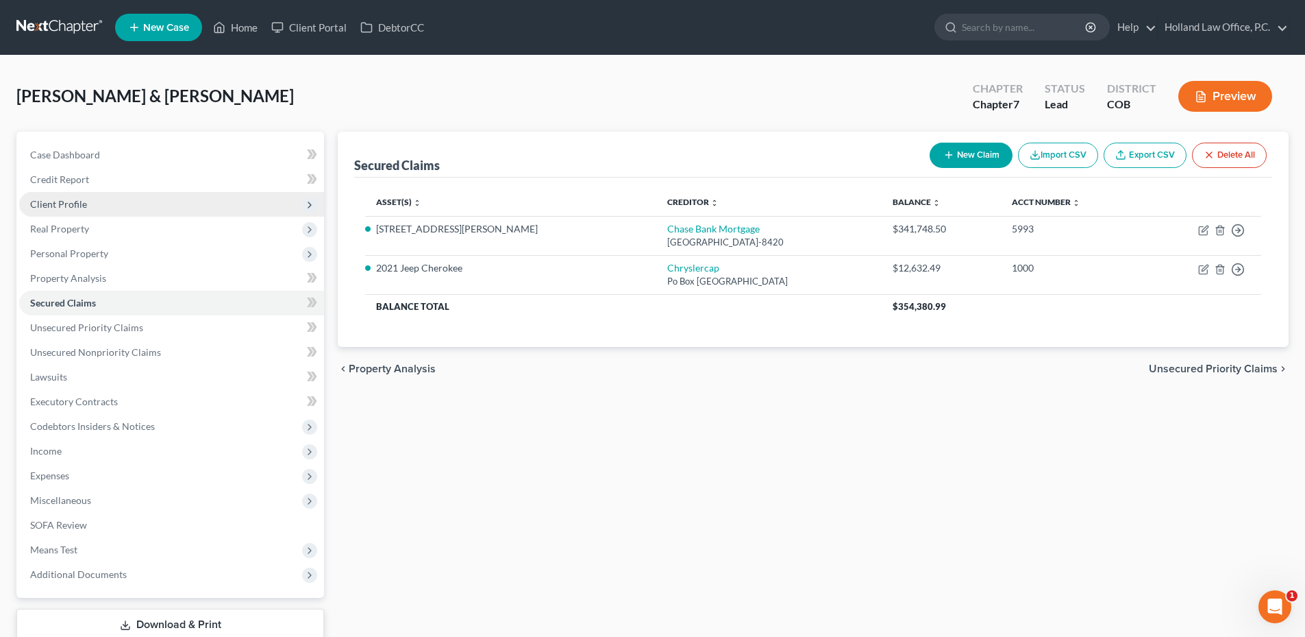
click at [79, 199] on span "Client Profile" at bounding box center [58, 204] width 57 height 12
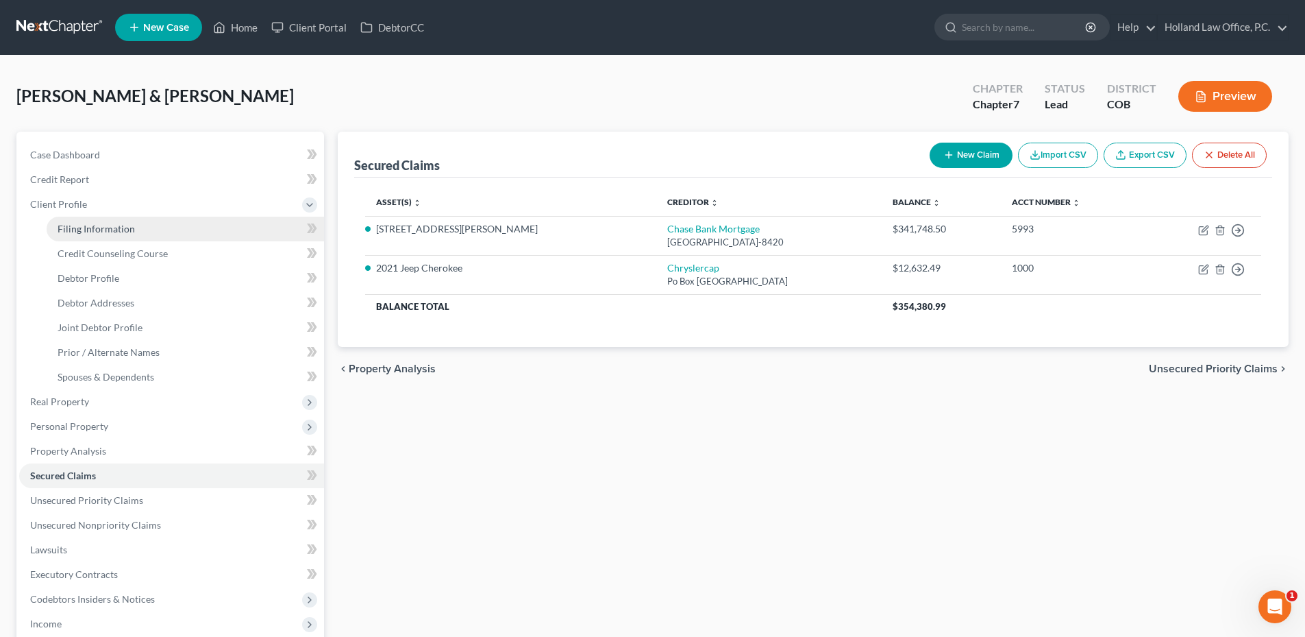
click at [89, 230] on span "Filing Information" at bounding box center [96, 229] width 77 height 12
select select "1"
select select "0"
select select "5"
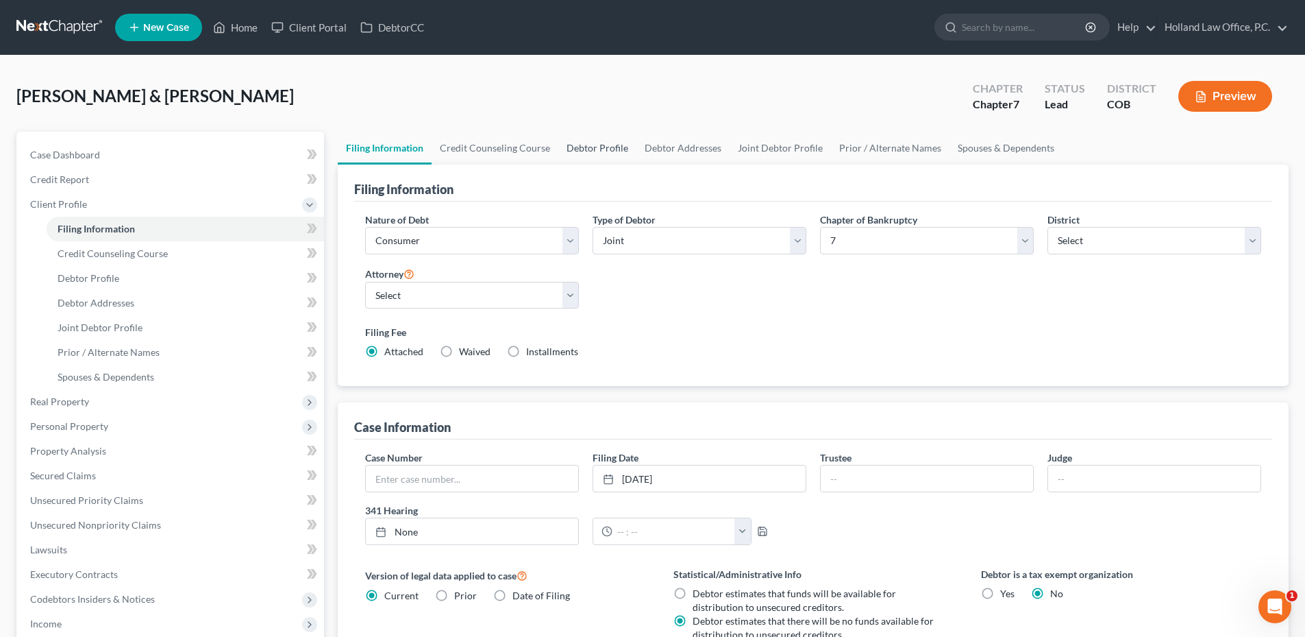
click at [572, 140] on link "Debtor Profile" at bounding box center [598, 148] width 78 height 33
select select "1"
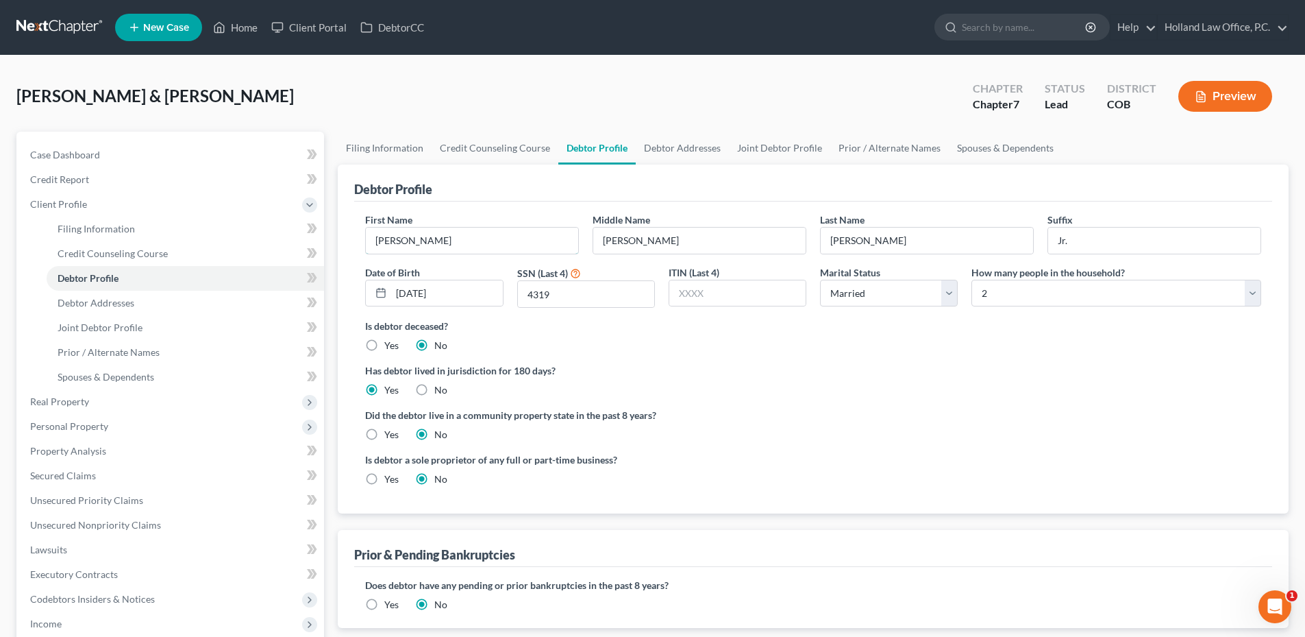
click at [339, 236] on div "Debtor Profile First Name [PERSON_NAME] Middle Name [PERSON_NAME] Last Name [PE…" at bounding box center [813, 338] width 951 height 349
type input "[PERSON_NAME]"
click at [777, 146] on link "Joint Debtor Profile" at bounding box center [779, 148] width 101 height 33
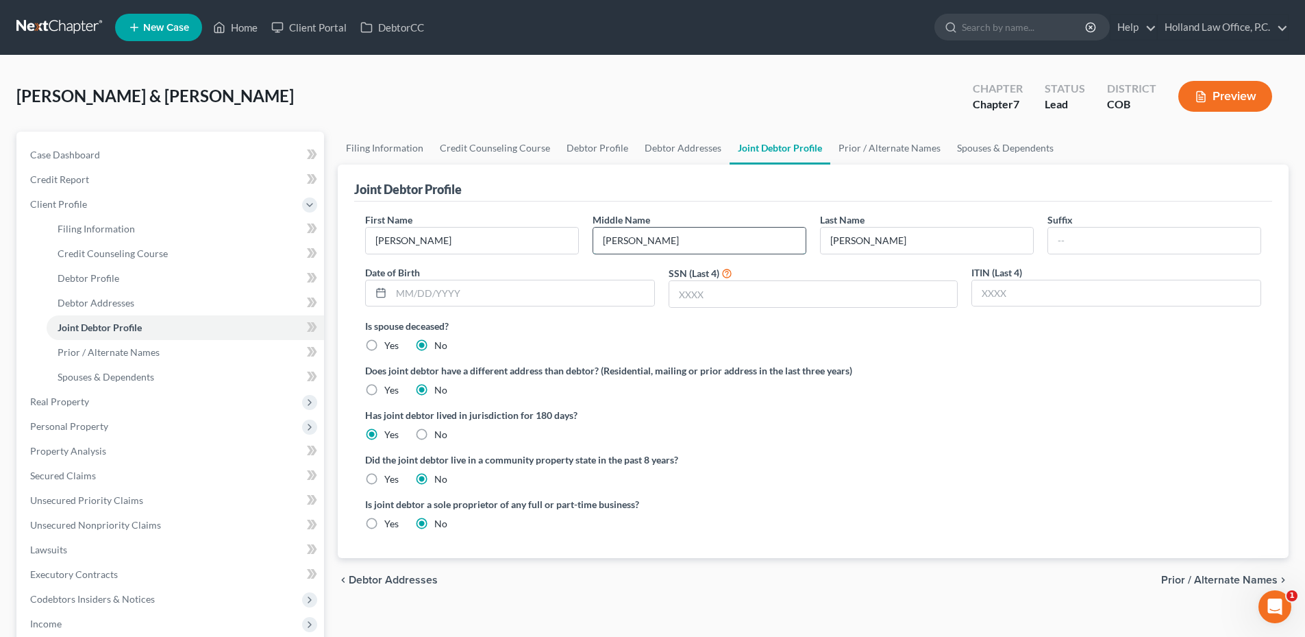
drag, startPoint x: 674, startPoint y: 240, endPoint x: 619, endPoint y: 238, distance: 54.8
click at [622, 238] on input "[PERSON_NAME]" at bounding box center [699, 241] width 212 height 26
click at [656, 241] on input "[PERSON_NAME]" at bounding box center [699, 241] width 212 height 26
drag, startPoint x: 554, startPoint y: 240, endPoint x: 588, endPoint y: 236, distance: 34.5
click at [549, 240] on div "First Name [PERSON_NAME] Middle Name [PERSON_NAME] Last Name [PERSON_NAME] Date…" at bounding box center [813, 265] width 910 height 106
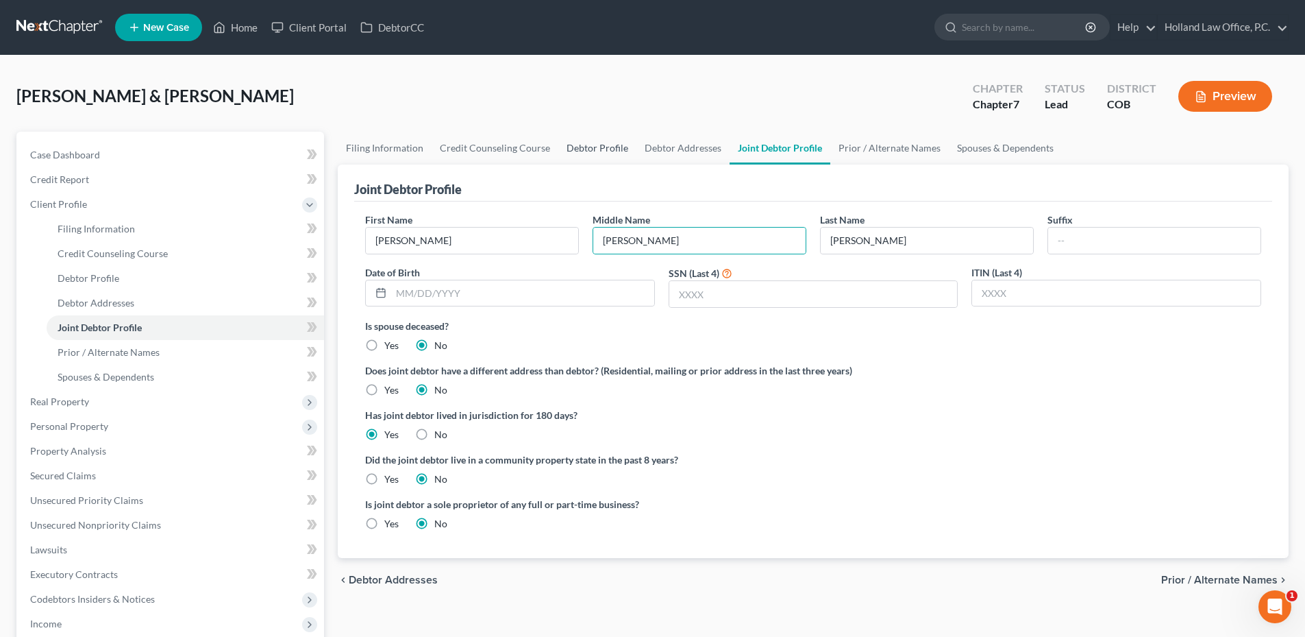
click at [592, 160] on link "Debtor Profile" at bounding box center [598, 148] width 78 height 33
select select "1"
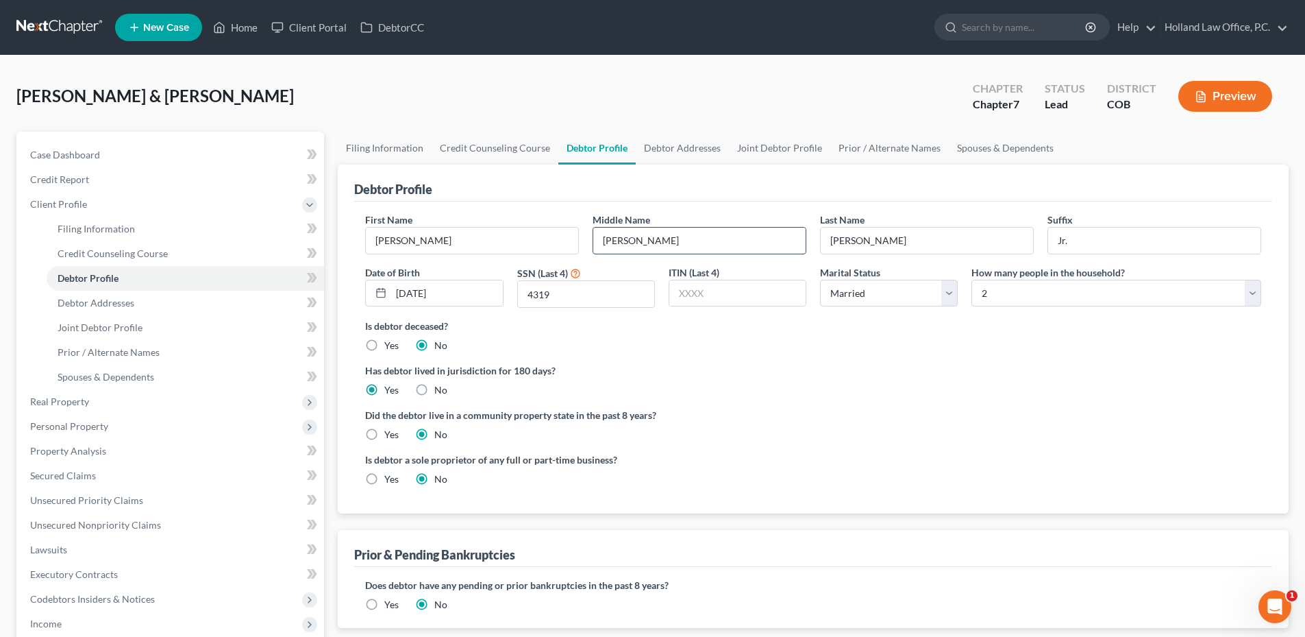
drag, startPoint x: 664, startPoint y: 243, endPoint x: 621, endPoint y: 240, distance: 43.3
click at [622, 240] on input "[PERSON_NAME]" at bounding box center [699, 241] width 212 height 26
click at [680, 249] on input "[PERSON_NAME]" at bounding box center [699, 241] width 212 height 26
drag, startPoint x: 575, startPoint y: 245, endPoint x: 536, endPoint y: 238, distance: 39.7
click at [521, 243] on div "First Name [PERSON_NAME] Middle Name [PERSON_NAME] Last Name [PERSON_NAME] Date…" at bounding box center [813, 265] width 910 height 106
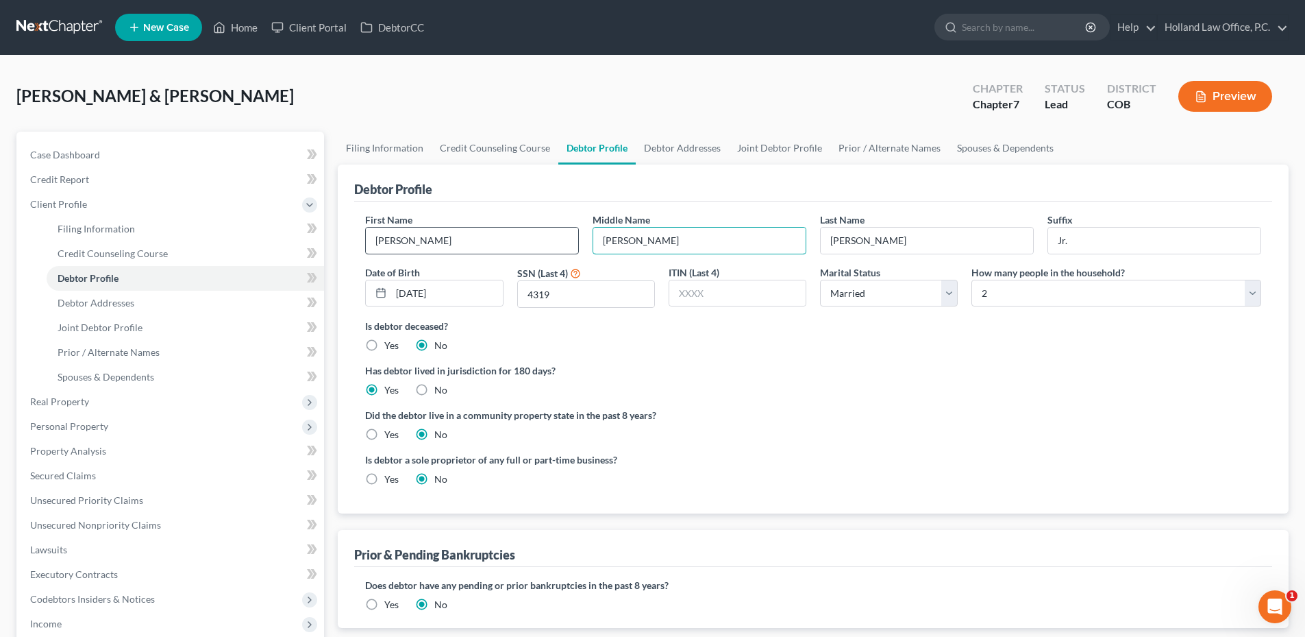
paste input "[PERSON_NAME]"
type input "[PERSON_NAME]"
drag, startPoint x: 845, startPoint y: 365, endPoint x: 863, endPoint y: 358, distance: 19.7
click at [846, 365] on label "Has debtor lived in jurisdiction for 180 days?" at bounding box center [813, 370] width 896 height 14
drag, startPoint x: 1082, startPoint y: 246, endPoint x: 999, endPoint y: 245, distance: 82.9
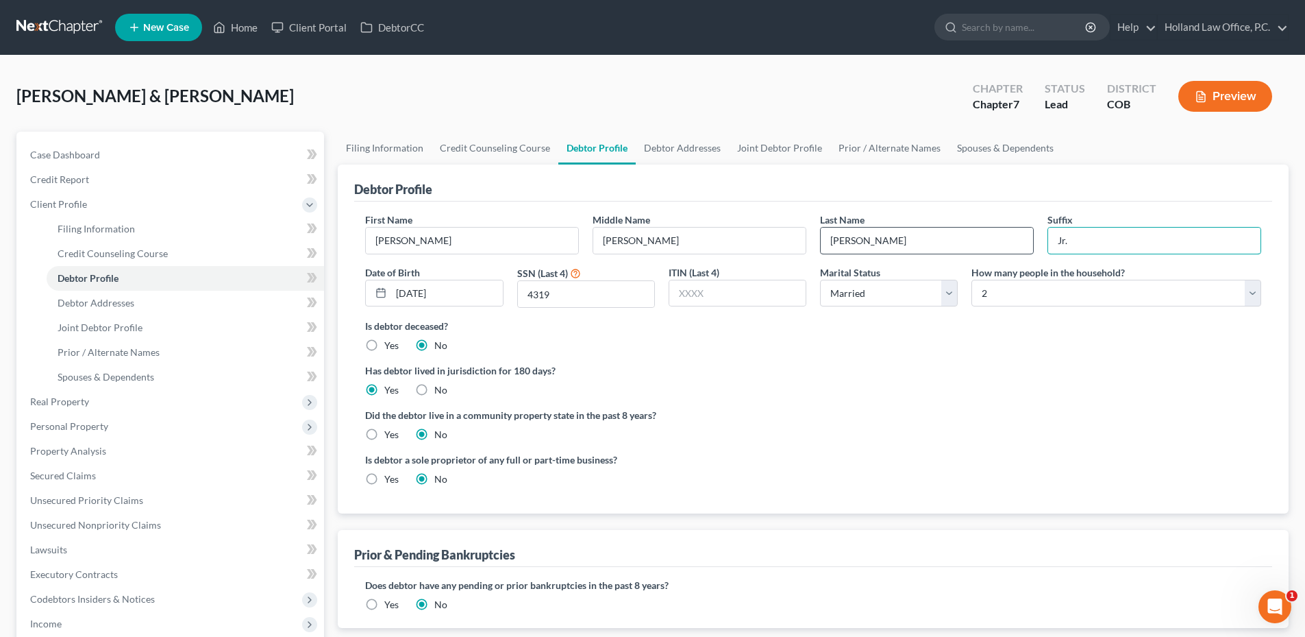
click at [997, 251] on div "First Name [PERSON_NAME] Middle Name [PERSON_NAME] Last Name [PERSON_NAME] Date…" at bounding box center [813, 265] width 910 height 106
click at [959, 405] on ng-include "First Name [PERSON_NAME] Middle Name [PERSON_NAME] Last Name [PERSON_NAME] Date…" at bounding box center [813, 354] width 896 height 284
click at [776, 145] on link "Joint Debtor Profile" at bounding box center [779, 148] width 101 height 33
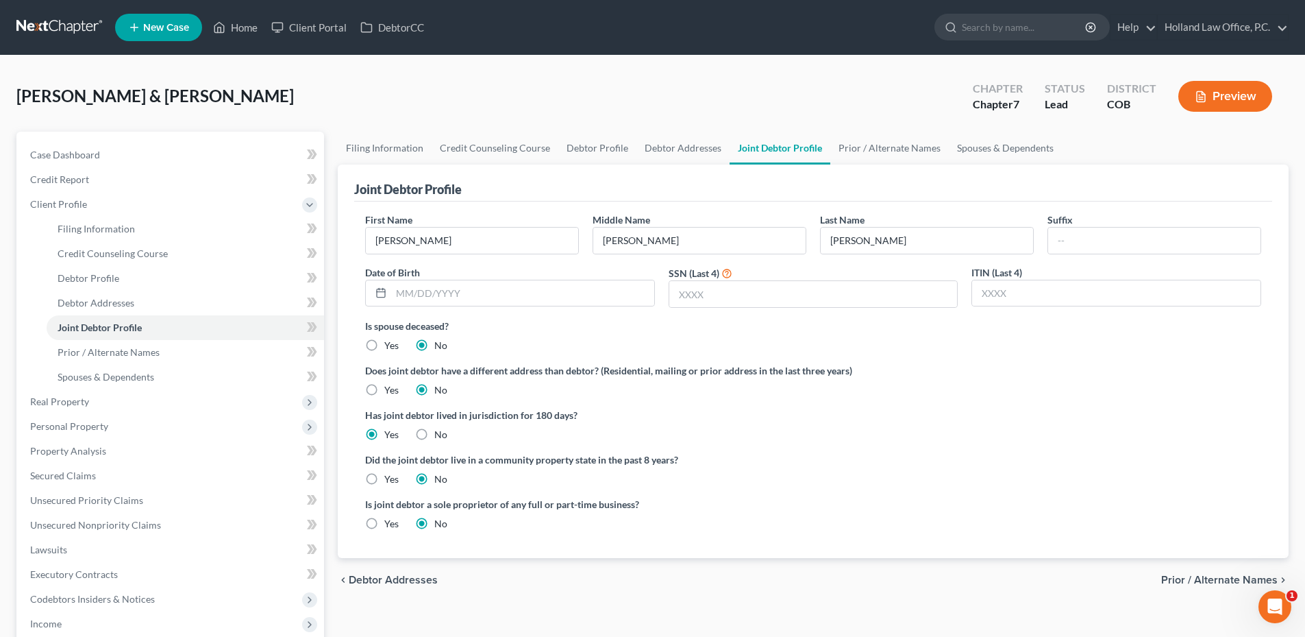
drag, startPoint x: 352, startPoint y: 5, endPoint x: 647, endPoint y: 311, distance: 425.1
click at [735, 352] on ng-include "First Name [PERSON_NAME] Middle Name [PERSON_NAME] Last Name [PERSON_NAME] Date…" at bounding box center [813, 376] width 896 height 329
click at [572, 158] on link "Debtor Profile" at bounding box center [598, 148] width 78 height 33
select select "1"
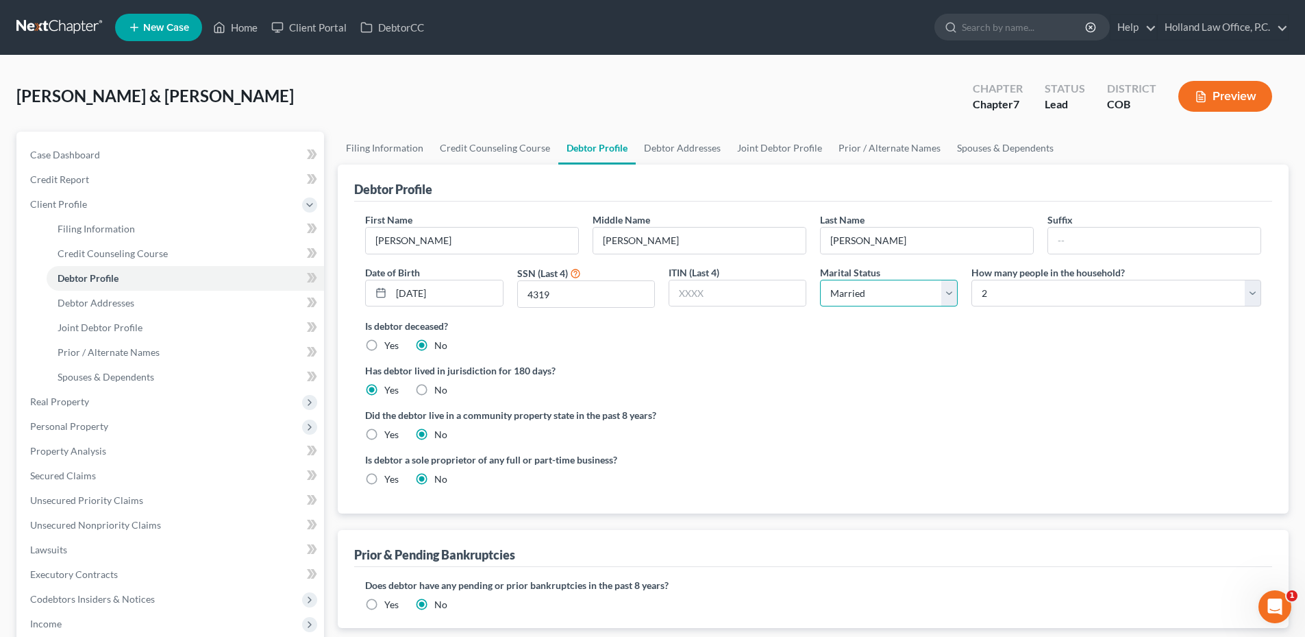
click at [887, 294] on select "Select Single Married Separated Divorced Widowed" at bounding box center [889, 293] width 138 height 27
drag, startPoint x: 672, startPoint y: 364, endPoint x: 681, endPoint y: 353, distance: 14.1
click at [675, 360] on ng-include "First Name [PERSON_NAME] Middle Name [PERSON_NAME] Last Name [PERSON_NAME] Date…" at bounding box center [813, 354] width 896 height 284
click at [1020, 361] on ng-include "First Name [PERSON_NAME] Middle Name [PERSON_NAME] Last Name [PERSON_NAME] Date…" at bounding box center [813, 354] width 896 height 284
click at [397, 137] on link "Filing Information" at bounding box center [385, 148] width 94 height 33
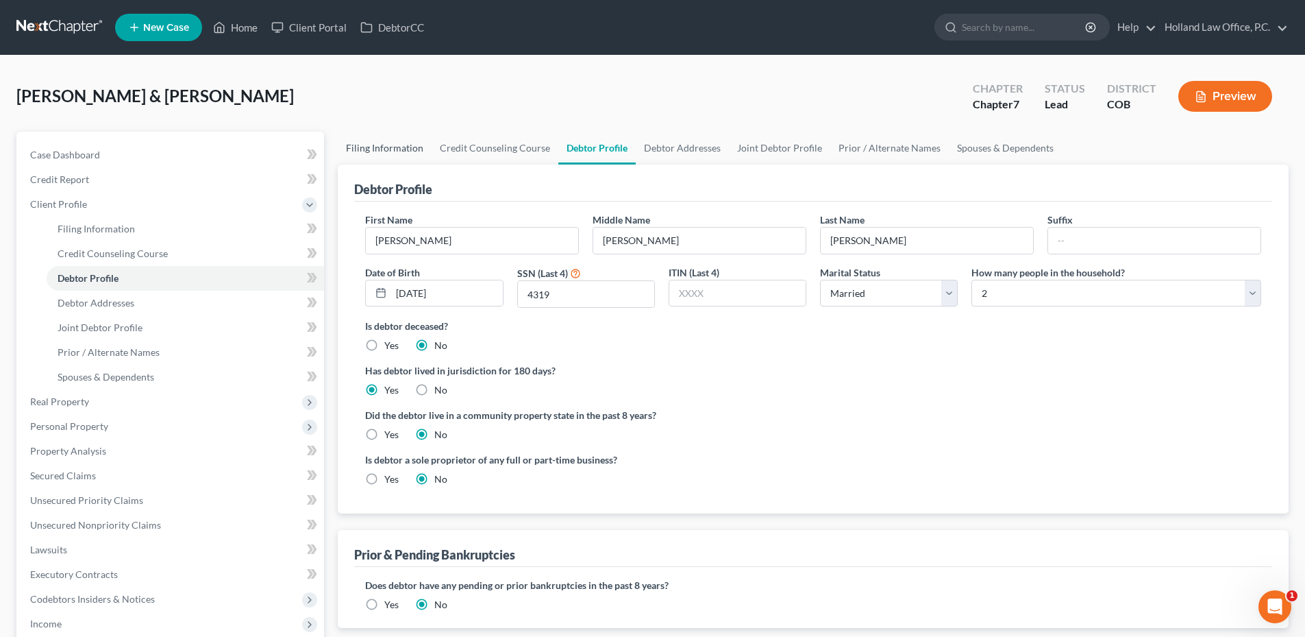
select select "1"
select select "0"
select select "11"
select select "0"
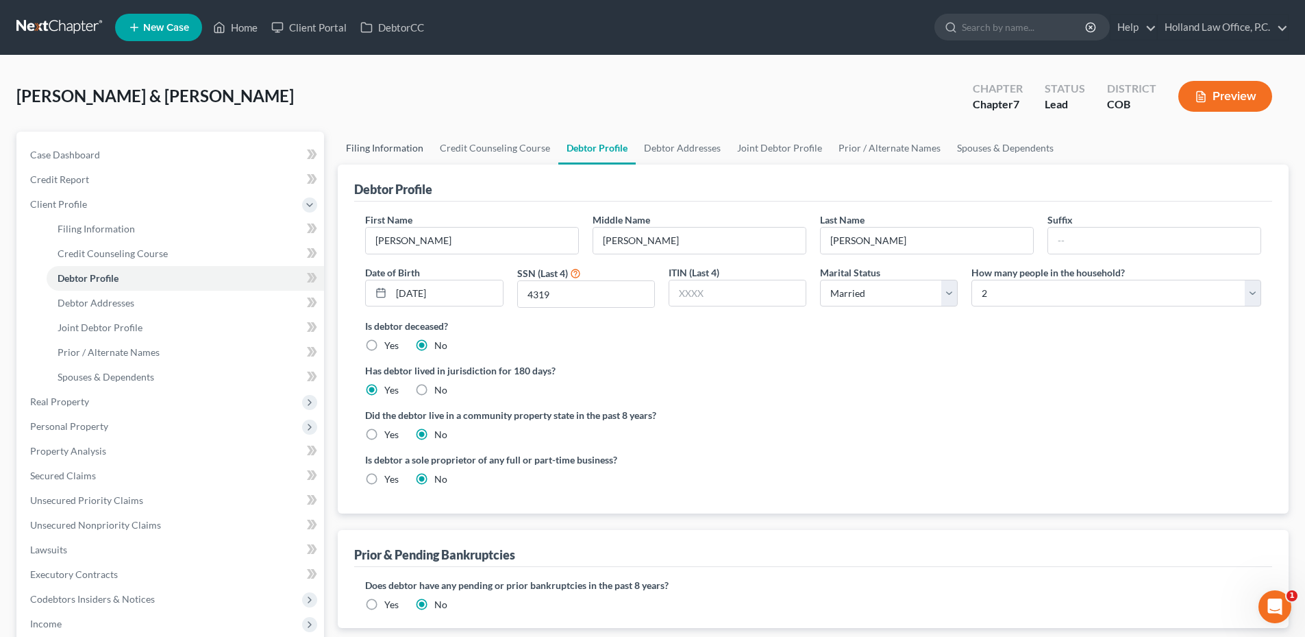
select select "5"
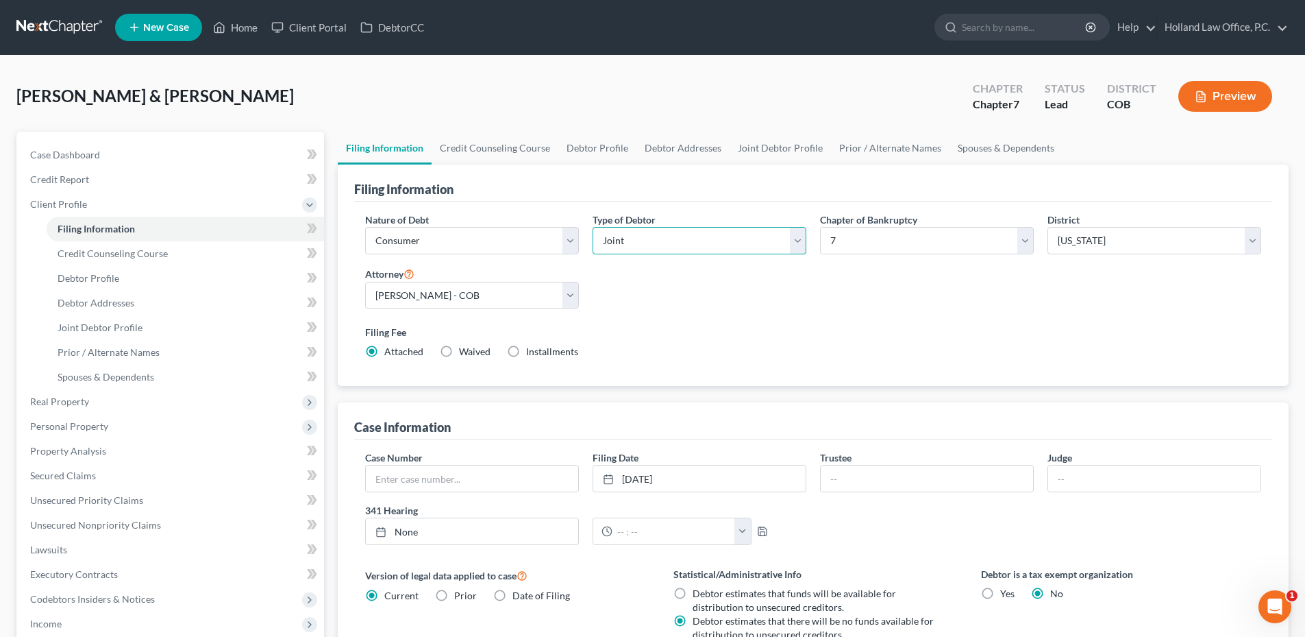
click at [677, 238] on select "Select Individual Joint" at bounding box center [700, 240] width 214 height 27
select select "0"
click at [593, 227] on select "Select Individual Joint" at bounding box center [700, 240] width 214 height 27
click at [585, 147] on link "Debtor Profile" at bounding box center [598, 148] width 78 height 33
select select "1"
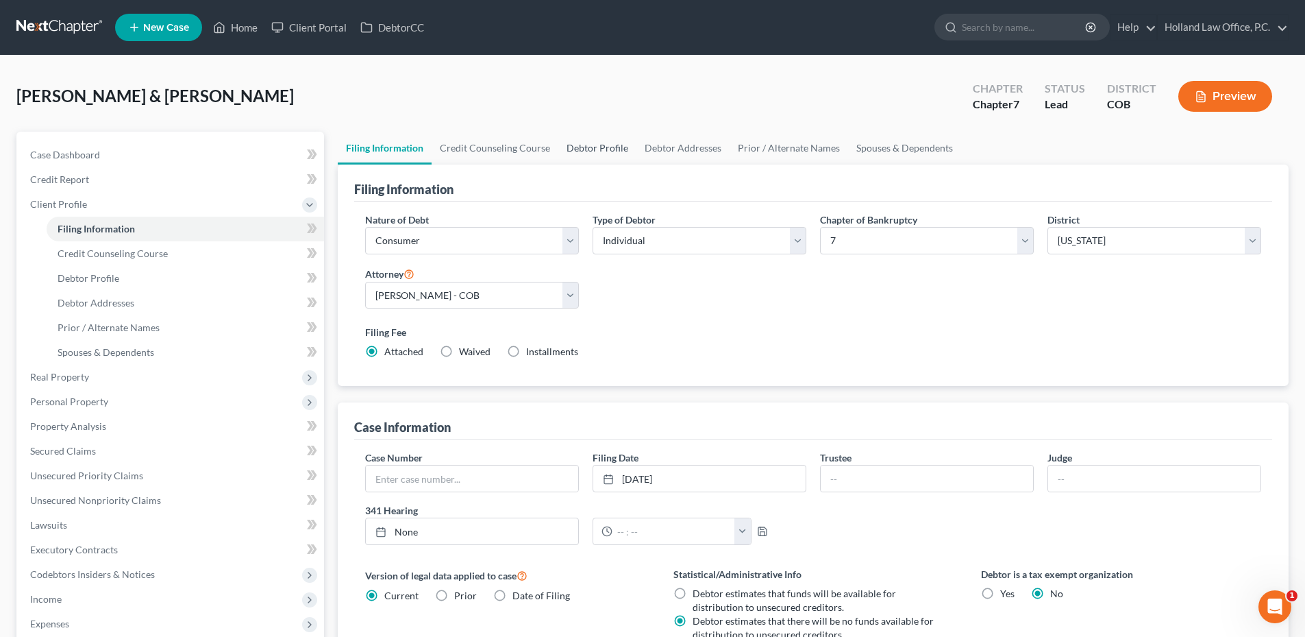
select select "1"
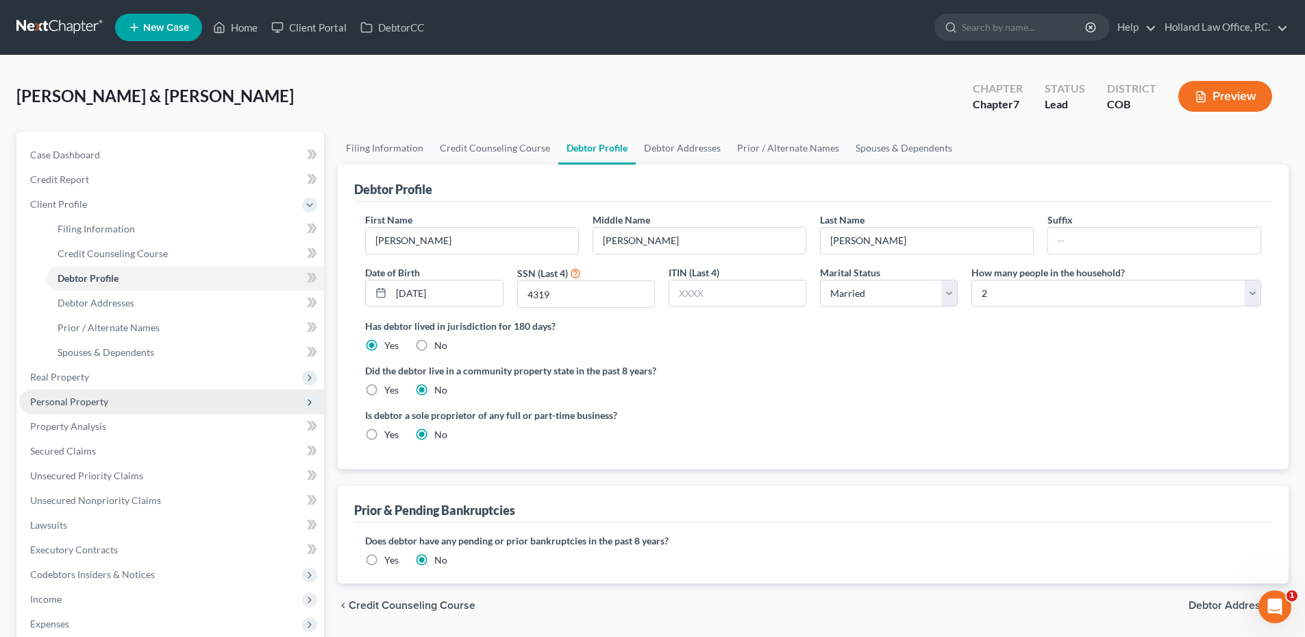
click at [114, 393] on span "Personal Property" at bounding box center [171, 401] width 305 height 25
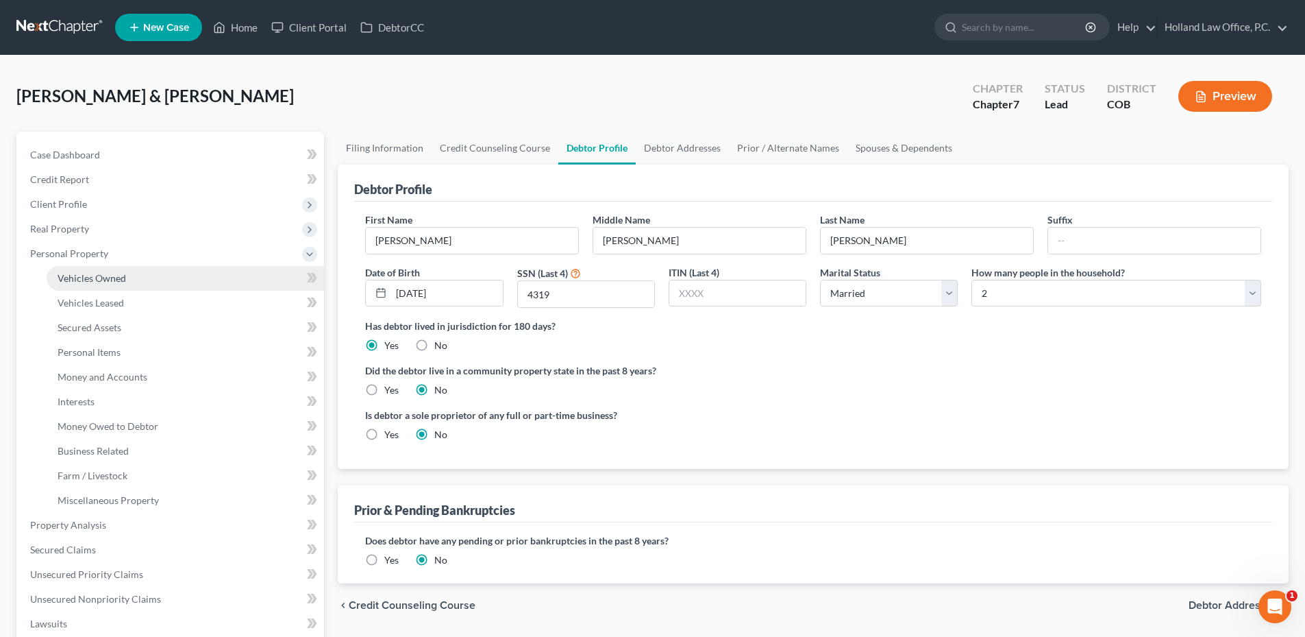
click at [116, 278] on span "Vehicles Owned" at bounding box center [92, 278] width 69 height 12
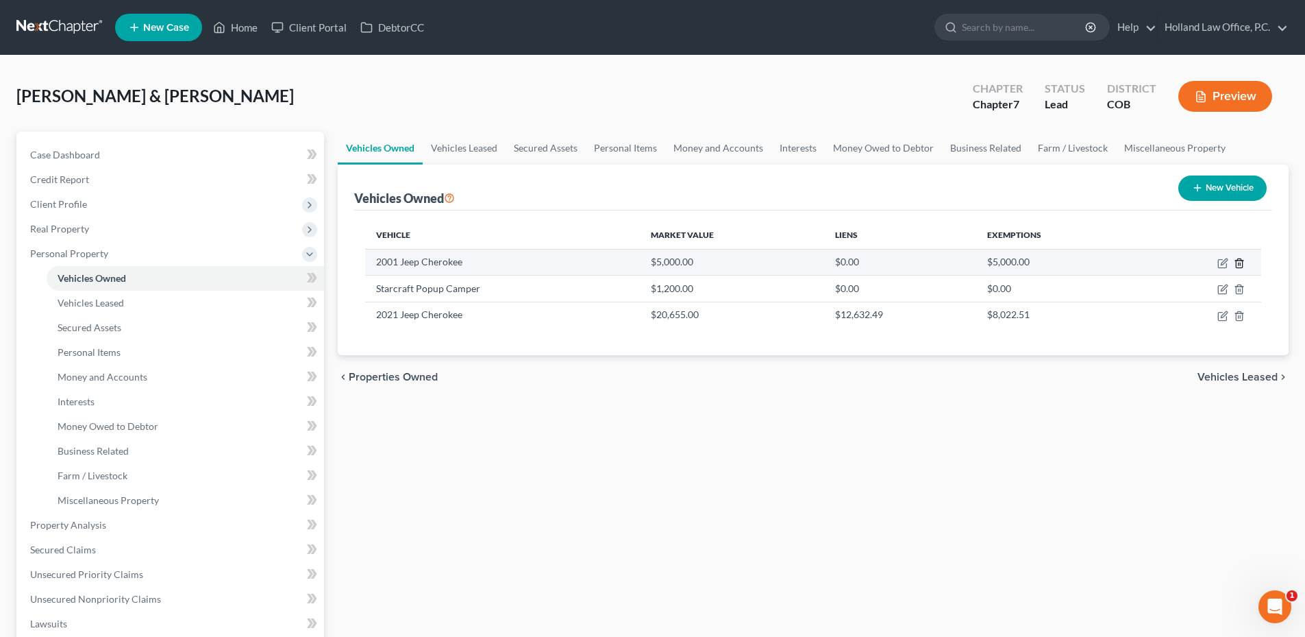
click at [1239, 262] on line "button" at bounding box center [1239, 263] width 0 height 3
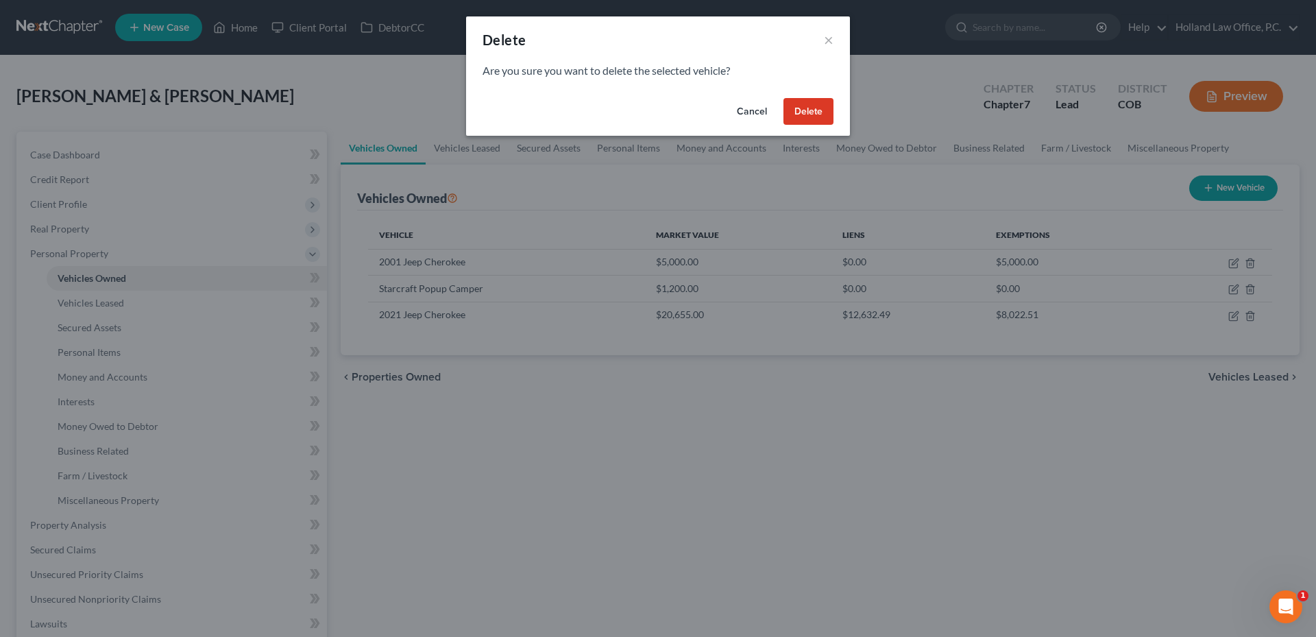
click at [813, 106] on button "Delete" at bounding box center [808, 111] width 50 height 27
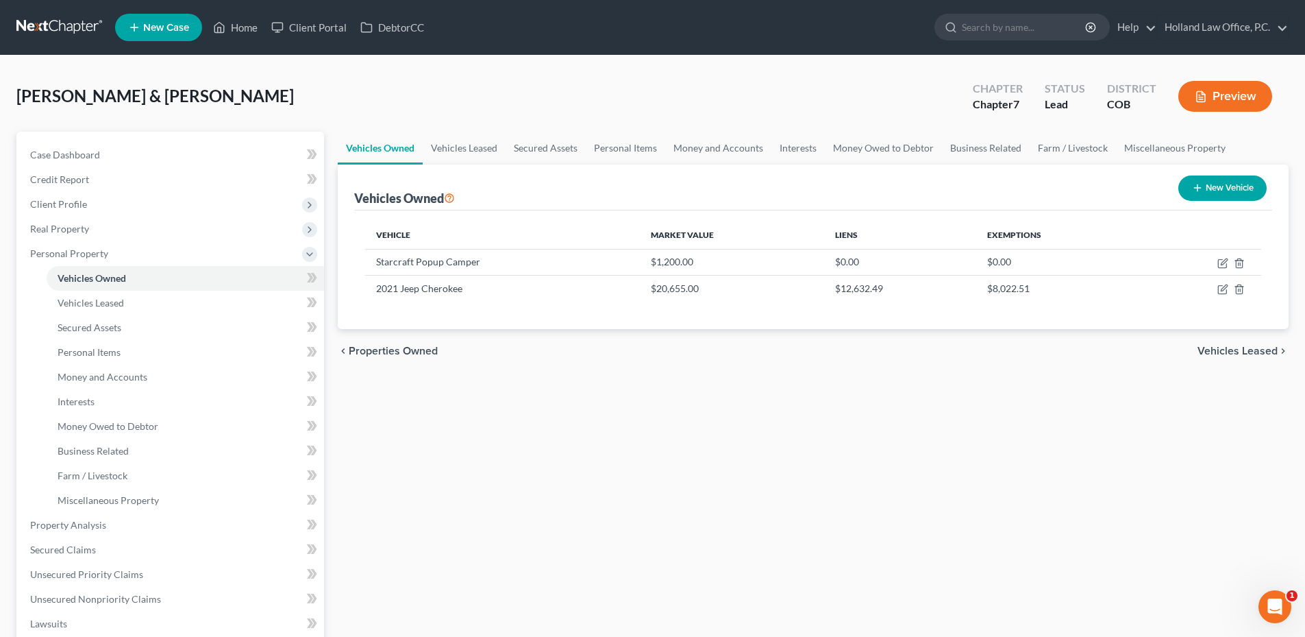
click at [880, 383] on div "Vehicles Owned Vehicles Leased Secured Assets Personal Items Money and Accounts…" at bounding box center [813, 528] width 965 height 792
drag, startPoint x: 1006, startPoint y: 288, endPoint x: 1052, endPoint y: 289, distance: 45.9
click at [1052, 289] on td "$8,022.51" at bounding box center [1060, 288] width 166 height 26
click at [1225, 287] on icon "button" at bounding box center [1223, 289] width 11 height 11
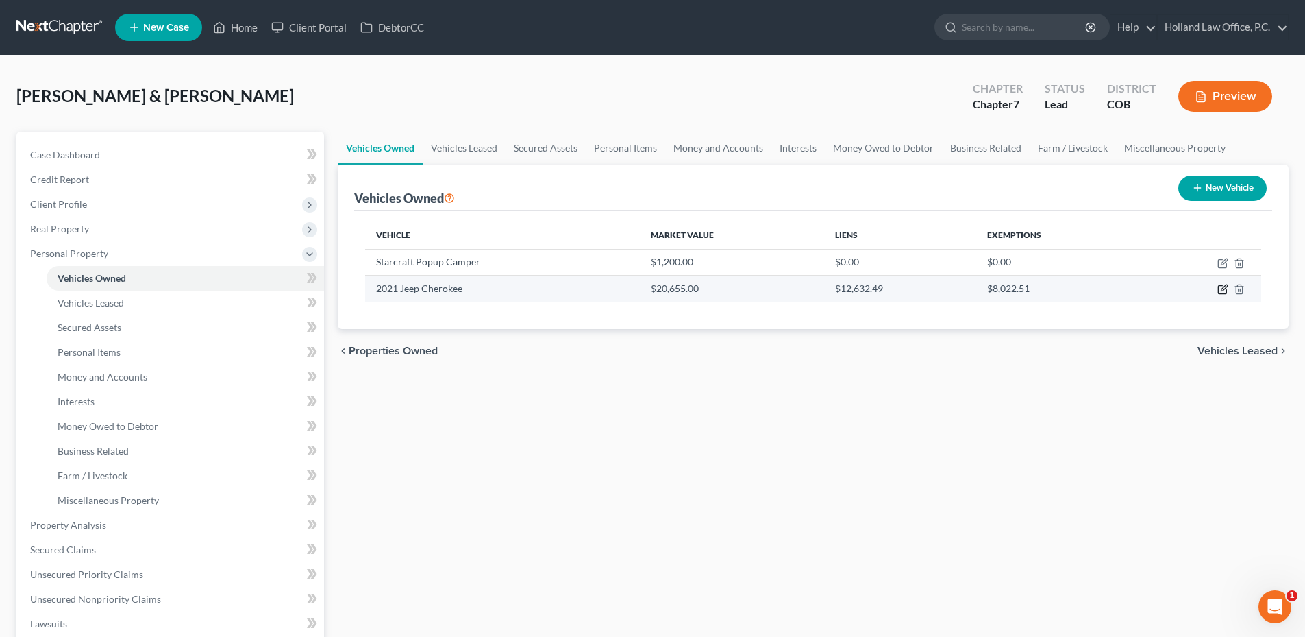
select select "0"
select select "5"
select select "2"
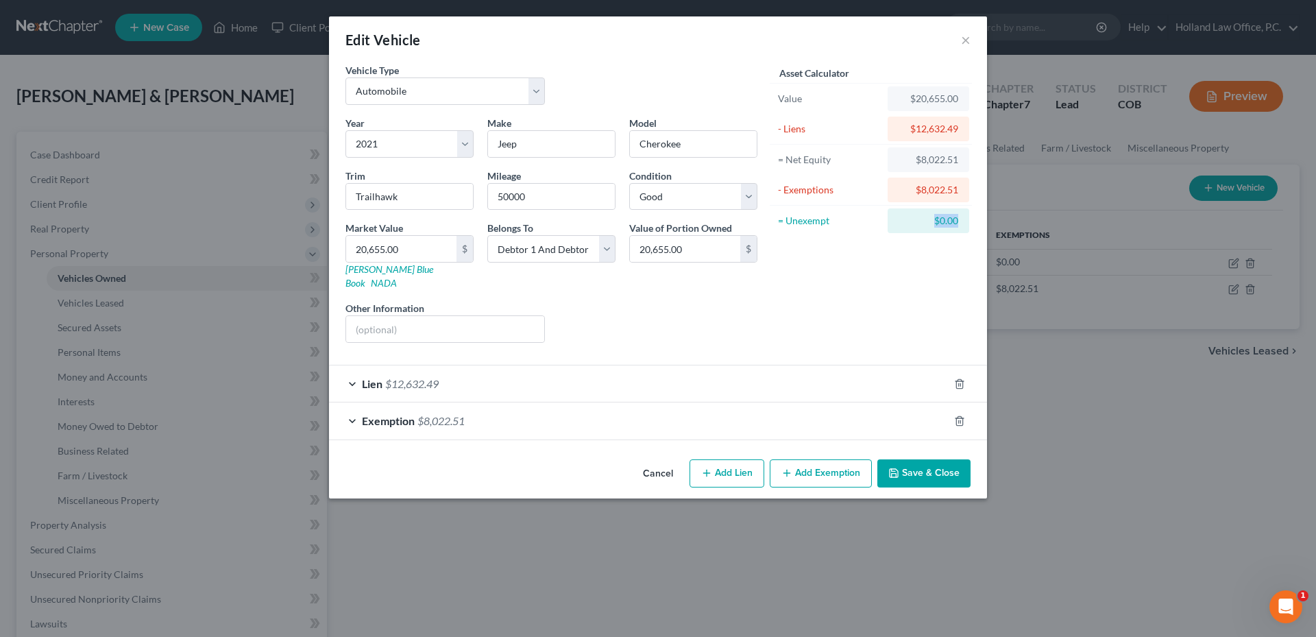
drag, startPoint x: 894, startPoint y: 224, endPoint x: 1009, endPoint y: 223, distance: 114.5
click at [1009, 223] on div "Edit Vehicle × Vehicle Type Select Automobile Truck Trailer Watercraft Aircraft…" at bounding box center [658, 318] width 1316 height 637
click at [928, 459] on button "Save & Close" at bounding box center [923, 473] width 93 height 29
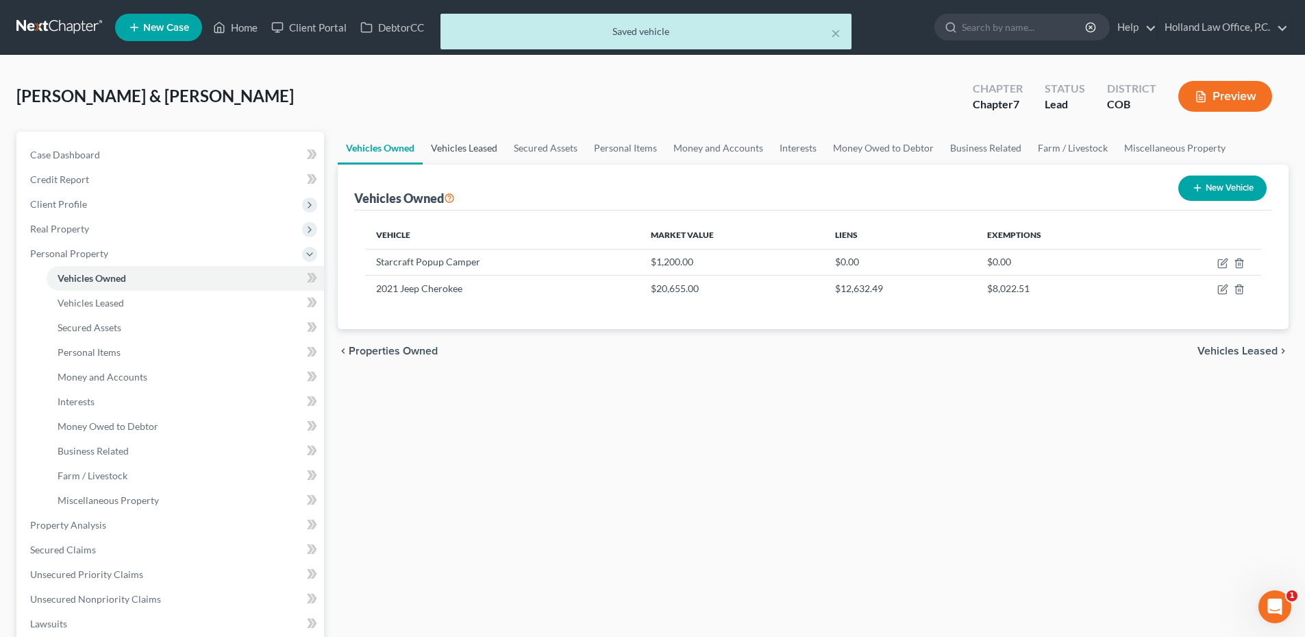
click at [481, 148] on link "Vehicles Leased" at bounding box center [464, 148] width 83 height 33
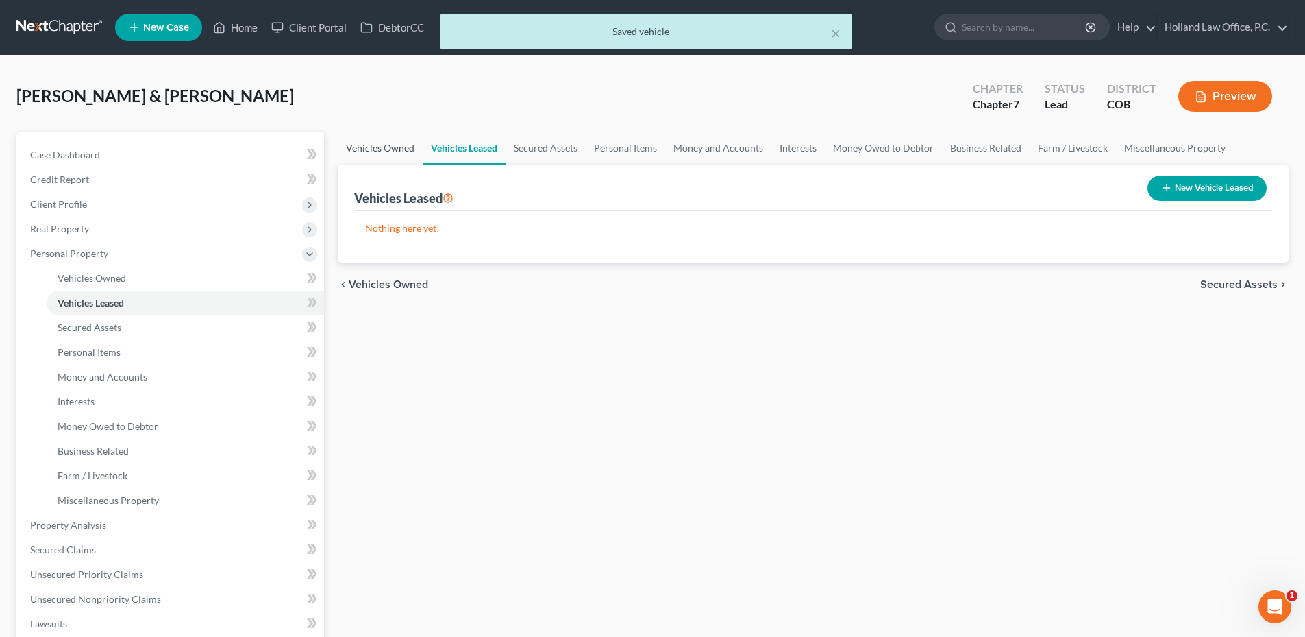
click at [411, 154] on link "Vehicles Owned" at bounding box center [380, 148] width 85 height 33
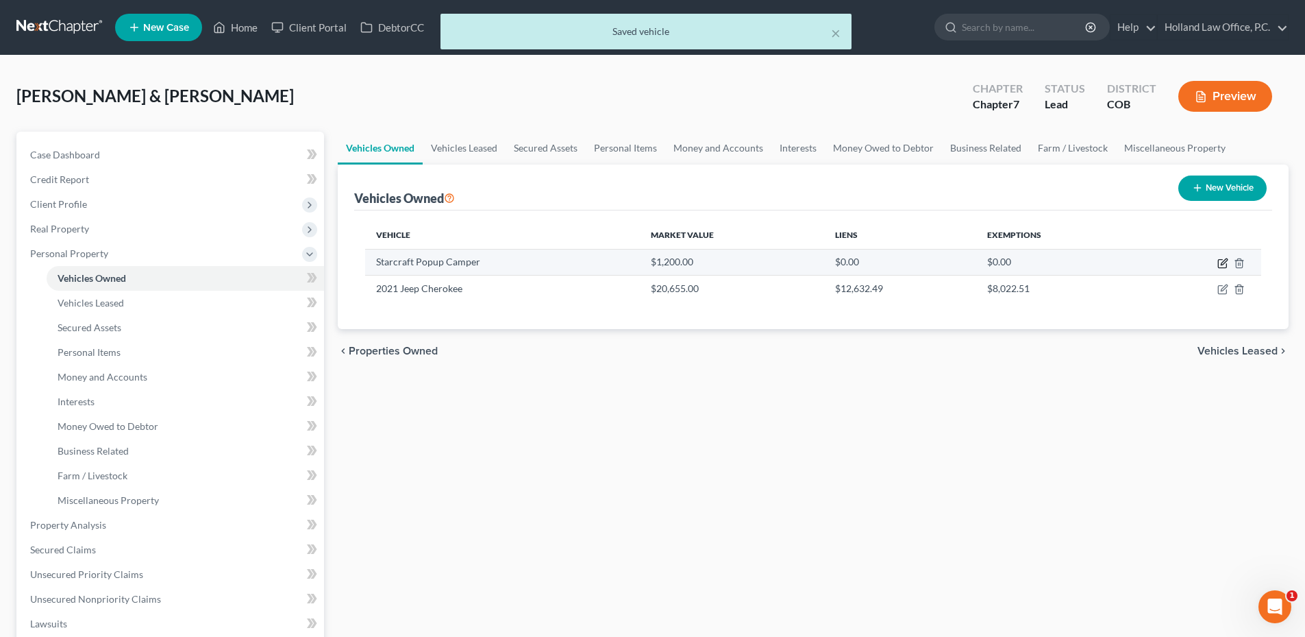
click at [1227, 265] on icon "button" at bounding box center [1222, 264] width 8 height 8
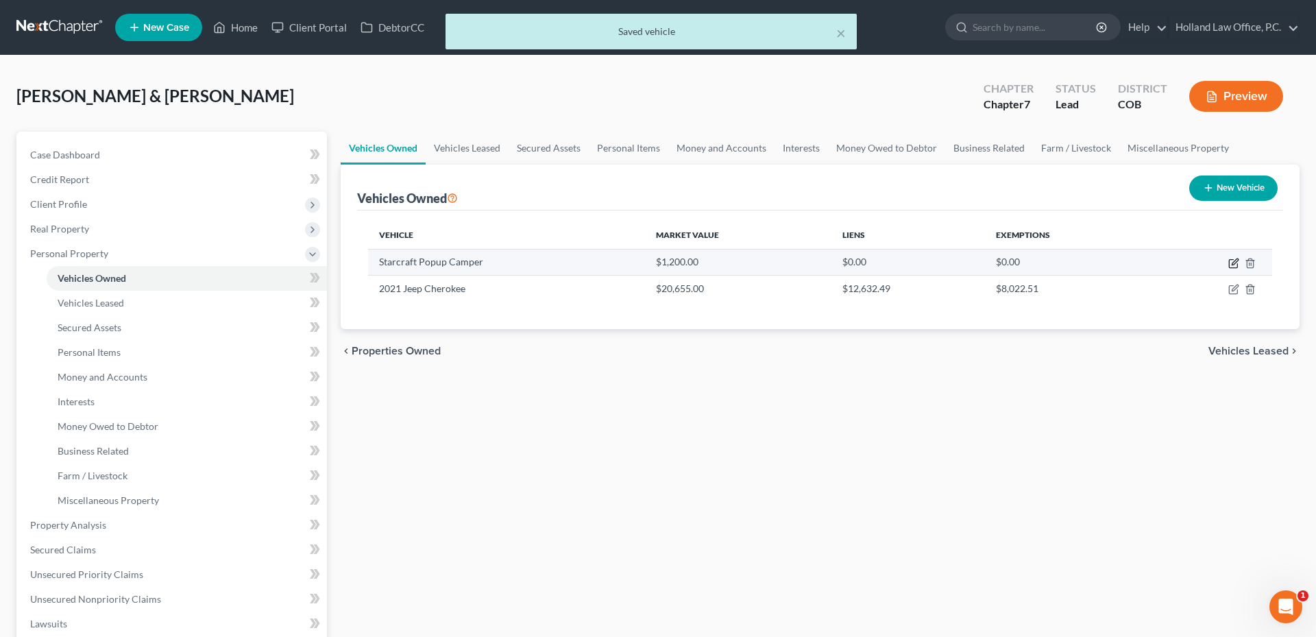
select select "7"
select select "2"
select select "0"
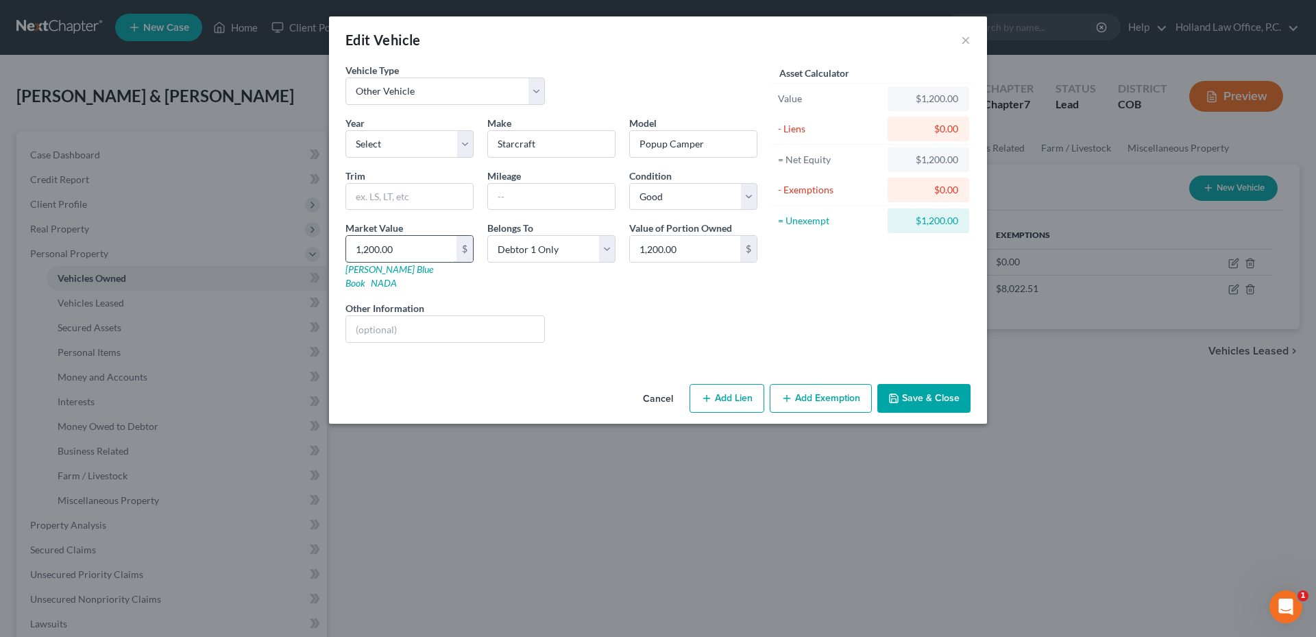
click at [419, 250] on input "1,200.00" at bounding box center [401, 249] width 110 height 26
type input "5"
type input "5.00"
type input "50"
type input "50.00"
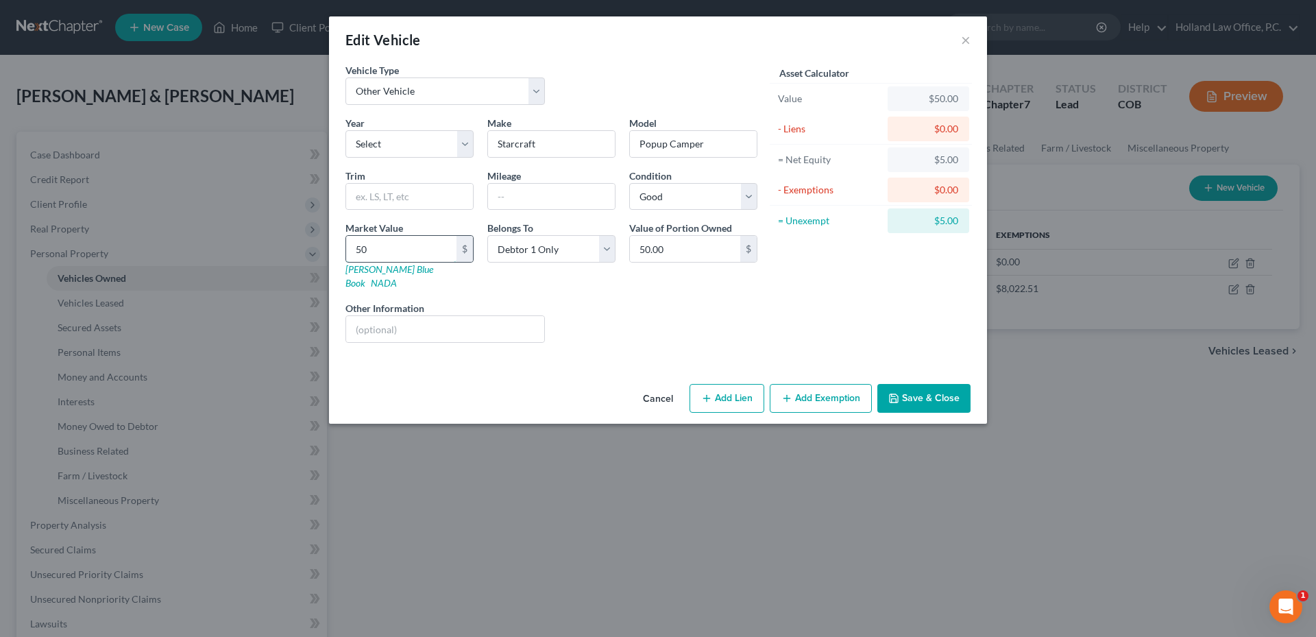
type input "500"
type input "500.00"
click at [753, 301] on div "Liens Select" at bounding box center [658, 322] width 213 height 42
click at [937, 384] on button "Save & Close" at bounding box center [923, 398] width 93 height 29
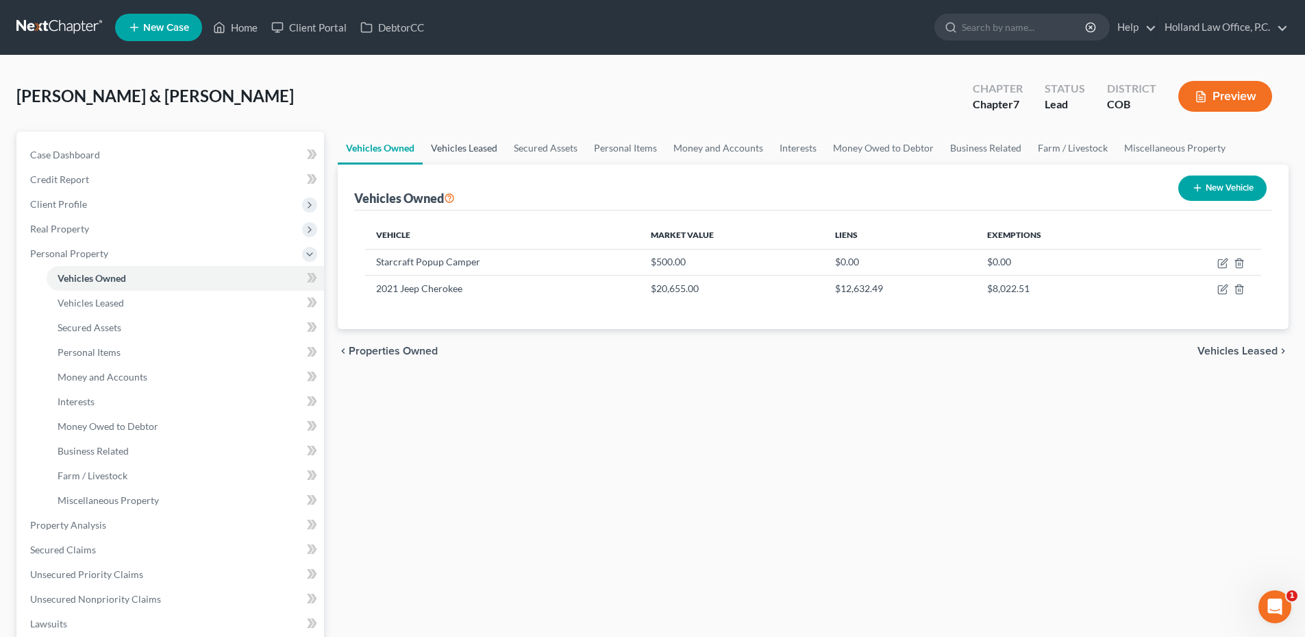
click at [467, 150] on link "Vehicles Leased" at bounding box center [464, 148] width 83 height 33
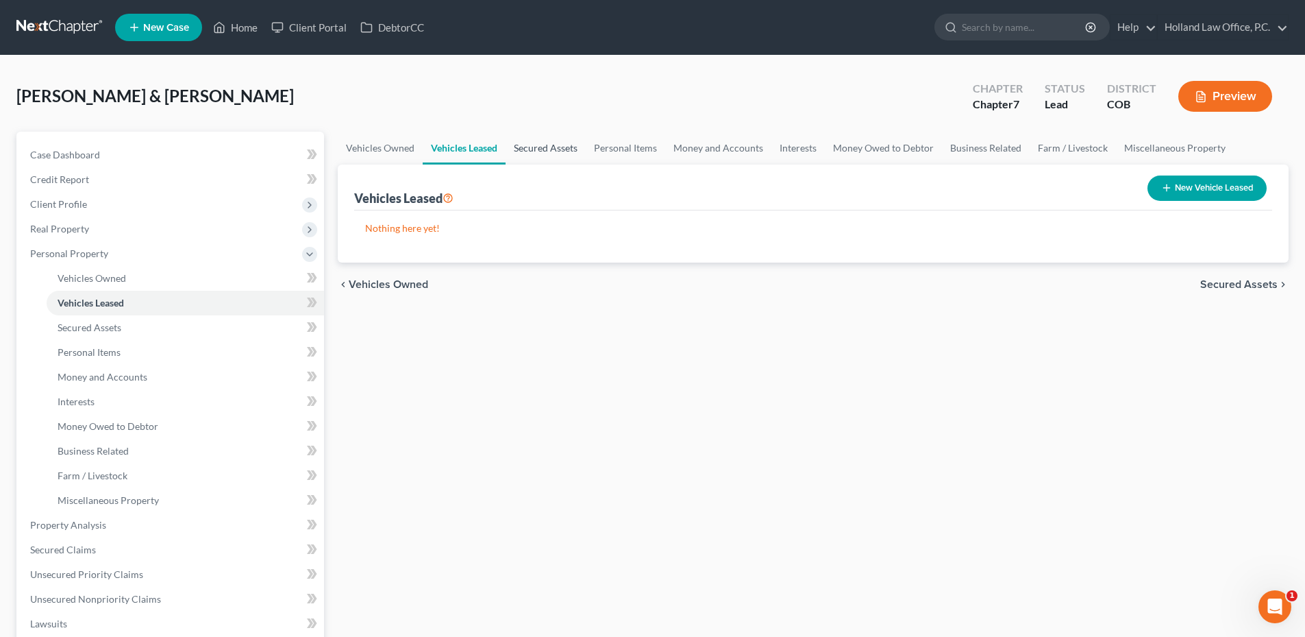
click at [541, 158] on link "Secured Assets" at bounding box center [546, 148] width 80 height 33
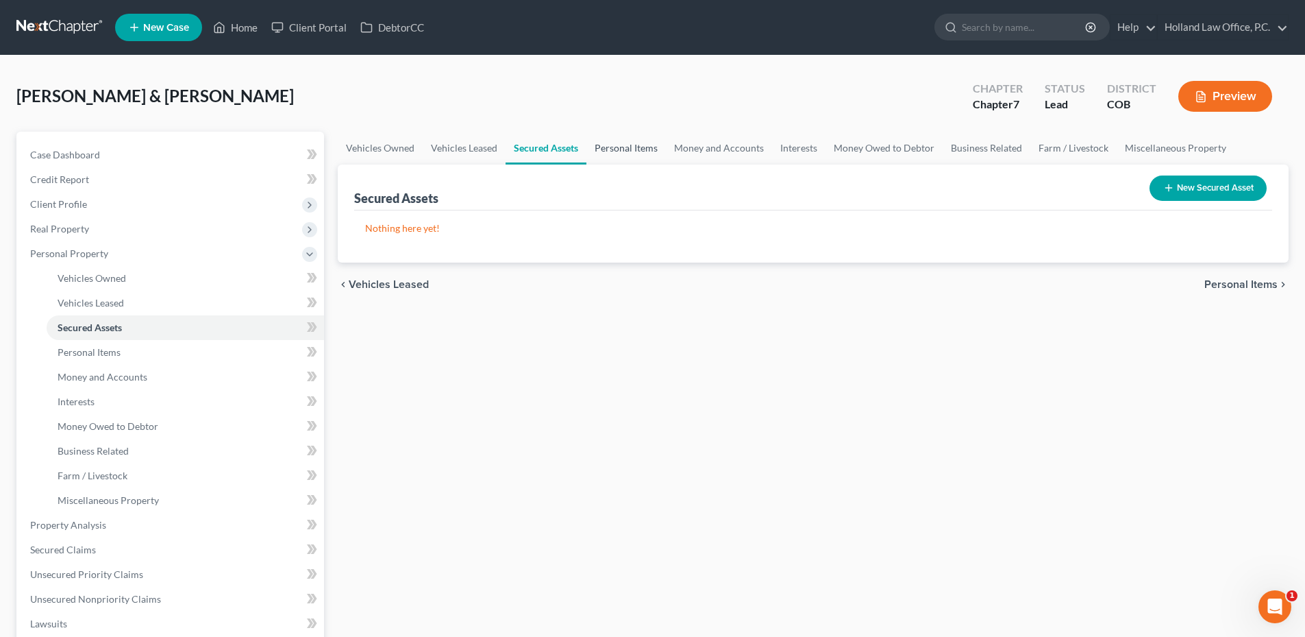
click at [607, 155] on link "Personal Items" at bounding box center [626, 148] width 79 height 33
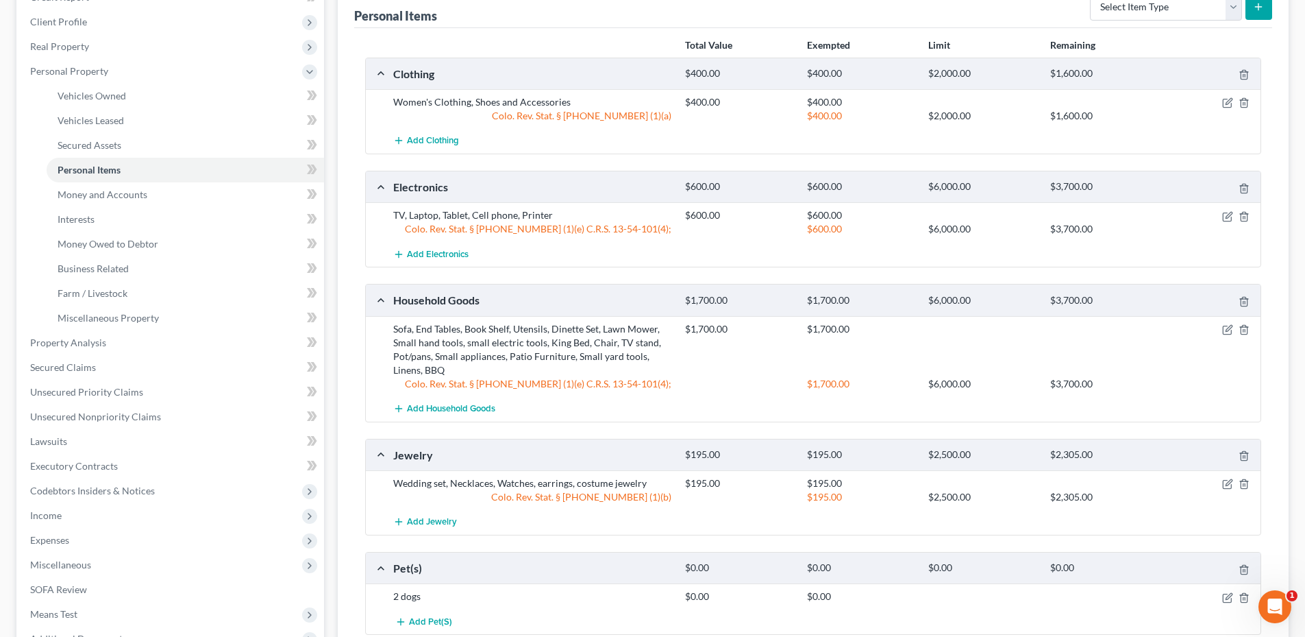
scroll to position [274, 0]
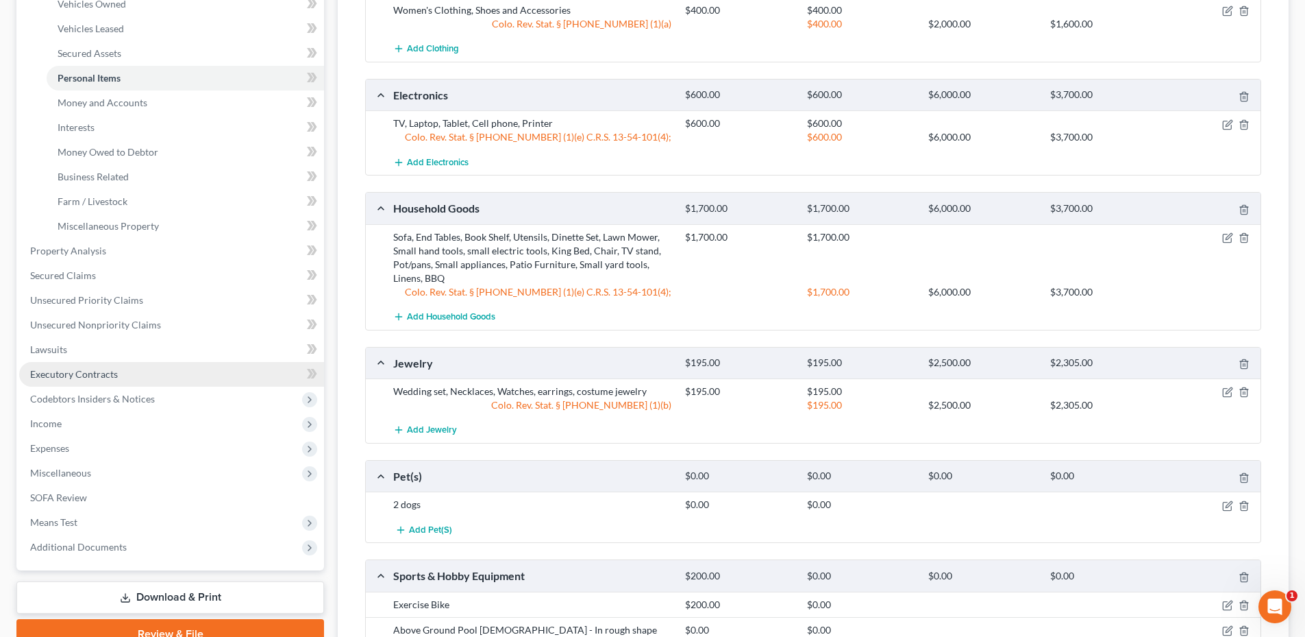
click at [101, 373] on span "Executory Contracts" at bounding box center [74, 374] width 88 height 12
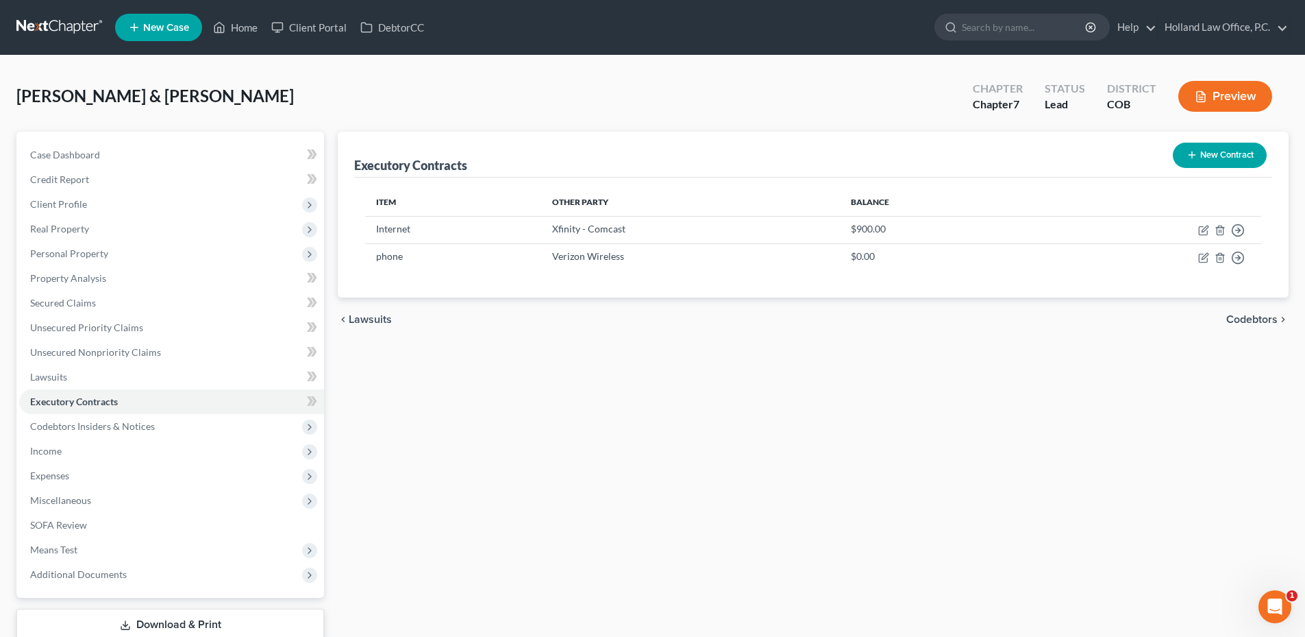
click at [1218, 147] on button "New Contract" at bounding box center [1220, 155] width 94 height 25
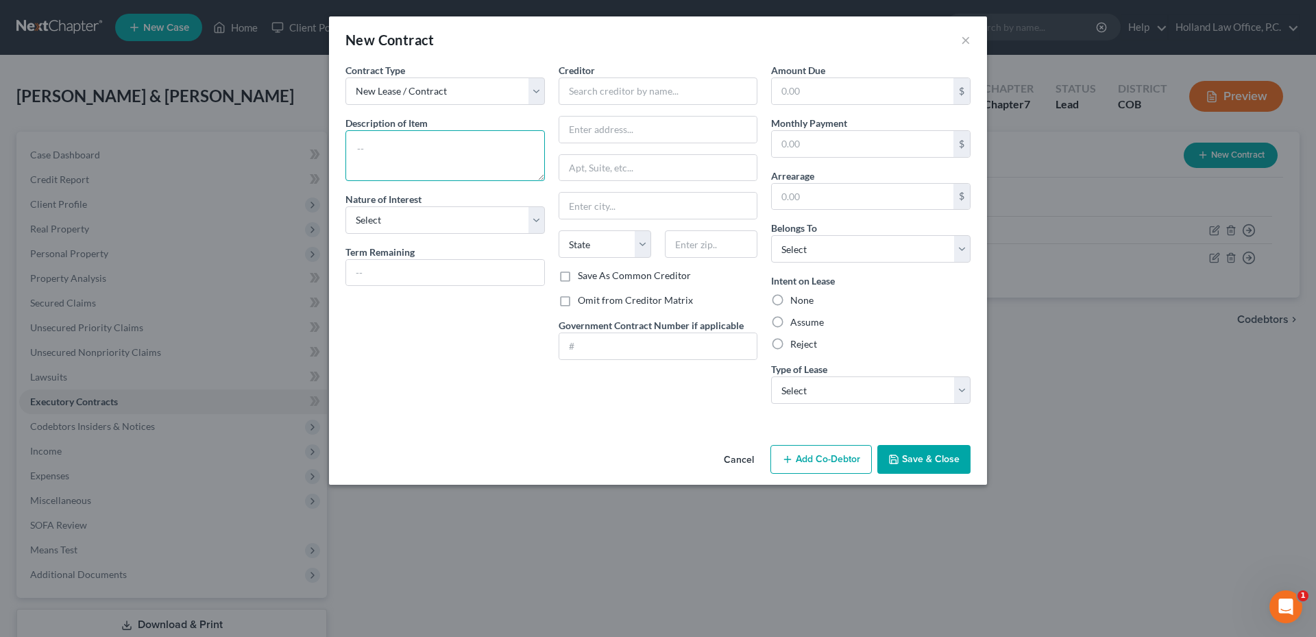
click at [406, 140] on textarea at bounding box center [444, 155] width 199 height 51
type textarea "Internet"
click at [632, 85] on input "text" at bounding box center [658, 90] width 199 height 27
type input "Starlink"
click at [580, 138] on input "text" at bounding box center [658, 130] width 198 height 26
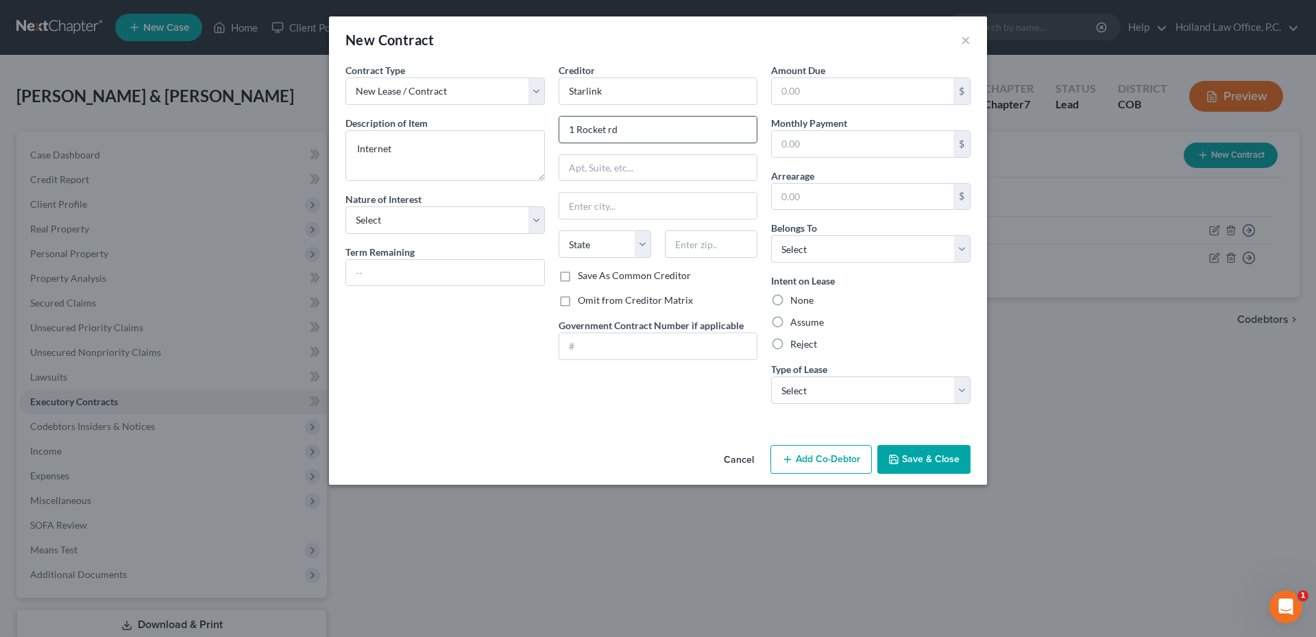
type input "1 Rocket rd"
drag, startPoint x: 635, startPoint y: 127, endPoint x: 562, endPoint y: 127, distance: 73.3
click at [564, 127] on input "1 Rocket rd" at bounding box center [658, 130] width 198 height 26
click at [718, 252] on input "text" at bounding box center [711, 243] width 93 height 27
type input "8"
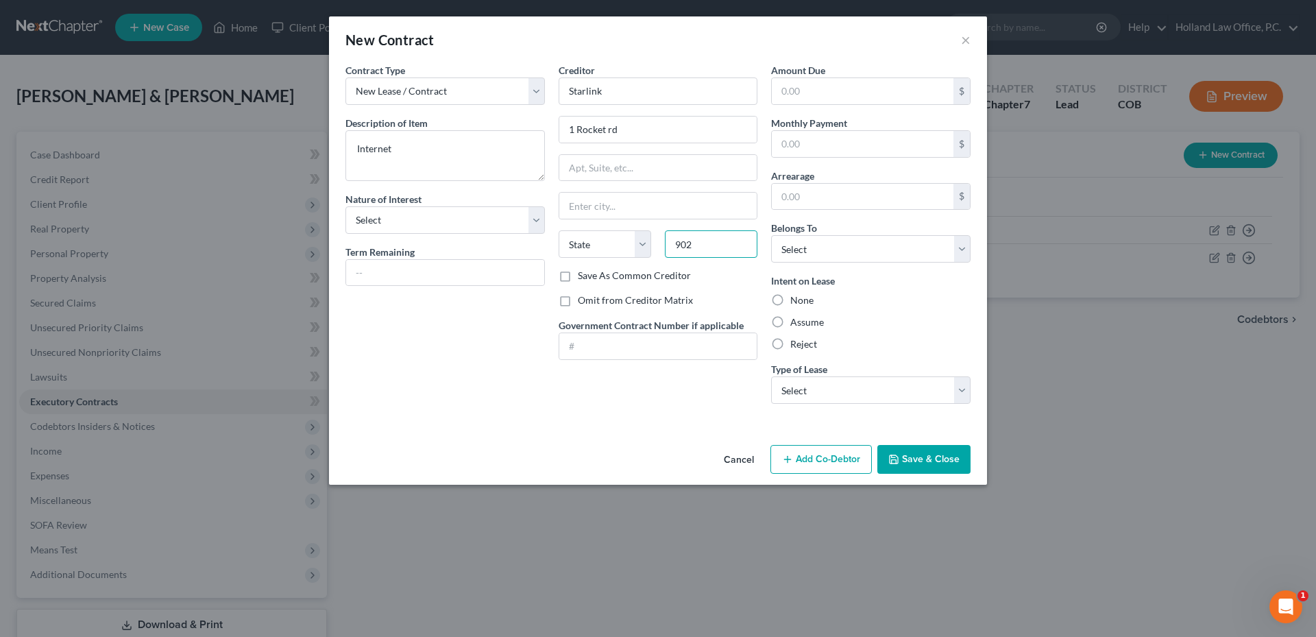
type input "902"
type input "NS"
click at [725, 243] on input "902" at bounding box center [711, 243] width 93 height 27
type input "90250"
type input "Hawthorne"
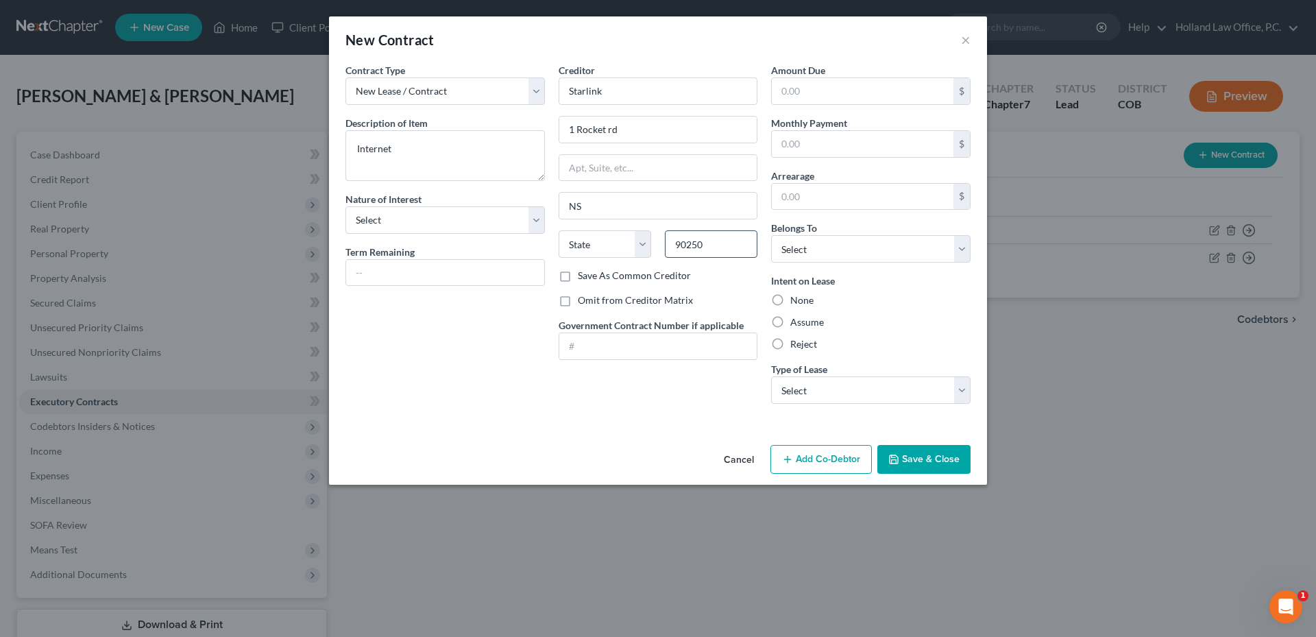
select select "4"
click at [835, 95] on input "text" at bounding box center [863, 91] width 182 height 26
click at [858, 345] on div "Reject" at bounding box center [870, 344] width 199 height 14
click at [809, 324] on label "Assume" at bounding box center [807, 322] width 34 height 14
click at [805, 324] on input "Assume" at bounding box center [800, 319] width 9 height 9
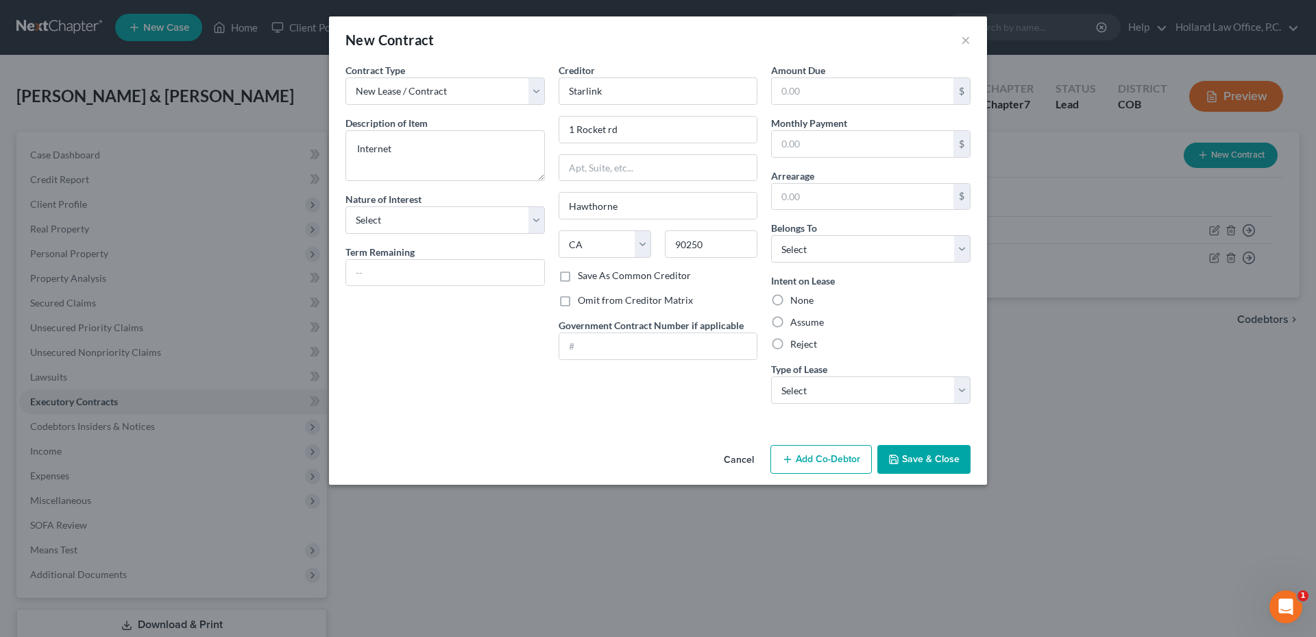
radio input "true"
click at [883, 257] on select "Select Debtor 1 Only Debtor 2 Only Debtor 1 And Debtor 2 Only At Least One Of T…" at bounding box center [870, 248] width 199 height 27
select select "0"
click at [771, 235] on select "Select Debtor 1 Only Debtor 2 Only Debtor 1 And Debtor 2 Only At Least One Of T…" at bounding box center [870, 248] width 199 height 27
click at [871, 382] on select "Select Real Estate Car Other" at bounding box center [870, 389] width 199 height 27
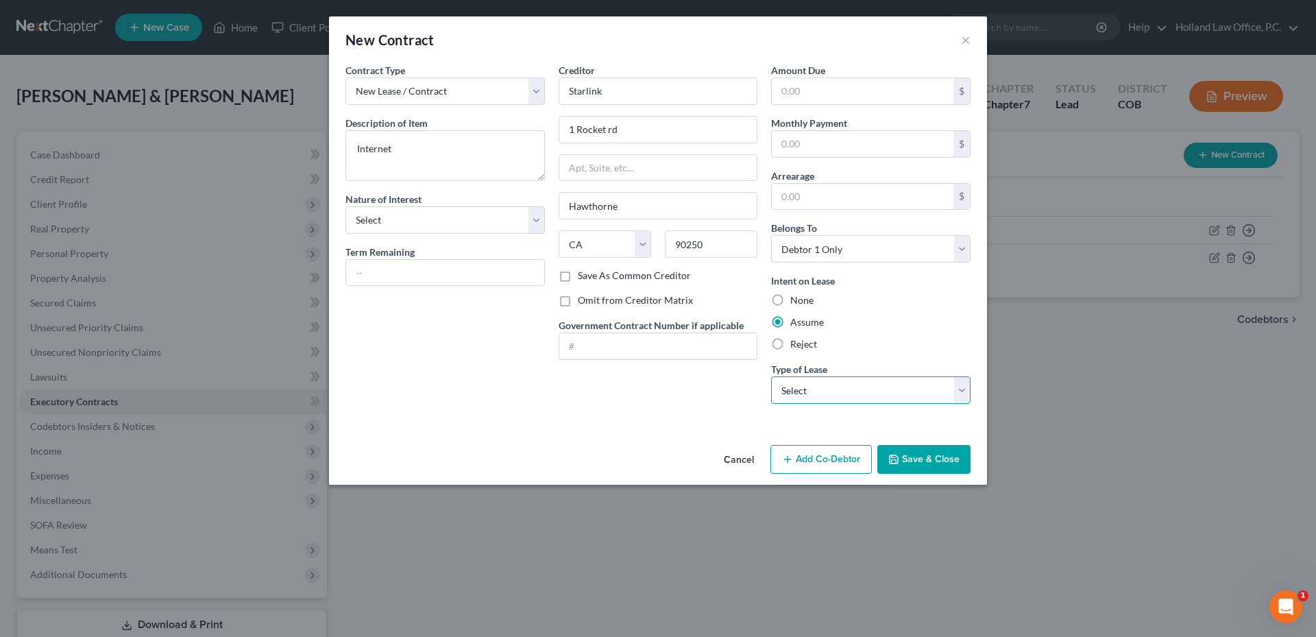
select select "2"
click at [771, 376] on select "Select Real Estate Car Other" at bounding box center [870, 389] width 199 height 27
click at [472, 230] on select "Select Purchaser Agent Lessor Lessee" at bounding box center [444, 219] width 199 height 27
click at [471, 230] on select "Select Purchaser Agent Lessor Lessee" at bounding box center [444, 219] width 199 height 27
click at [839, 92] on input "text" at bounding box center [863, 91] width 182 height 26
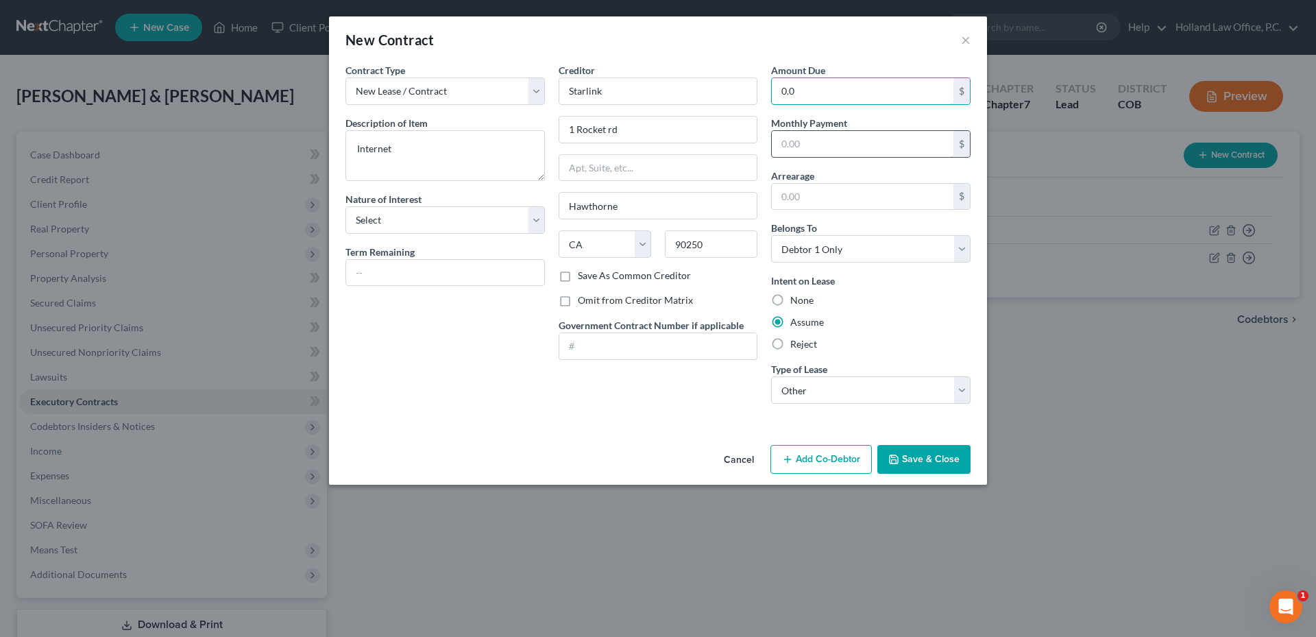
type input "0.0"
click at [785, 143] on input "text" at bounding box center [863, 144] width 182 height 26
type input "120.00"
click at [928, 325] on div "Assume" at bounding box center [870, 322] width 199 height 14
click at [948, 463] on button "Save & Close" at bounding box center [923, 459] width 93 height 29
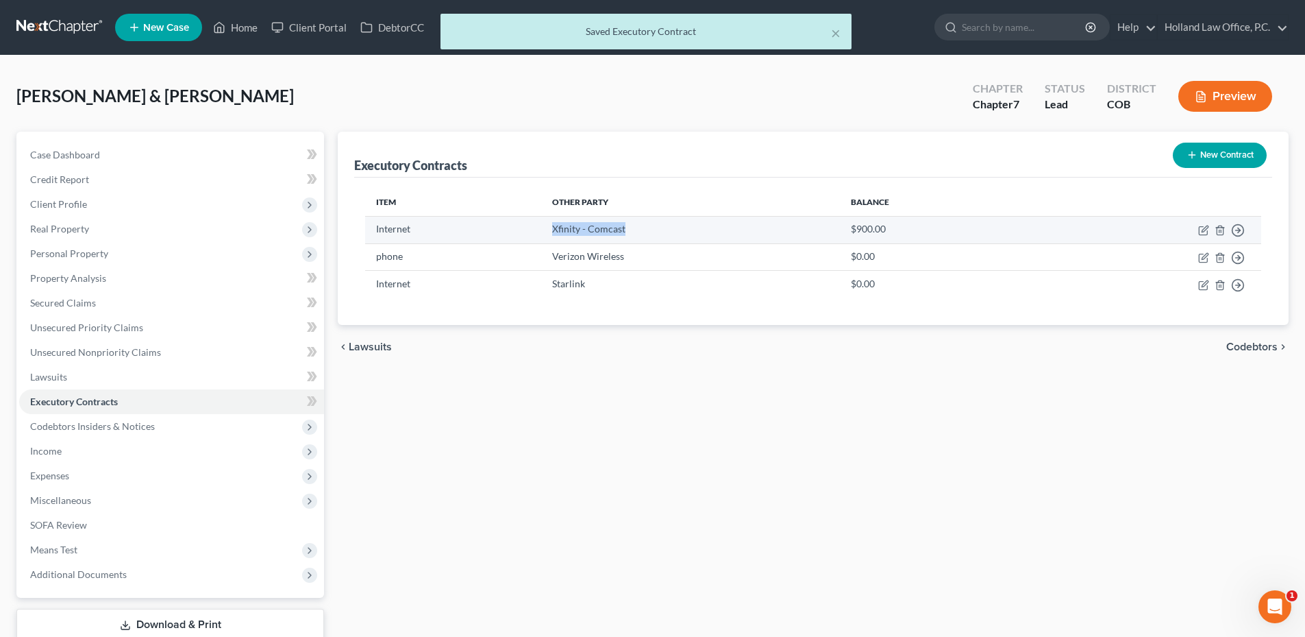
drag, startPoint x: 604, startPoint y: 224, endPoint x: 672, endPoint y: 224, distance: 68.5
click at [672, 224] on tr "Internet Xfinity - Comcast $900.00 Move to D Move to E Move to F Move to Notice…" at bounding box center [813, 229] width 896 height 27
click at [673, 224] on td "Xfinity - Comcast" at bounding box center [690, 229] width 299 height 27
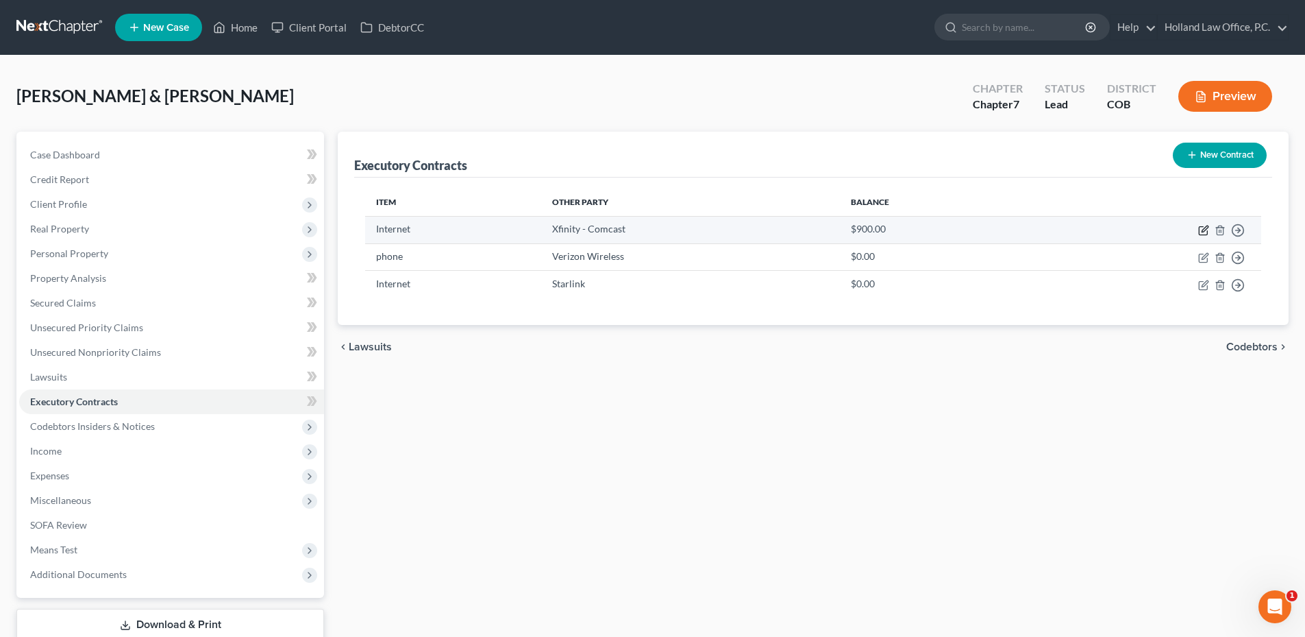
click at [1201, 232] on icon "button" at bounding box center [1204, 230] width 11 height 11
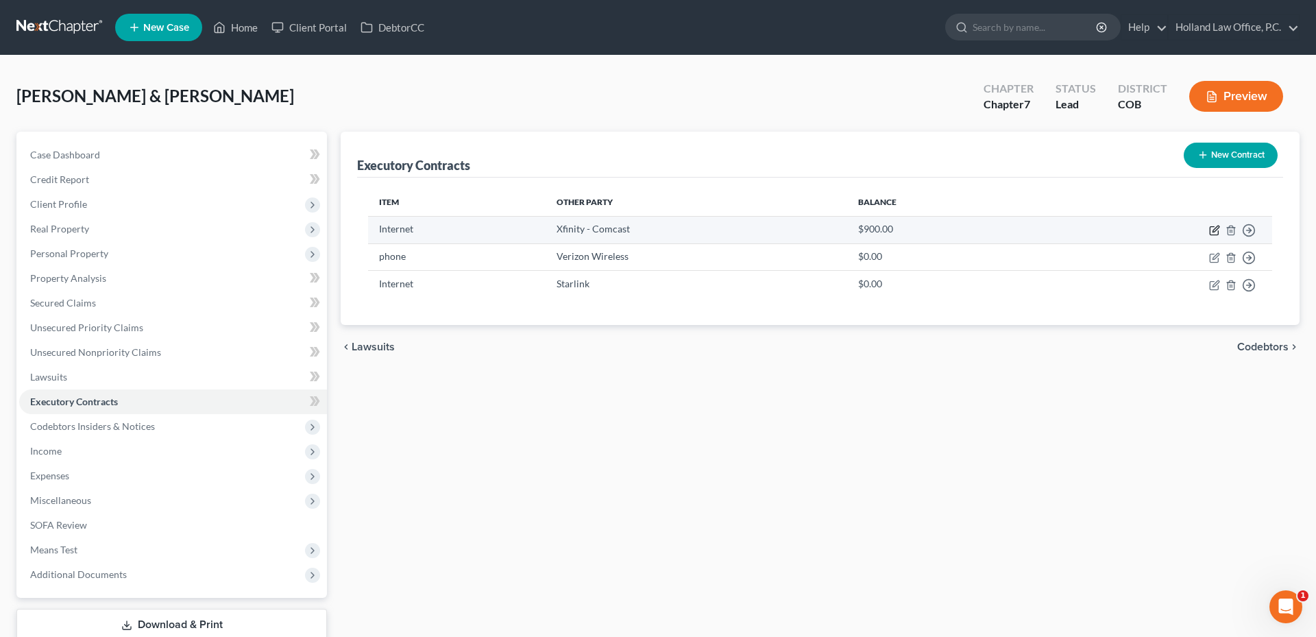
select select "4"
select select "0"
select select "2"
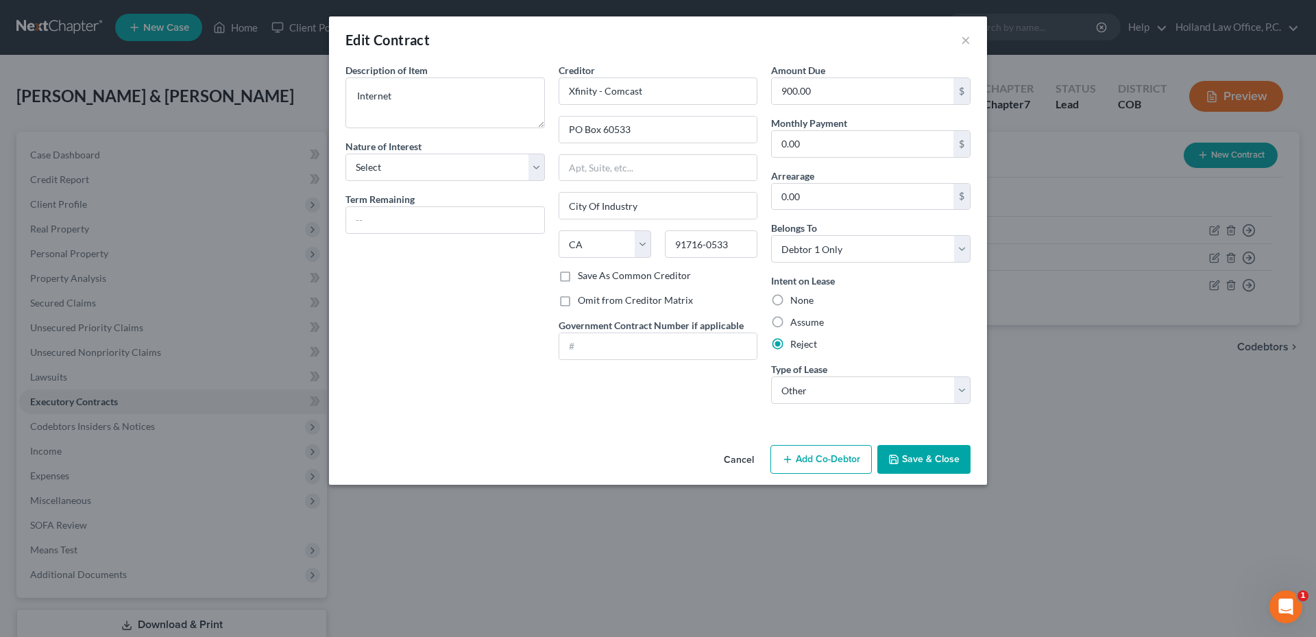
click at [938, 453] on button "Save & Close" at bounding box center [923, 459] width 93 height 29
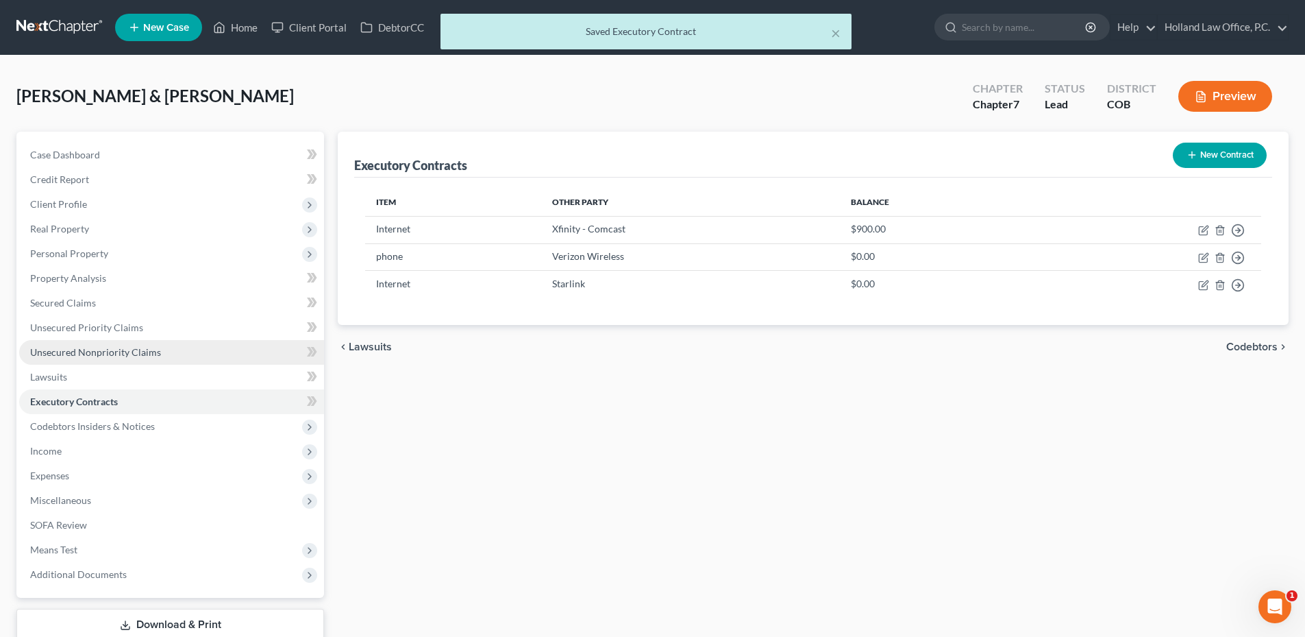
click at [60, 346] on span "Unsecured Nonpriority Claims" at bounding box center [95, 352] width 131 height 12
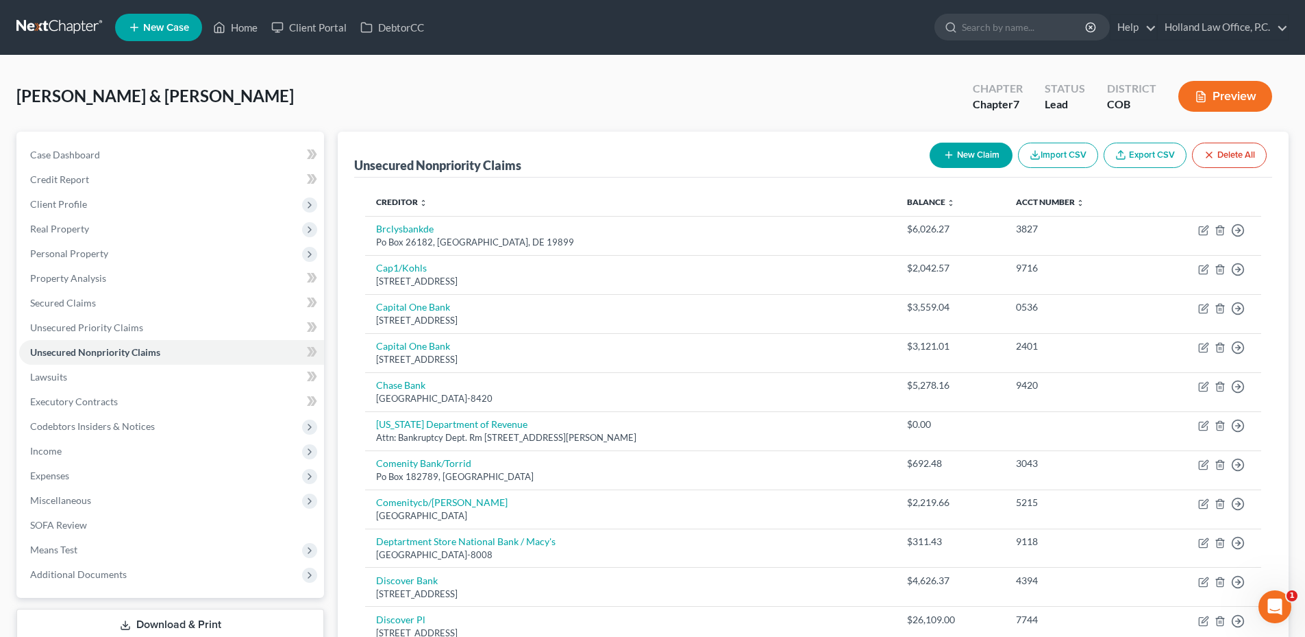
click at [966, 151] on button "New Claim" at bounding box center [971, 155] width 83 height 25
select select "0"
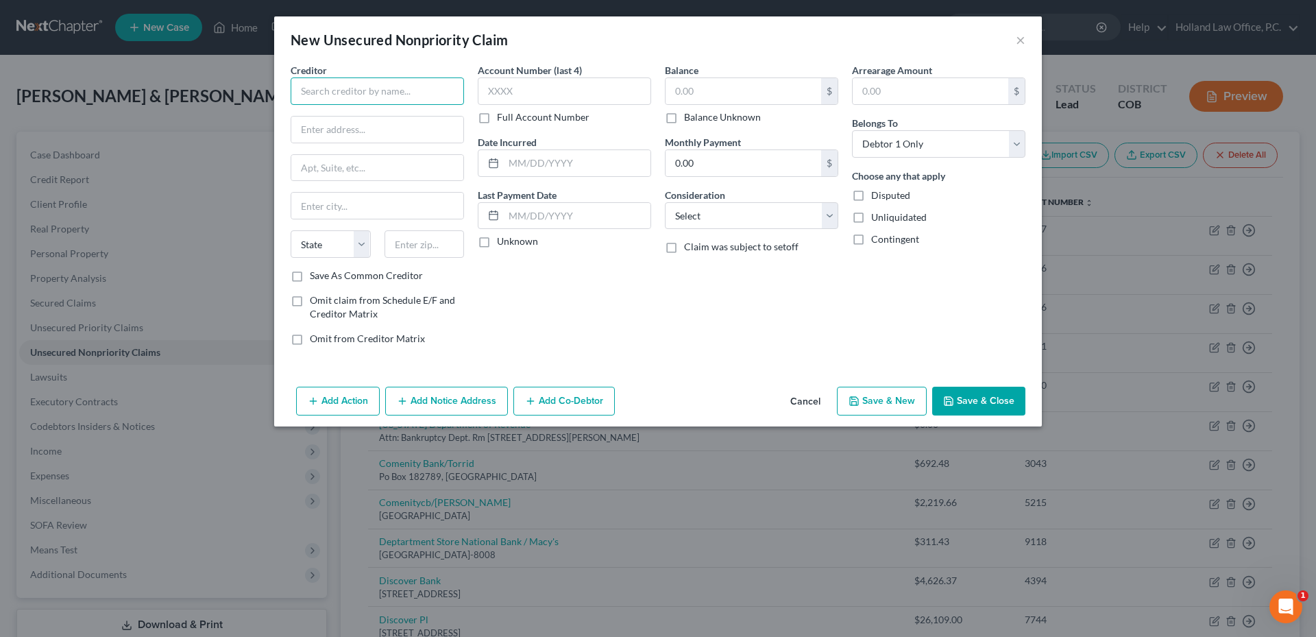
click at [333, 93] on input "text" at bounding box center [377, 90] width 173 height 27
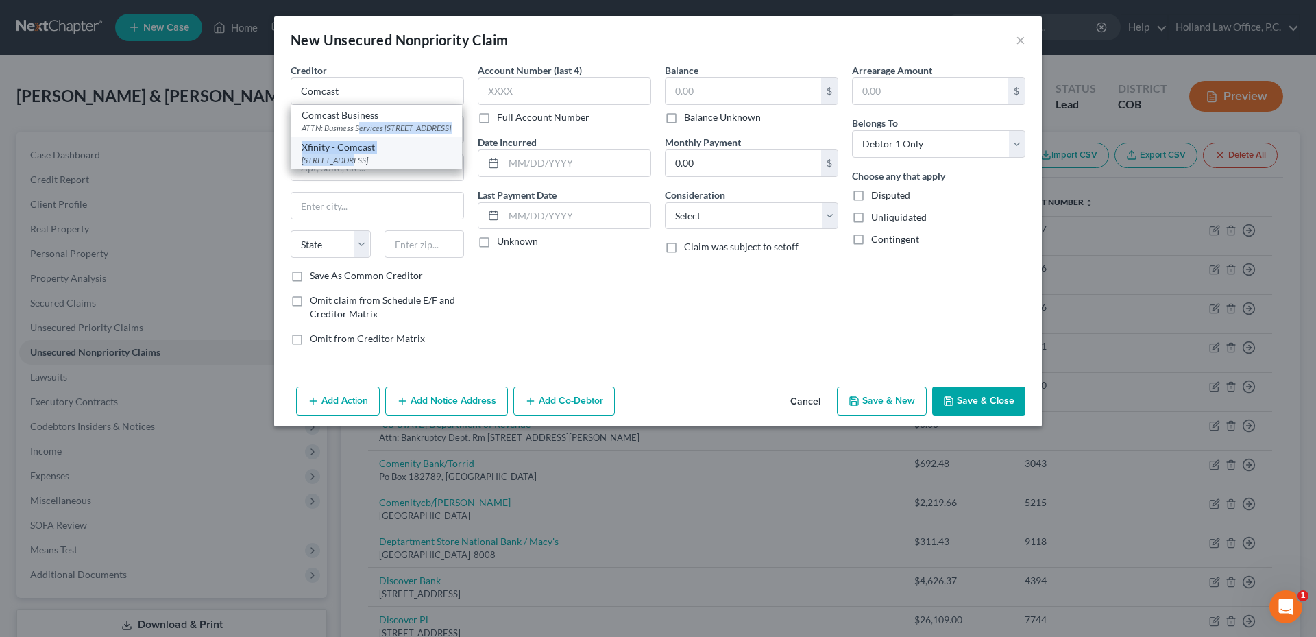
drag, startPoint x: 357, startPoint y: 129, endPoint x: 351, endPoint y: 167, distance: 38.2
click at [351, 167] on div "Comcast Business ATTN: Business Services 1701 JFK Blvd, Philadelphia, PA 19103 …" at bounding box center [376, 137] width 171 height 64
drag, startPoint x: 351, startPoint y: 167, endPoint x: 372, endPoint y: 169, distance: 21.4
click at [370, 166] on div "PO Box 60533, City Of Industry, CA 91716-0533" at bounding box center [376, 160] width 149 height 12
type input "Xfinity - Comcast"
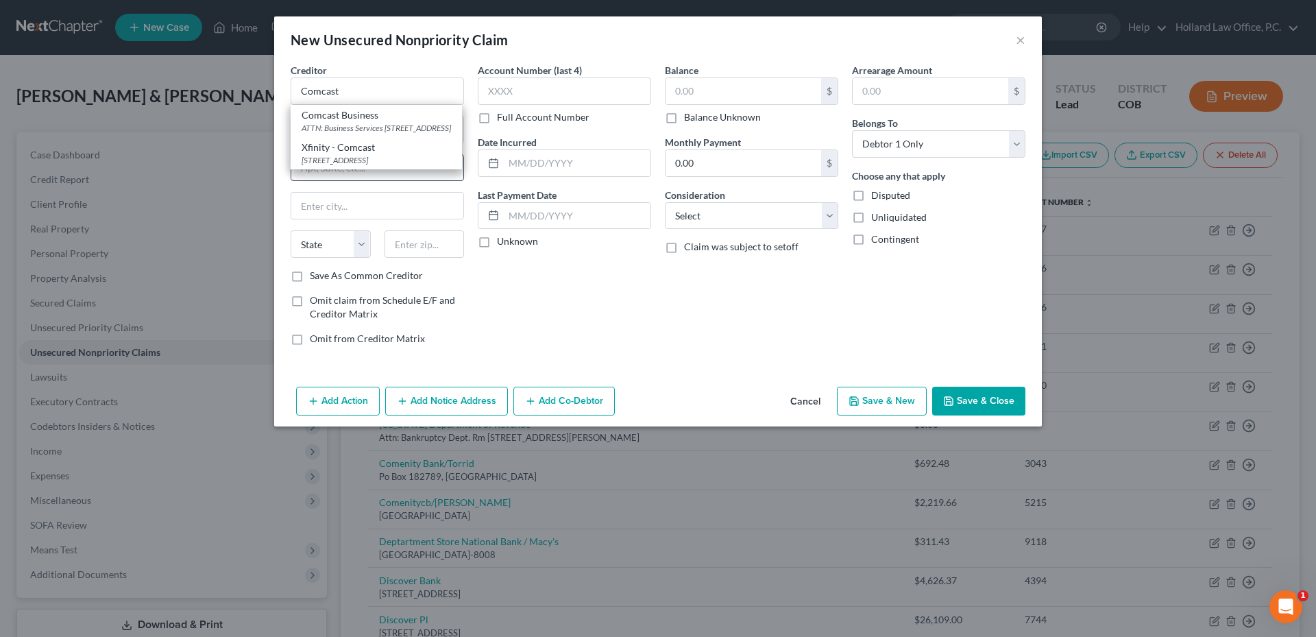
type input "PO Box 60533"
type input "City Of Industry"
select select "4"
type input "91716-0533"
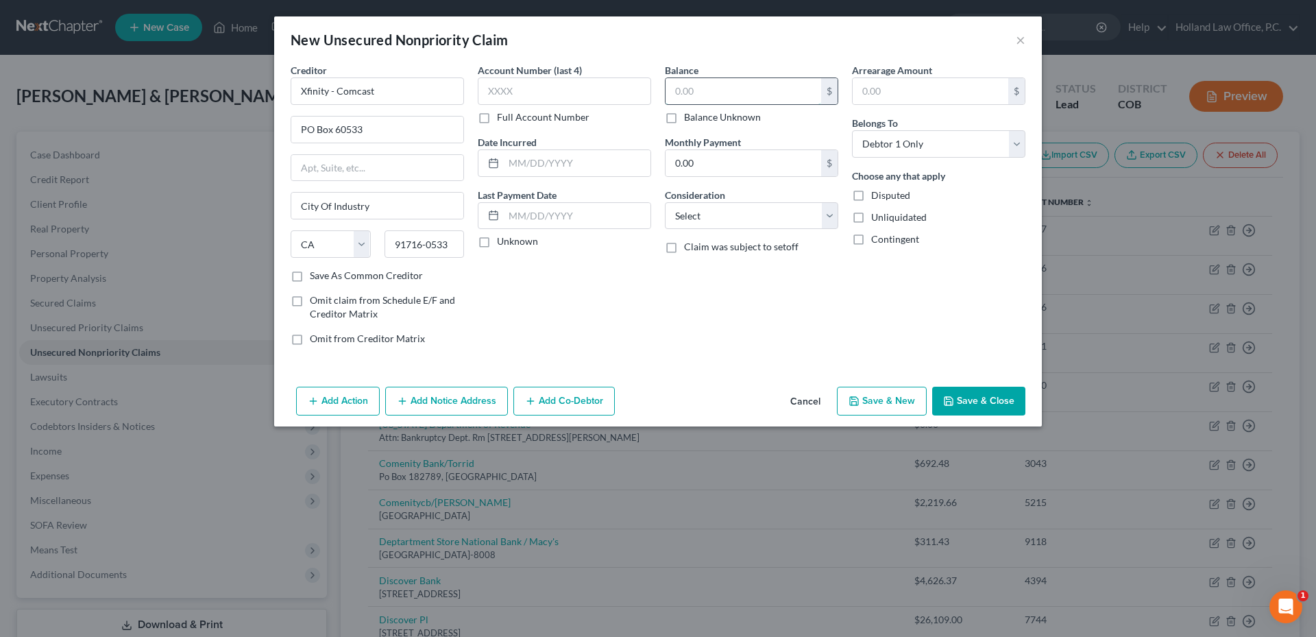
click at [700, 85] on input "text" at bounding box center [743, 91] width 156 height 26
type input "1,200.00"
click at [744, 221] on select "Select Cable / Satellite Services Collection Agency Credit Card Debt Debt Couns…" at bounding box center [751, 215] width 173 height 27
select select "14"
click at [665, 202] on select "Select Cable / Satellite Services Collection Agency Credit Card Debt Debt Couns…" at bounding box center [751, 215] width 173 height 27
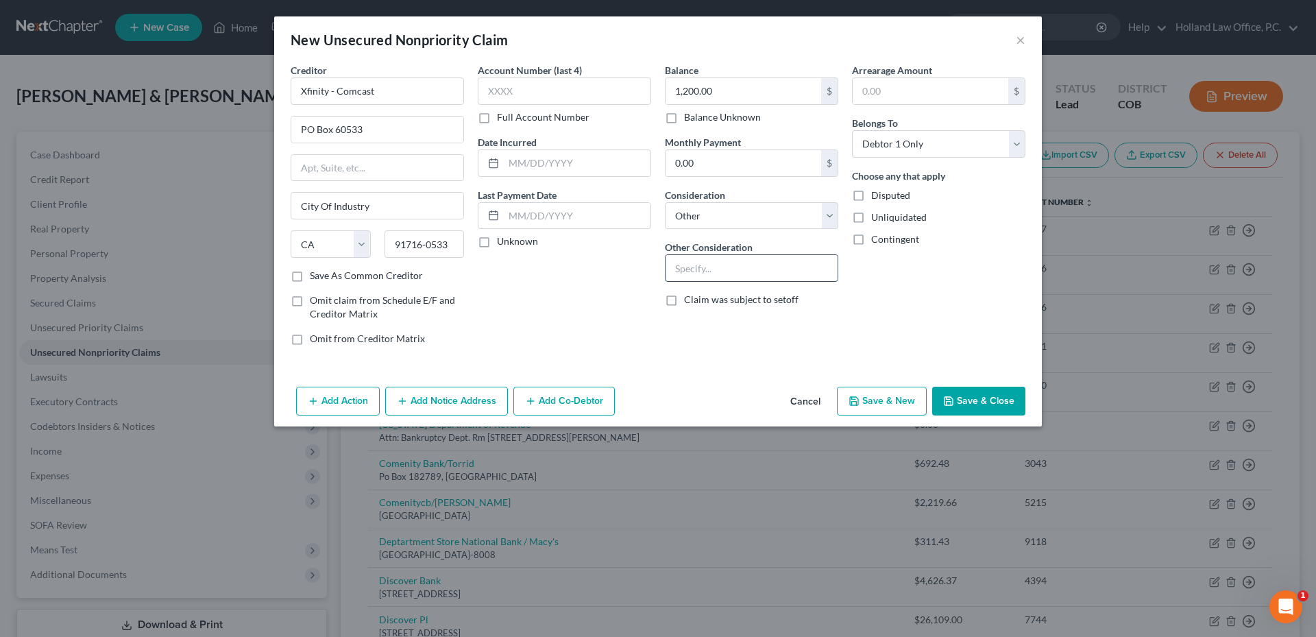
click at [734, 270] on input "text" at bounding box center [751, 268] width 172 height 26
type input "Internet"
click at [970, 396] on button "Save & Close" at bounding box center [978, 401] width 93 height 29
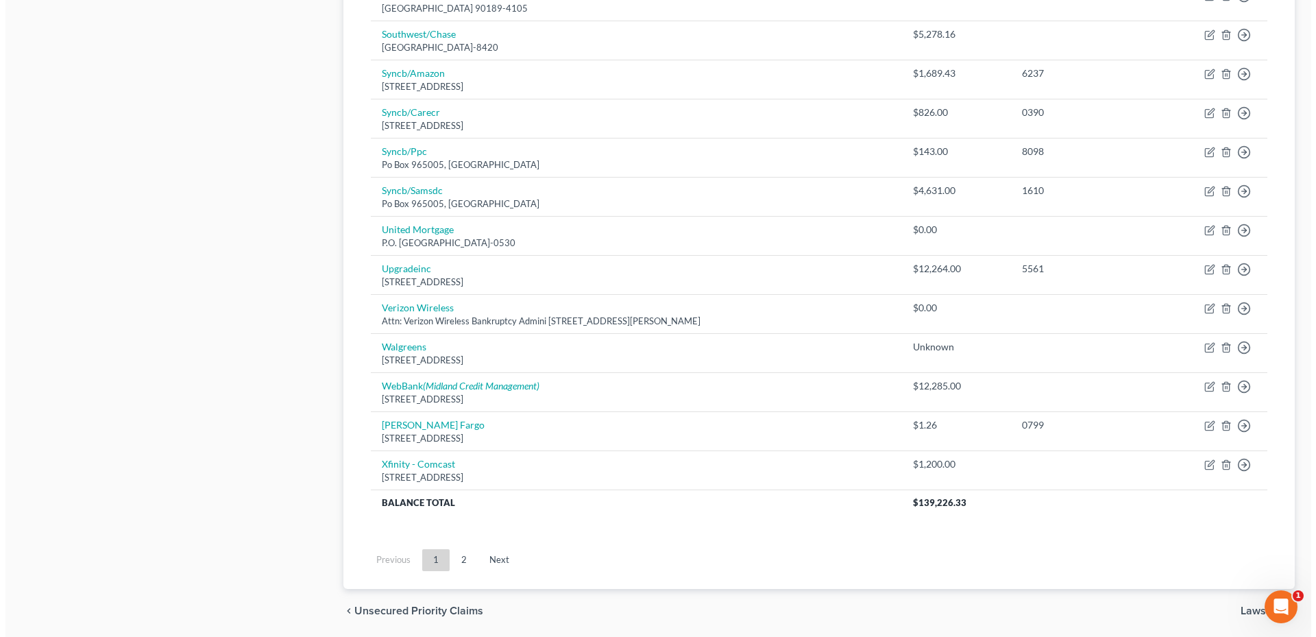
scroll to position [959, 0]
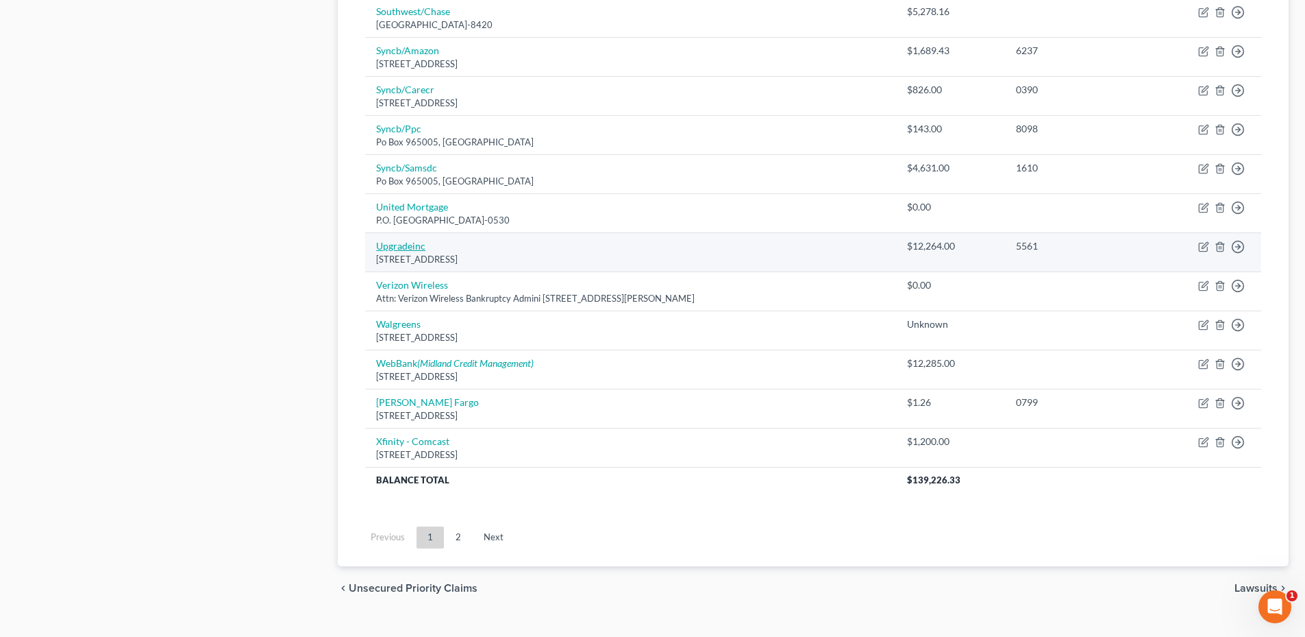
click at [397, 245] on link "Upgradeinc" at bounding box center [400, 246] width 49 height 12
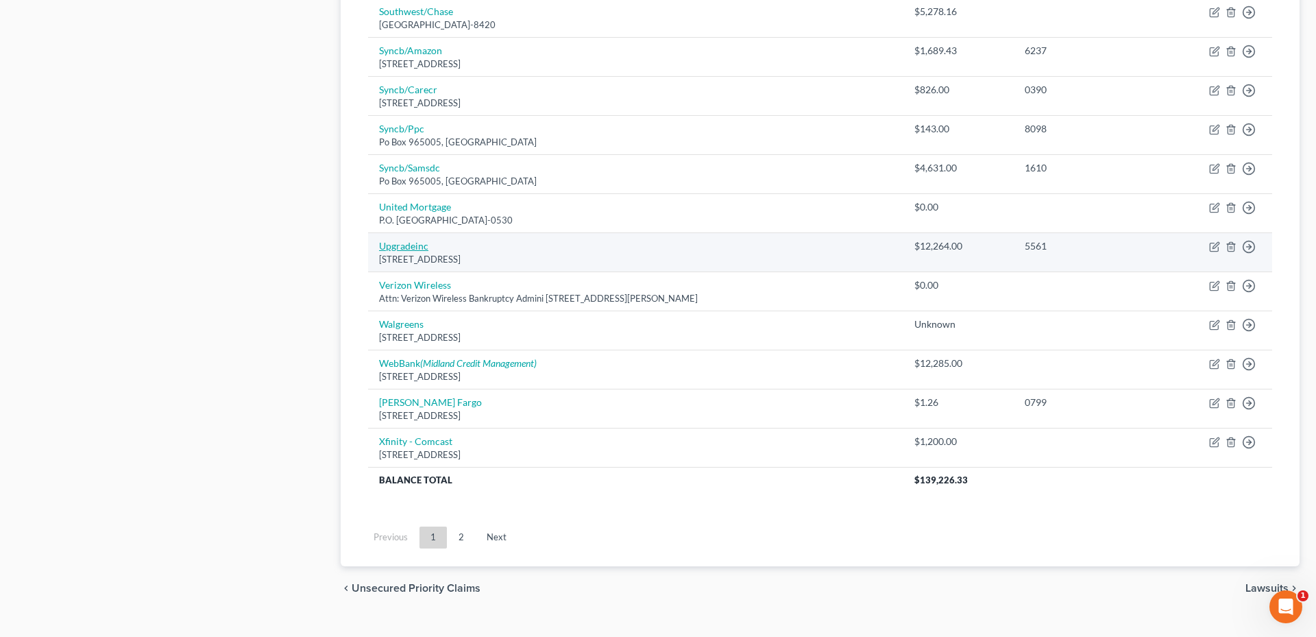
select select "4"
select select "0"
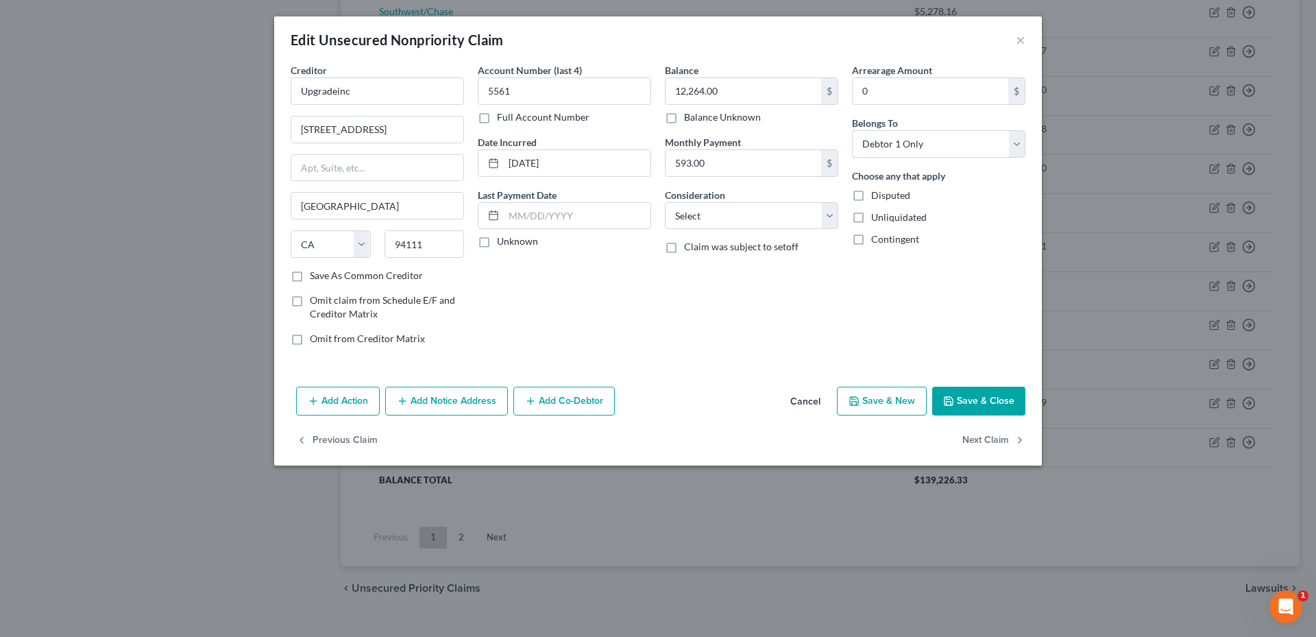
click at [429, 403] on button "Add Notice Address" at bounding box center [446, 401] width 123 height 29
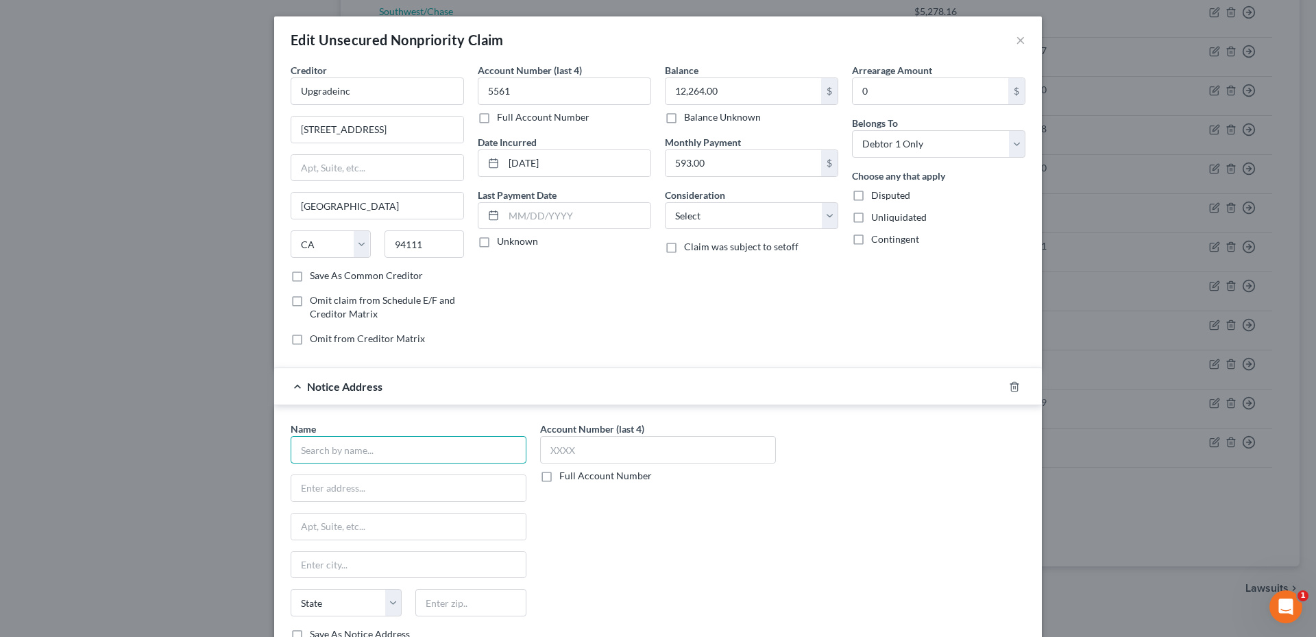
click at [342, 441] on input "text" at bounding box center [409, 449] width 236 height 27
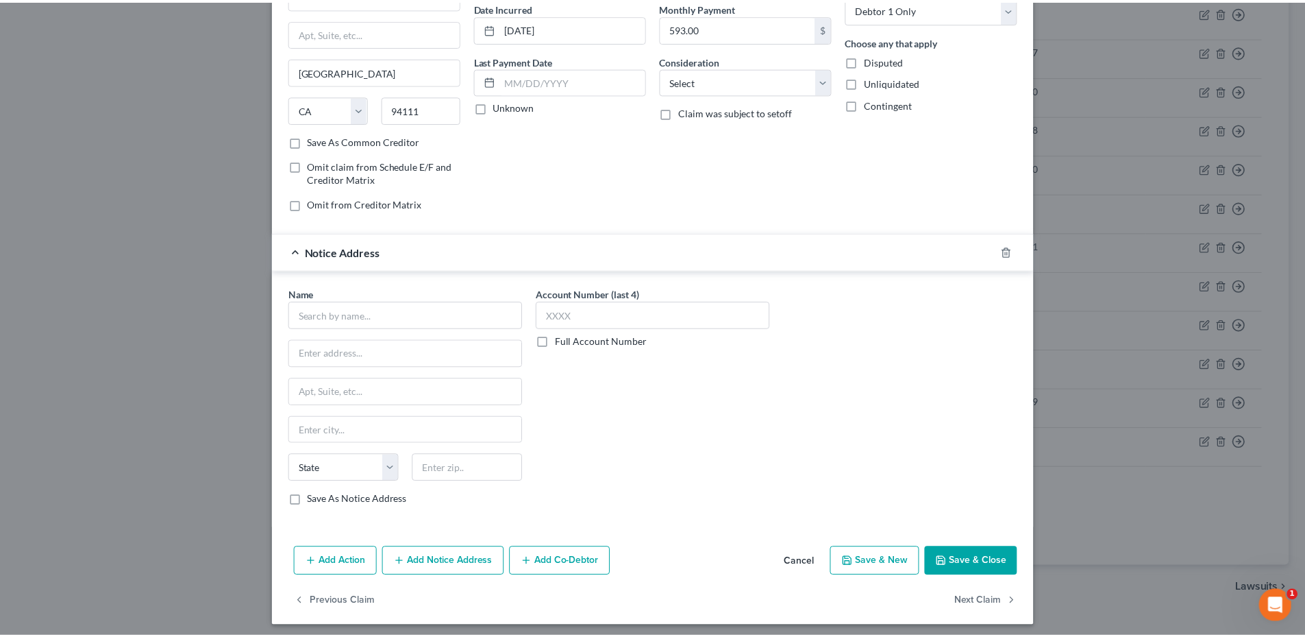
scroll to position [140, 0]
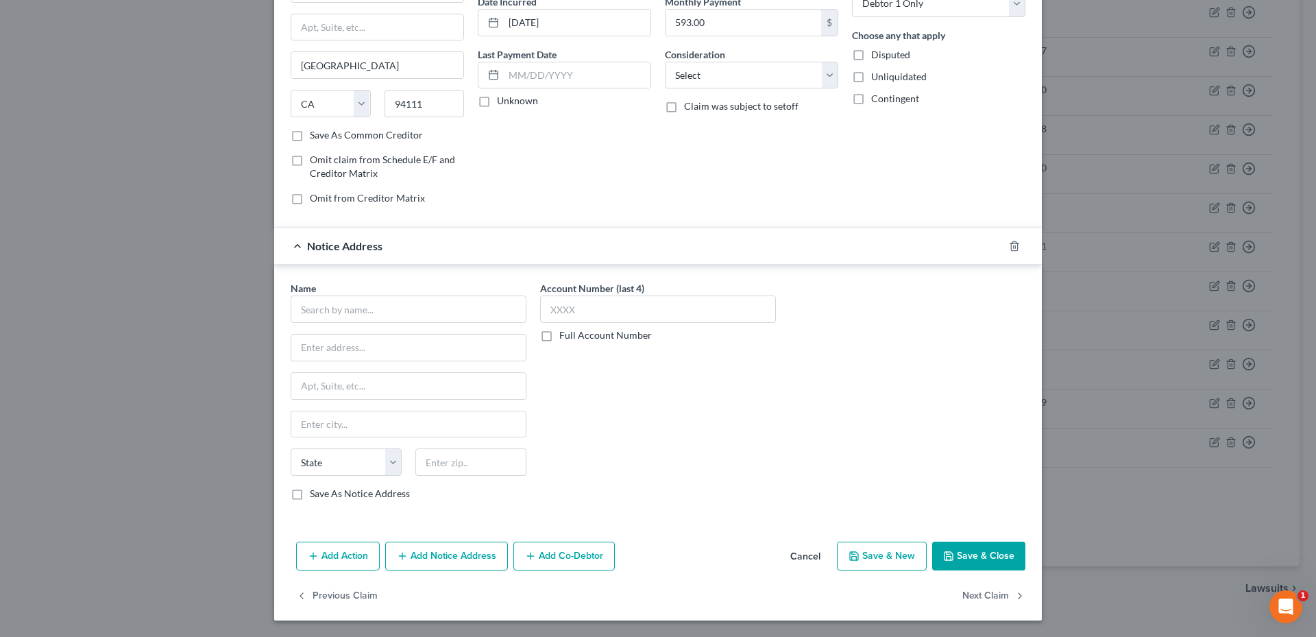
click at [790, 550] on button "Cancel" at bounding box center [805, 556] width 52 height 27
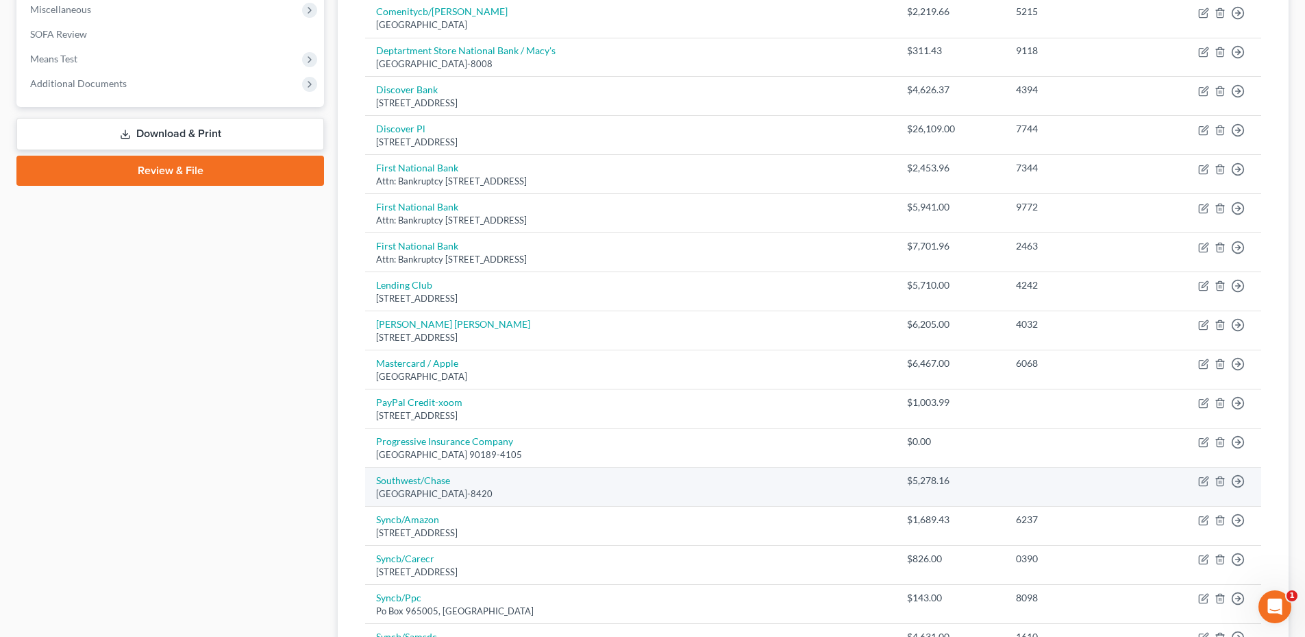
scroll to position [480, 0]
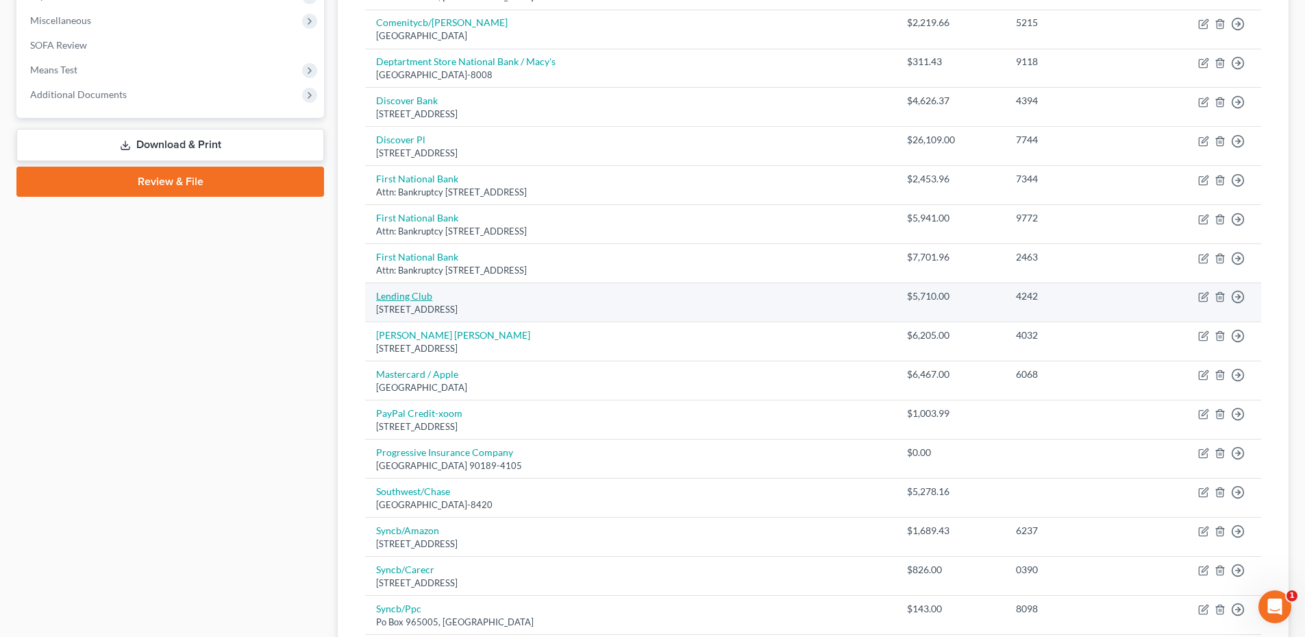
click at [408, 295] on link "Lending Club" at bounding box center [404, 296] width 56 height 12
select select "4"
select select "0"
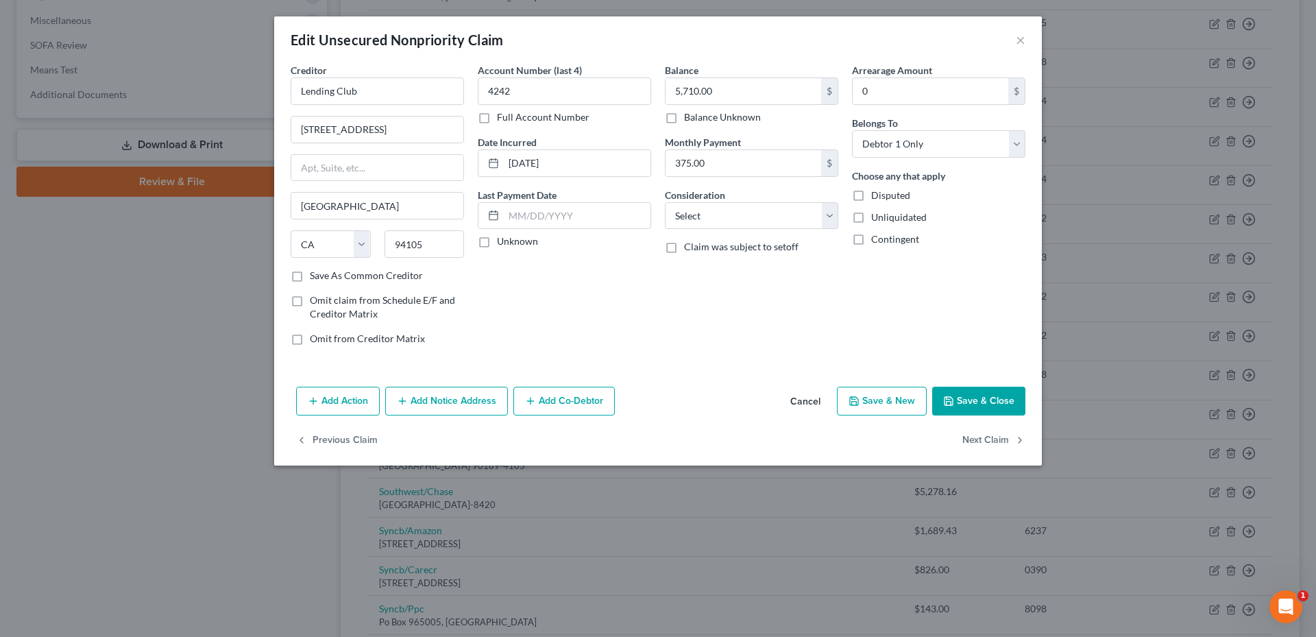
click at [998, 405] on button "Save & Close" at bounding box center [978, 401] width 93 height 29
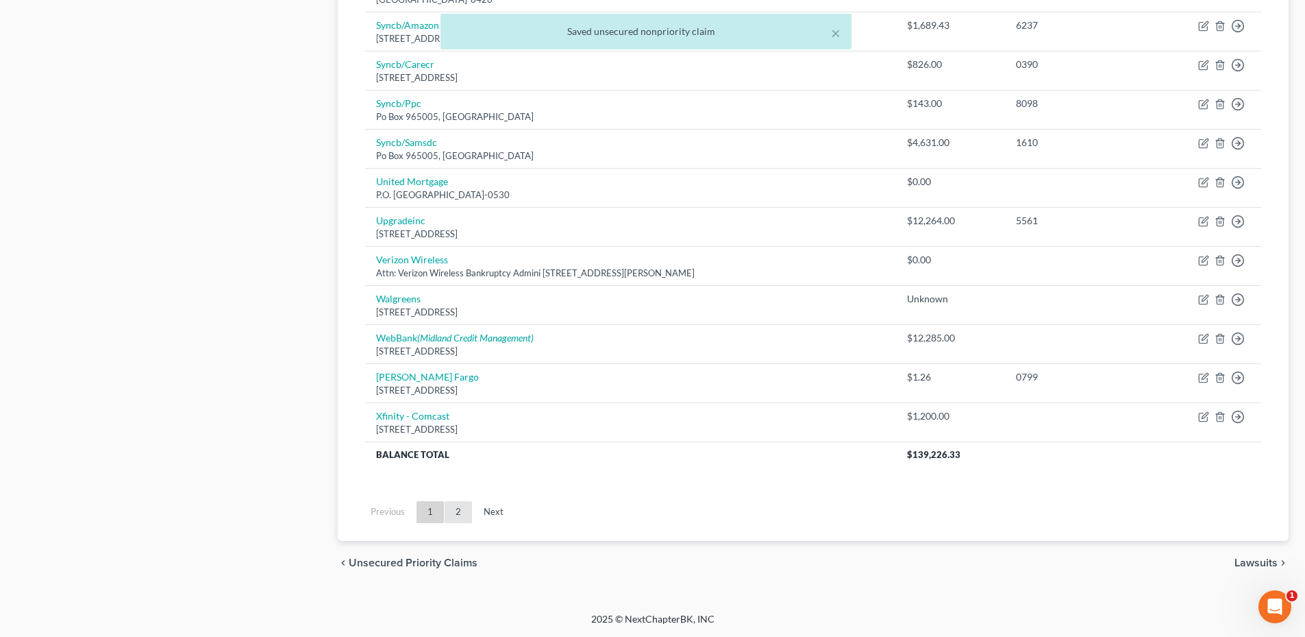
click at [450, 517] on link "2" at bounding box center [458, 512] width 27 height 22
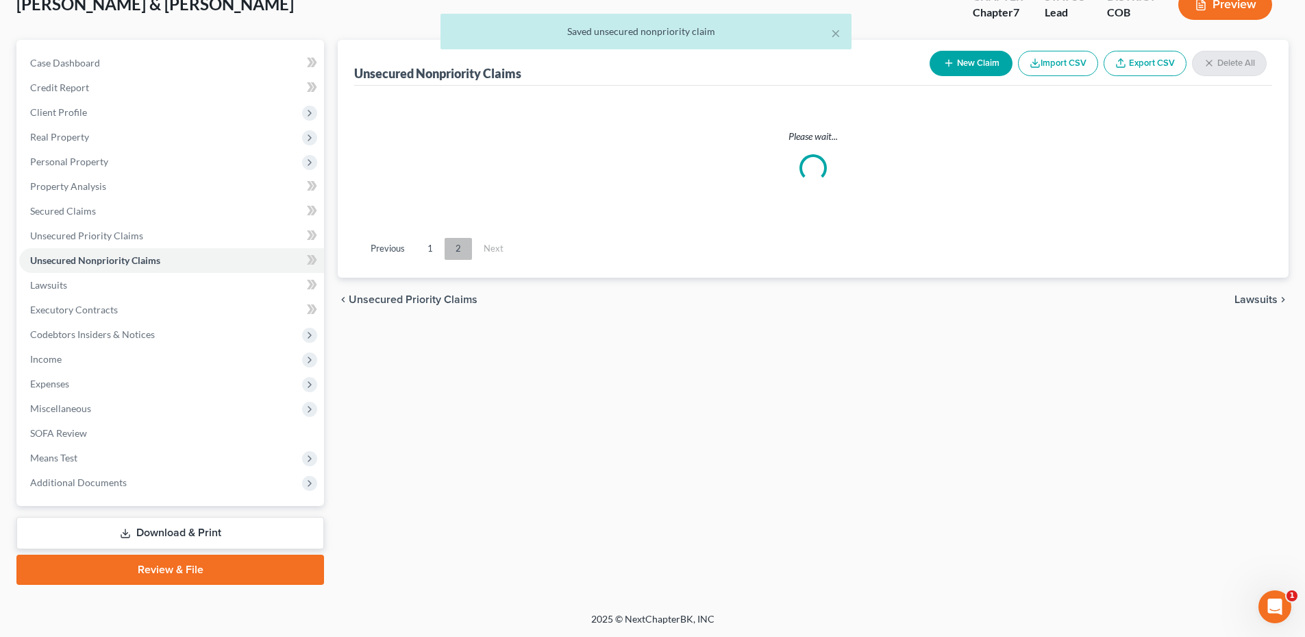
scroll to position [92, 0]
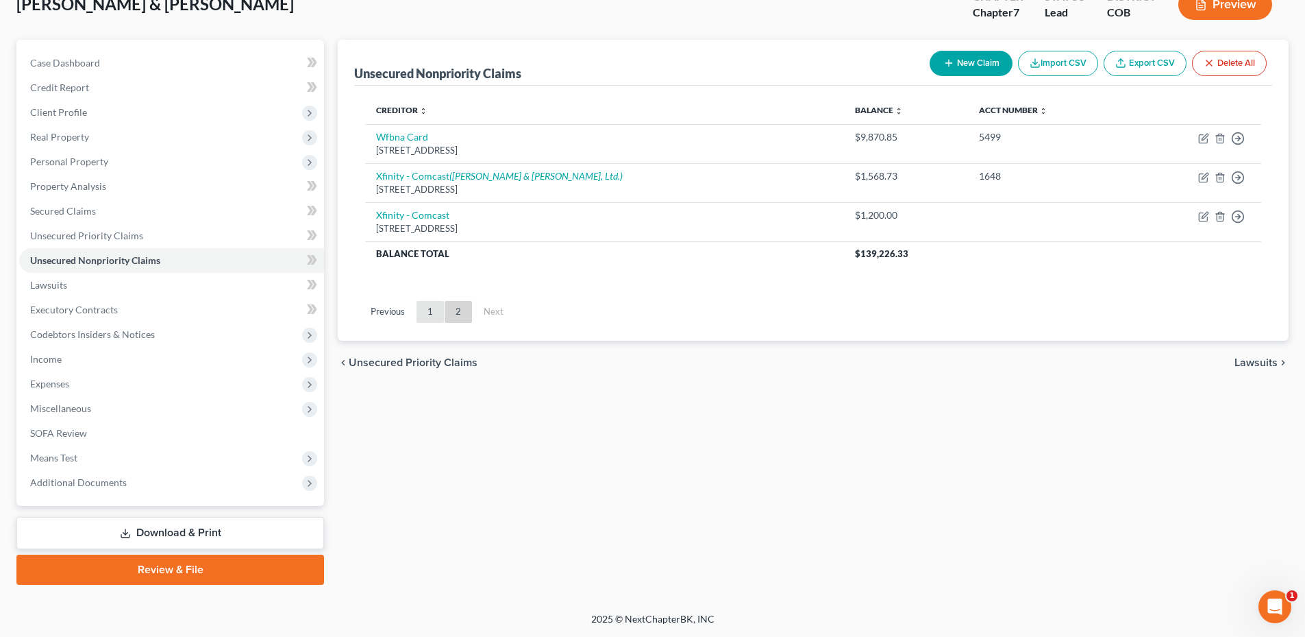
click at [432, 312] on link "1" at bounding box center [430, 312] width 27 height 22
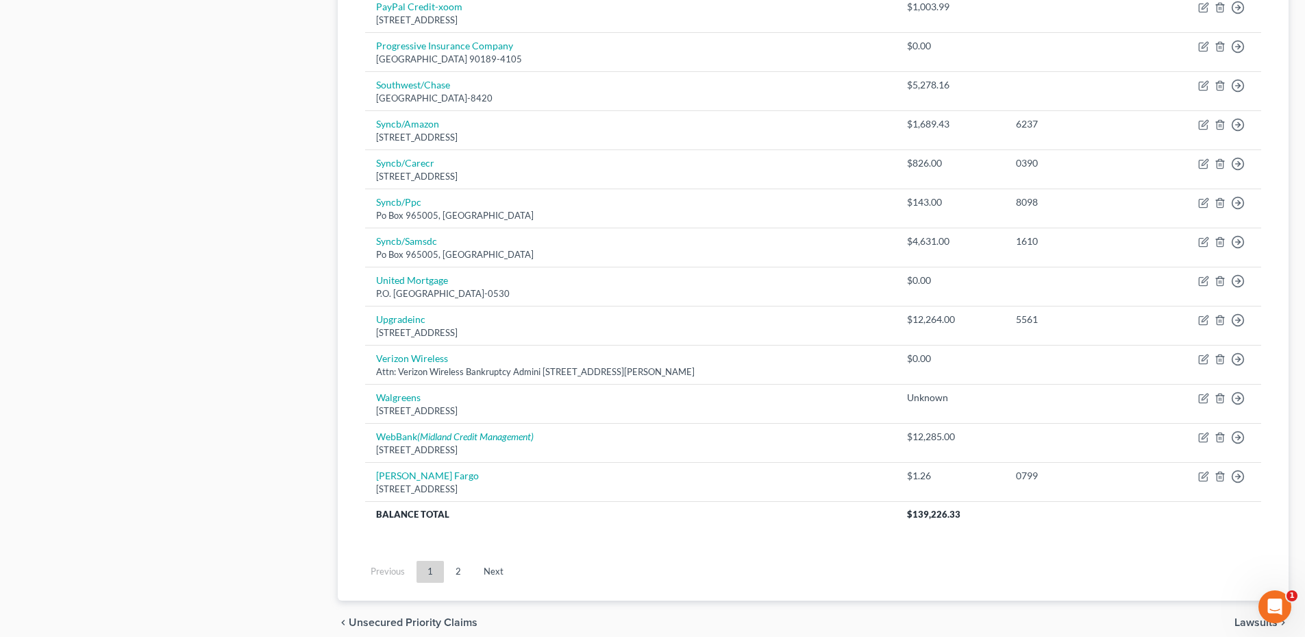
scroll to position [946, 0]
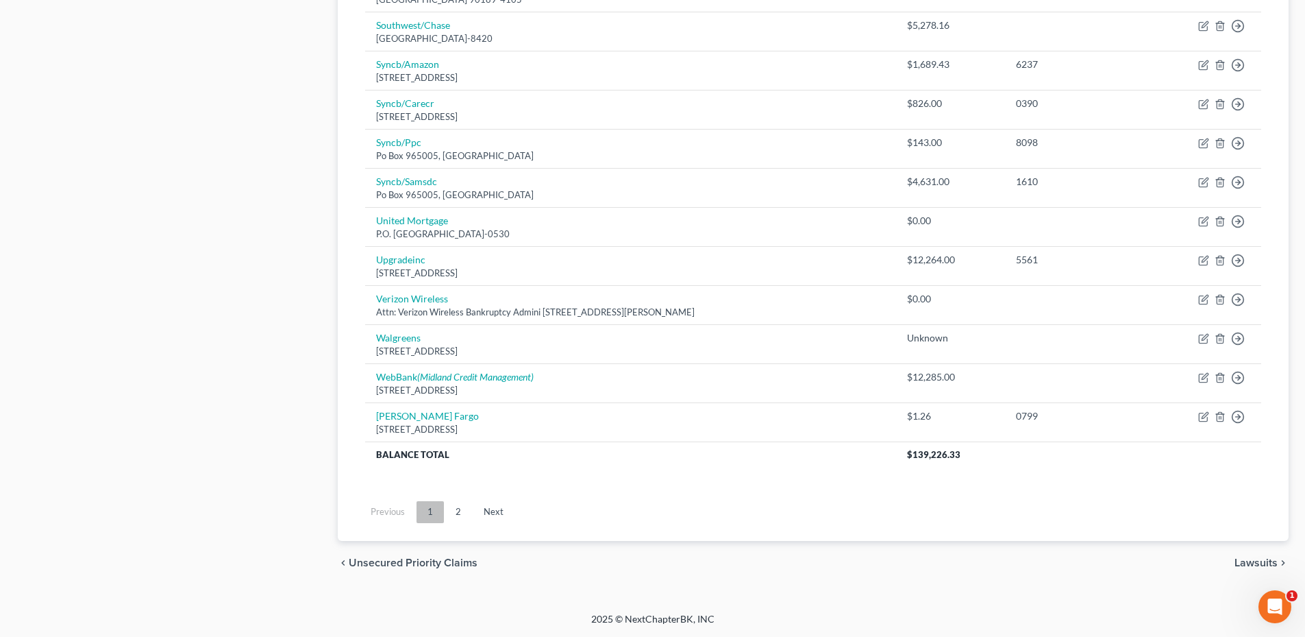
click at [442, 508] on link "1" at bounding box center [430, 512] width 27 height 22
click at [449, 506] on link "2" at bounding box center [458, 512] width 27 height 22
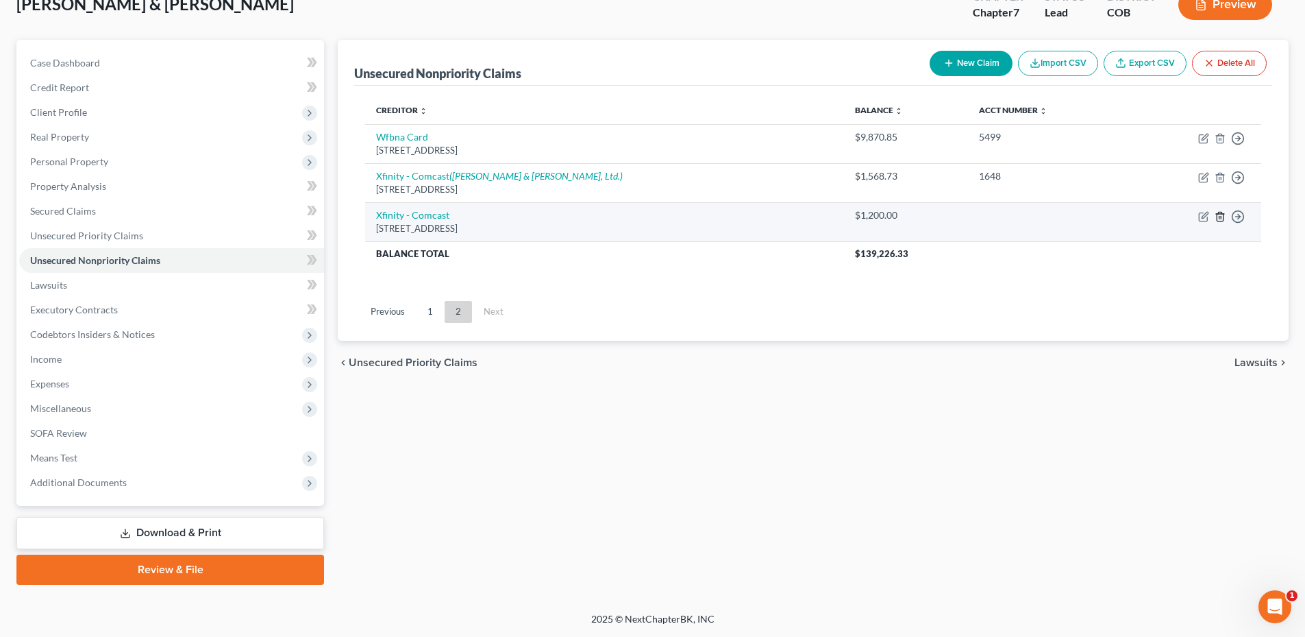
click at [1223, 221] on icon "button" at bounding box center [1220, 216] width 6 height 9
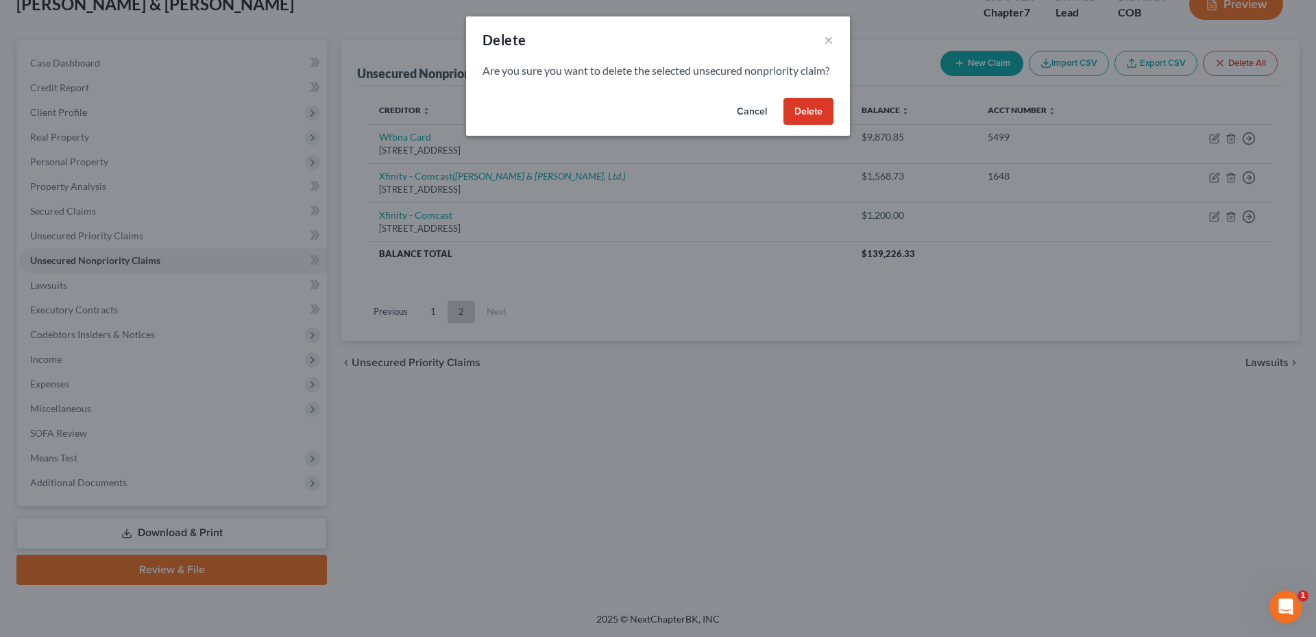
click at [818, 125] on button "Delete" at bounding box center [808, 111] width 50 height 27
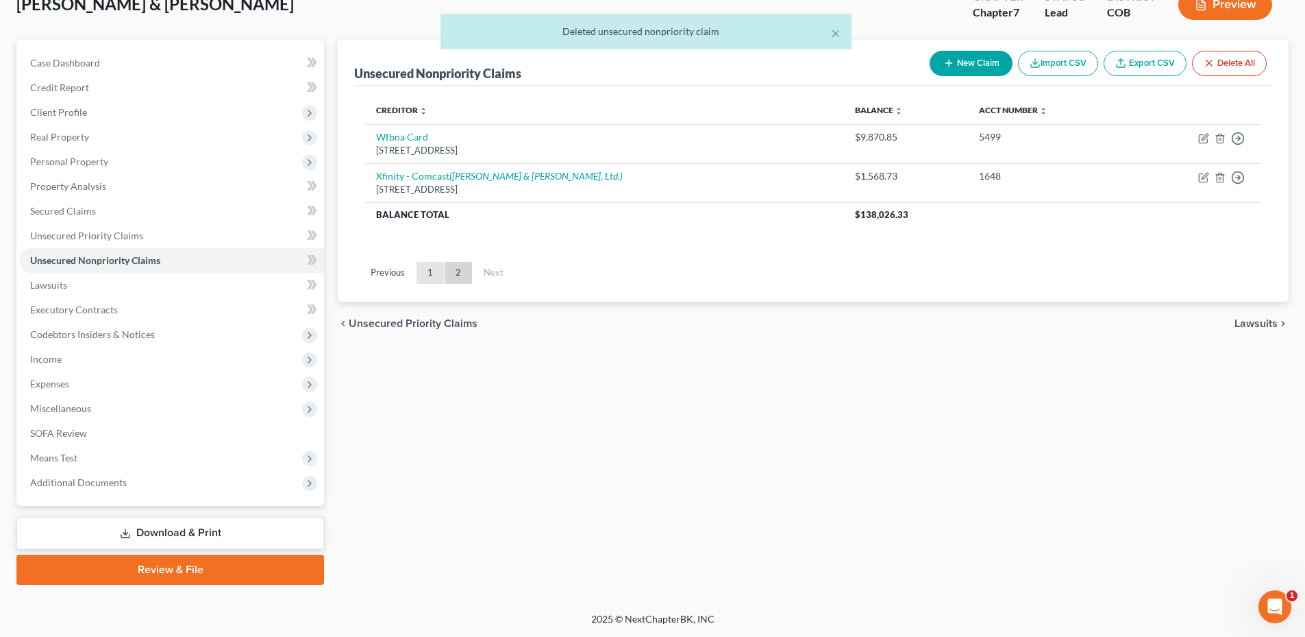
click at [425, 280] on link "1" at bounding box center [430, 273] width 27 height 22
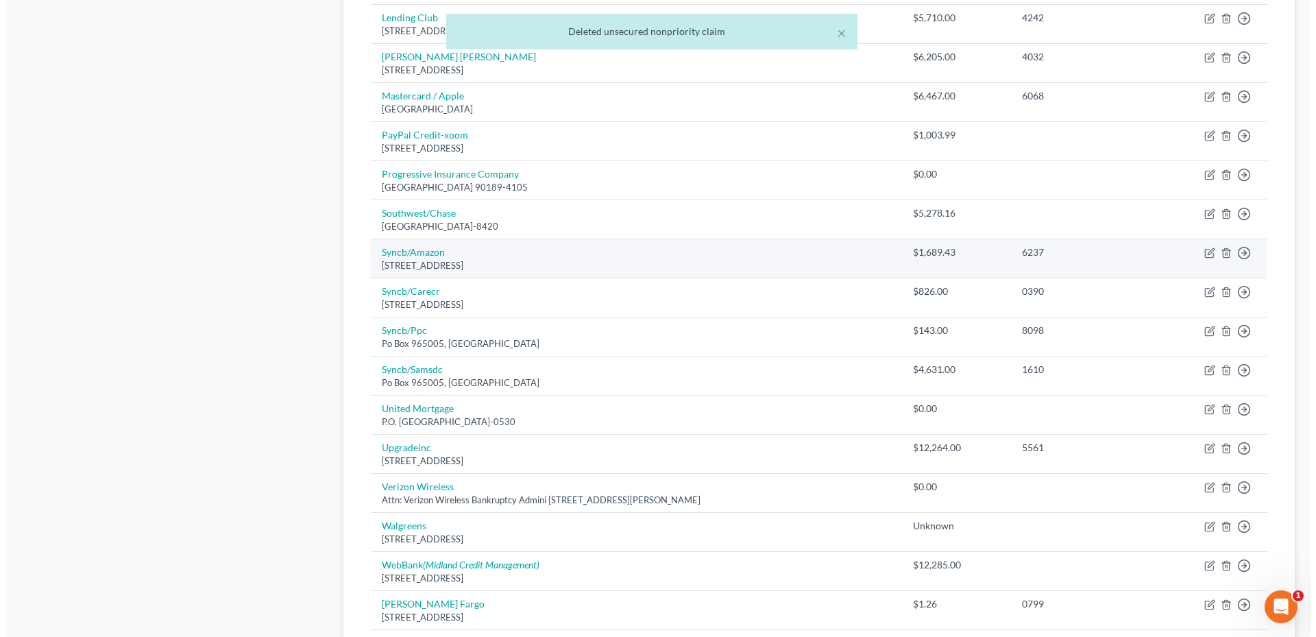
scroll to position [946, 0]
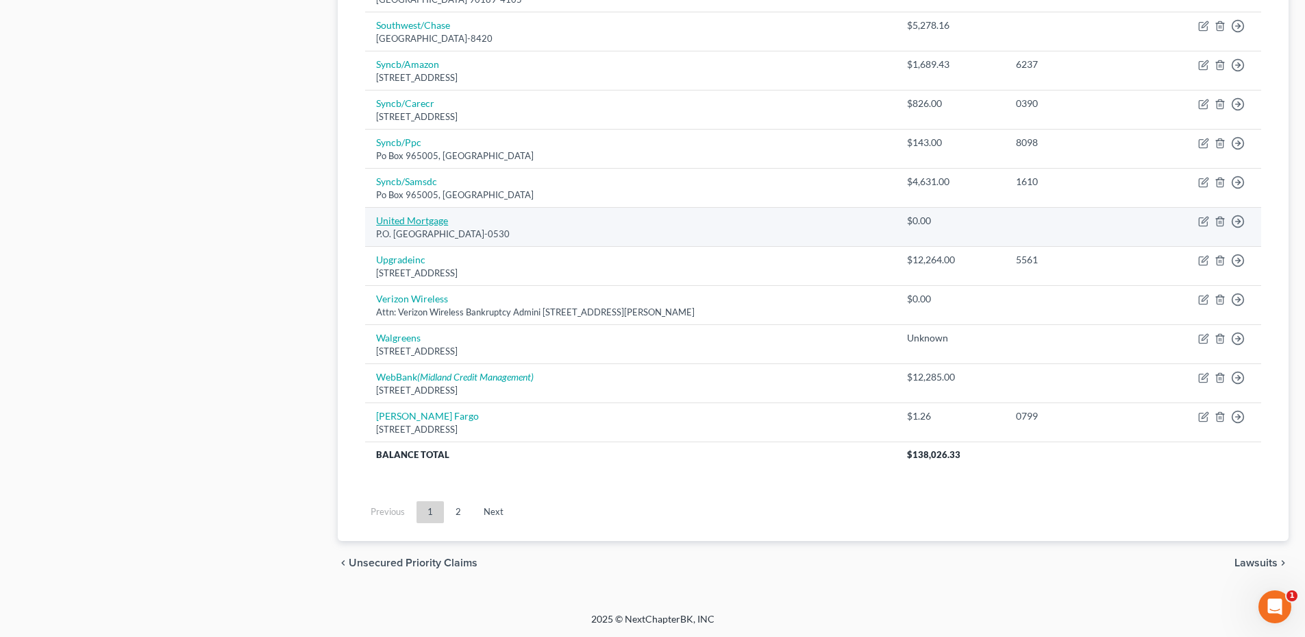
click at [432, 219] on link "United Mortgage" at bounding box center [412, 220] width 72 height 12
select select "45"
select select "11"
select select "3"
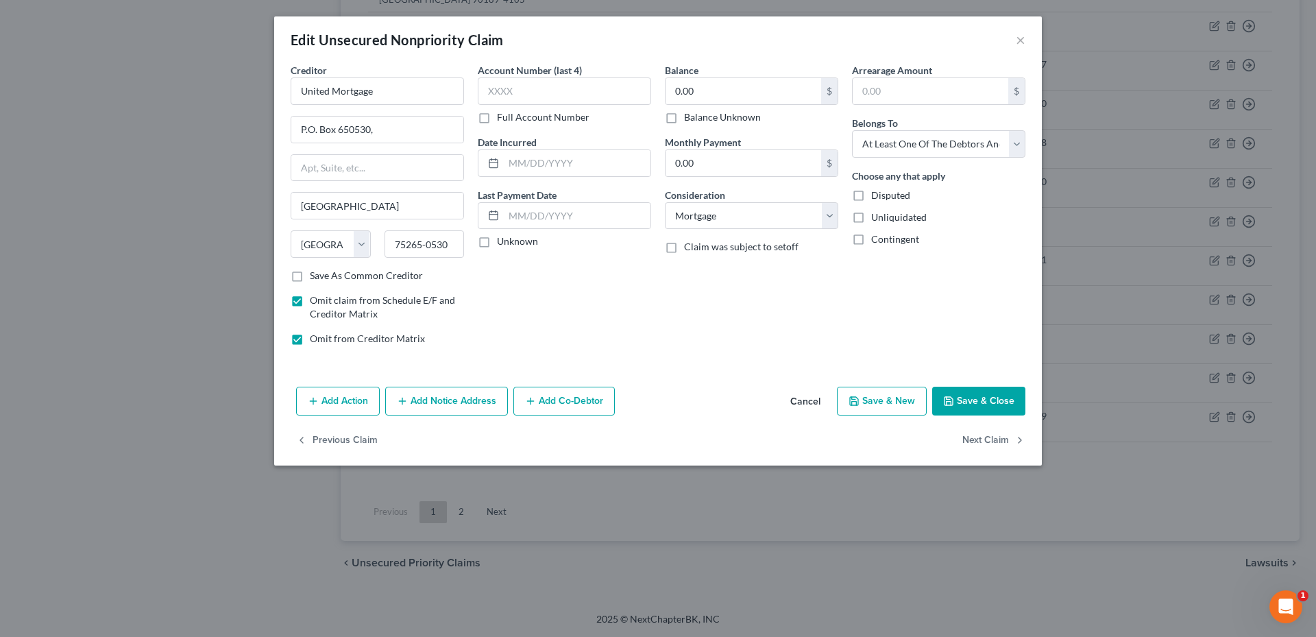
click at [983, 407] on button "Save & Close" at bounding box center [978, 401] width 93 height 29
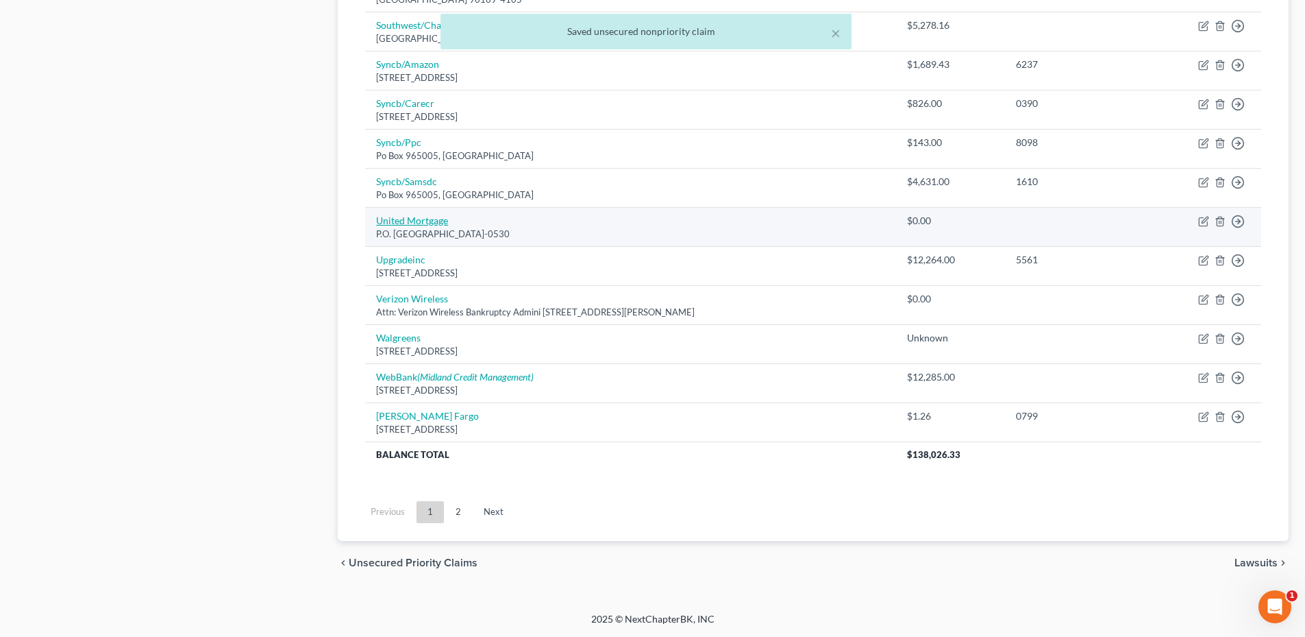
click at [434, 223] on link "United Mortgage" at bounding box center [412, 220] width 72 height 12
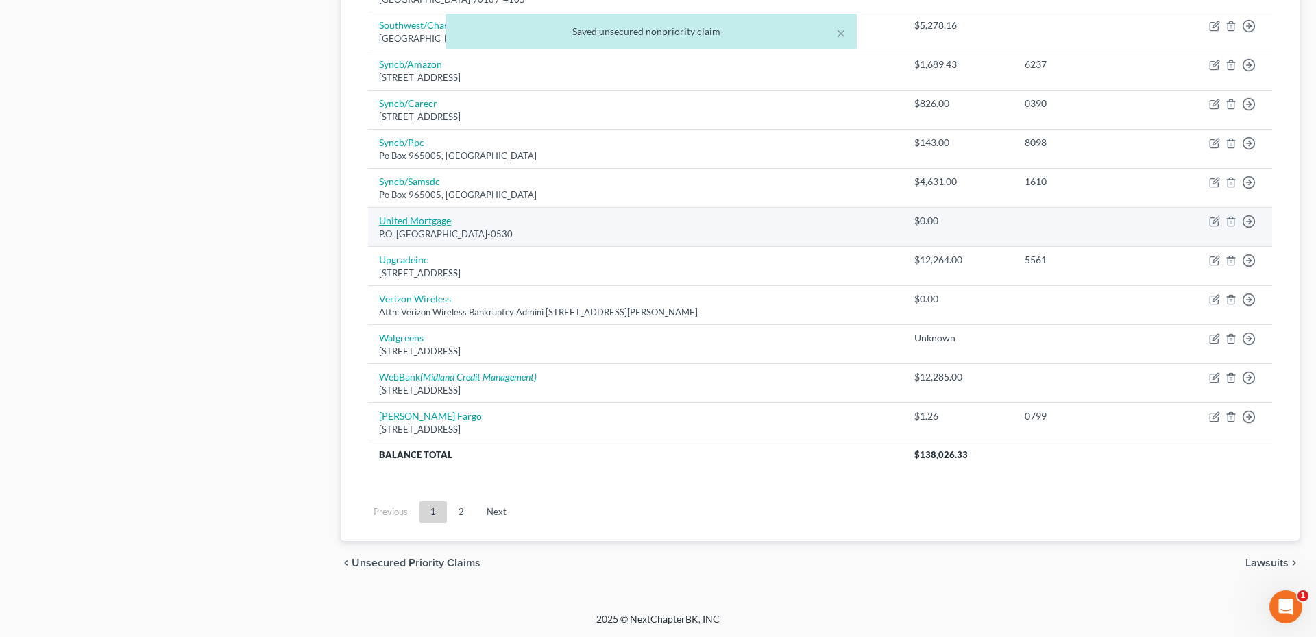
select select "45"
select select "11"
select select "3"
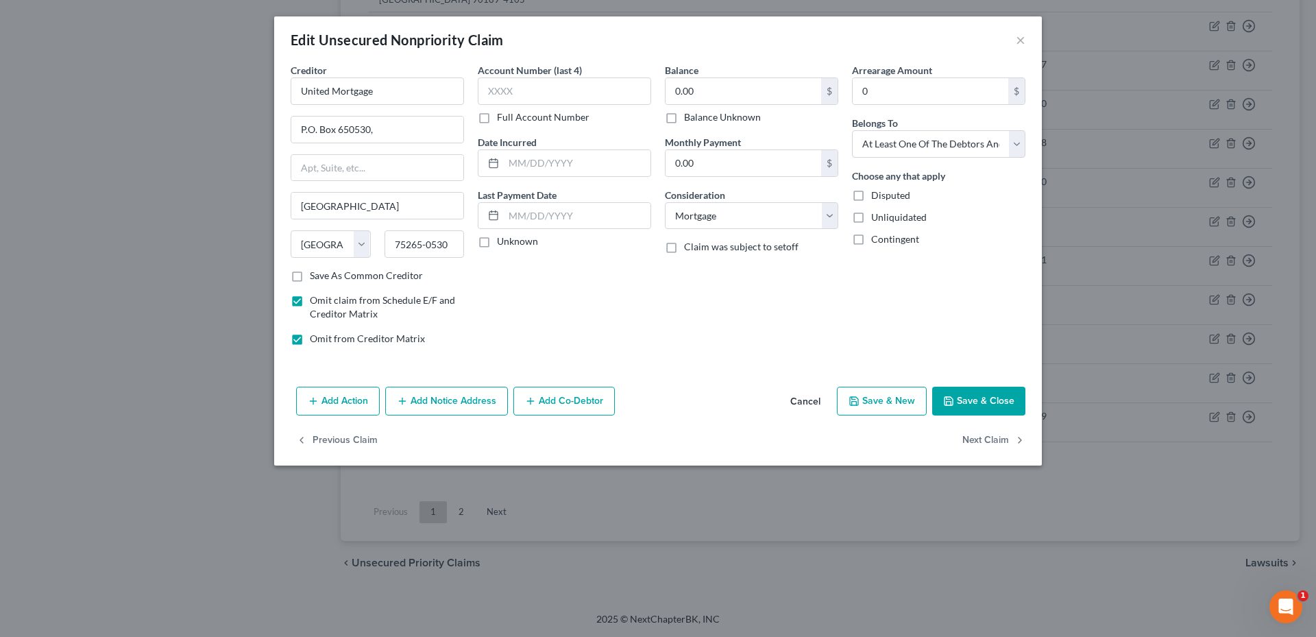
click at [991, 406] on button "Save & Close" at bounding box center [978, 401] width 93 height 29
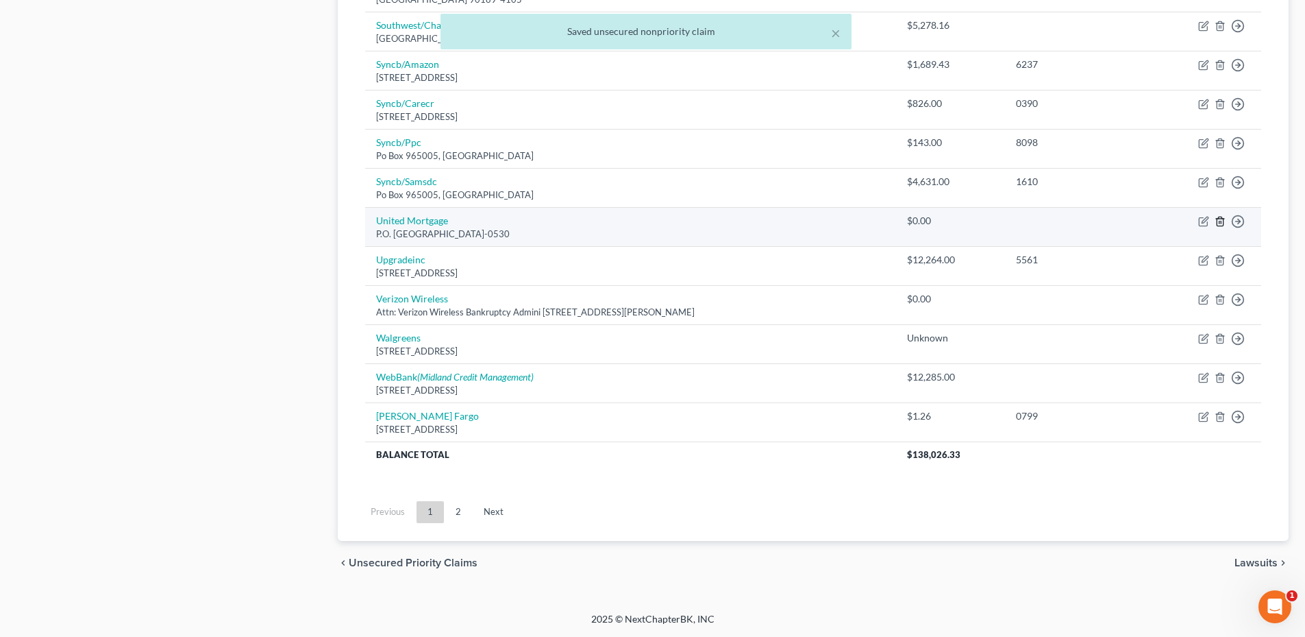
click at [1221, 221] on line "button" at bounding box center [1221, 222] width 0 height 3
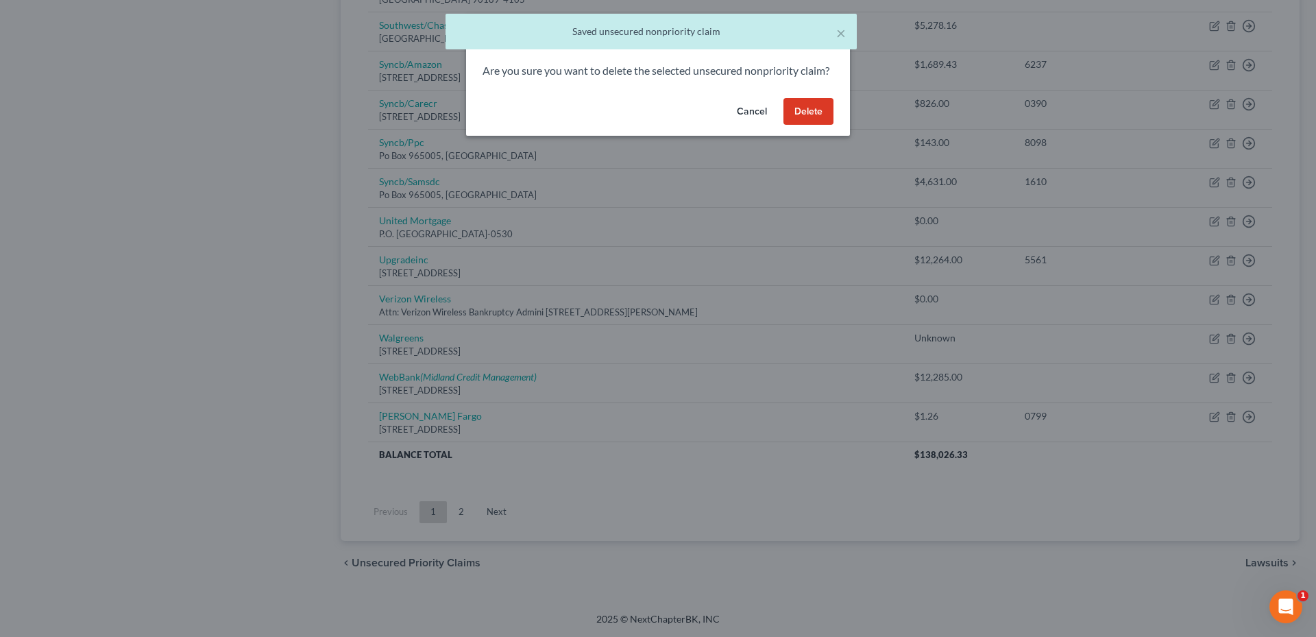
click at [816, 125] on button "Delete" at bounding box center [808, 111] width 50 height 27
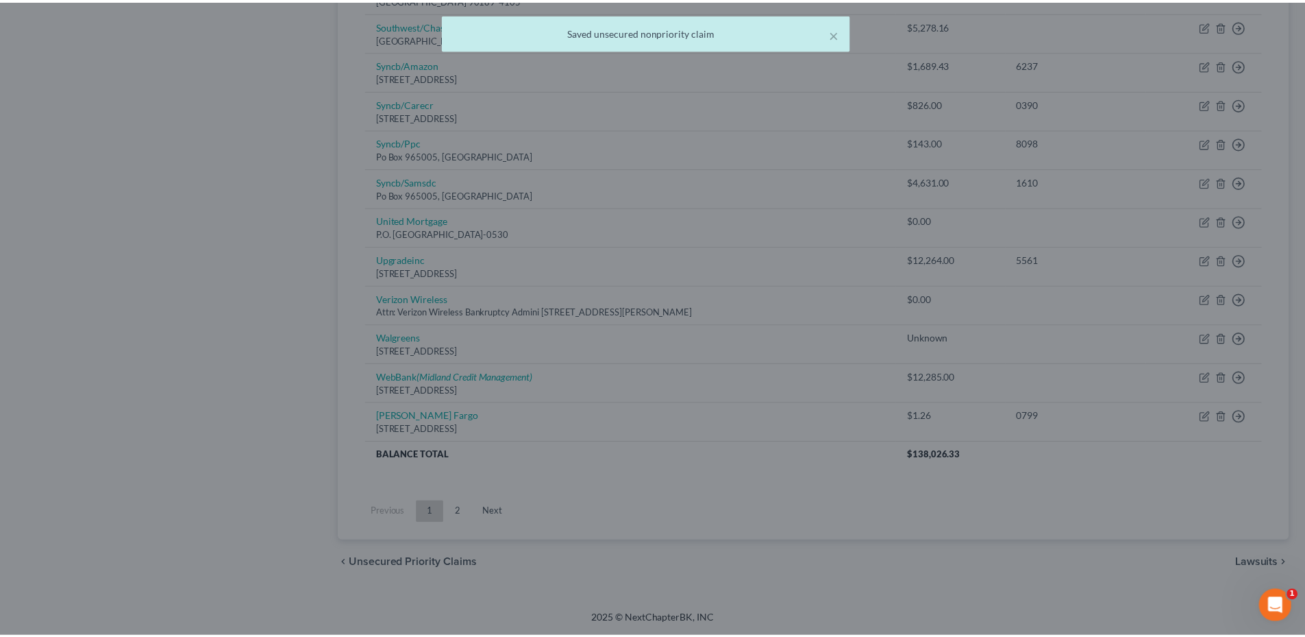
scroll to position [907, 0]
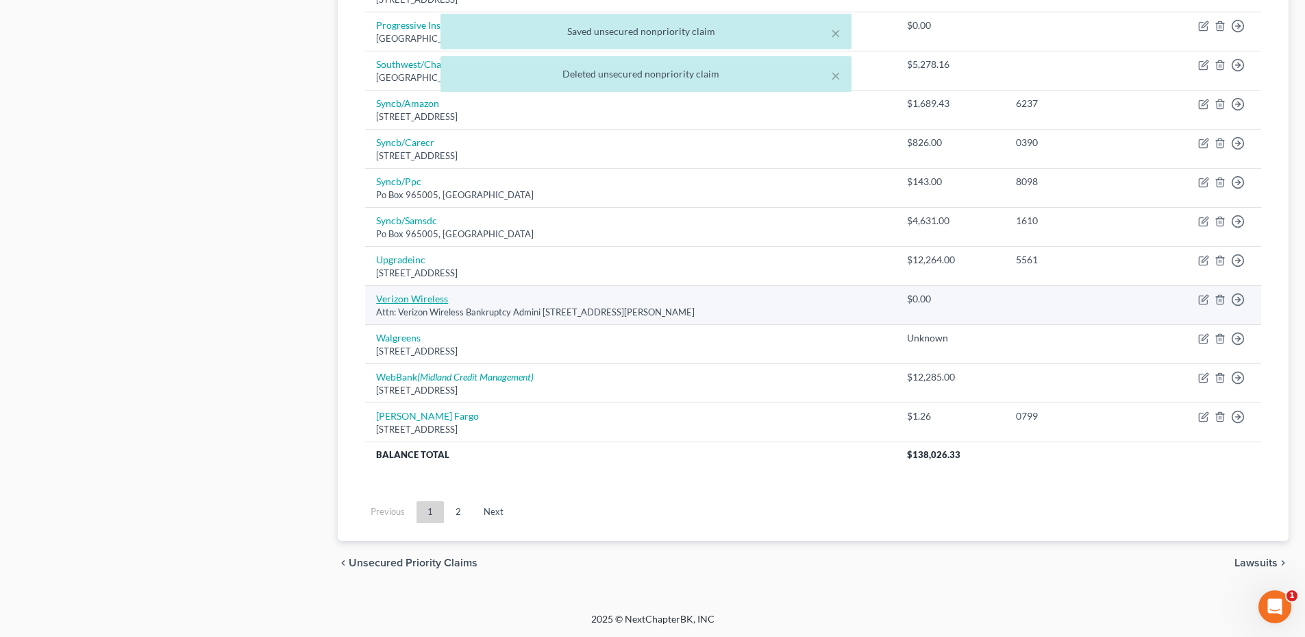
click at [423, 301] on link "Verizon Wireless" at bounding box center [412, 299] width 72 height 12
select select "26"
select select "19"
select select "0"
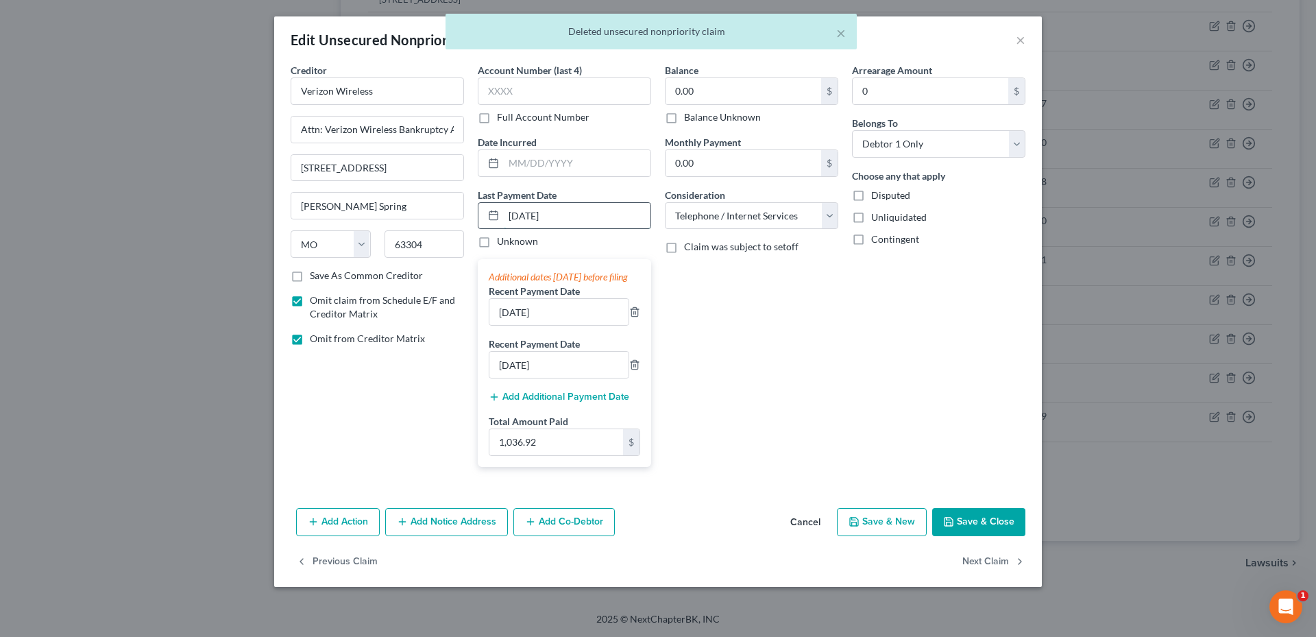
click at [585, 217] on input "07/11/2025" at bounding box center [577, 216] width 147 height 26
drag, startPoint x: 585, startPoint y: 217, endPoint x: 415, endPoint y: 222, distance: 170.0
click at [415, 222] on div "Creditor * Verizon Wireless Attn: Verizon Wireless Bankruptcy Admini 500 Techno…" at bounding box center [658, 270] width 748 height 415
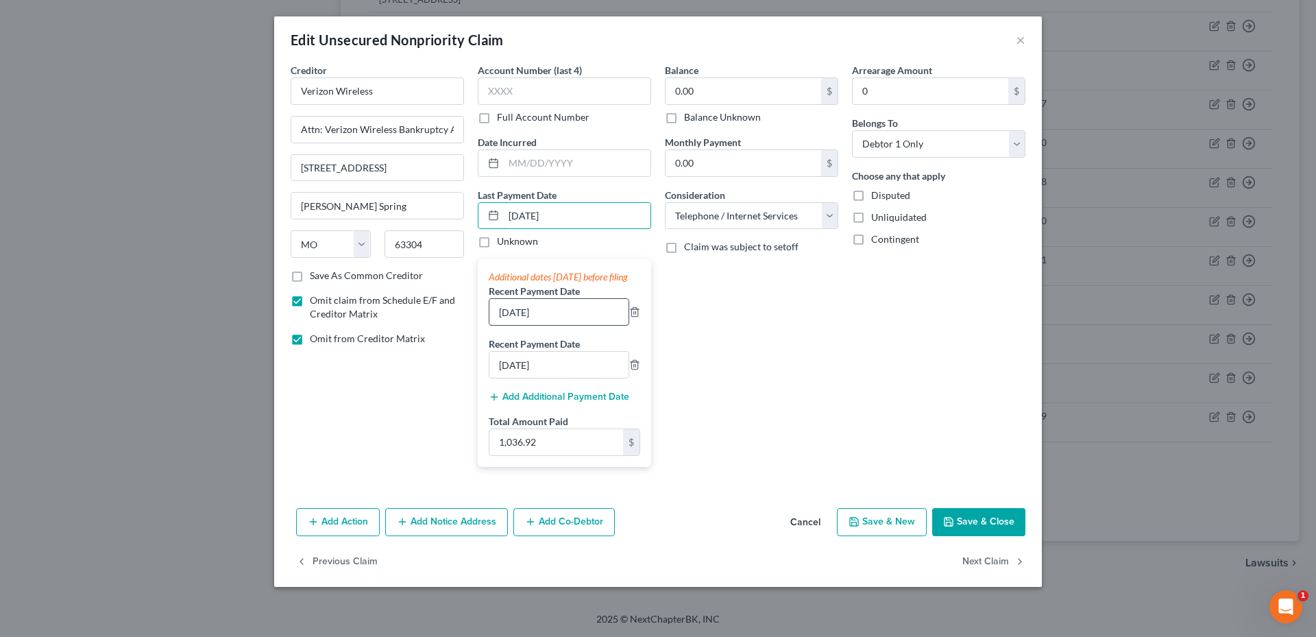
type input "9/11/2025"
drag, startPoint x: 551, startPoint y: 321, endPoint x: 463, endPoint y: 317, distance: 88.5
click at [463, 317] on div "Creditor * Verizon Wireless Attn: Verizon Wireless Bankruptcy Admini 500 Techno…" at bounding box center [658, 270] width 748 height 415
type input "7"
type input "8/11/2025"
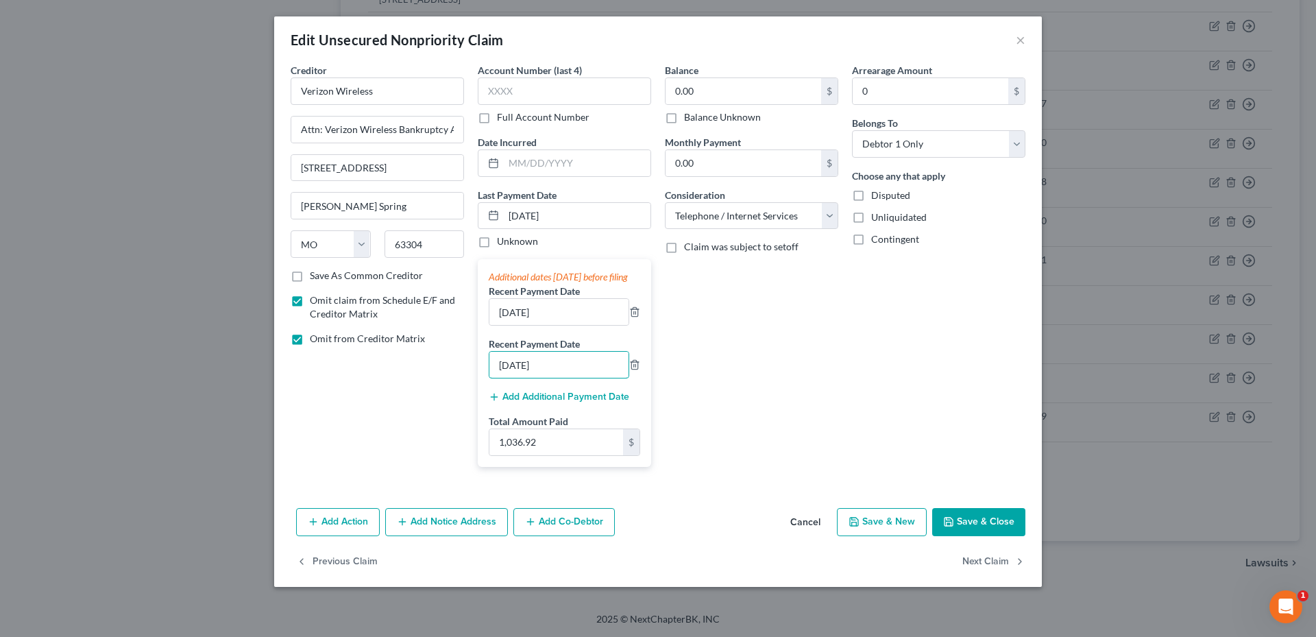
drag, startPoint x: 563, startPoint y: 381, endPoint x: 461, endPoint y: 365, distance: 104.1
click at [461, 365] on div "Creditor * Verizon Wireless Attn: Verizon Wireless Bankruptcy Admini 500 Techno…" at bounding box center [658, 270] width 748 height 415
type input "7/11/2025"
click at [528, 214] on input "9/11/2025" at bounding box center [577, 216] width 147 height 26
type input "9/12/2025"
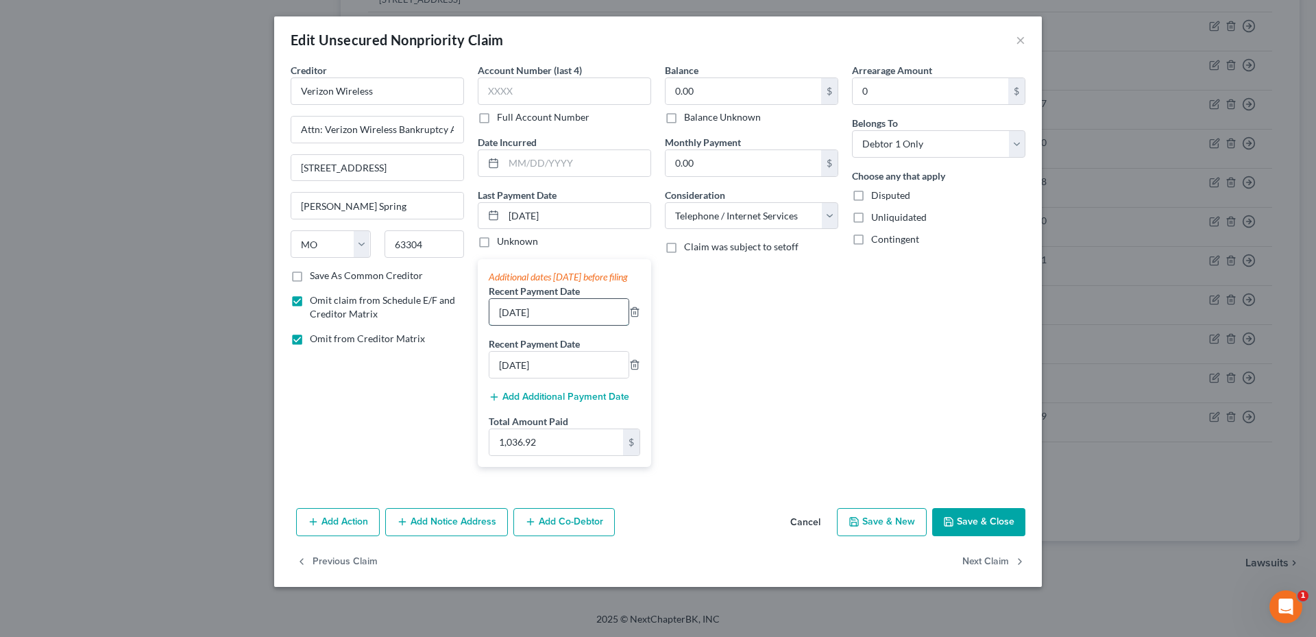
click at [517, 324] on input "8/11/2025" at bounding box center [558, 312] width 139 height 26
type input "8/12/2025"
click at [518, 378] on input "7/11/2025" at bounding box center [558, 365] width 139 height 26
type input "7/12/2025"
click at [698, 164] on input "0.00" at bounding box center [743, 163] width 156 height 26
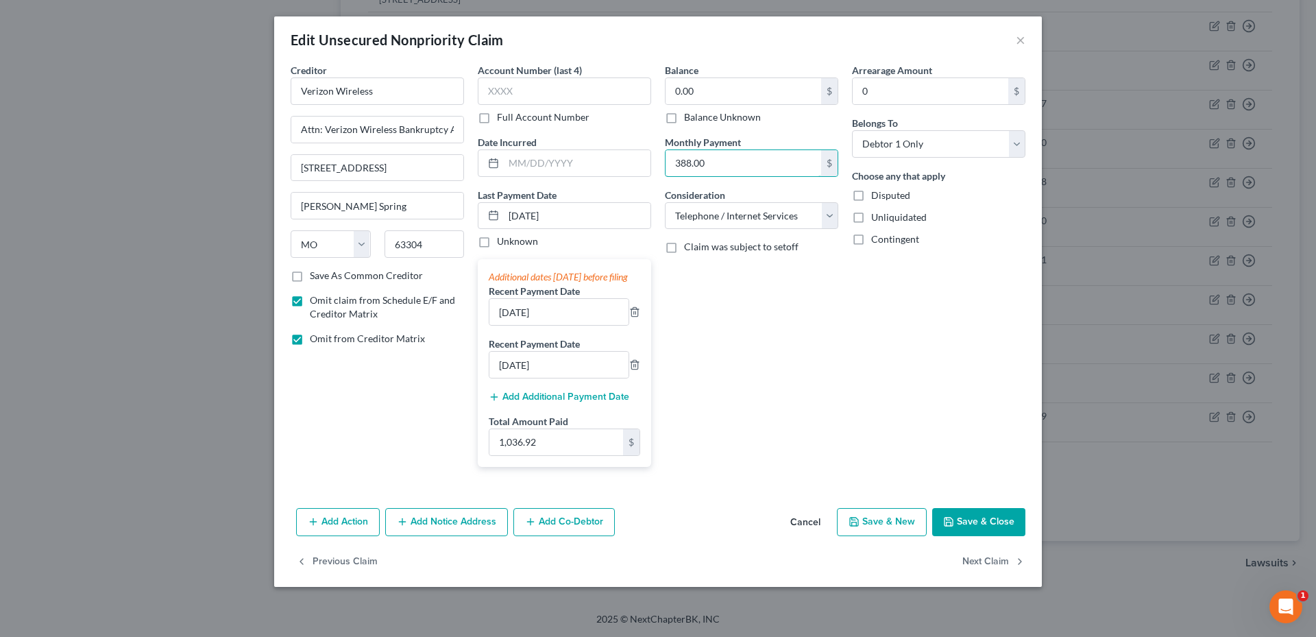
type input "388.00"
drag, startPoint x: 748, startPoint y: 324, endPoint x: 761, endPoint y: 318, distance: 15.0
click at [748, 324] on div "Balance 0.00 $ Balance Unknown Balance Undetermined 0.00 $ Balance Unknown Mont…" at bounding box center [751, 270] width 187 height 415
click at [572, 443] on input "1,036.92" at bounding box center [556, 442] width 134 height 26
type input "1,164.00"
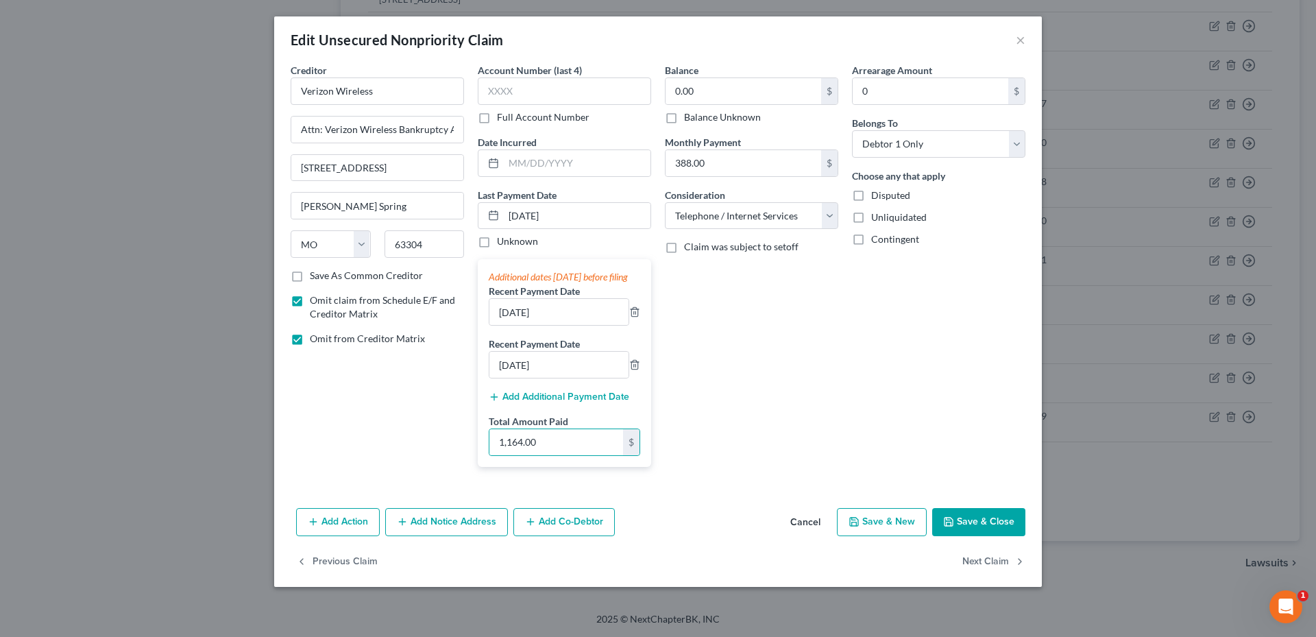
click at [840, 384] on div "Balance 0.00 $ Balance Unknown Balance Undetermined 0.00 $ Balance Unknown Mont…" at bounding box center [751, 270] width 187 height 415
drag, startPoint x: 663, startPoint y: 373, endPoint x: 670, endPoint y: 376, distance: 7.2
click at [665, 375] on div "Balance 0.00 $ Balance Unknown Balance Undetermined 0.00 $ Balance Unknown Mont…" at bounding box center [751, 270] width 187 height 415
type input "350.00"
drag, startPoint x: 579, startPoint y: 438, endPoint x: 565, endPoint y: 449, distance: 18.1
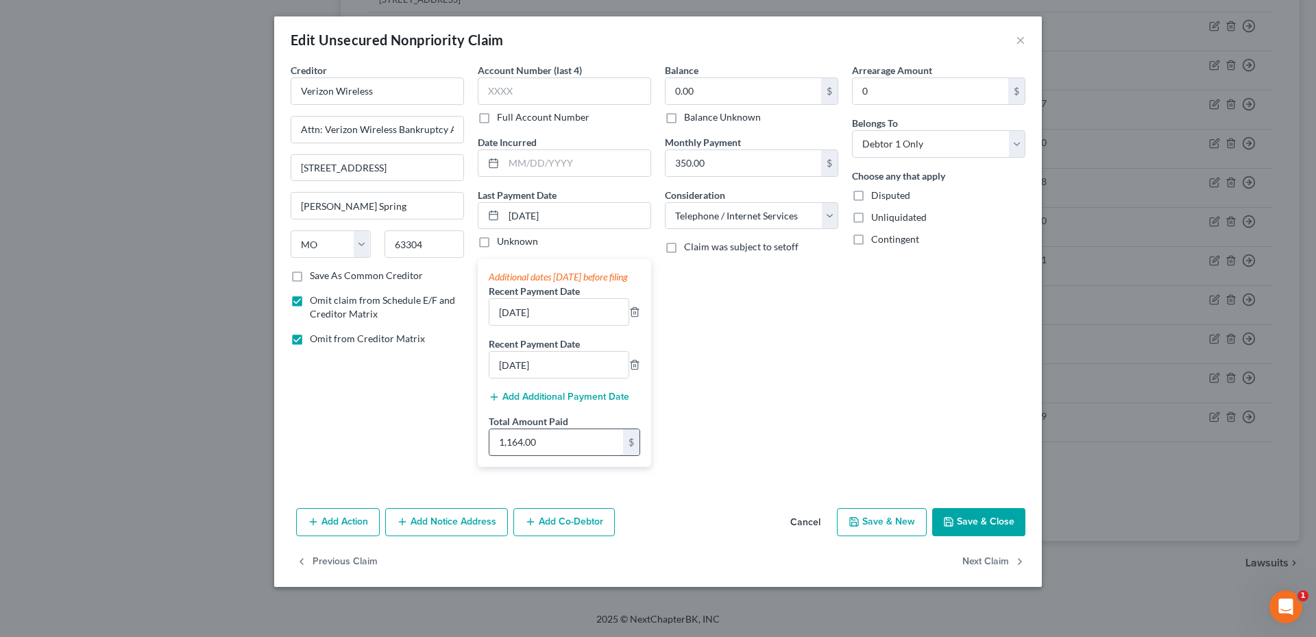
click at [579, 438] on div "Total Amount Paid 1,164.00 $" at bounding box center [564, 435] width 151 height 42
click at [561, 452] on input "1,164.00" at bounding box center [556, 442] width 134 height 26
type input "1,050.00"
click at [819, 378] on div "Balance 0.00 $ Balance Unknown Balance Undetermined 0.00 $ Balance Unknown Mont…" at bounding box center [751, 270] width 187 height 415
click at [983, 535] on button "Save & Close" at bounding box center [978, 522] width 93 height 29
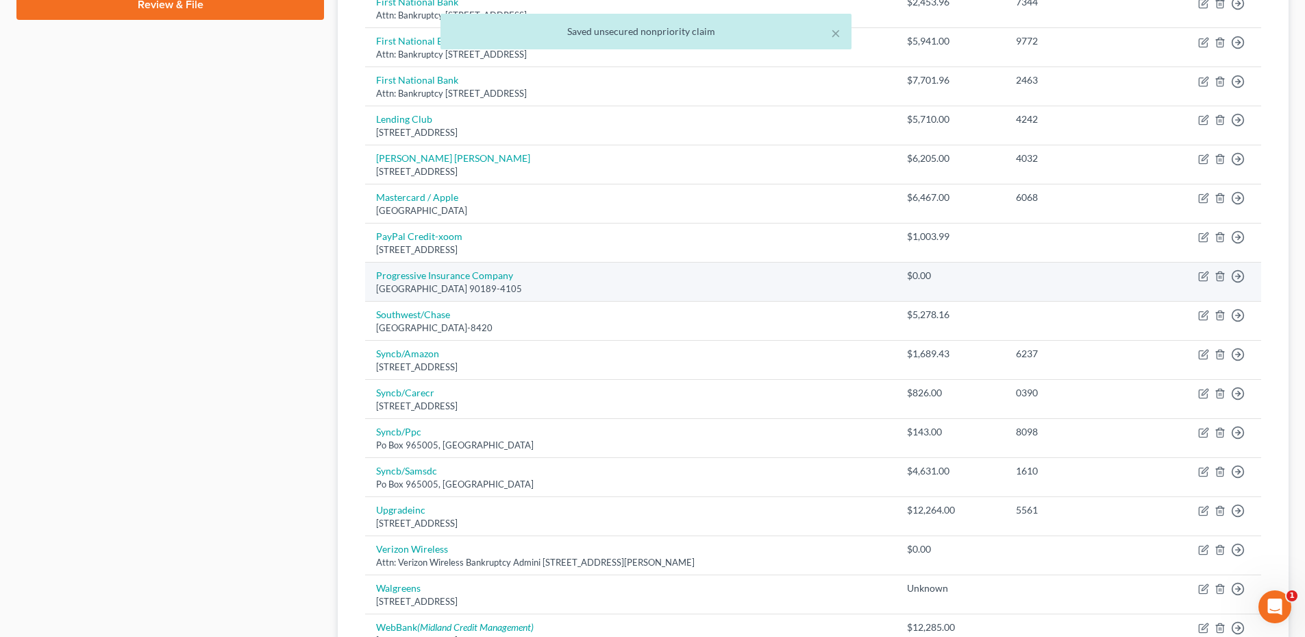
scroll to position [633, 0]
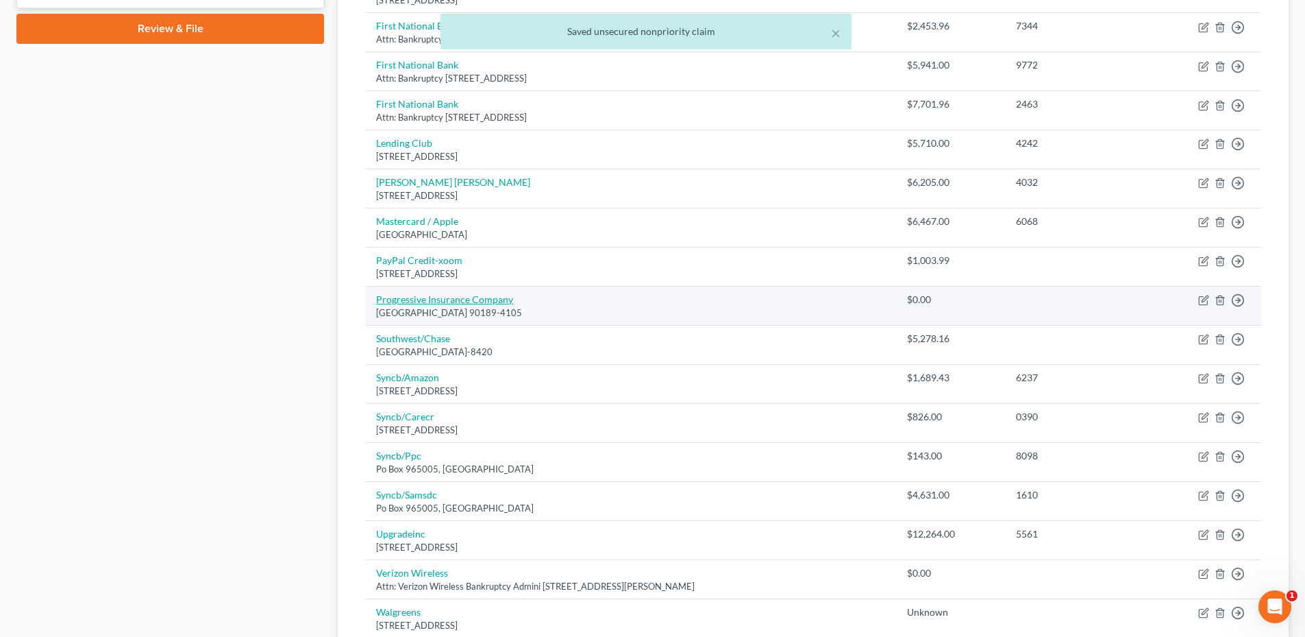
click at [494, 297] on link "Progressive Insurance Company" at bounding box center [444, 299] width 137 height 12
select select "4"
select select "14"
select select "0"
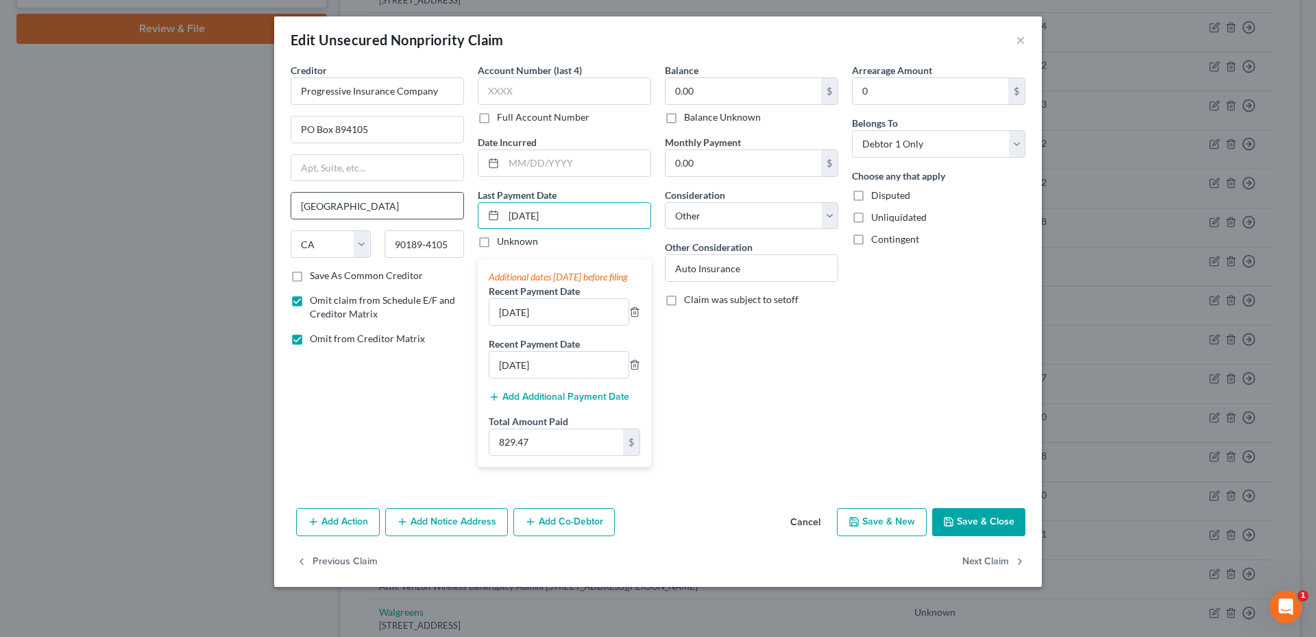
drag, startPoint x: 587, startPoint y: 214, endPoint x: 448, endPoint y: 217, distance: 139.1
click at [445, 217] on div "Creditor * Progressive Insurance Company PO Box 894105 Los Angeles State AL AK …" at bounding box center [658, 270] width 748 height 415
drag, startPoint x: 565, startPoint y: 330, endPoint x: 476, endPoint y: 330, distance: 89.1
click at [476, 330] on div "Account Number (last 4) Full Account Number Date Incurred Last Payment Date 9/1…" at bounding box center [564, 270] width 187 height 415
drag, startPoint x: 530, startPoint y: 217, endPoint x: 520, endPoint y: 224, distance: 11.8
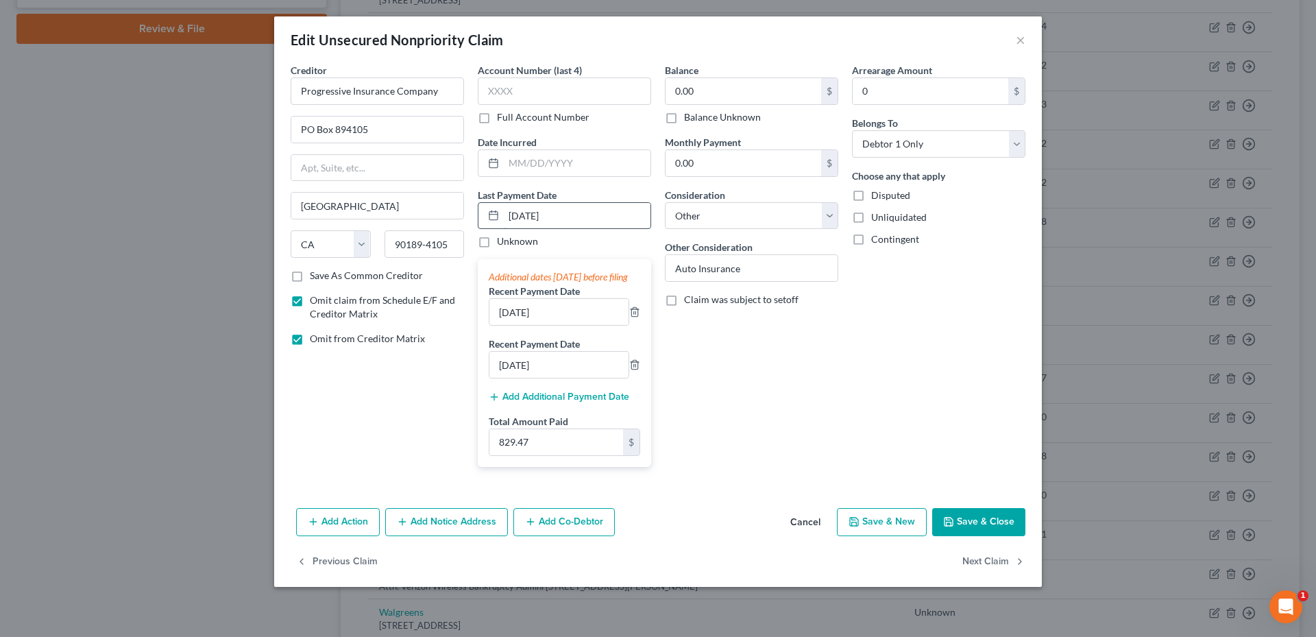
click at [506, 221] on input "9/14/2025" at bounding box center [577, 216] width 147 height 26
drag, startPoint x: 524, startPoint y: 214, endPoint x: 516, endPoint y: 216, distance: 8.3
click at [516, 216] on input "8/30/2025" at bounding box center [577, 216] width 147 height 26
type input "8/29/2025"
drag, startPoint x: 569, startPoint y: 325, endPoint x: 430, endPoint y: 325, distance: 138.4
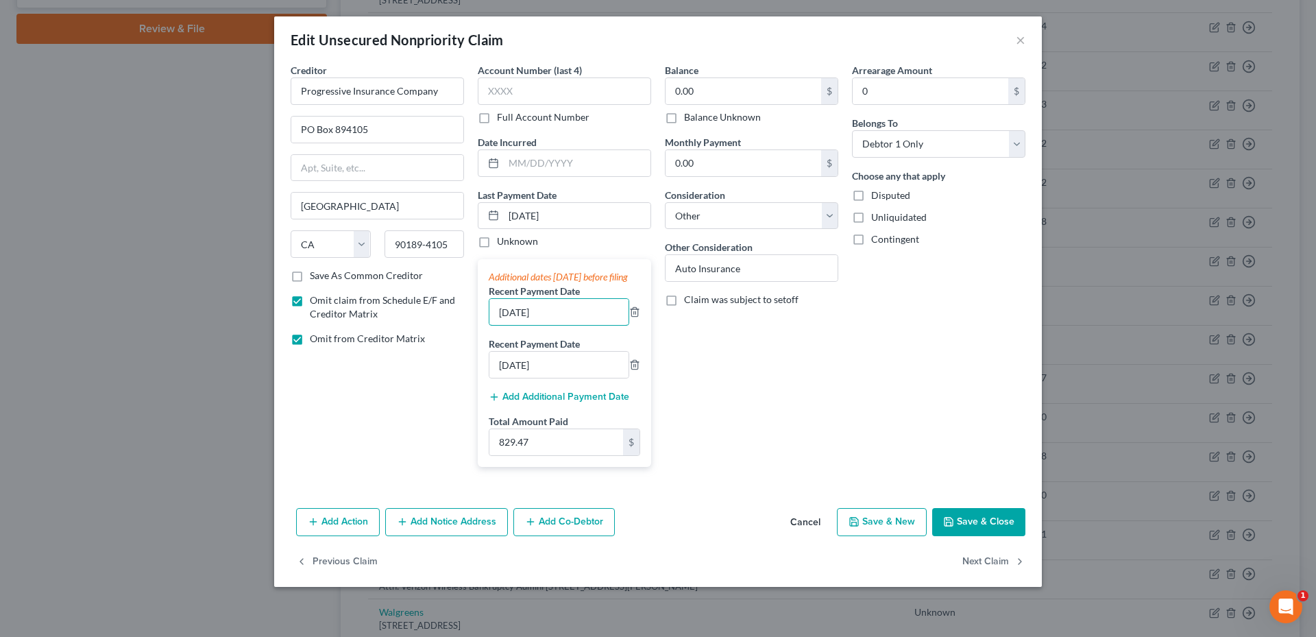
click at [430, 325] on div "Creditor * Progressive Insurance Company PO Box 894105 Los Angeles State AL AK …" at bounding box center [658, 270] width 748 height 415
type input "7/29"
drag, startPoint x: 567, startPoint y: 387, endPoint x: 448, endPoint y: 371, distance: 121.1
click at [450, 371] on div "Creditor * Progressive Insurance Company PO Box 894105 Los Angeles State AL AK …" at bounding box center [658, 270] width 748 height 415
click at [640, 380] on div "Additional dates within 90 days before filing Recent Payment Date 7/29 Recent P…" at bounding box center [564, 362] width 173 height 207
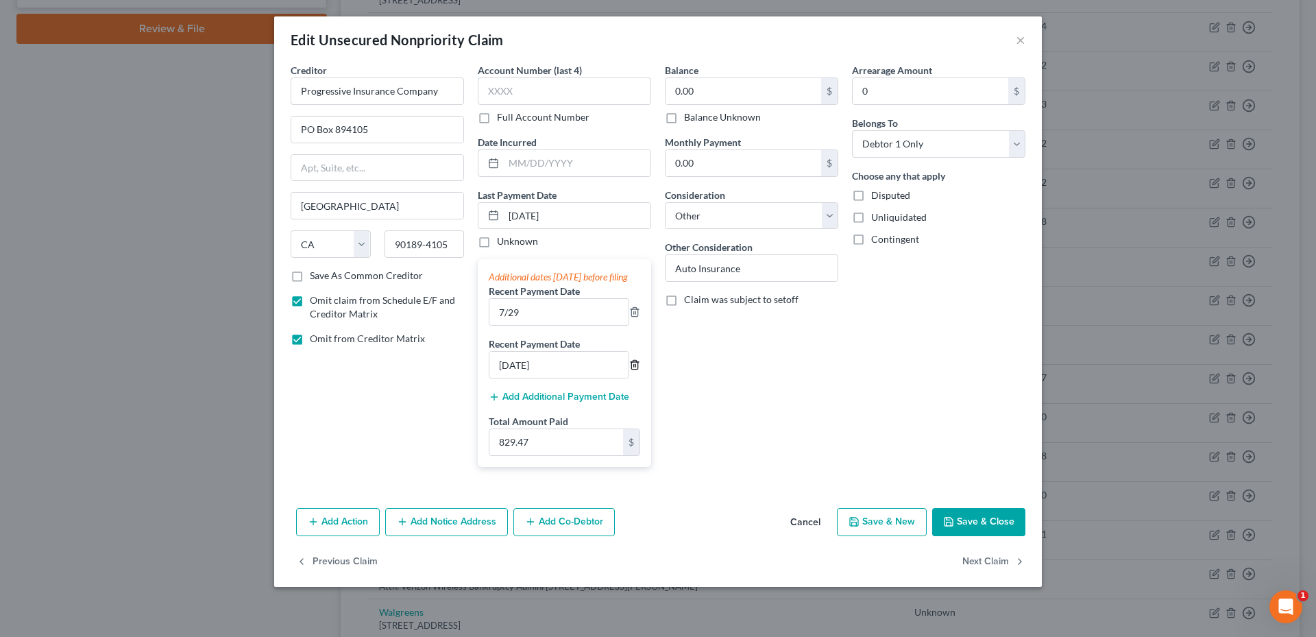
click at [637, 369] on icon "button" at bounding box center [634, 364] width 6 height 9
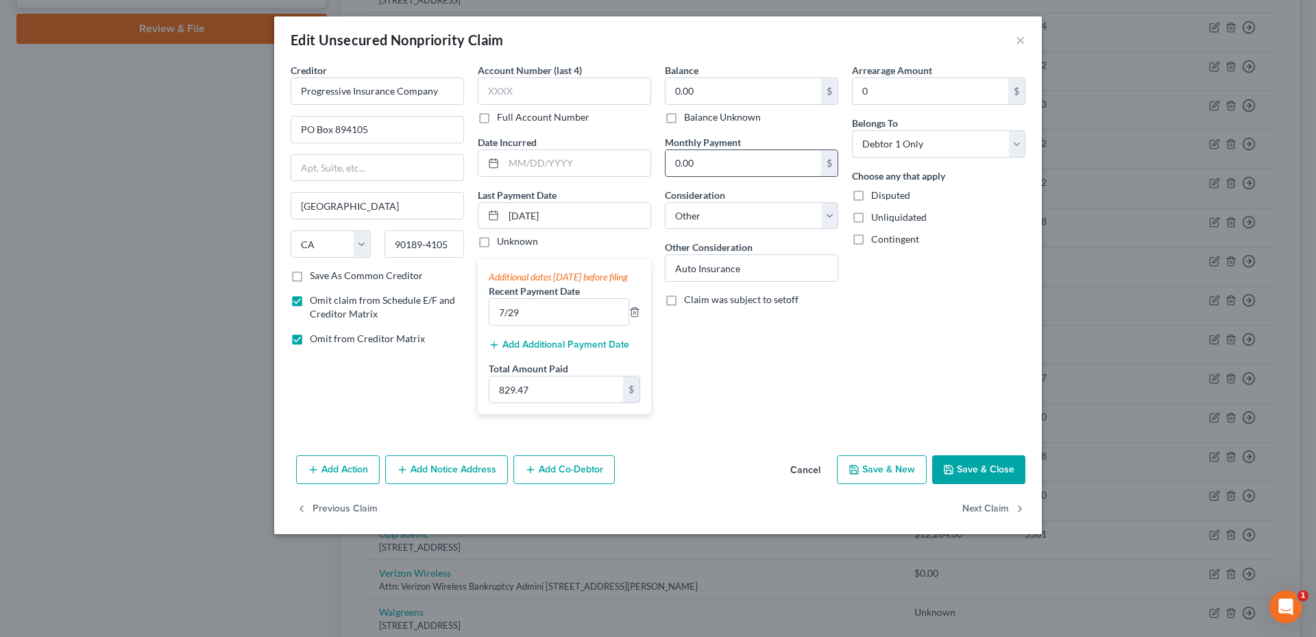
click at [713, 158] on input "0.00" at bounding box center [743, 163] width 156 height 26
type input "546.00"
click at [760, 156] on input "0.00" at bounding box center [743, 163] width 156 height 26
type input "273.00"
drag, startPoint x: 761, startPoint y: 347, endPoint x: 811, endPoint y: 420, distance: 89.2
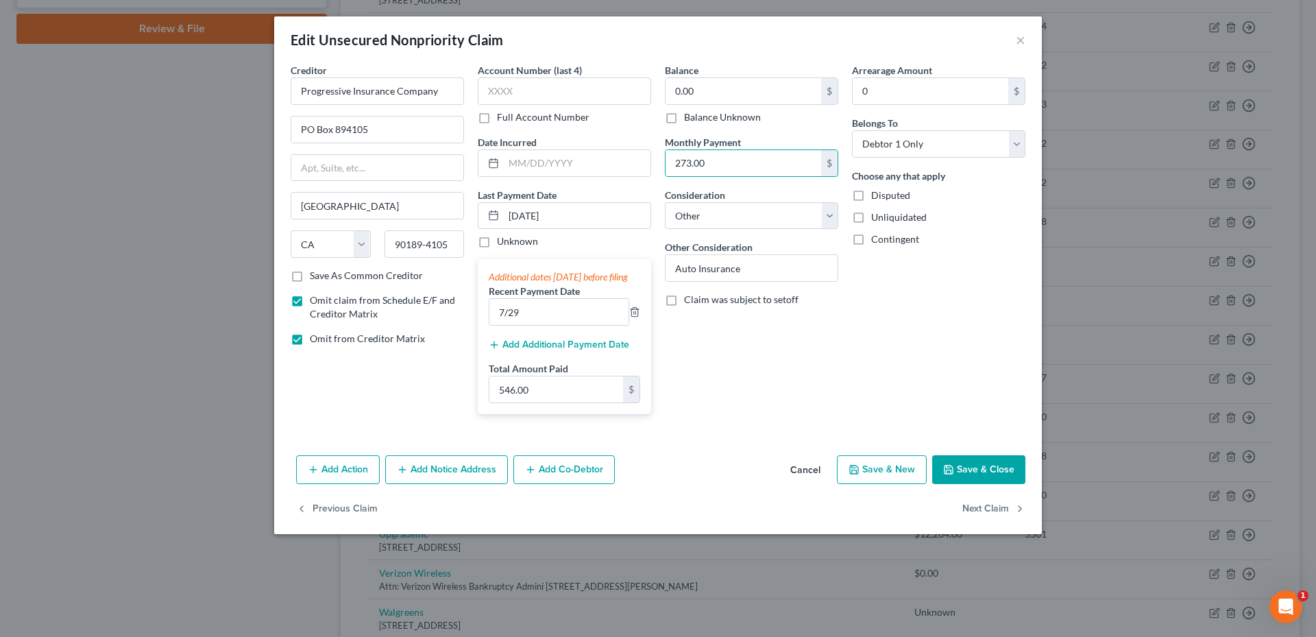
click at [762, 347] on div "Balance 0.00 $ Balance Unknown Balance Undetermined 0.00 $ Balance Unknown Mont…" at bounding box center [751, 244] width 187 height 362
click at [968, 484] on button "Save & Close" at bounding box center [978, 469] width 93 height 29
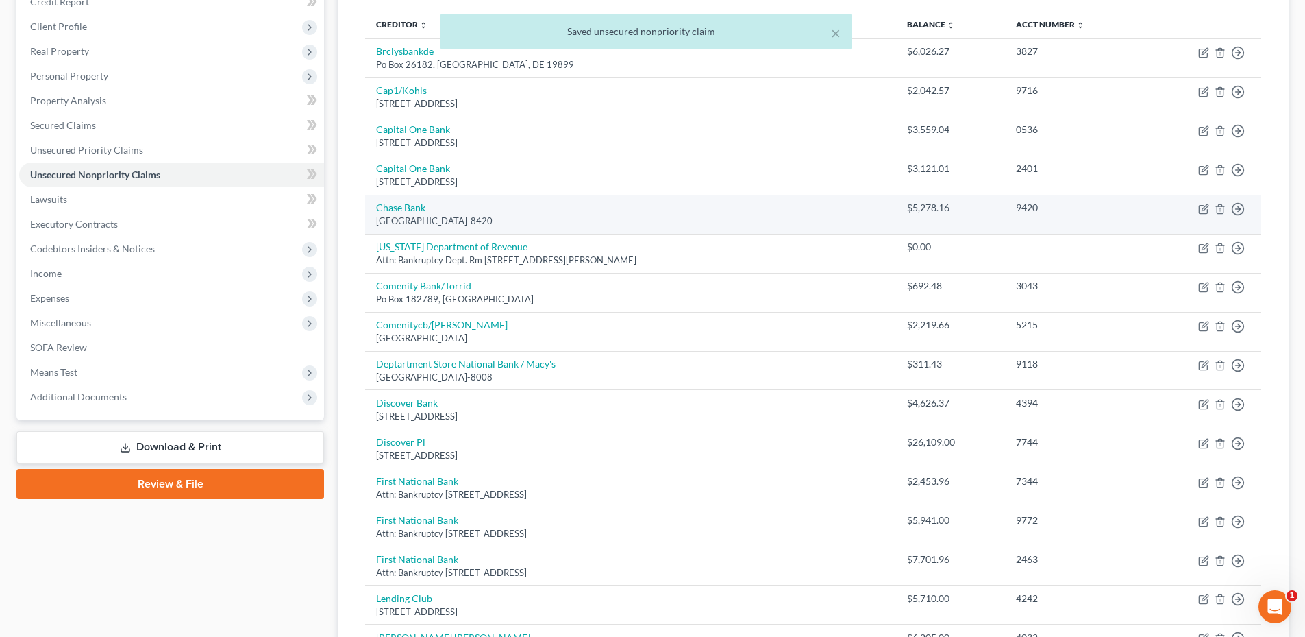
scroll to position [153, 0]
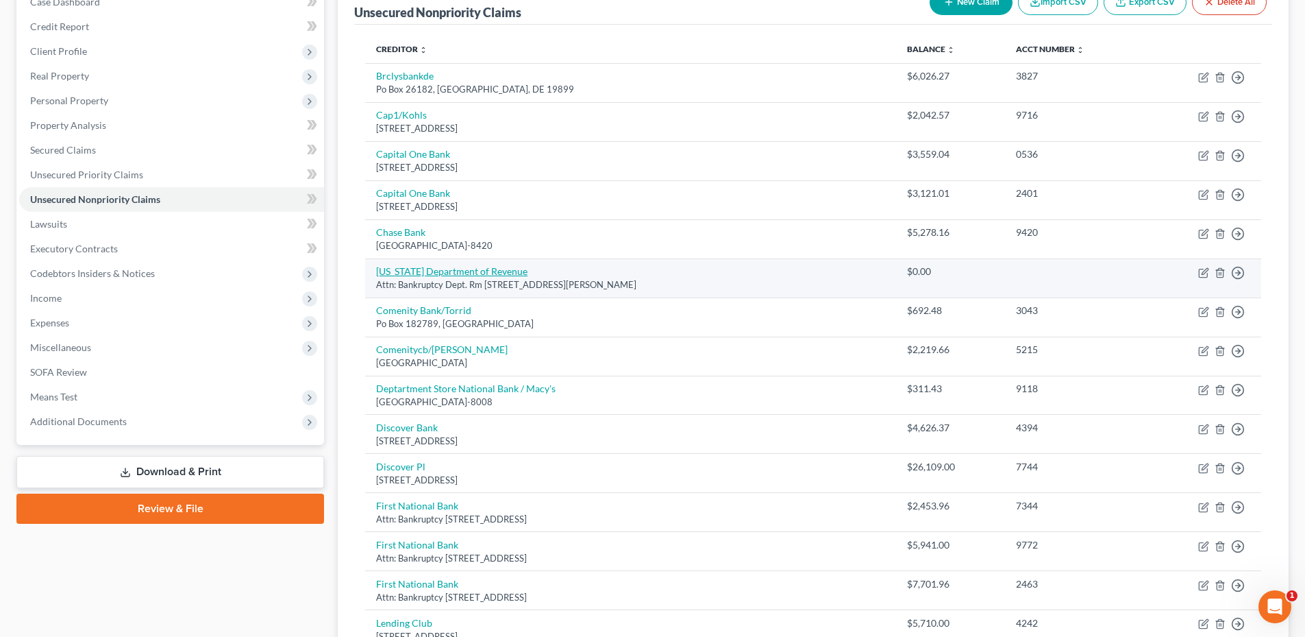
click at [500, 273] on link "Colorado Department of Revenue" at bounding box center [451, 271] width 151 height 12
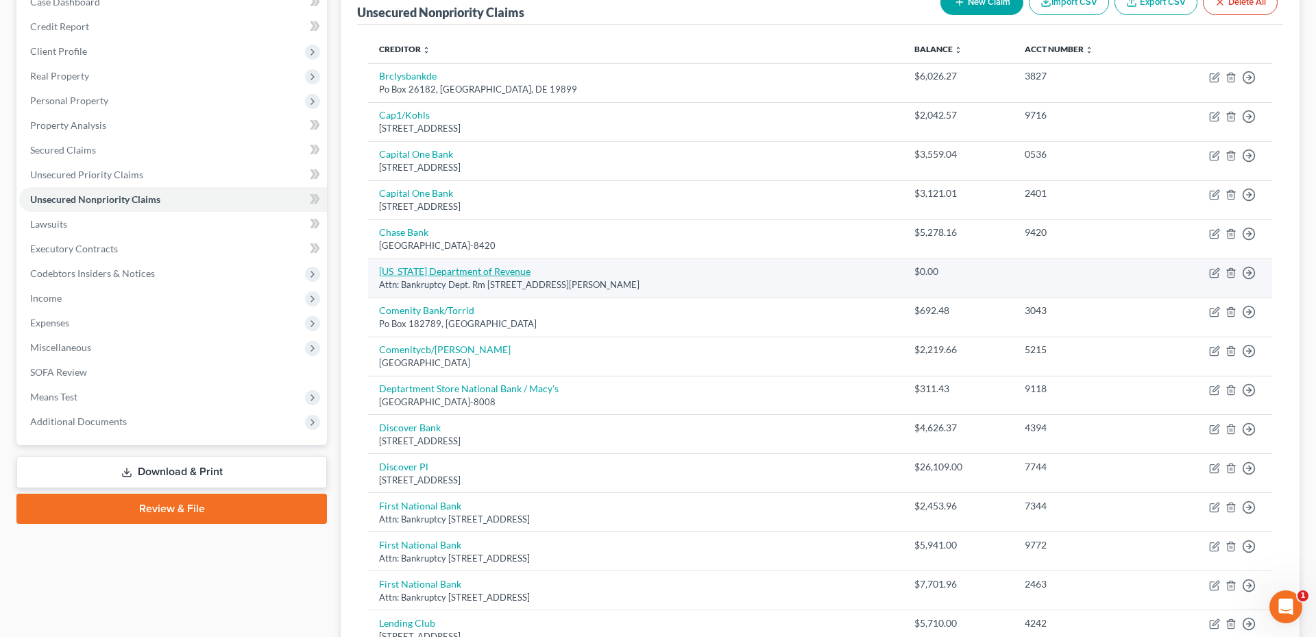
select select "5"
select select "0"
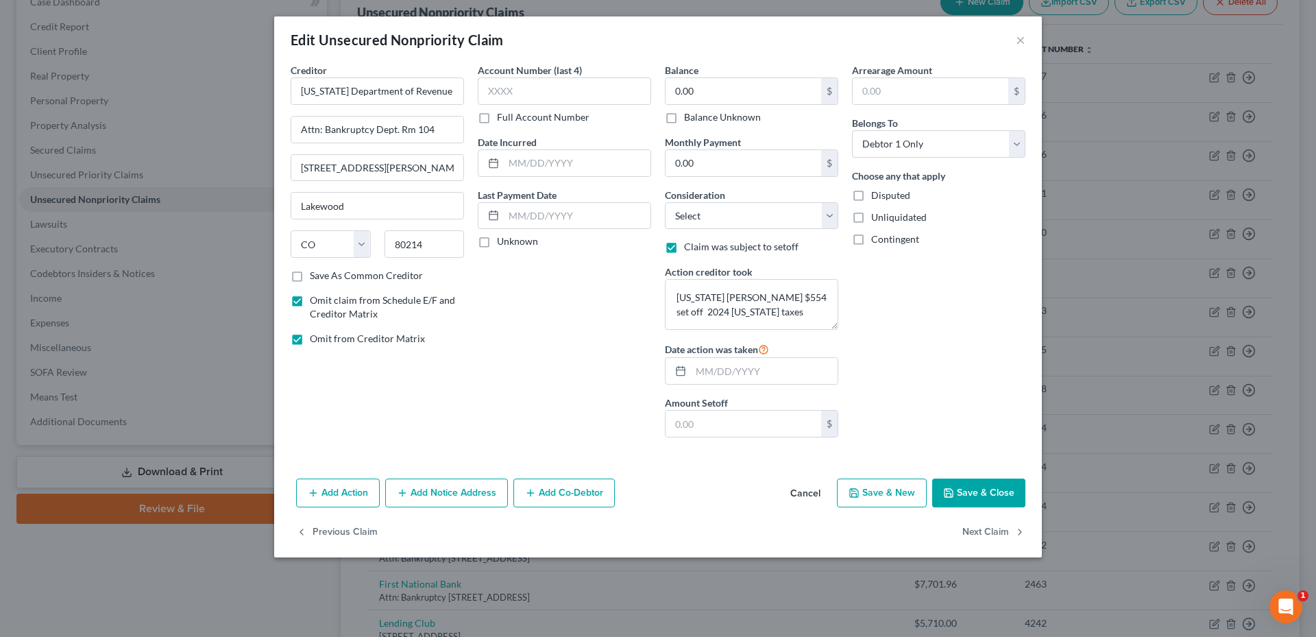
click at [980, 486] on button "Save & Close" at bounding box center [978, 492] width 93 height 29
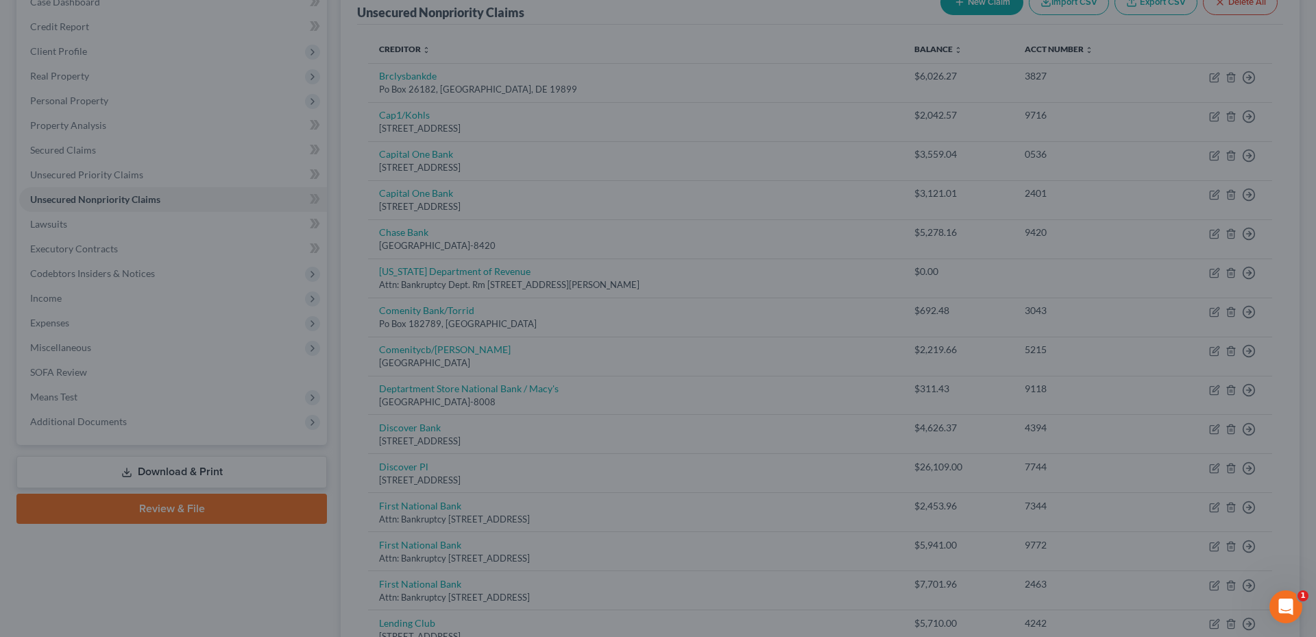
type input "0"
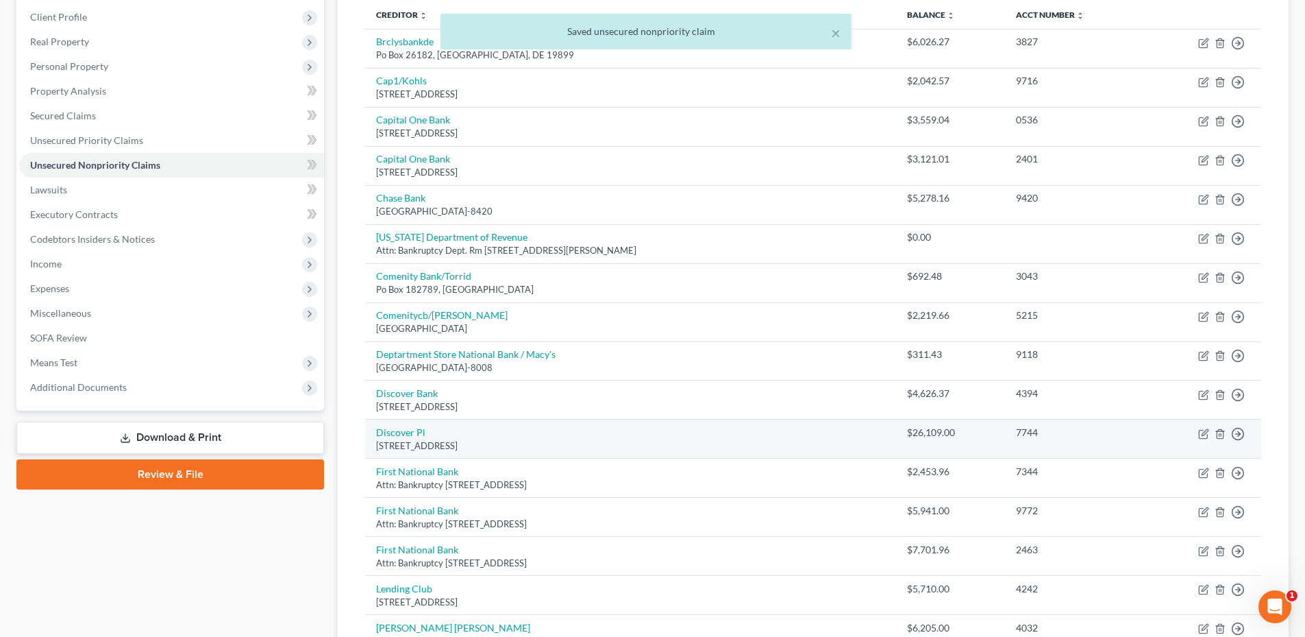
scroll to position [206, 0]
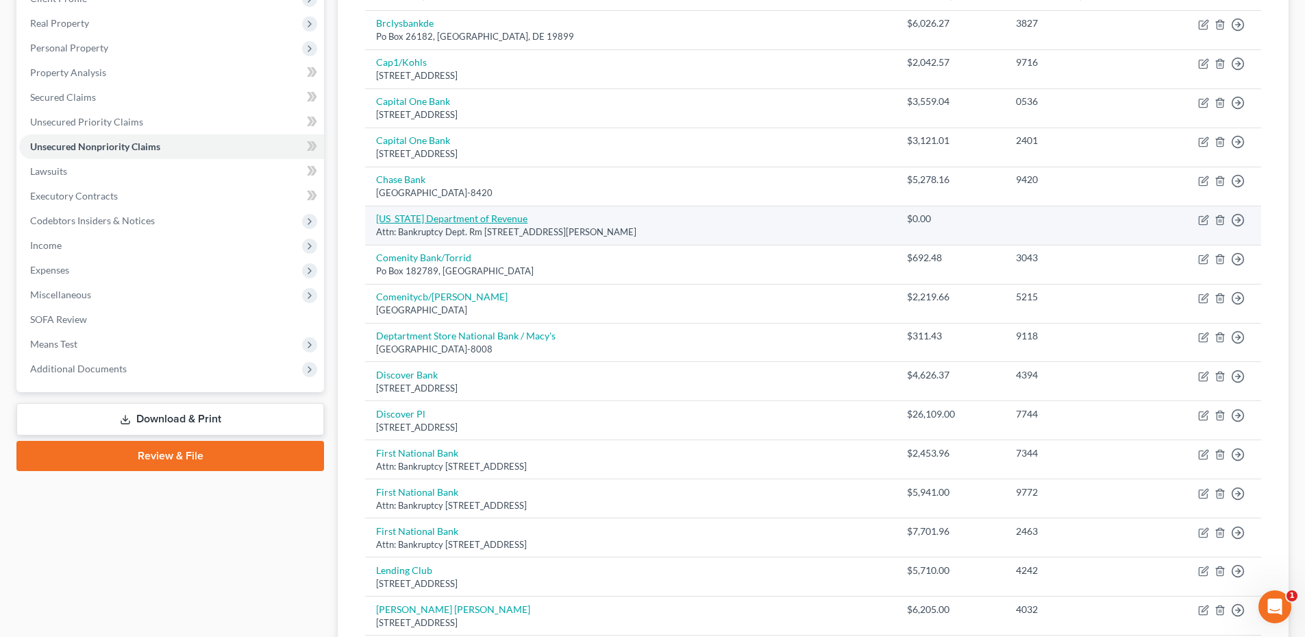
click at [482, 217] on link "Colorado Department of Revenue" at bounding box center [451, 218] width 151 height 12
select select "5"
select select "0"
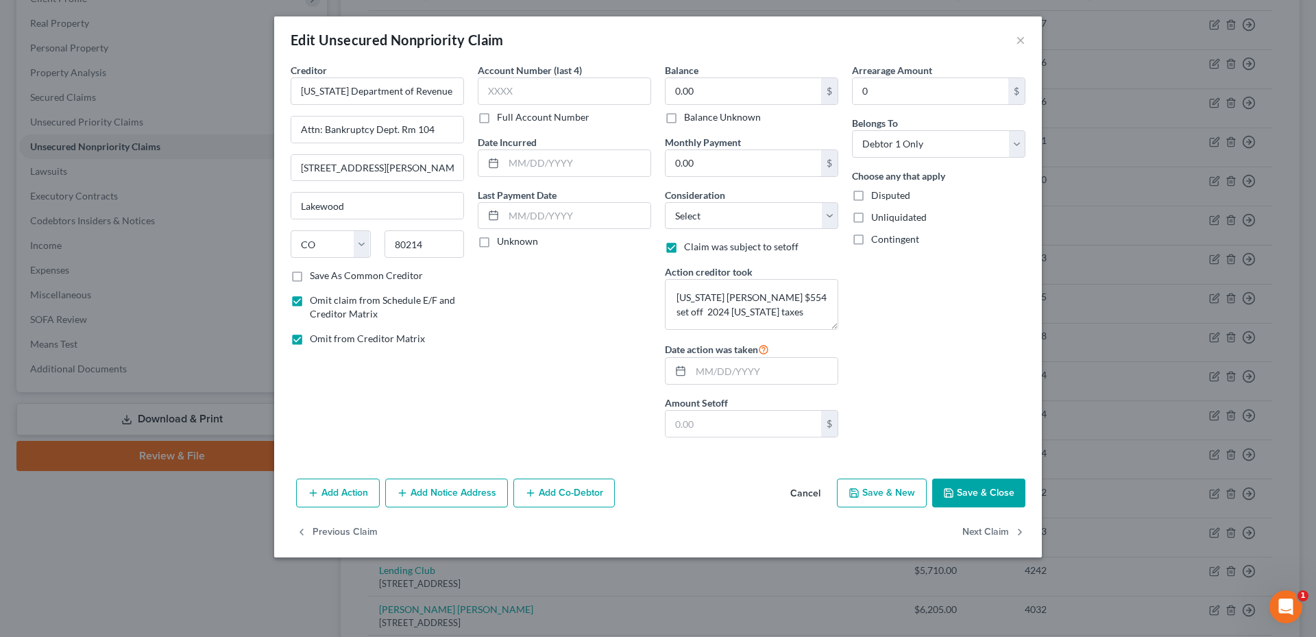
click at [793, 504] on button "Cancel" at bounding box center [805, 493] width 52 height 27
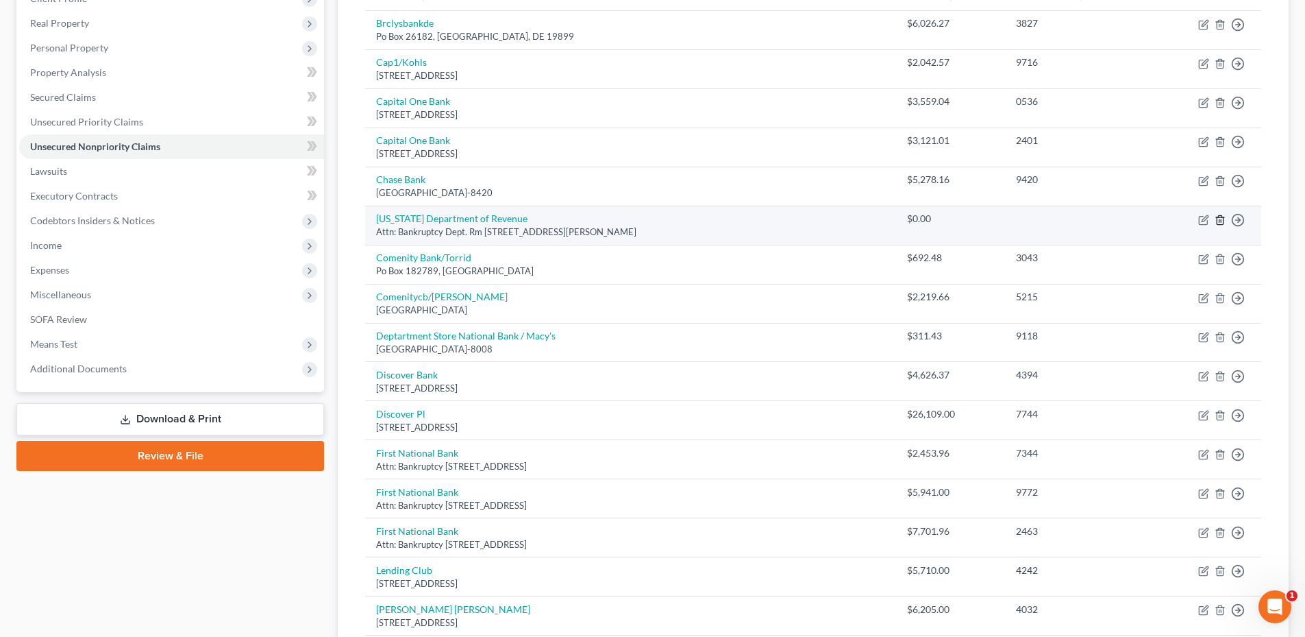
click at [1223, 222] on icon "button" at bounding box center [1220, 219] width 11 height 11
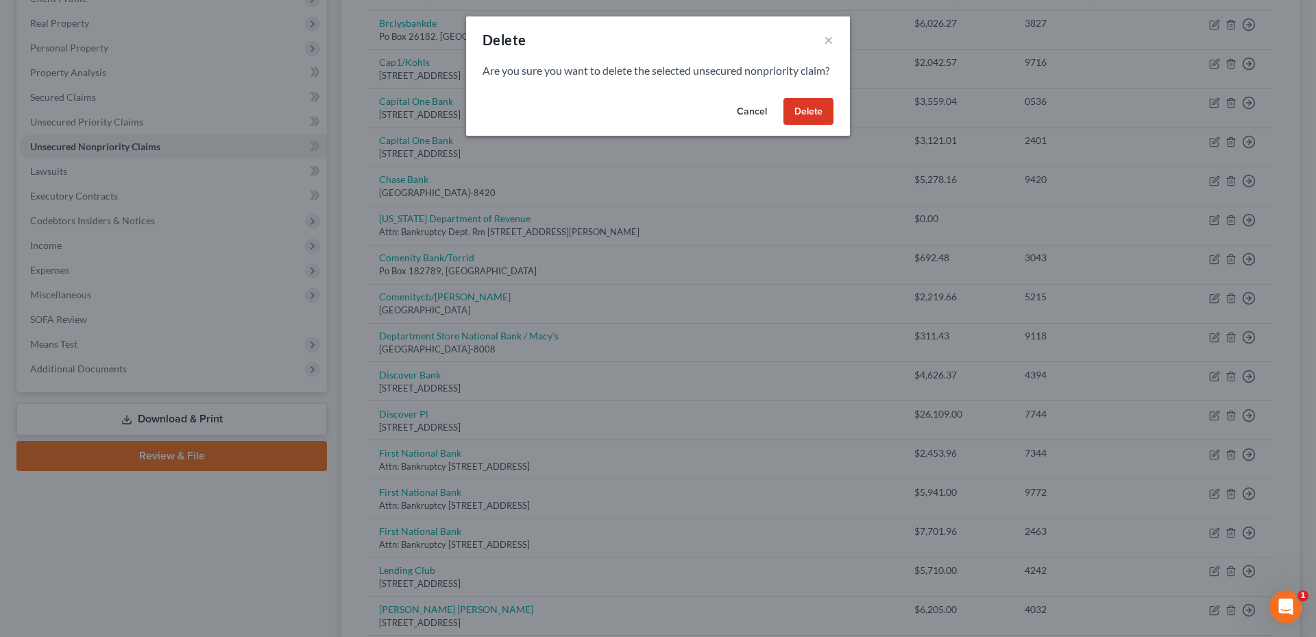
click at [813, 125] on button "Delete" at bounding box center [808, 111] width 50 height 27
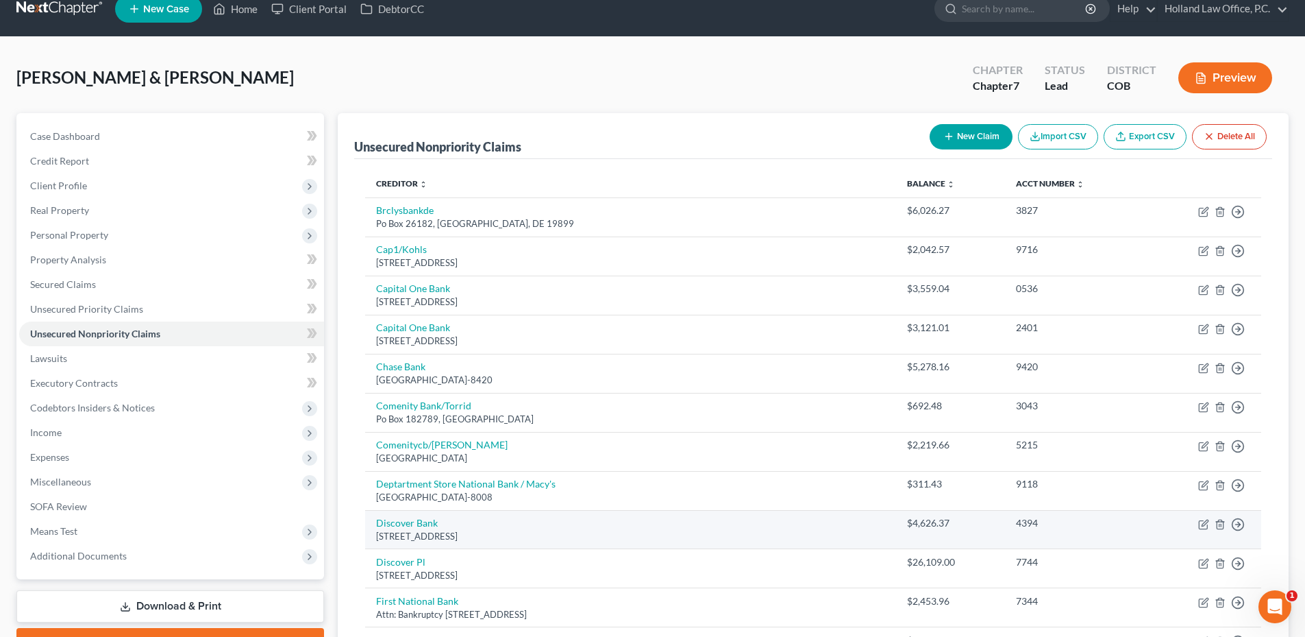
scroll to position [0, 0]
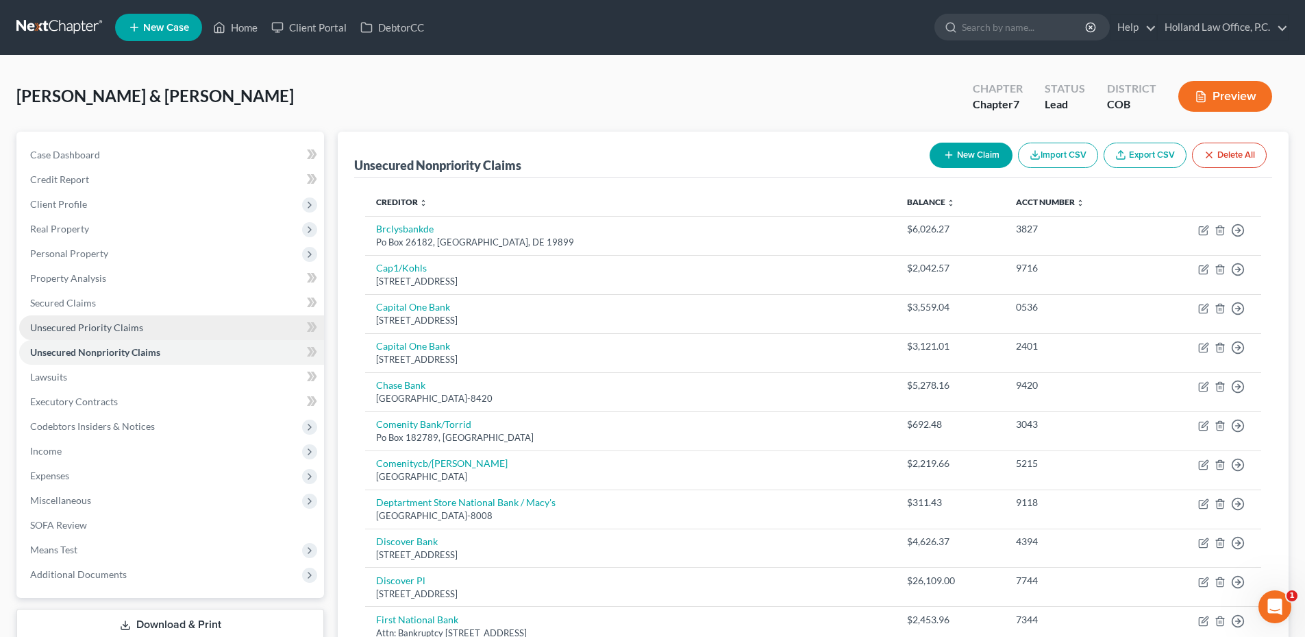
click at [69, 330] on span "Unsecured Priority Claims" at bounding box center [86, 327] width 113 height 12
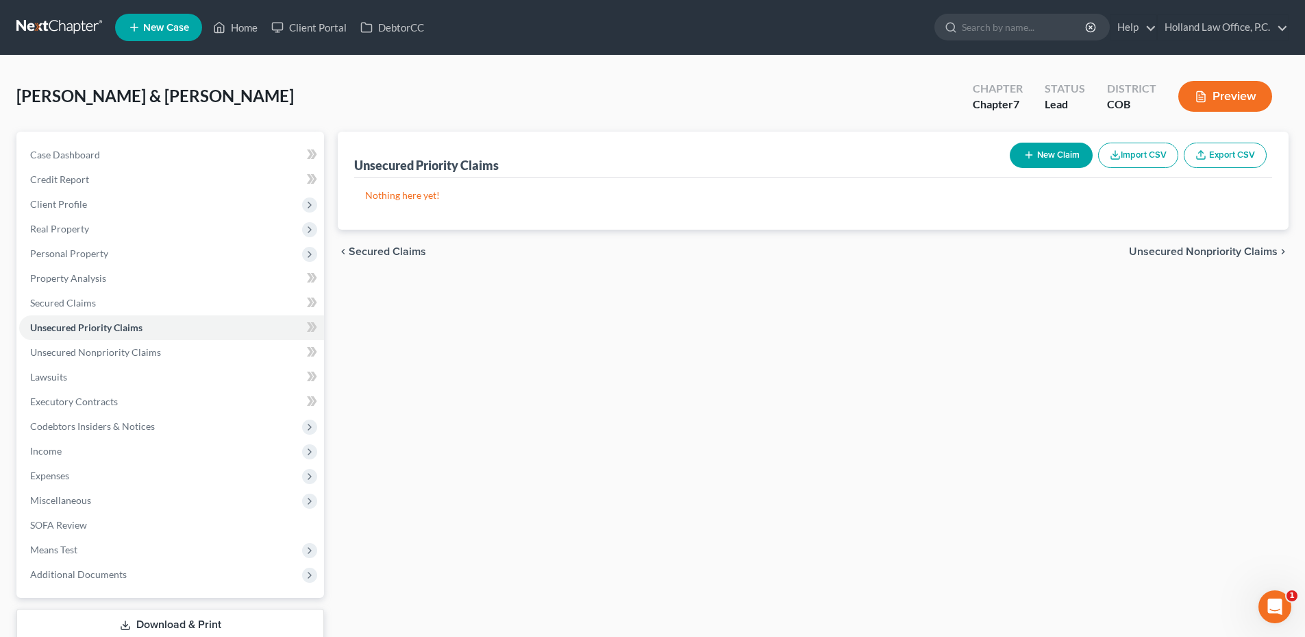
click at [1029, 158] on line "button" at bounding box center [1029, 155] width 0 height 6
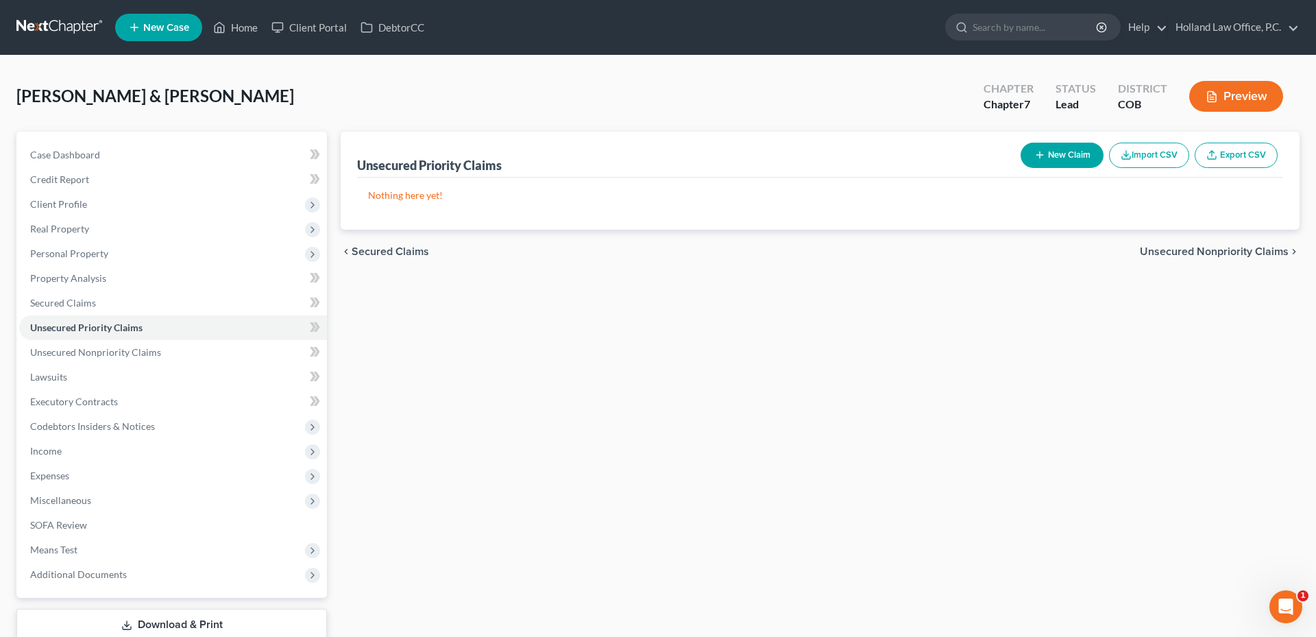
select select "0"
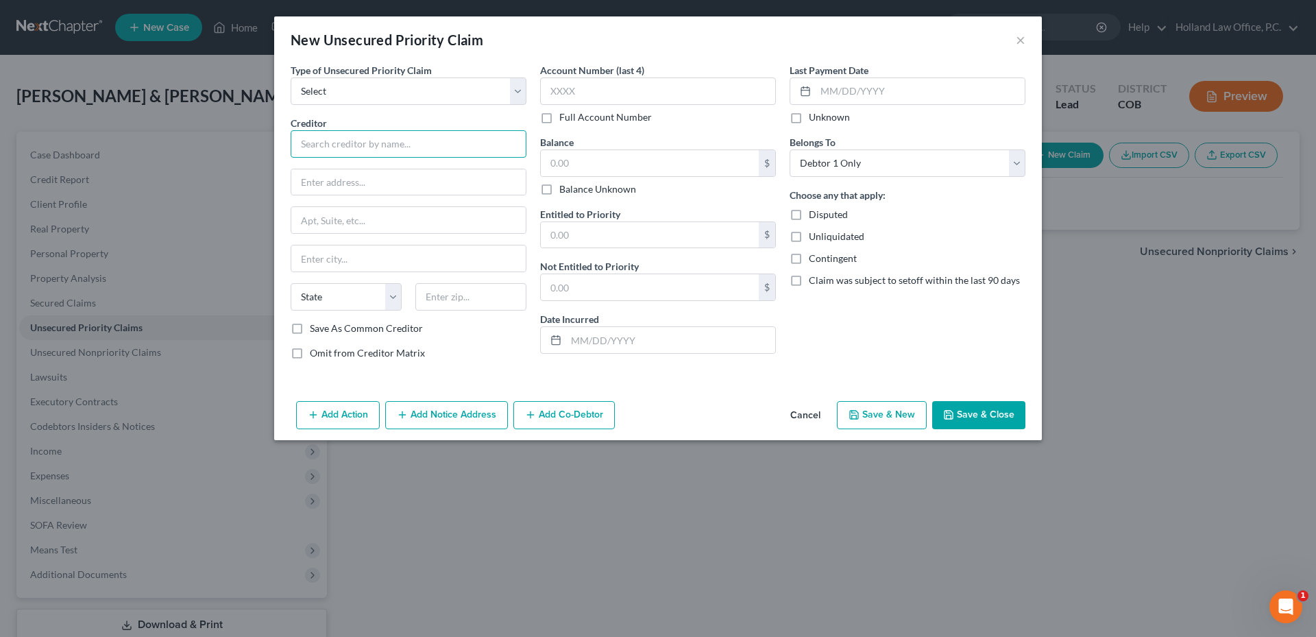
click at [333, 140] on input "text" at bounding box center [409, 143] width 236 height 27
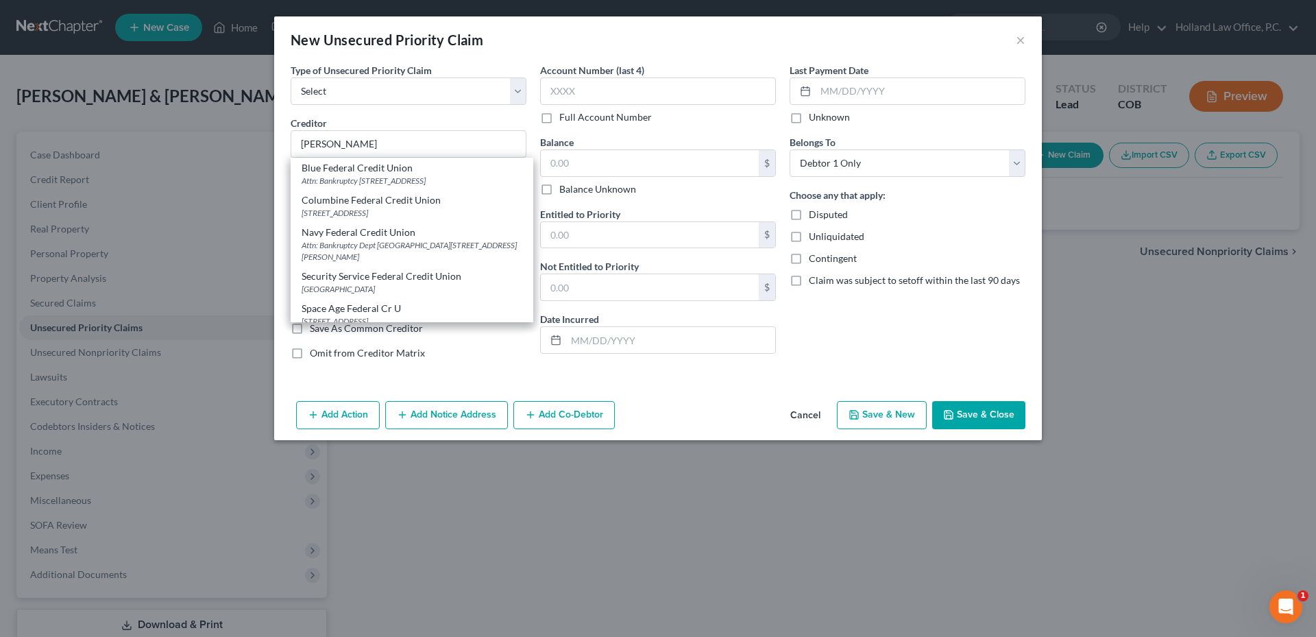
drag, startPoint x: 394, startPoint y: 127, endPoint x: 136, endPoint y: 144, distance: 258.9
click at [136, 144] on div "New Unsecured Priority Claim × Type of Unsecured Priority Claim * Select Taxes …" at bounding box center [658, 318] width 1316 height 637
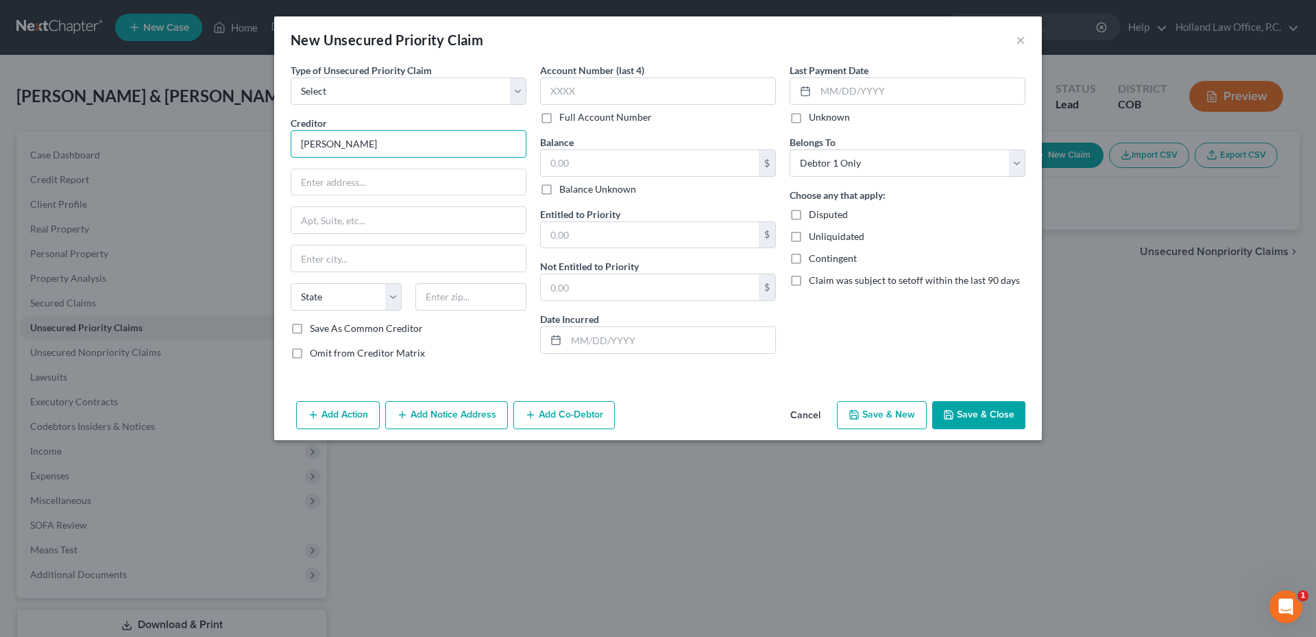
drag, startPoint x: 354, startPoint y: 145, endPoint x: 195, endPoint y: 143, distance: 159.7
click at [195, 143] on div "New Unsecured Priority Claim × Type of Unsecured Priority Claim * Select Taxes …" at bounding box center [658, 318] width 1316 height 637
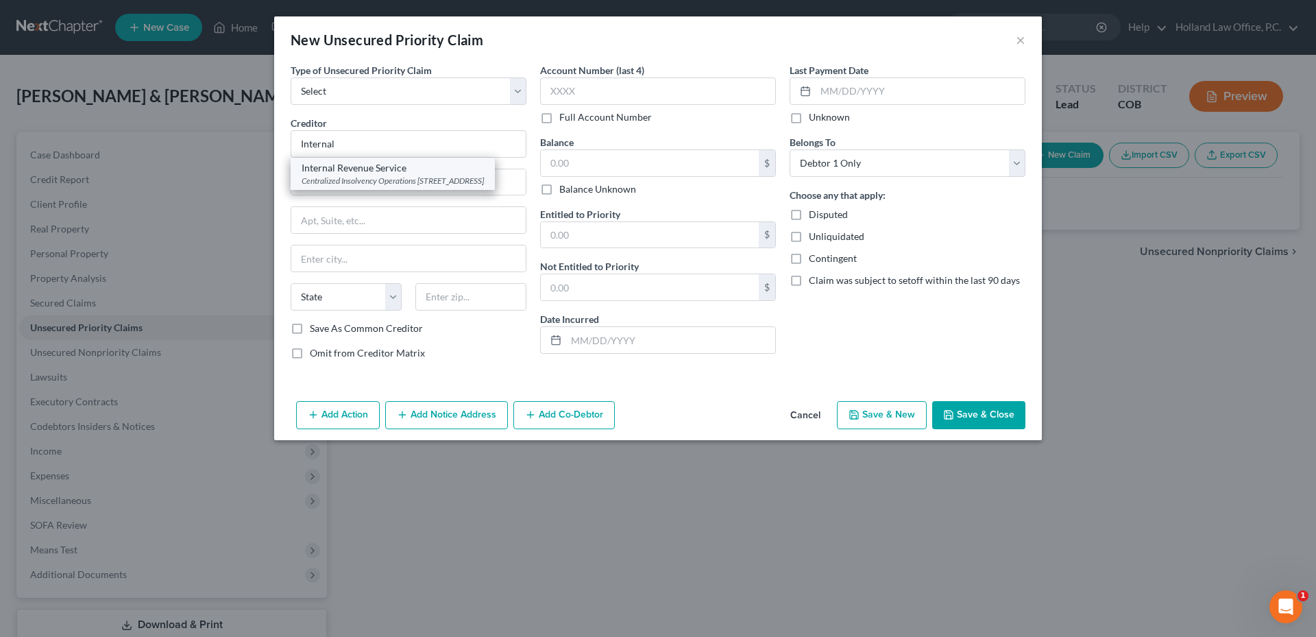
click at [354, 184] on div "Centralized Insolvency Operations PO Box 7346, Philadelphia, PA 19101" at bounding box center [393, 181] width 182 height 12
type input "Internal Revenue Service"
type input "Centralized Insolvency Operations"
type input "PO Box 7346"
type input "Philadelphia"
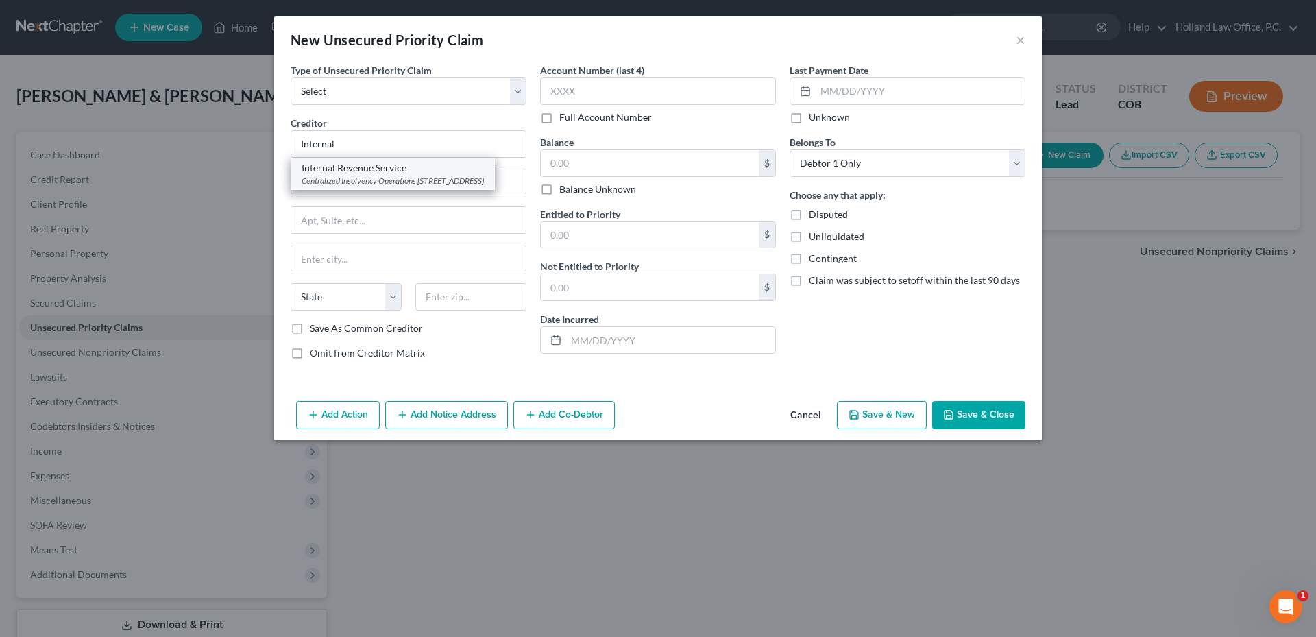
select select "39"
type input "19101"
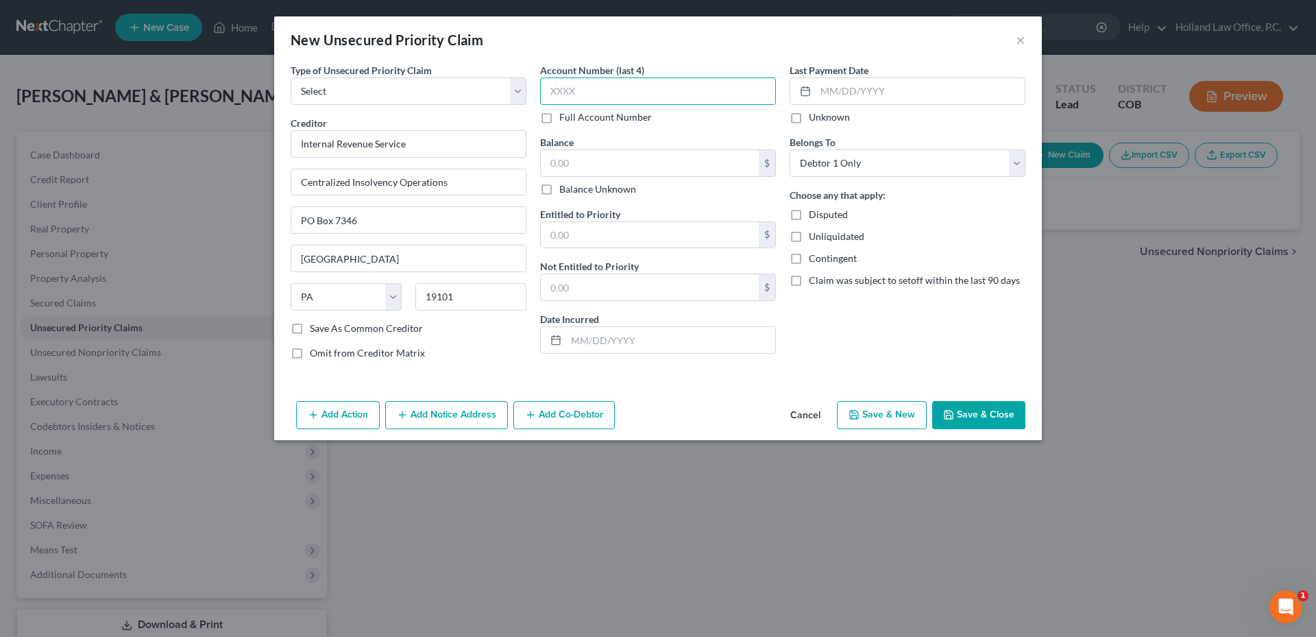
click at [663, 101] on input "text" at bounding box center [658, 90] width 236 height 27
type input "1068"
click at [529, 95] on div "Type of Unsecured Priority Claim * Select Taxes & Other Government Units Domest…" at bounding box center [658, 217] width 748 height 308
type input "1068"
click at [854, 360] on div "Last Payment Date Unknown Belongs To * Select Debtor 1 Only Debtor 2 Only Debto…" at bounding box center [907, 217] width 249 height 308
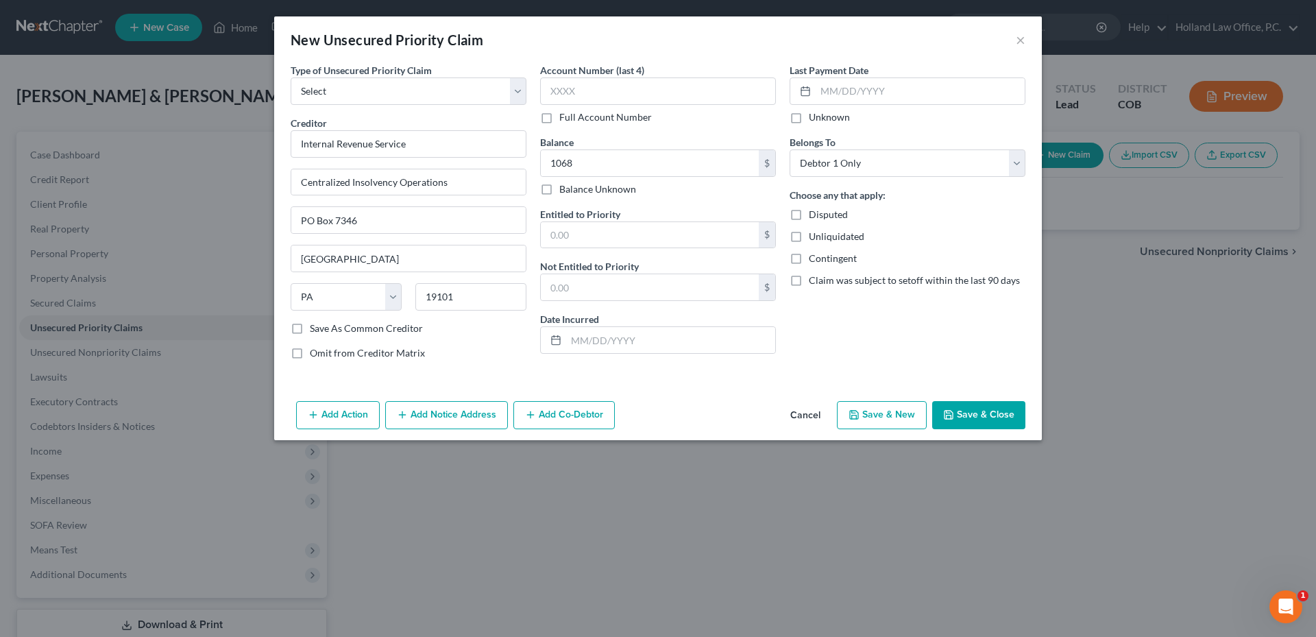
click at [988, 417] on button "Save & Close" at bounding box center [978, 415] width 93 height 29
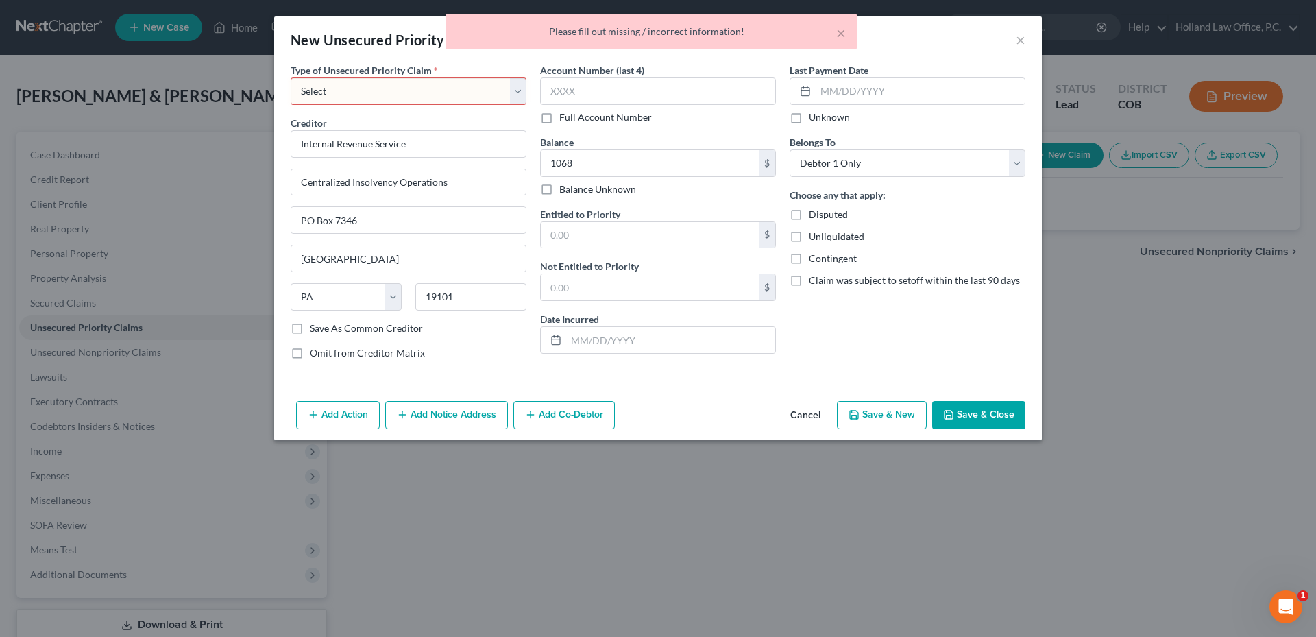
click at [440, 100] on select "Select Taxes & Other Government Units Domestic Support Obligations Extensions o…" at bounding box center [409, 90] width 236 height 27
select select "0"
click at [291, 77] on select "Select Taxes & Other Government Units Domestic Support Obligations Extensions o…" at bounding box center [409, 90] width 236 height 27
select select "39"
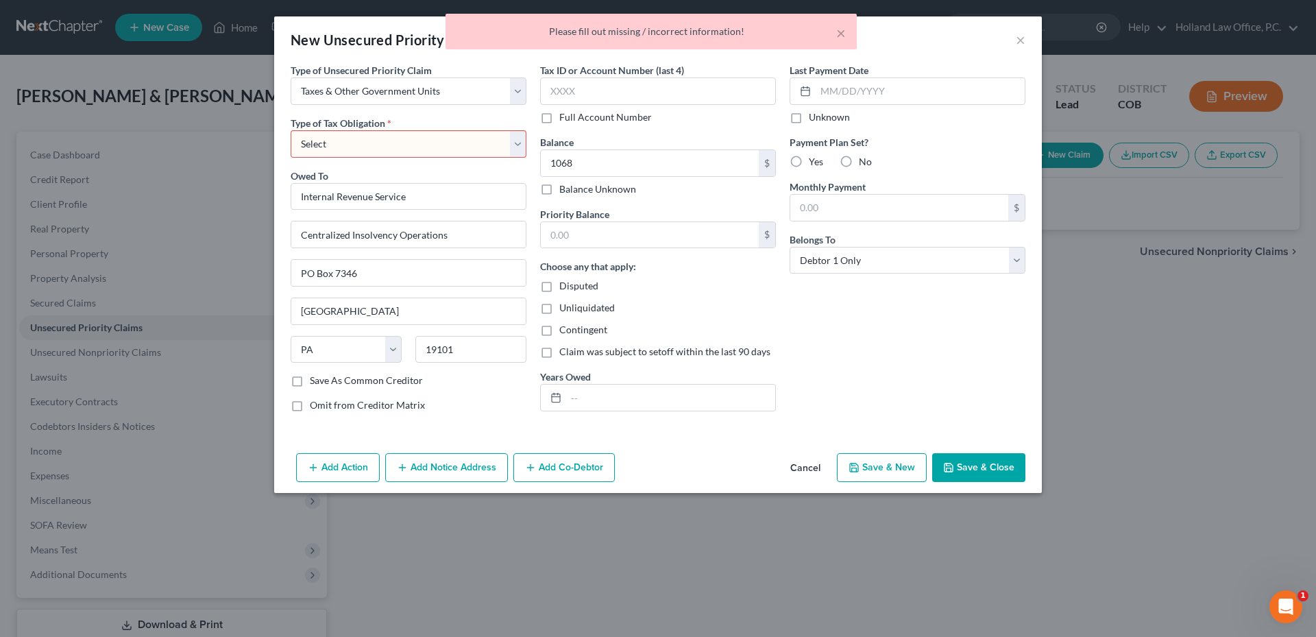
click at [474, 148] on select "Select Federal City State Franchise Tax Board Other" at bounding box center [409, 143] width 236 height 27
select select "0"
click at [291, 130] on select "Select Federal City State Franchise Tax Board Other" at bounding box center [409, 143] width 236 height 27
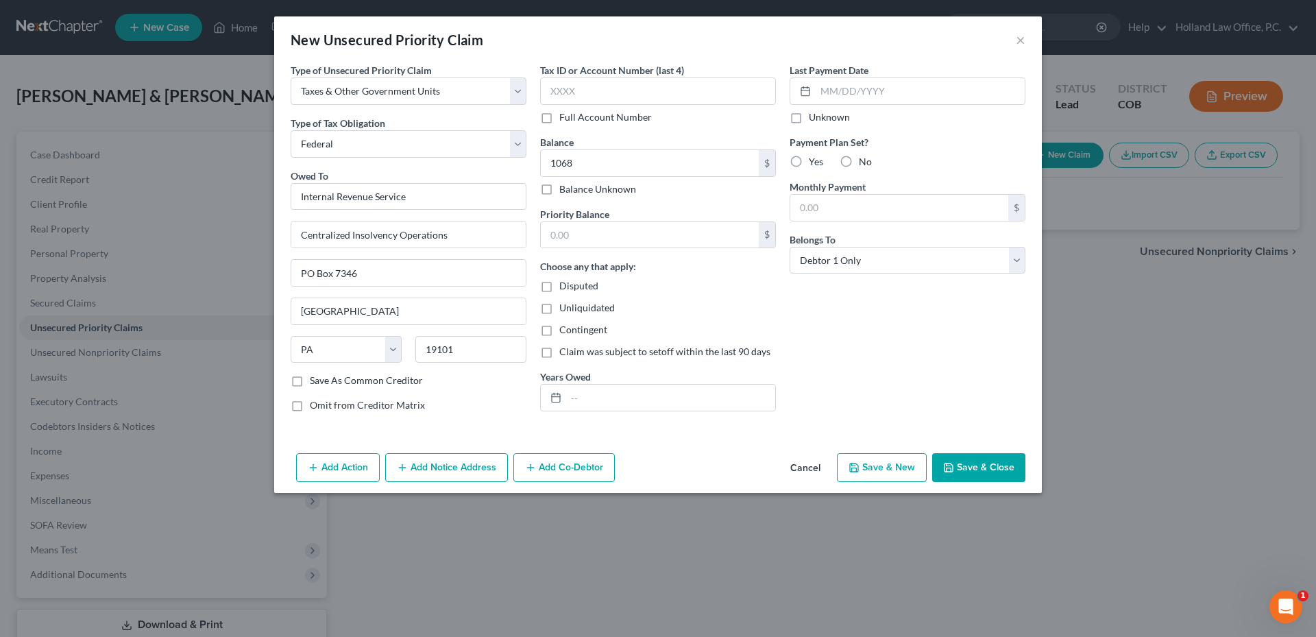
click at [983, 456] on button "Save & Close" at bounding box center [978, 467] width 93 height 29
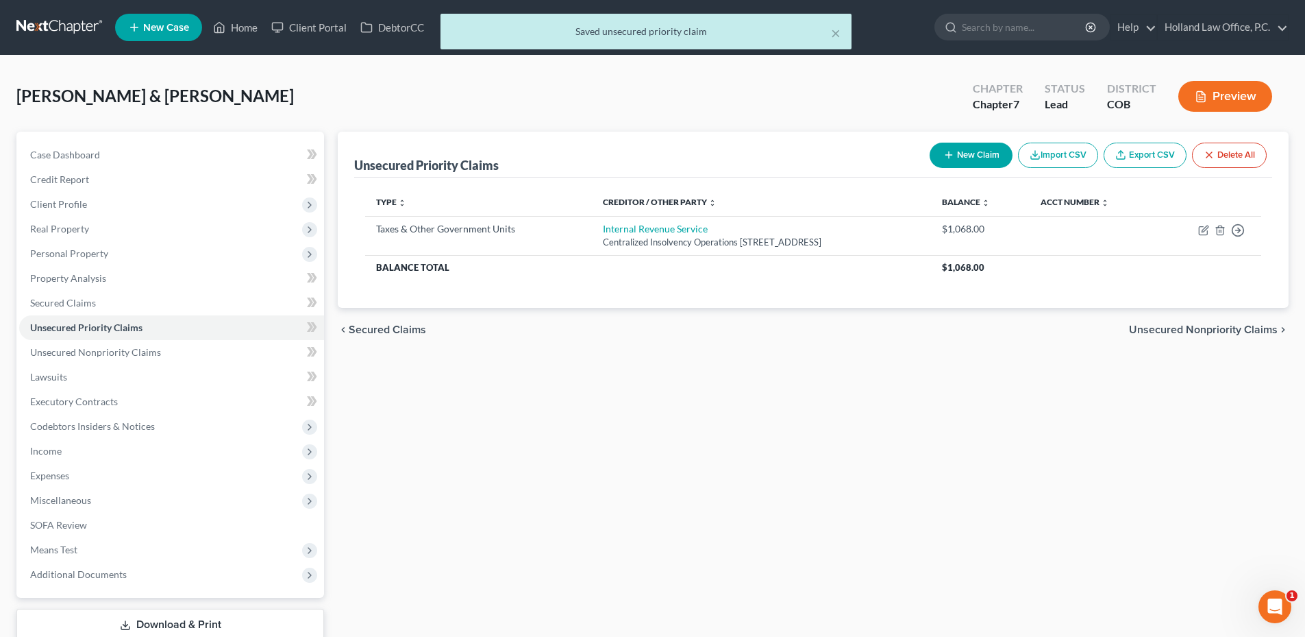
click at [955, 154] on button "New Claim" at bounding box center [971, 155] width 83 height 25
select select "0"
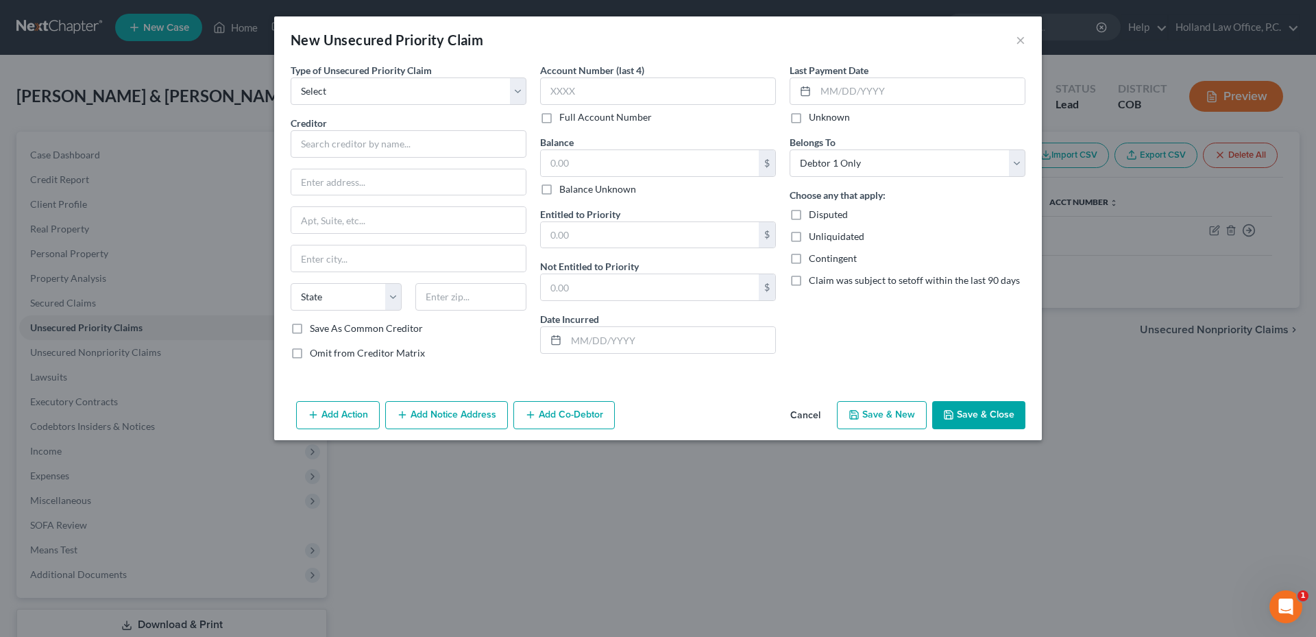
click at [813, 413] on button "Cancel" at bounding box center [805, 415] width 52 height 27
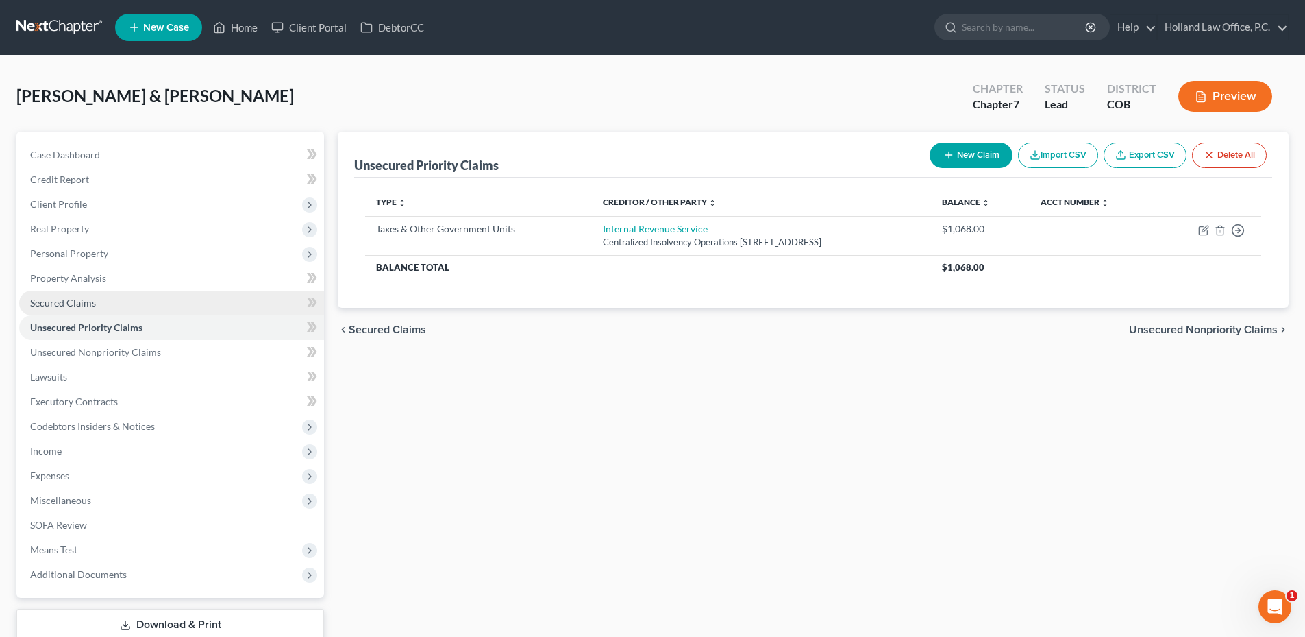
click at [198, 291] on link "Secured Claims" at bounding box center [171, 303] width 305 height 25
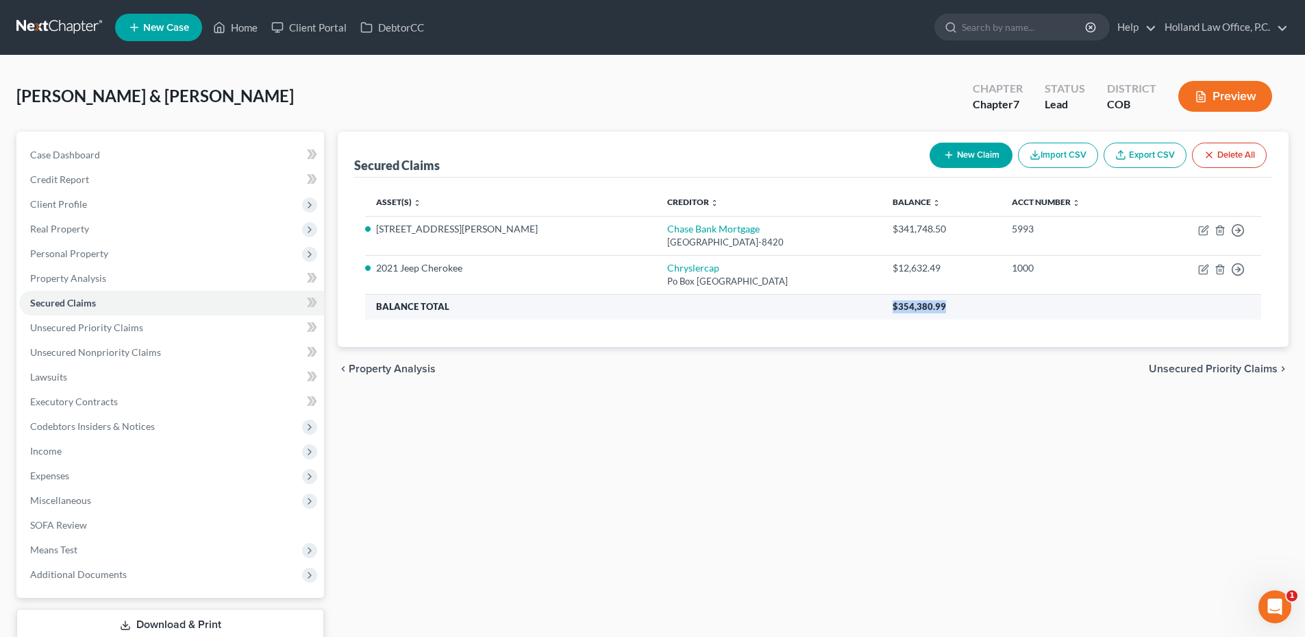
drag, startPoint x: 865, startPoint y: 306, endPoint x: 934, endPoint y: 306, distance: 69.2
click at [933, 306] on th "$354,380.99" at bounding box center [1072, 306] width 380 height 25
click at [934, 306] on th "$354,380.99" at bounding box center [1072, 306] width 380 height 25
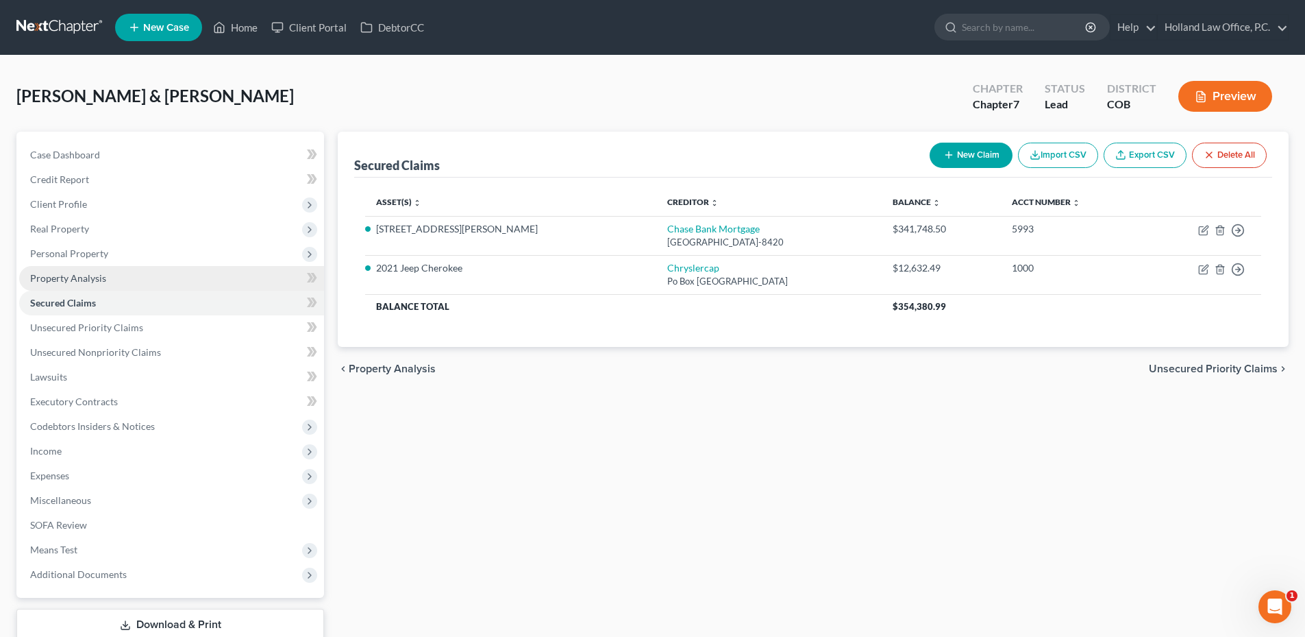
click at [98, 282] on span "Property Analysis" at bounding box center [68, 278] width 76 height 12
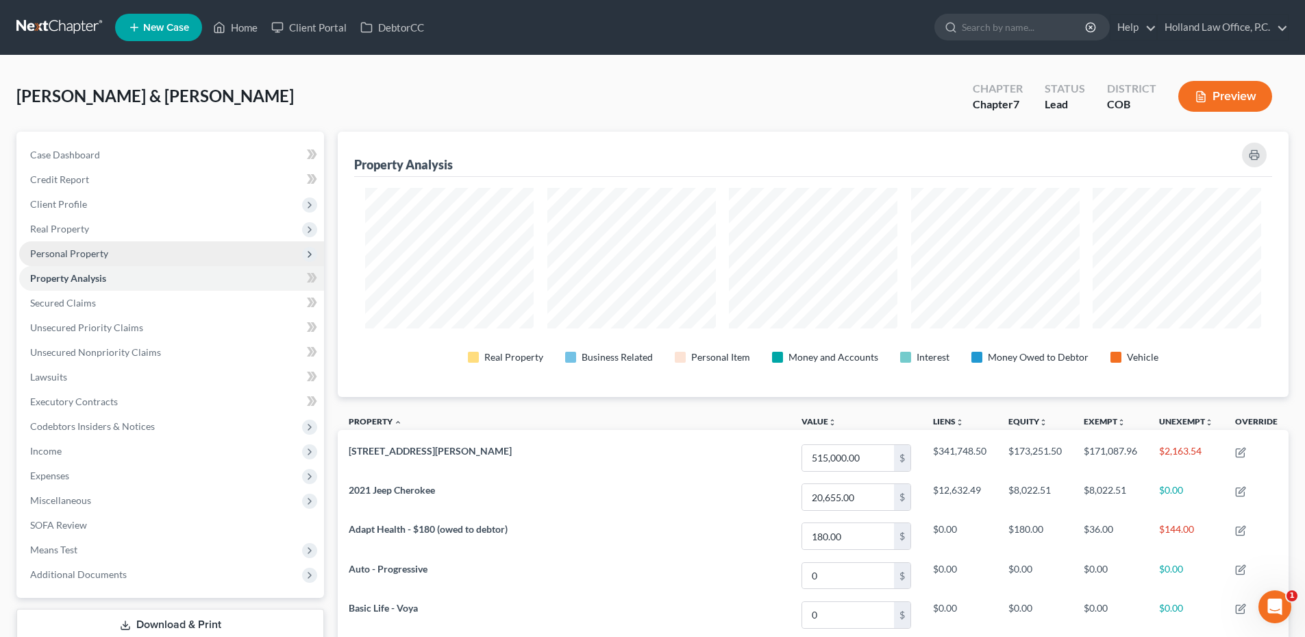
click at [74, 251] on span "Personal Property" at bounding box center [69, 253] width 78 height 12
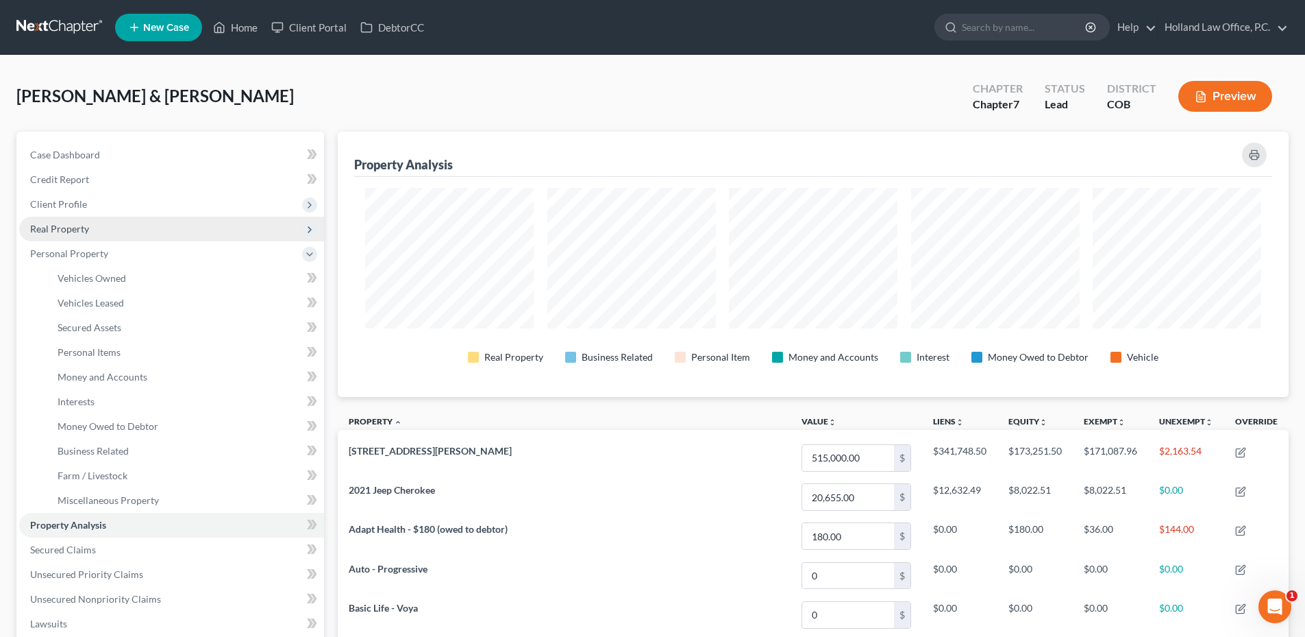
click at [69, 217] on span "Real Property" at bounding box center [171, 229] width 305 height 25
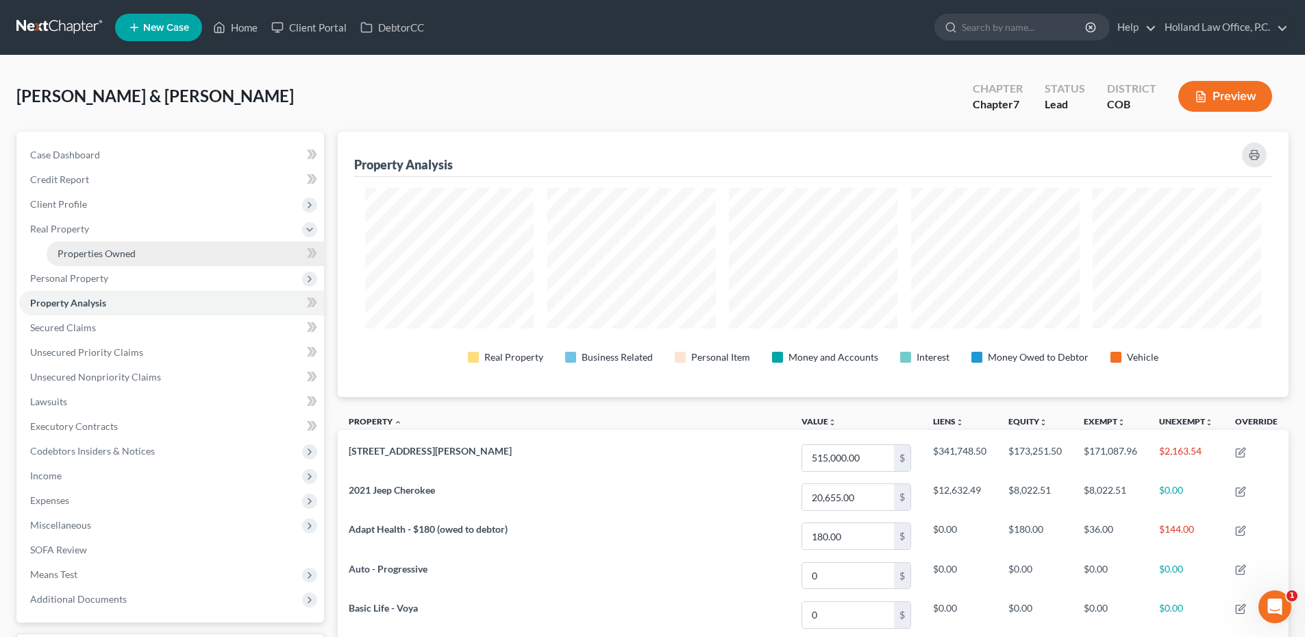
click at [110, 249] on span "Properties Owned" at bounding box center [97, 253] width 78 height 12
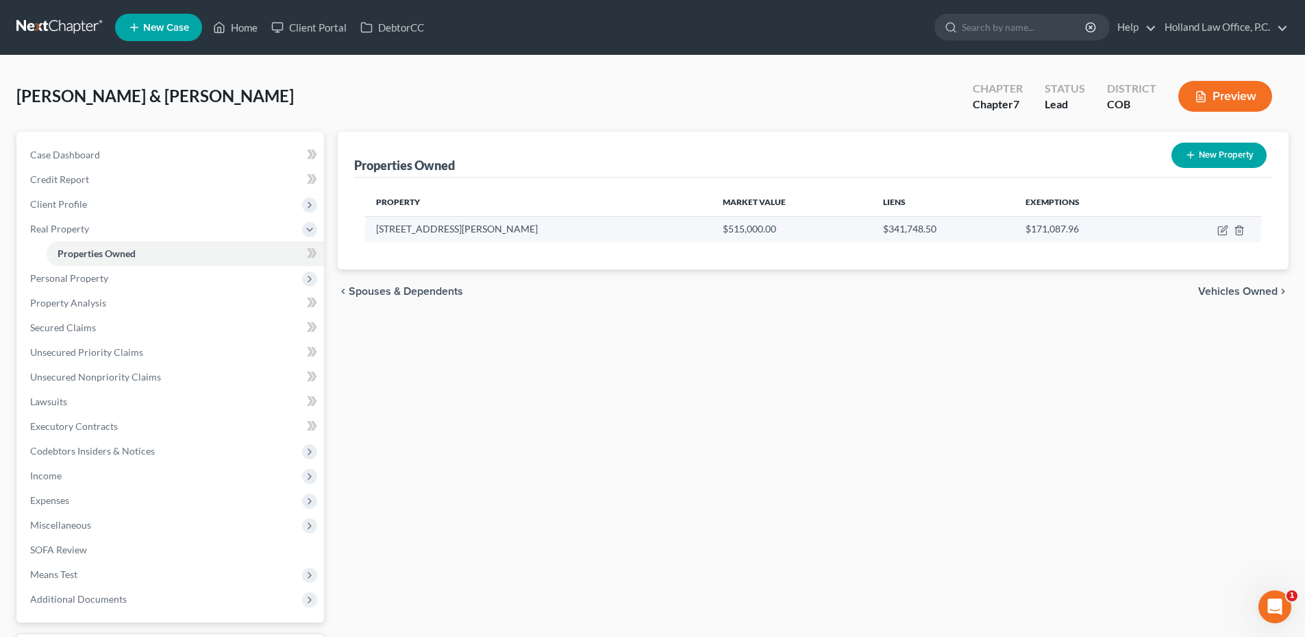
click at [1214, 233] on td at bounding box center [1209, 229] width 103 height 26
click at [1225, 231] on icon "button" at bounding box center [1223, 230] width 11 height 11
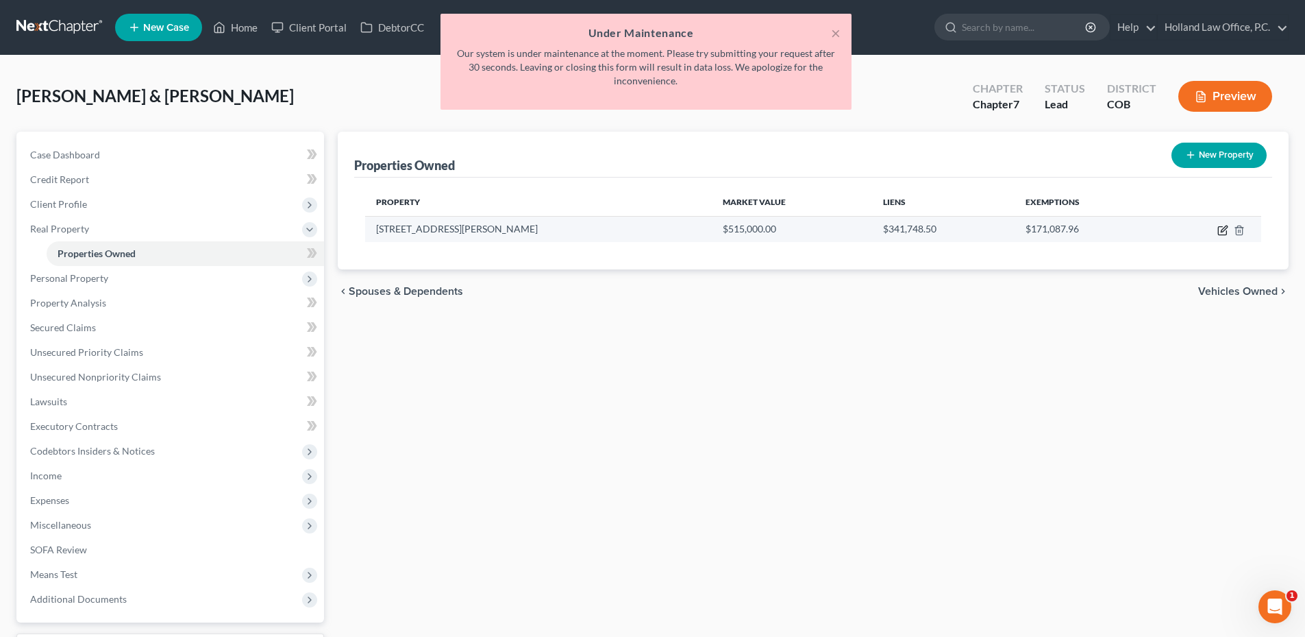
click at [1218, 230] on icon "button" at bounding box center [1222, 231] width 8 height 8
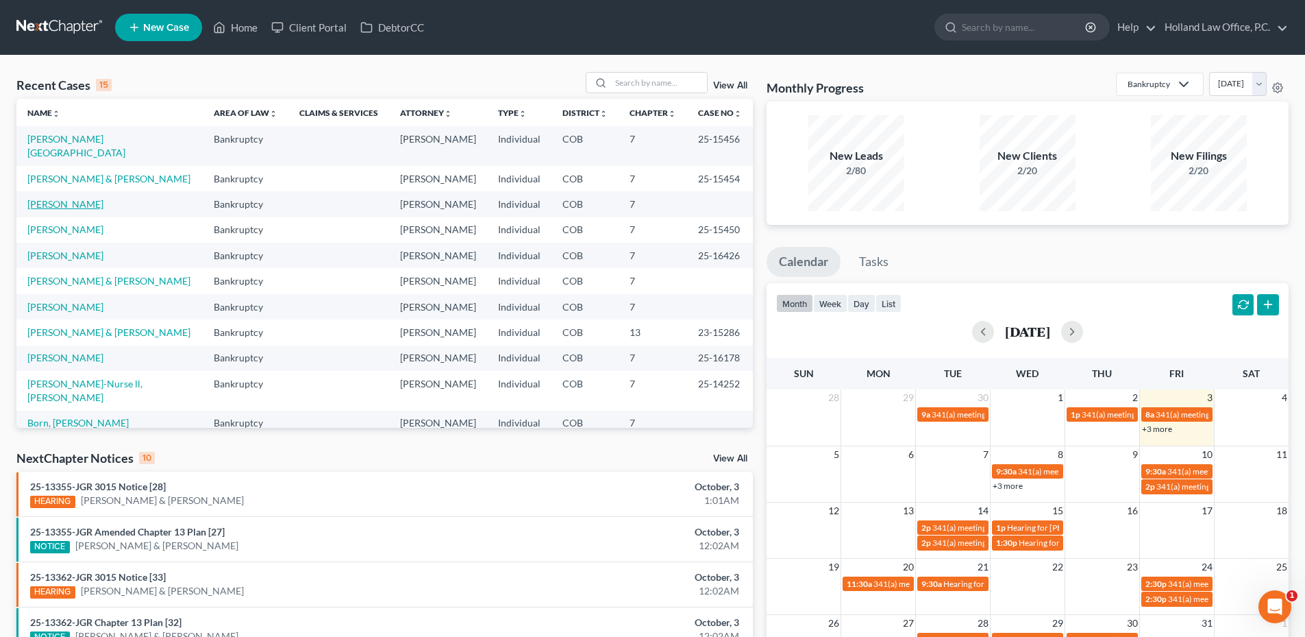
click at [72, 198] on link "[PERSON_NAME]" at bounding box center [65, 204] width 76 height 12
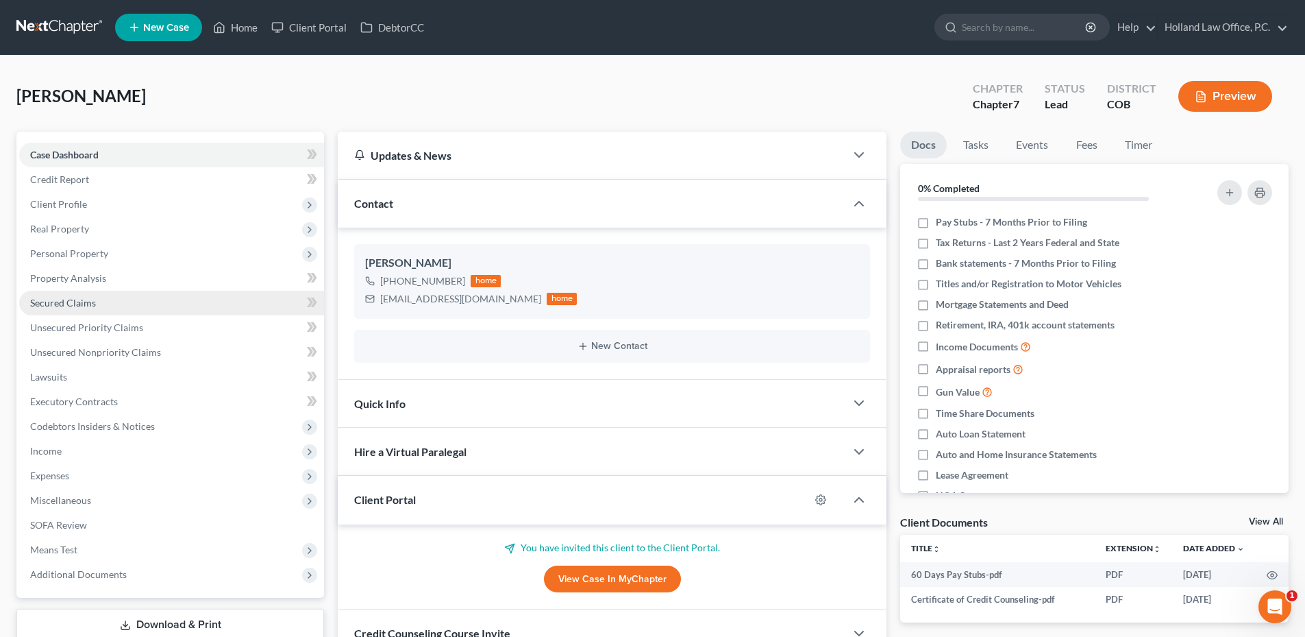
click at [116, 299] on link "Secured Claims" at bounding box center [171, 303] width 305 height 25
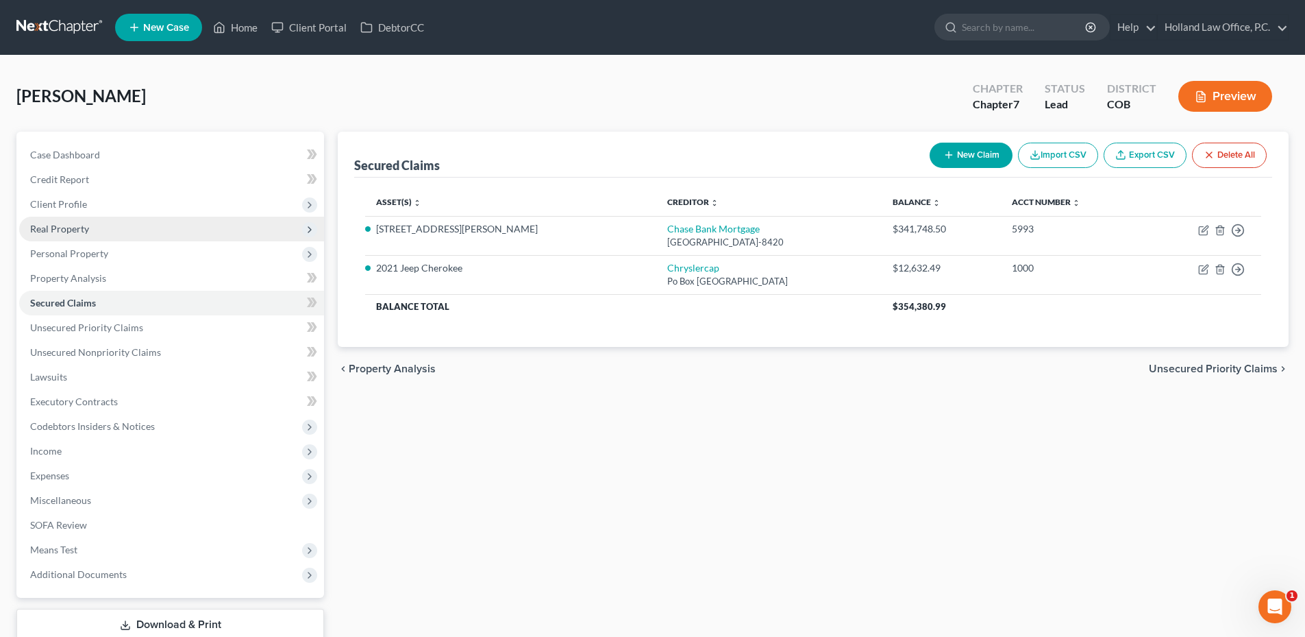
click at [87, 219] on span "Real Property" at bounding box center [171, 229] width 305 height 25
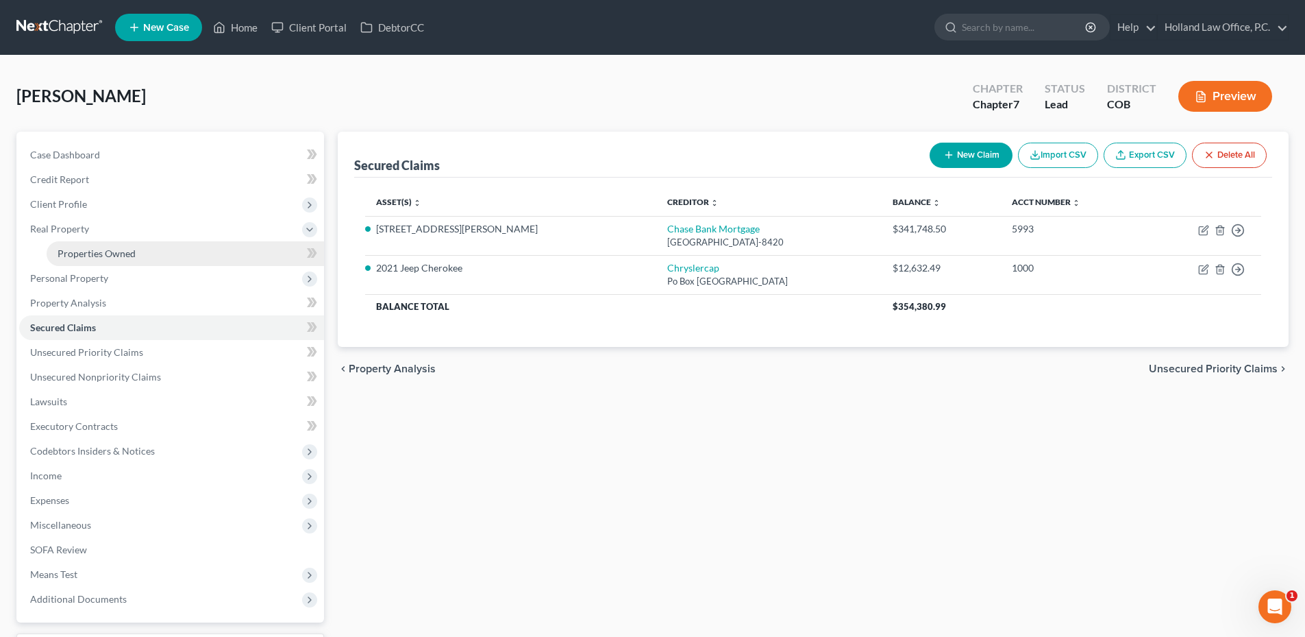
click at [110, 251] on span "Properties Owned" at bounding box center [97, 253] width 78 height 12
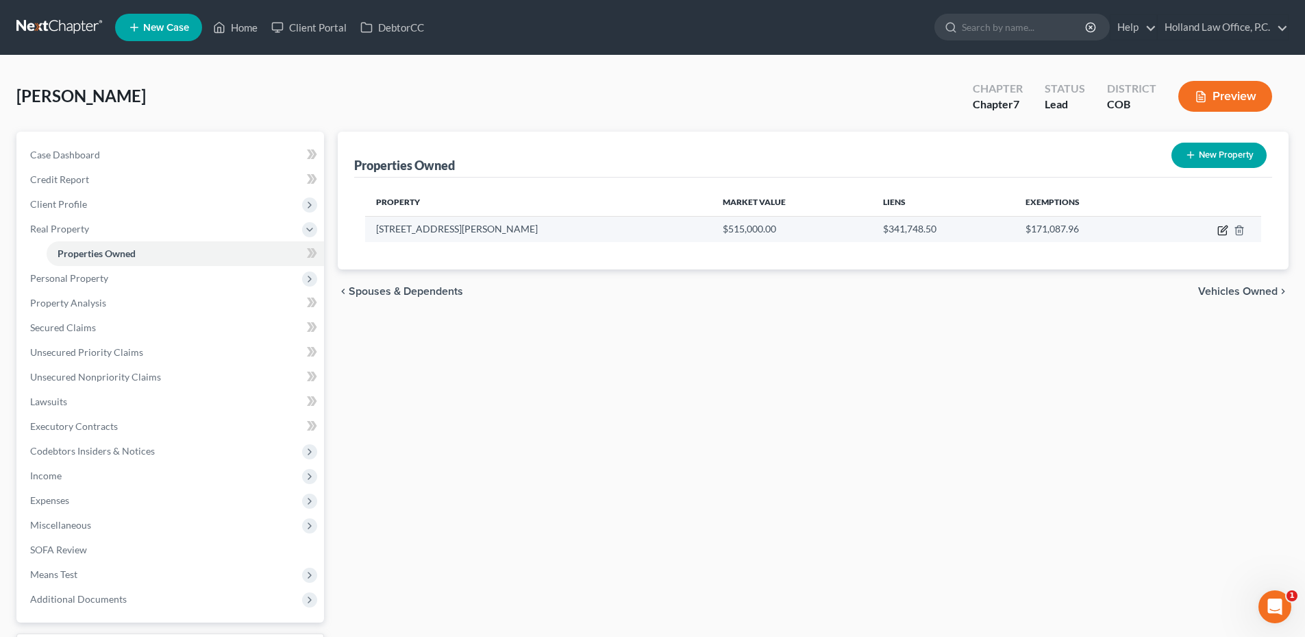
click at [1224, 230] on icon "button" at bounding box center [1224, 228] width 6 height 6
select select "5"
select select "3"
select select "0"
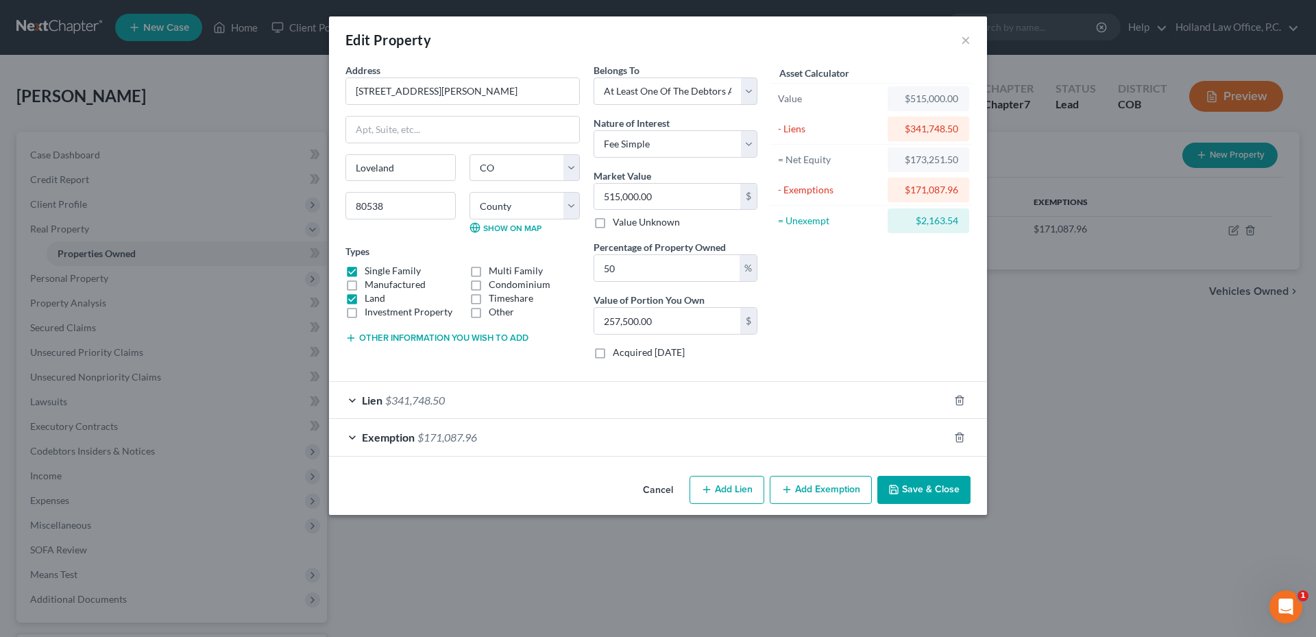
click at [784, 433] on div "Exemption $171,087.96" at bounding box center [639, 437] width 620 height 36
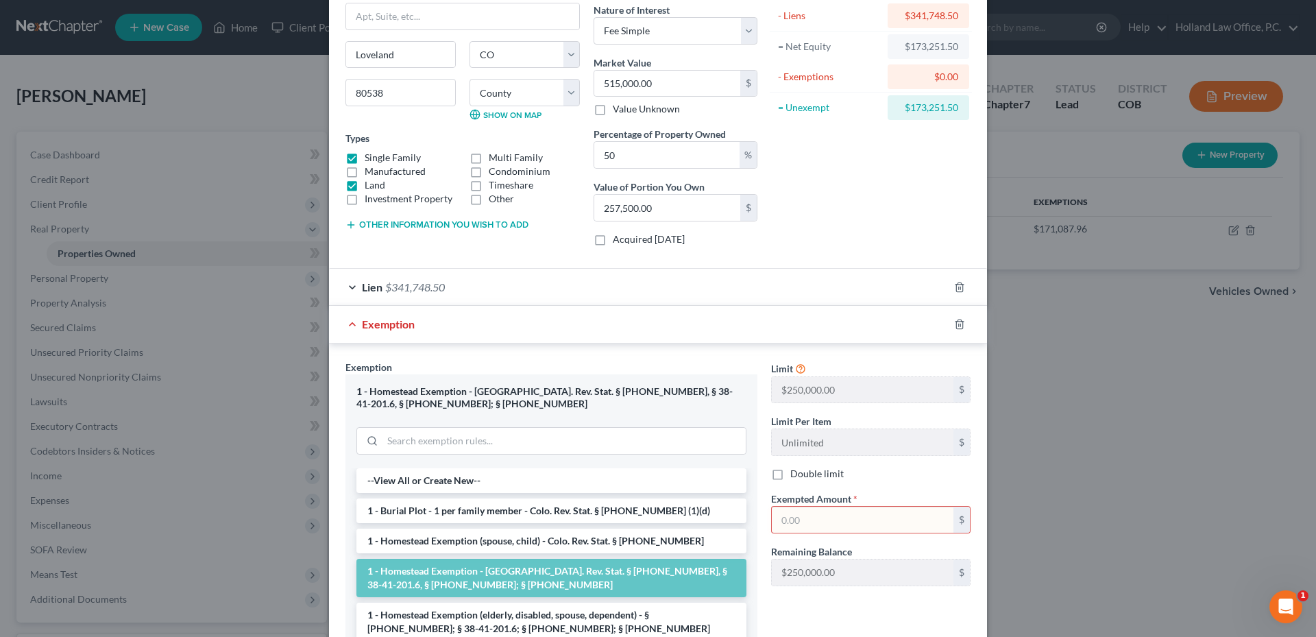
scroll to position [137, 0]
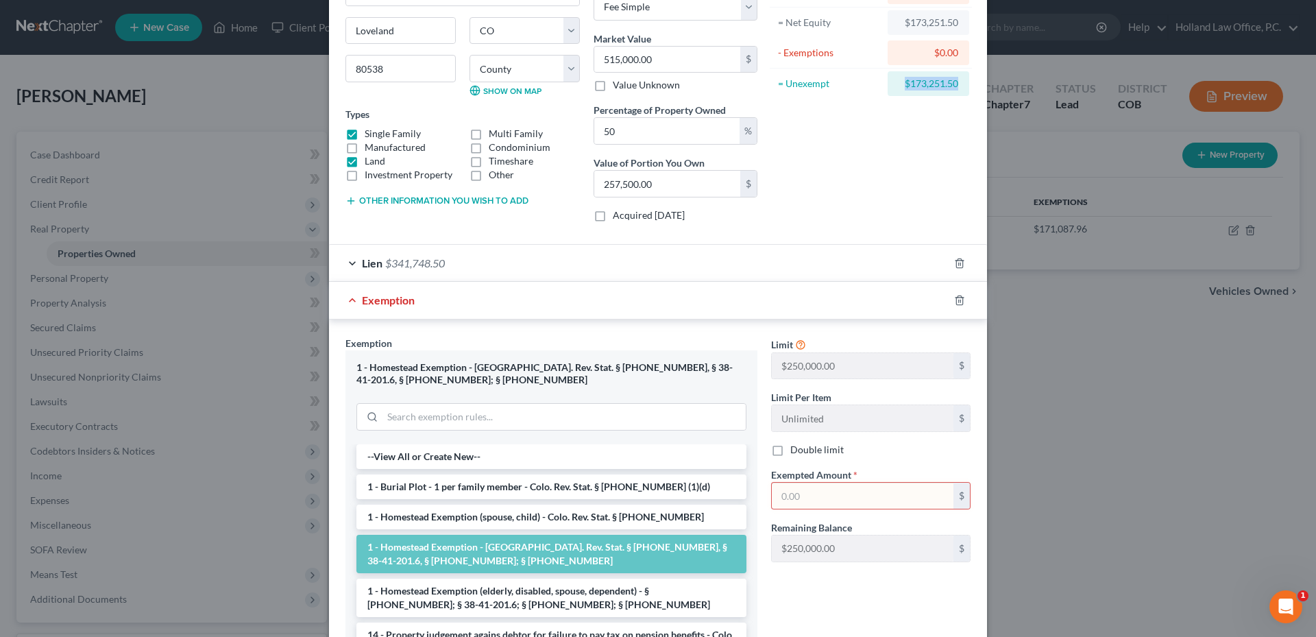
drag, startPoint x: 897, startPoint y: 79, endPoint x: 955, endPoint y: 83, distance: 58.4
click at [954, 83] on div "$173,251.50" at bounding box center [928, 83] width 82 height 25
type input "$173,251.50"
click at [898, 463] on div "Limit $250,000.00 $ Limit Per Item Unlimited $ Double limit Exempted Amount * $…" at bounding box center [870, 454] width 213 height 237
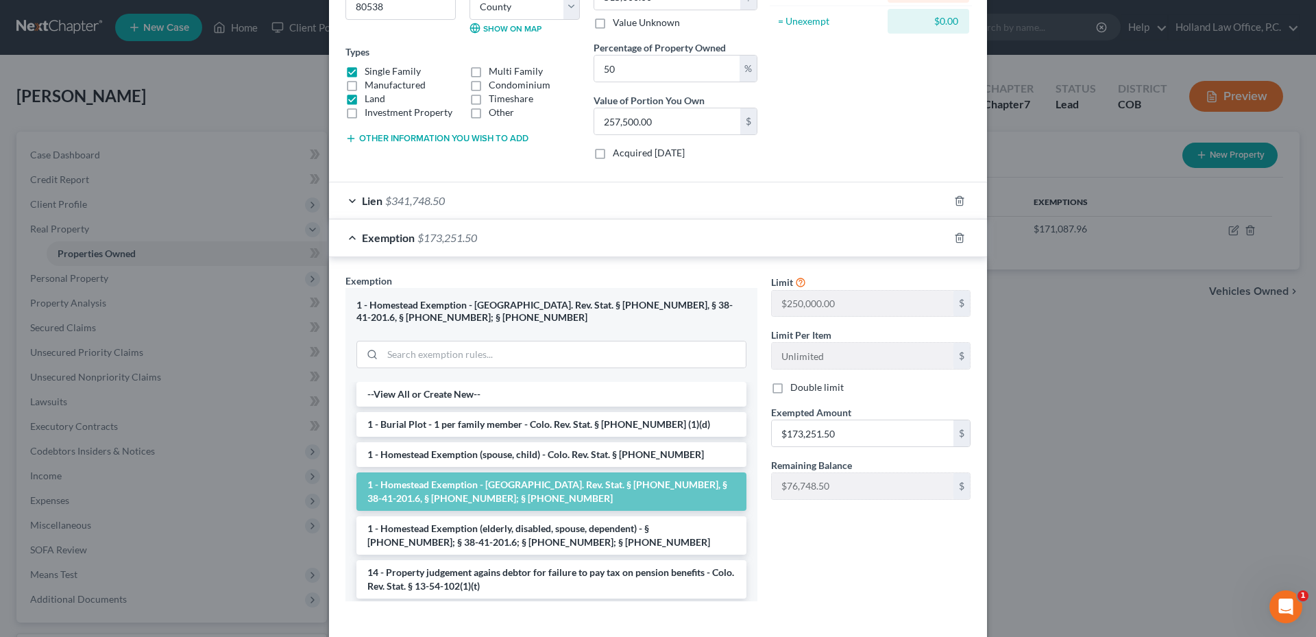
scroll to position [261, 0]
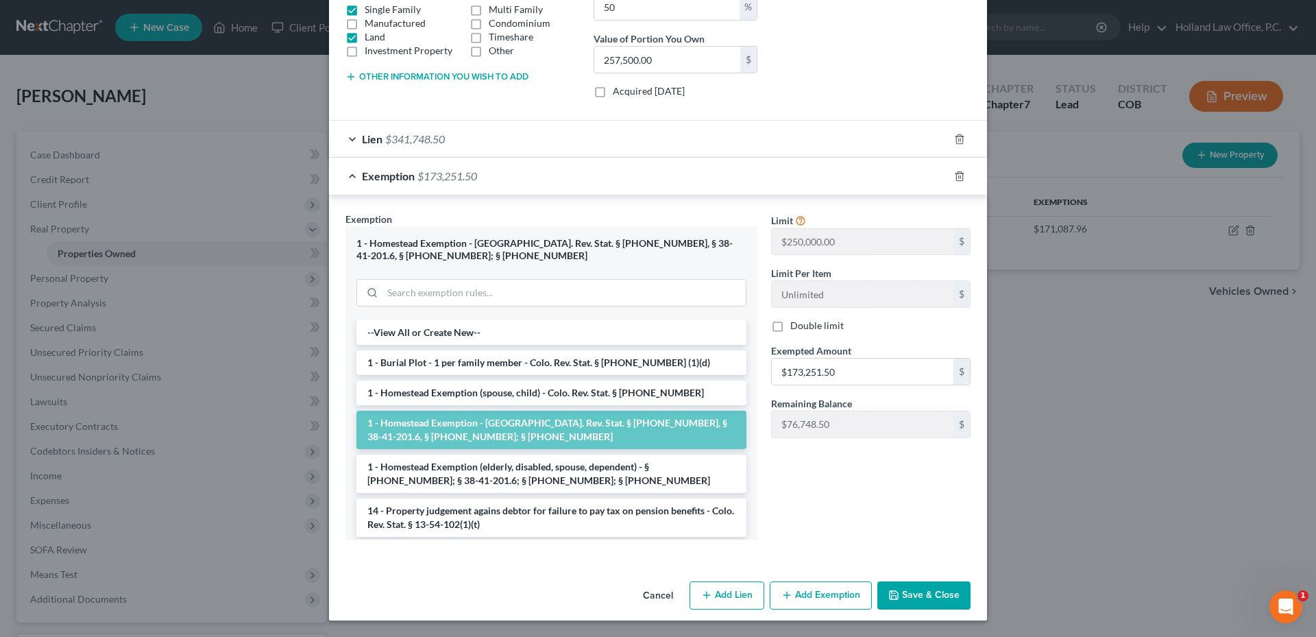
click at [921, 603] on button "Save & Close" at bounding box center [923, 595] width 93 height 29
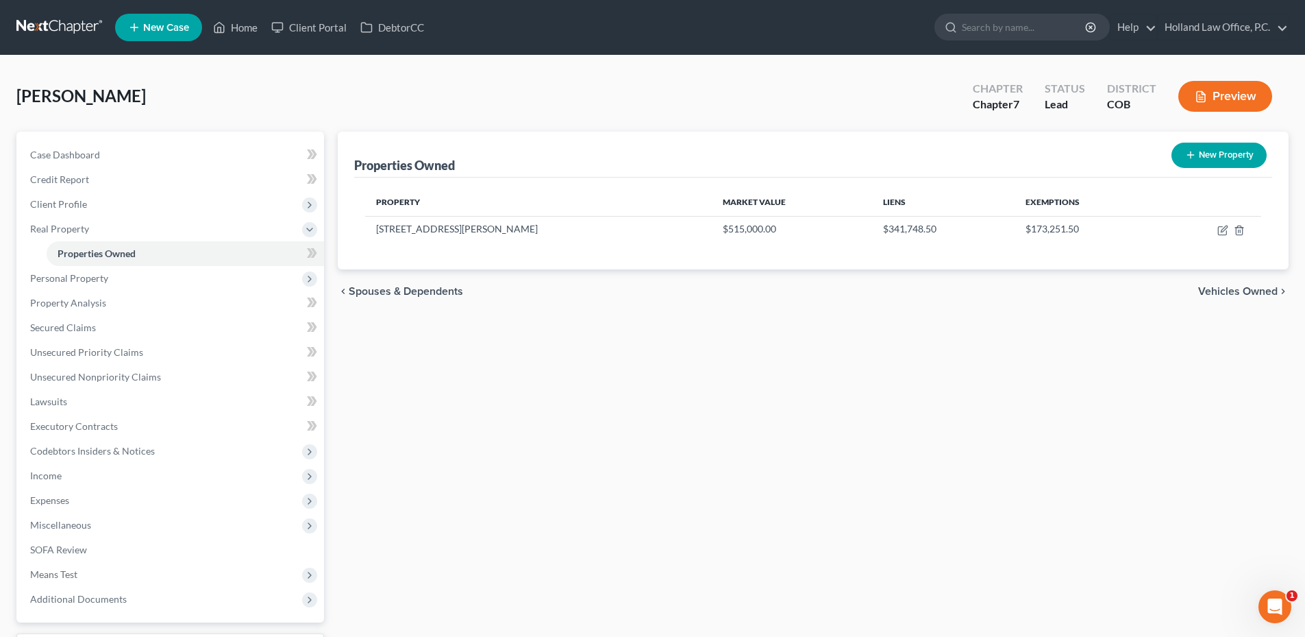
click at [779, 384] on div "Properties Owned New Property Property Market Value Liens Exemptions [STREET_AD…" at bounding box center [813, 416] width 965 height 569
click at [524, 343] on div "Properties Owned New Property Property Market Value Liens Exemptions [STREET_AD…" at bounding box center [813, 416] width 965 height 569
click at [106, 270] on span "Personal Property" at bounding box center [171, 278] width 305 height 25
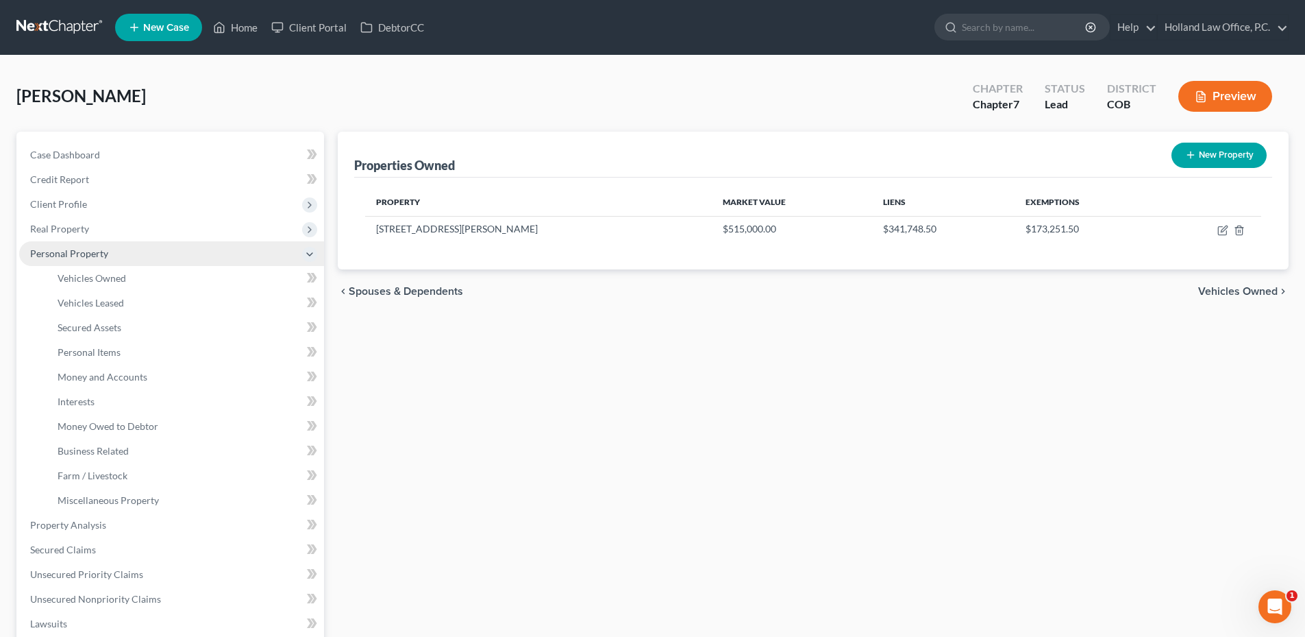
click at [131, 253] on span "Personal Property" at bounding box center [171, 253] width 305 height 25
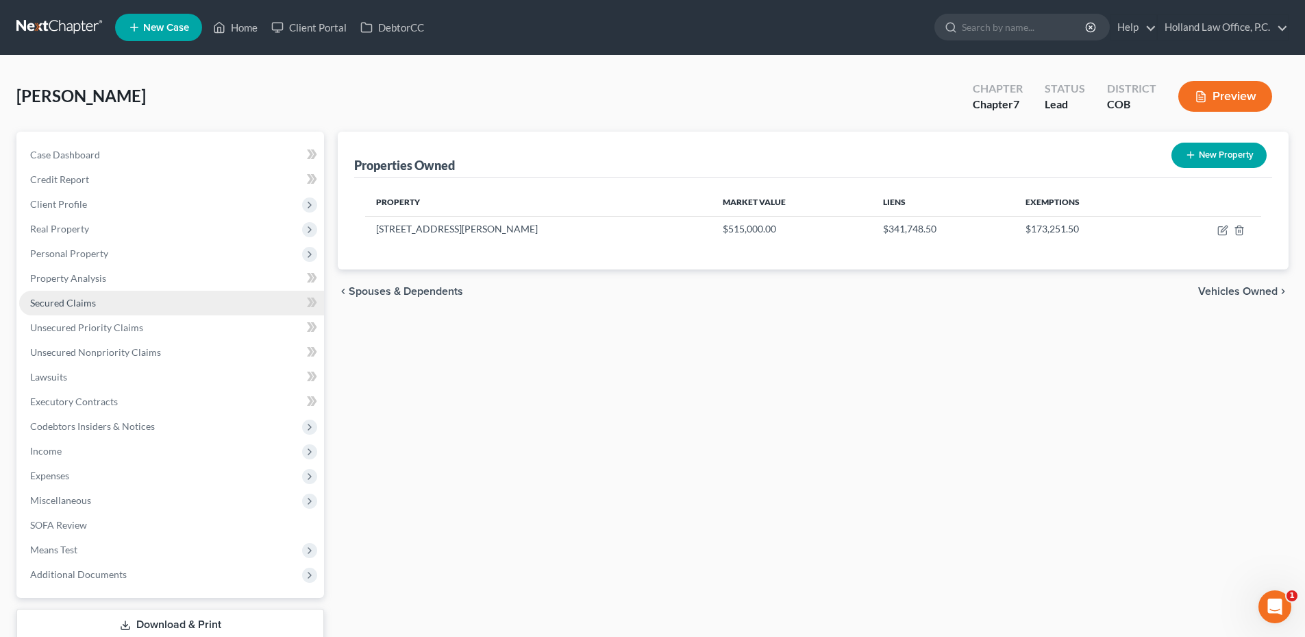
click at [103, 302] on link "Secured Claims" at bounding box center [171, 303] width 305 height 25
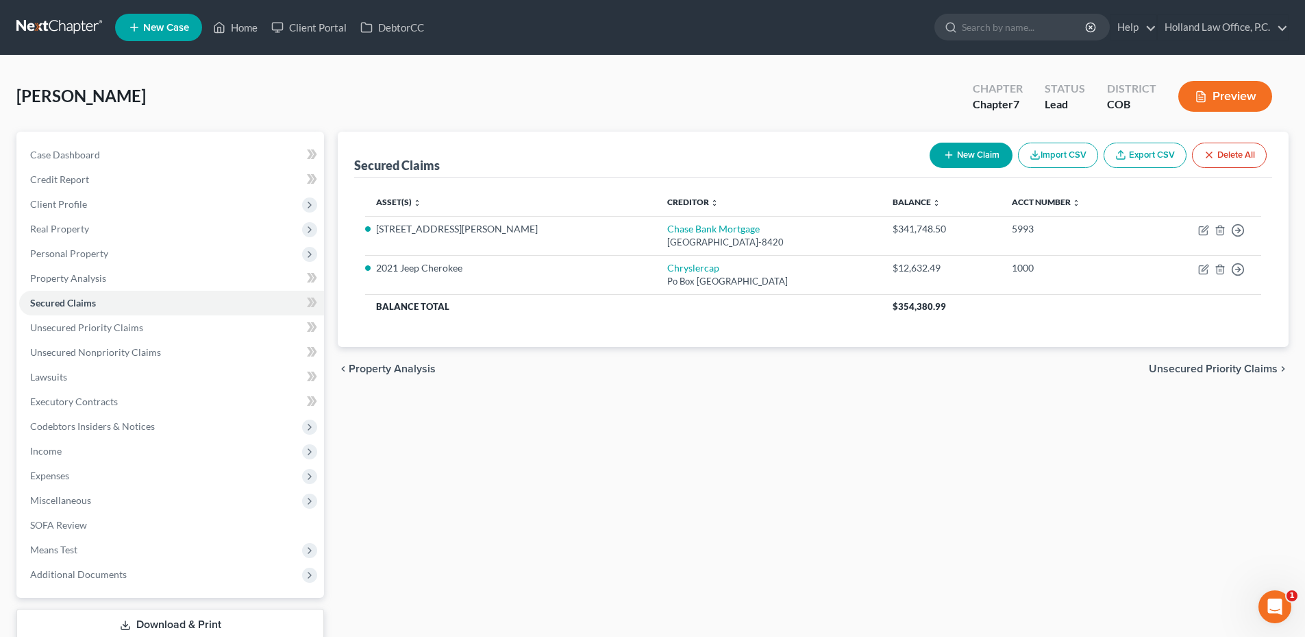
click at [767, 361] on div "chevron_left Property Analysis Unsecured Priority Claims chevron_right" at bounding box center [813, 369] width 951 height 44
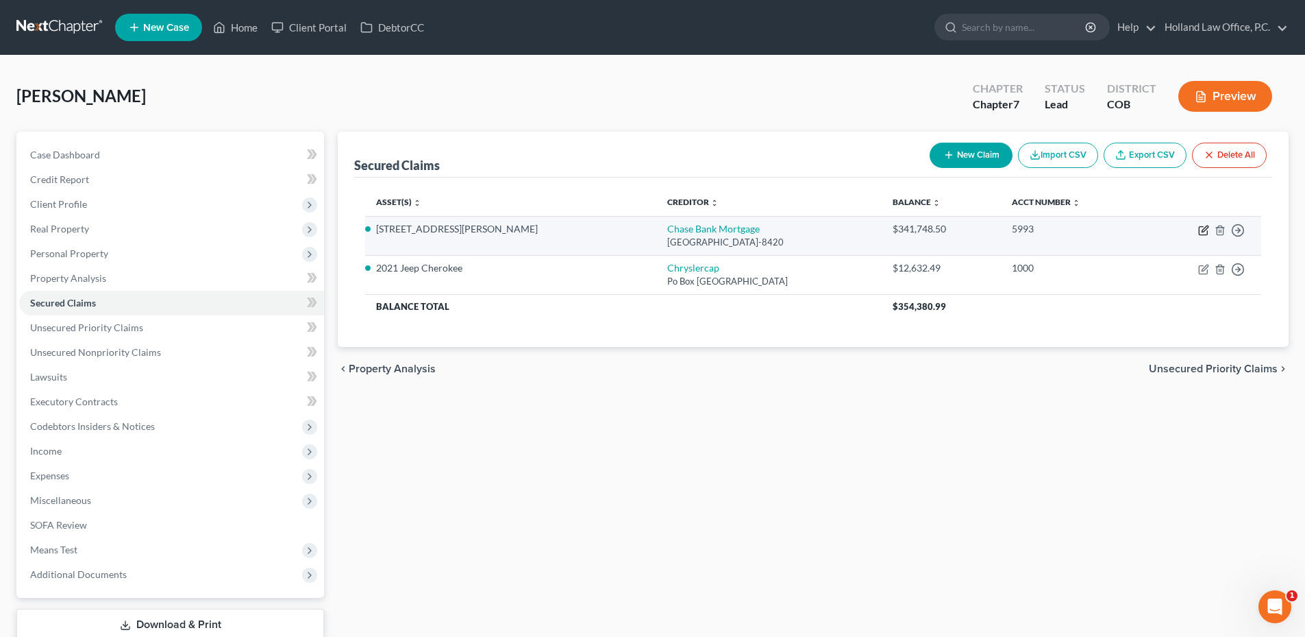
click at [1199, 230] on icon "button" at bounding box center [1204, 230] width 11 height 11
select select "3"
select select "4"
select select "3"
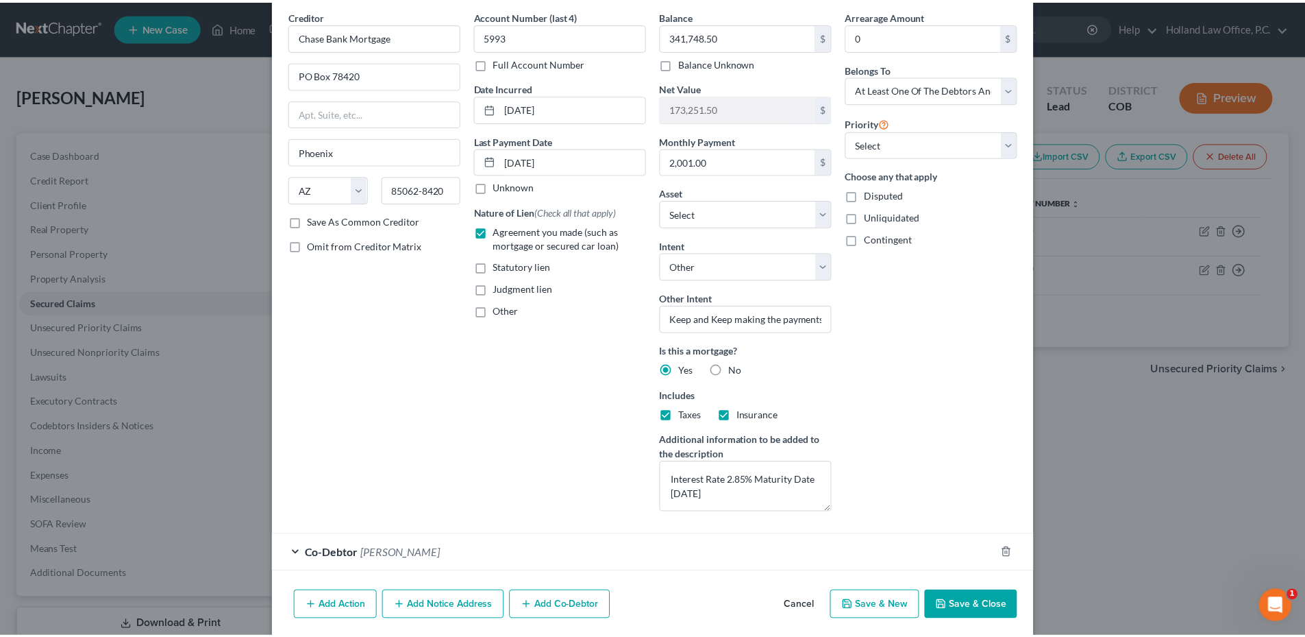
scroll to position [104, 0]
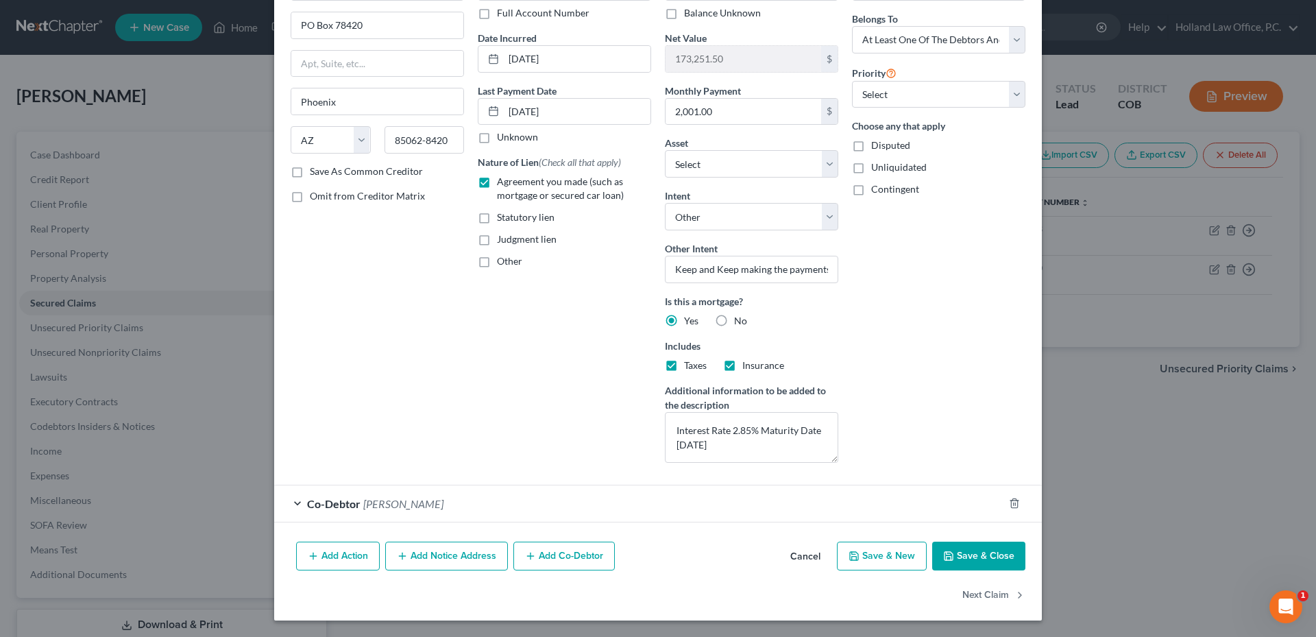
click at [1002, 546] on button "Save & Close" at bounding box center [978, 555] width 93 height 29
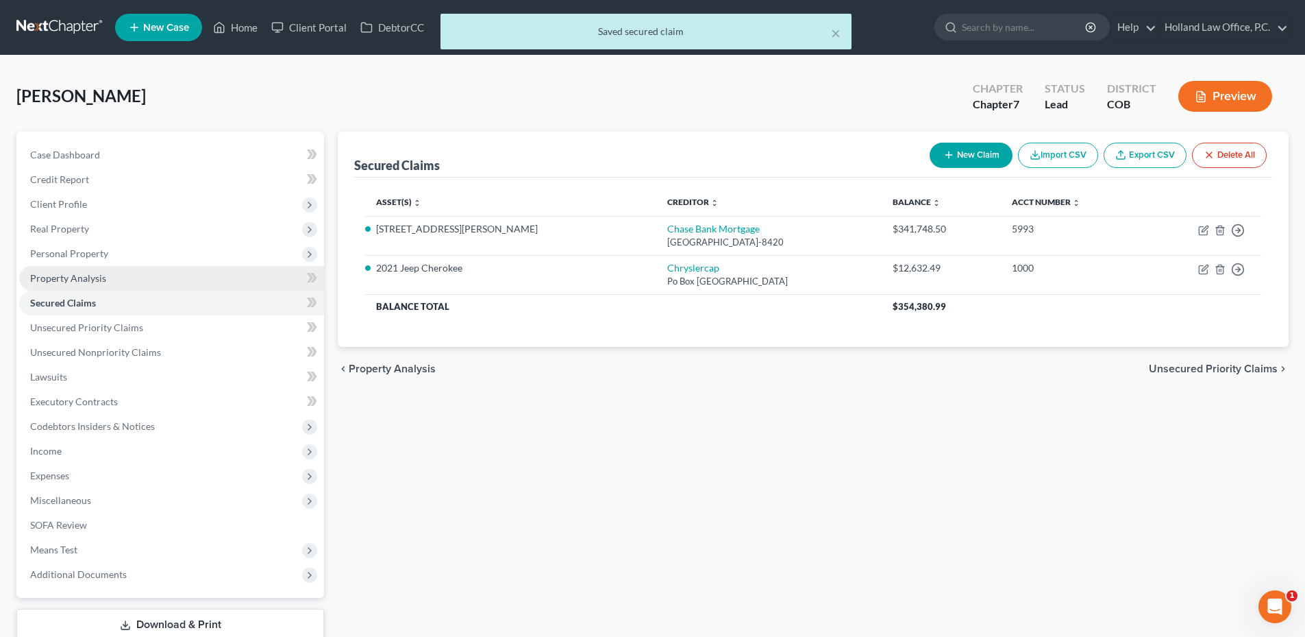
click at [82, 276] on span "Property Analysis" at bounding box center [68, 278] width 76 height 12
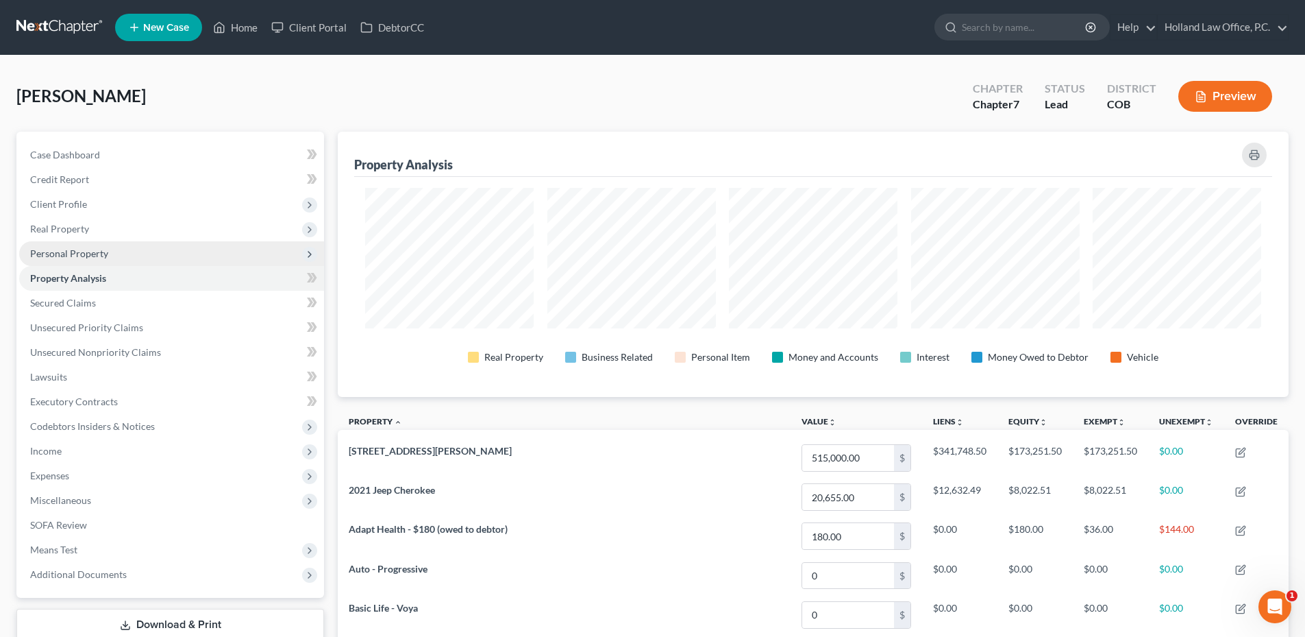
click at [125, 260] on span "Personal Property" at bounding box center [171, 253] width 305 height 25
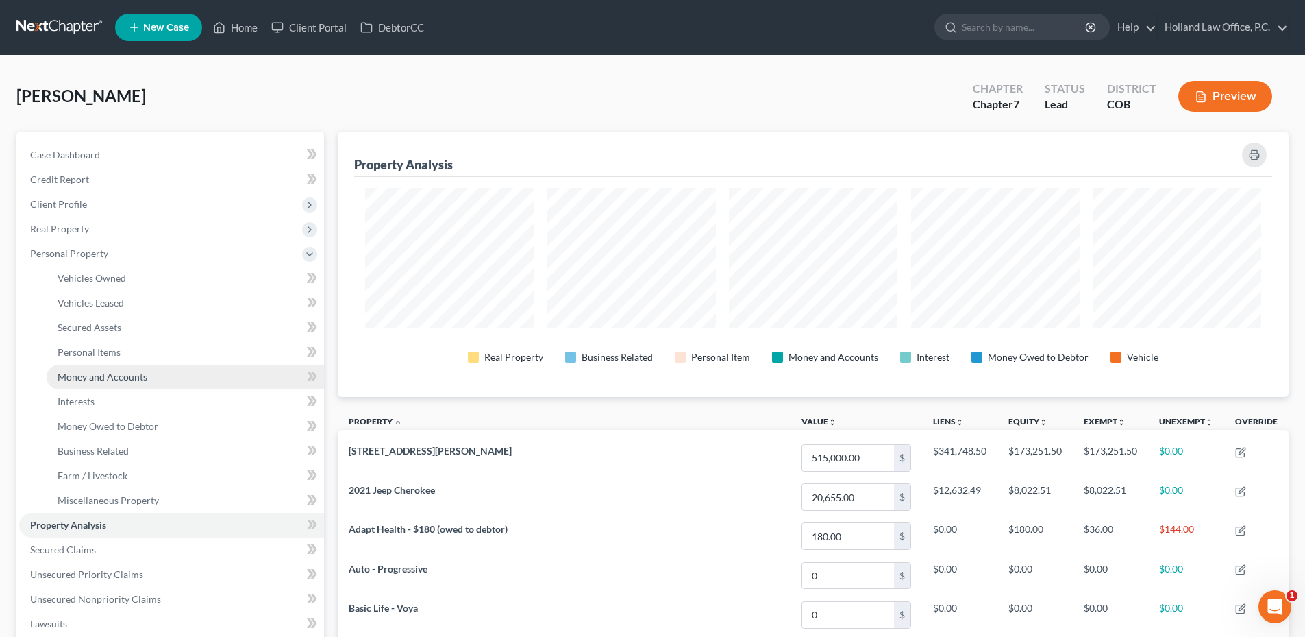
click at [126, 377] on span "Money and Accounts" at bounding box center [103, 377] width 90 height 12
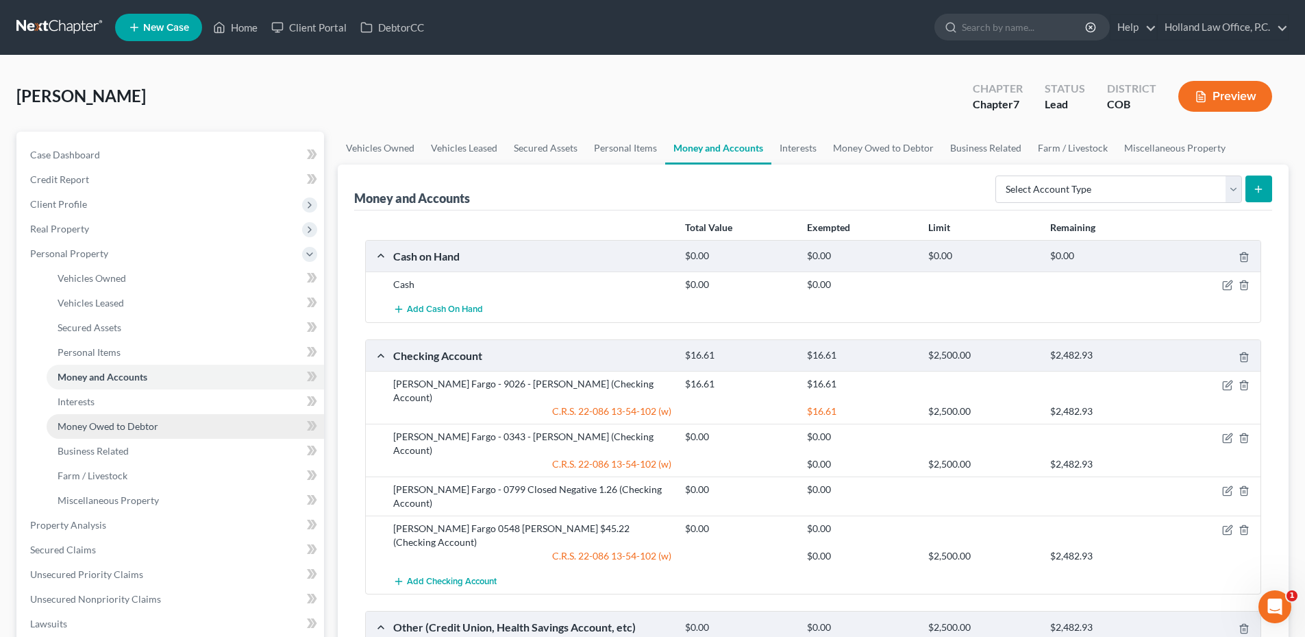
click at [121, 427] on span "Money Owed to Debtor" at bounding box center [108, 426] width 101 height 12
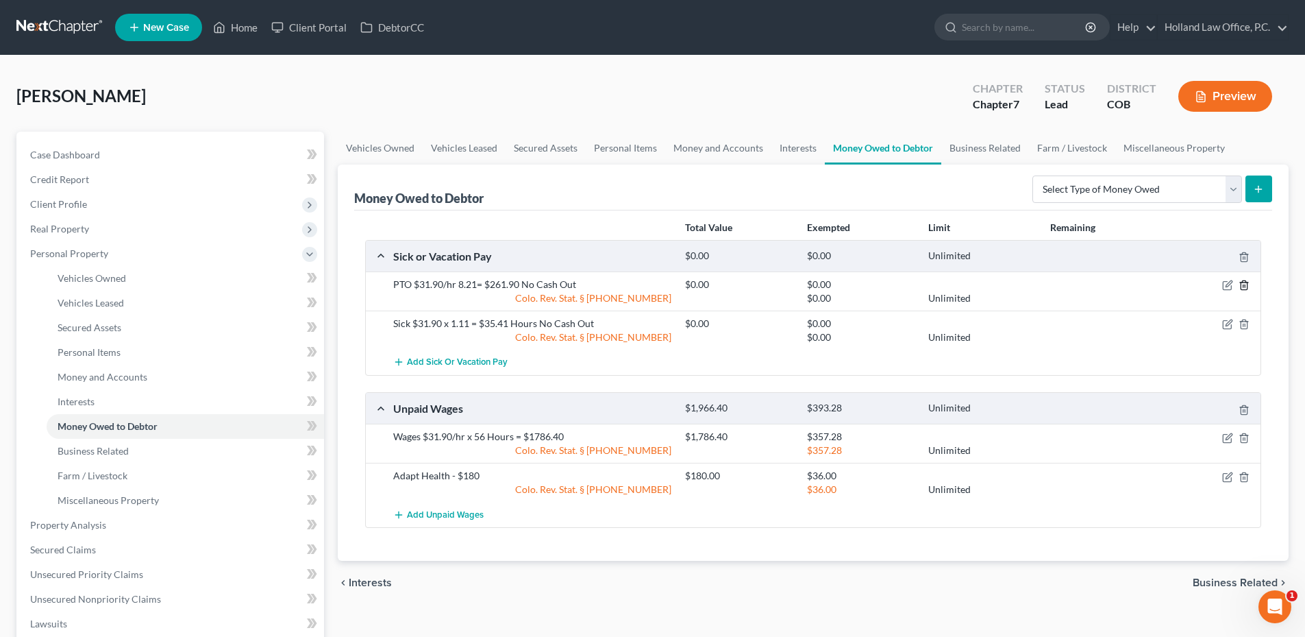
click at [1241, 285] on icon "button" at bounding box center [1244, 285] width 6 height 9
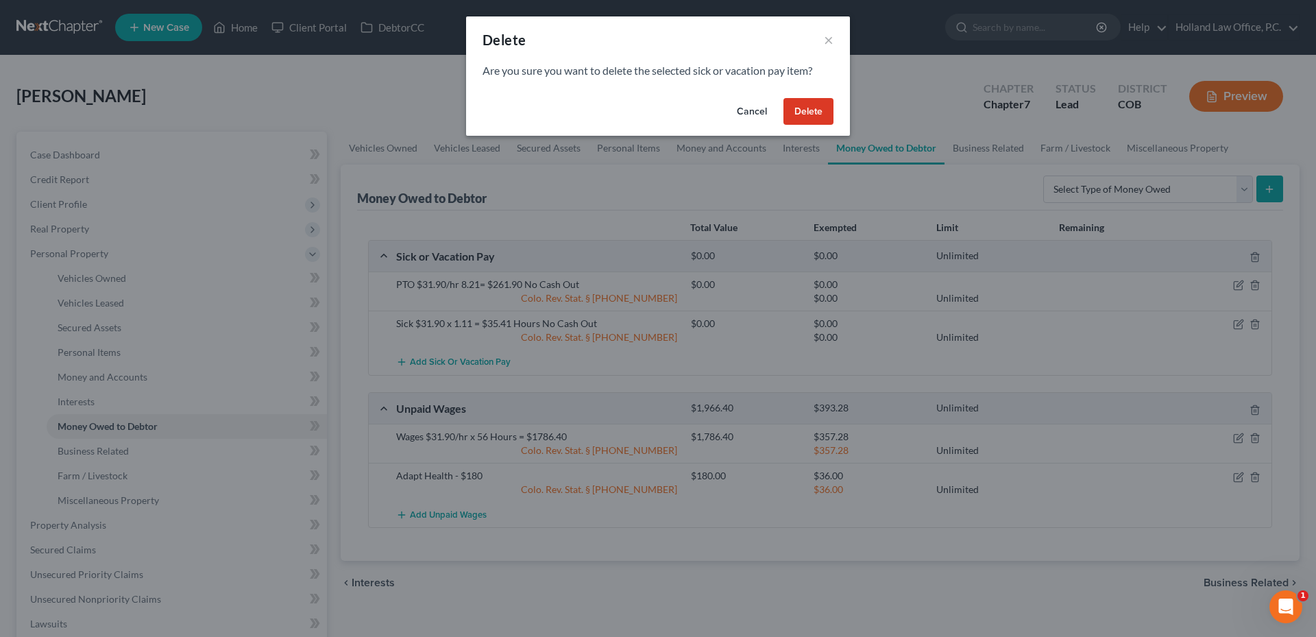
click at [798, 112] on button "Delete" at bounding box center [808, 111] width 50 height 27
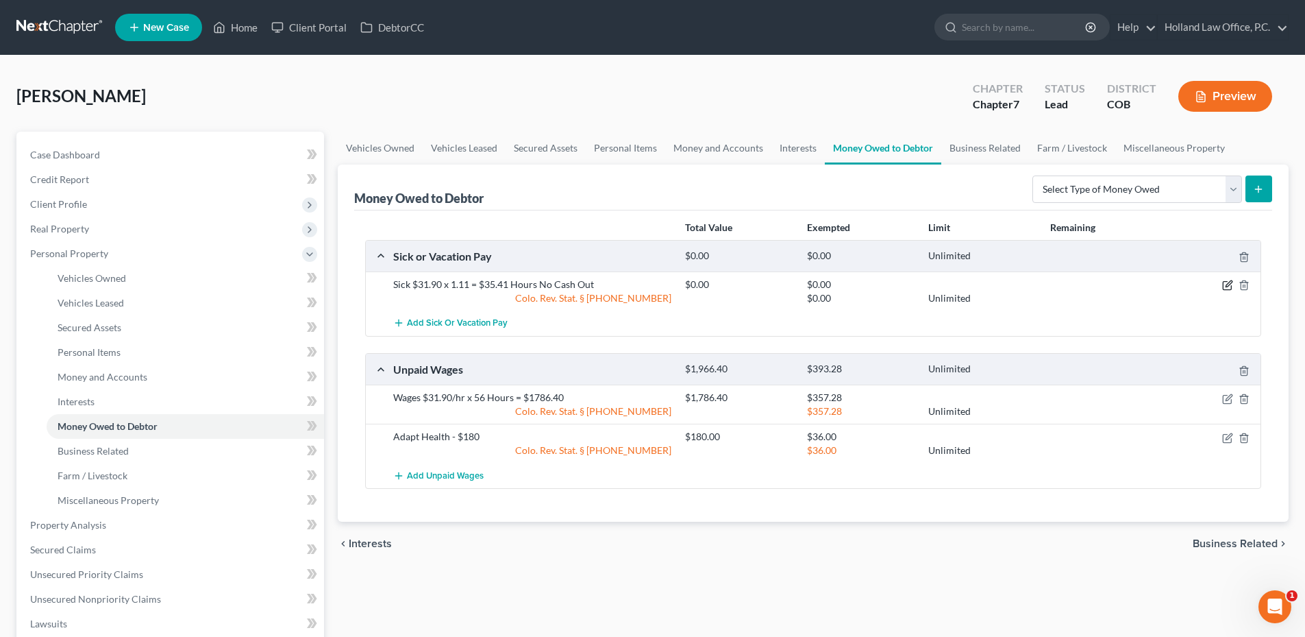
click at [1224, 283] on icon "button" at bounding box center [1228, 285] width 11 height 11
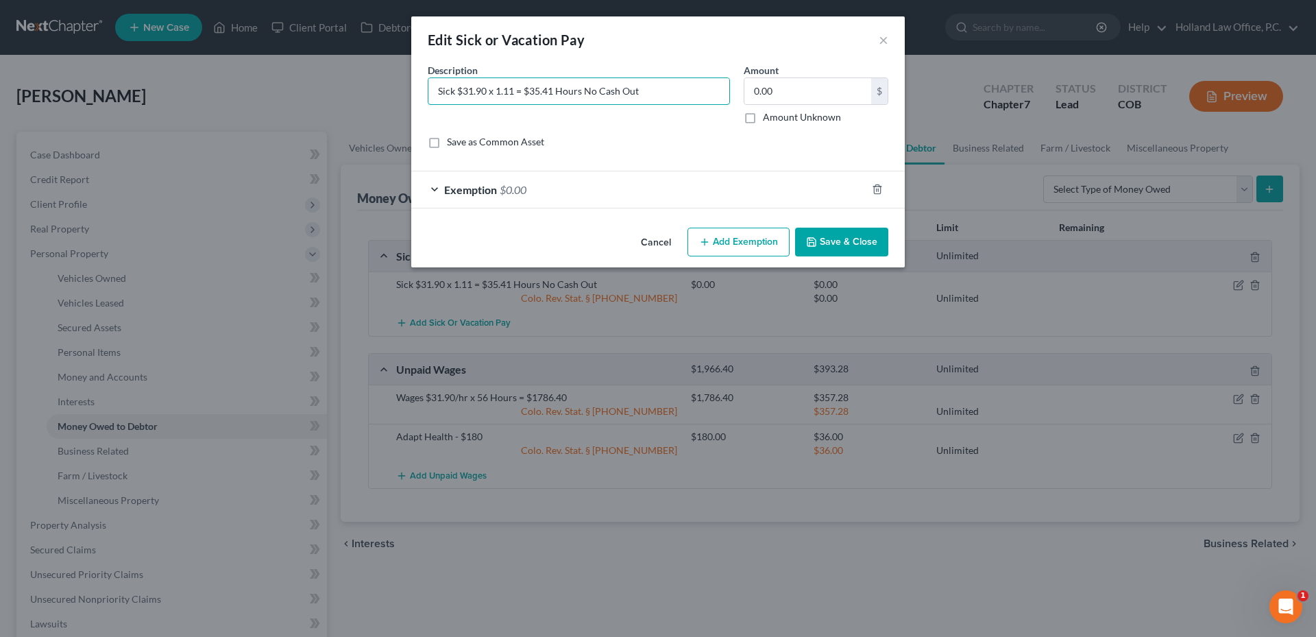
drag, startPoint x: 681, startPoint y: 88, endPoint x: 424, endPoint y: 101, distance: 257.3
click at [424, 101] on div "Description * Sick $31.90 x 1.11 = $35.41 Hours No Cash Out" at bounding box center [579, 93] width 316 height 61
paste input ": 5hrs x $60.00/hrs = $360.00 NO CASH OUT"
type input "Sick: 5hrs x $60.00/hrs = $360.00 NO CASH OUT"
click at [842, 248] on button "Save & Close" at bounding box center [841, 242] width 93 height 29
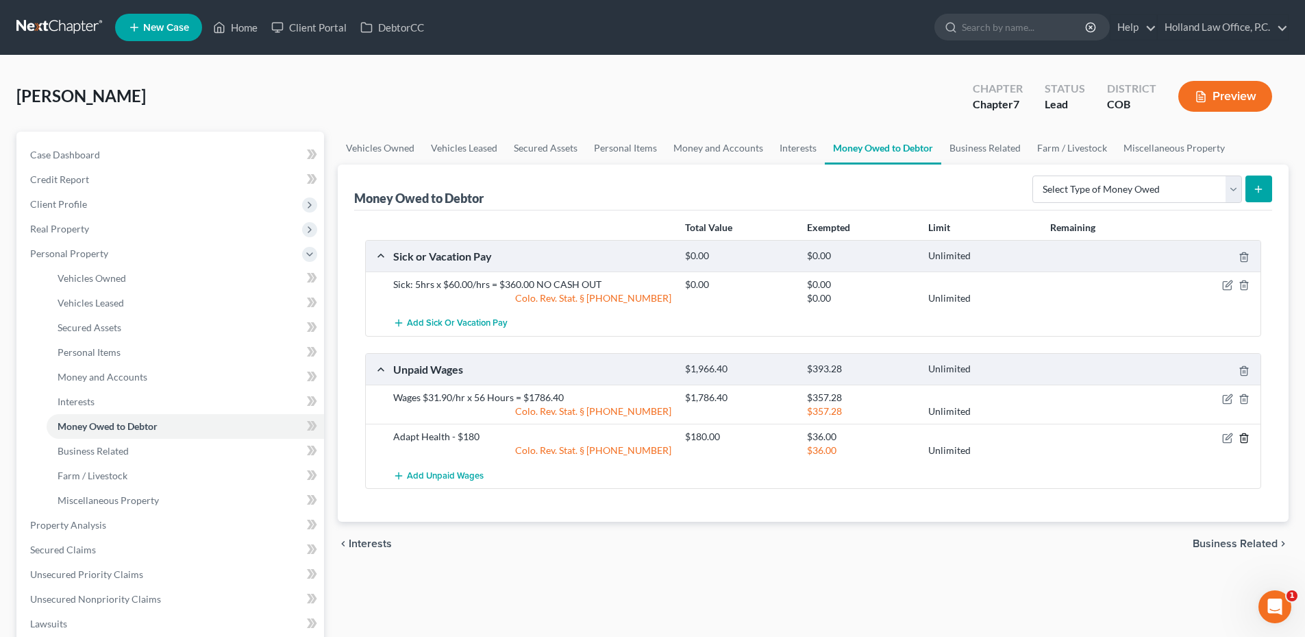
click at [1247, 440] on icon "button" at bounding box center [1244, 437] width 11 height 11
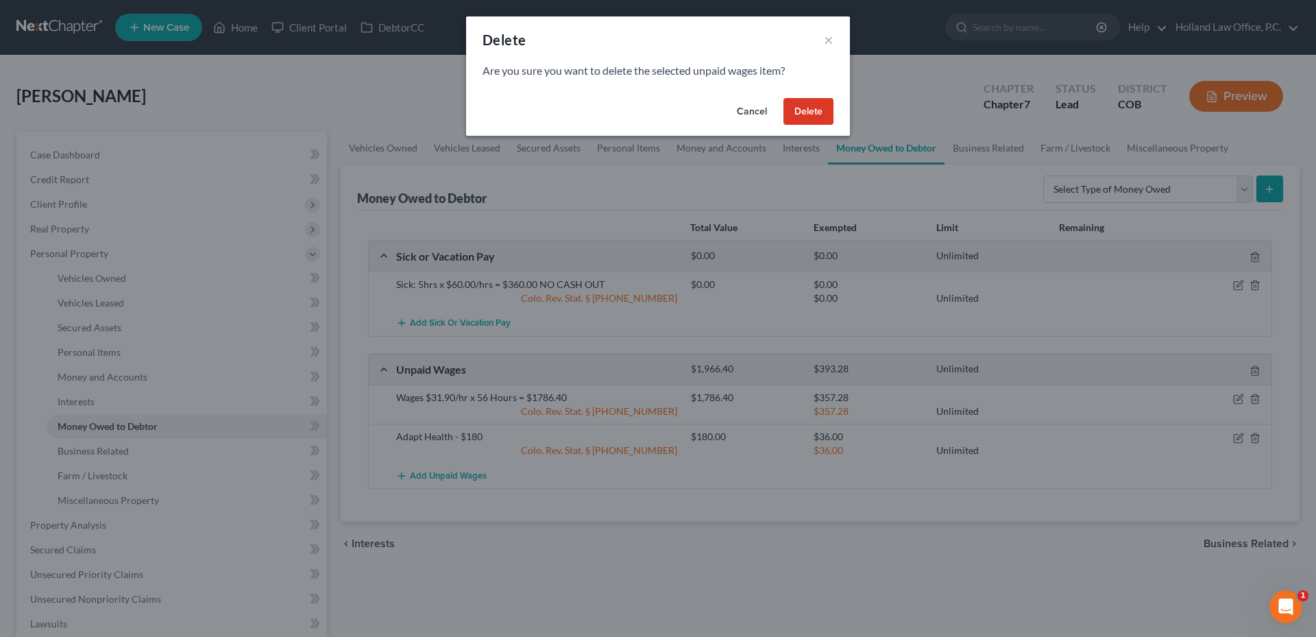
click at [824, 114] on button "Delete" at bounding box center [808, 111] width 50 height 27
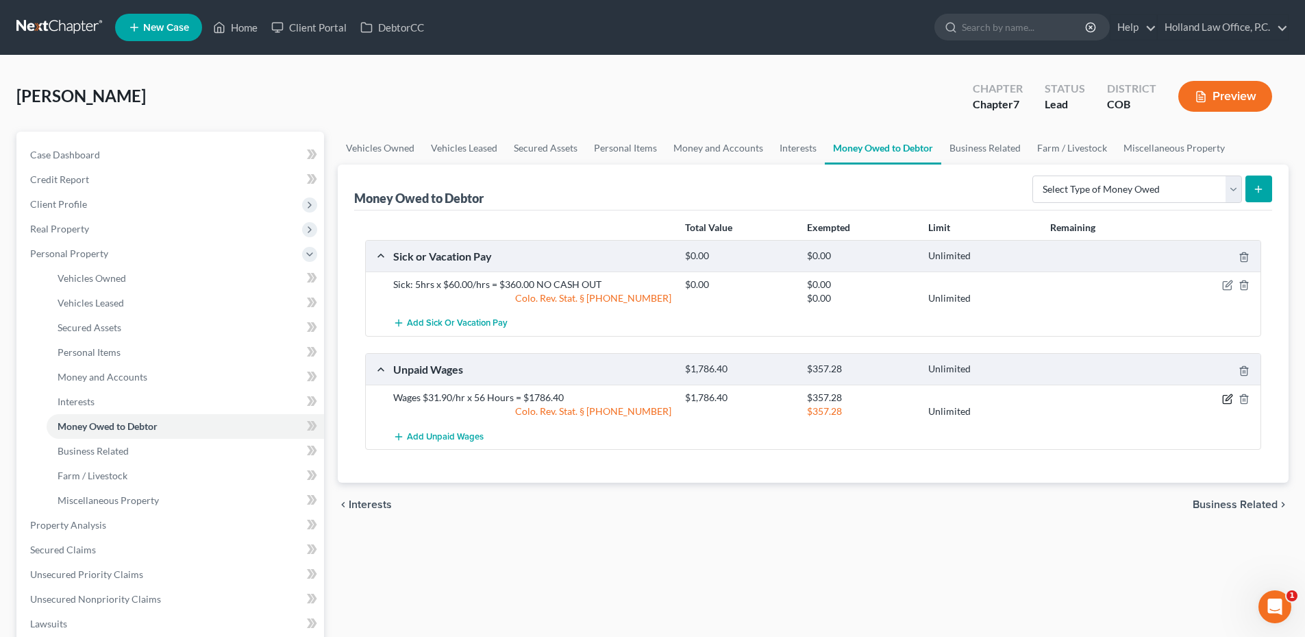
click at [1226, 399] on icon "button" at bounding box center [1228, 398] width 11 height 11
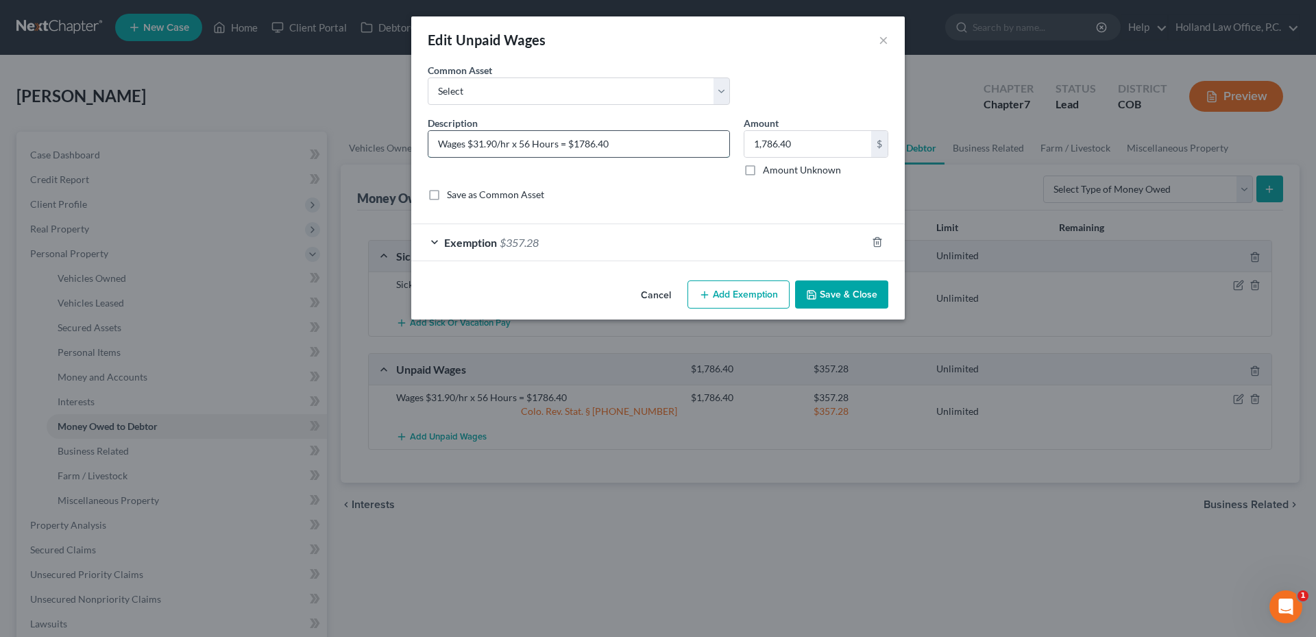
click at [611, 151] on input "Wages $31.90/hr x 56 Hours = $1786.40" at bounding box center [578, 144] width 301 height 26
drag, startPoint x: 618, startPoint y: 148, endPoint x: 356, endPoint y: 165, distance: 263.0
click at [356, 165] on div "Edit Unpaid Wages × An exemption set must first be selected from the Filing Inf…" at bounding box center [658, 318] width 1316 height 637
paste input "Rockywoods: 36.00hrs x $39.98/hrs = $1439.28 (estimated)"
type input "Rockywoods: 36.00hrs x $39.98/hrs = $1439.28 (estimated)"
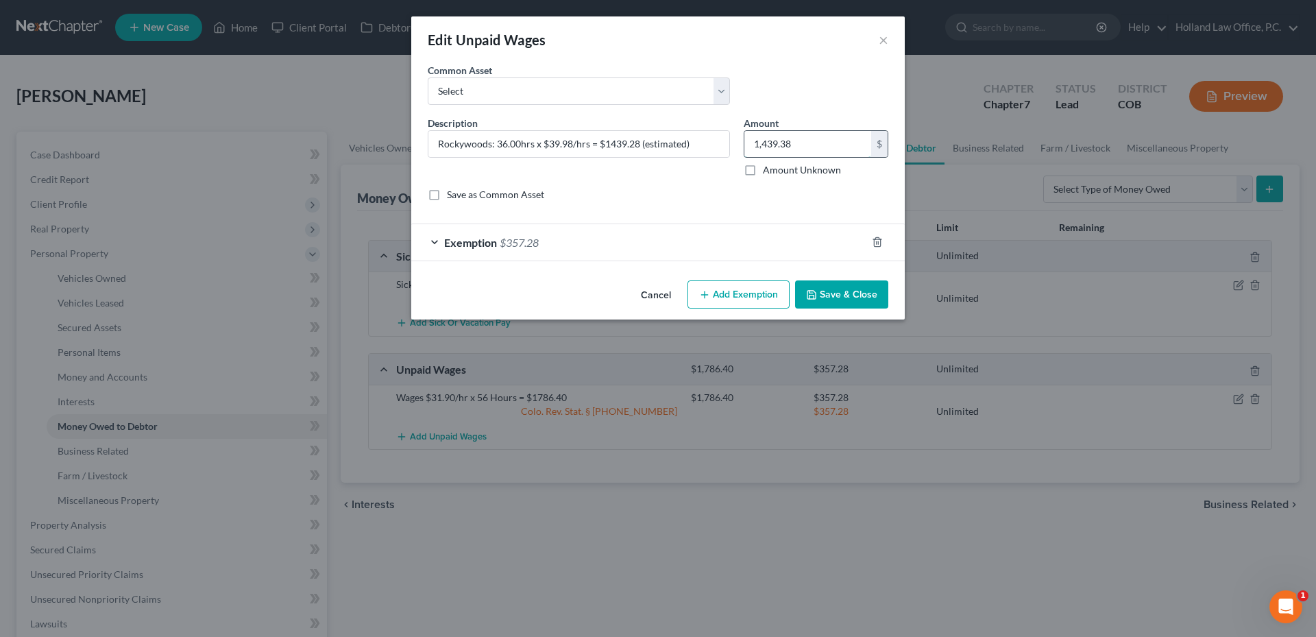
type input "1,439.38"
click at [530, 253] on div "Exemption $357.28" at bounding box center [638, 242] width 455 height 36
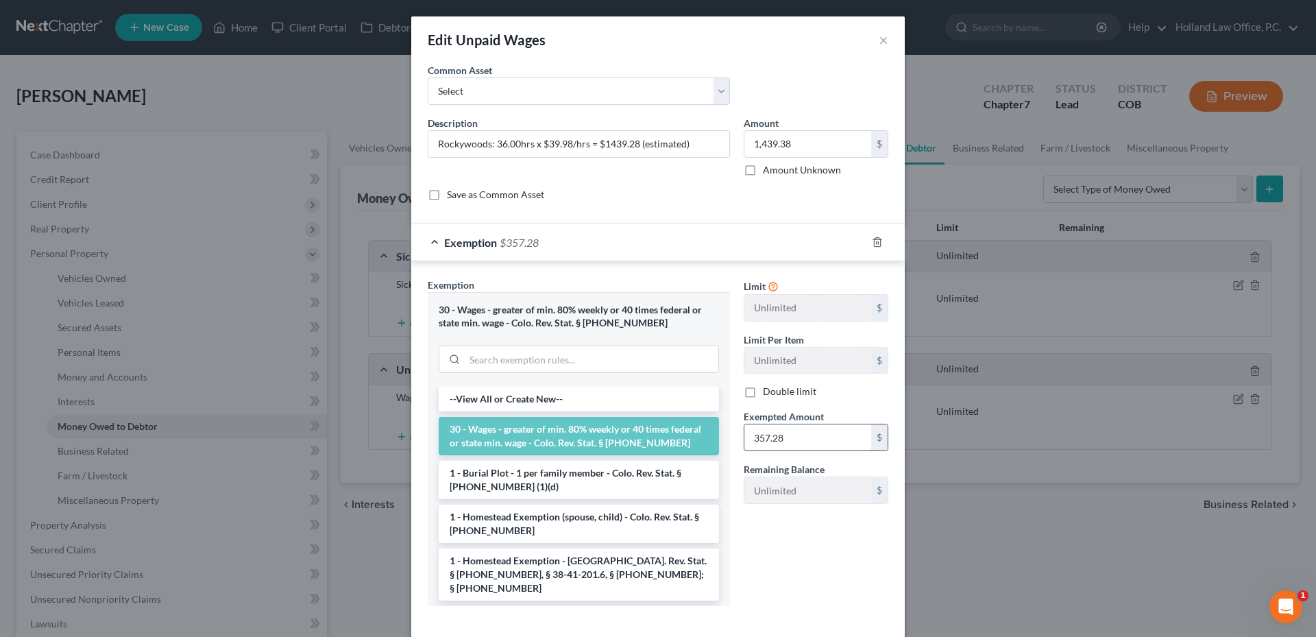
click at [805, 432] on input "357.28" at bounding box center [807, 437] width 127 height 26
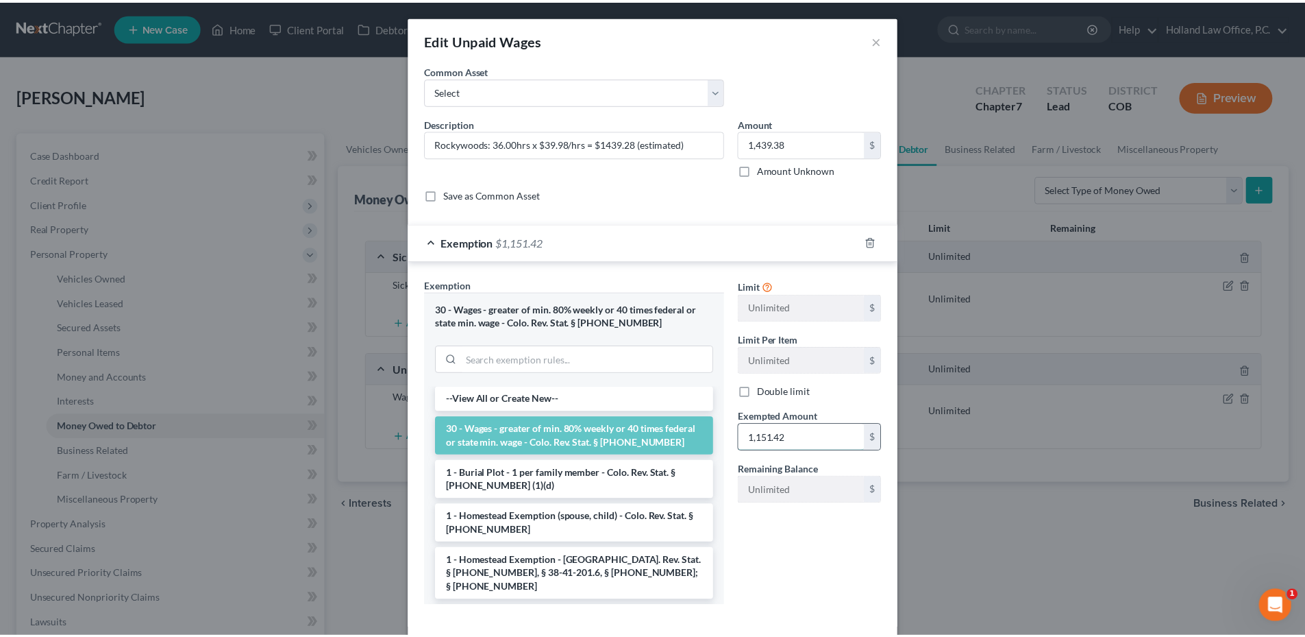
scroll to position [67, 0]
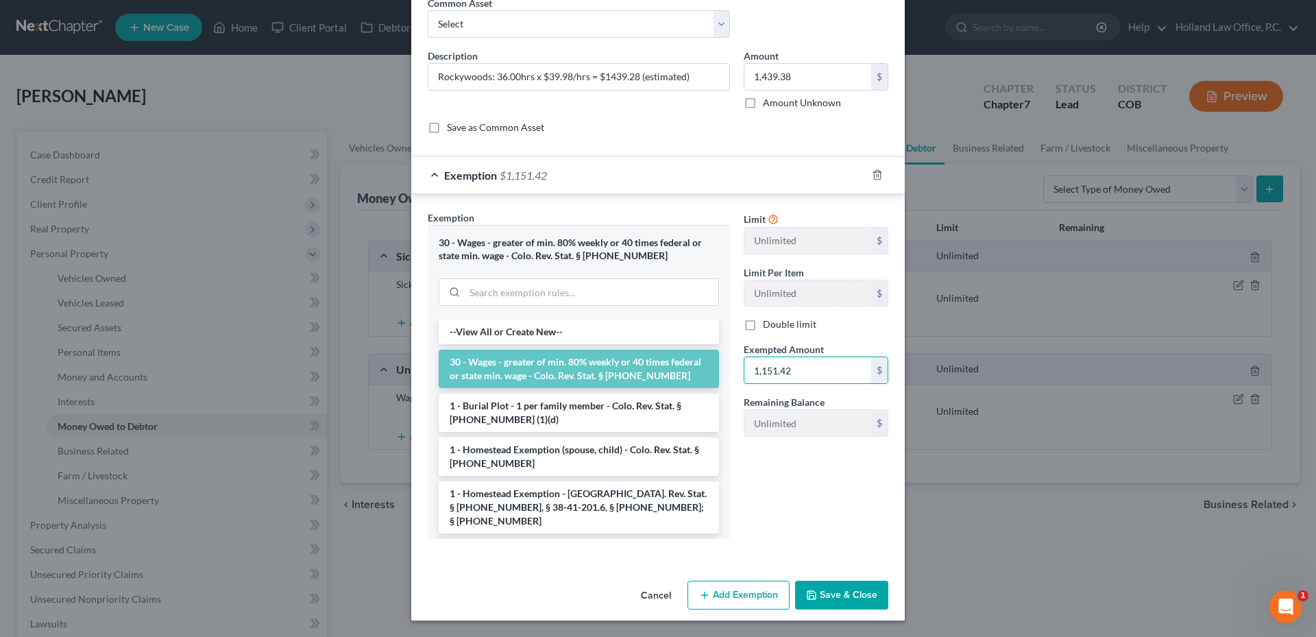
type input "1,151.42"
click at [839, 589] on button "Save & Close" at bounding box center [841, 594] width 93 height 29
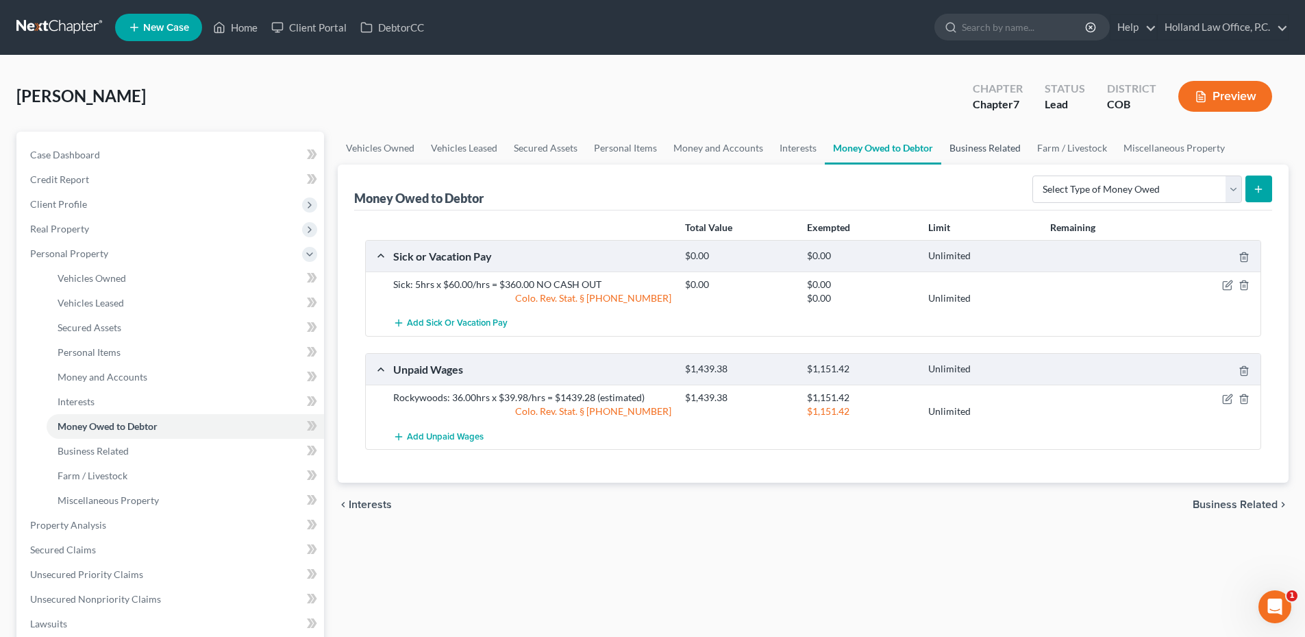
click at [981, 146] on link "Business Related" at bounding box center [986, 148] width 88 height 33
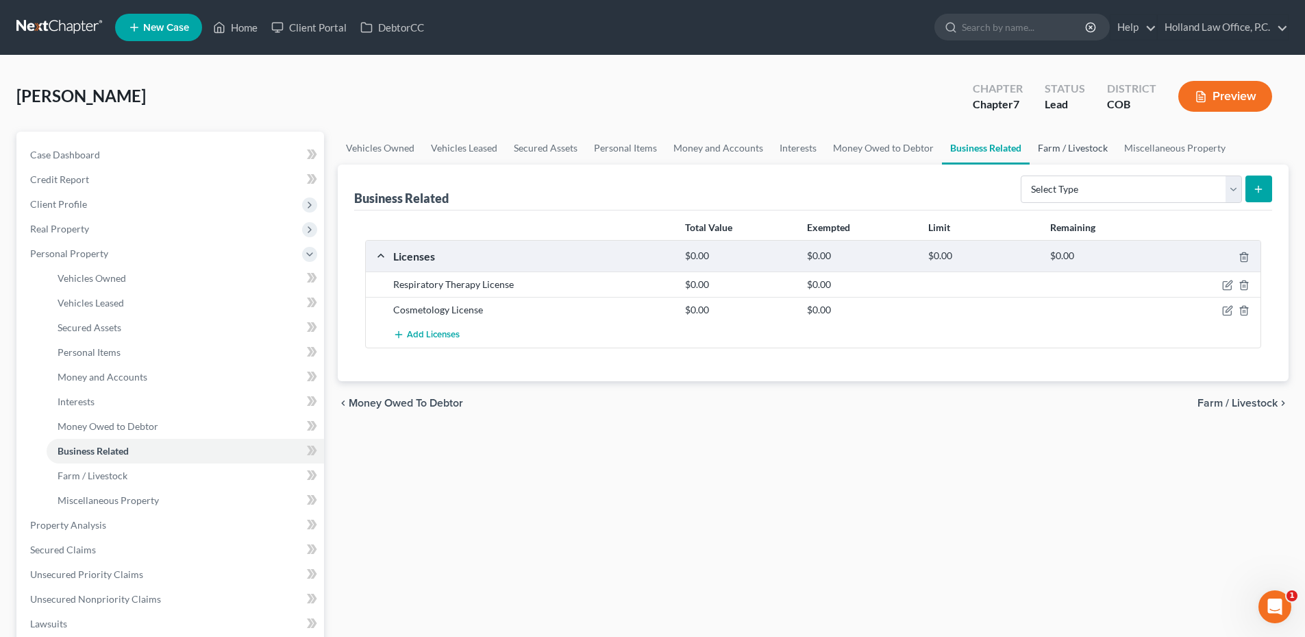
click at [1065, 154] on link "Farm / Livestock" at bounding box center [1073, 148] width 86 height 33
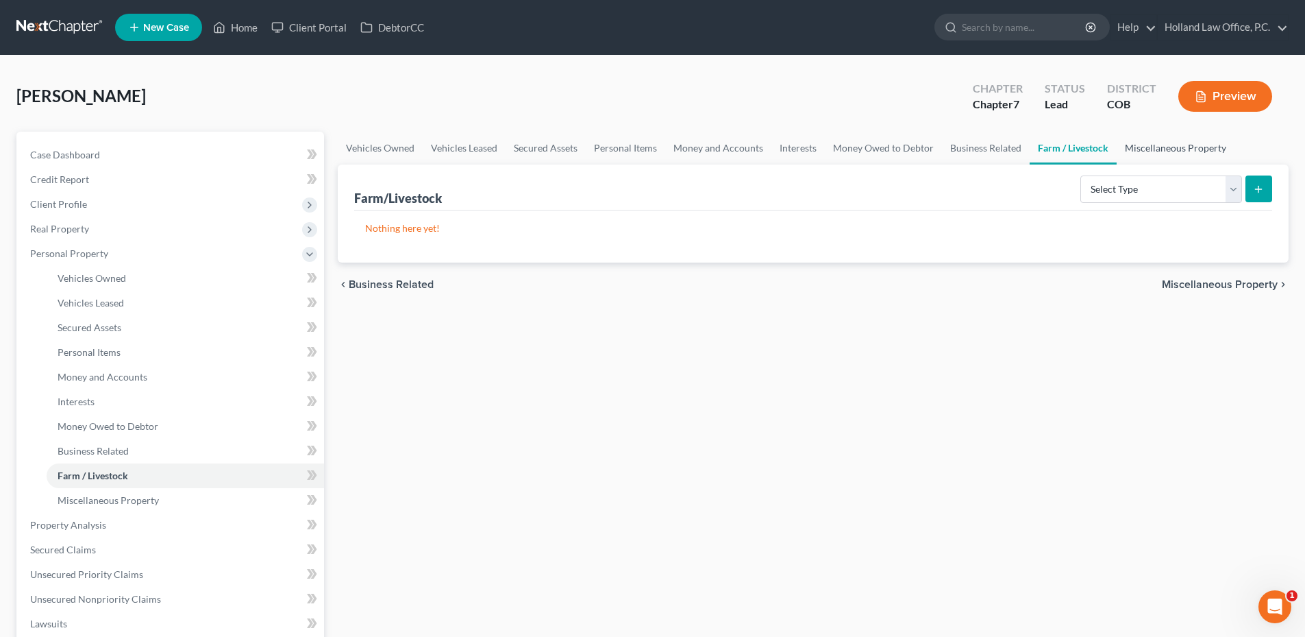
click at [1170, 147] on link "Miscellaneous Property" at bounding box center [1176, 148] width 118 height 33
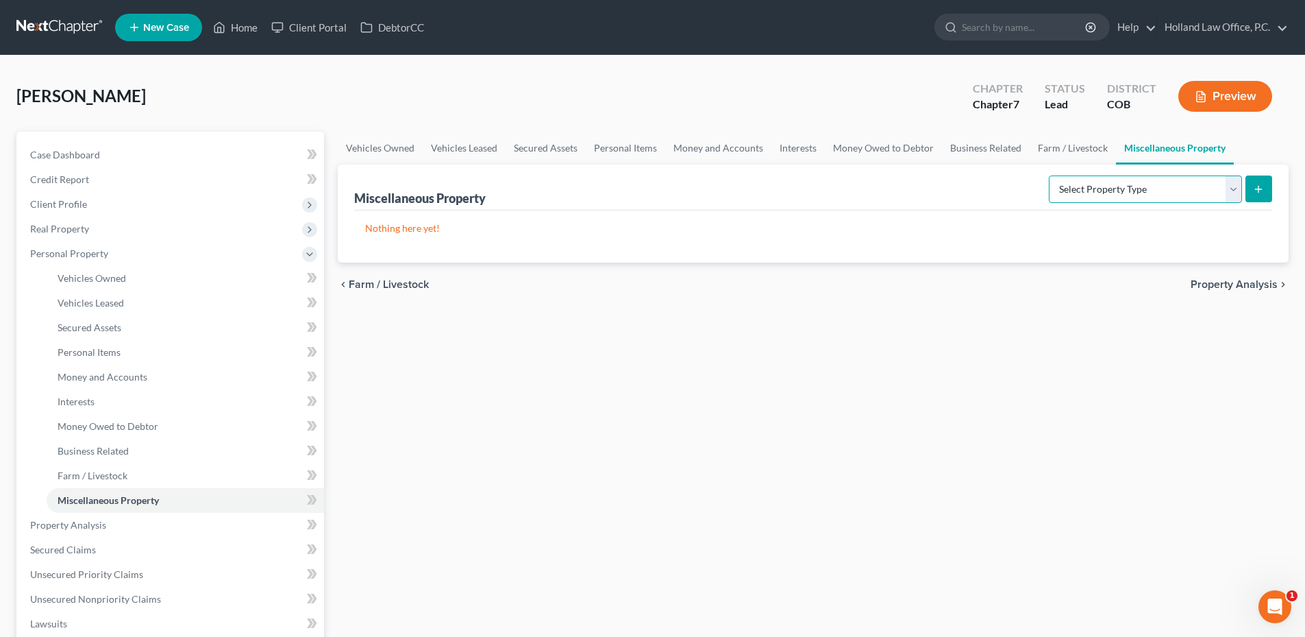
click at [1162, 194] on select "Select Property Type Assigned for Creditor Benefit [DATE] Holding for Another N…" at bounding box center [1145, 188] width 193 height 27
click at [950, 332] on div "Vehicles Owned Vehicles Leased Secured Assets Personal Items Money and Accounts…" at bounding box center [813, 528] width 965 height 792
click at [135, 252] on span "Personal Property" at bounding box center [171, 253] width 305 height 25
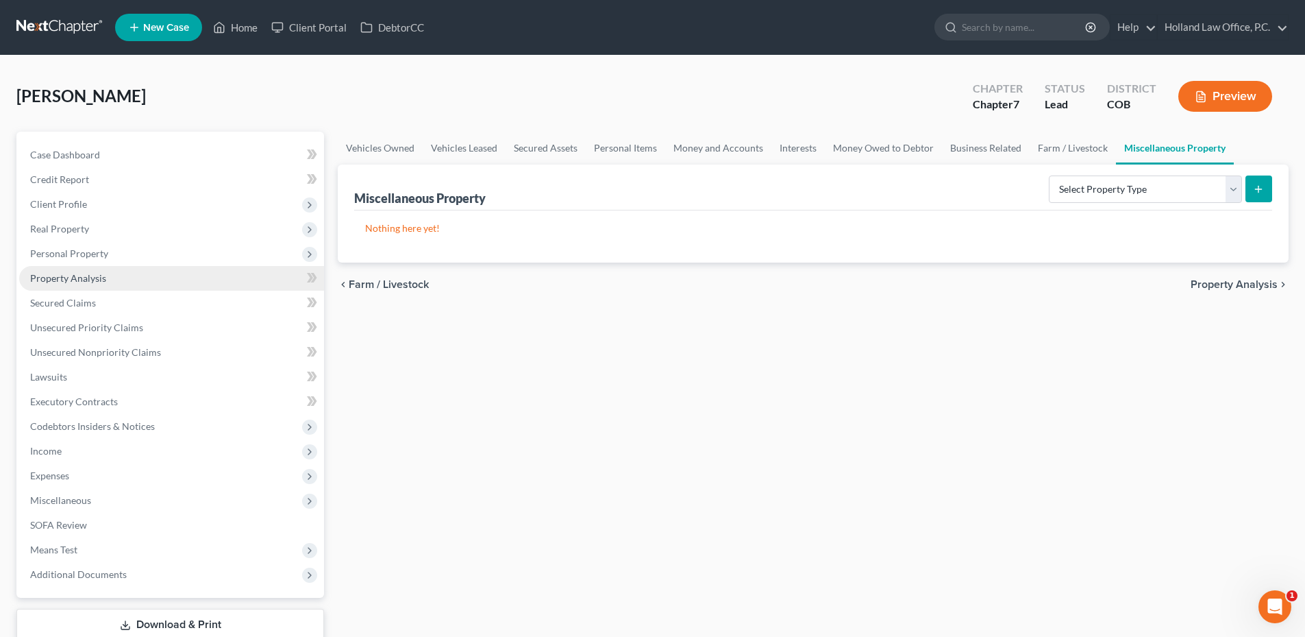
click at [123, 285] on link "Property Analysis" at bounding box center [171, 278] width 305 height 25
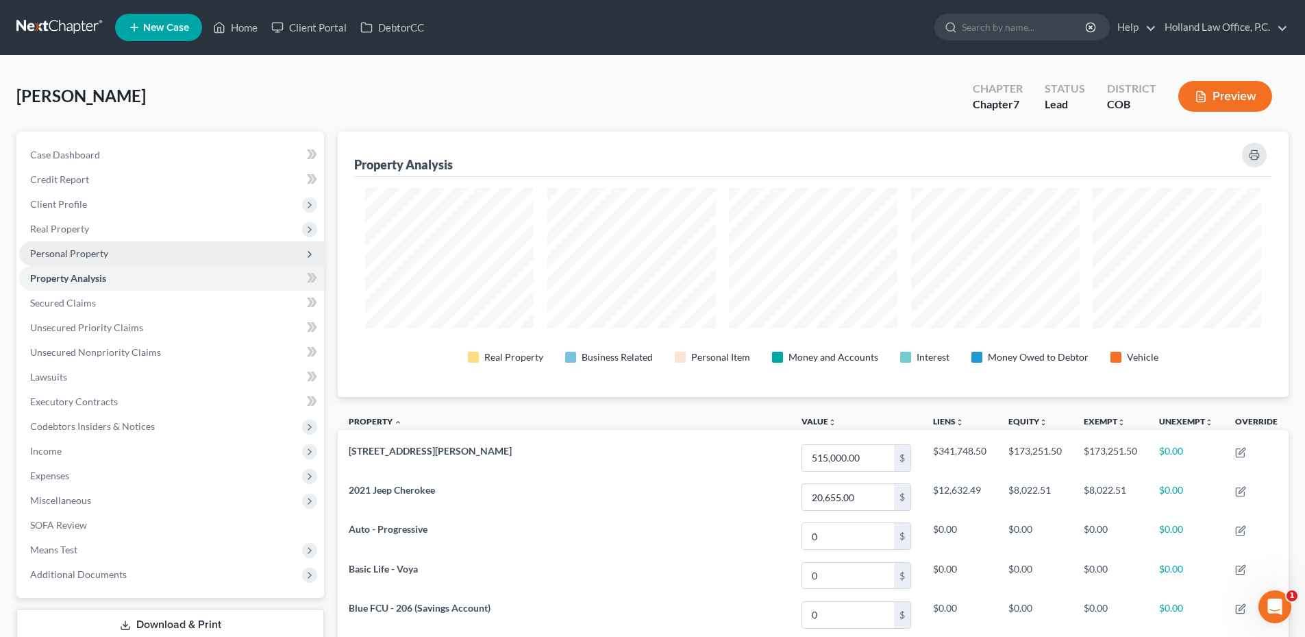
click at [99, 258] on span "Personal Property" at bounding box center [69, 253] width 78 height 12
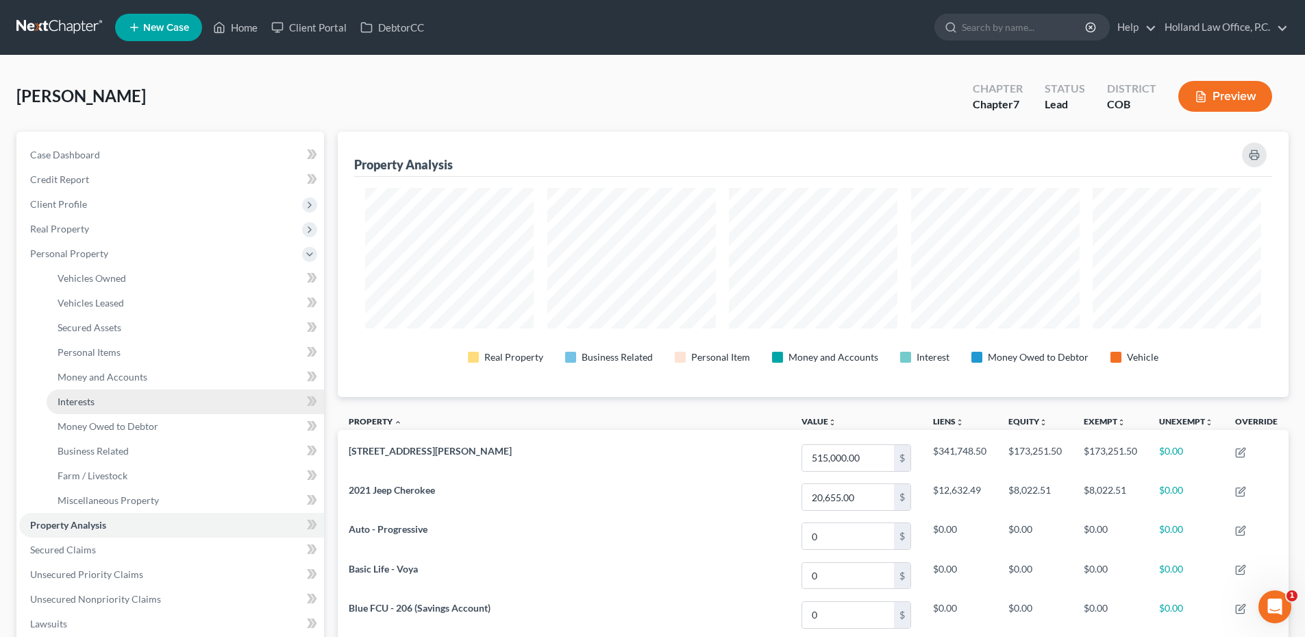
click at [101, 389] on link "Interests" at bounding box center [186, 401] width 278 height 25
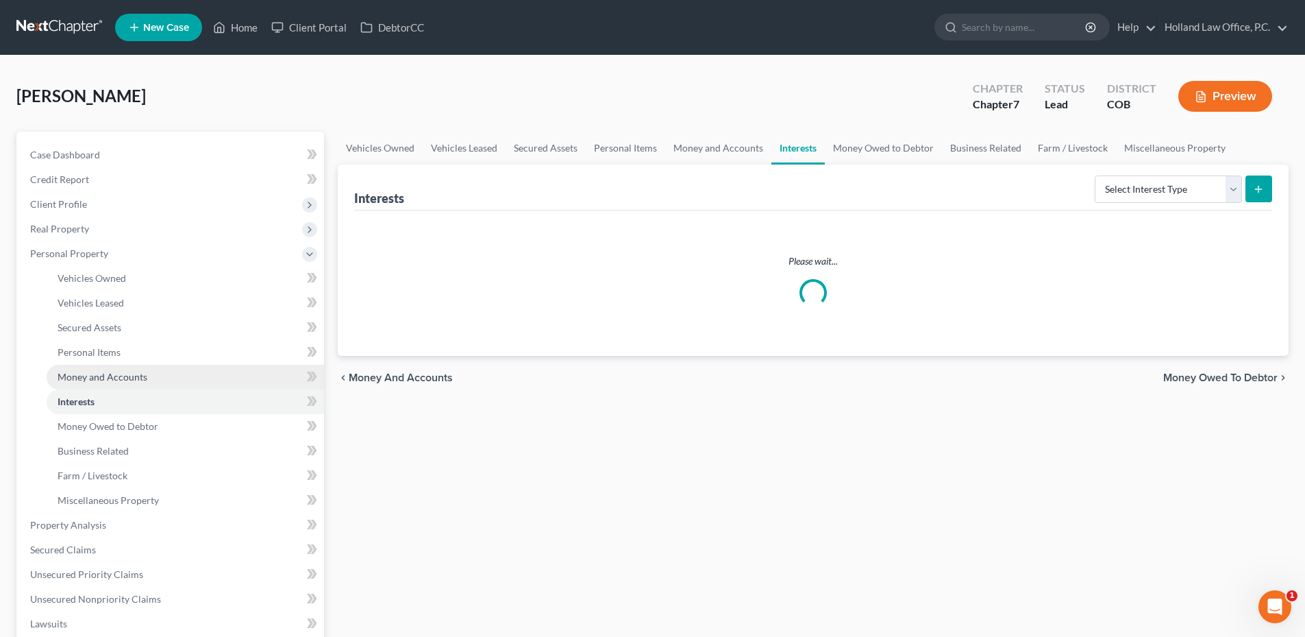
click at [106, 378] on span "Money and Accounts" at bounding box center [103, 377] width 90 height 12
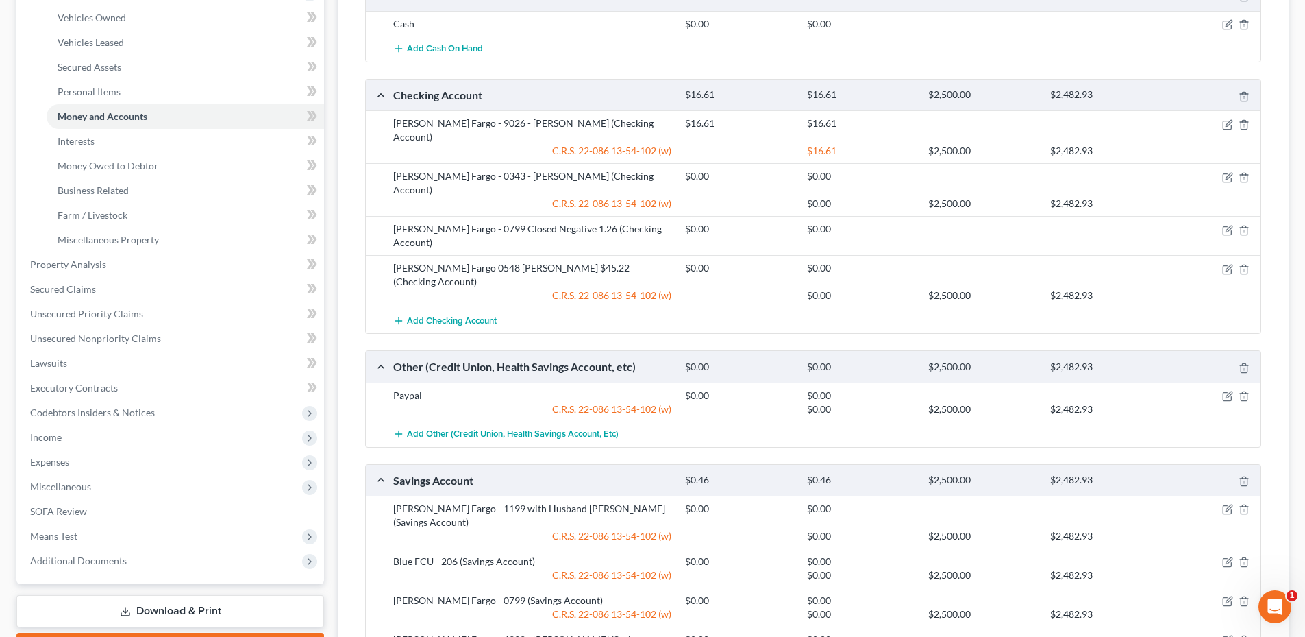
scroll to position [274, 0]
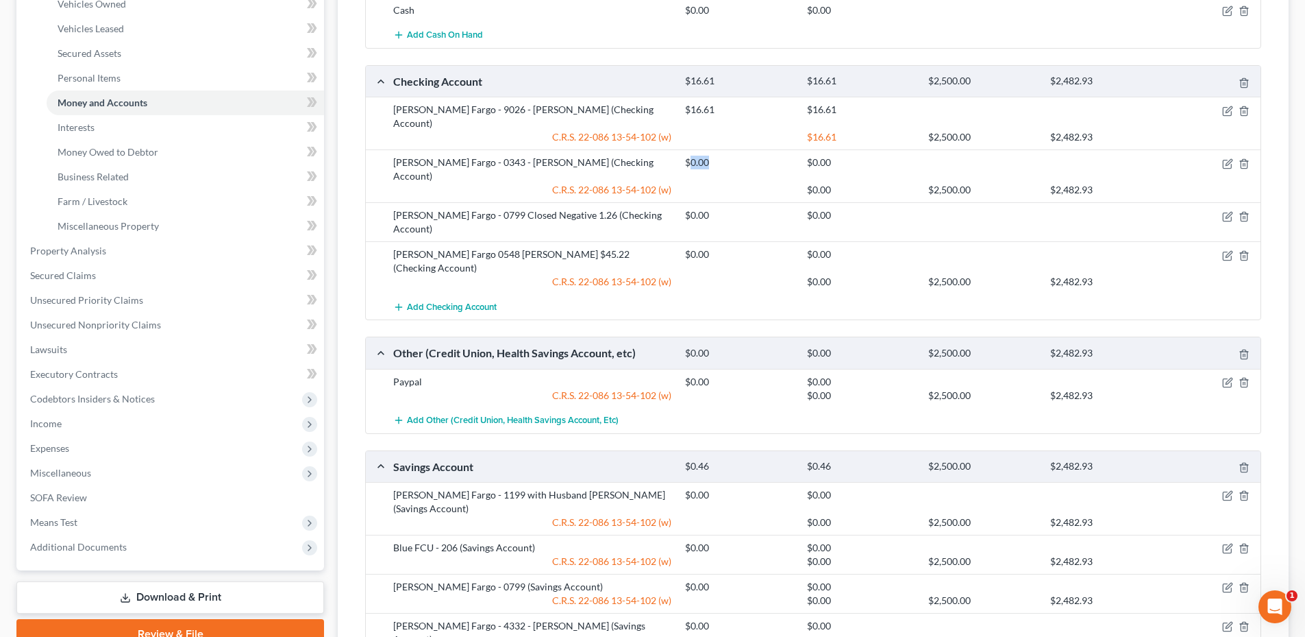
drag, startPoint x: 692, startPoint y: 145, endPoint x: 784, endPoint y: 149, distance: 91.9
click at [784, 156] on div "$0.00" at bounding box center [738, 163] width 121 height 14
click at [779, 156] on div "$0.00" at bounding box center [738, 163] width 121 height 14
drag, startPoint x: 685, startPoint y: 214, endPoint x: 731, endPoint y: 214, distance: 45.2
click at [728, 247] on div "$0.00" at bounding box center [738, 254] width 121 height 14
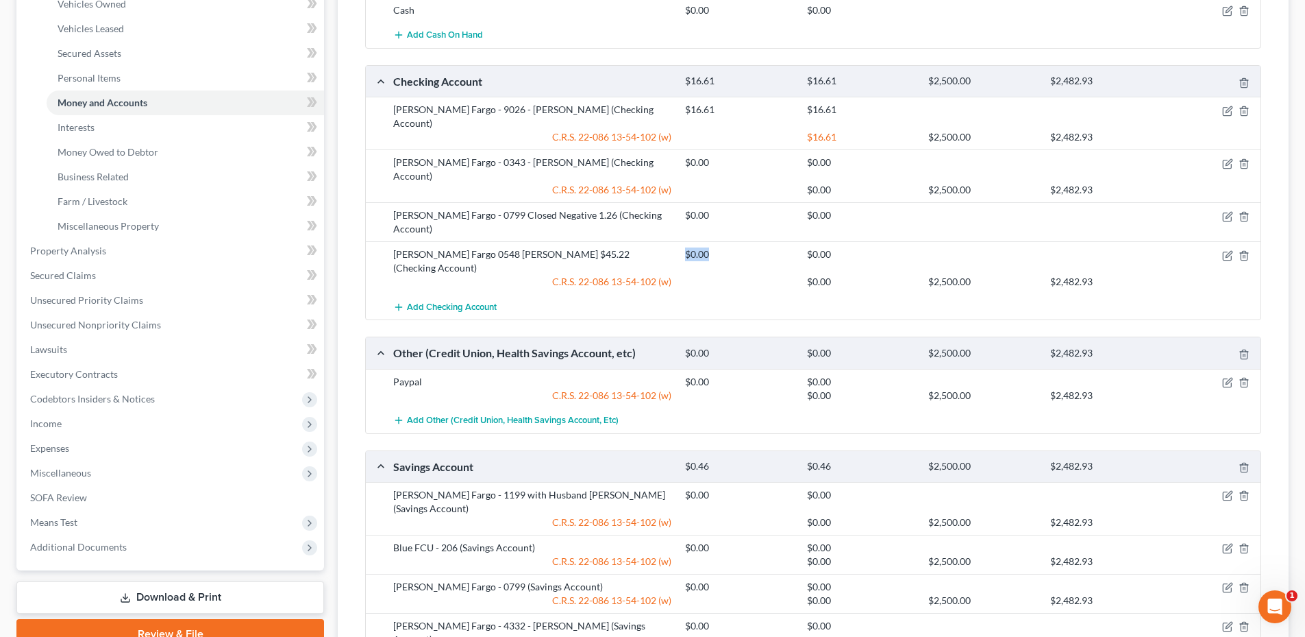
click at [731, 247] on div "$0.00" at bounding box center [738, 254] width 121 height 14
click at [1230, 251] on icon "button" at bounding box center [1229, 254] width 6 height 6
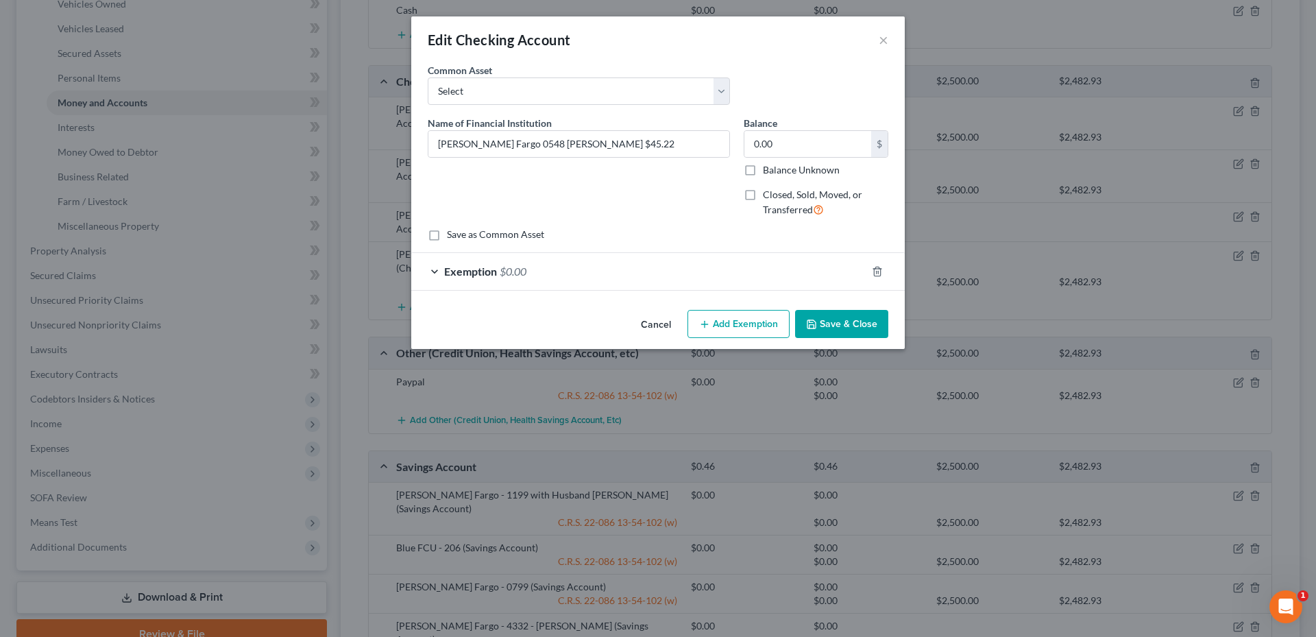
click at [763, 197] on label "Closed, Sold, Moved, or Transferred" at bounding box center [825, 202] width 125 height 29
click at [768, 197] on input "Closed, Sold, Moved, or Transferred" at bounding box center [772, 192] width 9 height 9
checkbox input "true"
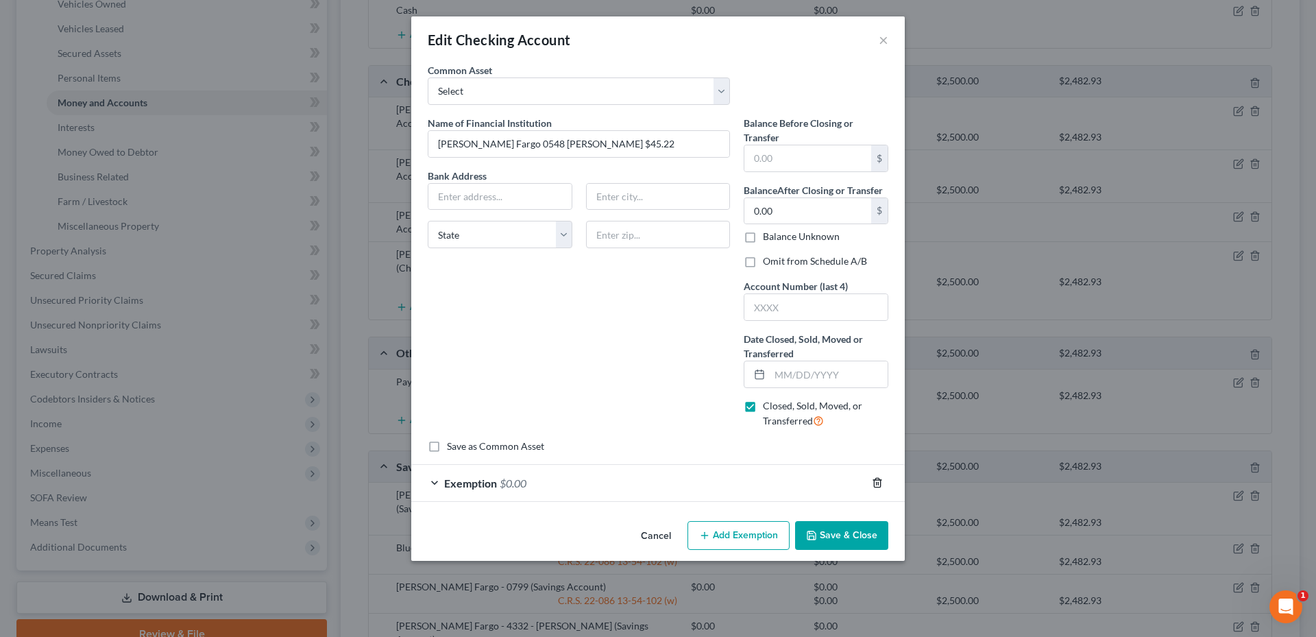
click at [880, 483] on icon "button" at bounding box center [877, 482] width 6 height 9
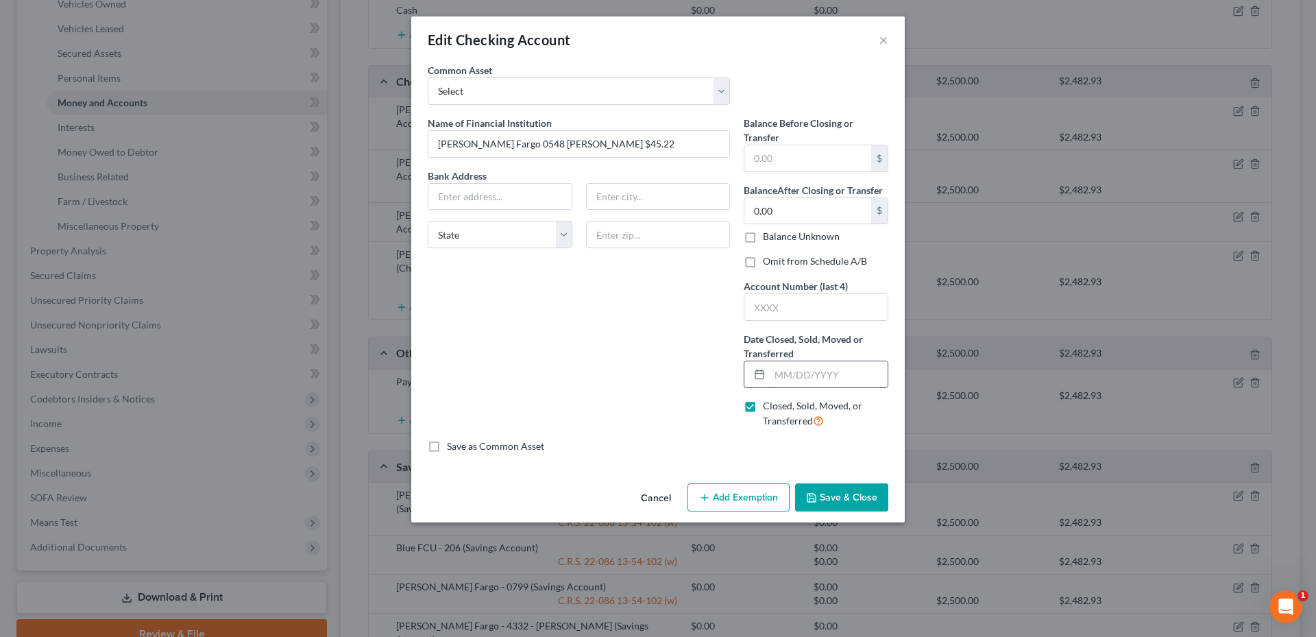
click at [815, 371] on input "text" at bounding box center [829, 374] width 118 height 26
click at [802, 161] on input "text" at bounding box center [807, 158] width 127 height 26
type input "0.00"
click at [768, 261] on label "Omit from Schedule A/B" at bounding box center [815, 261] width 104 height 14
click at [768, 261] on input "Omit from Schedule A/B" at bounding box center [772, 258] width 9 height 9
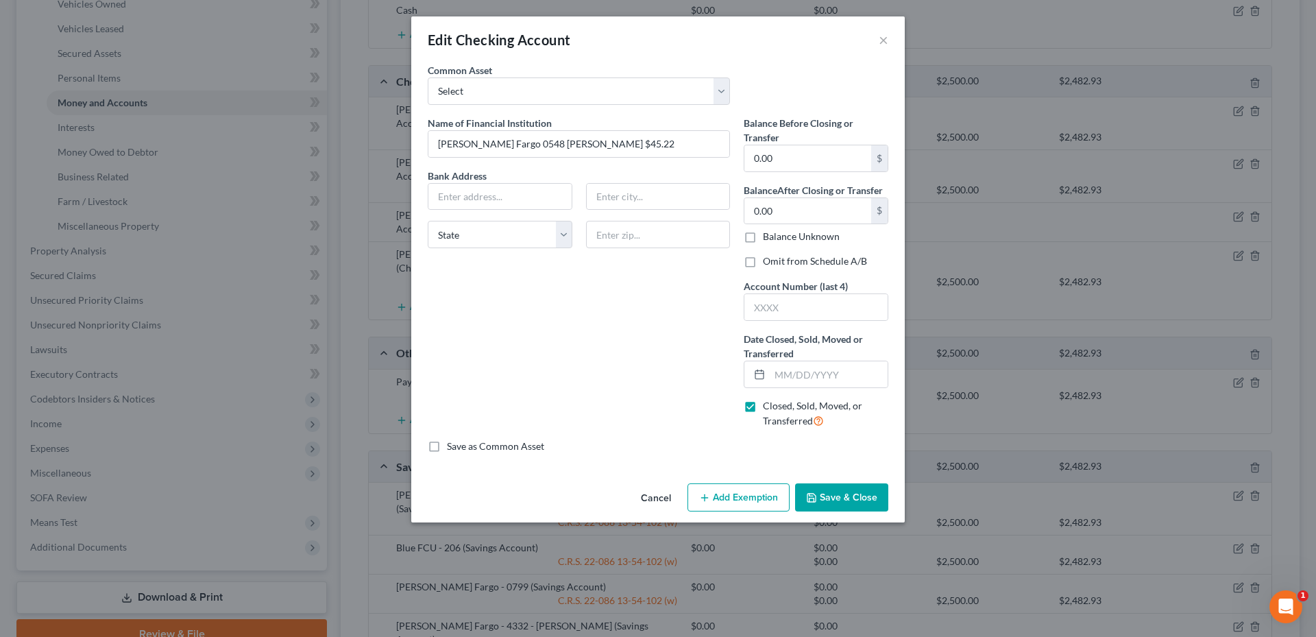
checkbox input "true"
click at [765, 307] on input "text" at bounding box center [815, 307] width 143 height 26
type input "0548"
click at [822, 379] on input "text" at bounding box center [829, 374] width 118 height 26
click at [524, 147] on input "[PERSON_NAME] Fargo 0548 [PERSON_NAME] $45.22" at bounding box center [578, 144] width 301 height 26
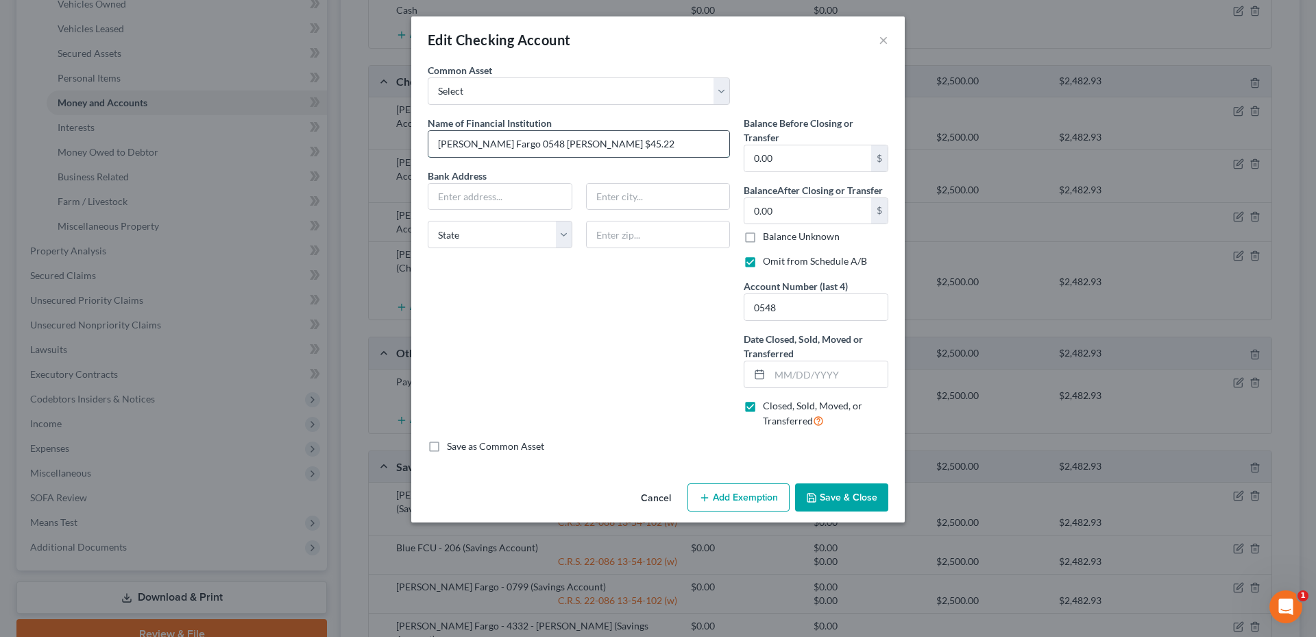
click at [524, 147] on input "[PERSON_NAME] Fargo 0548 [PERSON_NAME] $45.22" at bounding box center [578, 144] width 301 height 26
type input "[PERSON_NAME] Fargo 0548 Negative $45.22"
click at [796, 381] on input "text" at bounding box center [829, 374] width 118 height 26
click at [512, 197] on input "text" at bounding box center [499, 197] width 143 height 26
click at [511, 197] on input "text" at bounding box center [499, 197] width 143 height 26
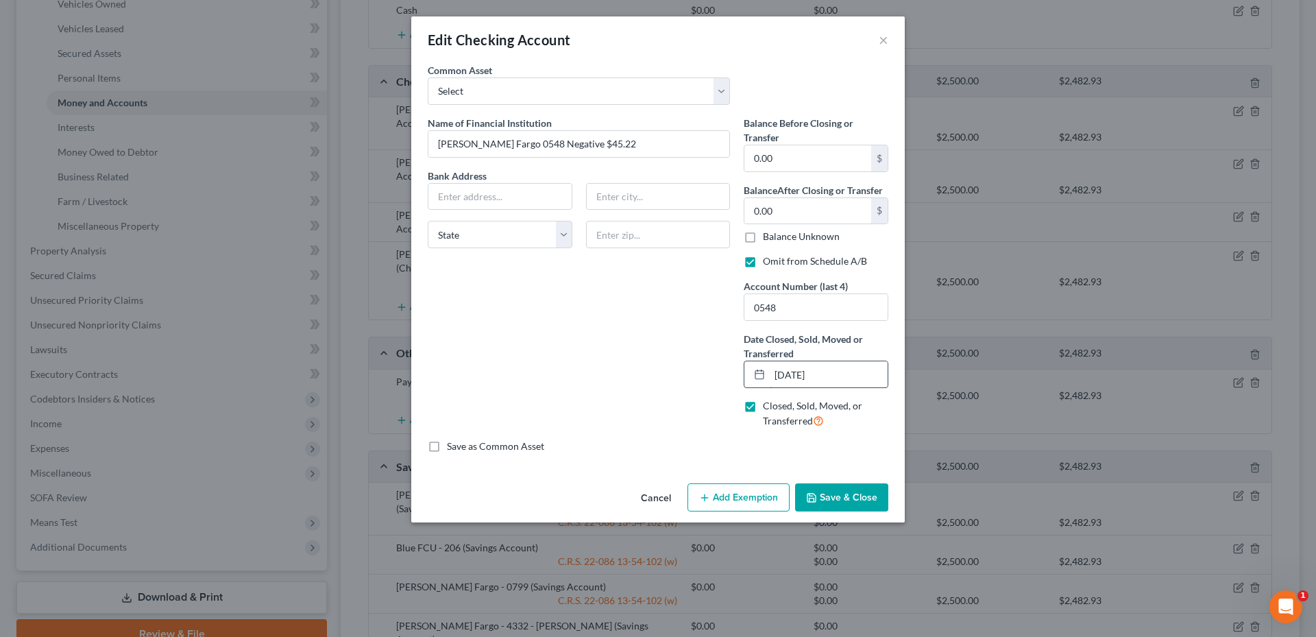
click at [797, 375] on input "[DATE]" at bounding box center [829, 374] width 118 height 26
click at [805, 371] on input "[DATE]" at bounding box center [829, 374] width 118 height 26
click at [798, 376] on input "[DATE]" at bounding box center [829, 374] width 118 height 26
type input "[DATE]"
click at [516, 191] on input "text" at bounding box center [499, 197] width 143 height 26
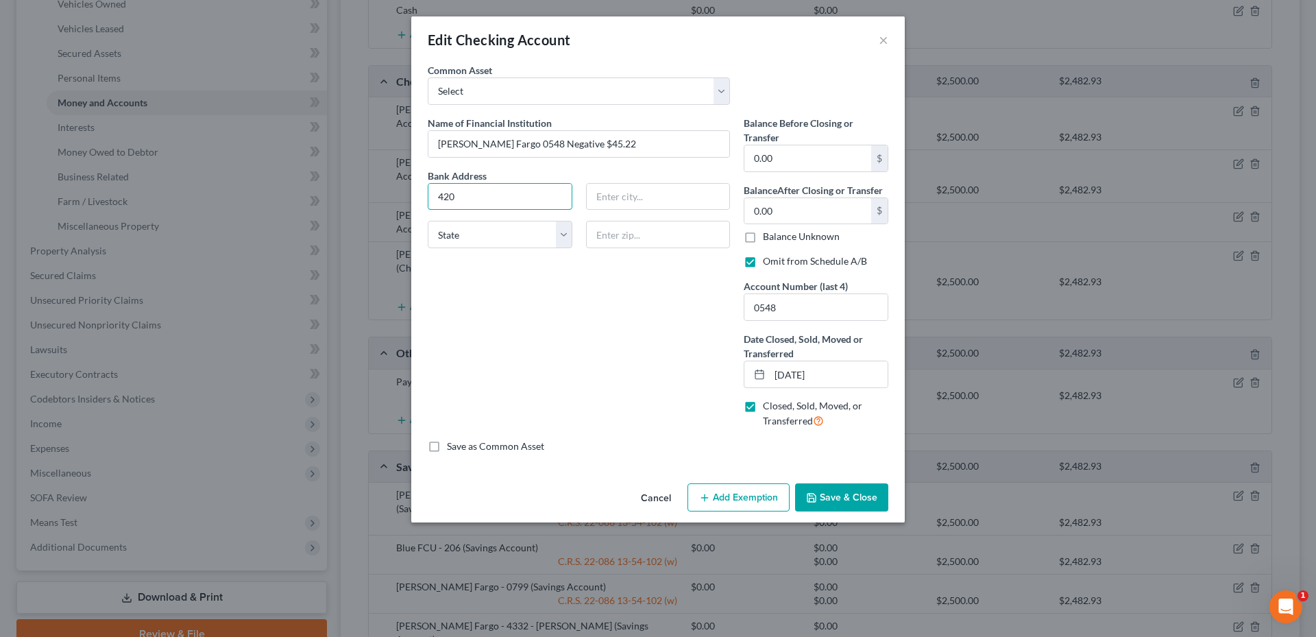
drag, startPoint x: 524, startPoint y: 196, endPoint x: 412, endPoint y: 193, distance: 112.4
click at [410, 194] on div "Edit Checking Account × An exemption set must first be selected from the Filing…" at bounding box center [658, 318] width 1316 height 637
type input "PO Box 3488"
type input "97208"
type input "[GEOGRAPHIC_DATA]"
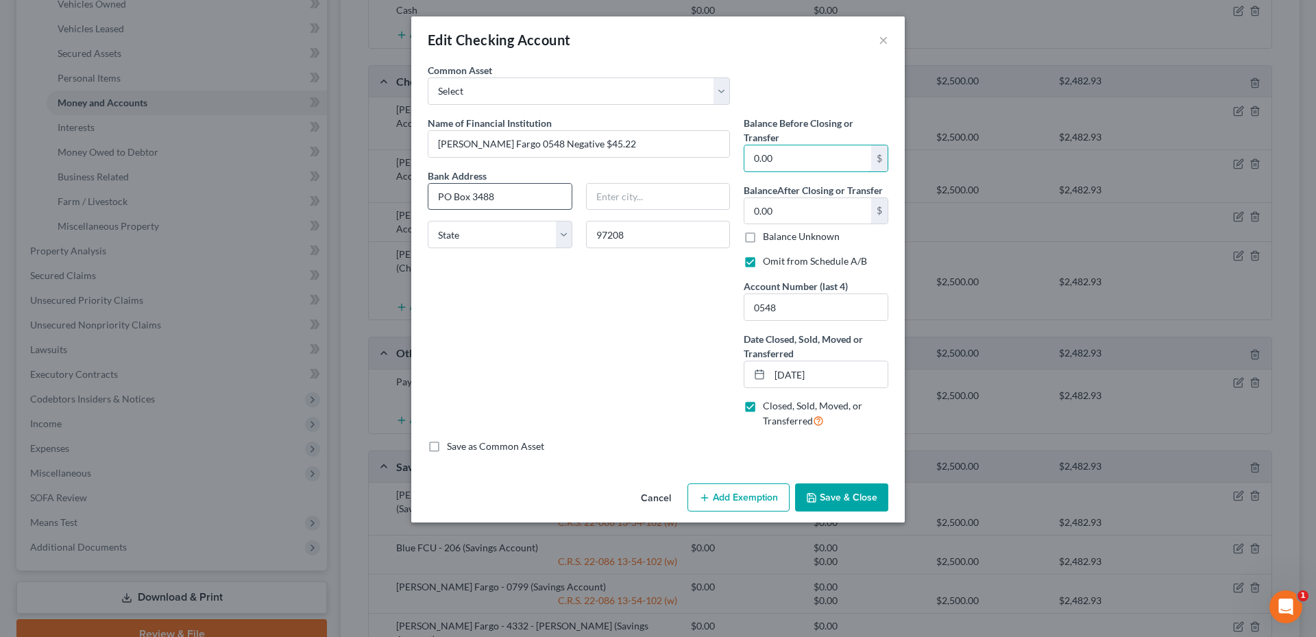
select select "38"
click at [853, 495] on button "Save & Close" at bounding box center [841, 497] width 93 height 29
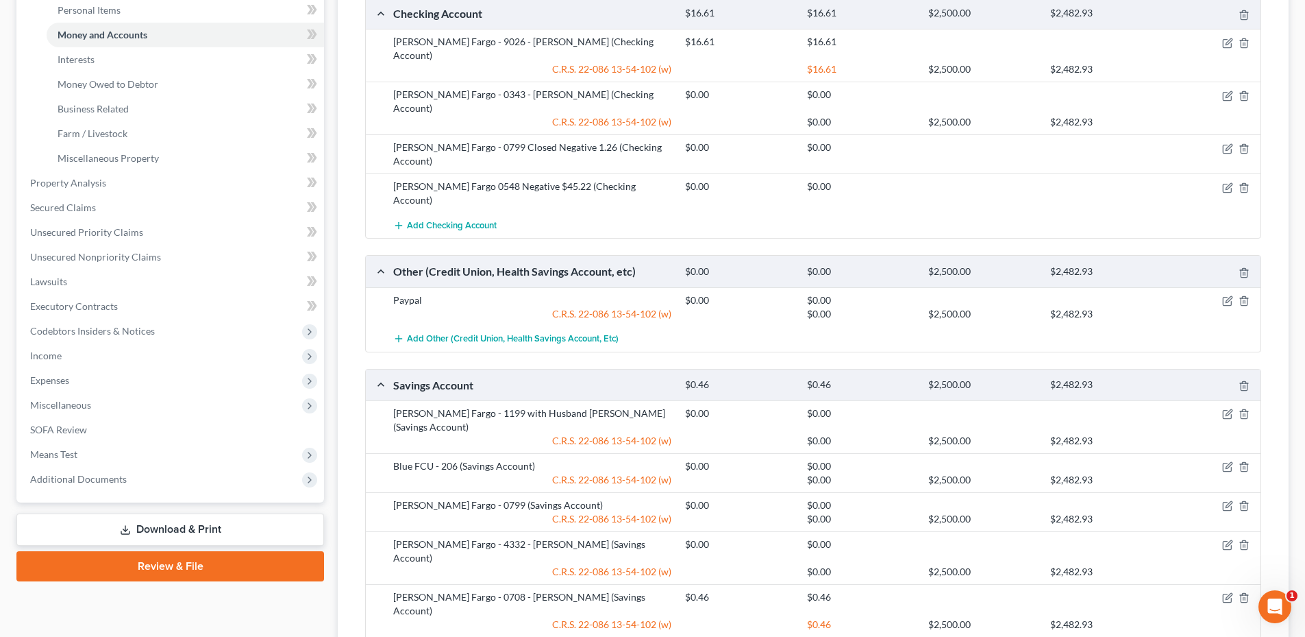
scroll to position [343, 0]
click at [1249, 295] on icon "button" at bounding box center [1244, 300] width 11 height 11
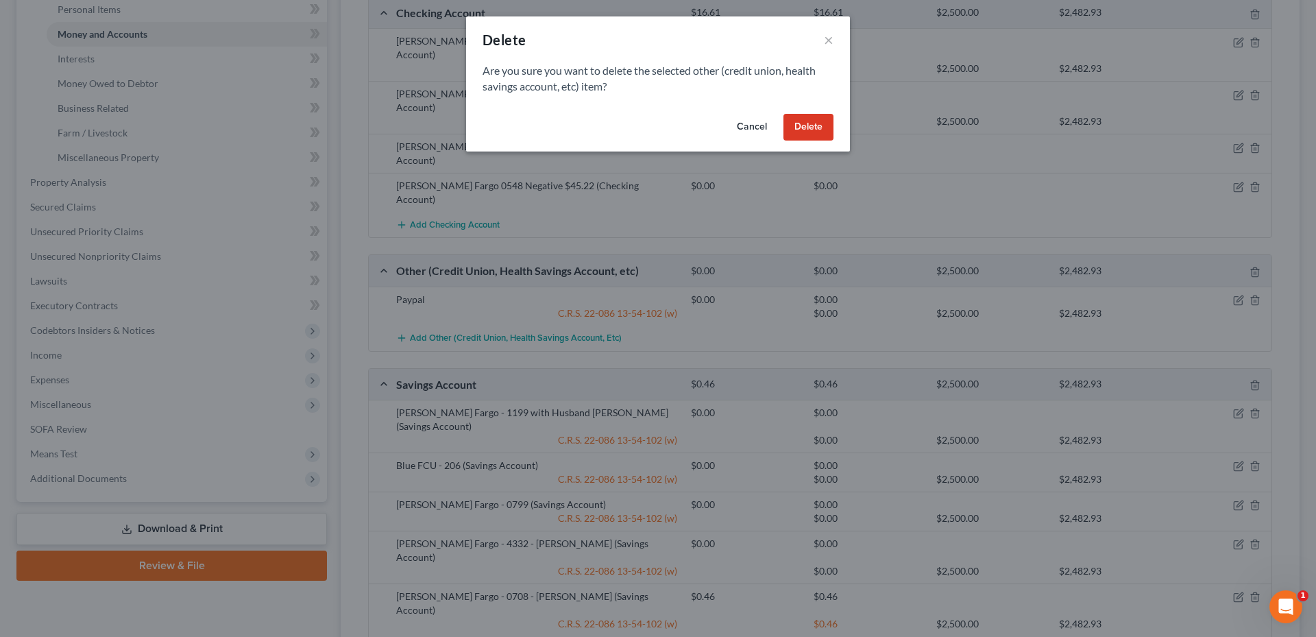
click at [801, 135] on button "Delete" at bounding box center [808, 127] width 50 height 27
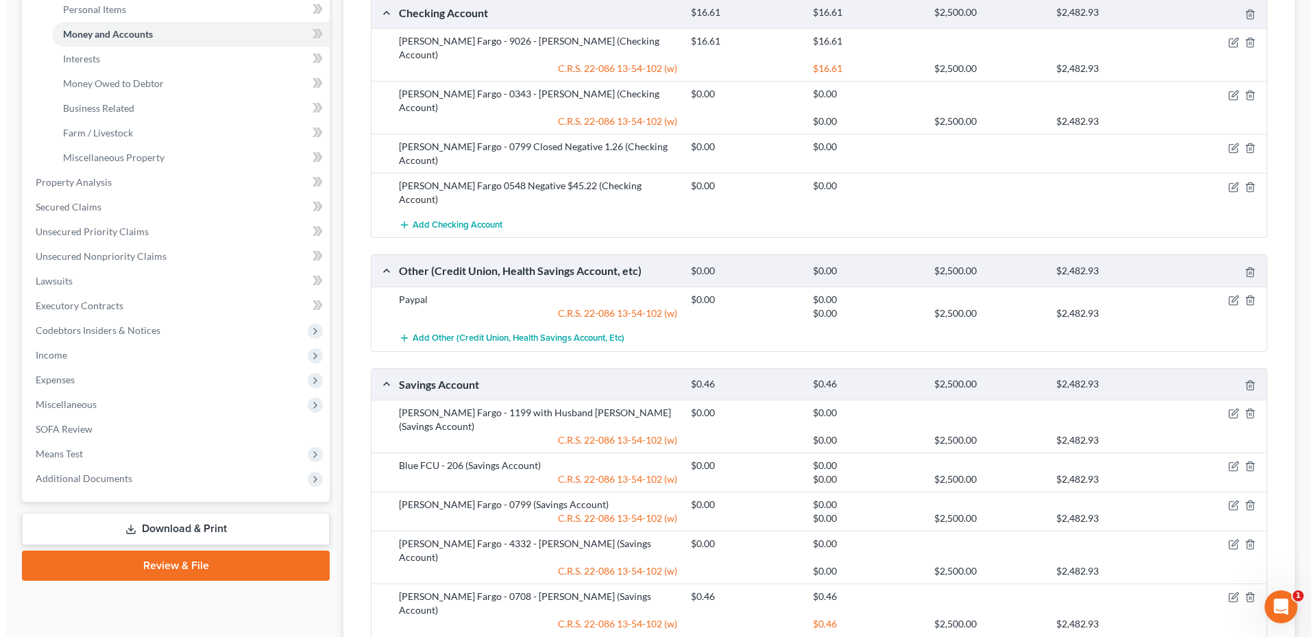
scroll to position [339, 0]
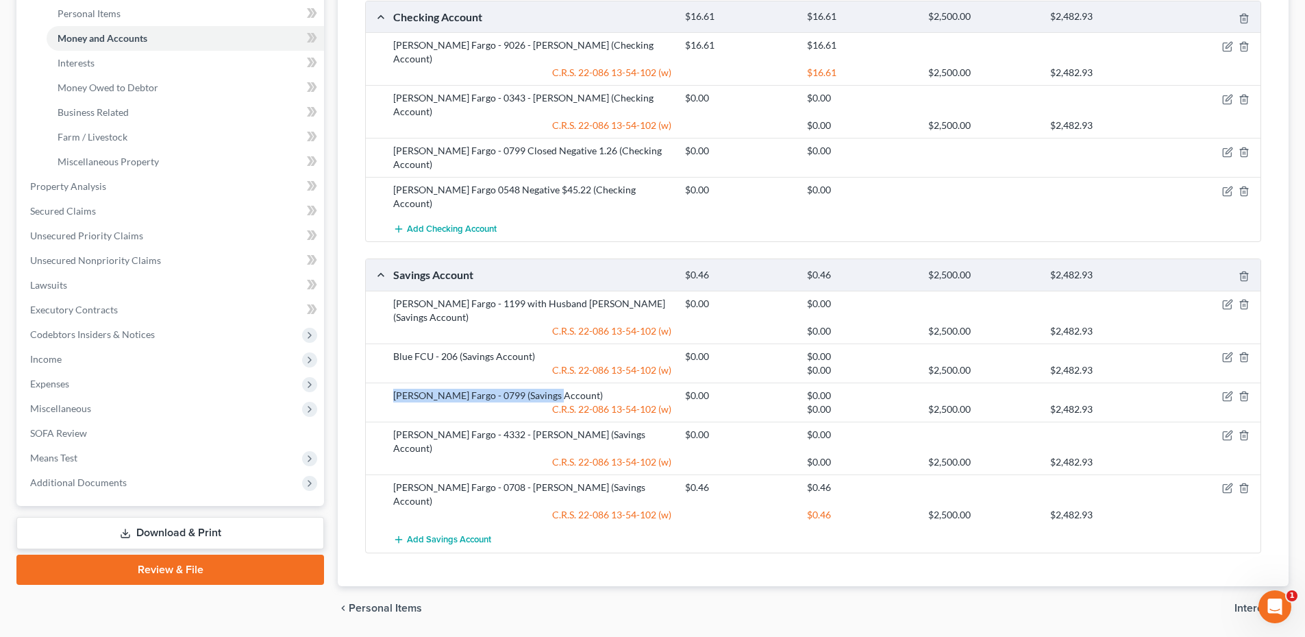
drag, startPoint x: 385, startPoint y: 328, endPoint x: 575, endPoint y: 331, distance: 189.9
click at [575, 382] on div "[PERSON_NAME] Fargo - 0799 (Savings Account) $0.00 $0.00 C.R.S. [FINANCIAL_ID]-…" at bounding box center [813, 401] width 895 height 39
click at [575, 389] on div "[PERSON_NAME] Fargo - 0799 (Savings Account)" at bounding box center [533, 396] width 292 height 14
click at [1227, 391] on icon "button" at bounding box center [1229, 394] width 6 height 6
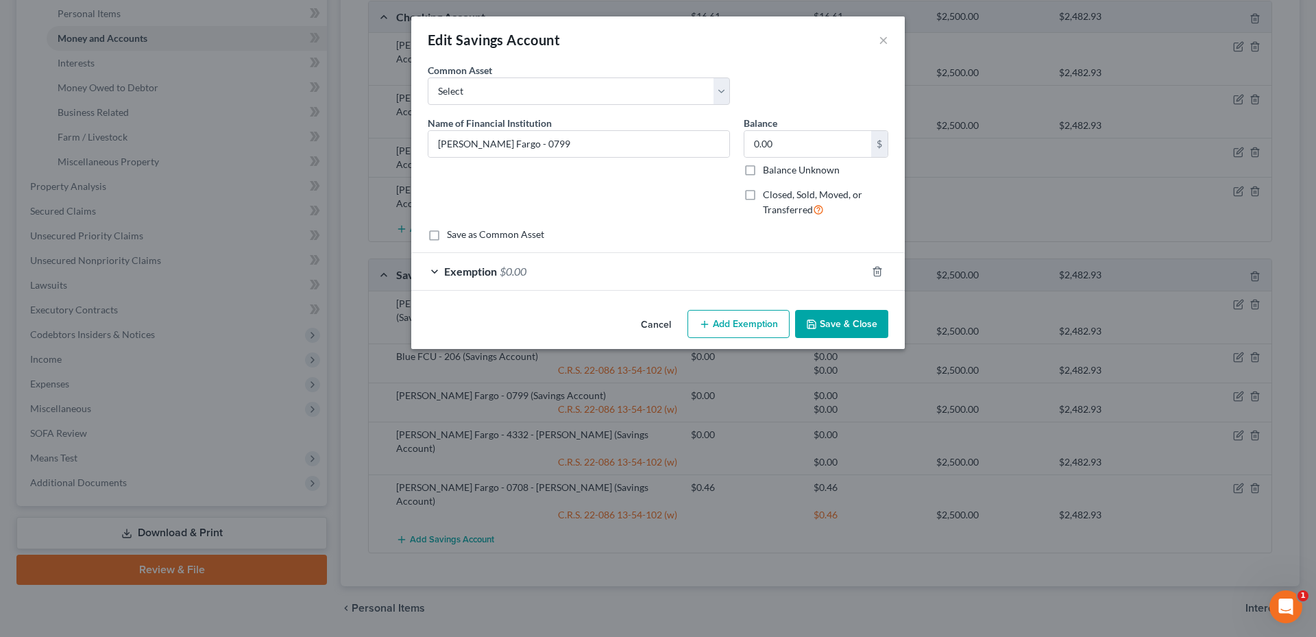
click at [763, 193] on label "Closed, Sold, Moved, or Transferred" at bounding box center [825, 202] width 125 height 29
click at [768, 193] on input "Closed, Sold, Moved, or Transferred" at bounding box center [772, 192] width 9 height 9
checkbox input "true"
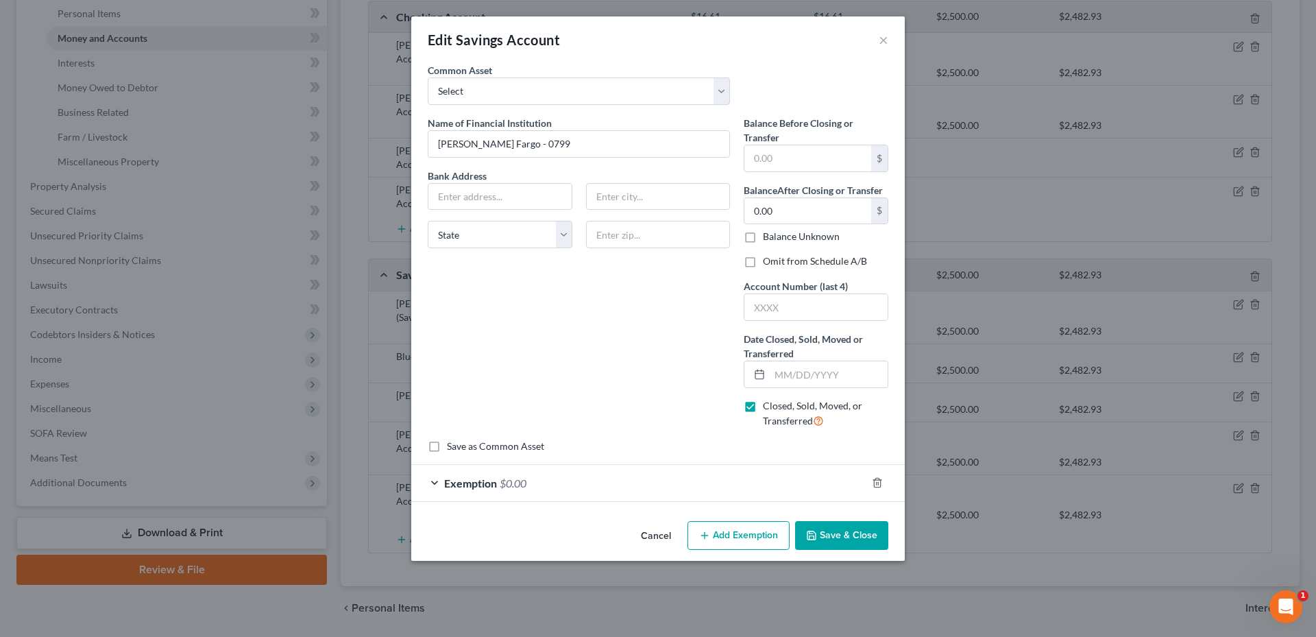
click at [763, 261] on label "Omit from Schedule A/B" at bounding box center [815, 261] width 104 height 14
click at [768, 261] on input "Omit from Schedule A/B" at bounding box center [772, 258] width 9 height 9
checkbox input "true"
click at [752, 299] on input "text" at bounding box center [815, 307] width 143 height 26
type input "0799"
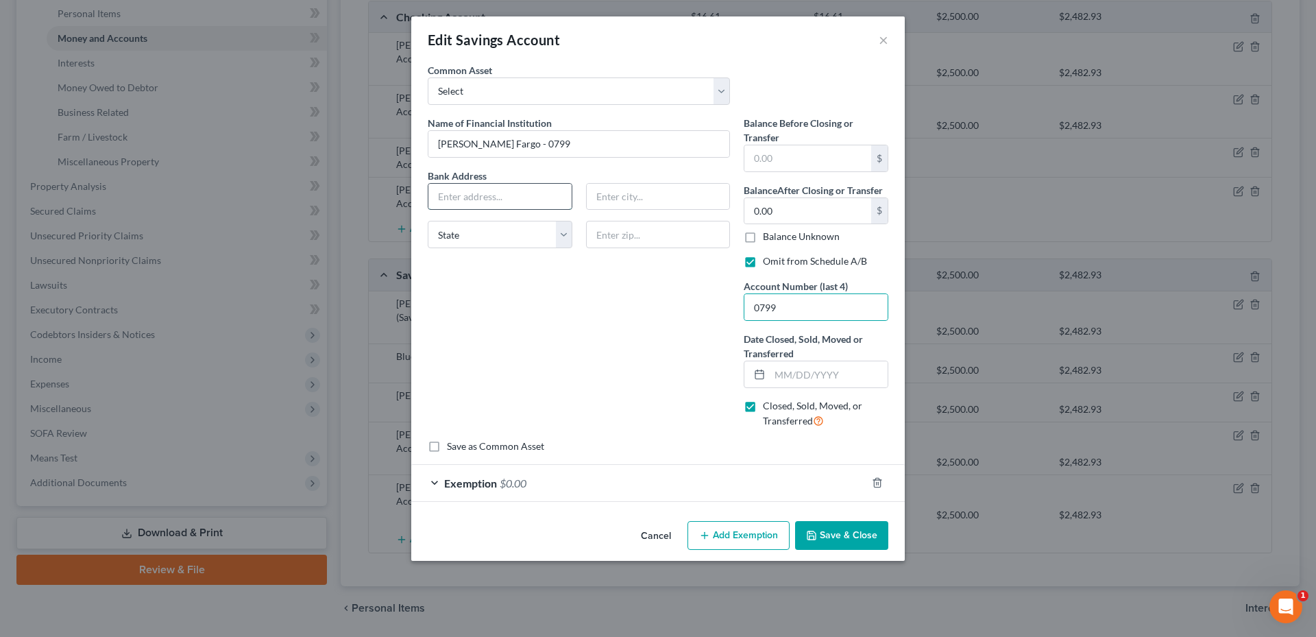
click at [487, 193] on input "text" at bounding box center [499, 197] width 143 height 26
type input "PO Box 3488"
type input "[GEOGRAPHIC_DATA]"
select select "38"
type input "97208"
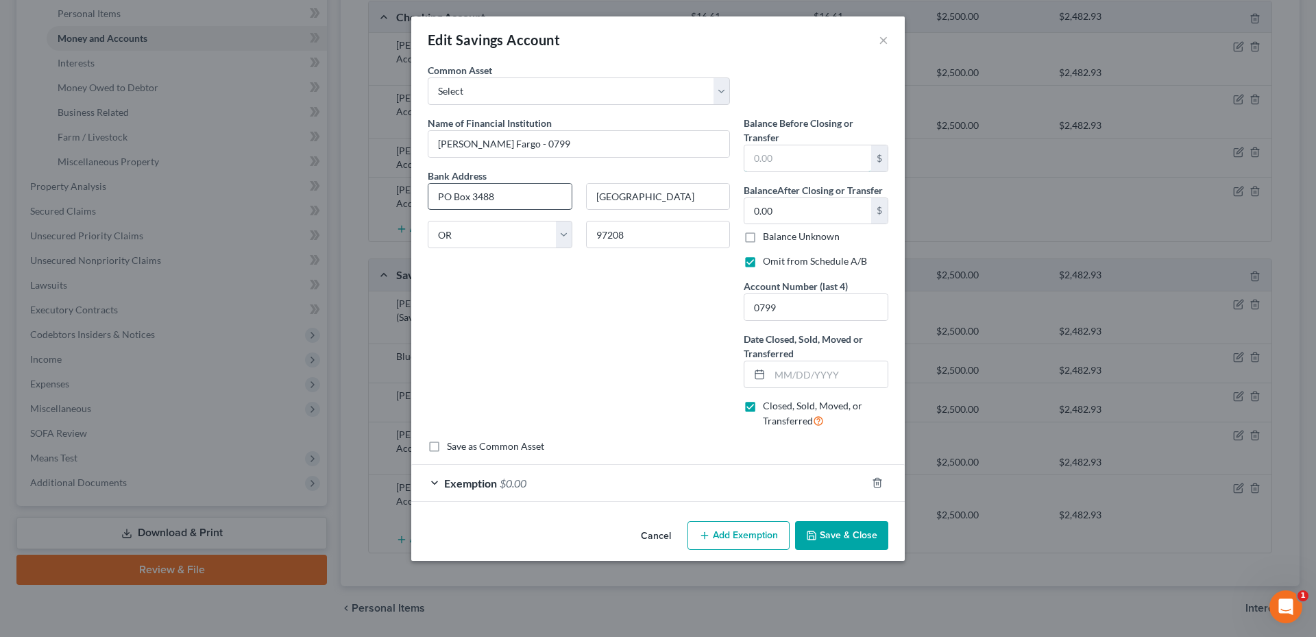
type input "0.00"
type input "[DATE]"
click at [885, 482] on div at bounding box center [885, 482] width 38 height 22
click at [878, 483] on line "button" at bounding box center [878, 483] width 0 height 3
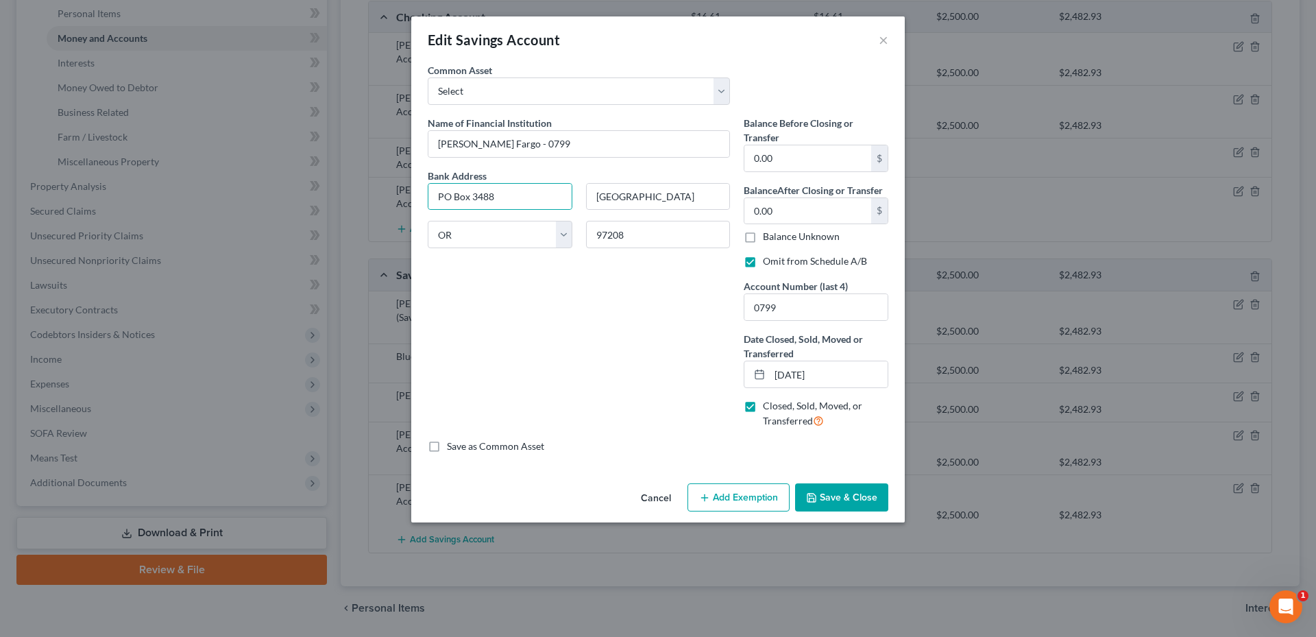
click at [860, 498] on button "Save & Close" at bounding box center [841, 497] width 93 height 29
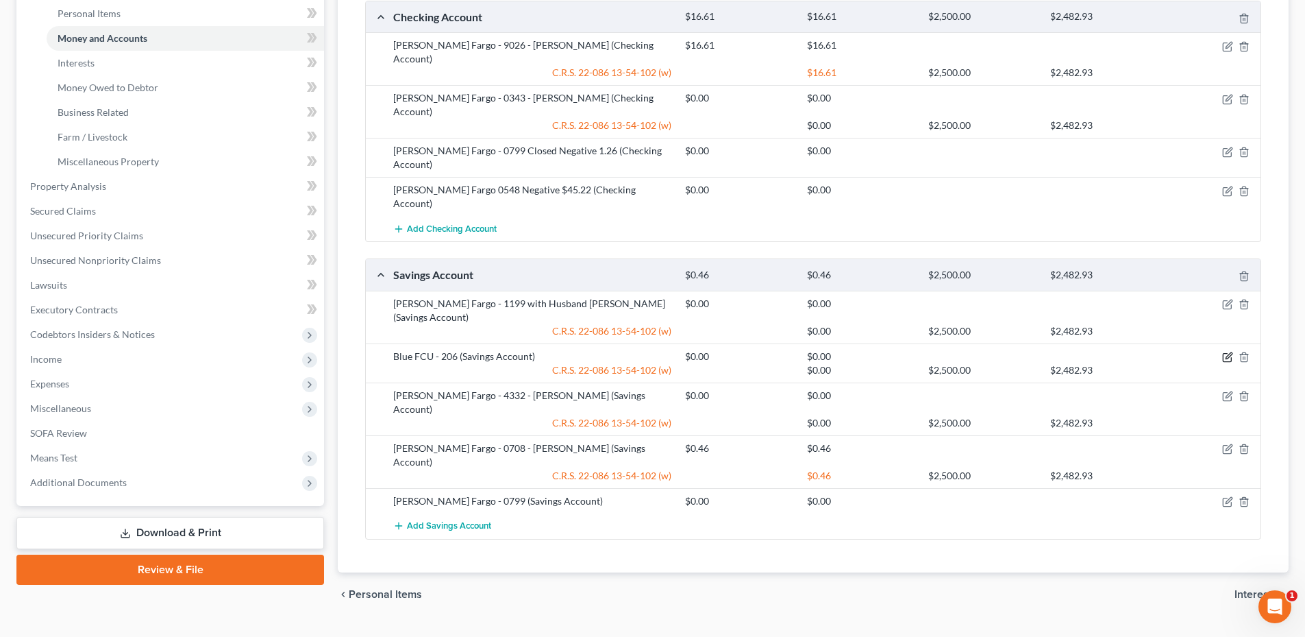
click at [1233, 352] on icon "button" at bounding box center [1228, 357] width 11 height 11
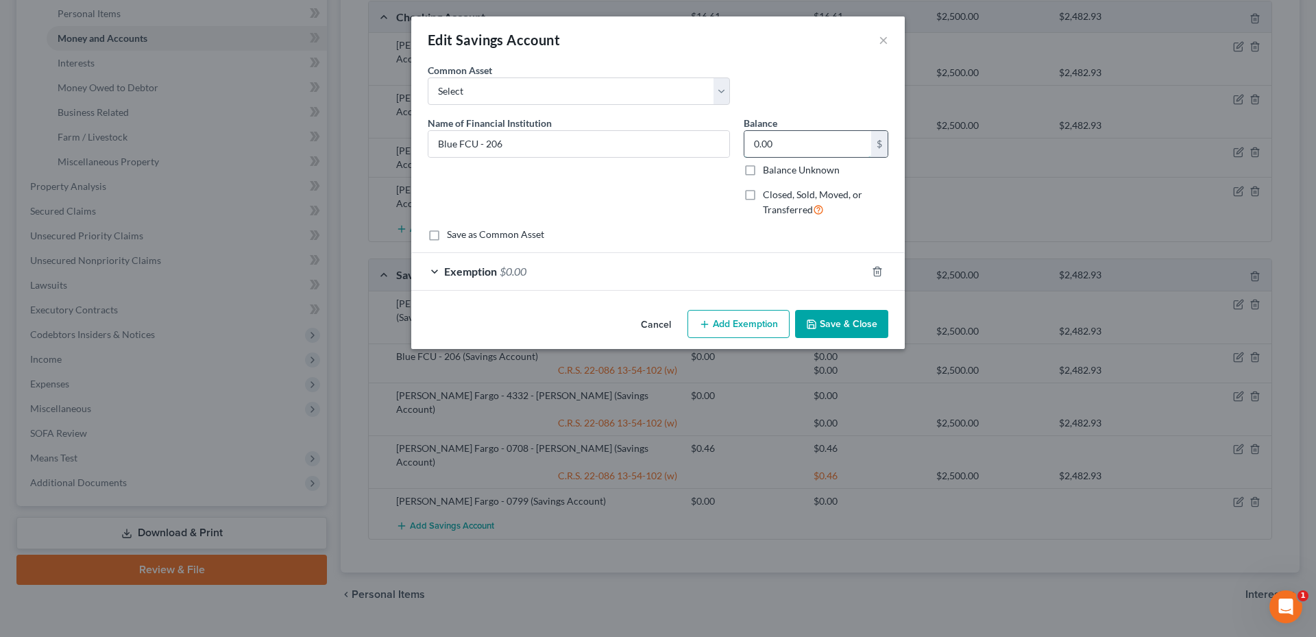
click at [822, 135] on input "0.00" at bounding box center [807, 144] width 127 height 26
type input "1.00"
click at [657, 265] on div "Exemption $0.00" at bounding box center [638, 271] width 455 height 36
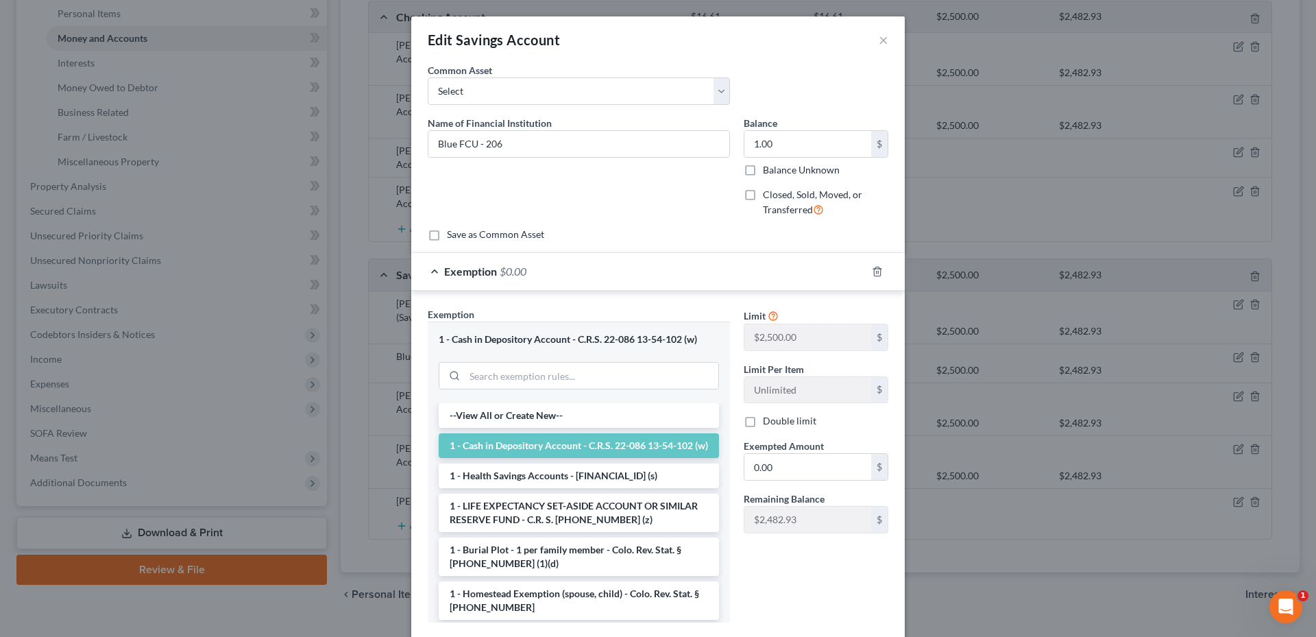
click at [818, 452] on span "Exempted Amount" at bounding box center [784, 446] width 80 height 12
click at [779, 468] on input "0.00" at bounding box center [807, 467] width 127 height 26
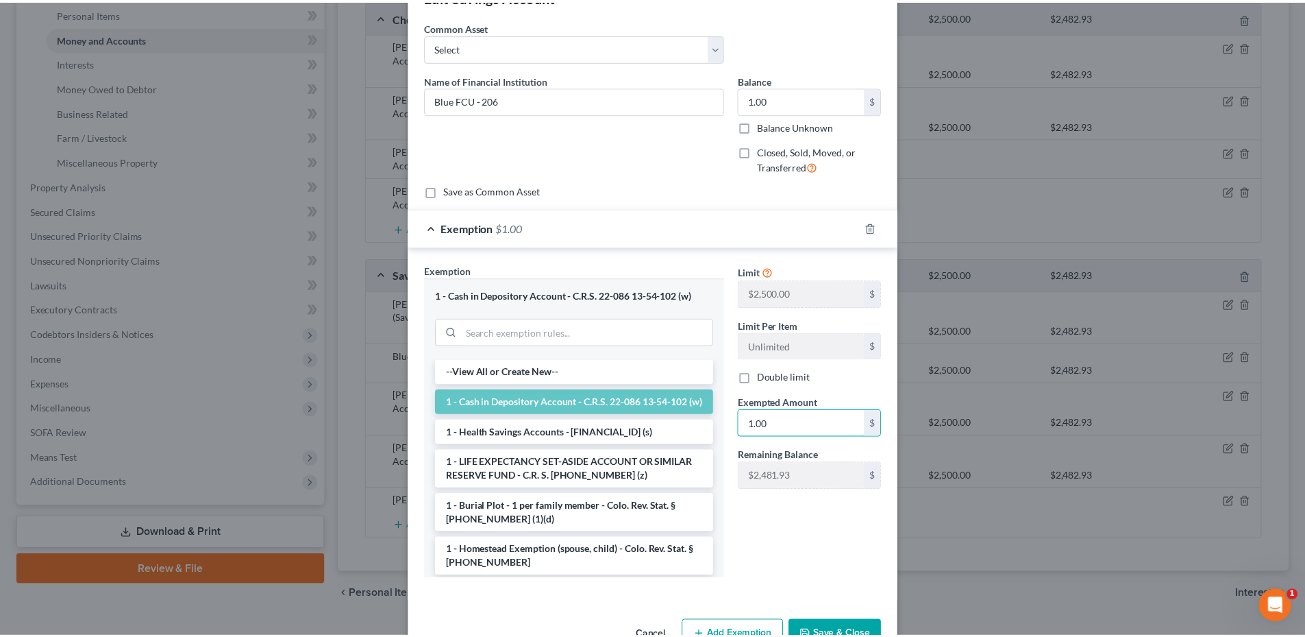
scroll to position [84, 0]
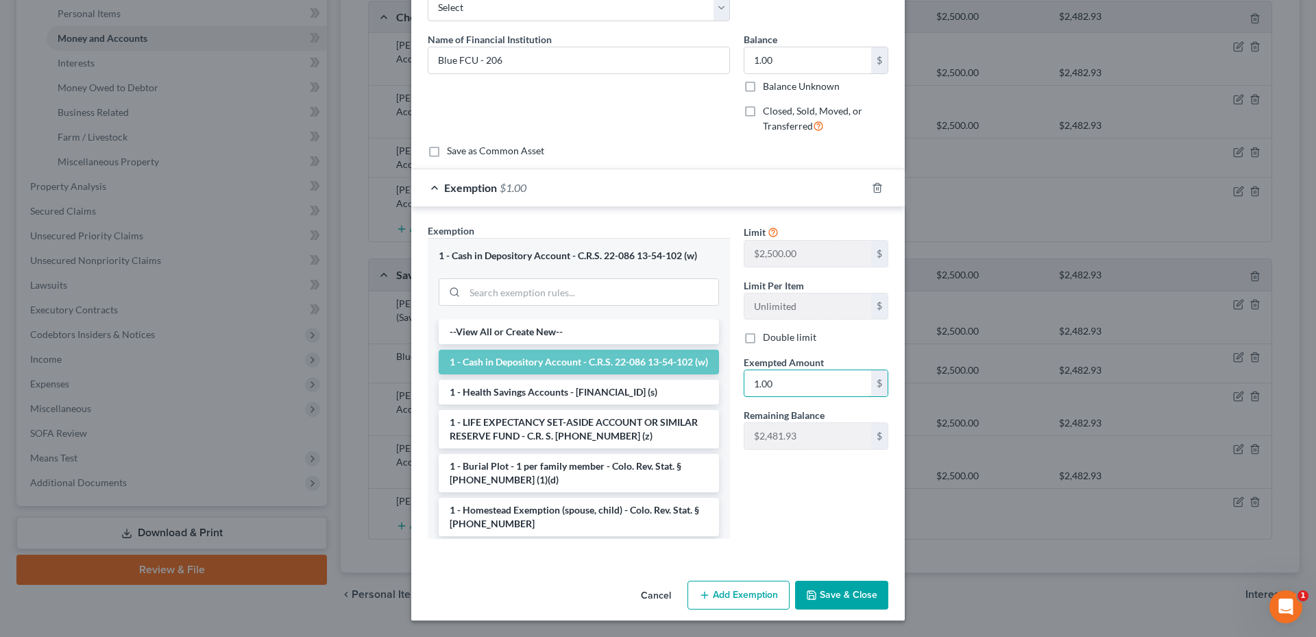
type input "1.00"
click at [824, 577] on div "Cancel Add Exemption Save & Close" at bounding box center [657, 597] width 493 height 45
click at [825, 579] on div "Cancel Add Exemption Save & Close" at bounding box center [657, 597] width 493 height 45
click at [823, 593] on button "Save & Close" at bounding box center [841, 594] width 93 height 29
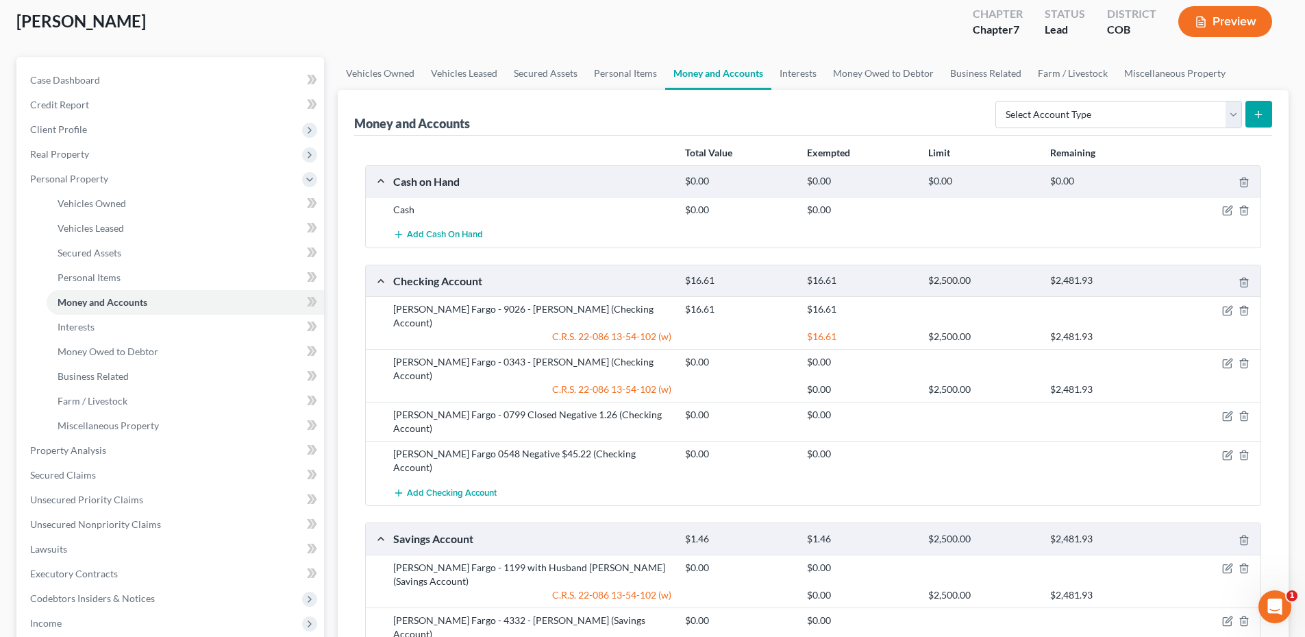
scroll to position [64, 0]
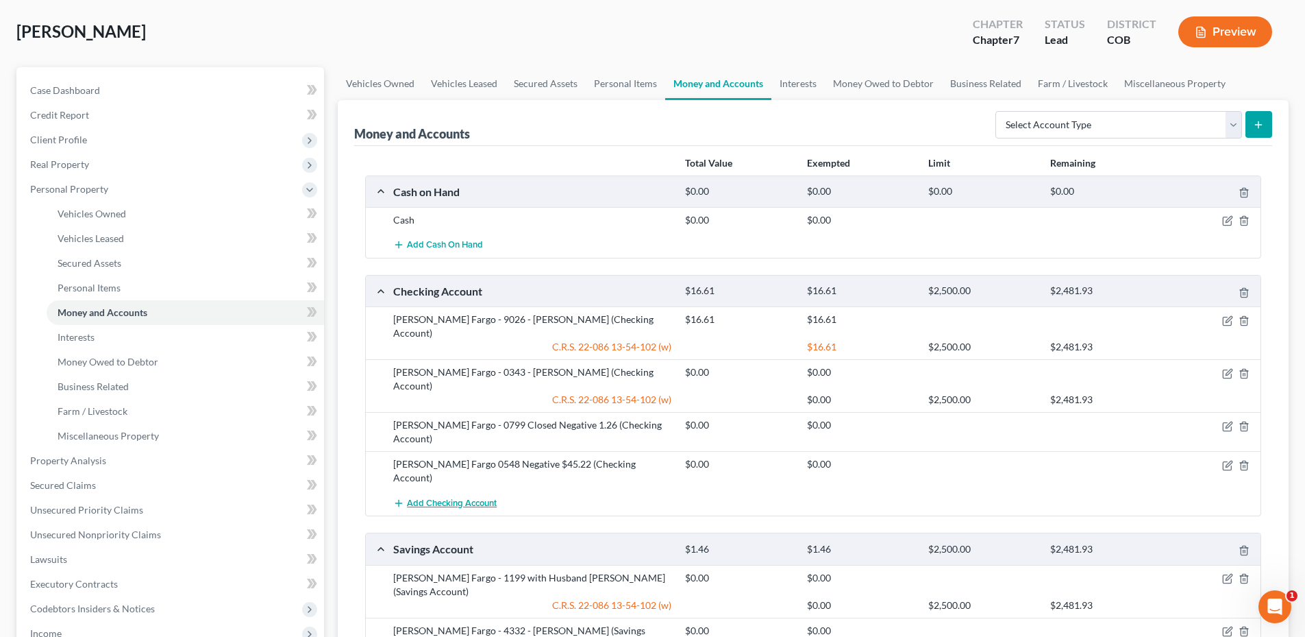
click at [469, 490] on button "Add Checking Account" at bounding box center [444, 502] width 103 height 25
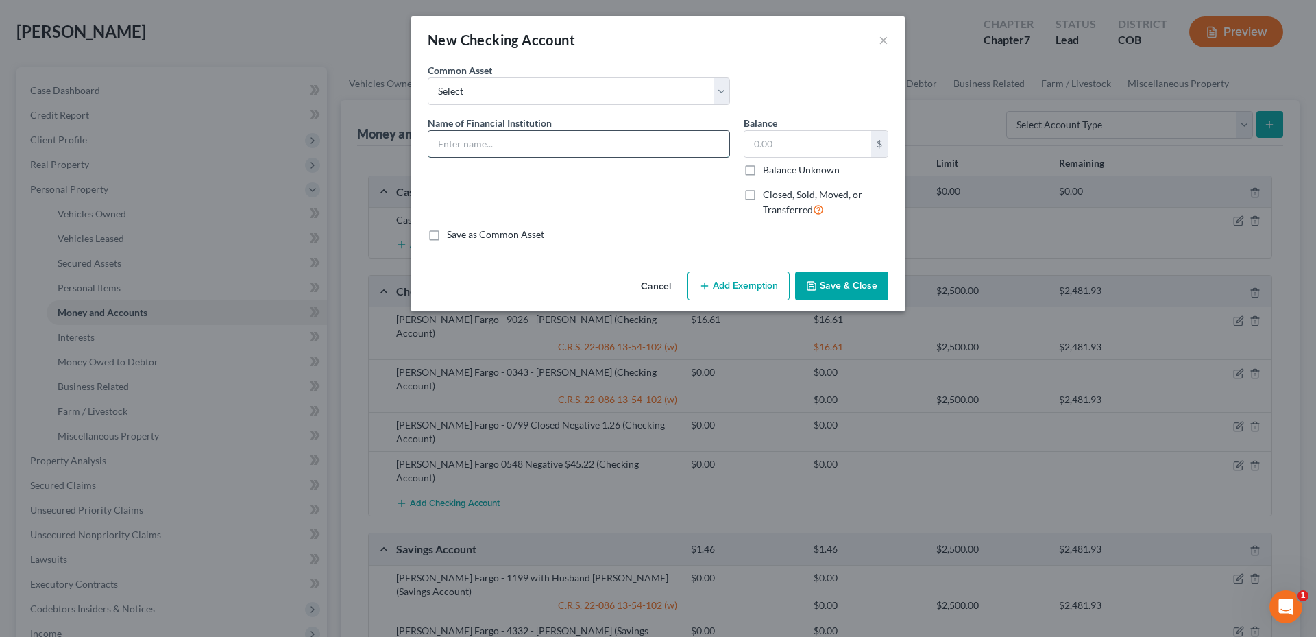
click at [541, 138] on input "text" at bounding box center [578, 144] width 301 height 26
click at [507, 146] on input "Blue 703" at bounding box center [578, 144] width 301 height 26
type input "Blue 206"
click at [773, 148] on input "text" at bounding box center [807, 144] width 127 height 26
click at [740, 276] on button "Add Exemption" at bounding box center [738, 285] width 102 height 29
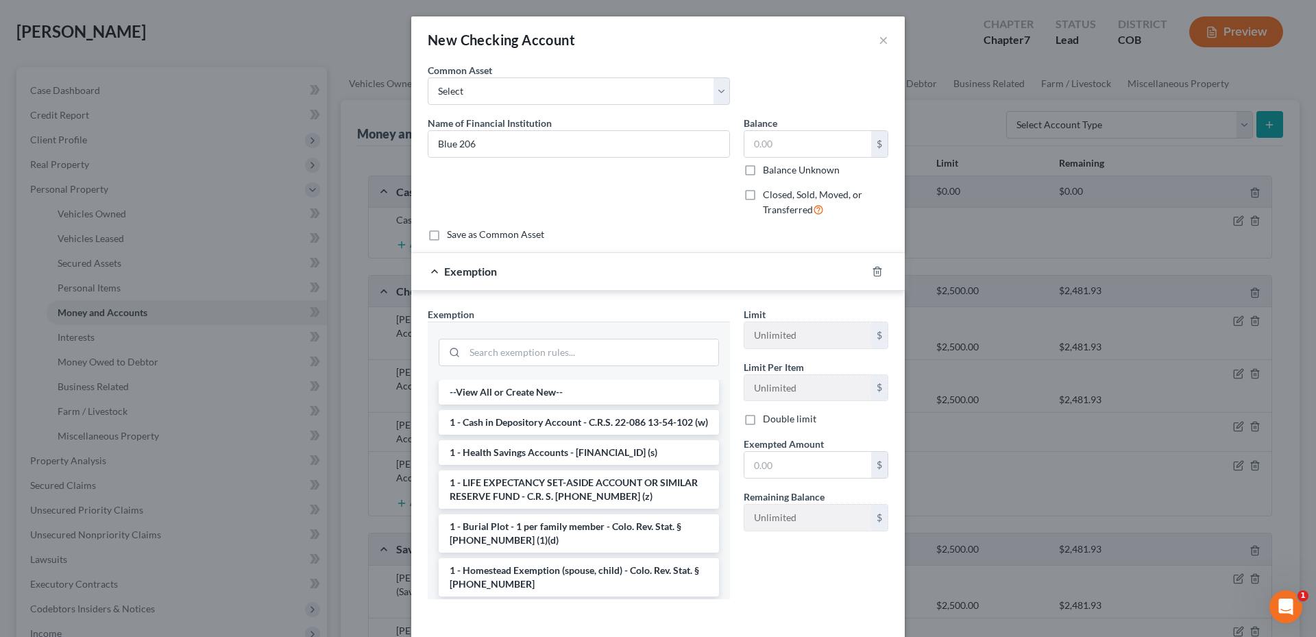
drag, startPoint x: 564, startPoint y: 424, endPoint x: 726, endPoint y: 402, distance: 163.2
click at [566, 423] on li "1 - Cash in Depository Account - C.R.S. 22-086 13-54-102 (w)" at bounding box center [579, 422] width 280 height 25
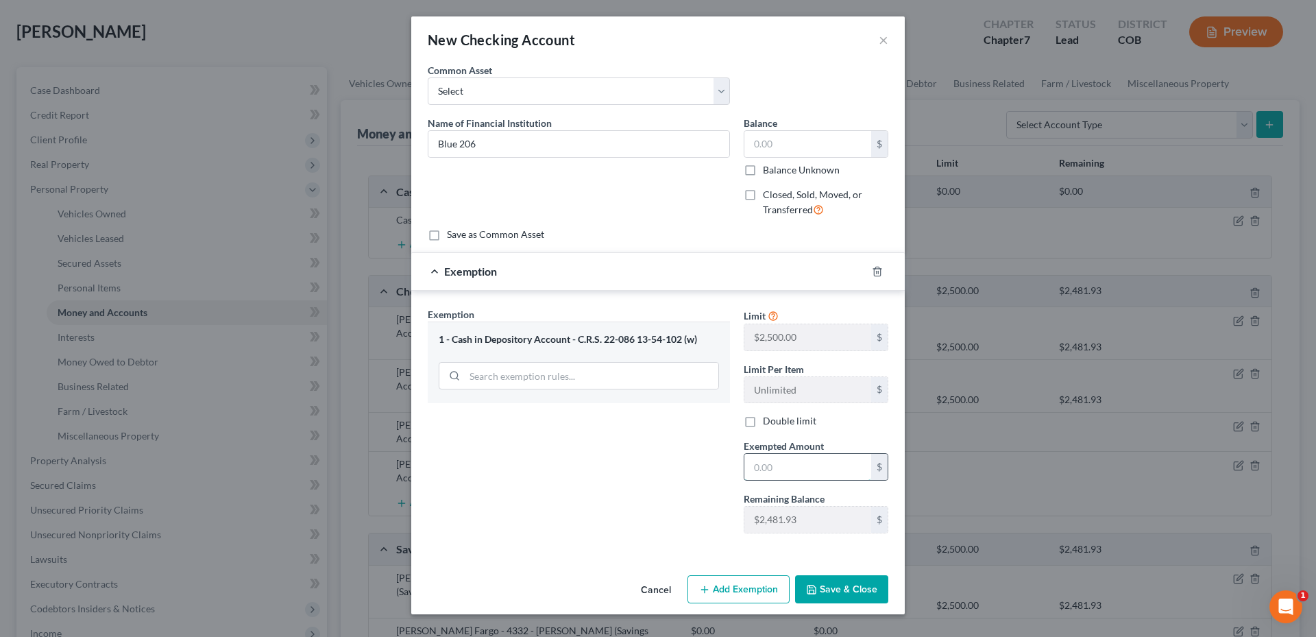
click at [794, 458] on input "text" at bounding box center [807, 467] width 127 height 26
click at [790, 139] on input "text" at bounding box center [807, 144] width 127 height 26
type input "299.78"
click at [826, 587] on button "Save & Close" at bounding box center [841, 589] width 93 height 29
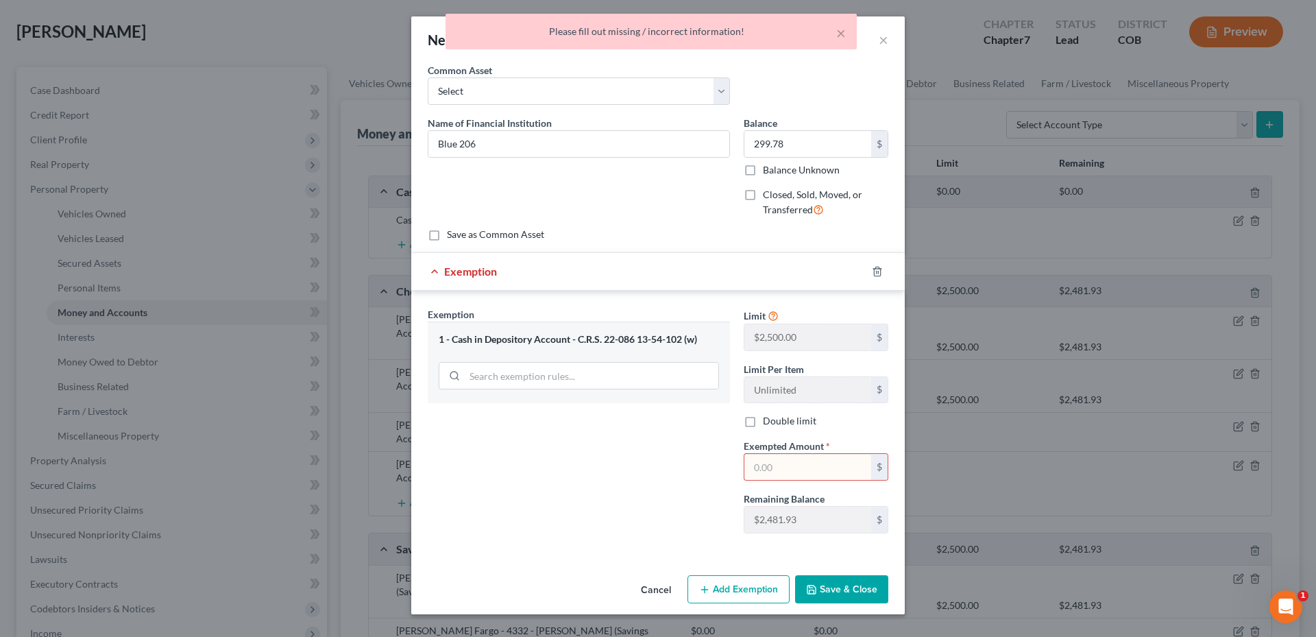
click at [800, 477] on input "text" at bounding box center [807, 467] width 127 height 26
type input "299.78"
click at [868, 580] on button "Save & Close" at bounding box center [841, 589] width 93 height 29
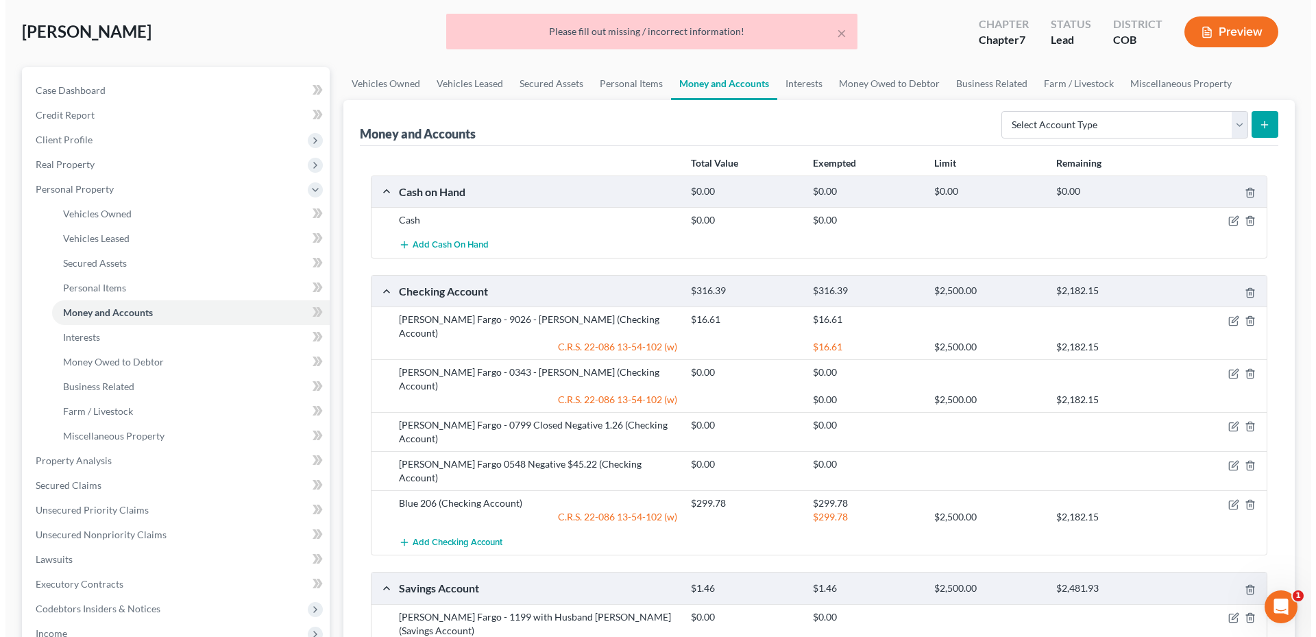
scroll to position [339, 0]
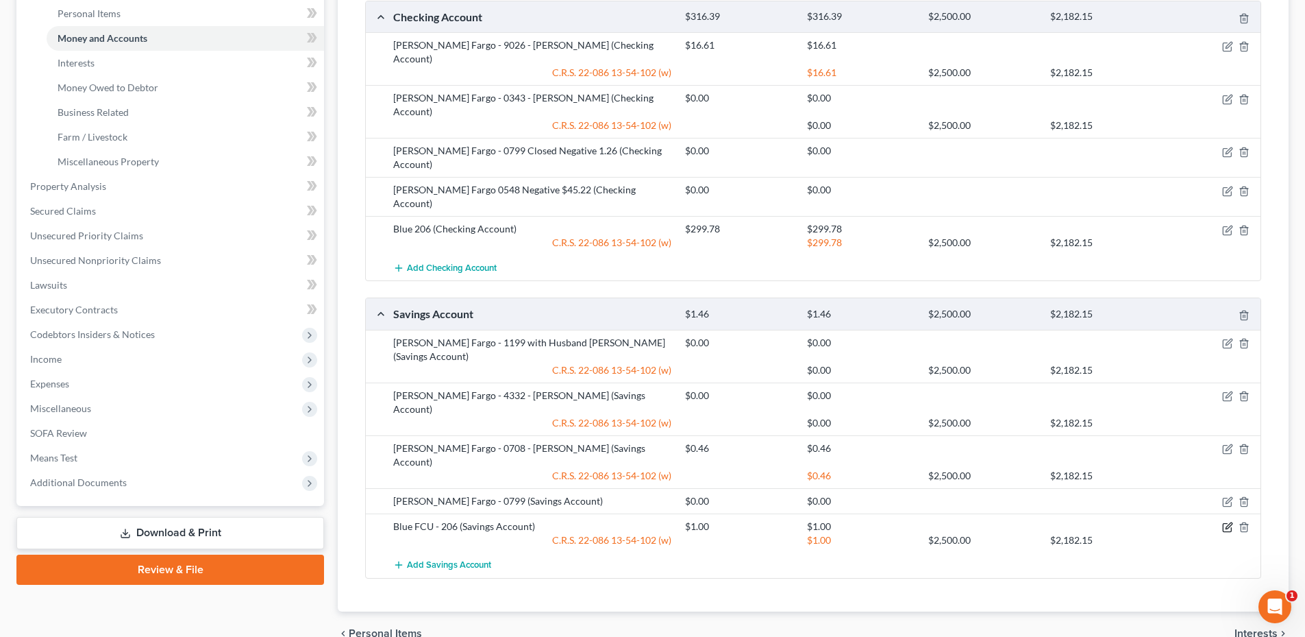
click at [1229, 522] on icon "button" at bounding box center [1228, 527] width 11 height 11
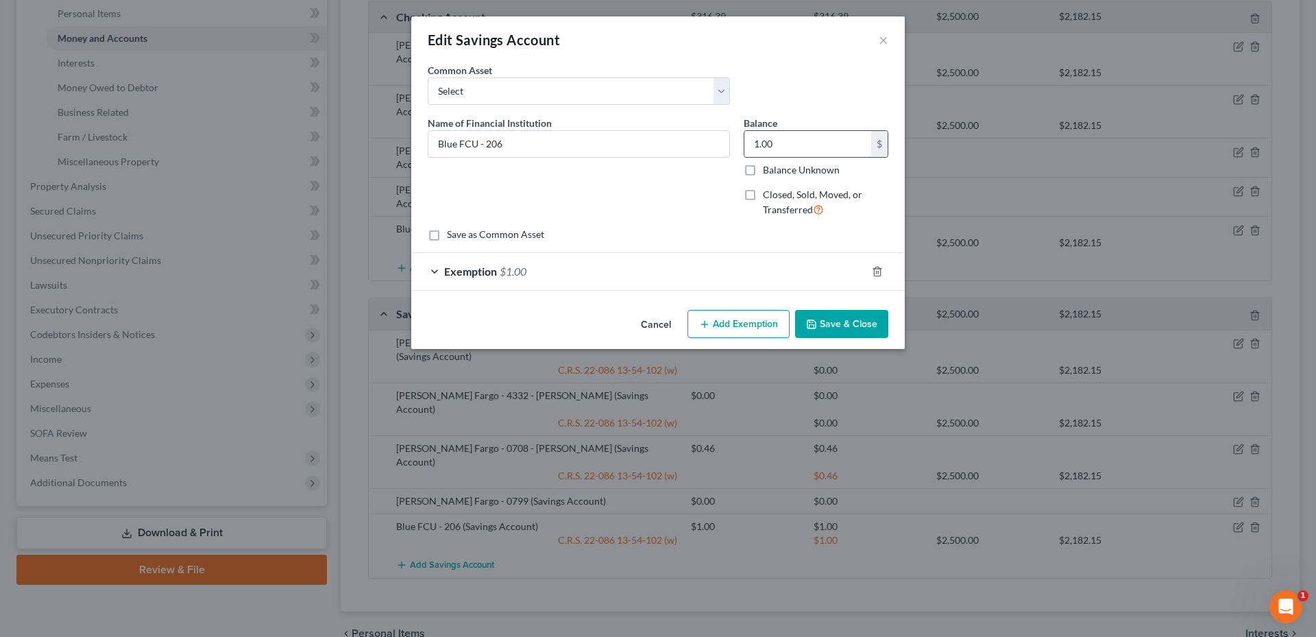
click at [818, 145] on input "1.00" at bounding box center [807, 144] width 127 height 26
type input "6.0"
click at [861, 319] on button "Save & Close" at bounding box center [841, 324] width 93 height 29
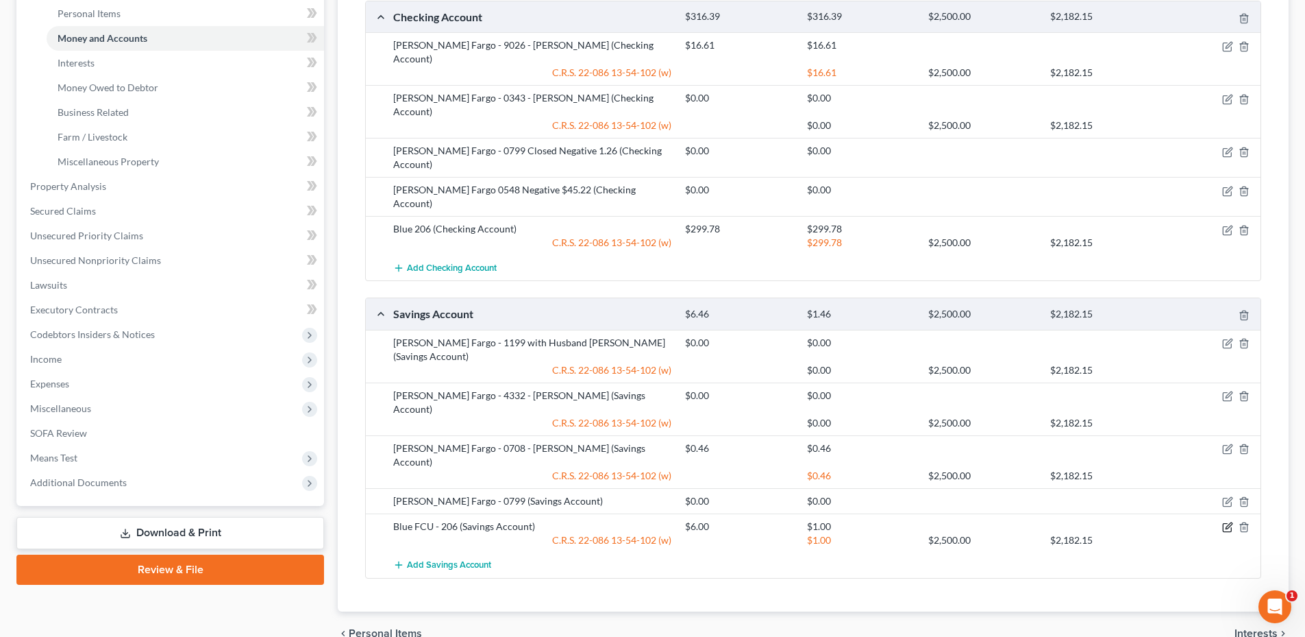
click at [1226, 522] on icon "button" at bounding box center [1228, 527] width 11 height 11
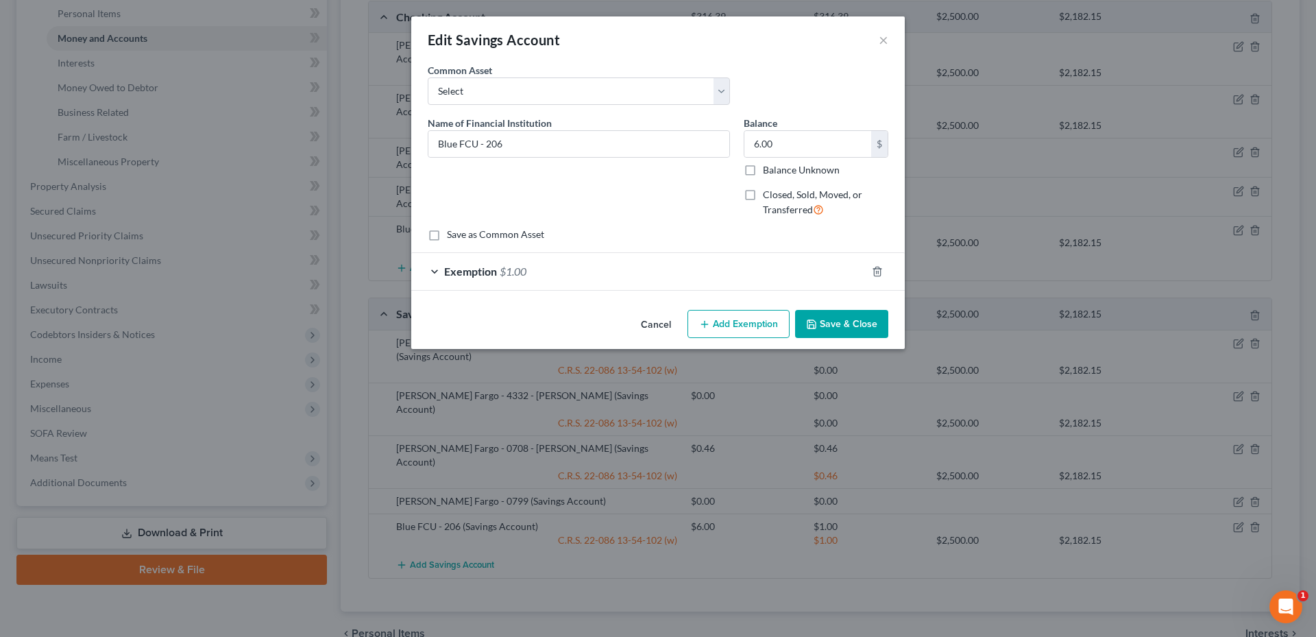
click at [780, 271] on div "Exemption $1.00" at bounding box center [638, 271] width 455 height 36
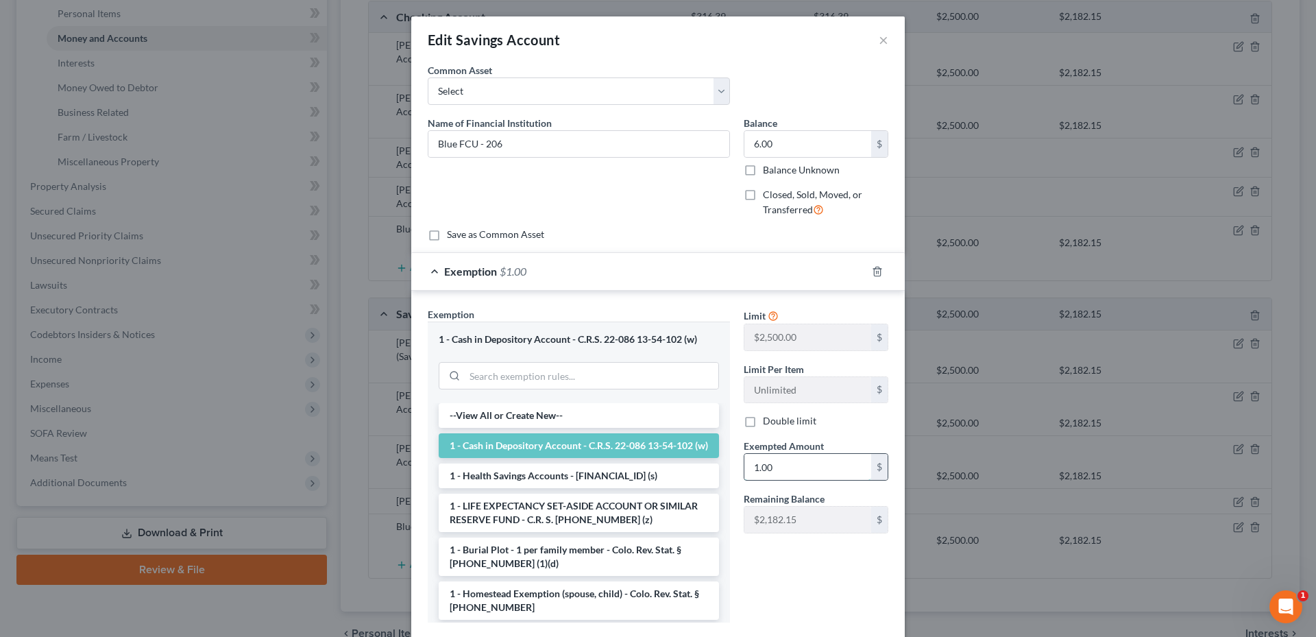
click at [787, 464] on input "1.00" at bounding box center [807, 467] width 127 height 26
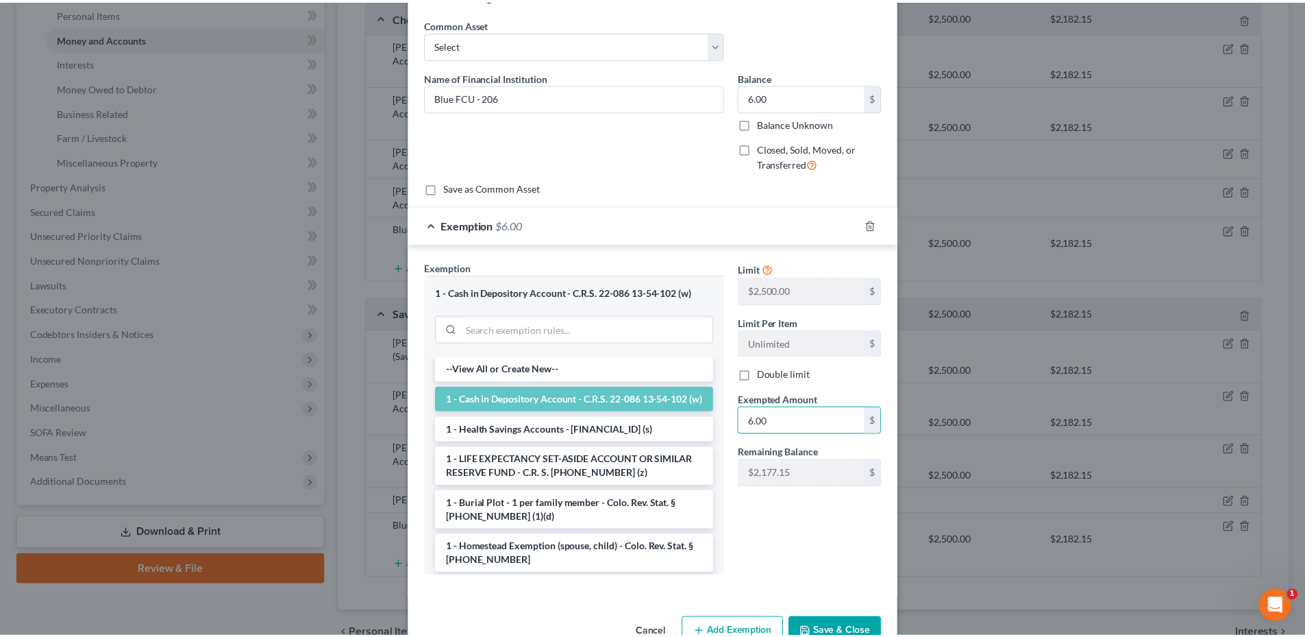
scroll to position [84, 0]
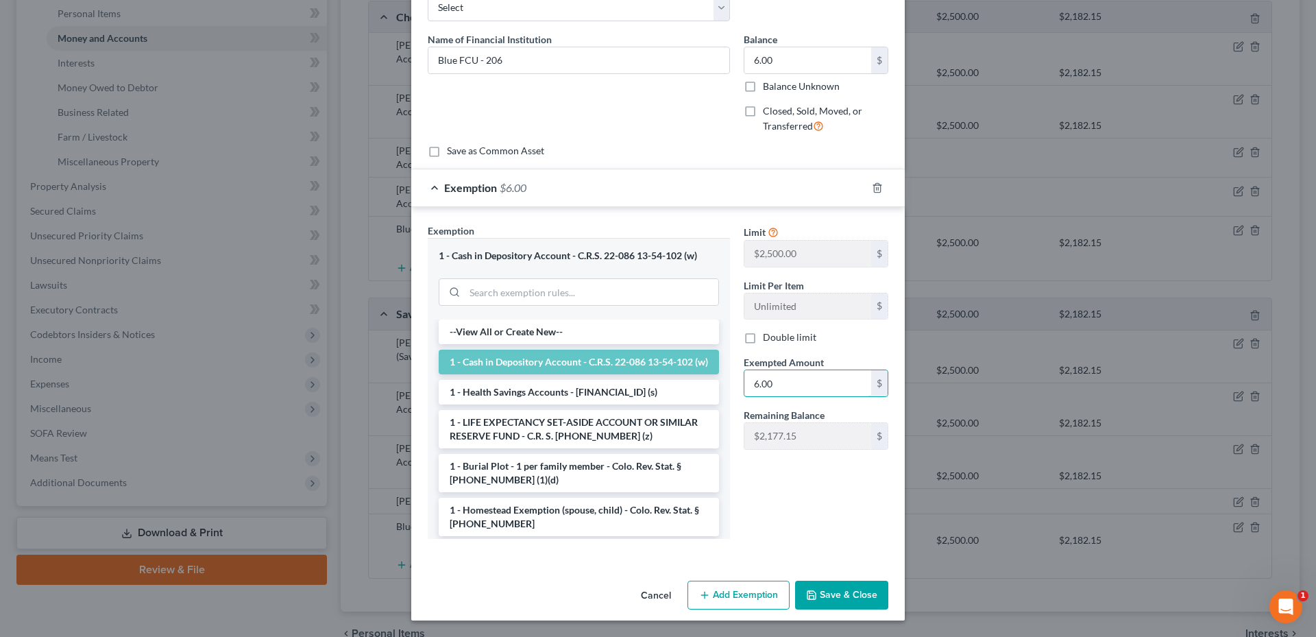
type input "6.00"
click at [850, 608] on button "Save & Close" at bounding box center [841, 594] width 93 height 29
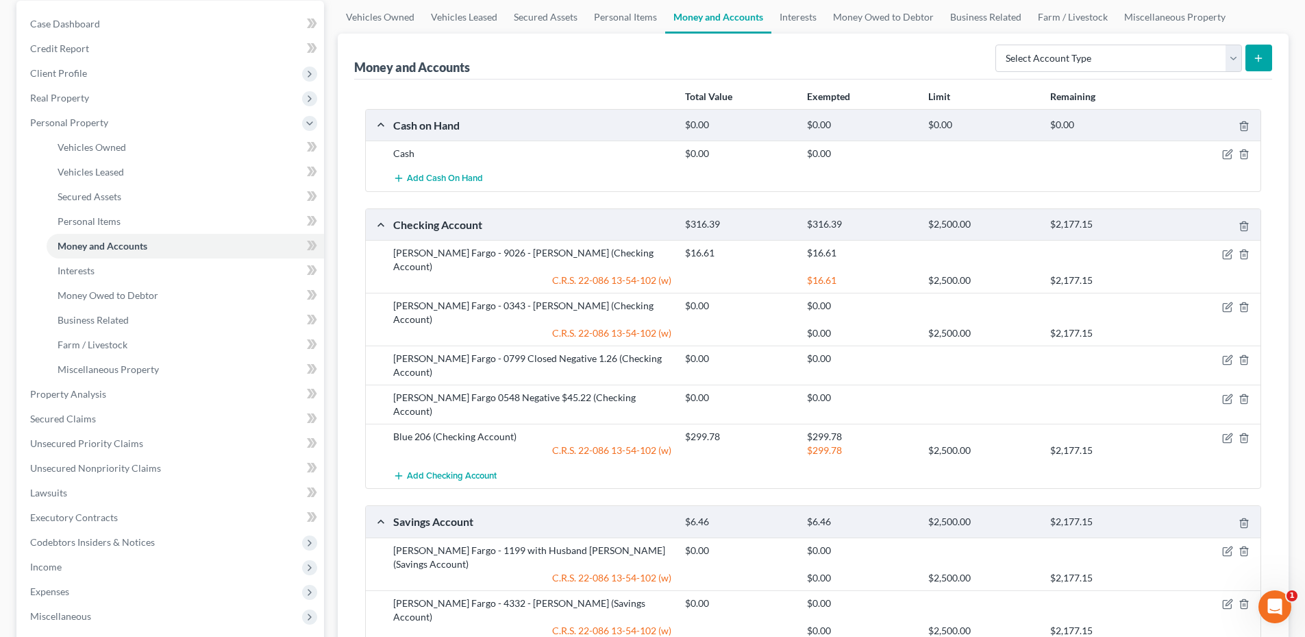
scroll to position [137, 0]
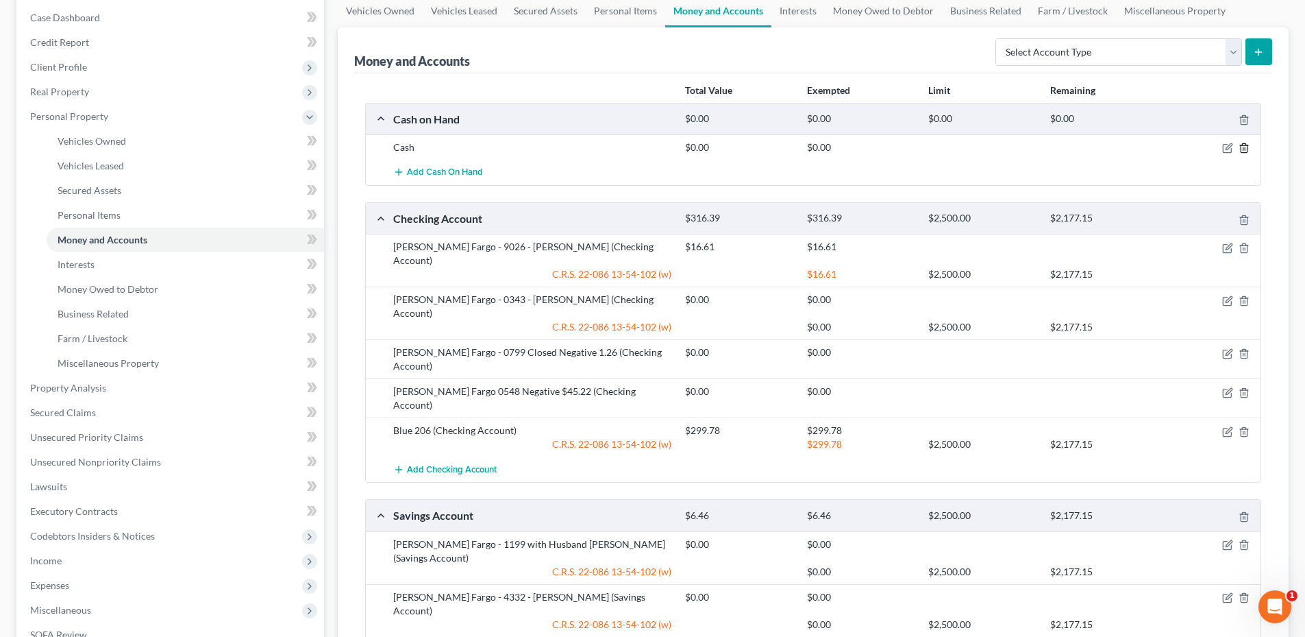
click at [1245, 145] on polyline "button" at bounding box center [1244, 145] width 8 height 0
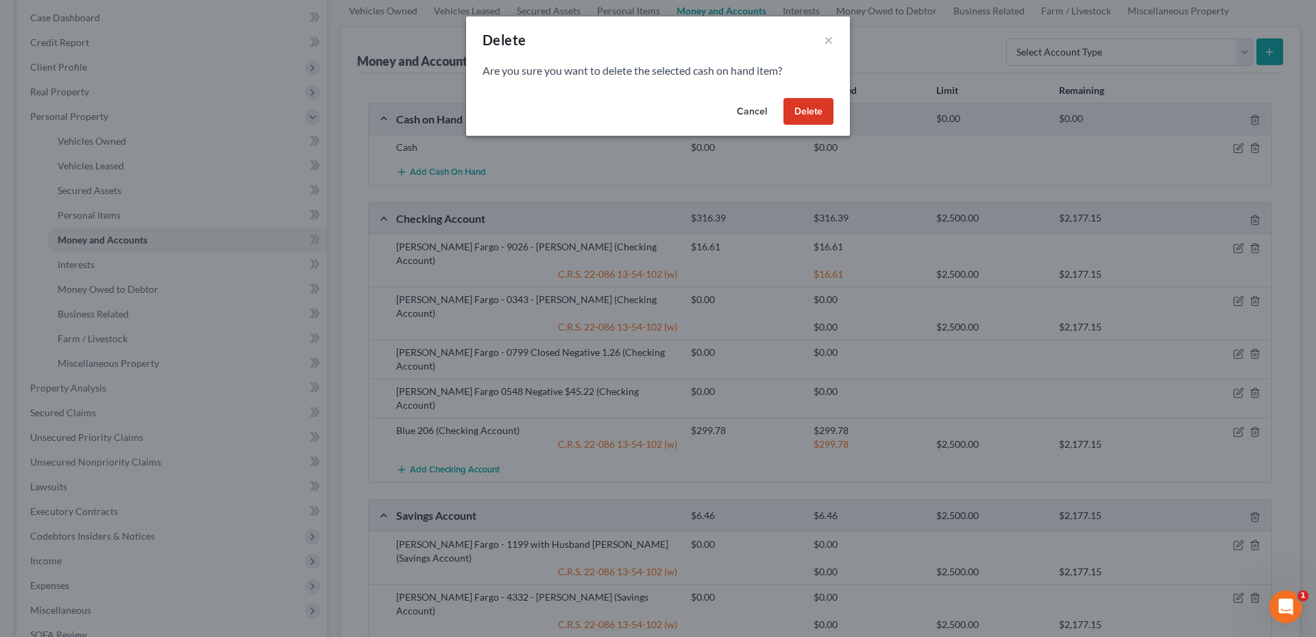
click at [824, 112] on button "Delete" at bounding box center [808, 111] width 50 height 27
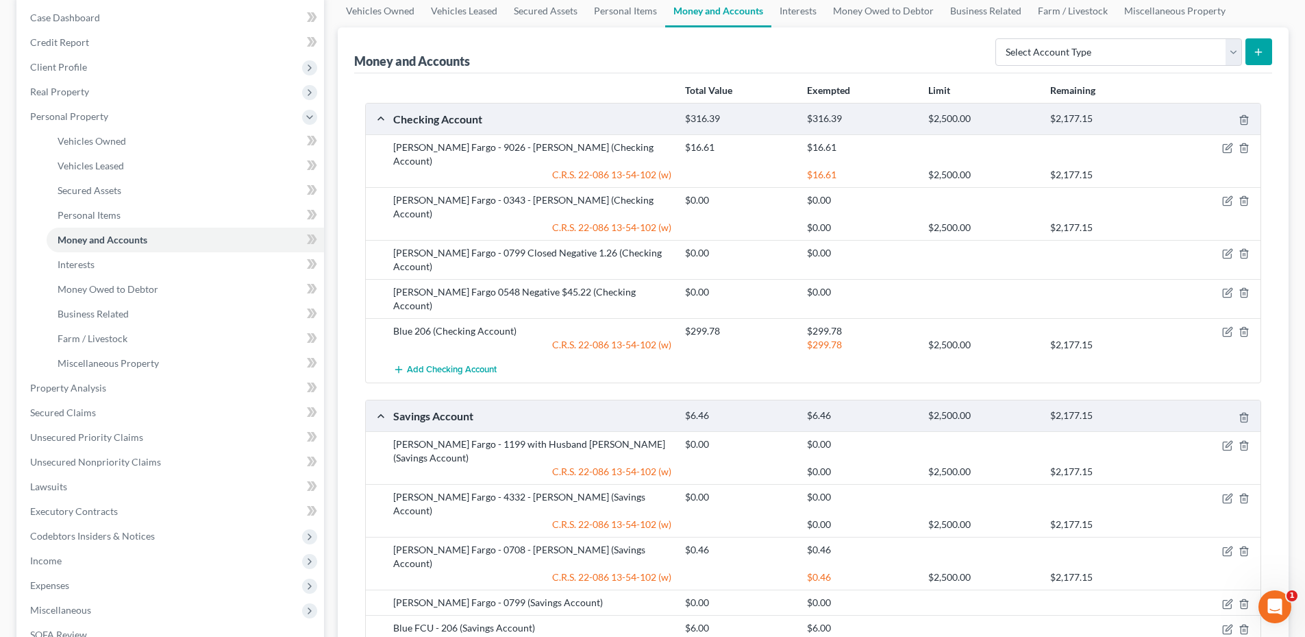
scroll to position [0, 0]
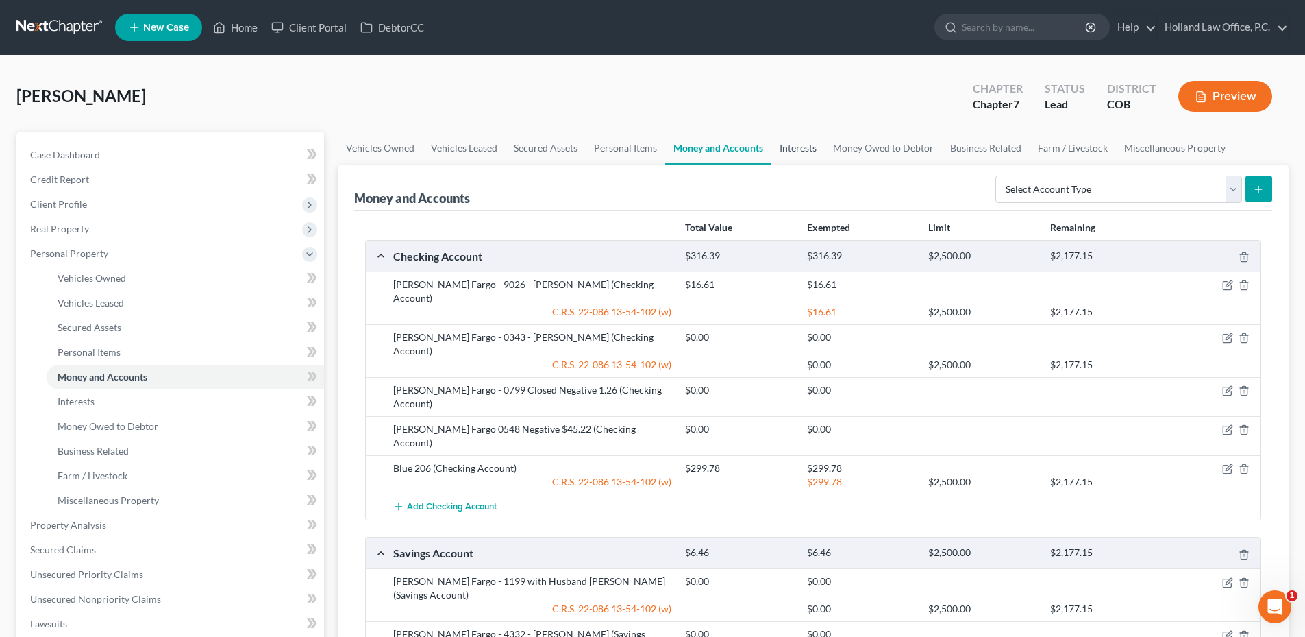
click at [798, 143] on link "Interests" at bounding box center [798, 148] width 53 height 33
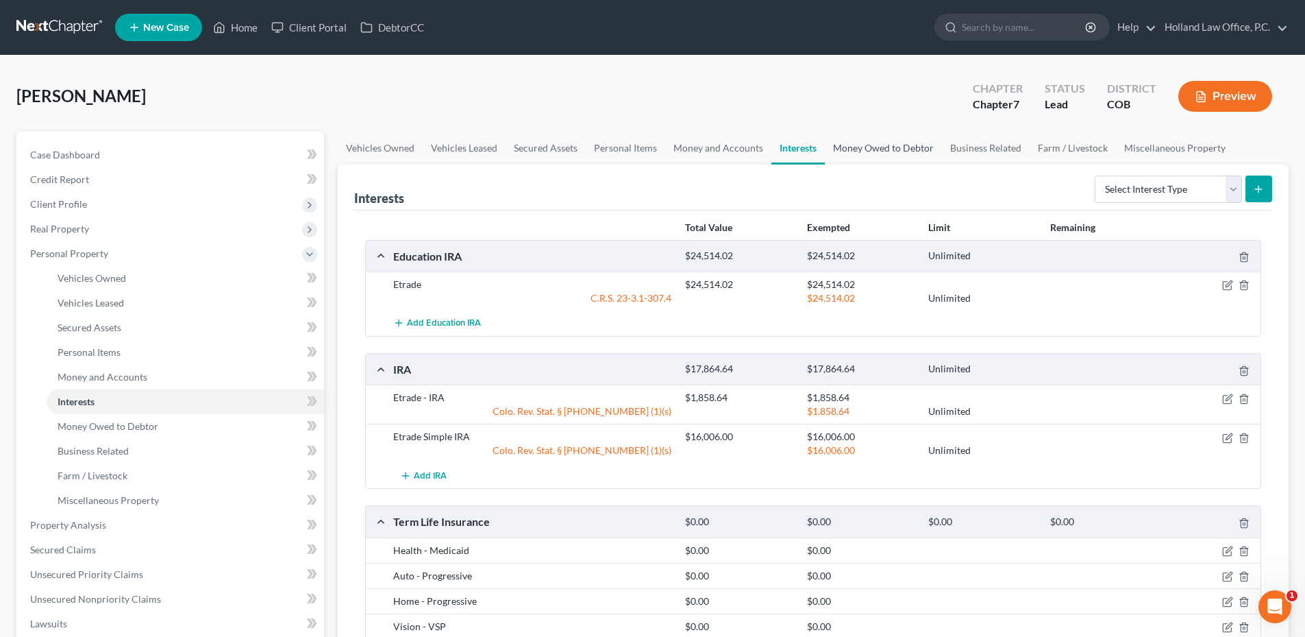
click at [867, 146] on link "Money Owed to Debtor" at bounding box center [883, 148] width 117 height 33
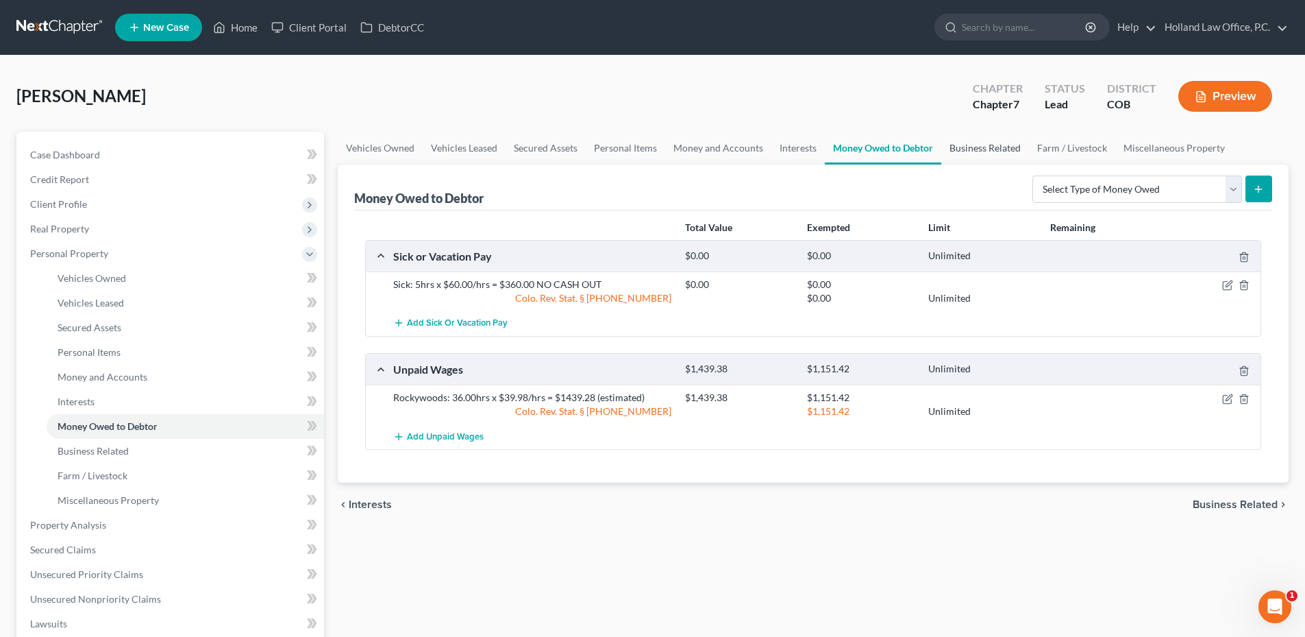
click at [969, 145] on link "Business Related" at bounding box center [986, 148] width 88 height 33
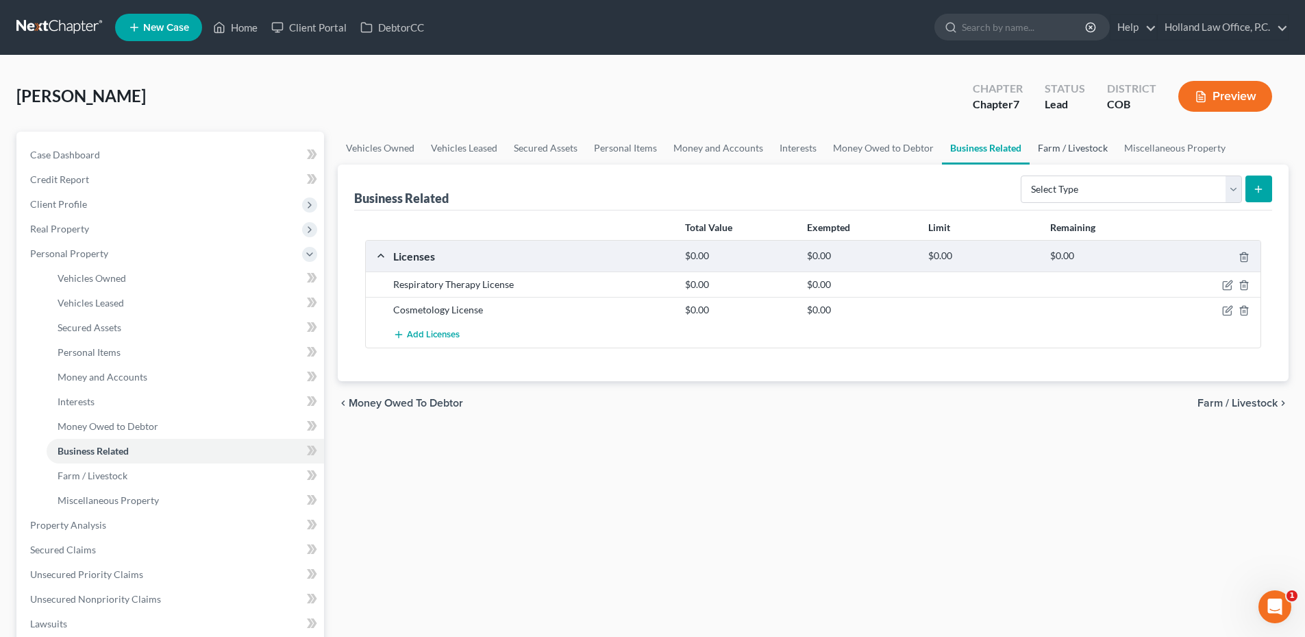
click at [1054, 155] on link "Farm / Livestock" at bounding box center [1073, 148] width 86 height 33
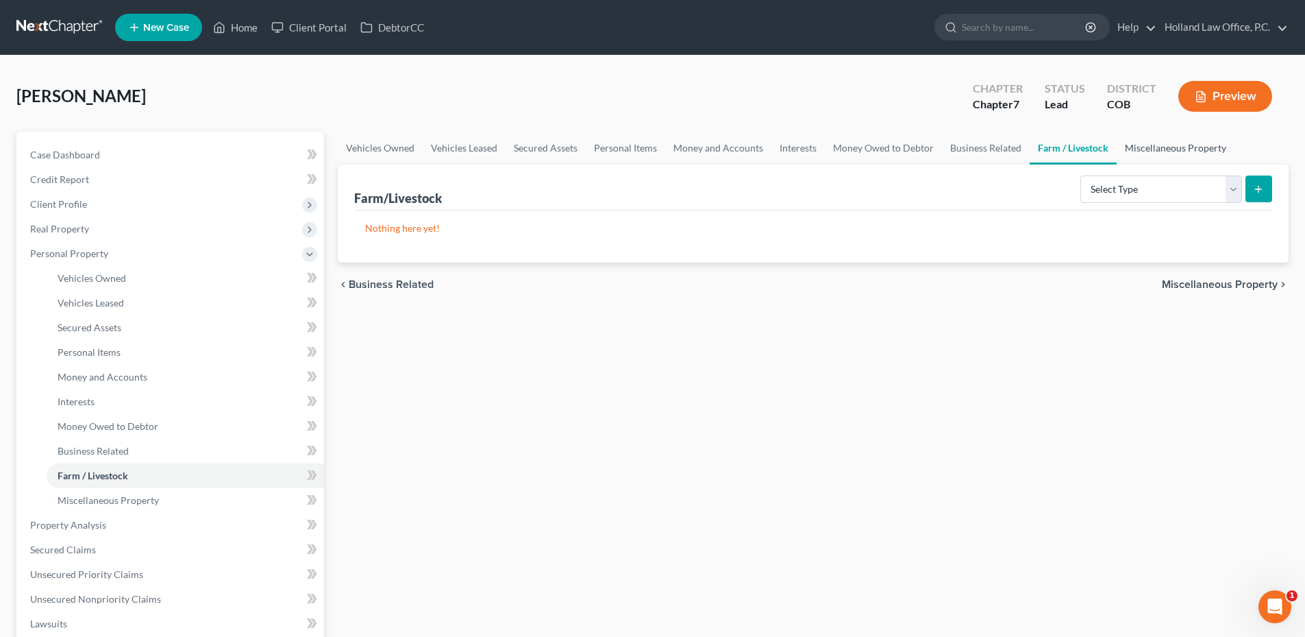
click at [1159, 147] on link "Miscellaneous Property" at bounding box center [1176, 148] width 118 height 33
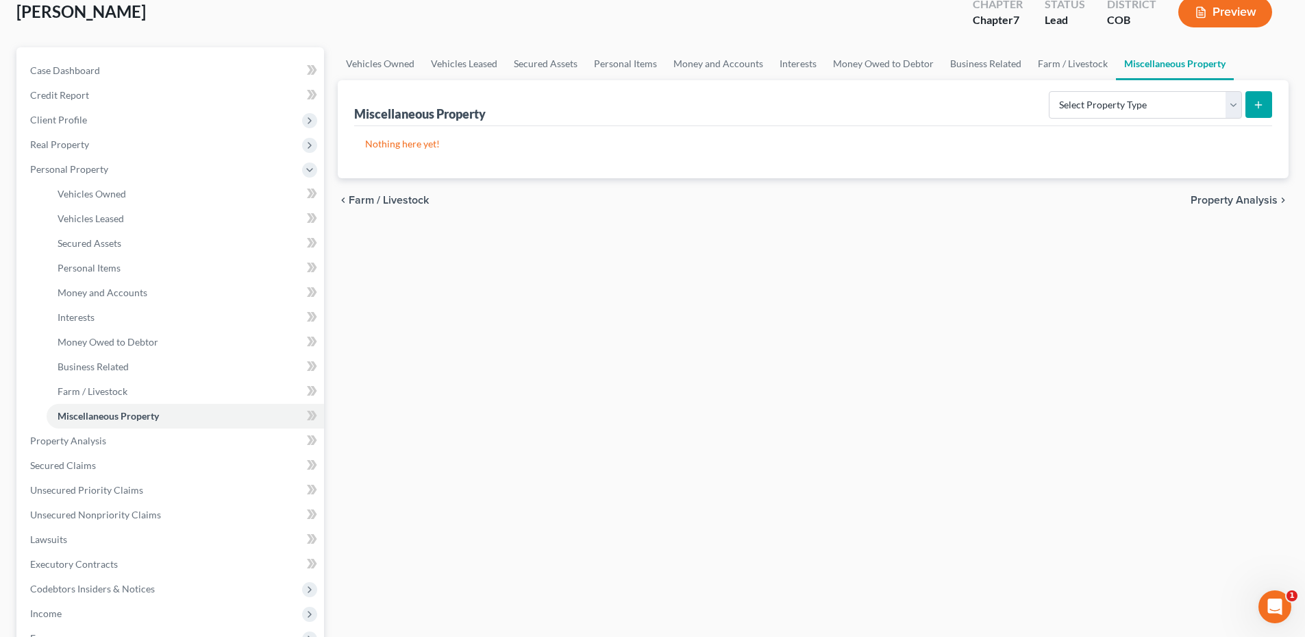
scroll to position [339, 0]
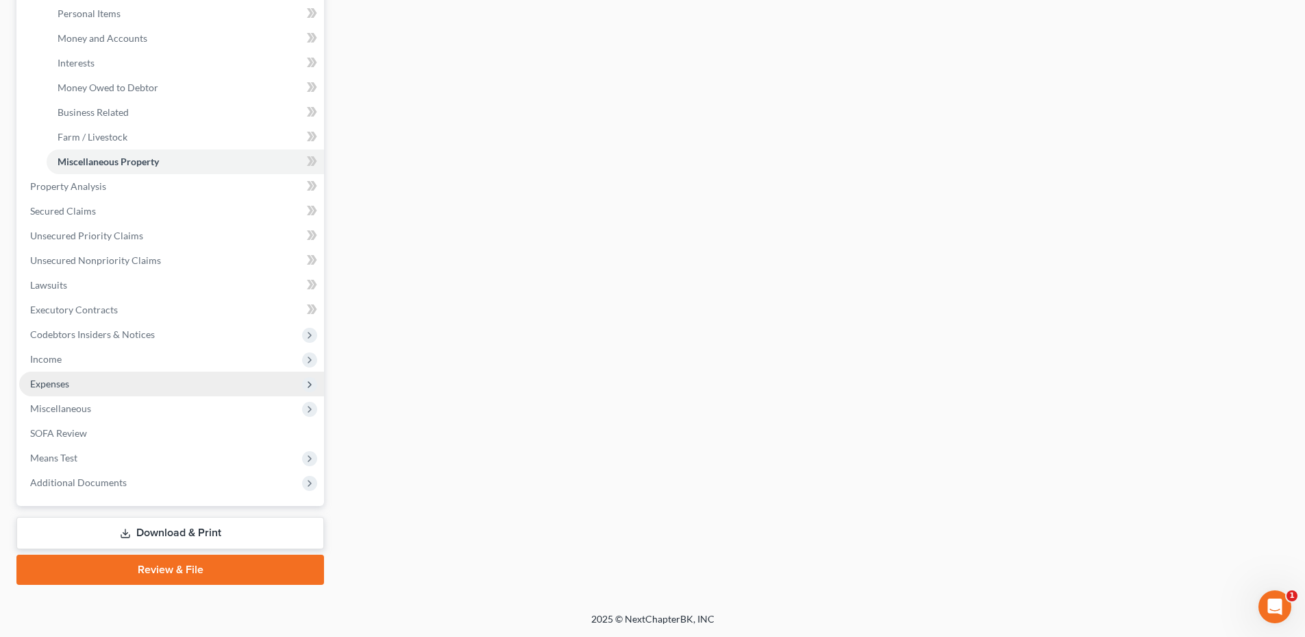
click at [64, 380] on span "Expenses" at bounding box center [49, 384] width 39 height 12
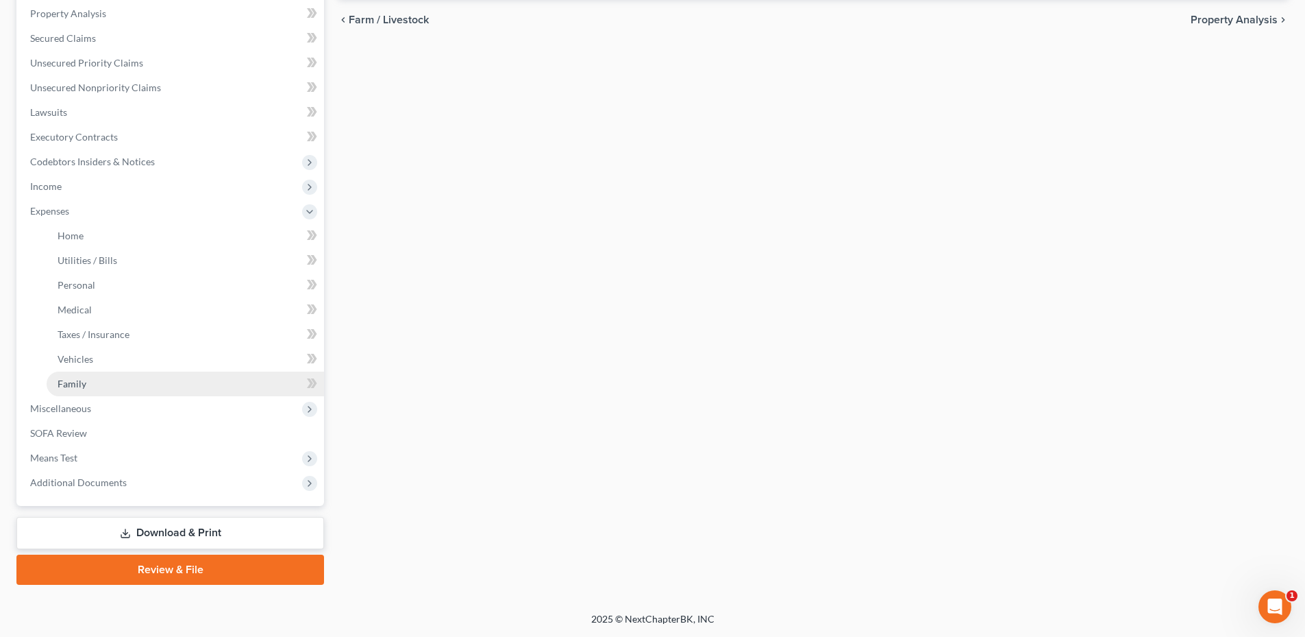
scroll to position [265, 0]
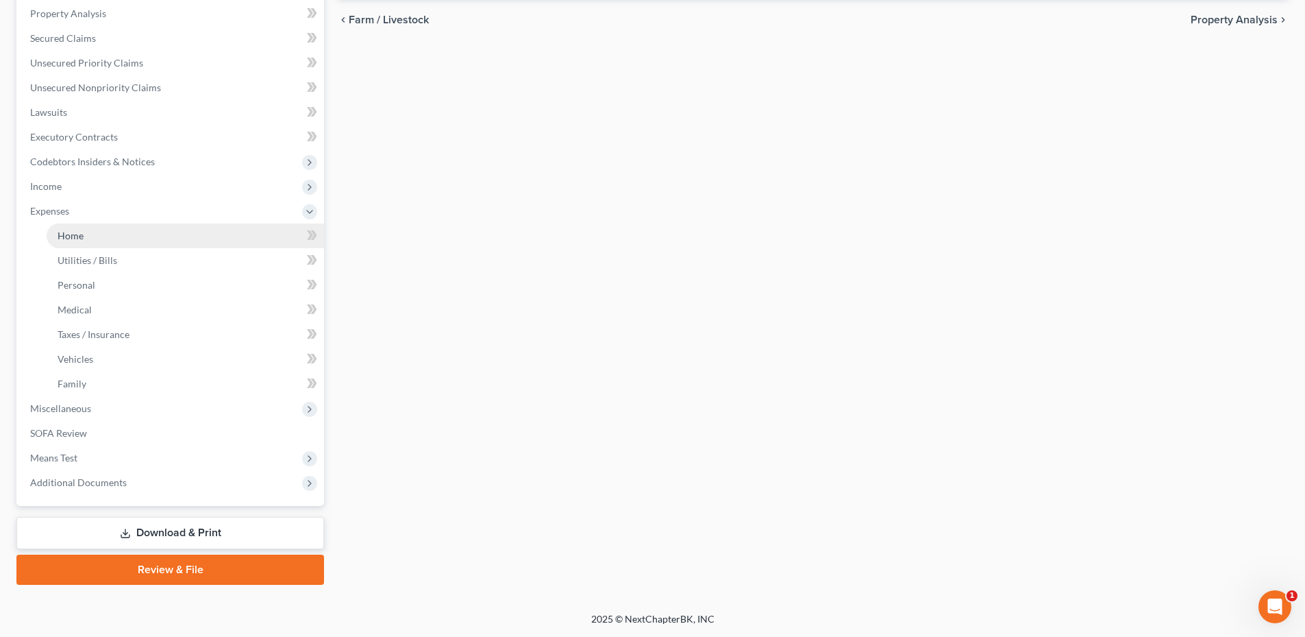
click at [93, 230] on link "Home" at bounding box center [186, 235] width 278 height 25
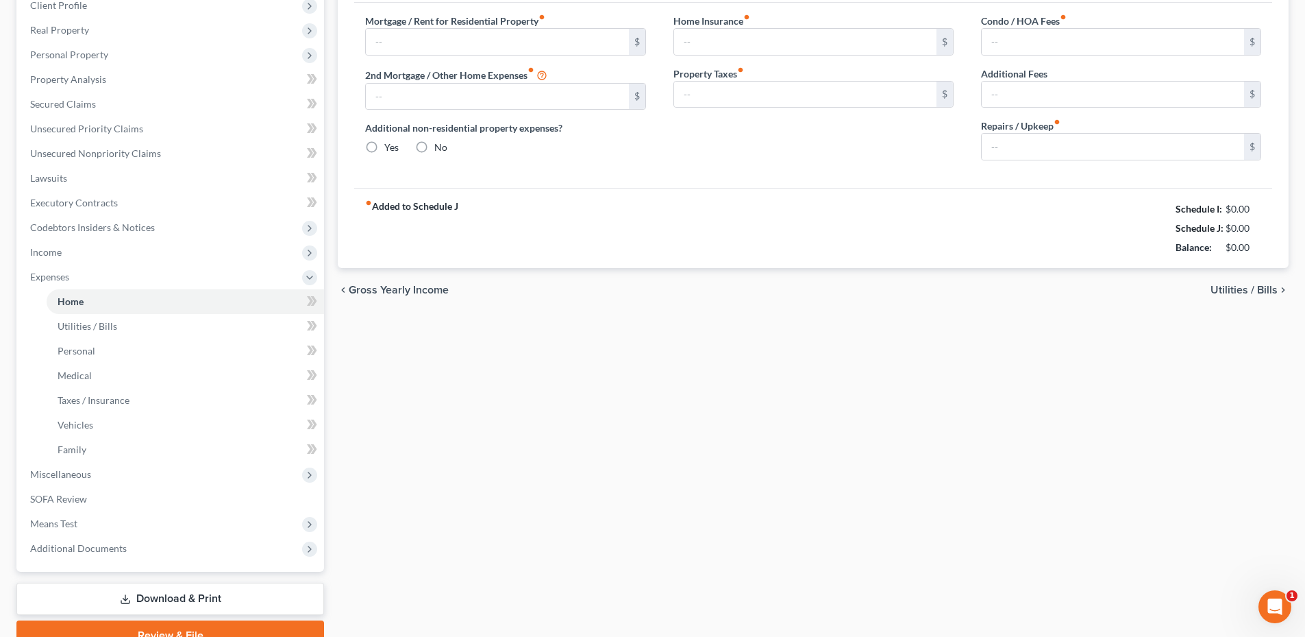
type input "2,095.16"
type input "0.00"
radio input "true"
type input "0.00"
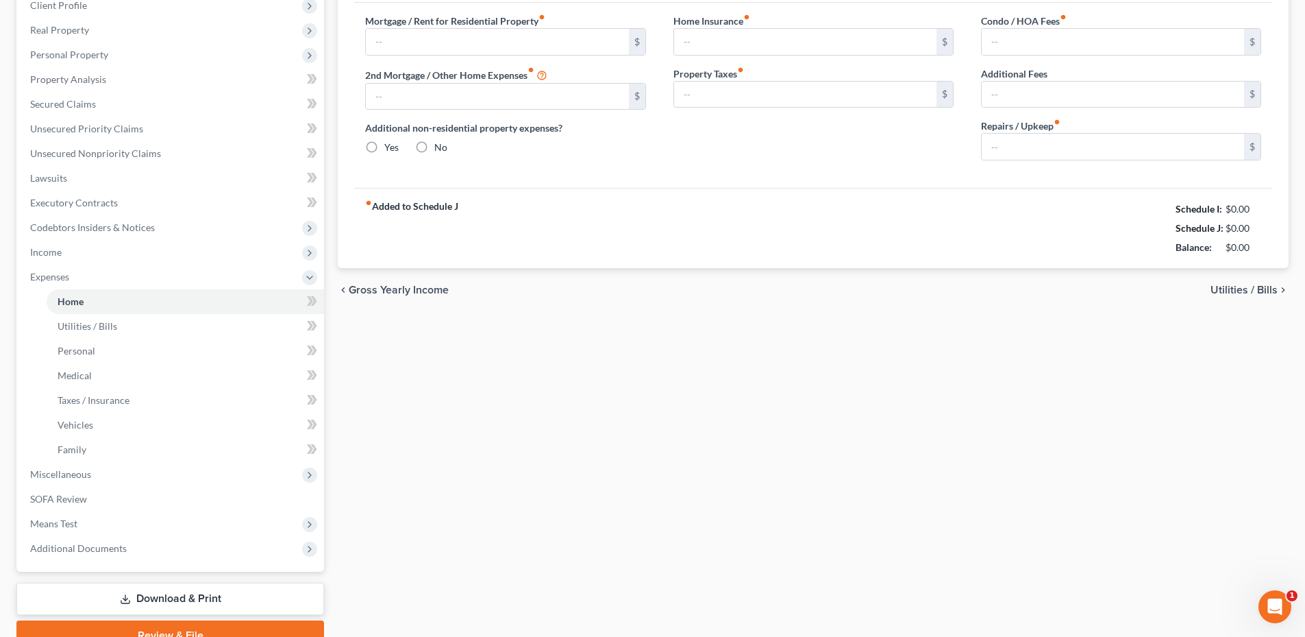
type input "0.00"
type input "200.00"
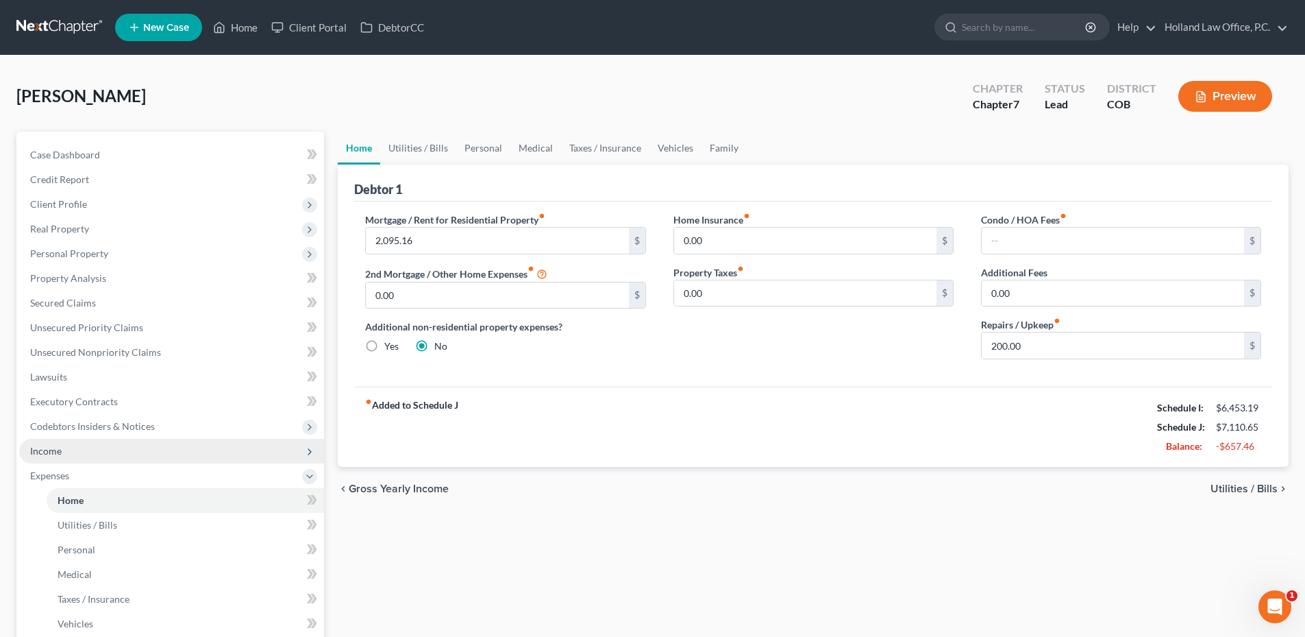
click at [57, 456] on span "Income" at bounding box center [46, 451] width 32 height 12
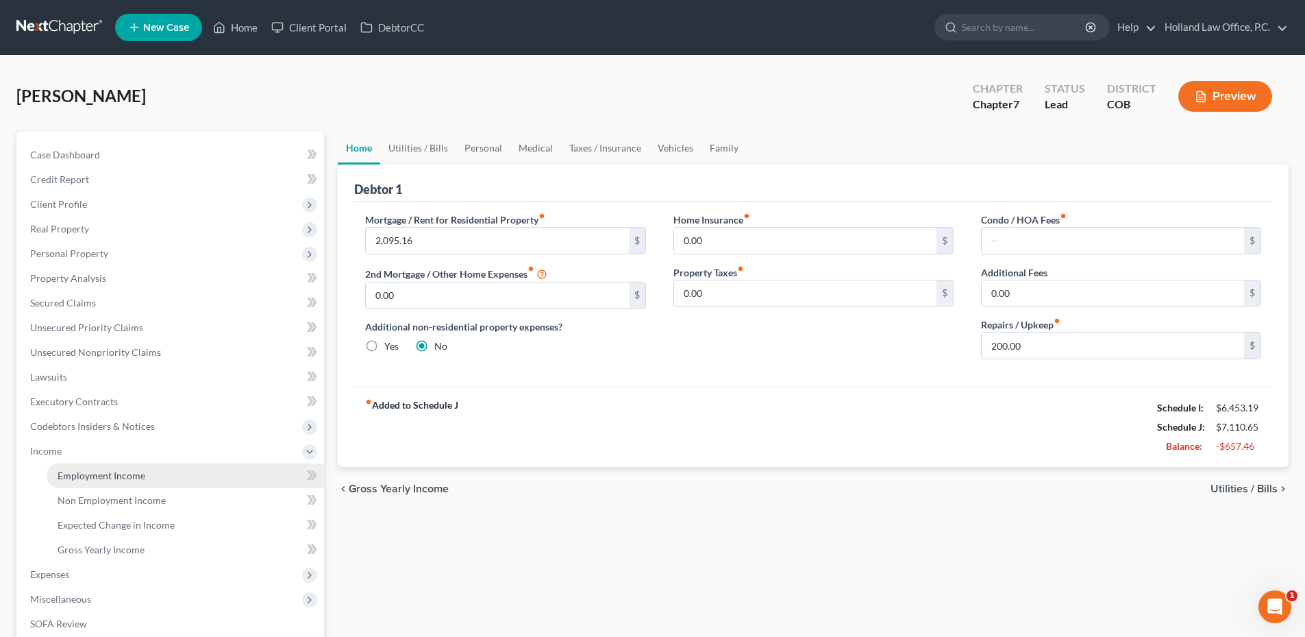
click at [75, 471] on span "Employment Income" at bounding box center [102, 475] width 88 height 12
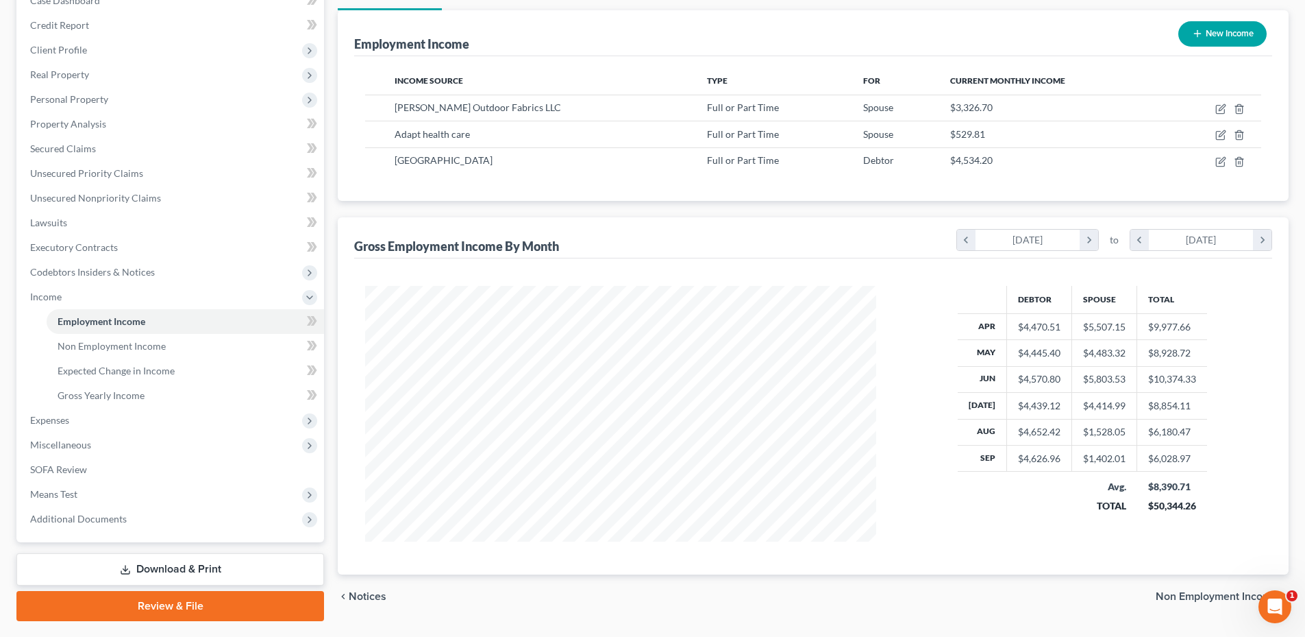
scroll to position [191, 0]
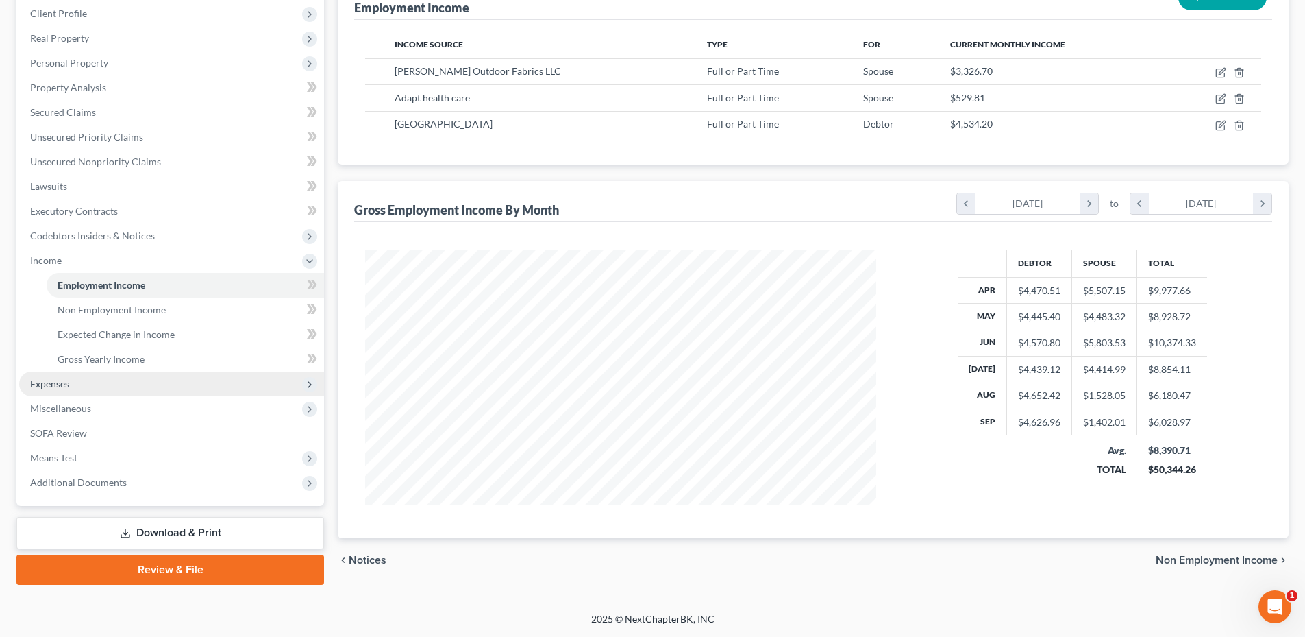
click at [45, 384] on span "Expenses" at bounding box center [49, 384] width 39 height 12
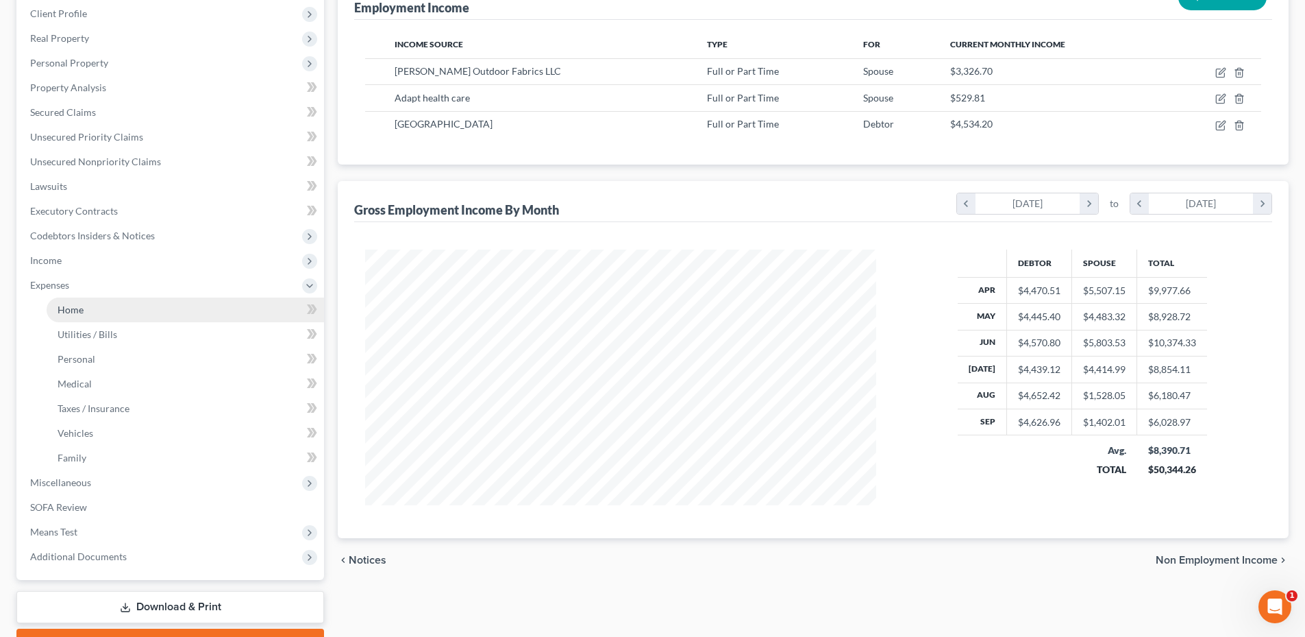
click at [138, 311] on link "Home" at bounding box center [186, 309] width 278 height 25
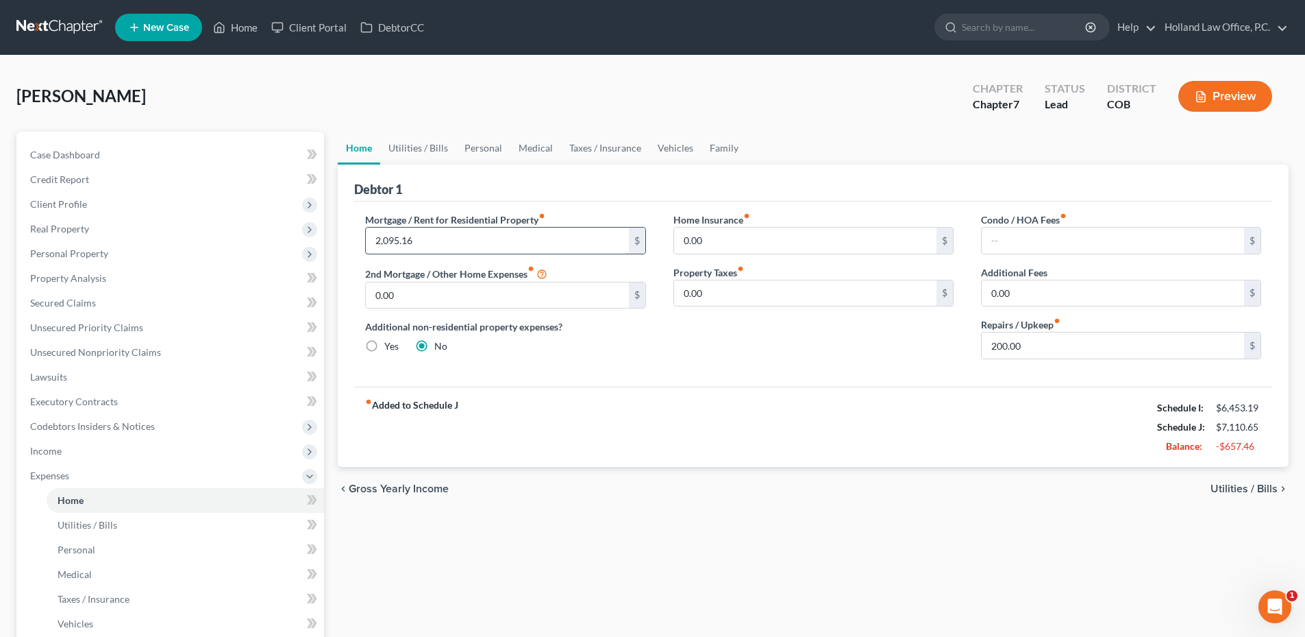
click at [439, 235] on input "2,095.16" at bounding box center [497, 241] width 262 height 26
click at [443, 243] on input "2,095.16" at bounding box center [497, 241] width 262 height 26
click at [421, 149] on link "Utilities / Bills" at bounding box center [418, 148] width 76 height 33
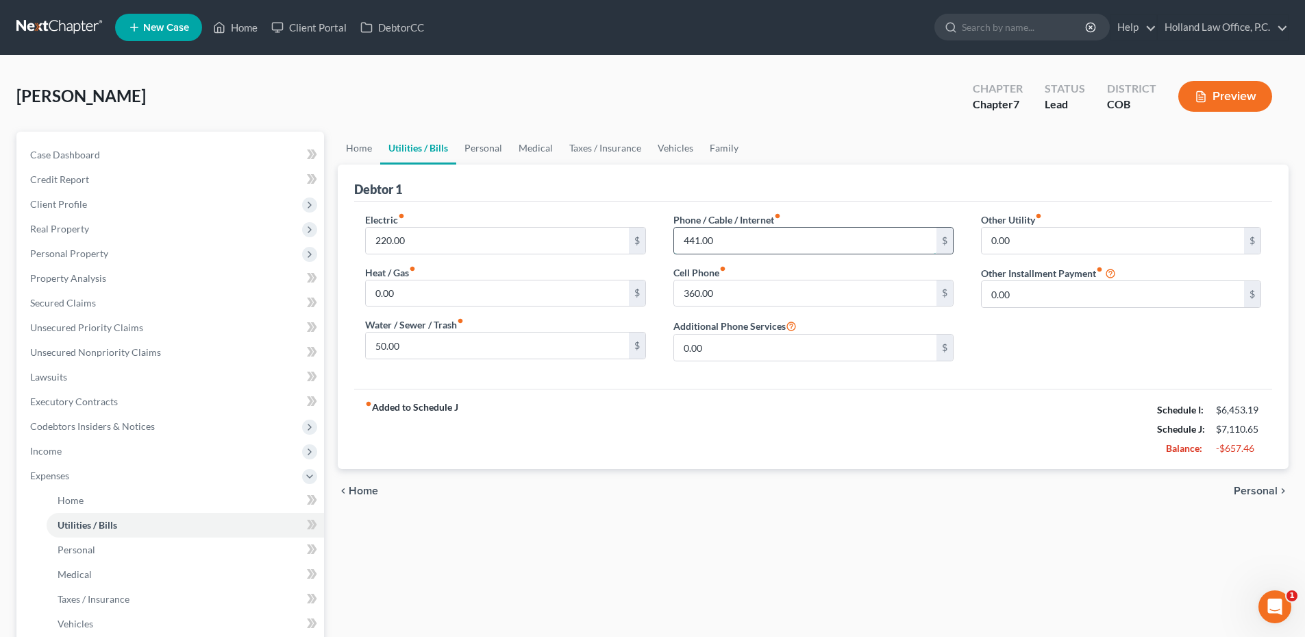
click at [755, 245] on input "441.00" at bounding box center [805, 241] width 262 height 26
click at [700, 243] on input "120.00" at bounding box center [805, 241] width 262 height 26
drag, startPoint x: 694, startPoint y: 244, endPoint x: 746, endPoint y: 243, distance: 52.8
click at [746, 243] on input "120.00" at bounding box center [805, 241] width 262 height 26
type input "127.00"
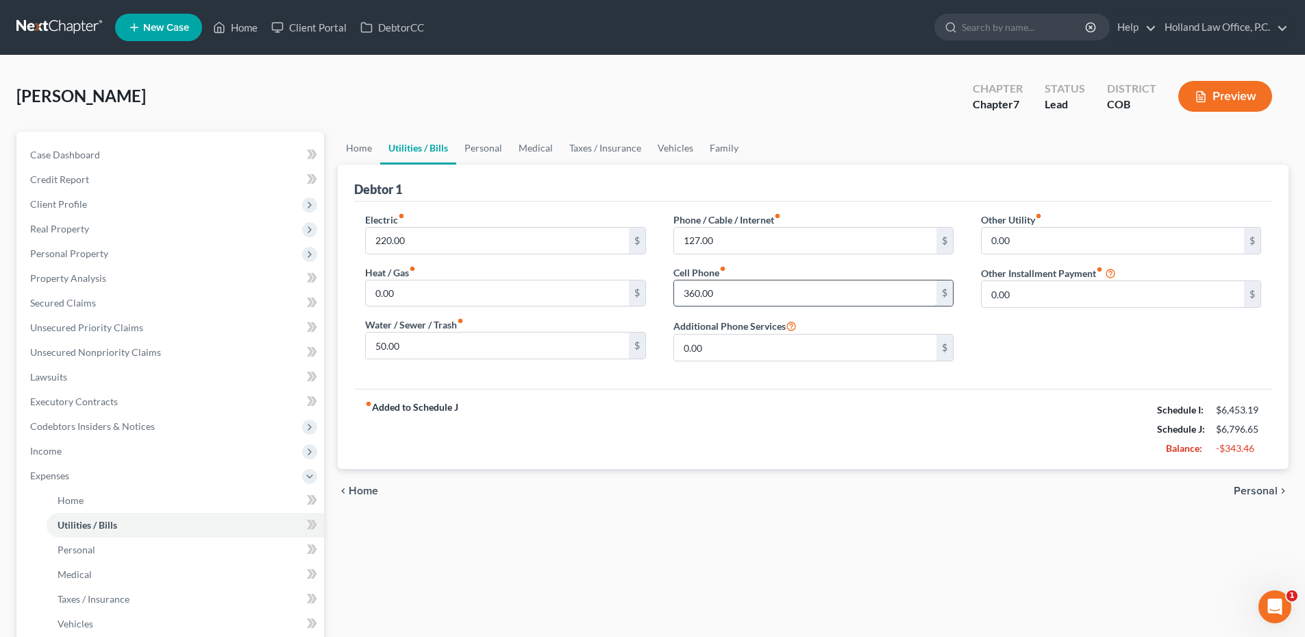
click at [770, 297] on input "360.00" at bounding box center [805, 293] width 262 height 26
type input "350.00"
click at [417, 240] on input "220.00" at bounding box center [497, 241] width 262 height 26
type input "300.00"
click at [496, 358] on input "50.00" at bounding box center [497, 345] width 262 height 26
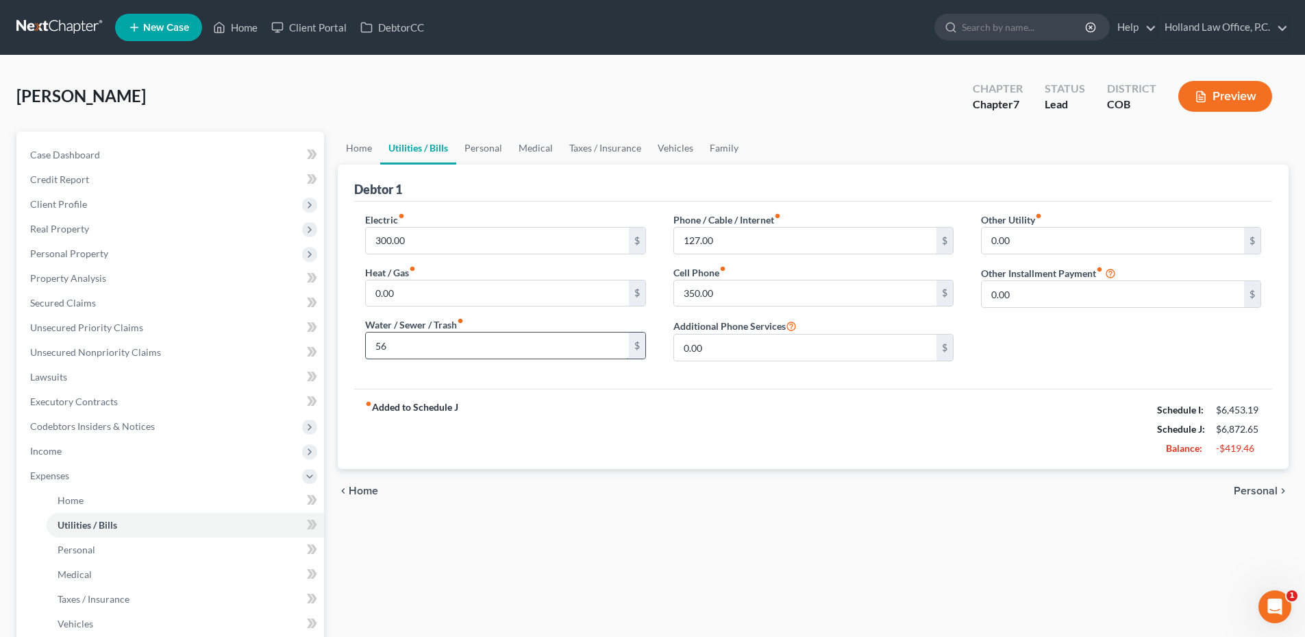
type input "5"
type input "115.00"
click at [484, 150] on link "Personal" at bounding box center [483, 148] width 54 height 33
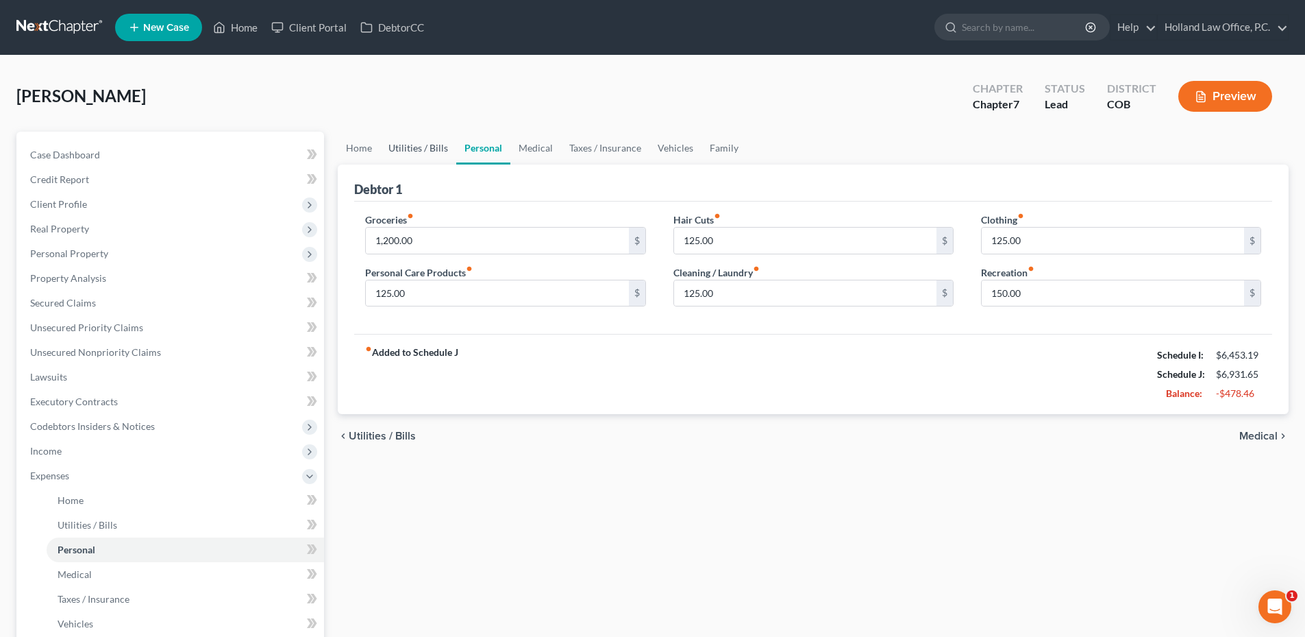
click at [422, 158] on link "Utilities / Bills" at bounding box center [418, 148] width 76 height 33
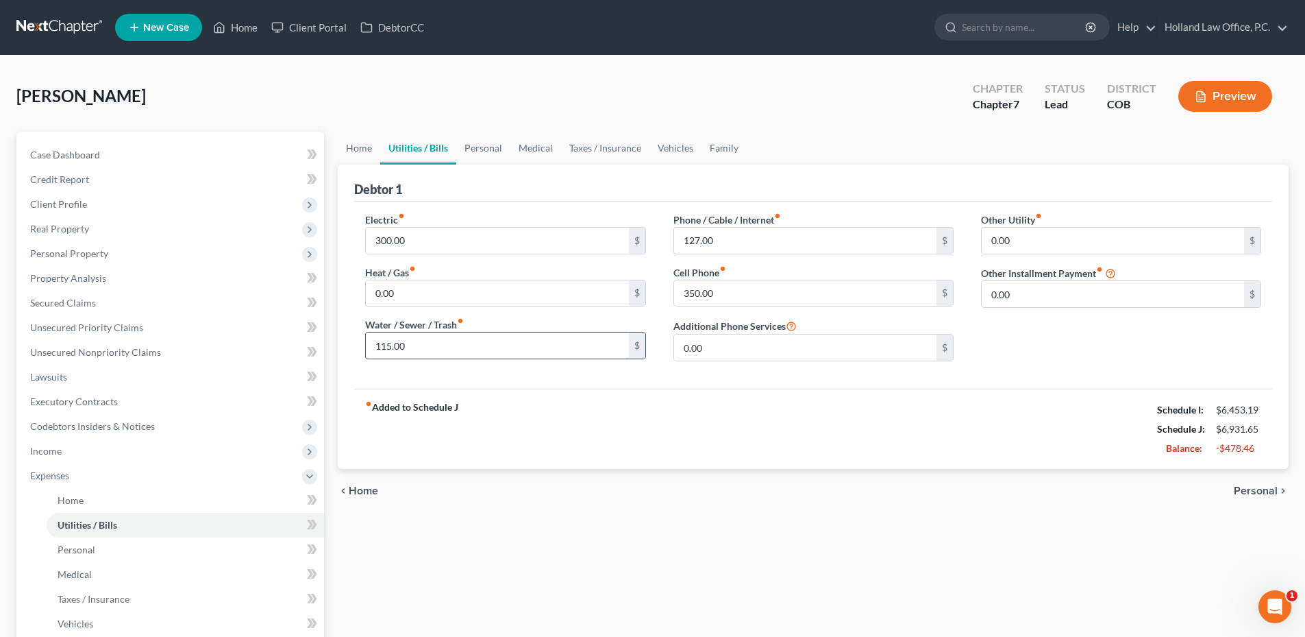
click at [479, 335] on input "115.00" at bounding box center [497, 345] width 262 height 26
click at [495, 151] on link "Personal" at bounding box center [483, 148] width 54 height 33
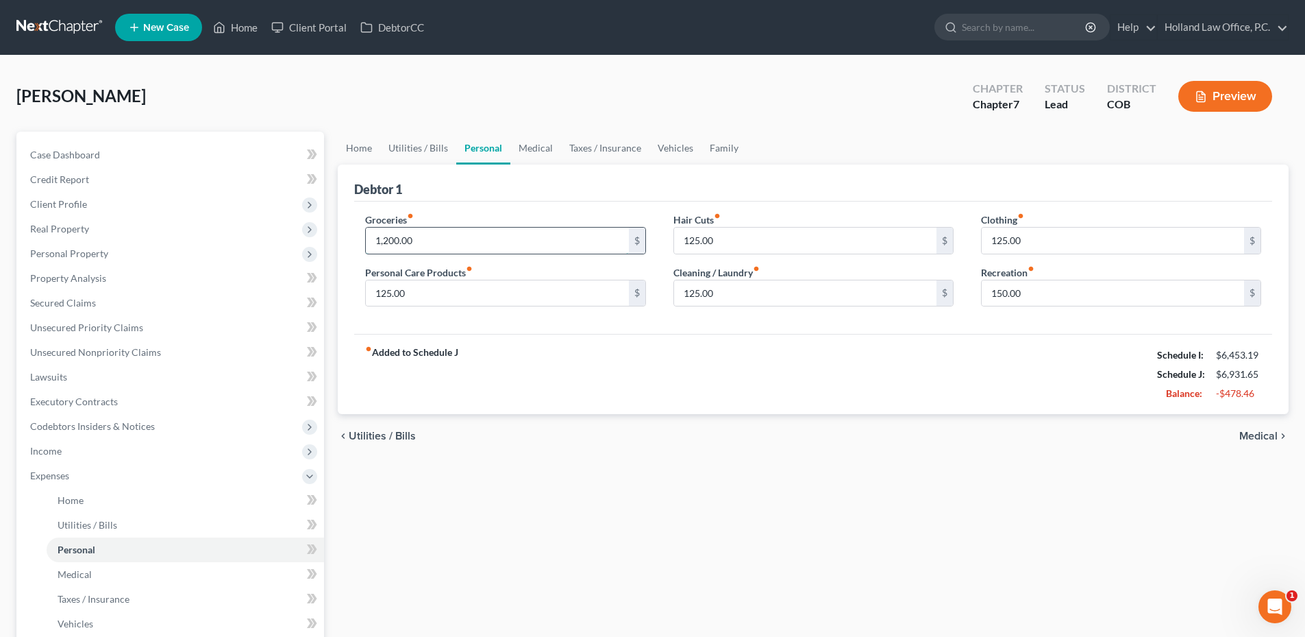
click at [442, 235] on input "1,200.00" at bounding box center [497, 241] width 262 height 26
type input "900.00"
click at [739, 249] on input "125.00" at bounding box center [805, 241] width 262 height 26
type input "0.00"
click at [421, 297] on input "125.00" at bounding box center [497, 293] width 262 height 26
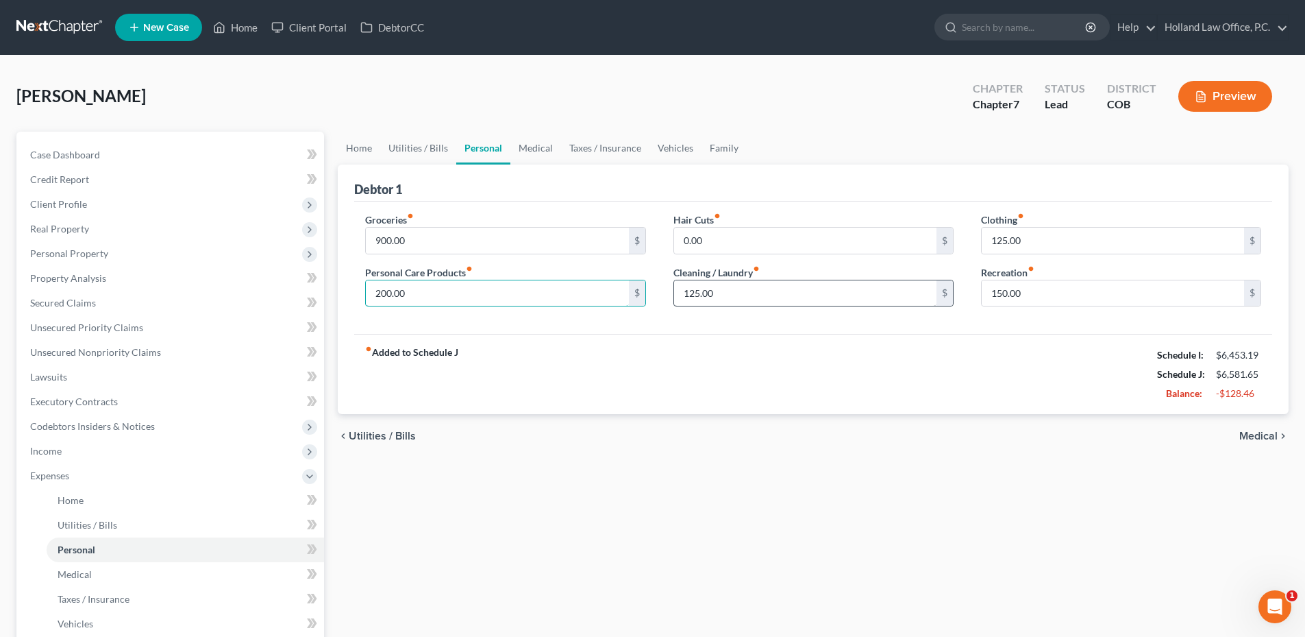
type input "200.00"
click at [752, 295] on input "125.00" at bounding box center [805, 293] width 262 height 26
type input "50.00"
click at [1114, 210] on div "Groceries fiber_manual_record 900.00 $ Personal Care Products fiber_manual_reco…" at bounding box center [813, 267] width 918 height 133
click at [1083, 232] on input "125.00" at bounding box center [1113, 241] width 262 height 26
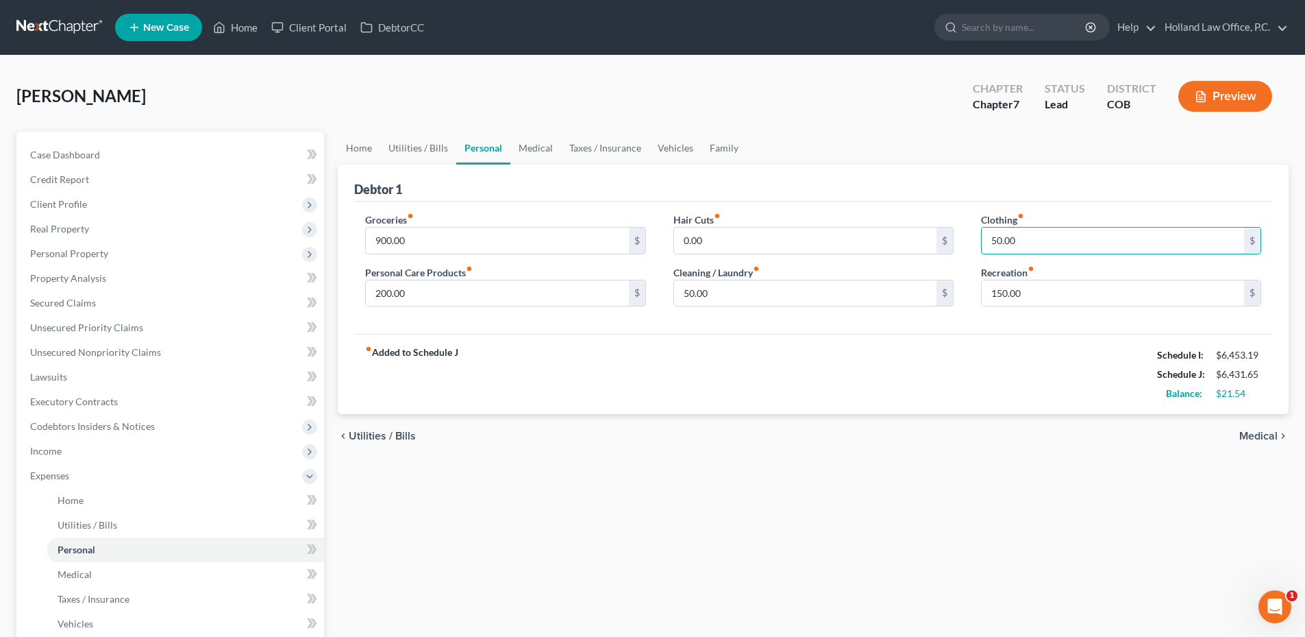
type input "50.00"
click at [1053, 335] on div "fiber_manual_record Added to Schedule J Schedule I: $6,453.19 Schedule J: $6,43…" at bounding box center [813, 374] width 918 height 80
click at [527, 149] on link "Medical" at bounding box center [536, 148] width 51 height 33
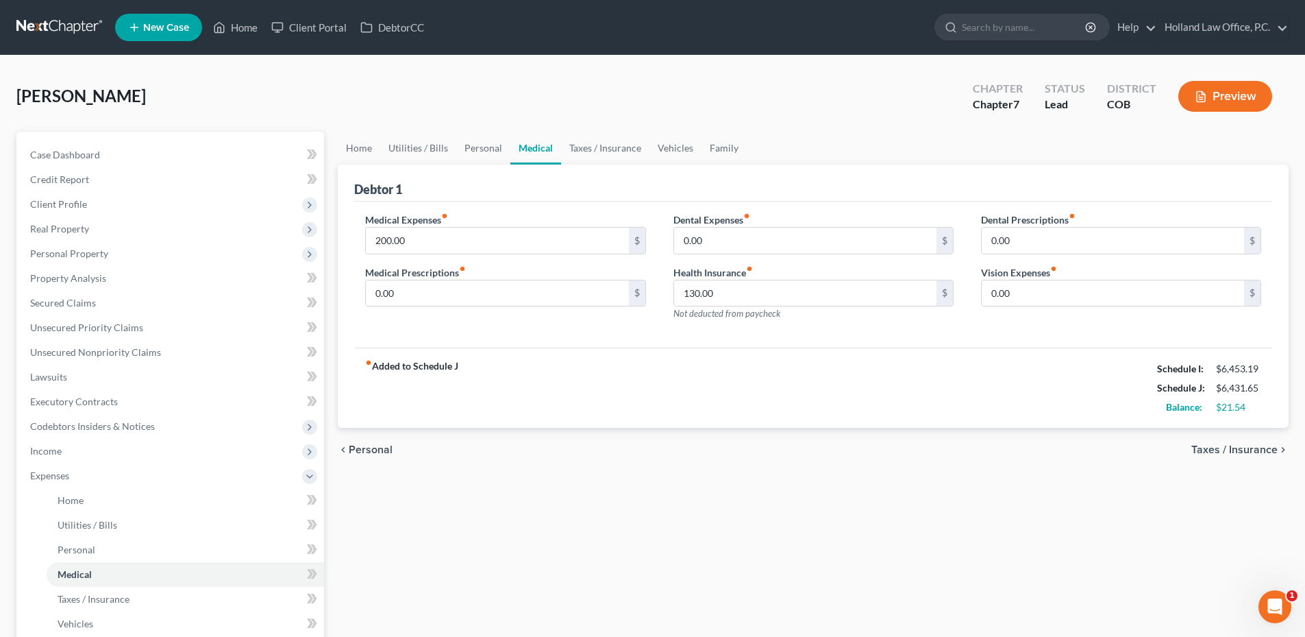
click at [558, 145] on link "Medical" at bounding box center [536, 148] width 51 height 33
click at [607, 148] on link "Taxes / Insurance" at bounding box center [605, 148] width 88 height 33
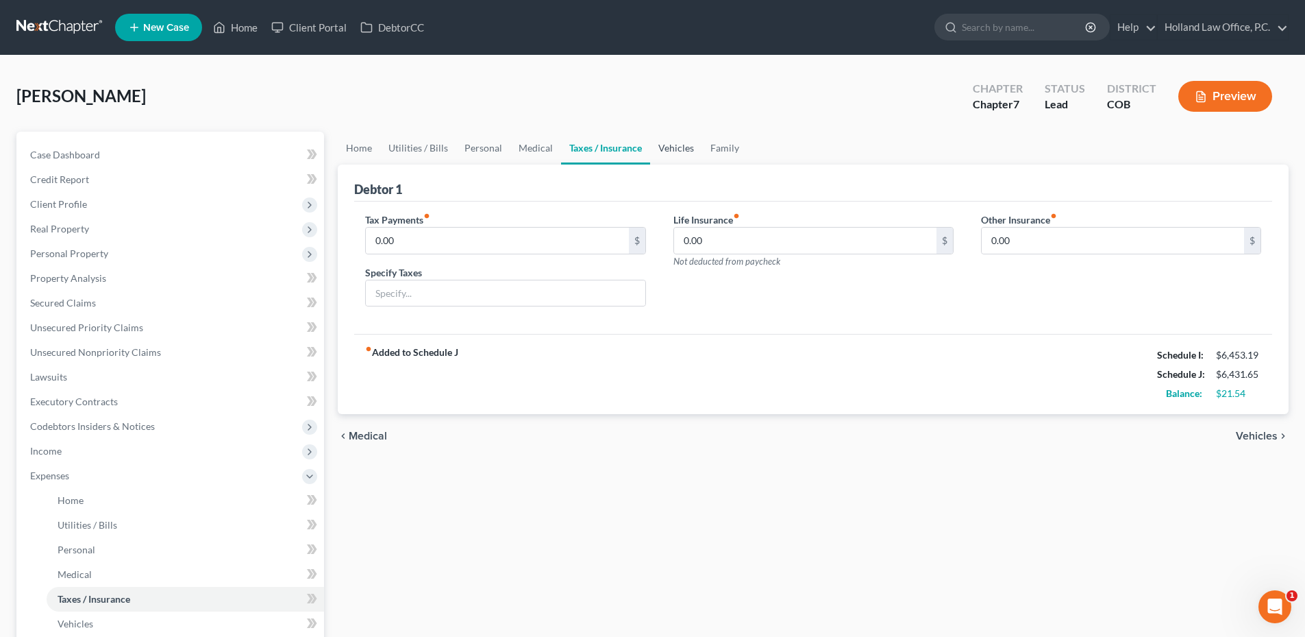
click at [650, 147] on link "Vehicles" at bounding box center [676, 148] width 52 height 33
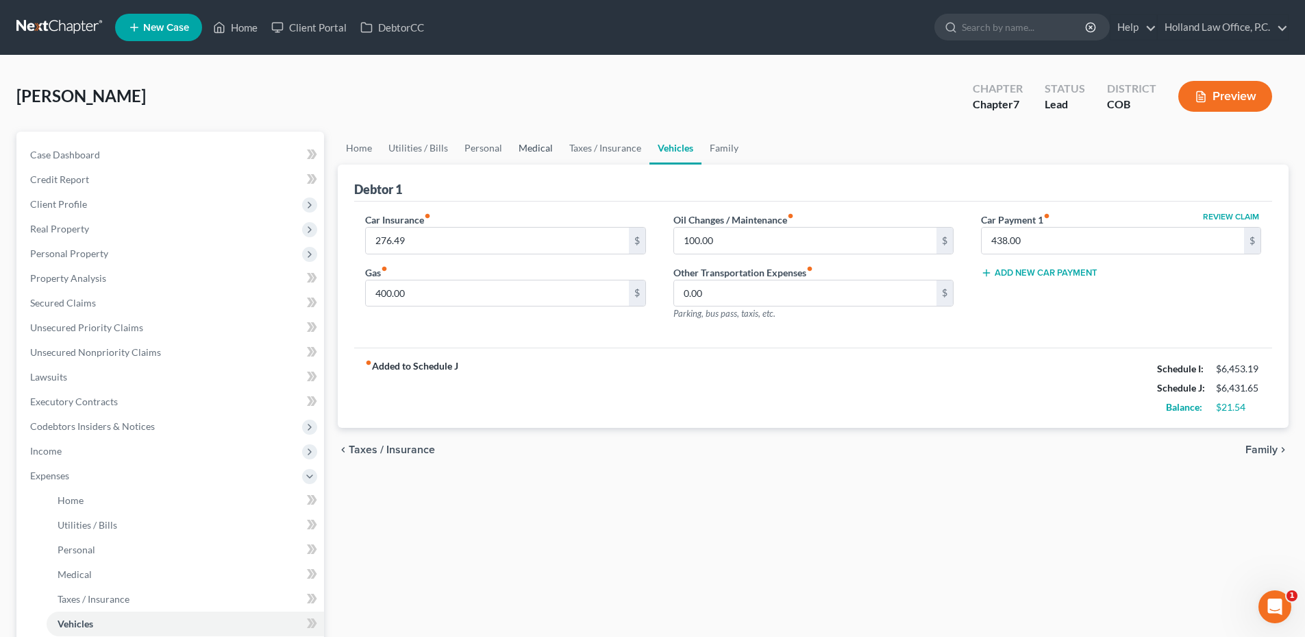
click at [545, 135] on link "Medical" at bounding box center [536, 148] width 51 height 33
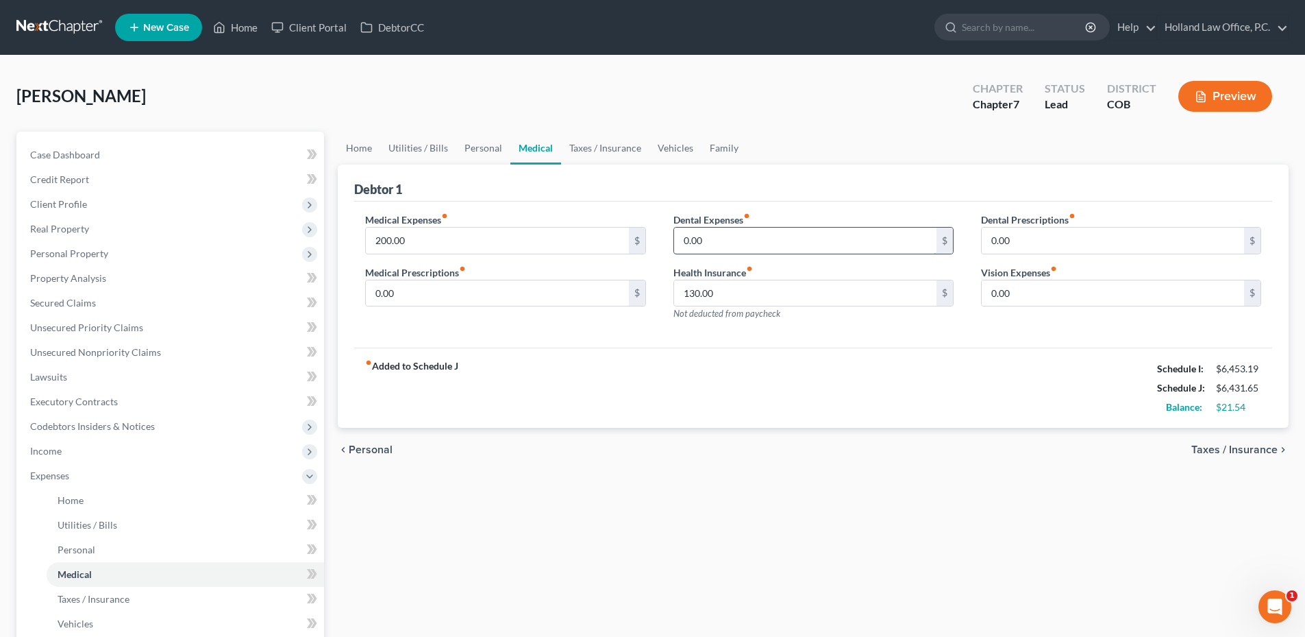
click at [721, 245] on input "0.00" at bounding box center [805, 241] width 262 height 26
type input "100.00"
click at [691, 158] on link "Vehicles" at bounding box center [676, 148] width 52 height 33
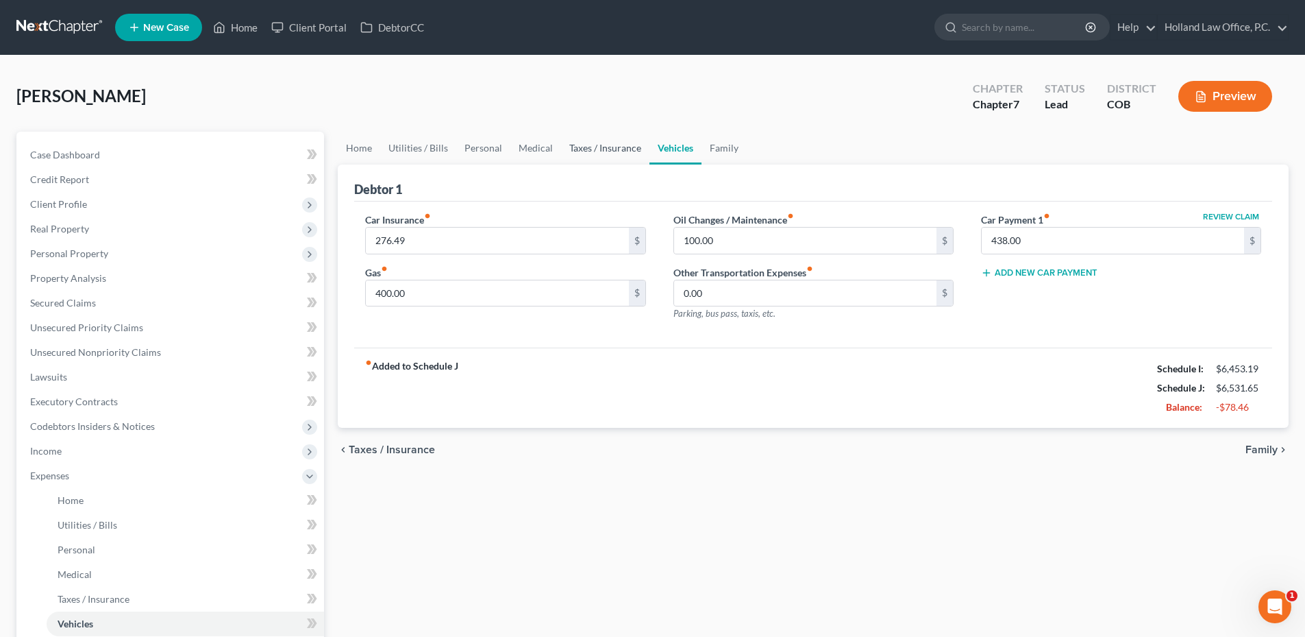
click at [640, 148] on link "Taxes / Insurance" at bounding box center [605, 148] width 88 height 33
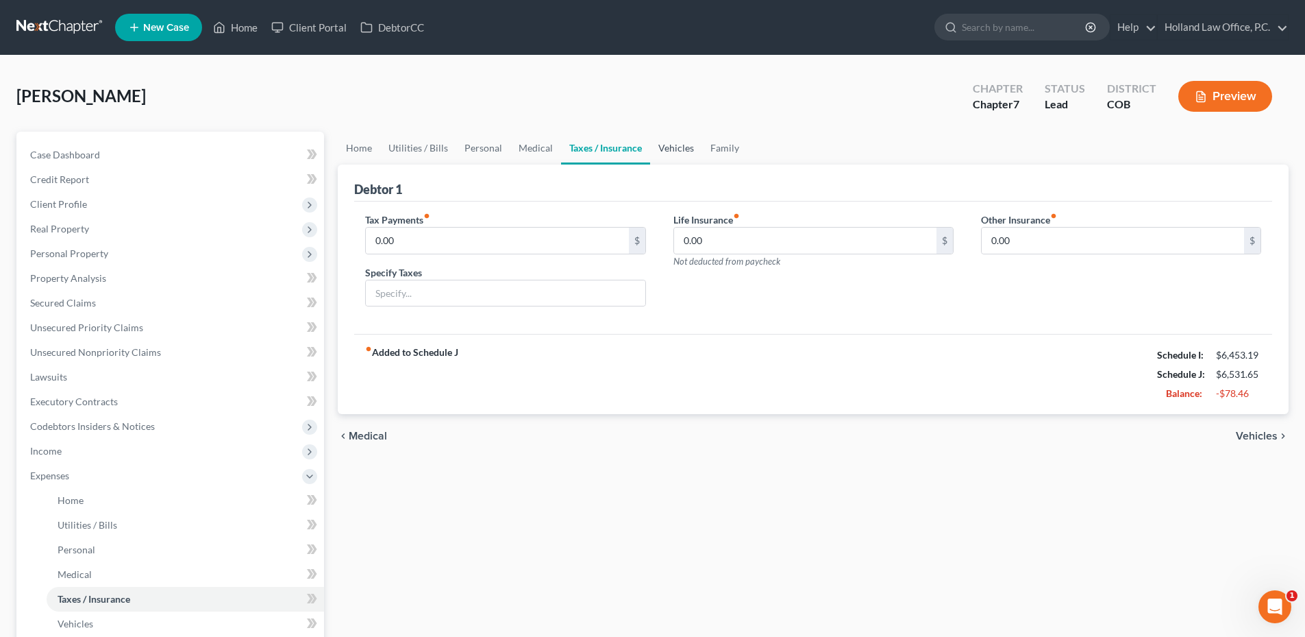
click at [685, 147] on link "Vehicles" at bounding box center [676, 148] width 52 height 33
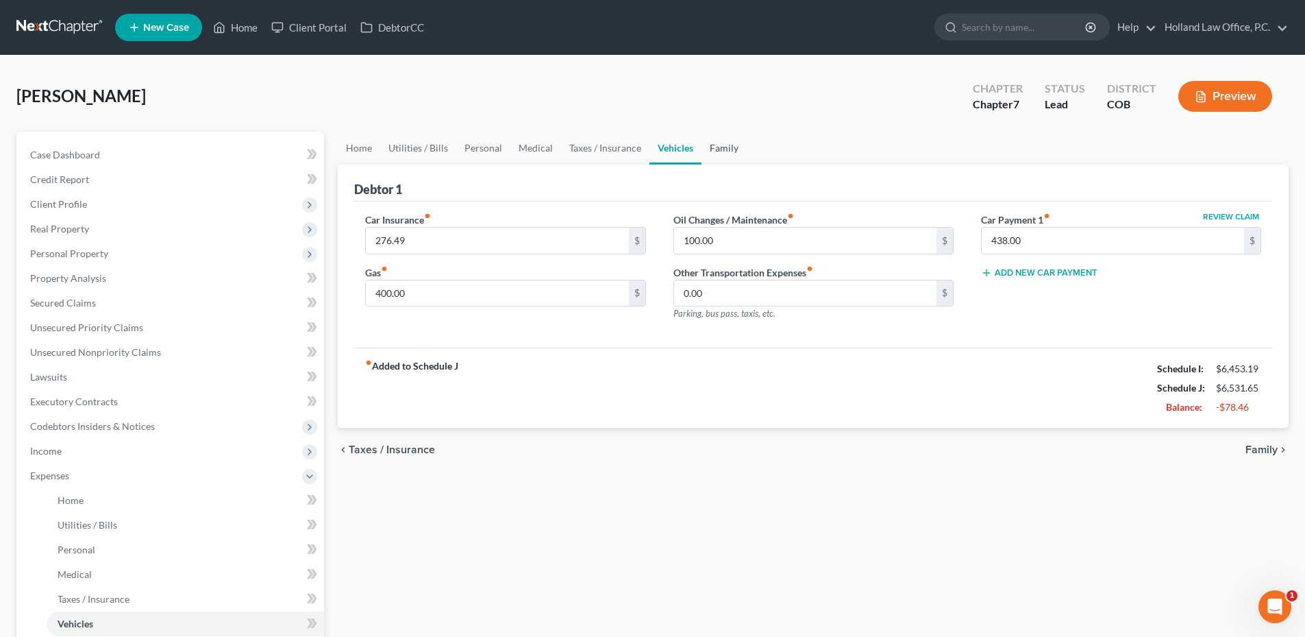
click at [742, 155] on link "Family" at bounding box center [724, 148] width 45 height 33
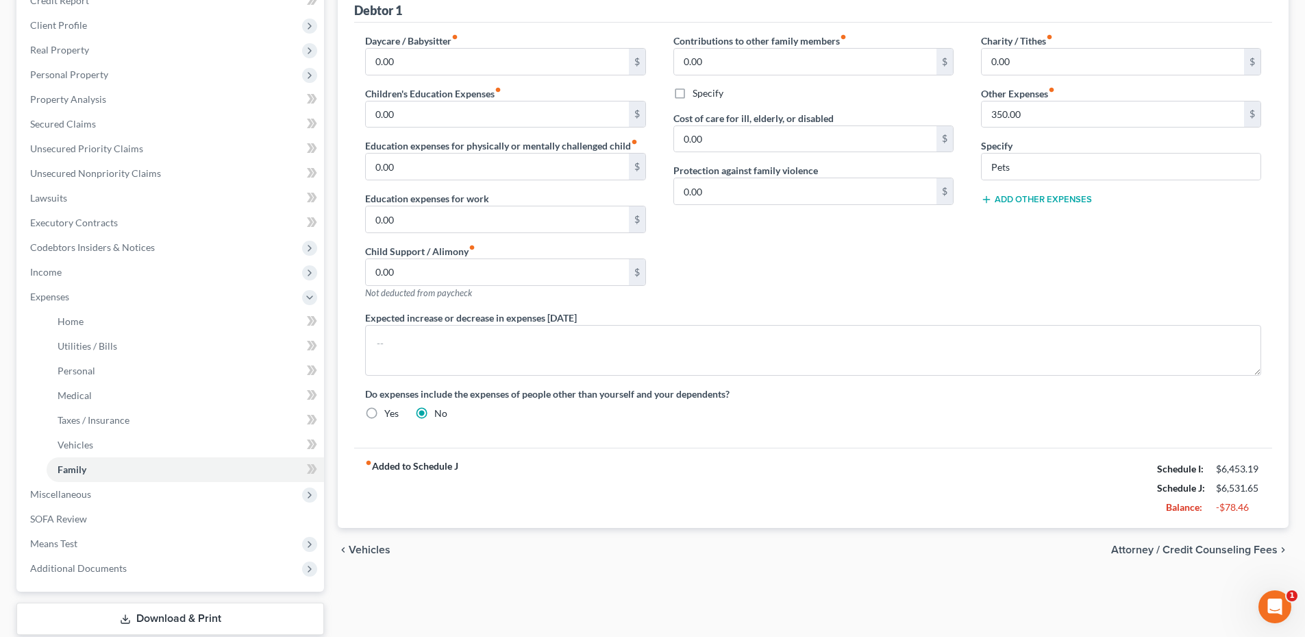
scroll to position [59, 0]
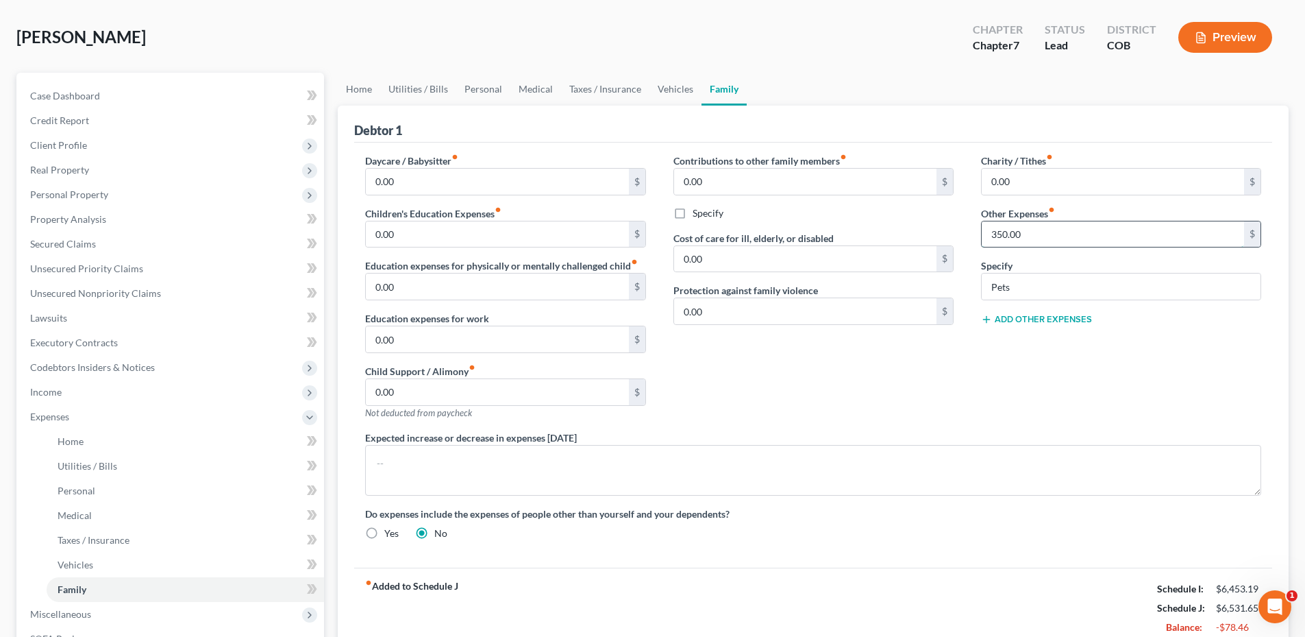
click at [1065, 225] on input "350.00" at bounding box center [1113, 234] width 262 height 26
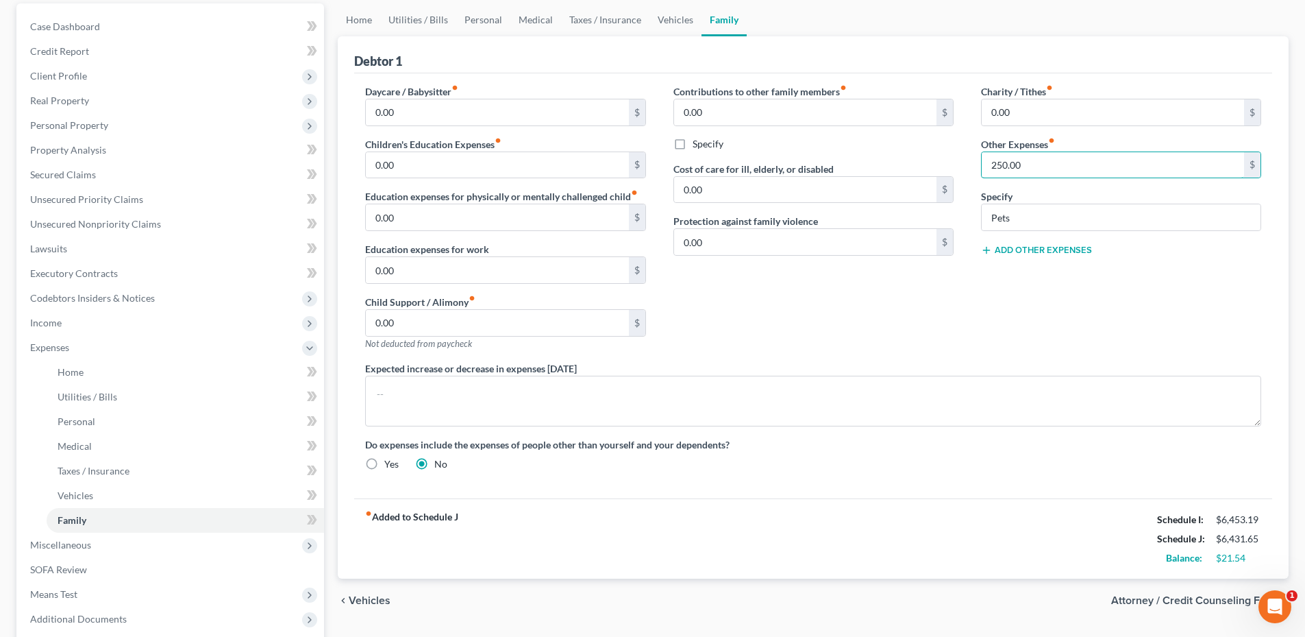
scroll to position [127, 0]
type input "250.00"
drag, startPoint x: 1242, startPoint y: 563, endPoint x: 1255, endPoint y: 562, distance: 13.0
click at [1255, 562] on div "$21.54" at bounding box center [1238, 559] width 45 height 14
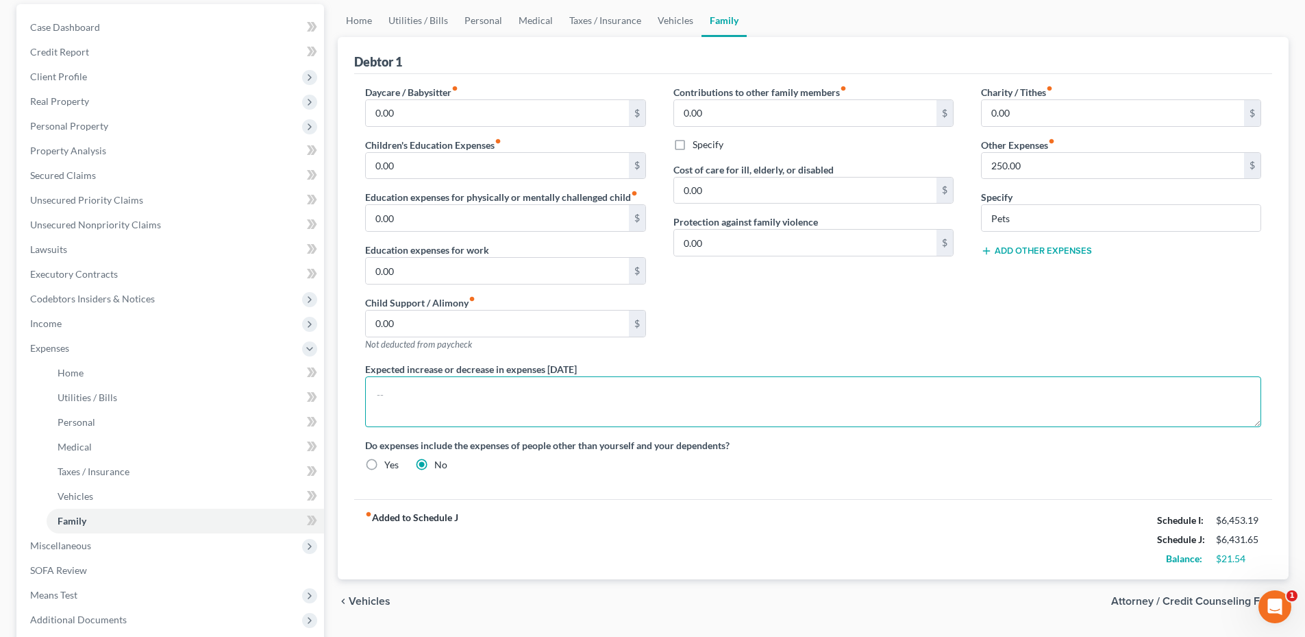
click at [493, 419] on textarea at bounding box center [813, 401] width 896 height 51
drag, startPoint x: 455, startPoint y: 402, endPoint x: 436, endPoint y: 402, distance: 19.2
click at [436, 402] on textarea "Tax Payments tbd" at bounding box center [813, 401] width 896 height 51
type textarea "Tax Payments TBD"
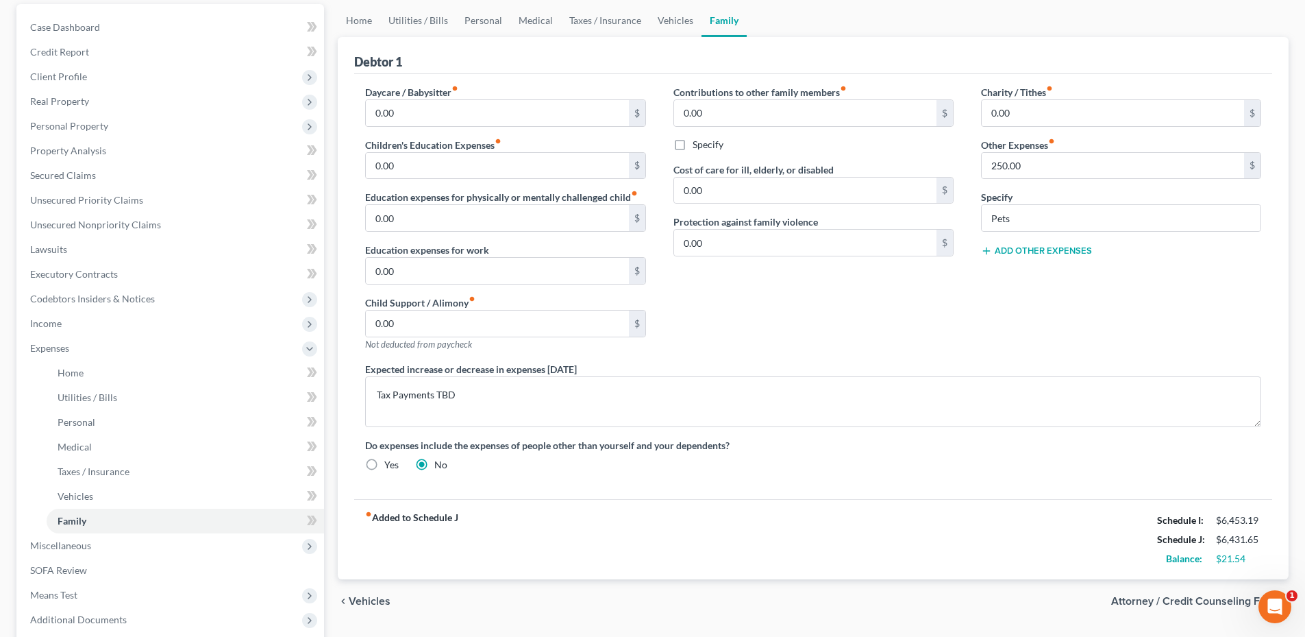
click at [526, 495] on div "Daycare / Babysitter fiber_manual_record 0.00 $ Children's Education Expenses f…" at bounding box center [813, 286] width 918 height 425
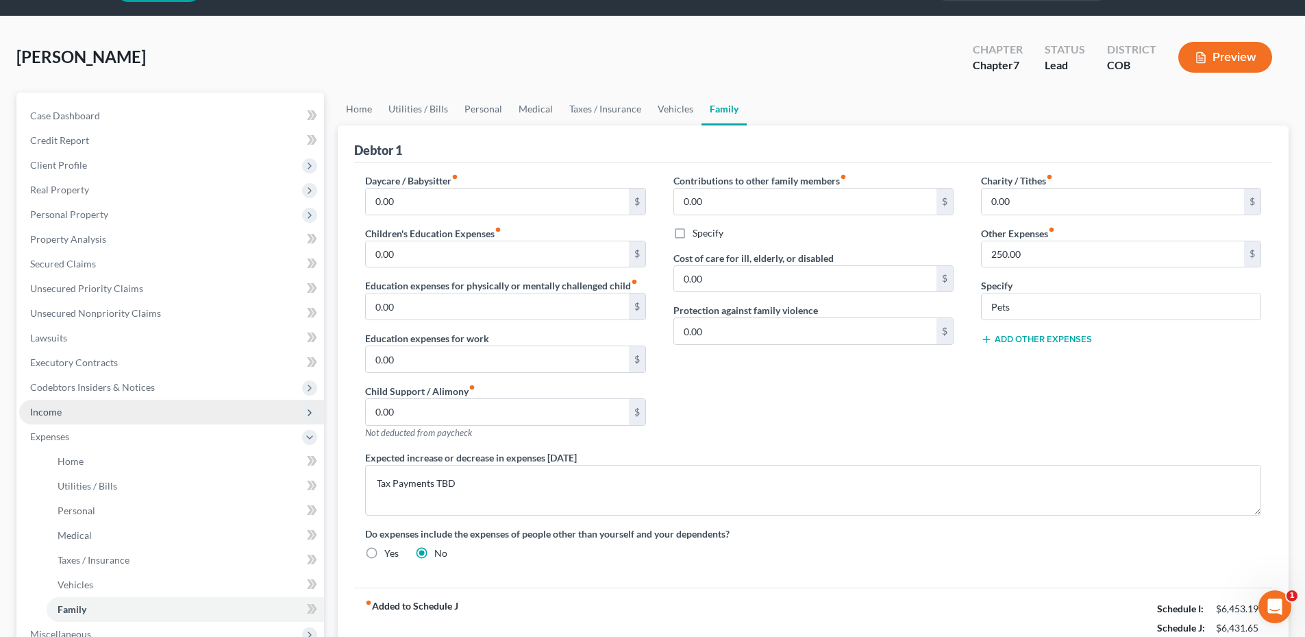
scroll to position [0, 0]
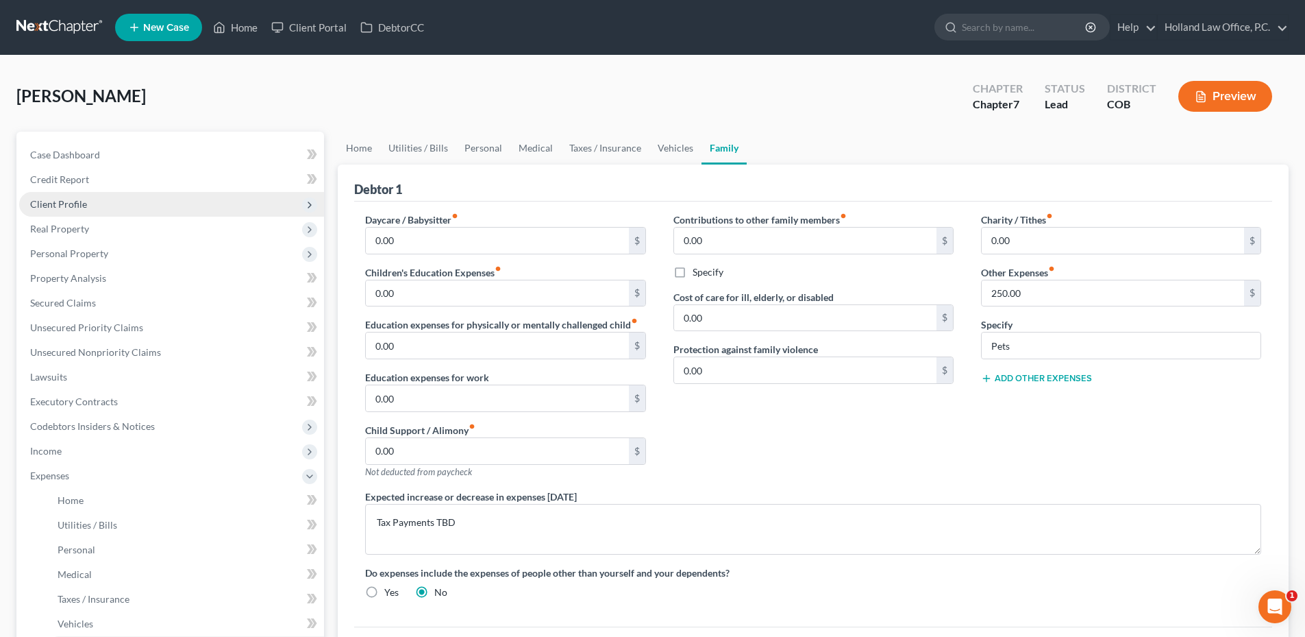
click at [79, 198] on span "Client Profile" at bounding box center [58, 204] width 57 height 12
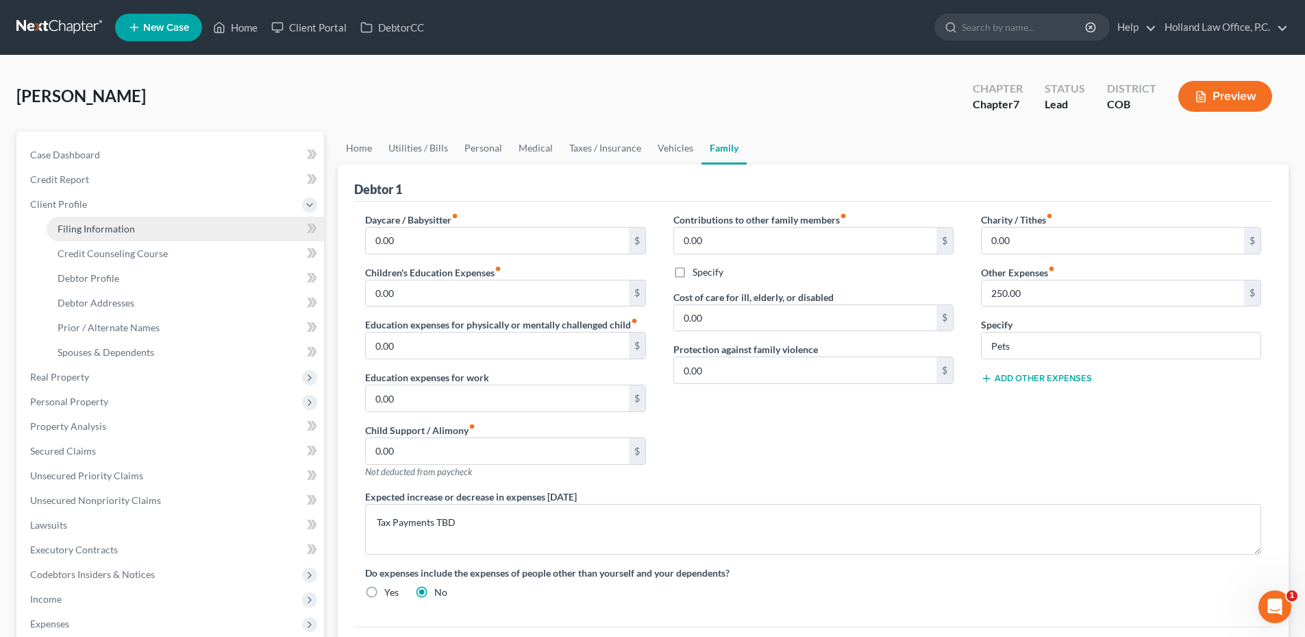
click at [112, 230] on span "Filing Information" at bounding box center [96, 229] width 77 height 12
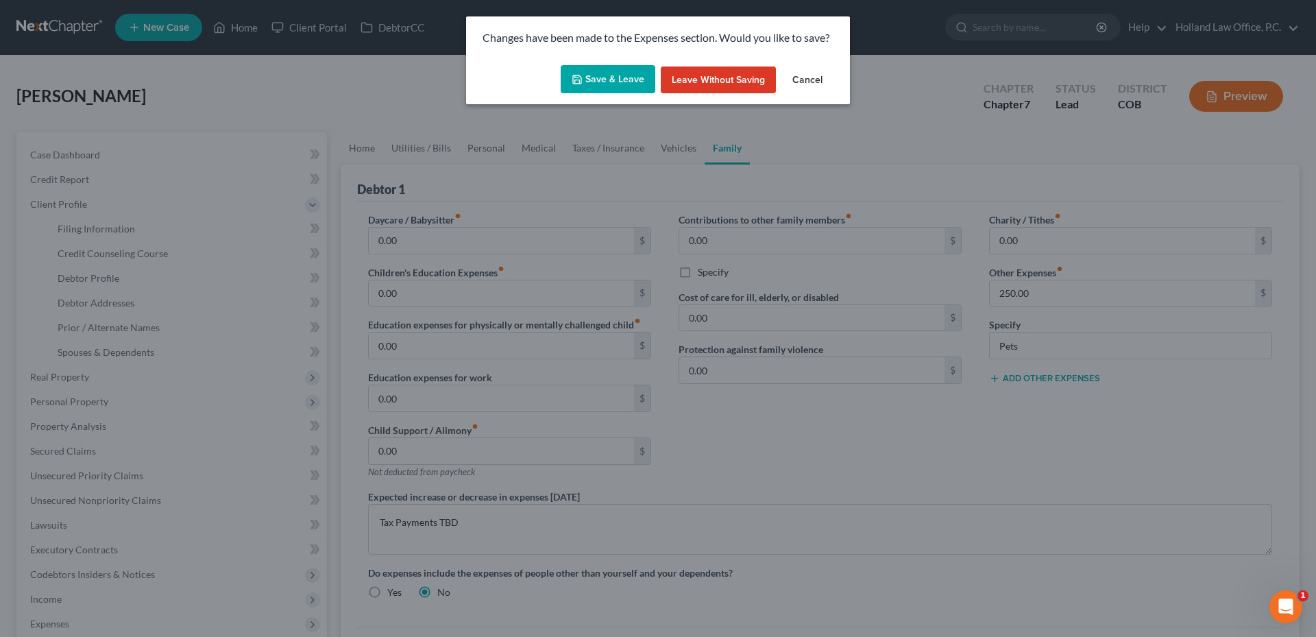
click at [585, 71] on button "Save & Leave" at bounding box center [608, 79] width 95 height 29
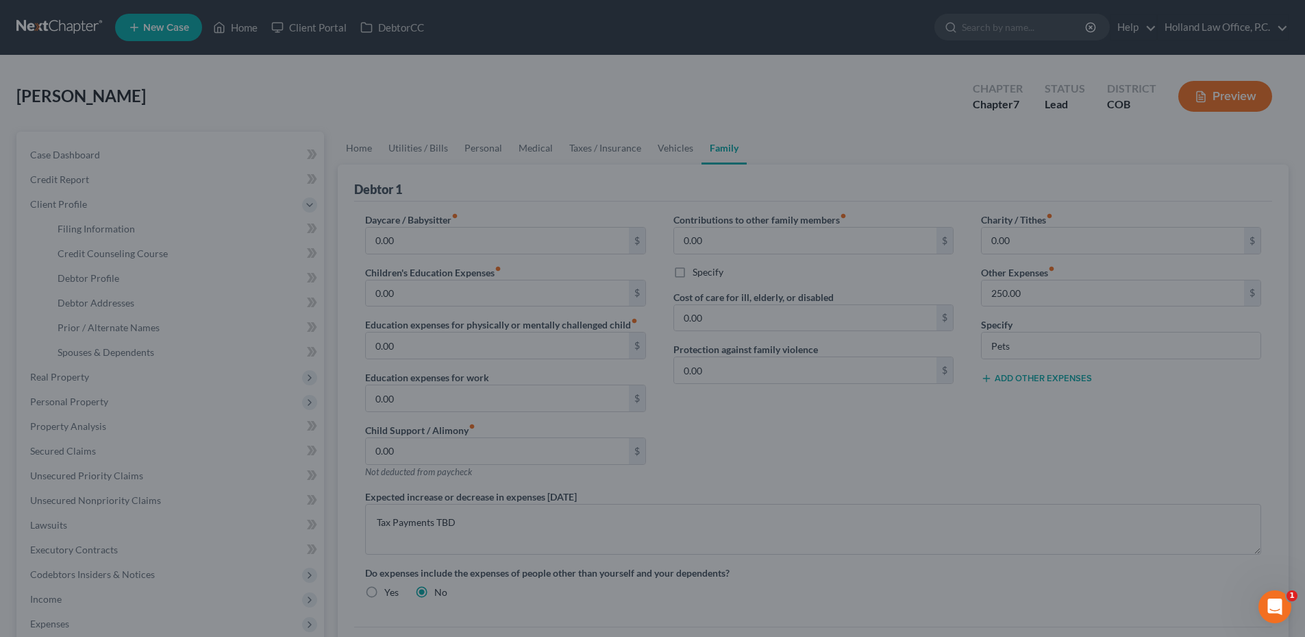
select select "1"
select select "0"
select select "5"
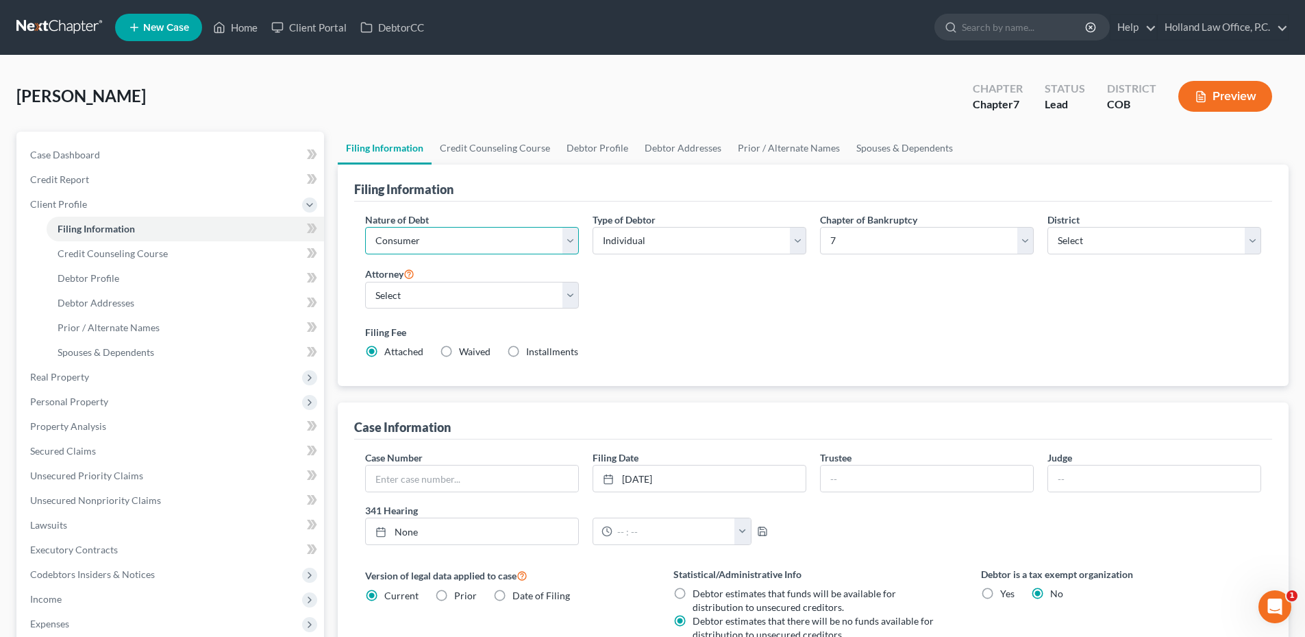
click at [504, 242] on select "Select Business Consumer Other" at bounding box center [472, 240] width 214 height 27
click at [652, 286] on div "Nature of Debt Select Business Consumer Other Nature of Business Select Clearin…" at bounding box center [813, 291] width 910 height 158
click at [879, 239] on select "Select 7 11 12 13" at bounding box center [927, 240] width 214 height 27
click at [879, 241] on select "Select 7 11 12 13" at bounding box center [927, 240] width 214 height 27
click at [524, 154] on link "Credit Counseling Course" at bounding box center [495, 148] width 127 height 33
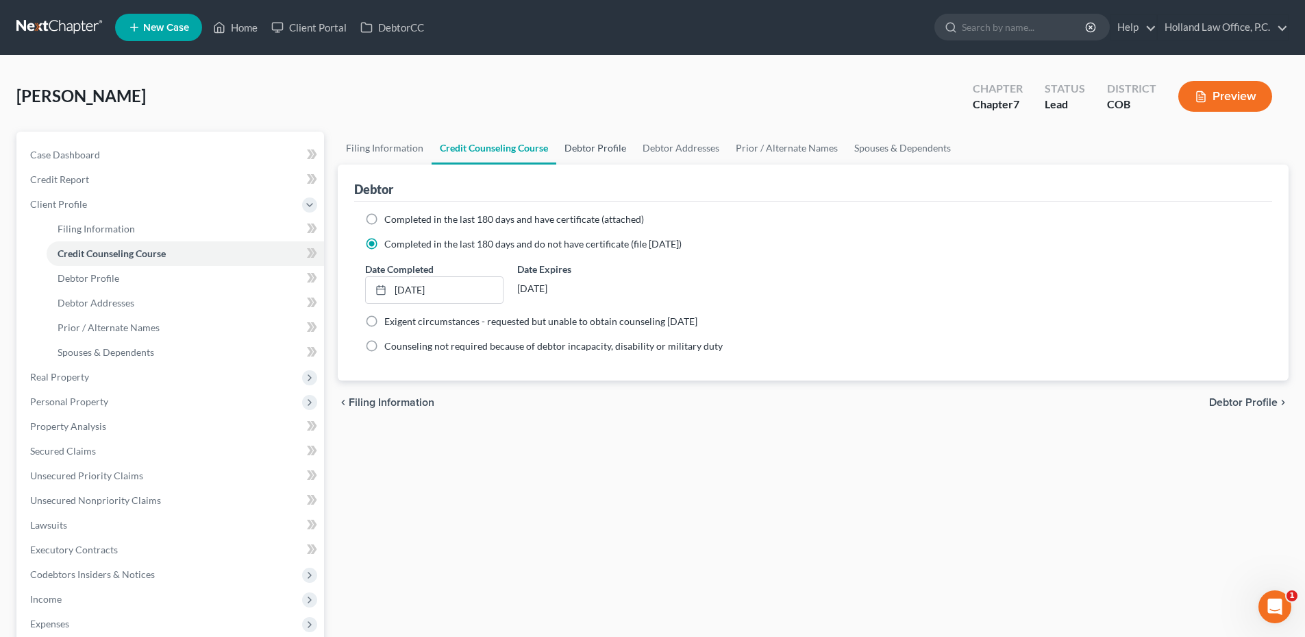
click at [593, 147] on link "Debtor Profile" at bounding box center [595, 148] width 78 height 33
select select "1"
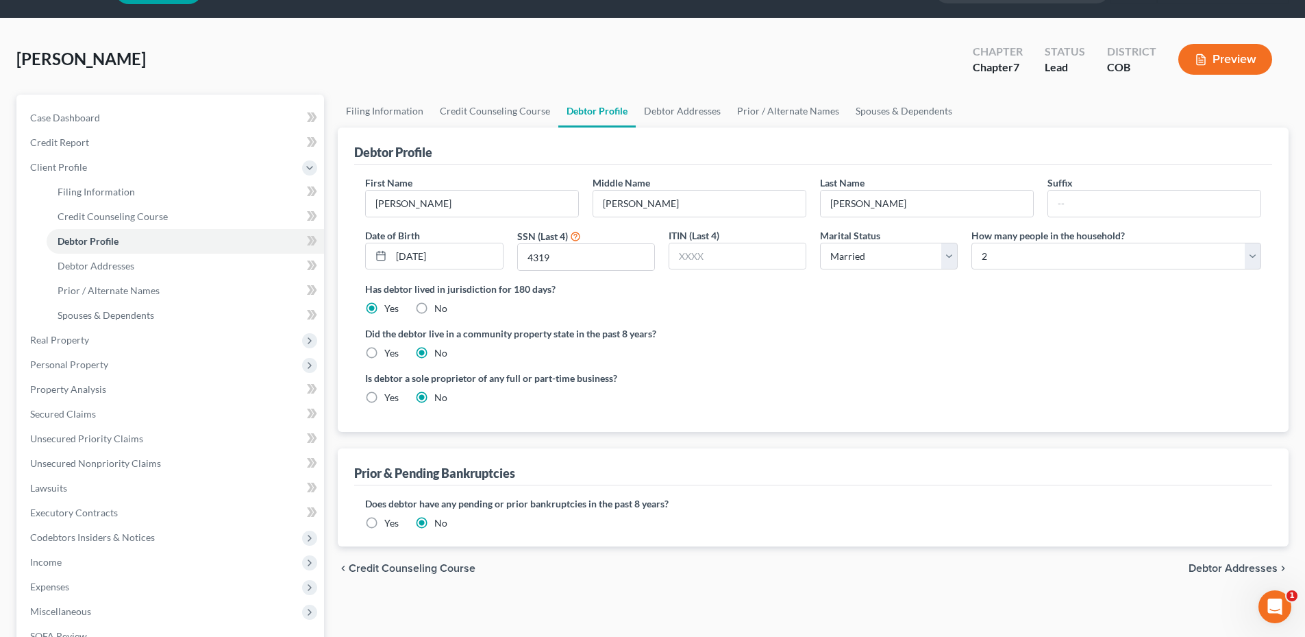
scroll to position [69, 0]
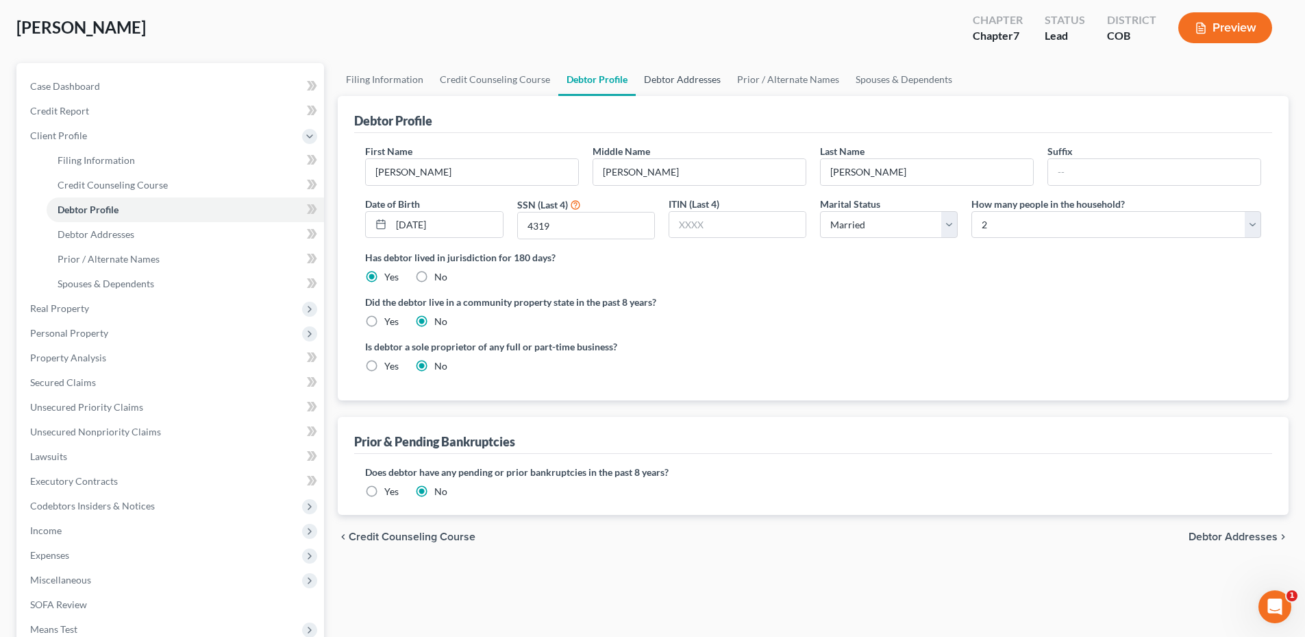
click at [657, 73] on link "Debtor Addresses" at bounding box center [682, 79] width 93 height 33
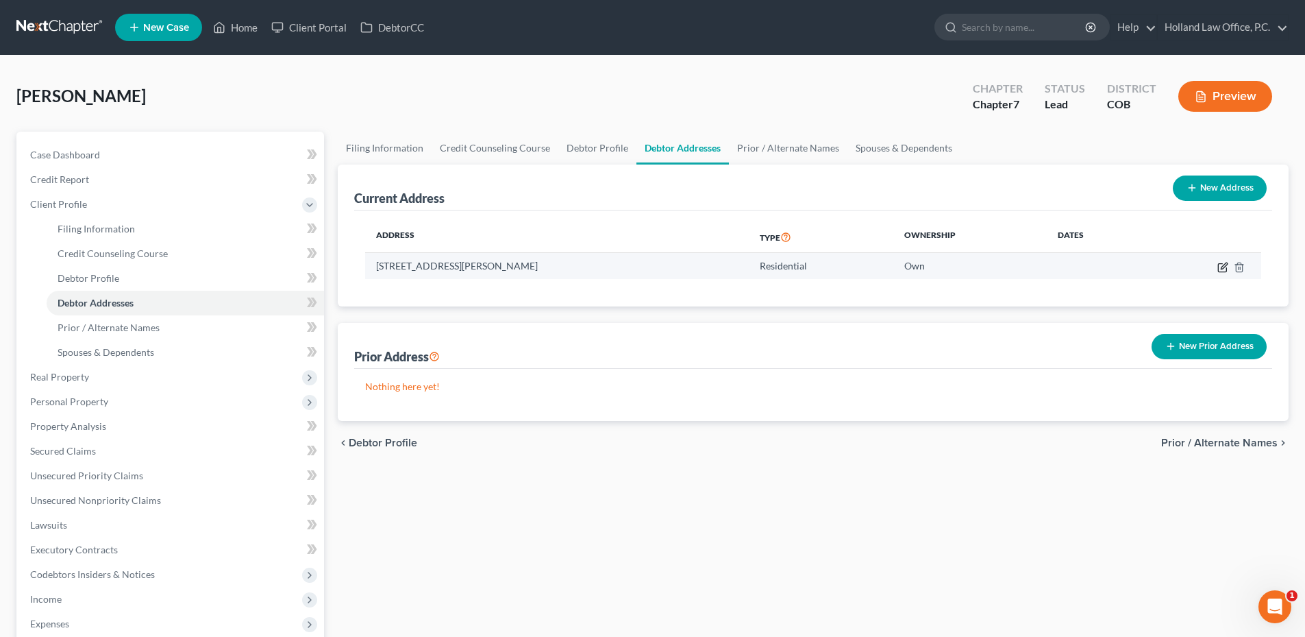
click at [1220, 267] on icon "button" at bounding box center [1223, 267] width 11 height 11
select select "5"
select select "35"
select select "0"
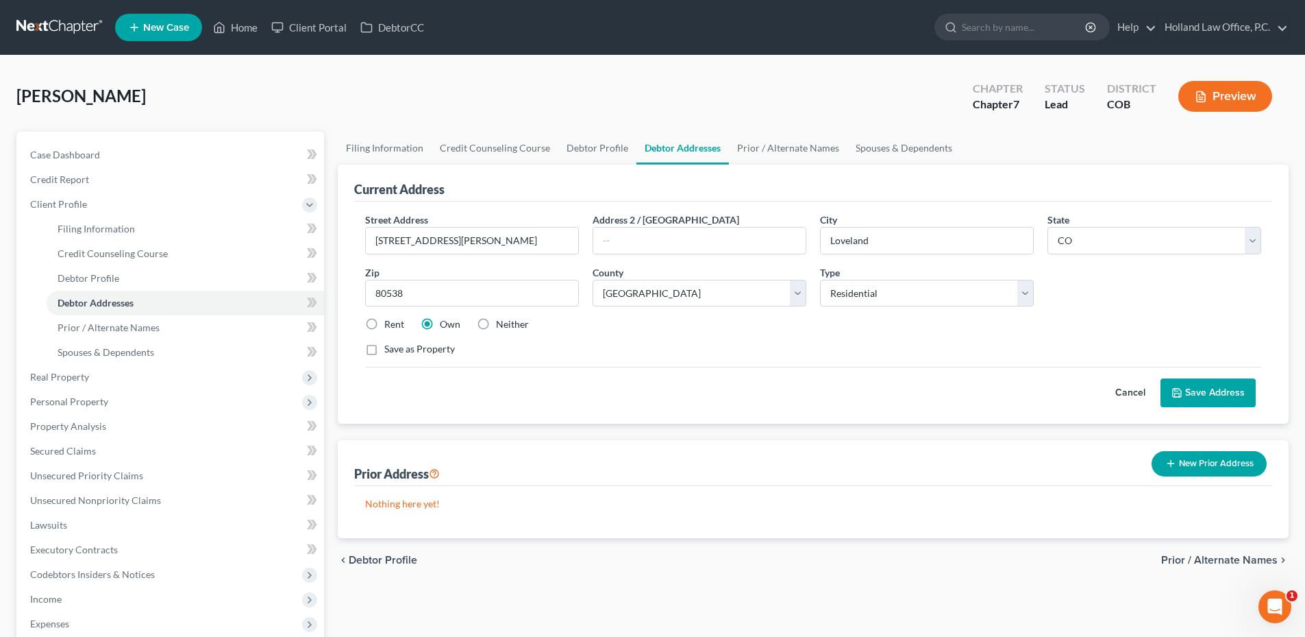
click at [1249, 393] on button "Save Address" at bounding box center [1208, 392] width 95 height 29
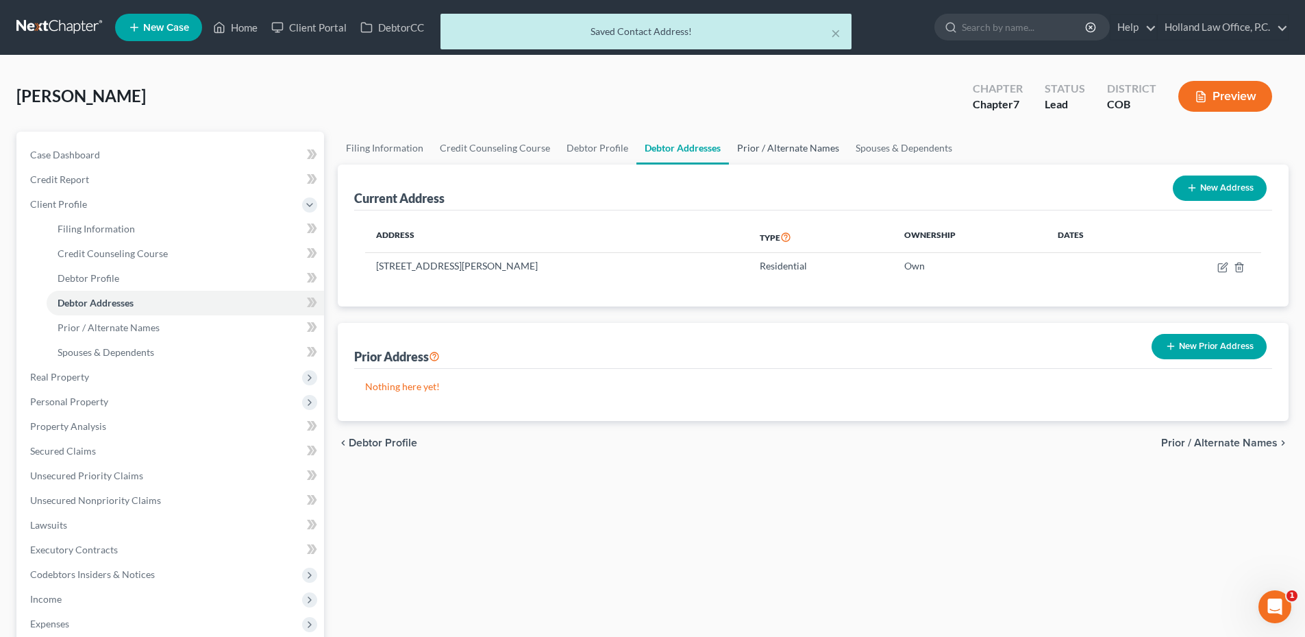
click at [759, 137] on link "Prior / Alternate Names" at bounding box center [788, 148] width 119 height 33
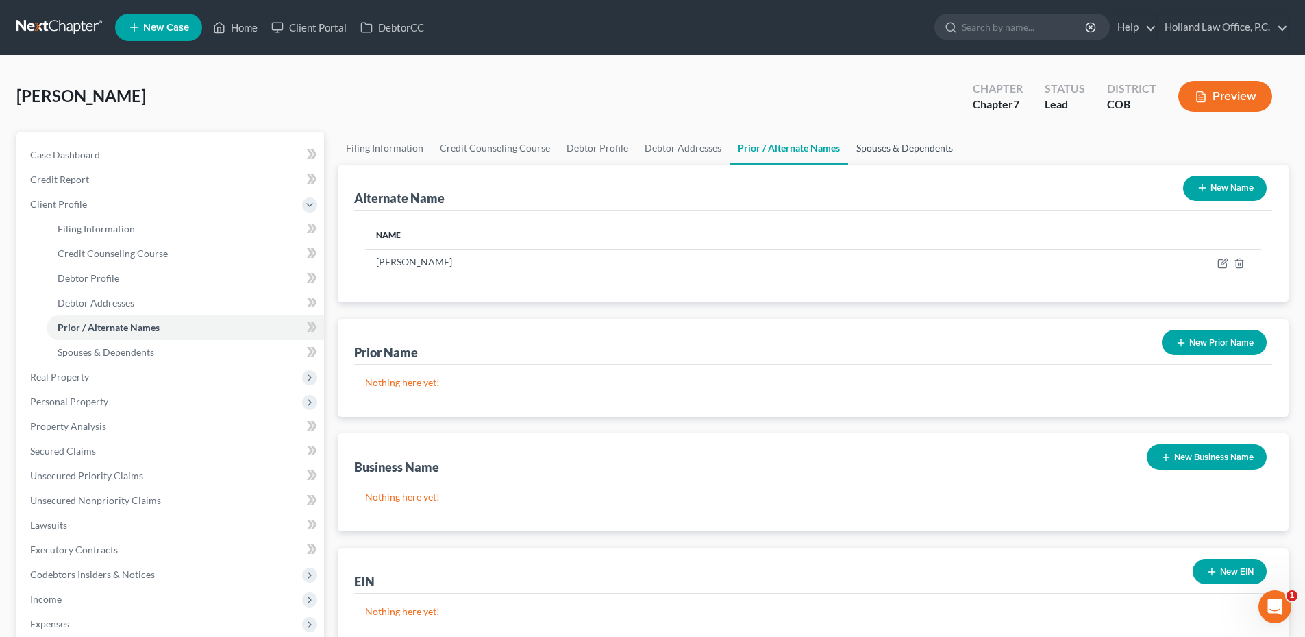
click at [905, 147] on link "Spouses & Dependents" at bounding box center [904, 148] width 113 height 33
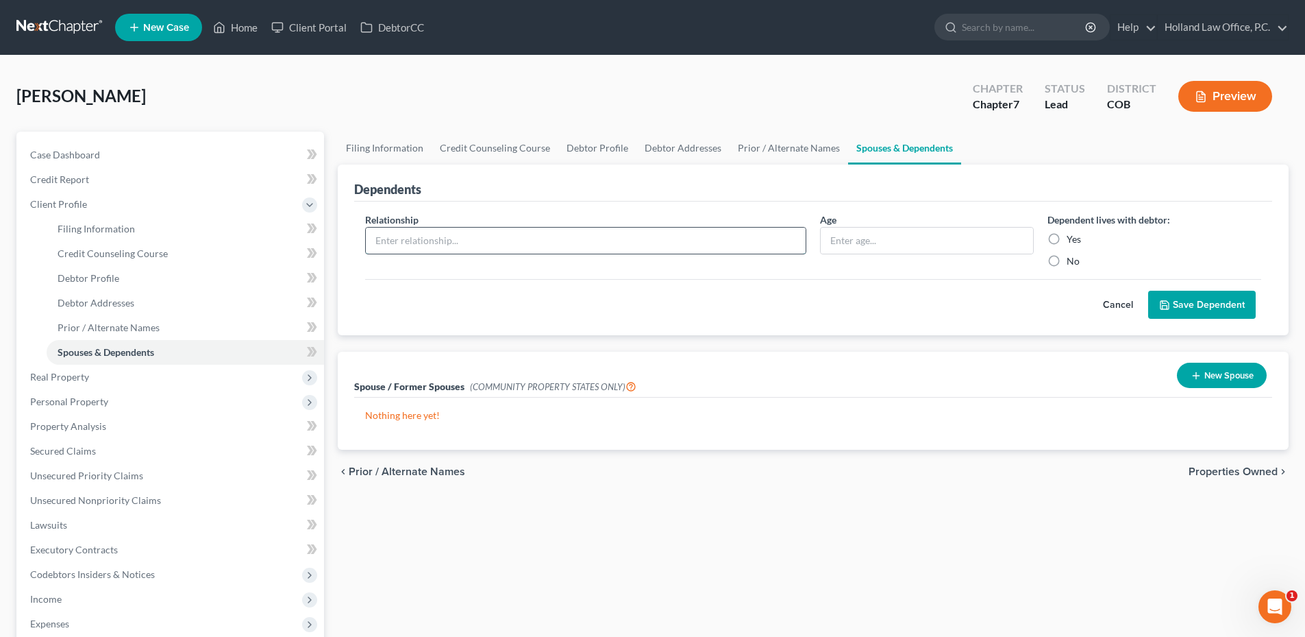
click at [458, 247] on input "text" at bounding box center [586, 241] width 440 height 26
type input "Husband"
type input "54"
click at [1067, 239] on label "Yes" at bounding box center [1074, 239] width 14 height 14
click at [1072, 239] on input "Yes" at bounding box center [1076, 236] width 9 height 9
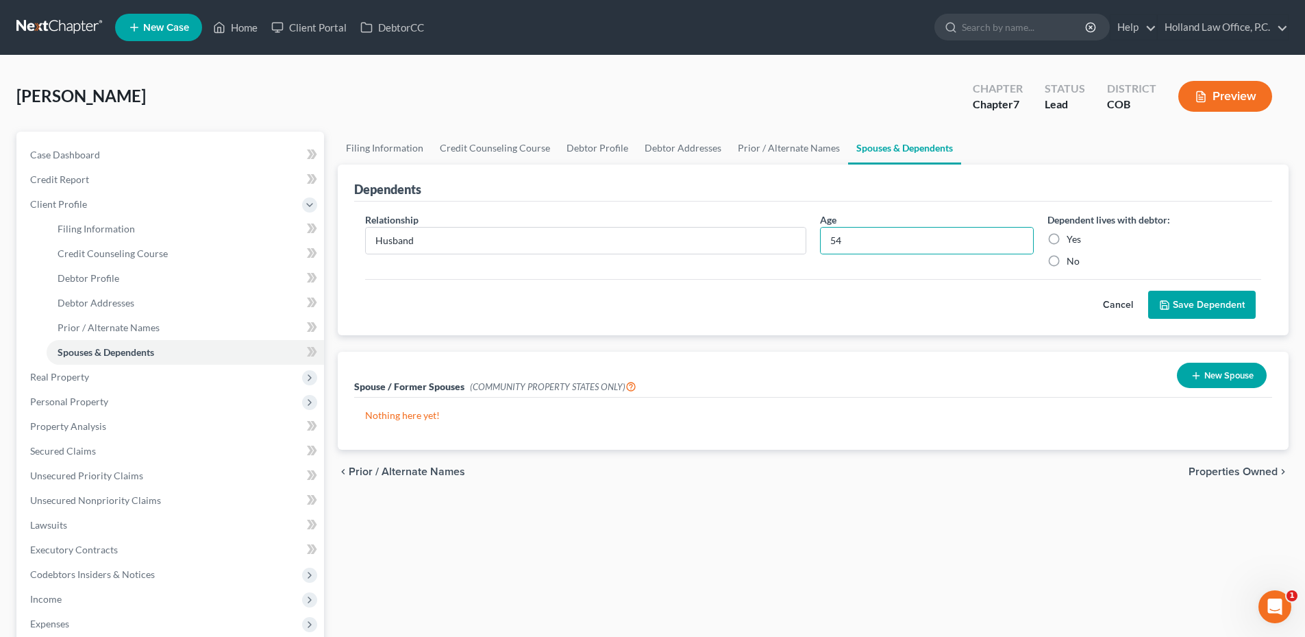
radio input "true"
click at [870, 232] on input "54" at bounding box center [927, 241] width 212 height 26
type input "55"
click at [1231, 304] on button "Save Dependent" at bounding box center [1203, 305] width 108 height 29
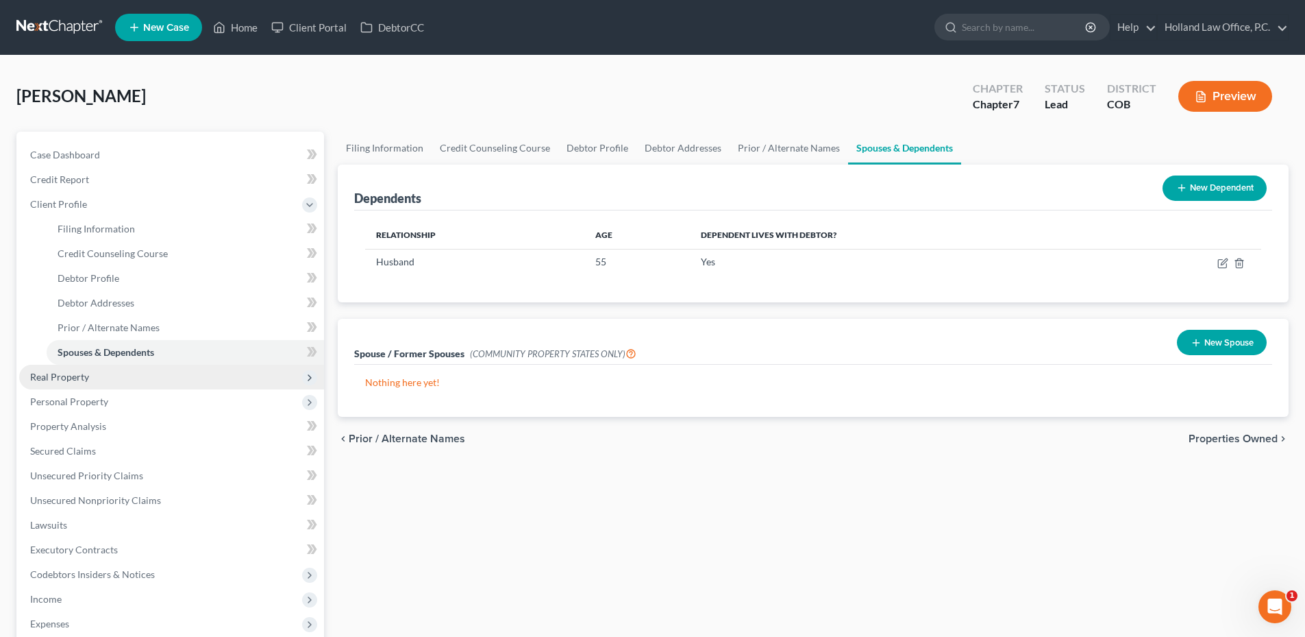
click at [154, 371] on span "Real Property" at bounding box center [171, 377] width 305 height 25
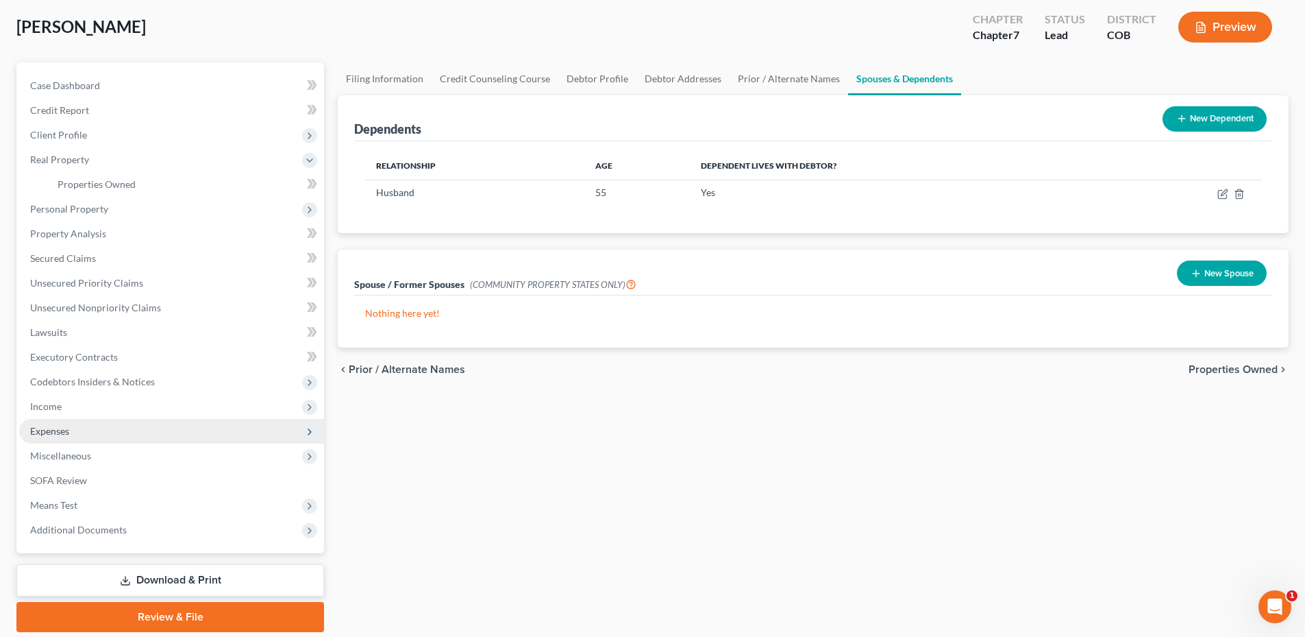
scroll to position [117, 0]
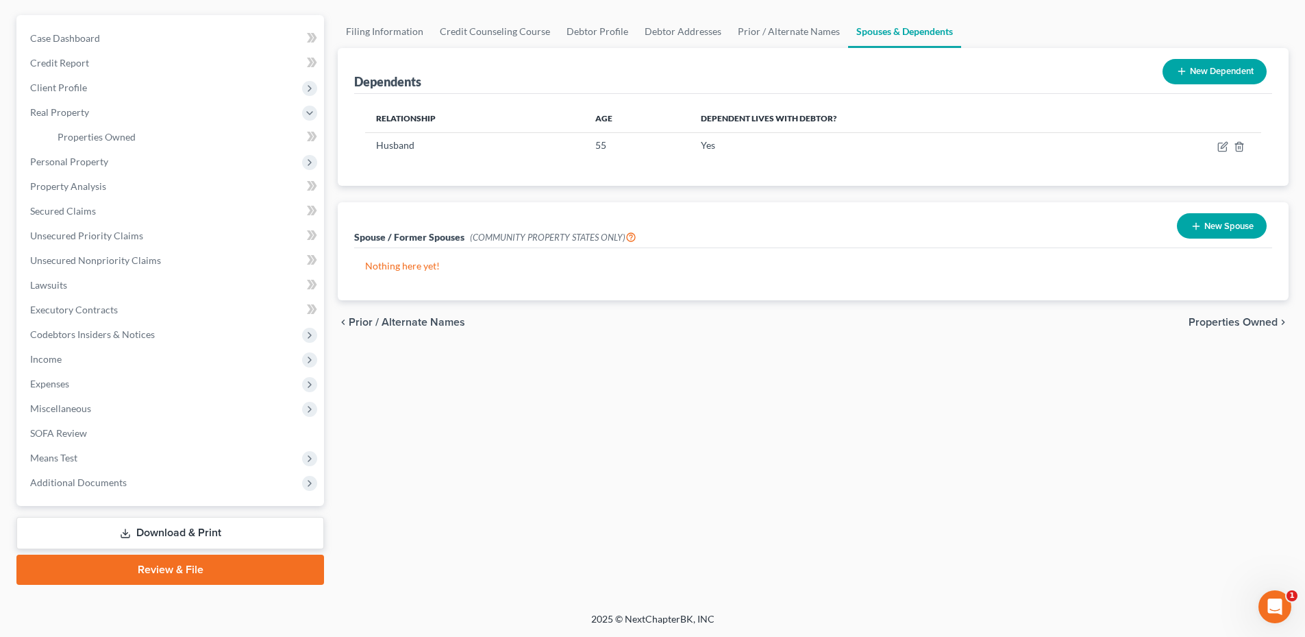
click at [158, 523] on link "Download & Print" at bounding box center [170, 533] width 308 height 32
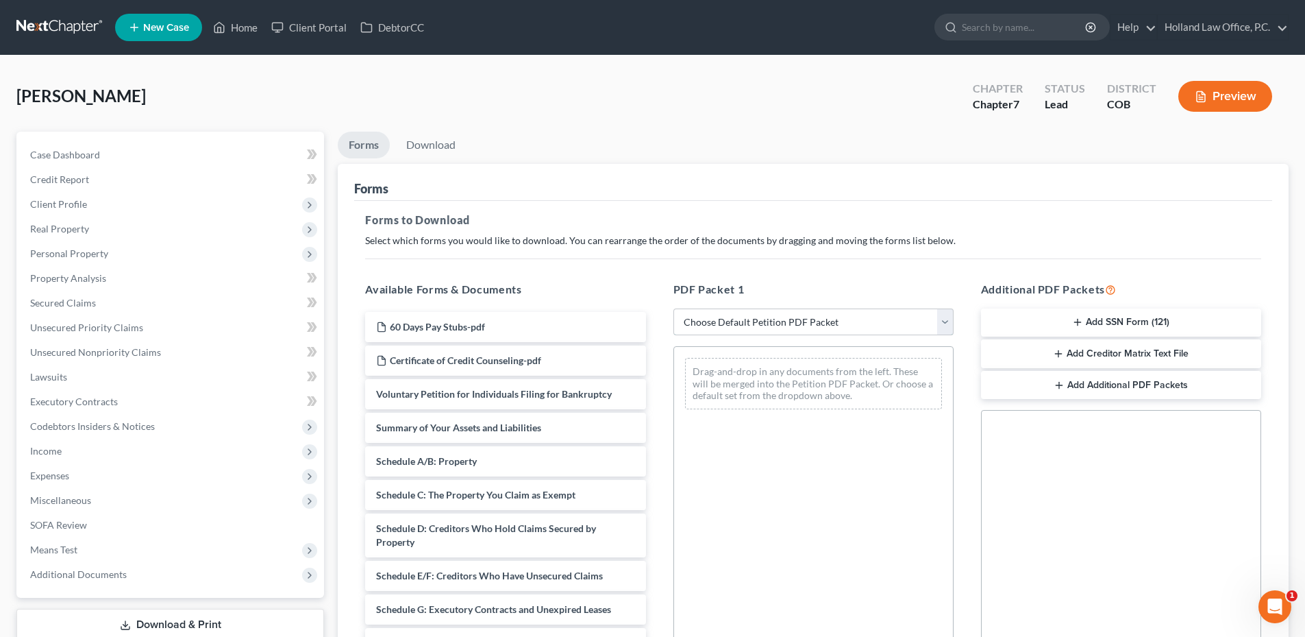
click at [815, 324] on select "Choose Default Petition PDF Packet Complete Bankruptcy Petition (all forms and …" at bounding box center [814, 321] width 280 height 27
select select "6"
click at [674, 308] on select "Choose Default Petition PDF Packet Complete Bankruptcy Petition (all forms and …" at bounding box center [814, 321] width 280 height 27
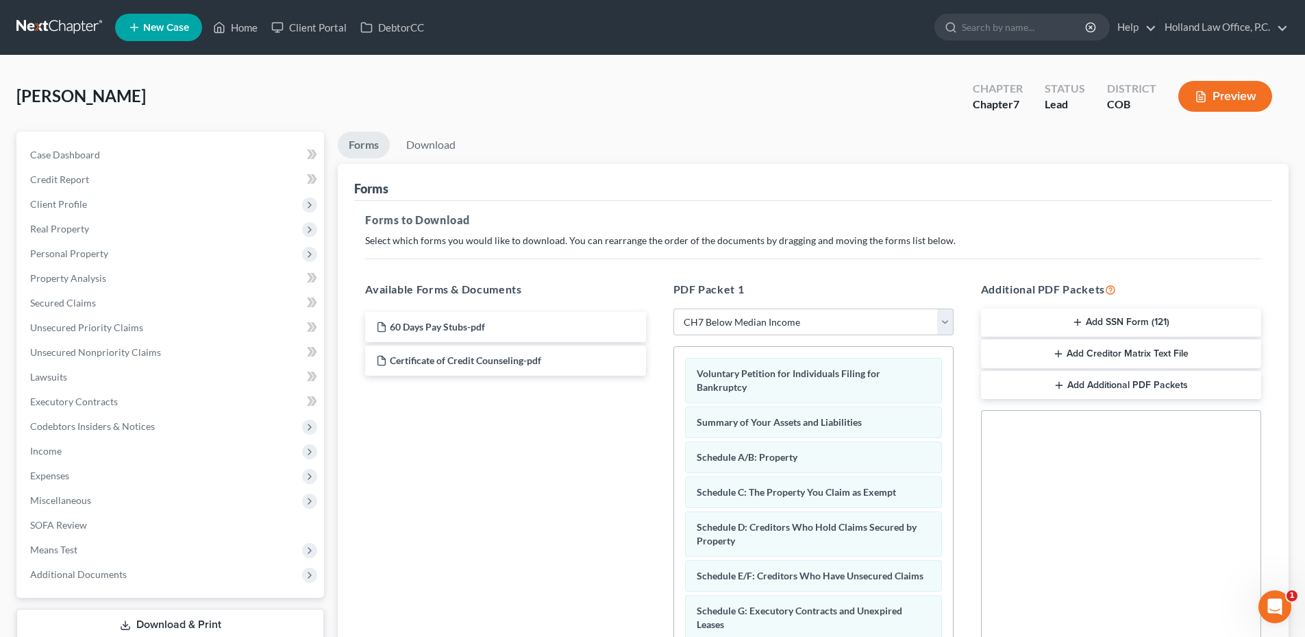
click at [1106, 319] on button "Add SSN Form (121)" at bounding box center [1121, 322] width 280 height 29
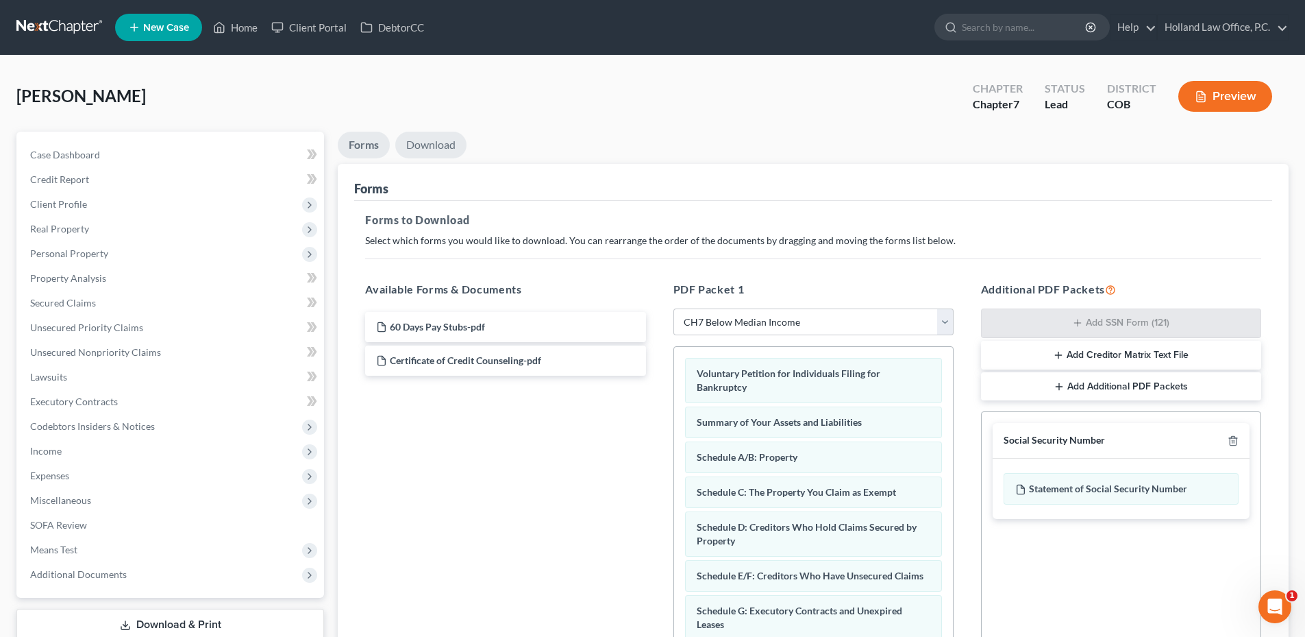
click at [445, 145] on link "Download" at bounding box center [430, 145] width 71 height 27
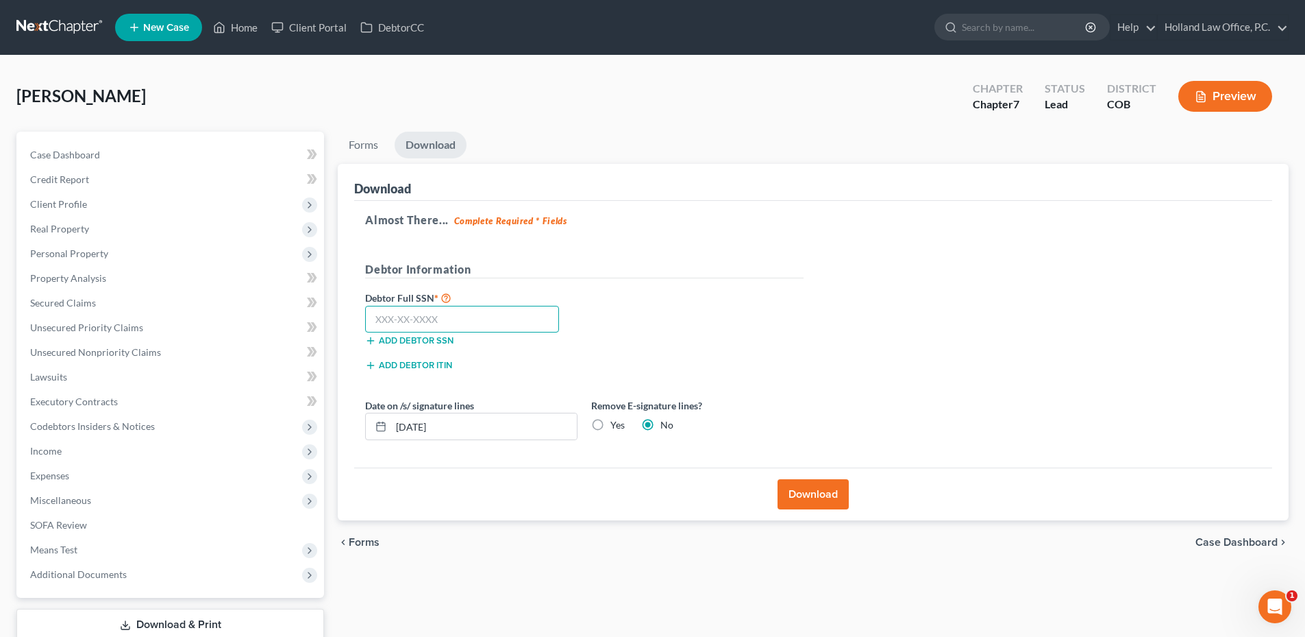
click at [501, 314] on input "text" at bounding box center [462, 319] width 194 height 27
click at [77, 270] on link "Property Analysis" at bounding box center [171, 278] width 305 height 25
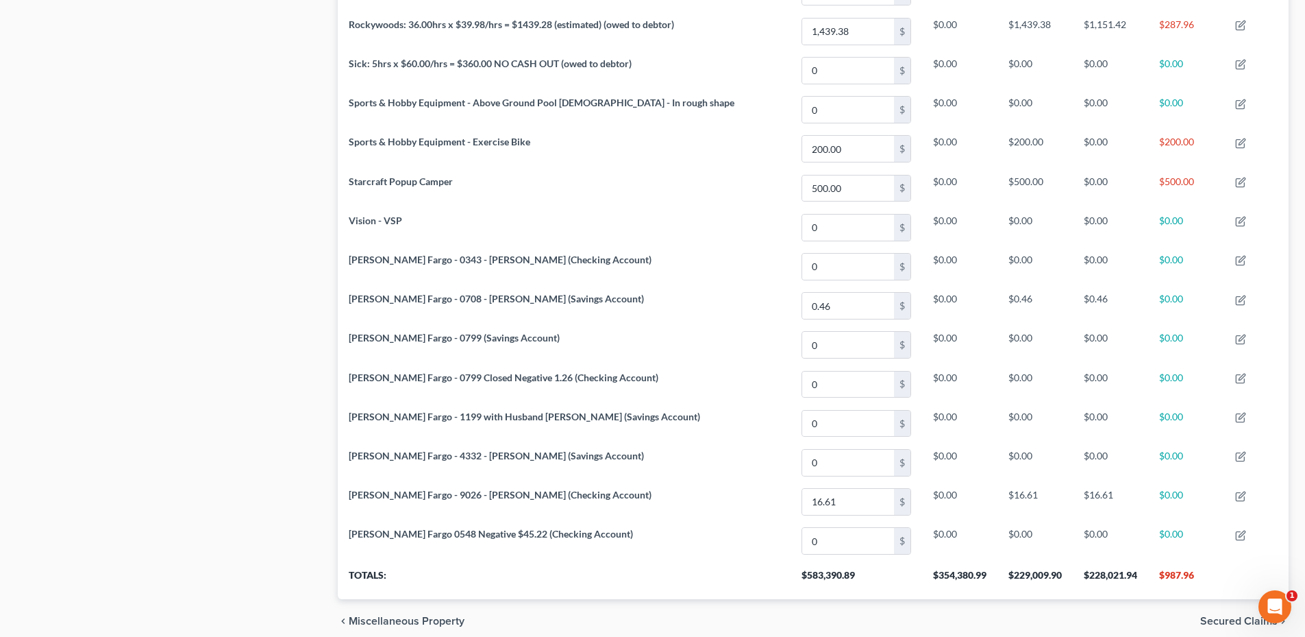
scroll to position [1243, 0]
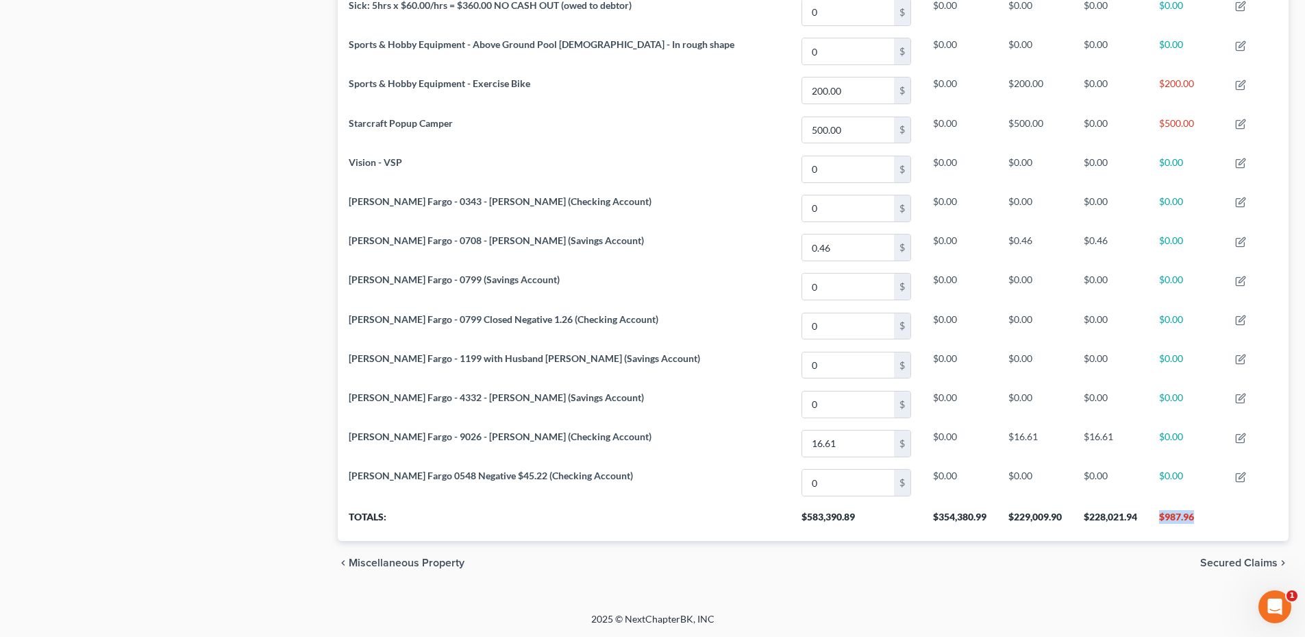
drag, startPoint x: 1154, startPoint y: 515, endPoint x: 1225, endPoint y: 522, distance: 70.9
click at [1225, 522] on th "$987.96" at bounding box center [1187, 521] width 76 height 38
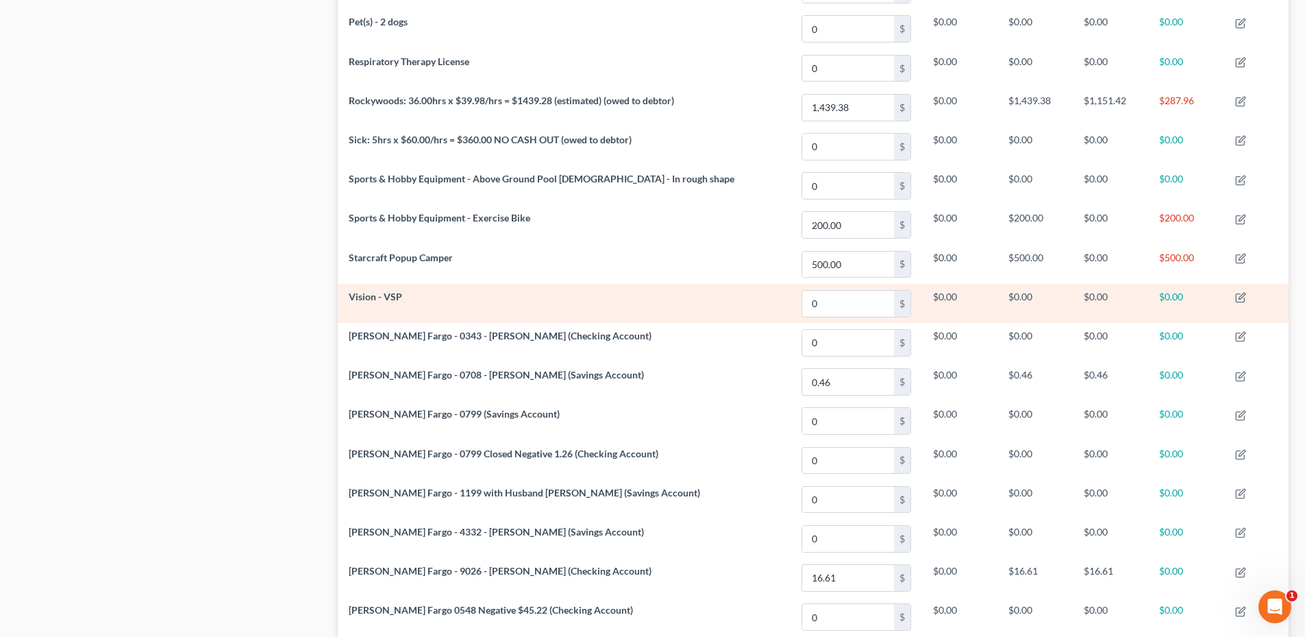
scroll to position [1106, 0]
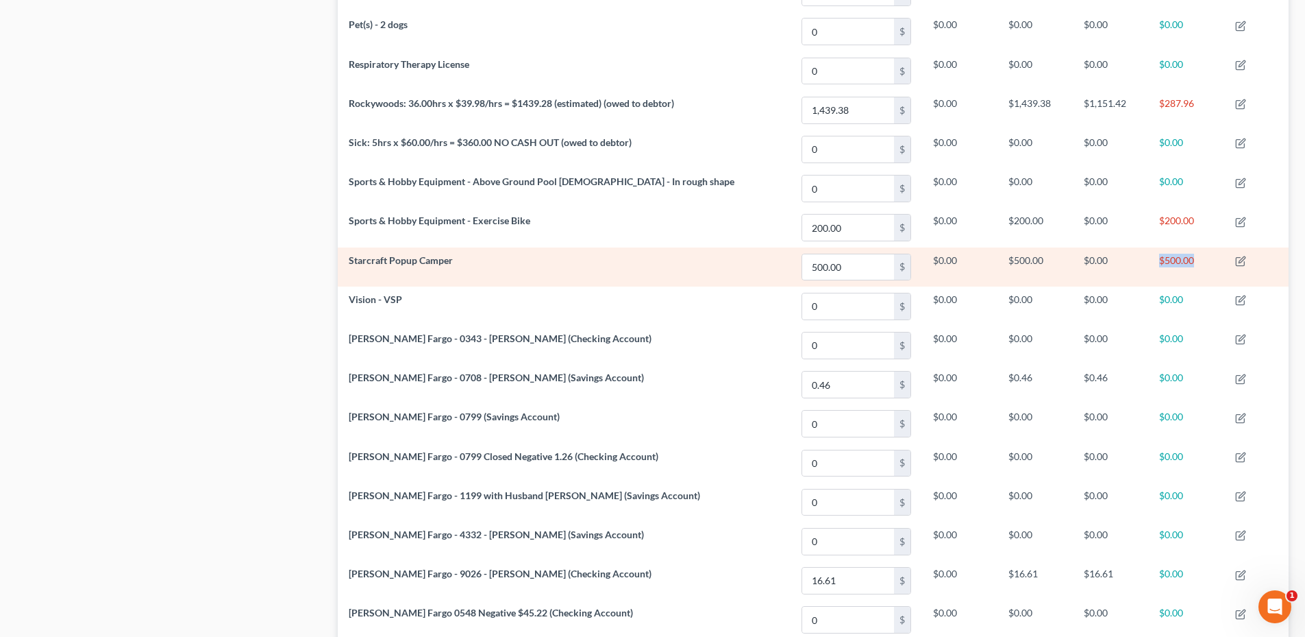
drag, startPoint x: 1165, startPoint y: 261, endPoint x: 1212, endPoint y: 260, distance: 46.6
click at [1212, 260] on td "$500.00" at bounding box center [1187, 266] width 76 height 39
drag, startPoint x: 1212, startPoint y: 260, endPoint x: 1202, endPoint y: 260, distance: 9.6
click at [1202, 260] on td "$500.00" at bounding box center [1187, 266] width 76 height 39
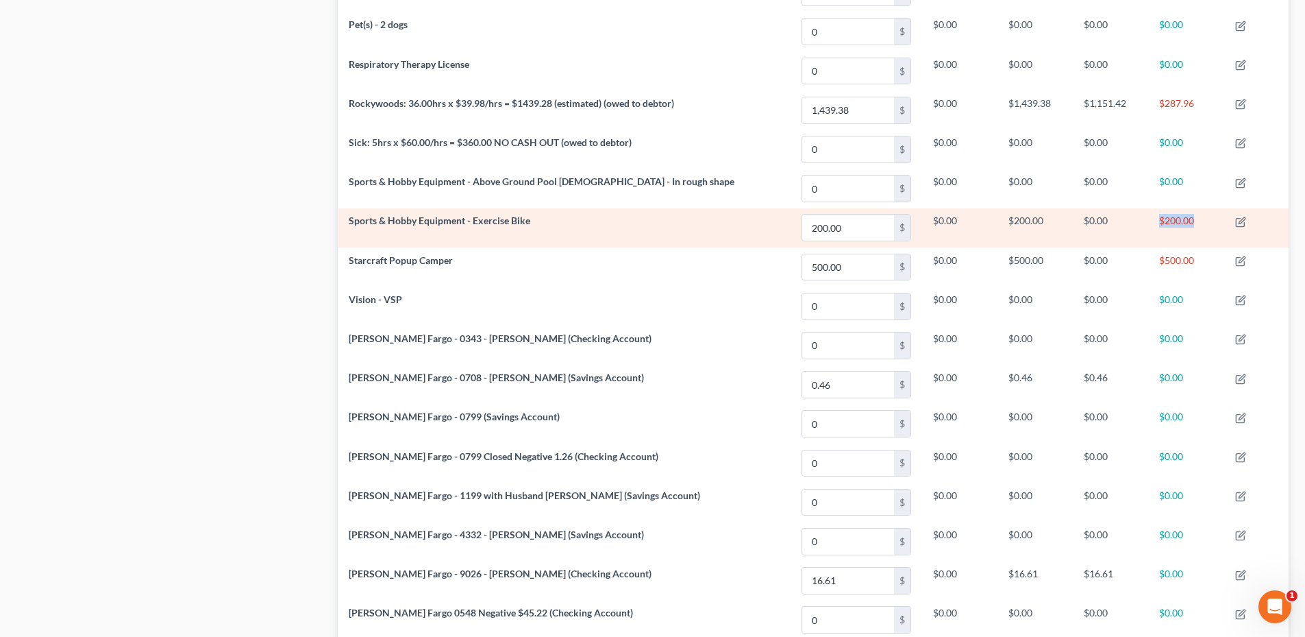
drag, startPoint x: 1157, startPoint y: 219, endPoint x: 1201, endPoint y: 221, distance: 43.9
click at [1201, 221] on td "$200.00" at bounding box center [1187, 227] width 76 height 39
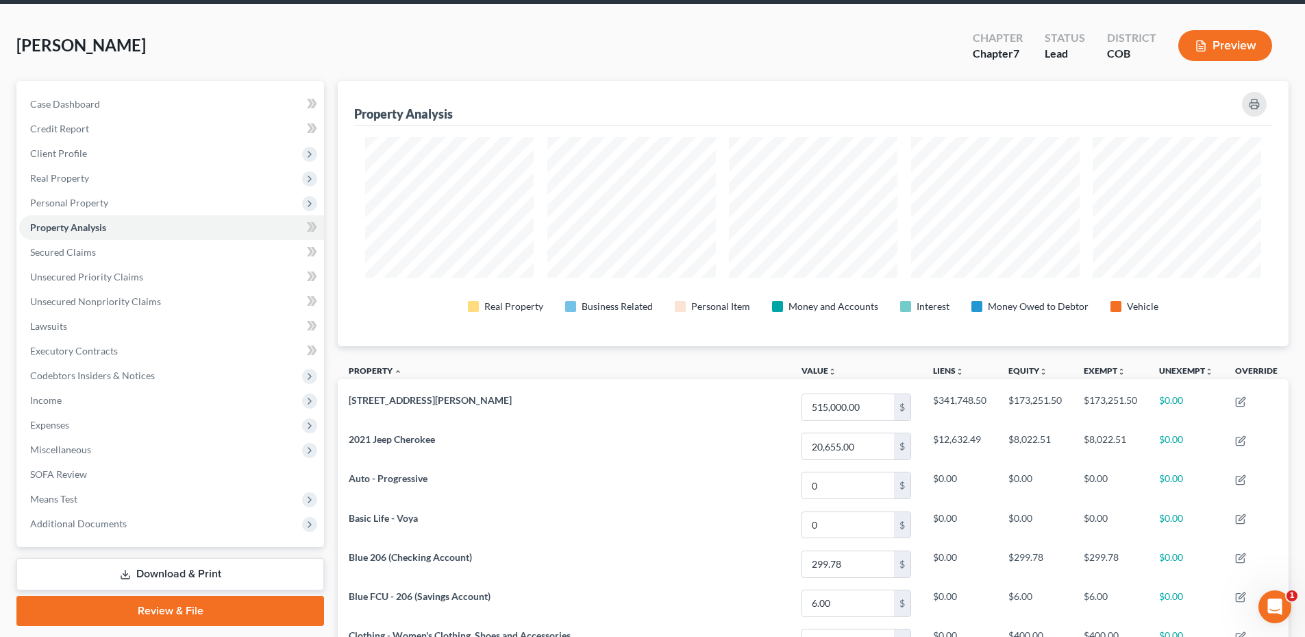
scroll to position [0, 0]
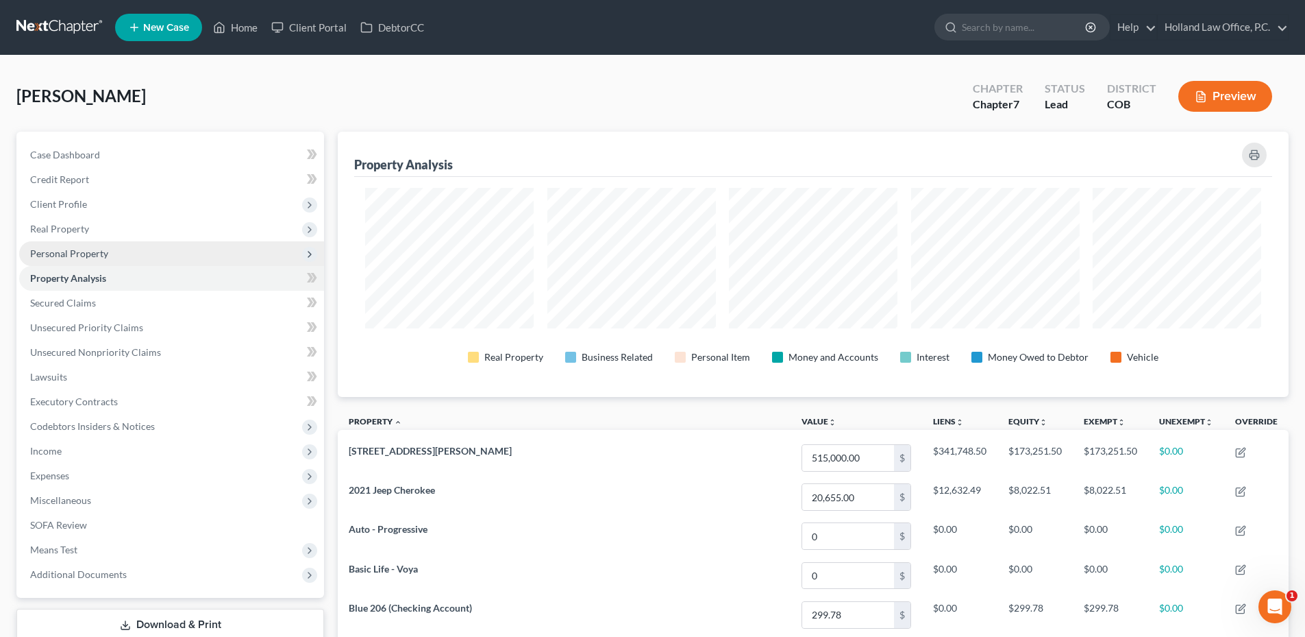
click at [127, 257] on span "Personal Property" at bounding box center [171, 253] width 305 height 25
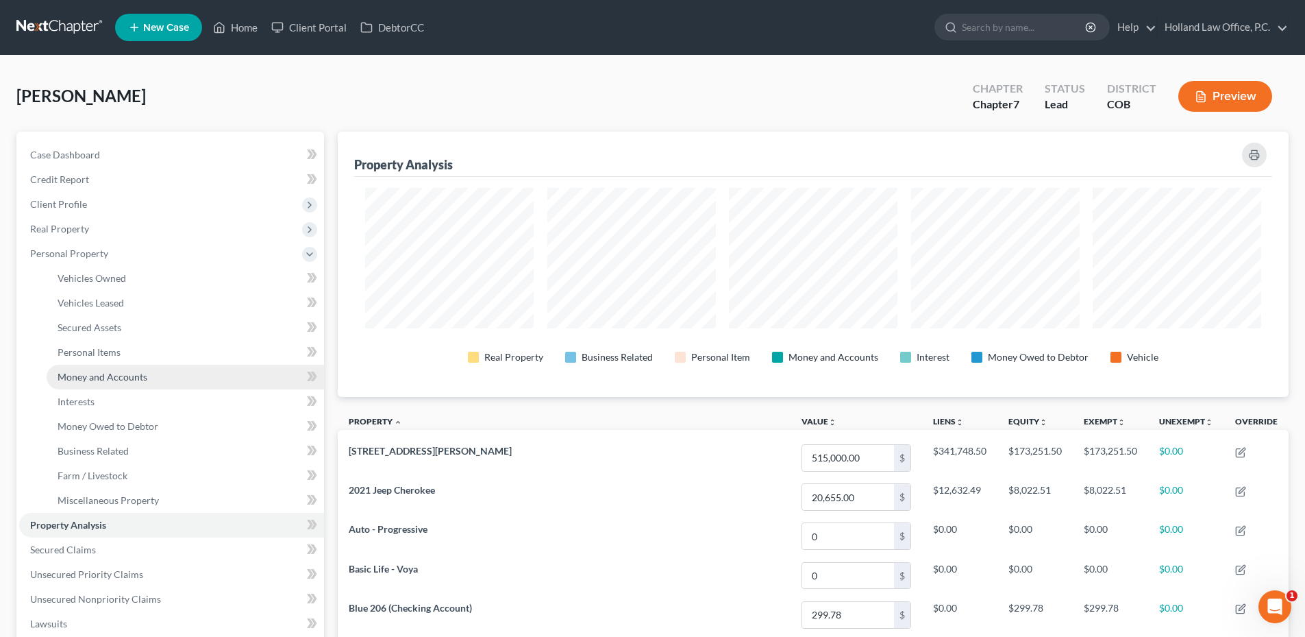
click at [119, 371] on span "Money and Accounts" at bounding box center [103, 377] width 90 height 12
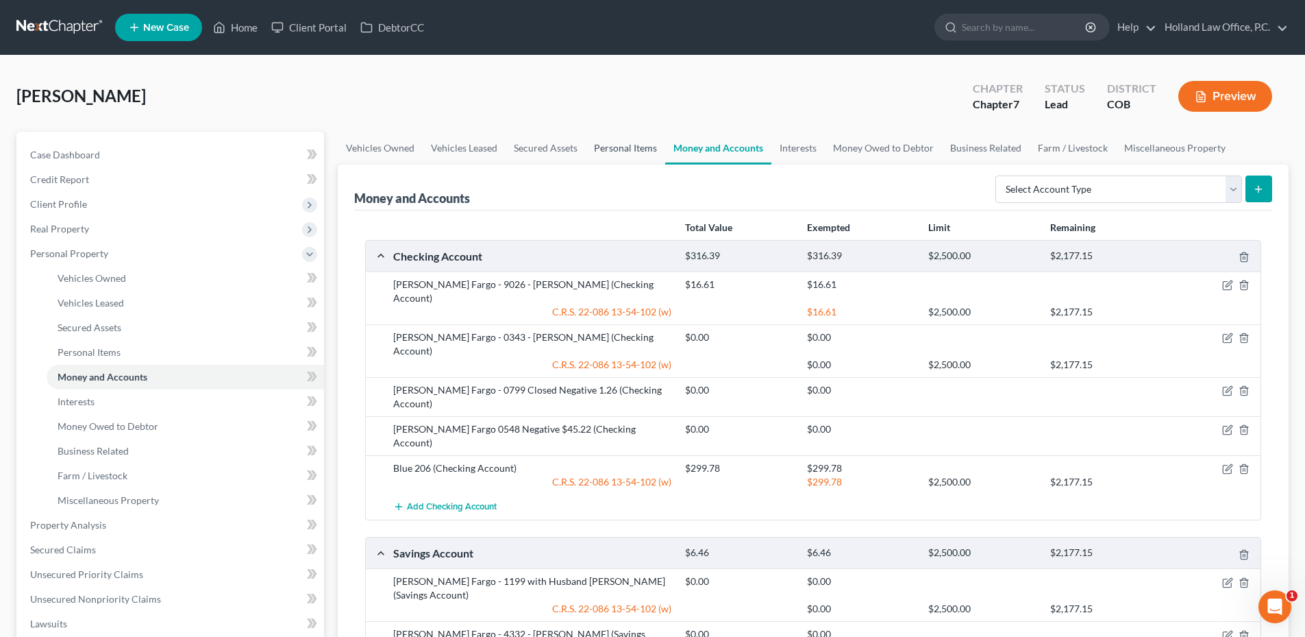
click at [626, 148] on link "Personal Items" at bounding box center [625, 148] width 79 height 33
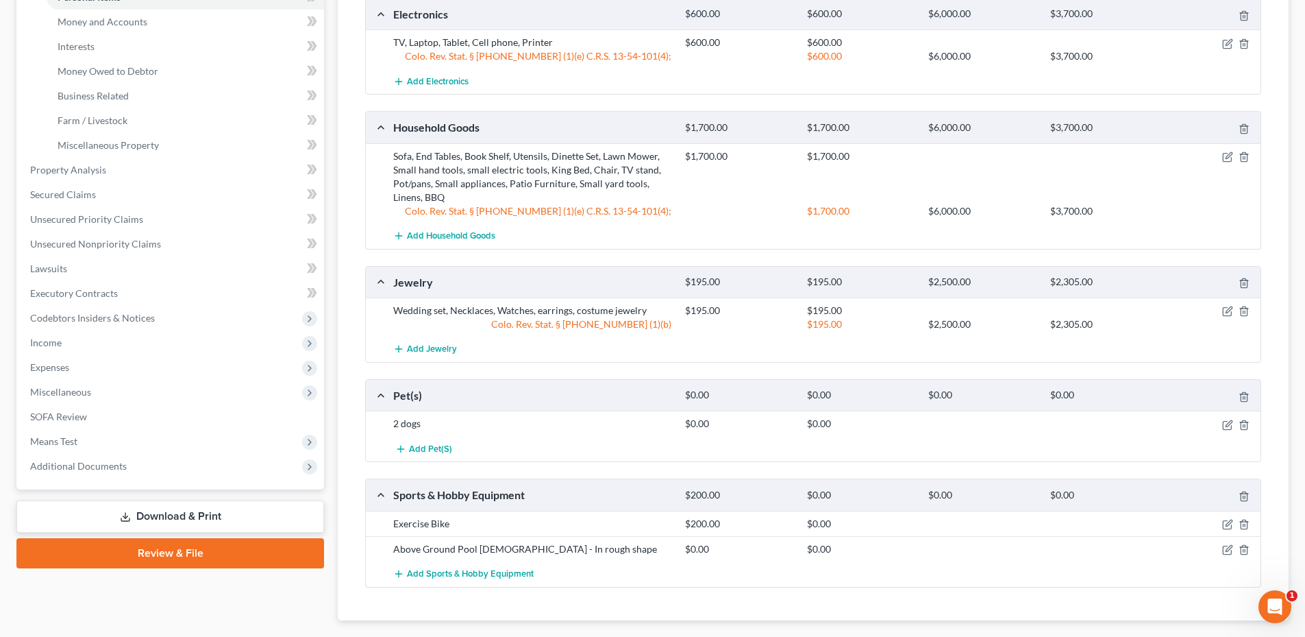
scroll to position [434, 0]
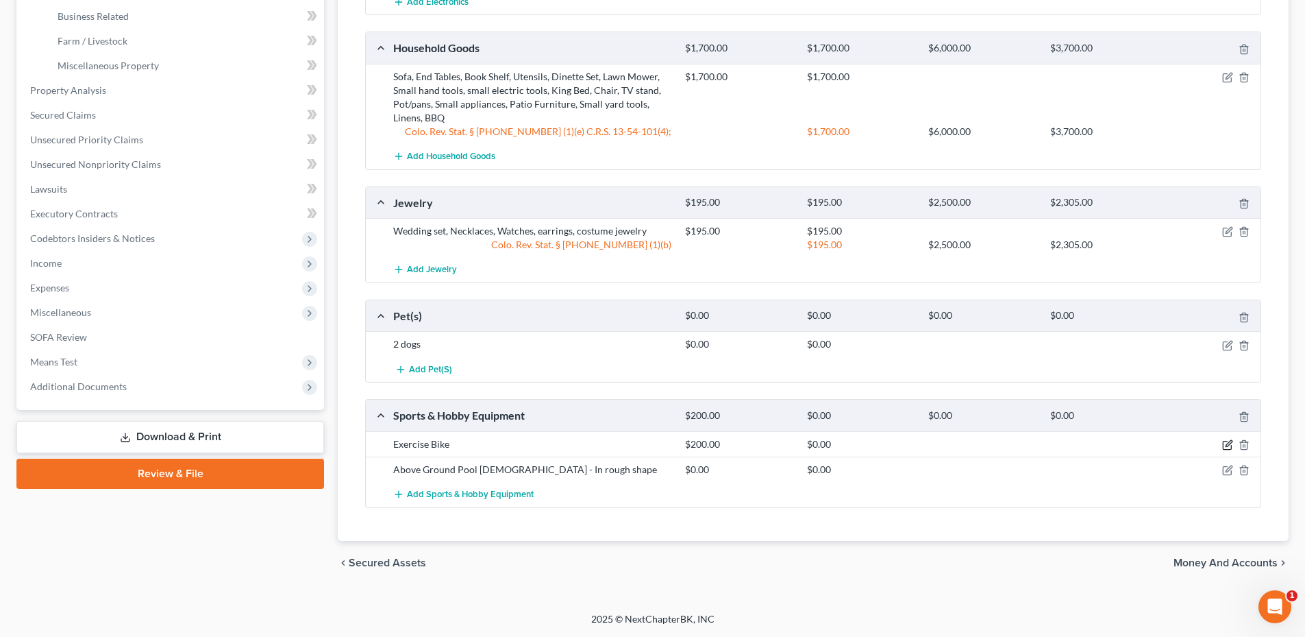
click at [1230, 446] on icon "button" at bounding box center [1228, 444] width 11 height 11
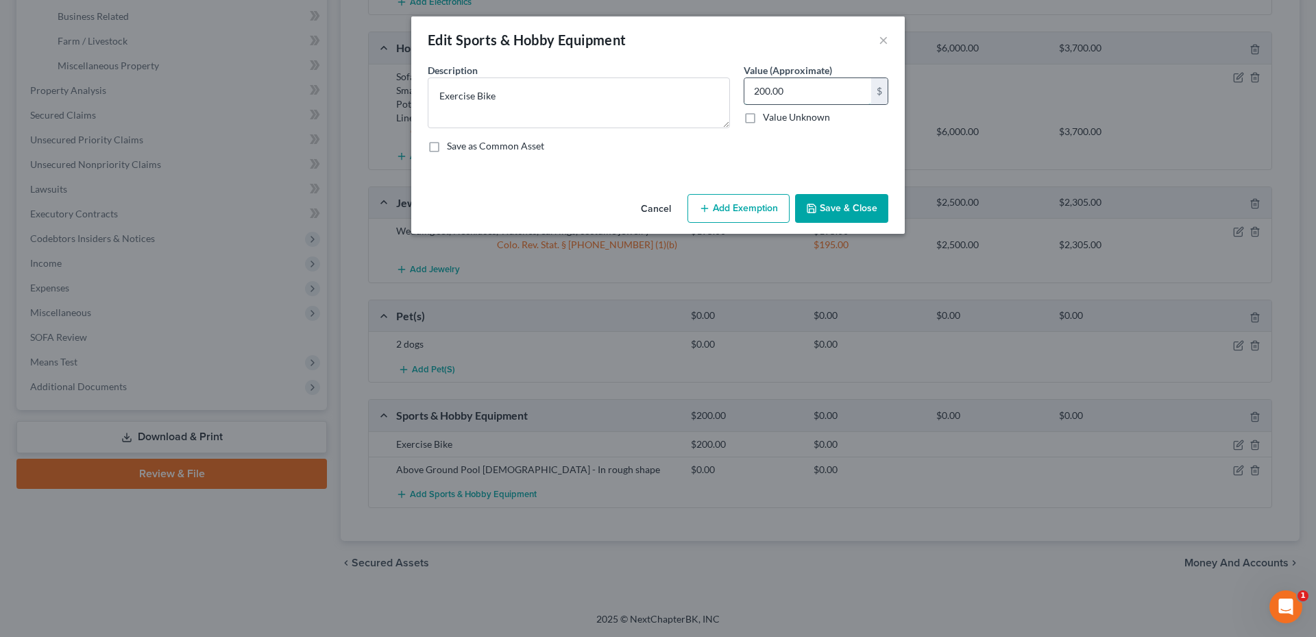
click at [831, 97] on input "200.00" at bounding box center [807, 91] width 127 height 26
type input "100.00"
click at [870, 206] on button "Save & Close" at bounding box center [841, 208] width 93 height 29
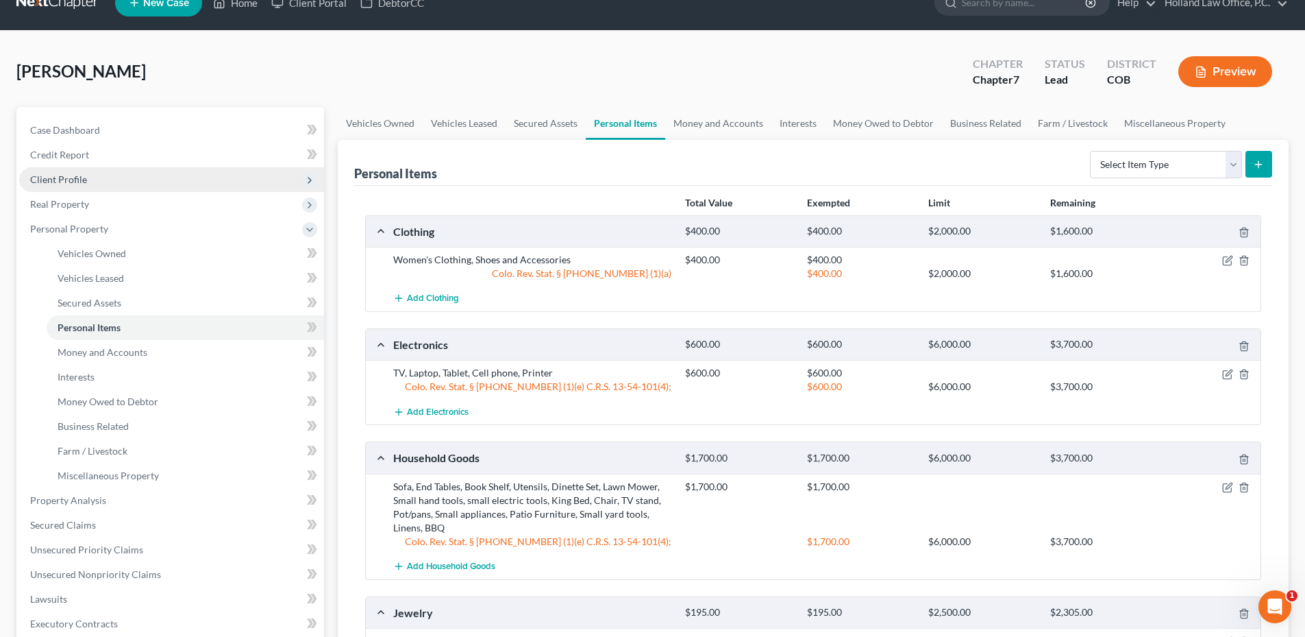
scroll to position [23, 0]
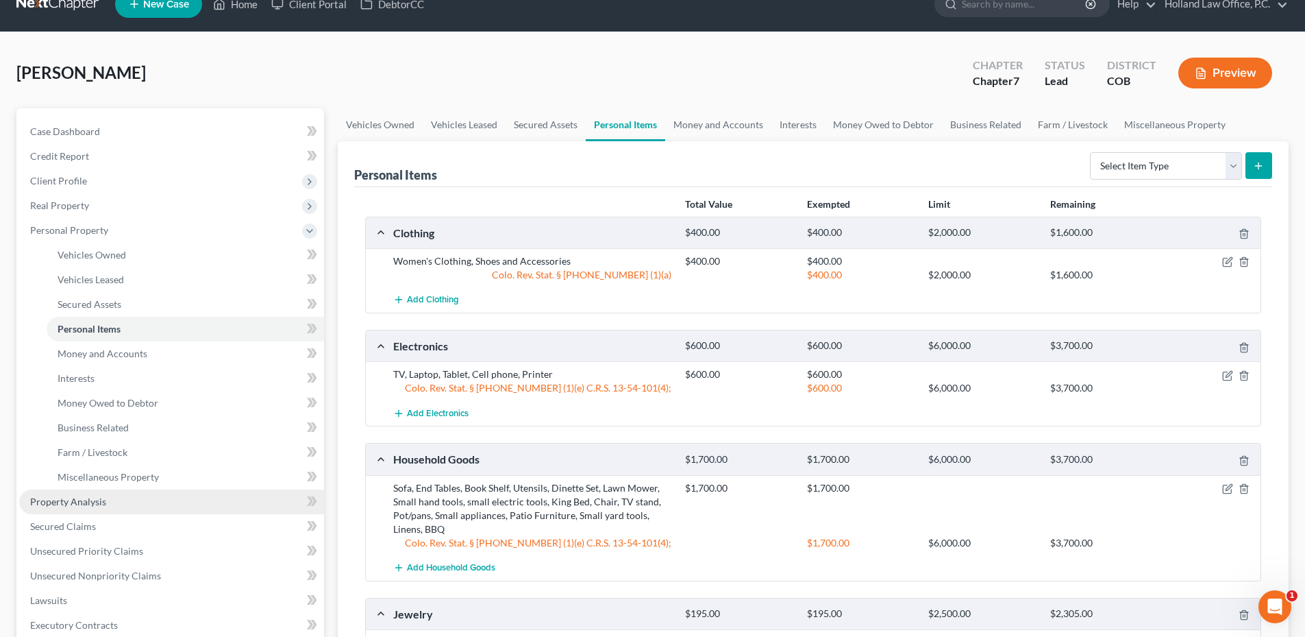
click at [100, 502] on span "Property Analysis" at bounding box center [68, 501] width 76 height 12
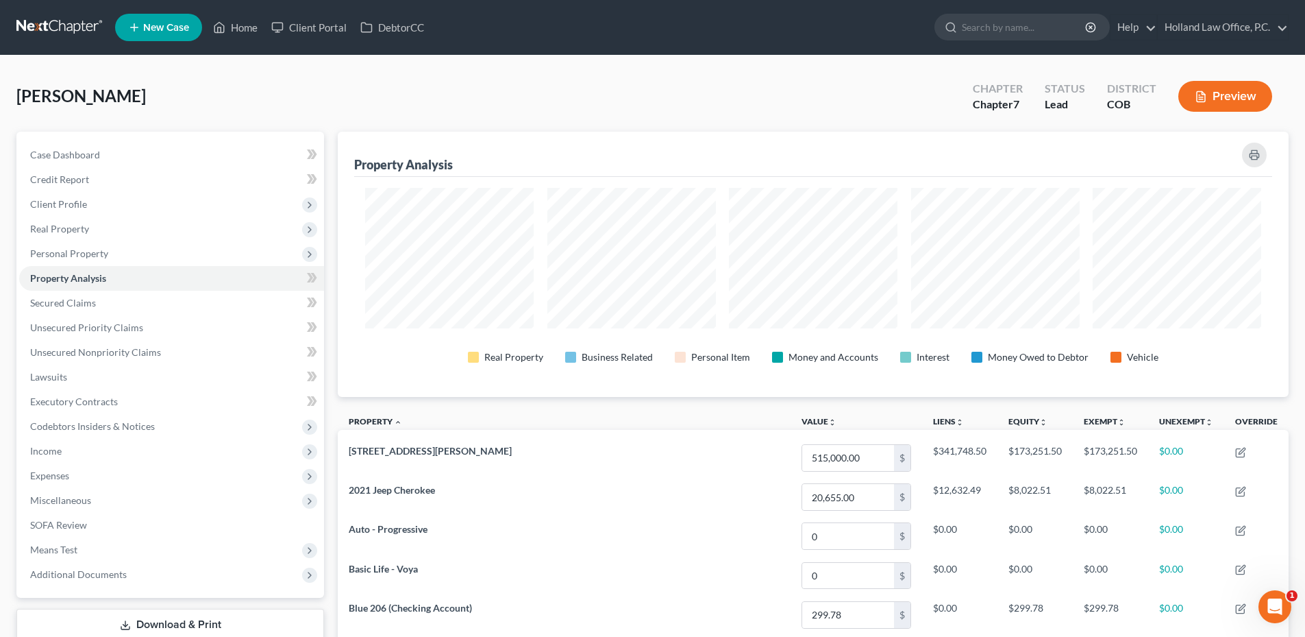
scroll to position [685035, 684349]
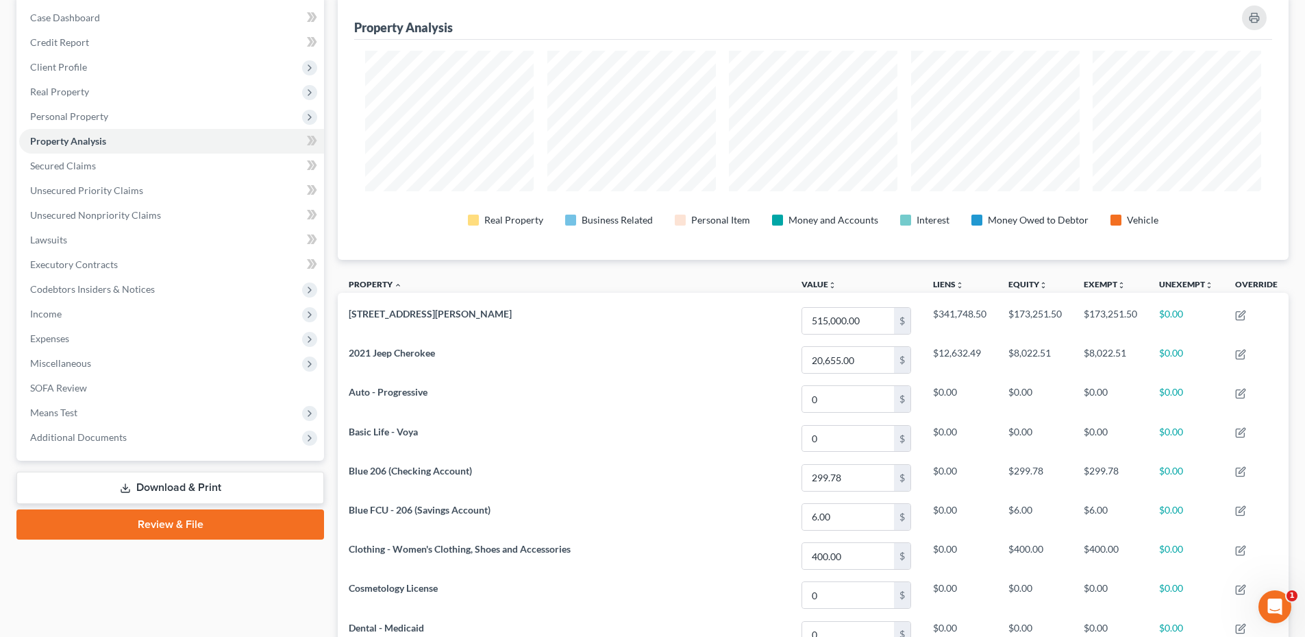
click at [194, 489] on link "Download & Print" at bounding box center [170, 487] width 308 height 32
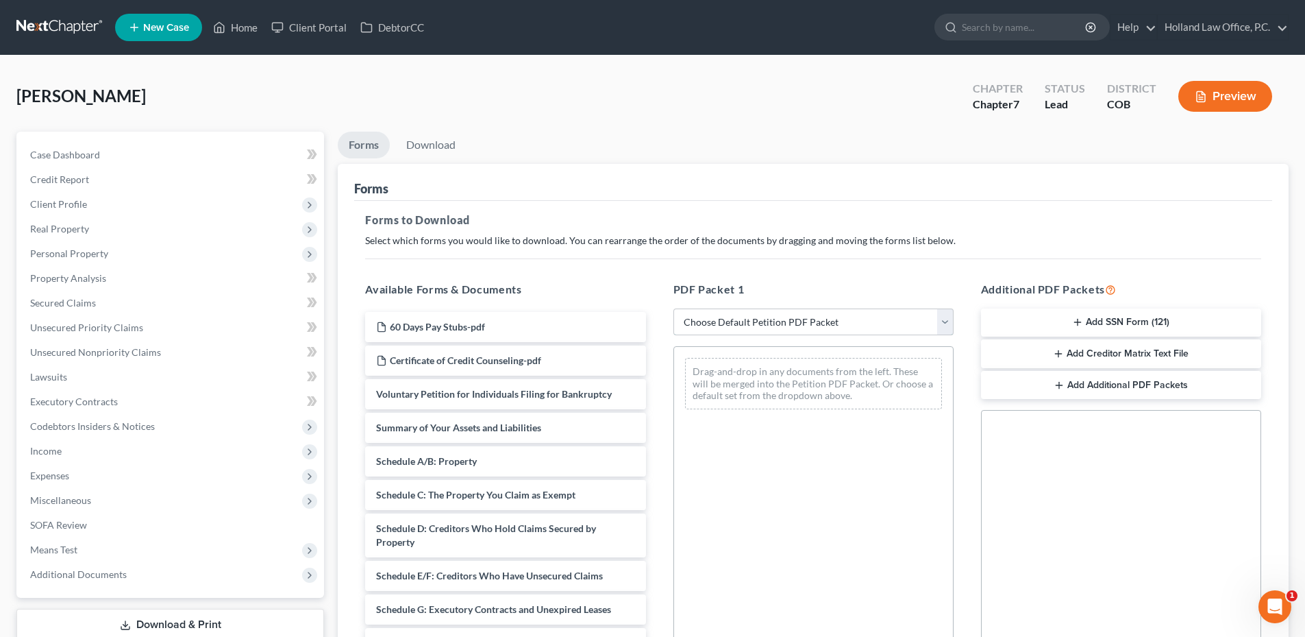
click at [773, 314] on select "Choose Default Petition PDF Packet Complete Bankruptcy Petition (all forms and …" at bounding box center [814, 321] width 280 height 27
select select "6"
click at [674, 308] on select "Choose Default Petition PDF Packet Complete Bankruptcy Petition (all forms and …" at bounding box center [814, 321] width 280 height 27
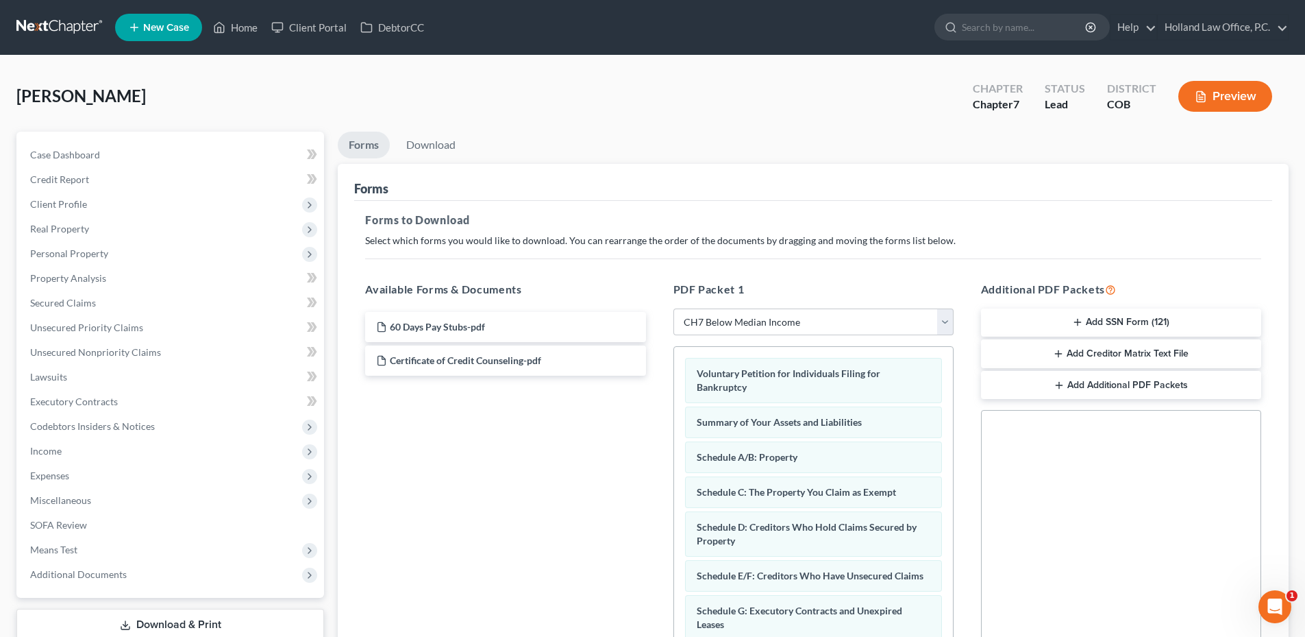
click at [1090, 317] on button "Add SSN Form (121)" at bounding box center [1121, 322] width 280 height 29
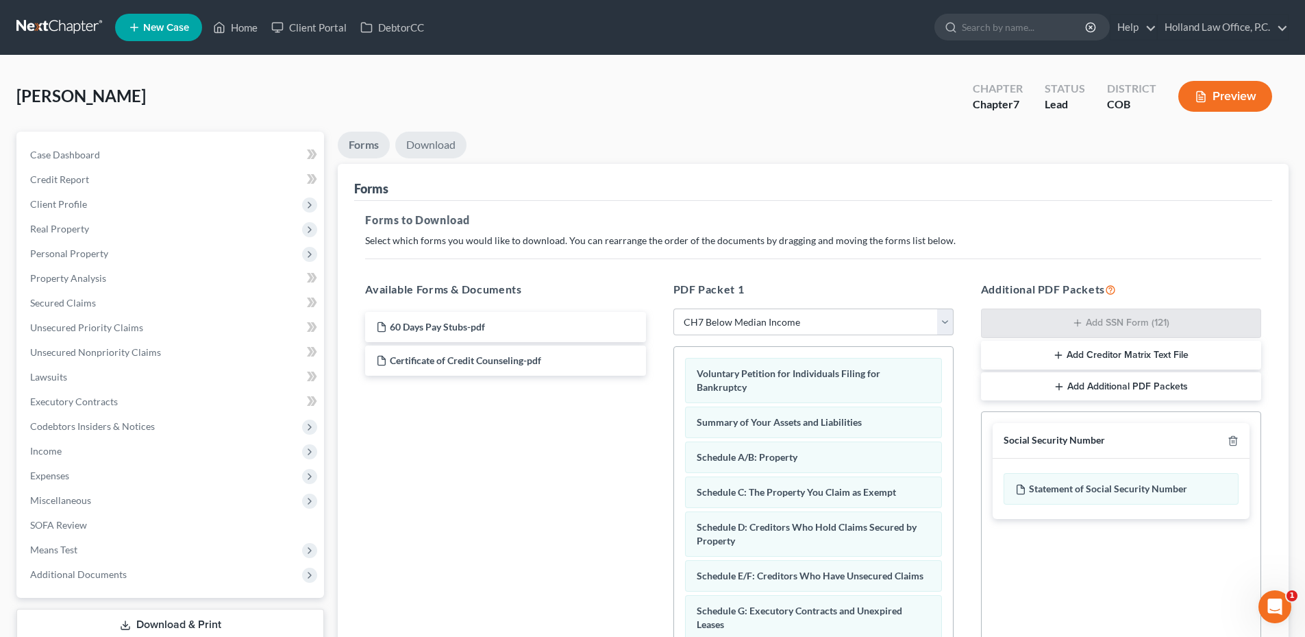
click at [432, 143] on link "Download" at bounding box center [430, 145] width 71 height 27
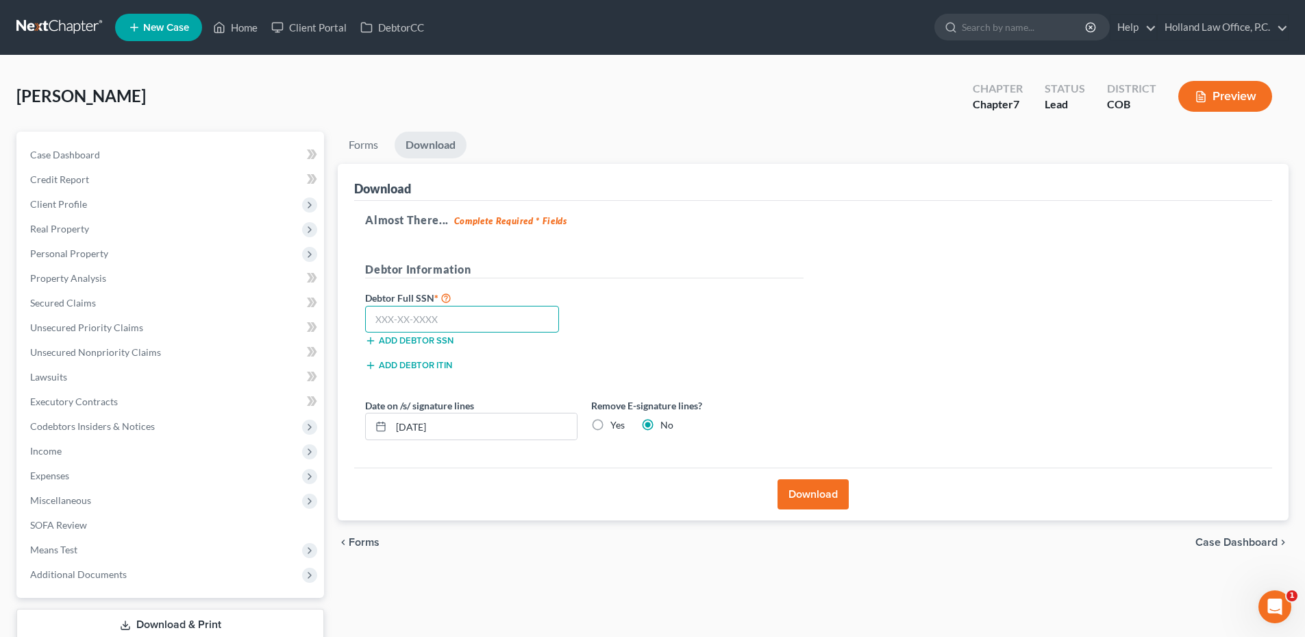
click at [439, 309] on input "text" at bounding box center [462, 319] width 194 height 27
type input "564-19-4319"
click at [611, 422] on label "Yes" at bounding box center [618, 425] width 14 height 14
click at [616, 422] on input "Yes" at bounding box center [620, 422] width 9 height 9
radio input "true"
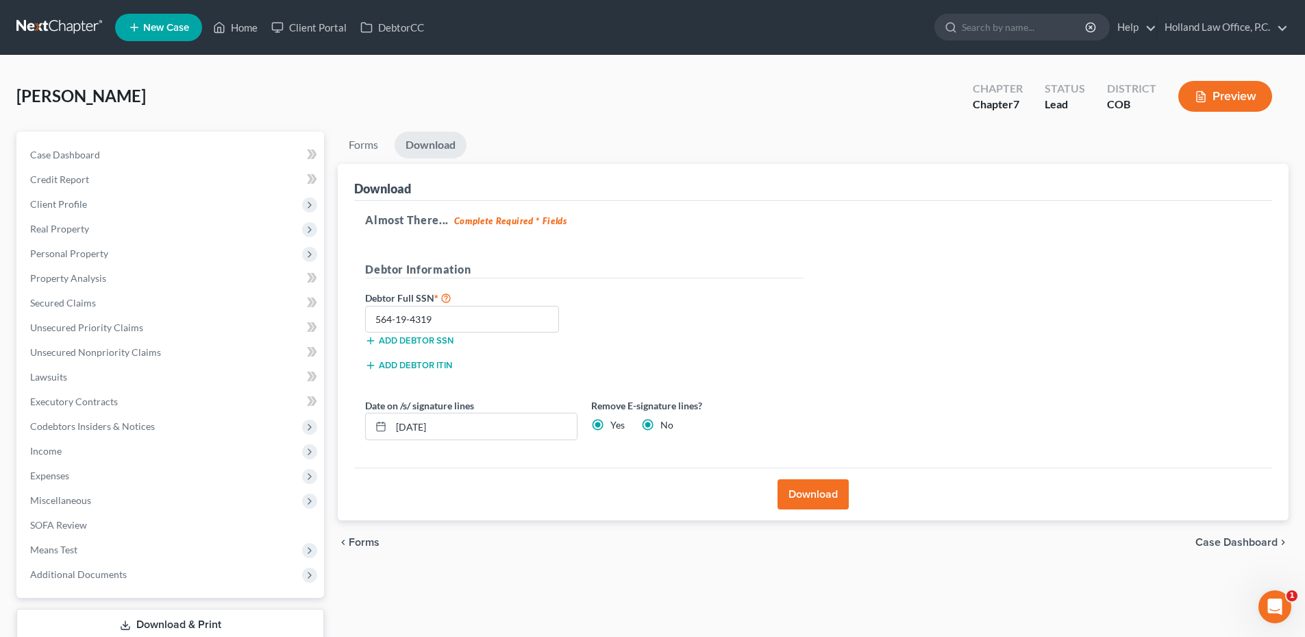
radio input "false"
click at [831, 490] on button "Download" at bounding box center [813, 494] width 71 height 30
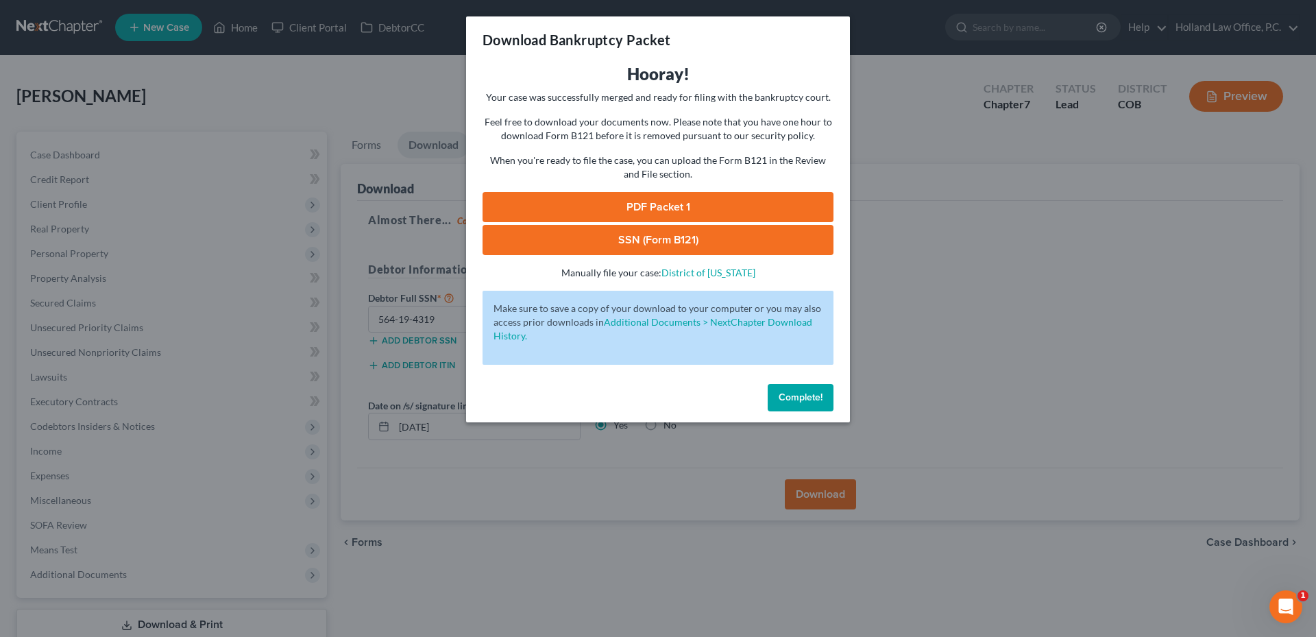
click at [754, 241] on link "SSN (Form B121)" at bounding box center [657, 240] width 351 height 30
click at [683, 204] on link "PDF Packet 1" at bounding box center [657, 207] width 351 height 30
click at [798, 400] on span "Complete!" at bounding box center [801, 397] width 44 height 12
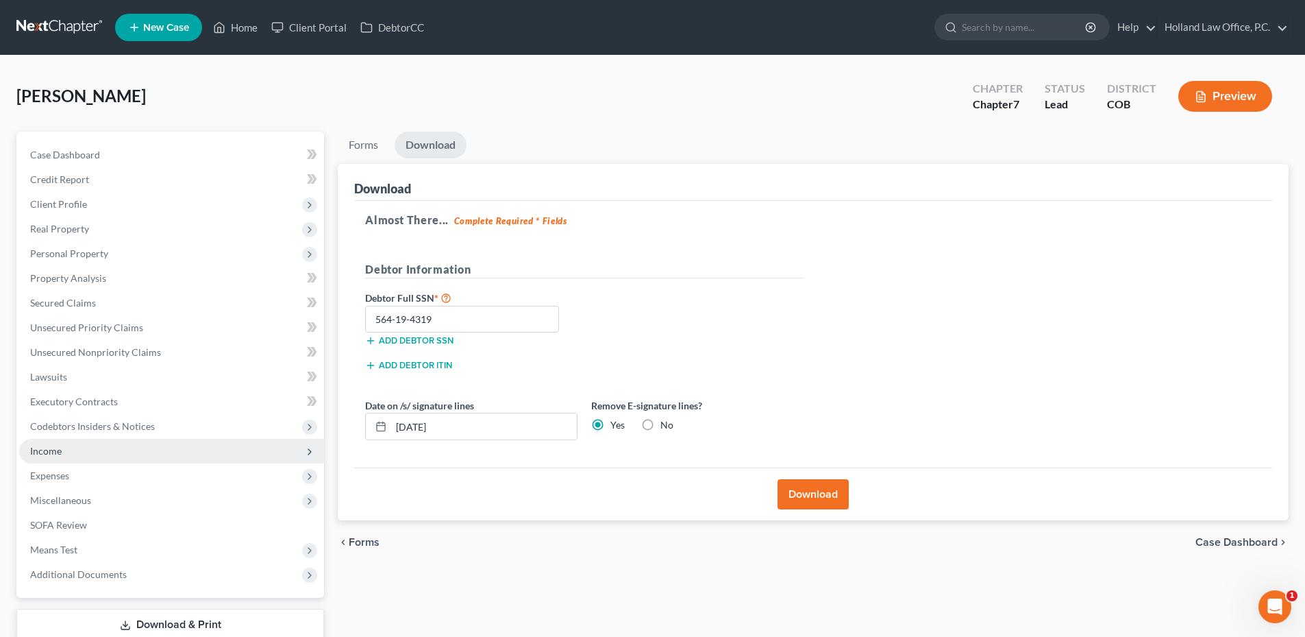
click at [72, 462] on span "Income" at bounding box center [171, 451] width 305 height 25
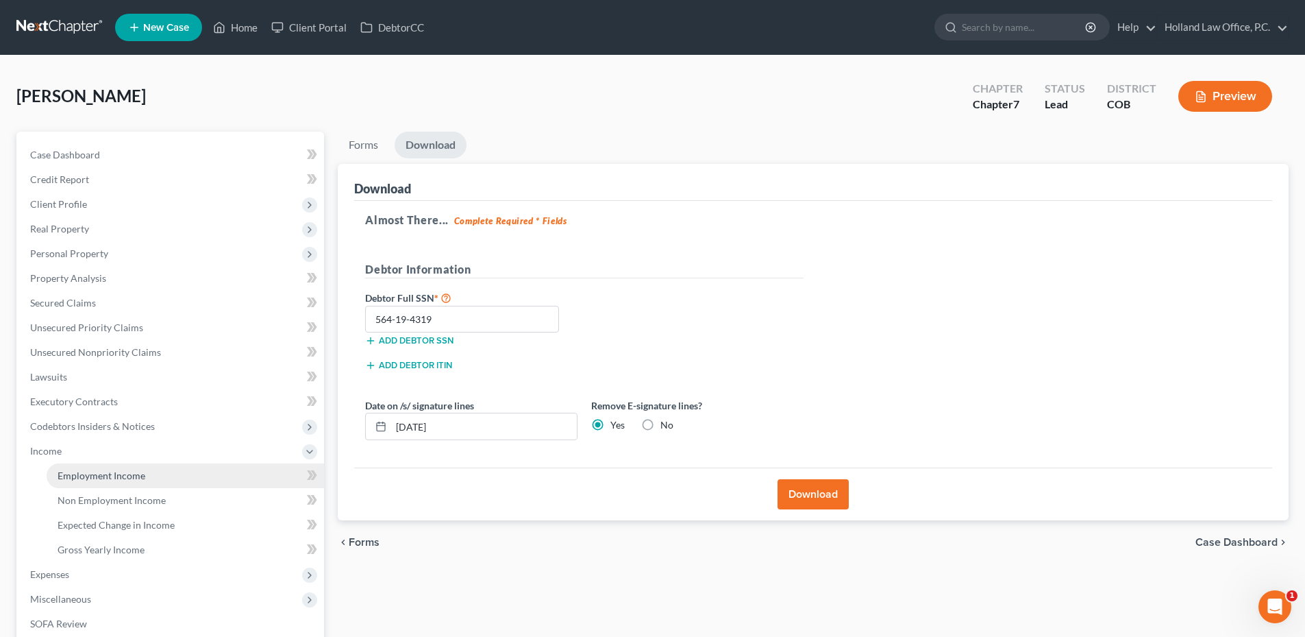
click at [108, 476] on span "Employment Income" at bounding box center [102, 475] width 88 height 12
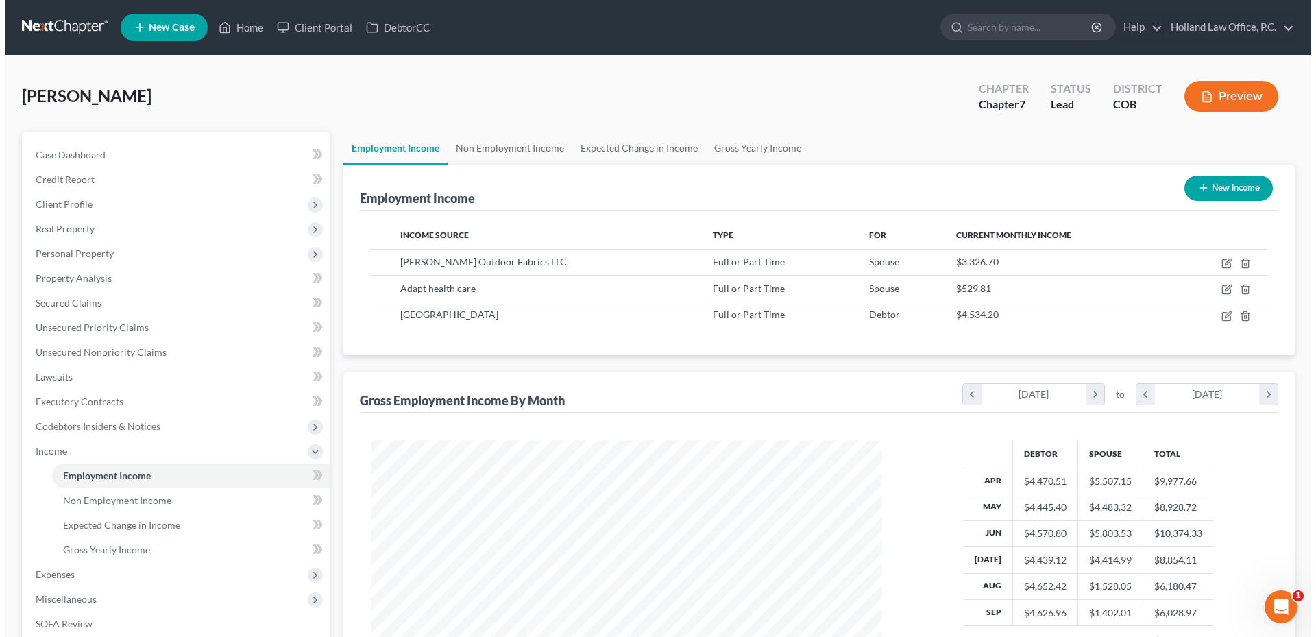
scroll to position [256, 539]
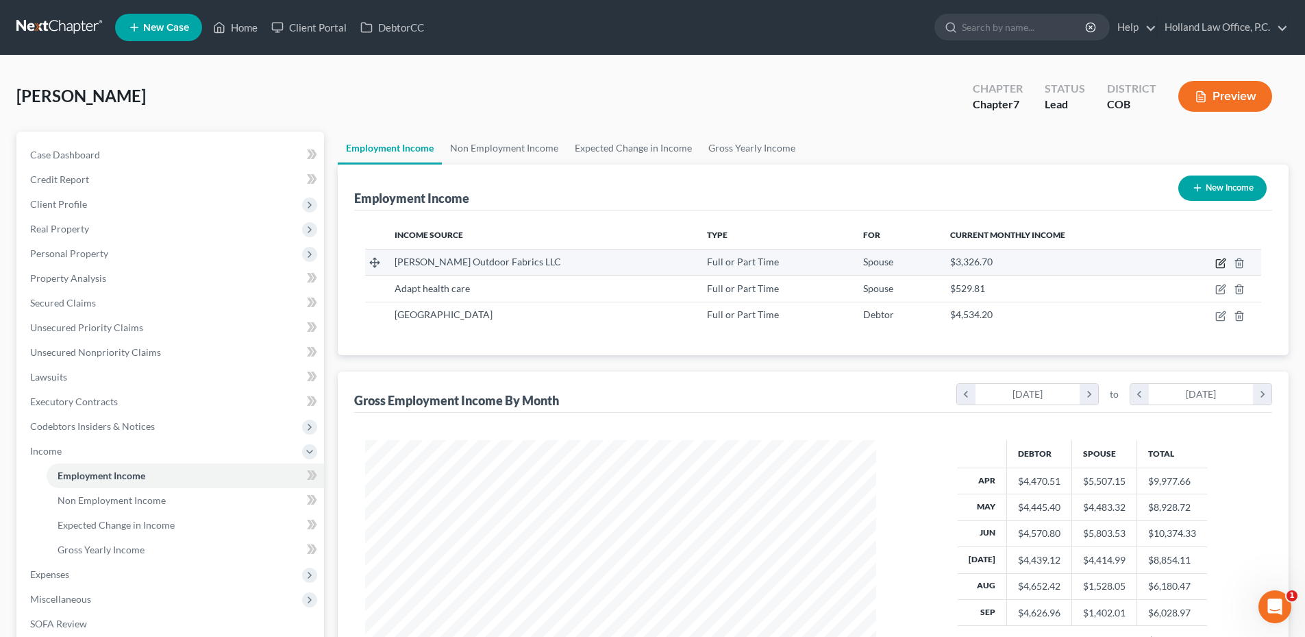
click at [1219, 260] on icon "button" at bounding box center [1220, 264] width 8 height 8
select select "0"
select select "5"
select select "2"
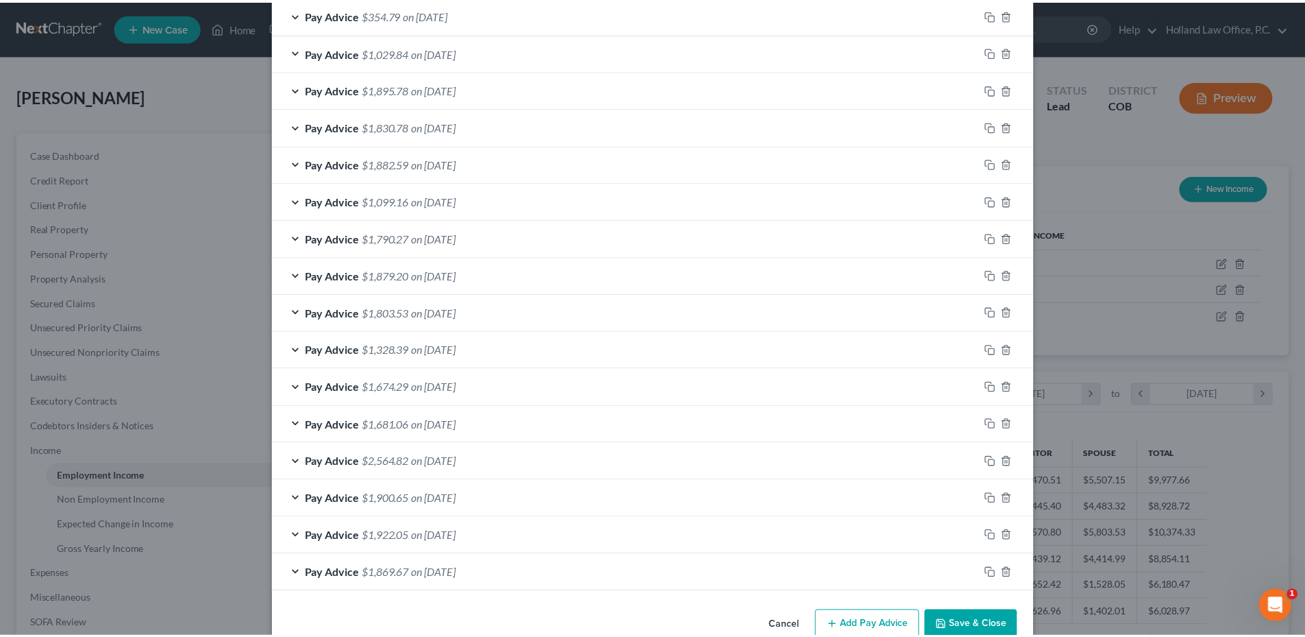
scroll to position [609, 0]
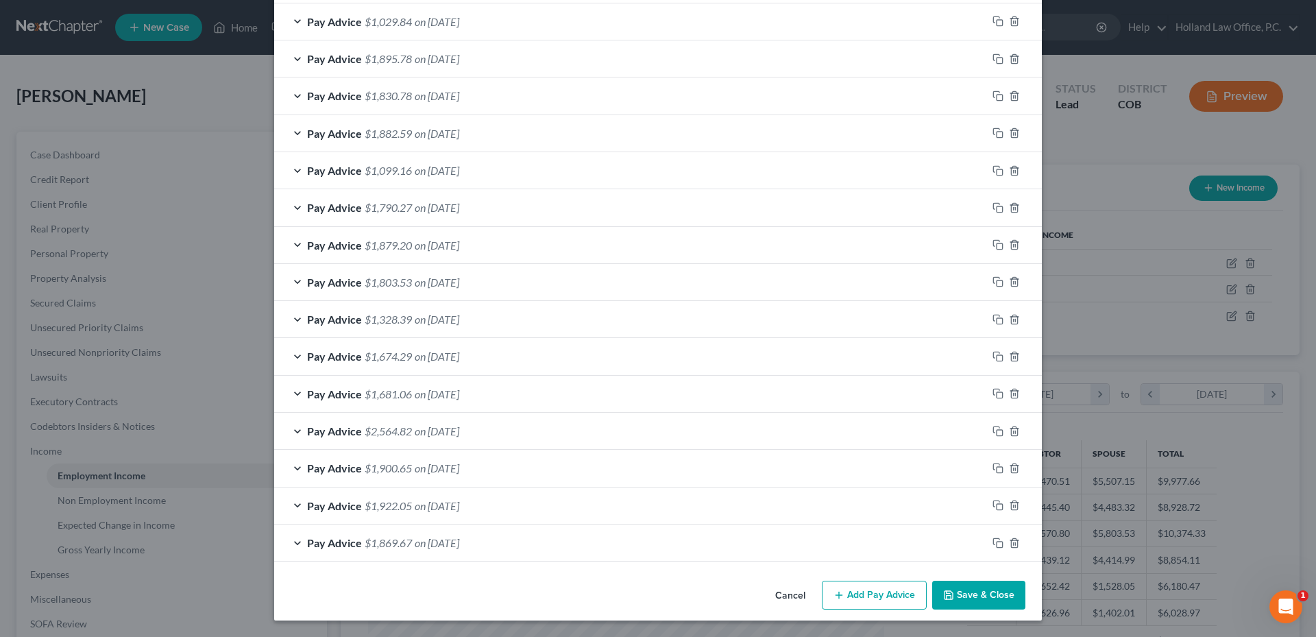
click at [983, 583] on button "Save & Close" at bounding box center [978, 594] width 93 height 29
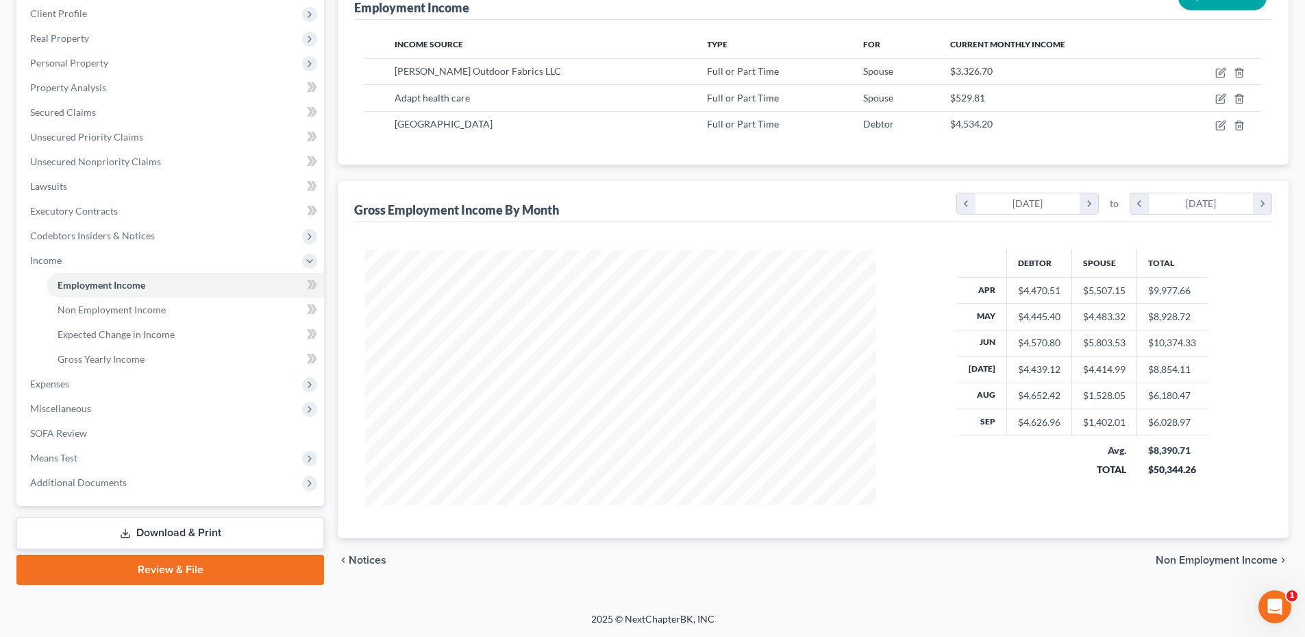
scroll to position [0, 0]
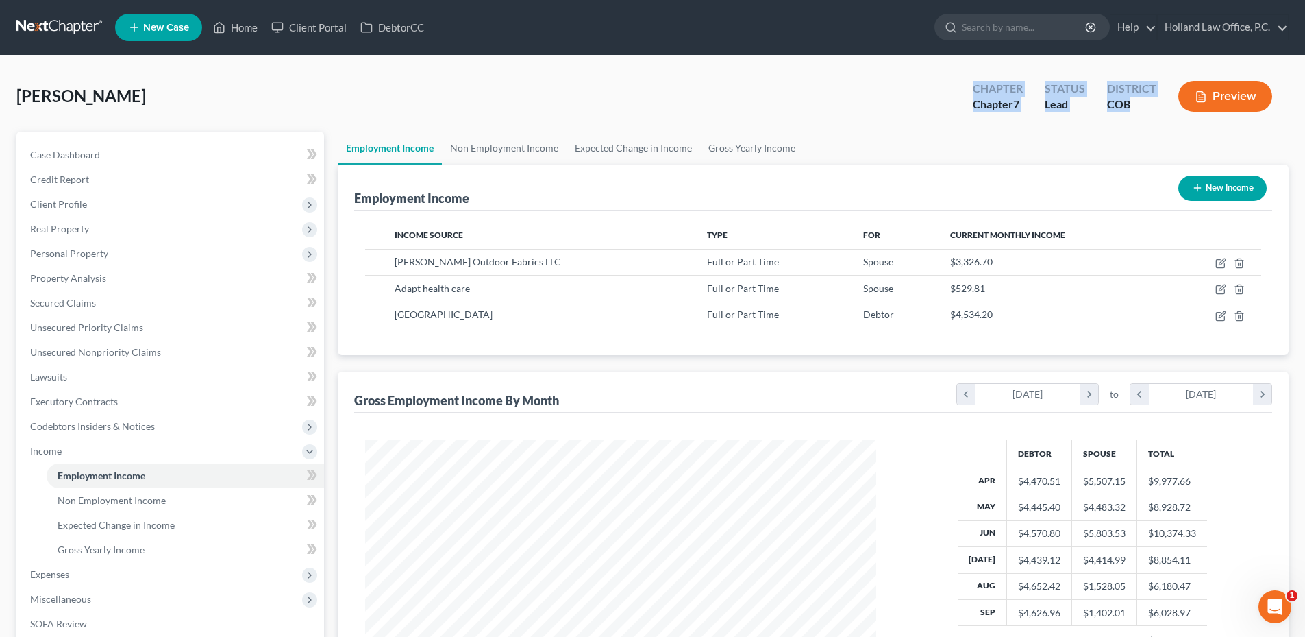
drag, startPoint x: 975, startPoint y: 87, endPoint x: 1136, endPoint y: 101, distance: 161.0
click at [1136, 101] on div "Chapter Chapter 7 Status Lead District COB Preview" at bounding box center [1125, 97] width 327 height 40
click at [1136, 101] on div "COB" at bounding box center [1131, 105] width 49 height 16
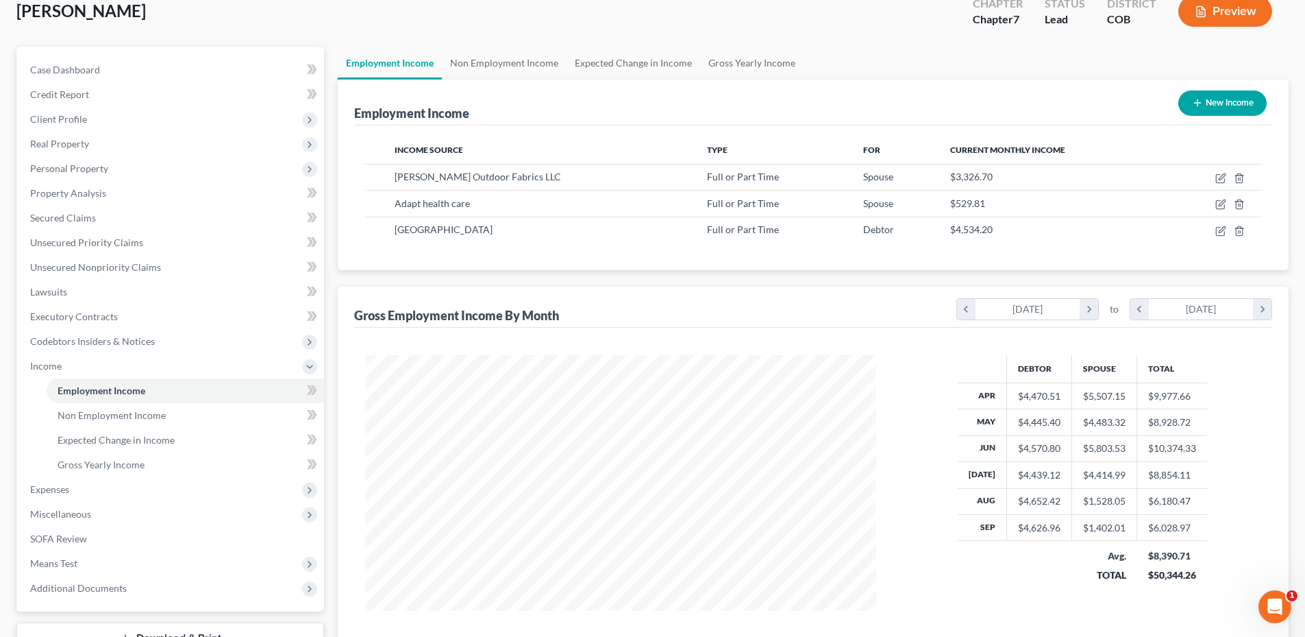
scroll to position [191, 0]
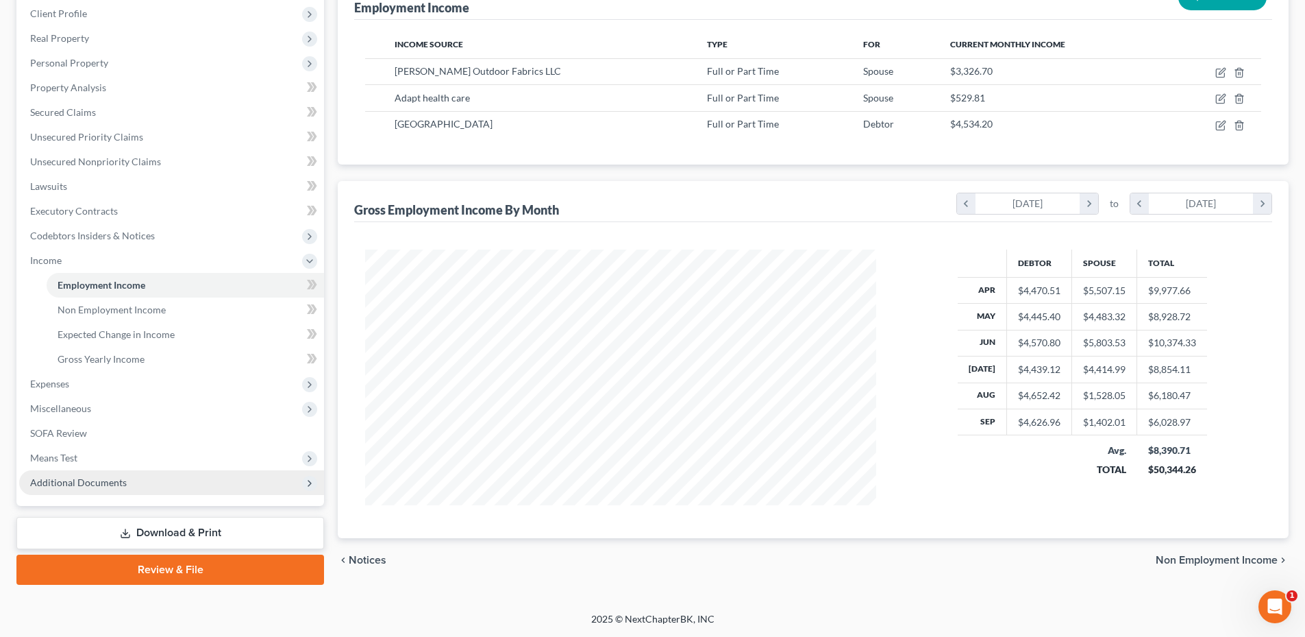
click at [160, 485] on span "Additional Documents" at bounding box center [171, 482] width 305 height 25
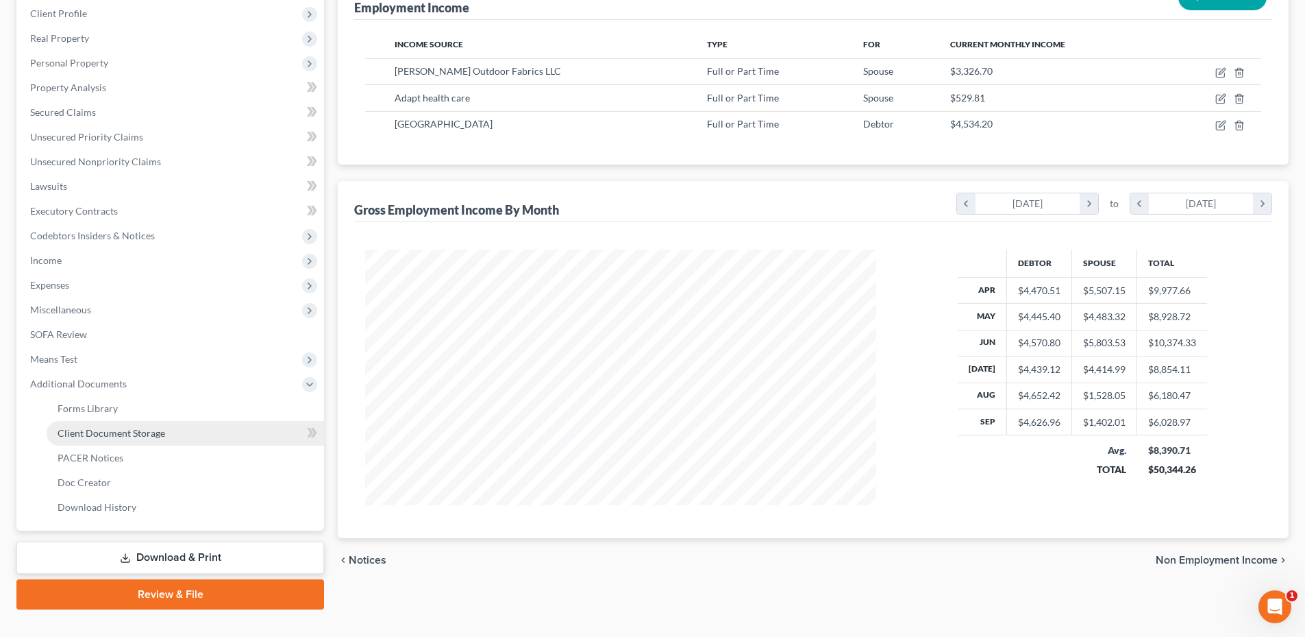
click at [112, 441] on link "Client Document Storage" at bounding box center [186, 433] width 278 height 25
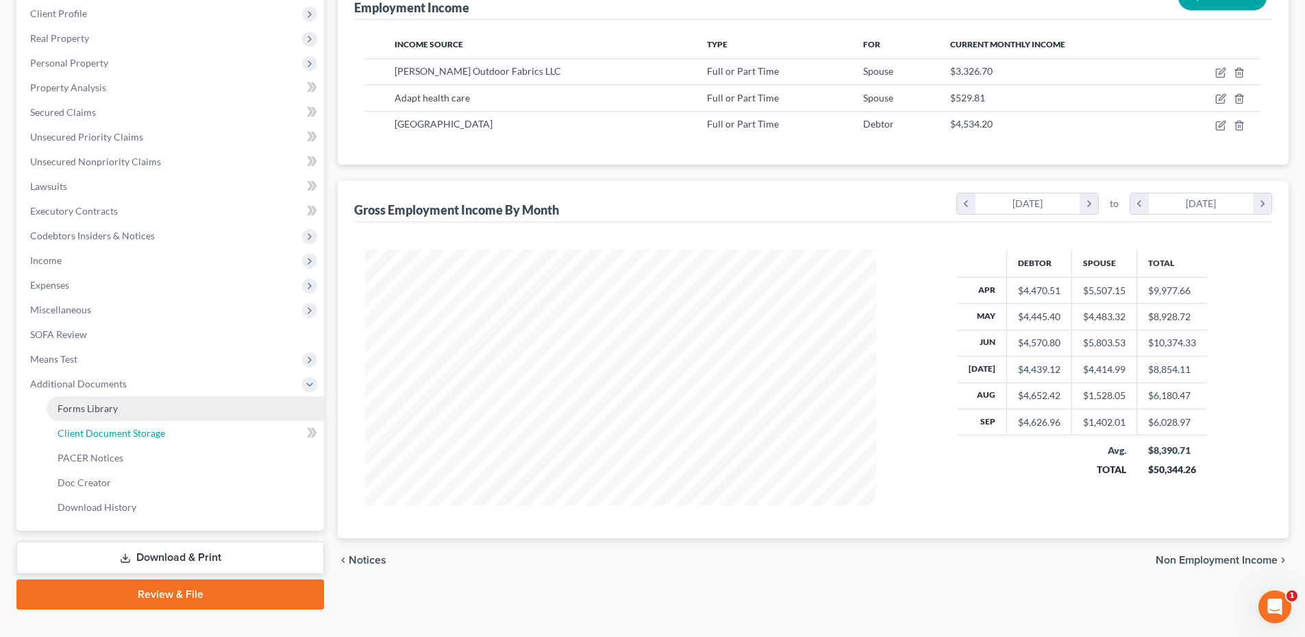
select select "5"
select select "28"
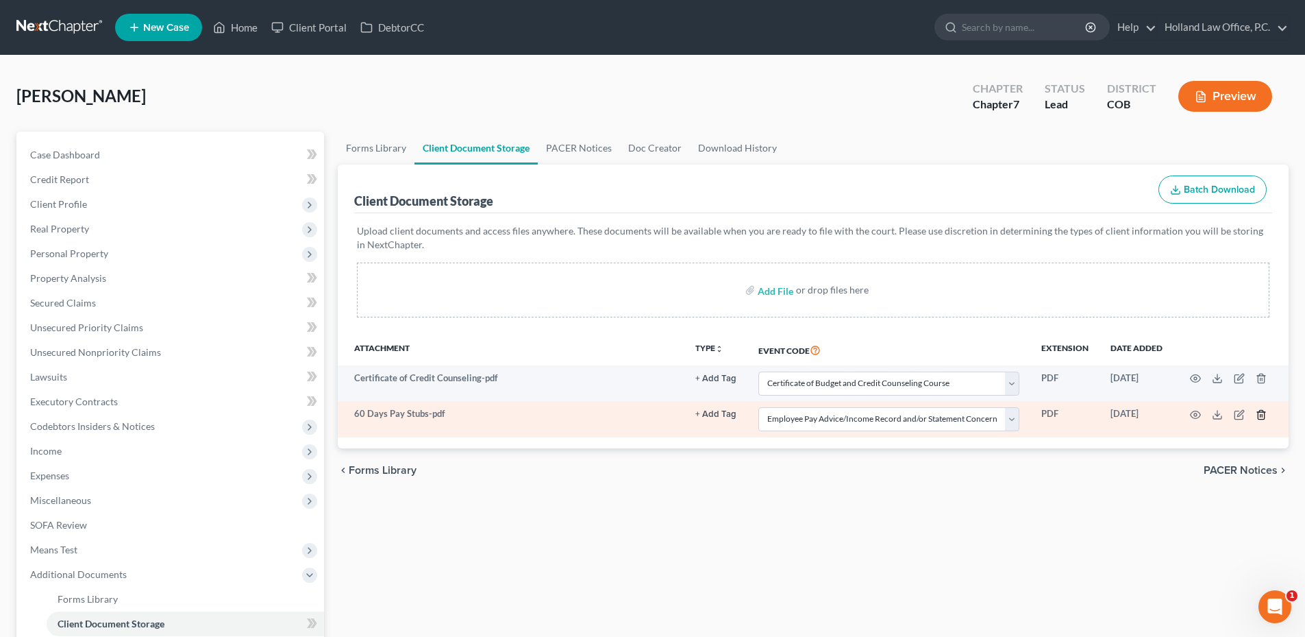
click at [1260, 415] on icon "button" at bounding box center [1261, 414] width 11 height 11
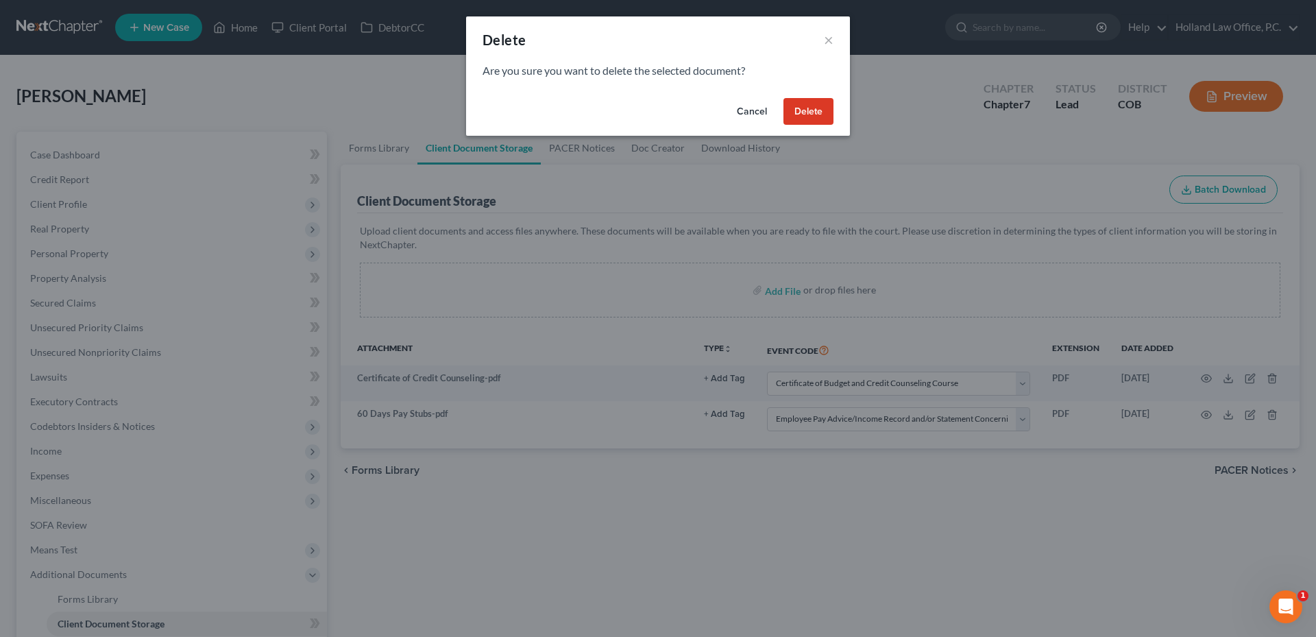
click at [821, 121] on button "Delete" at bounding box center [808, 111] width 50 height 27
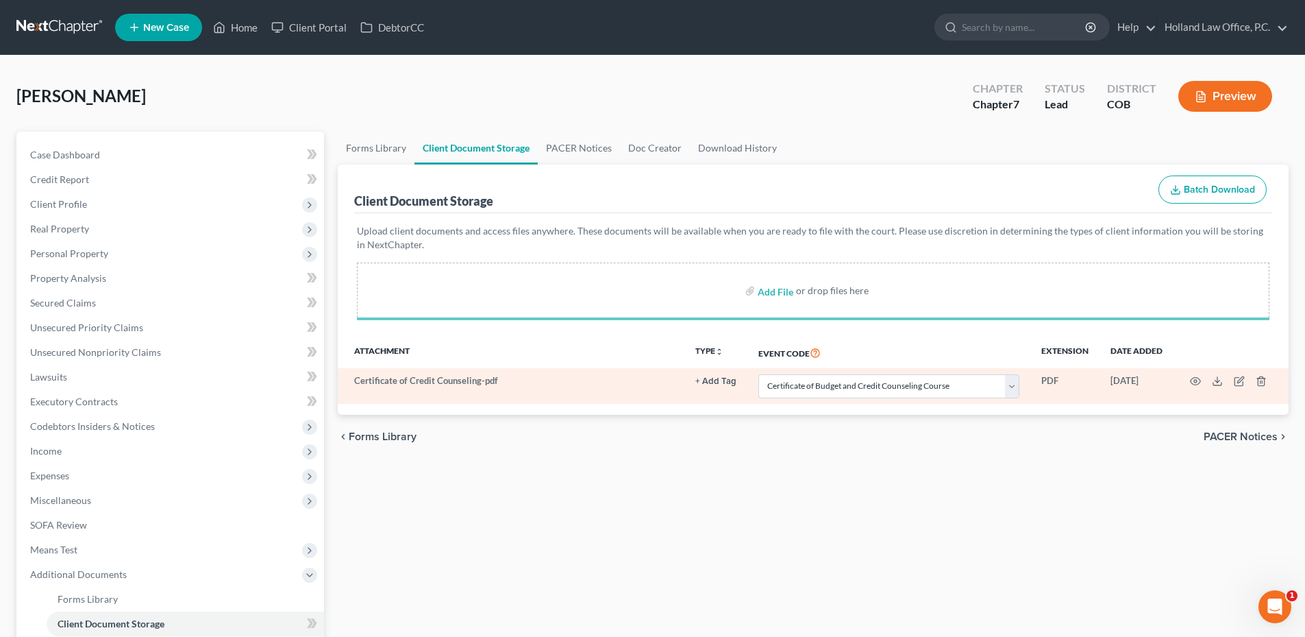
select select "5"
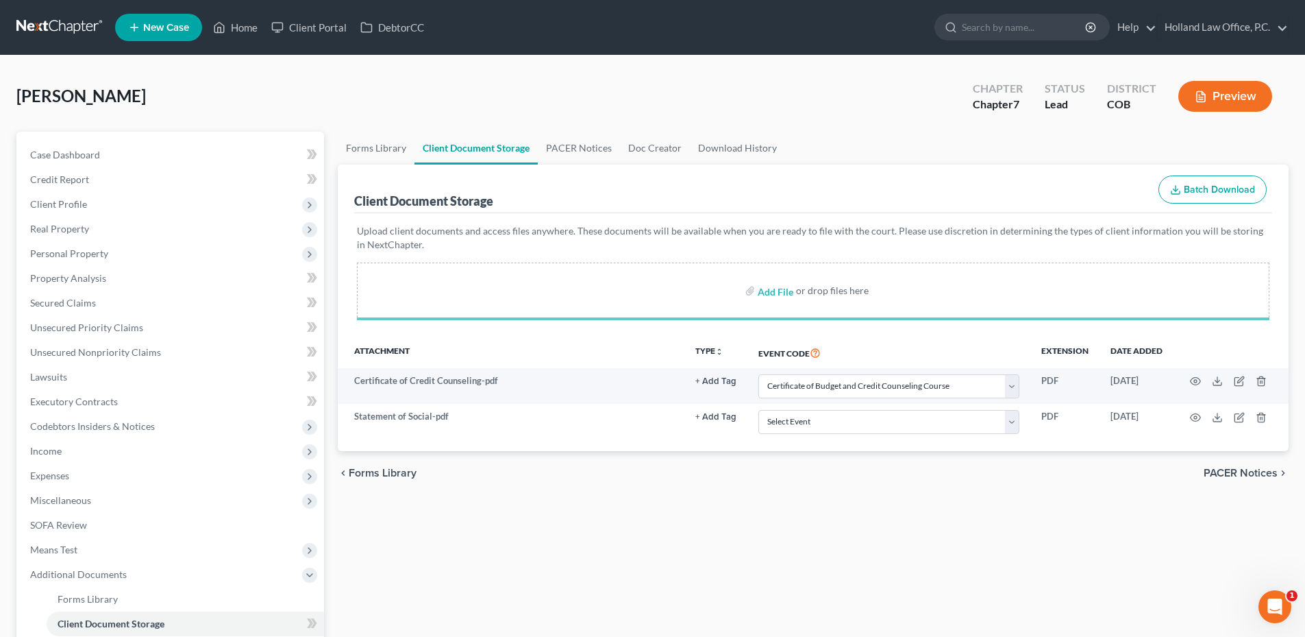
select select "5"
